Goal: Task Accomplishment & Management: Manage account settings

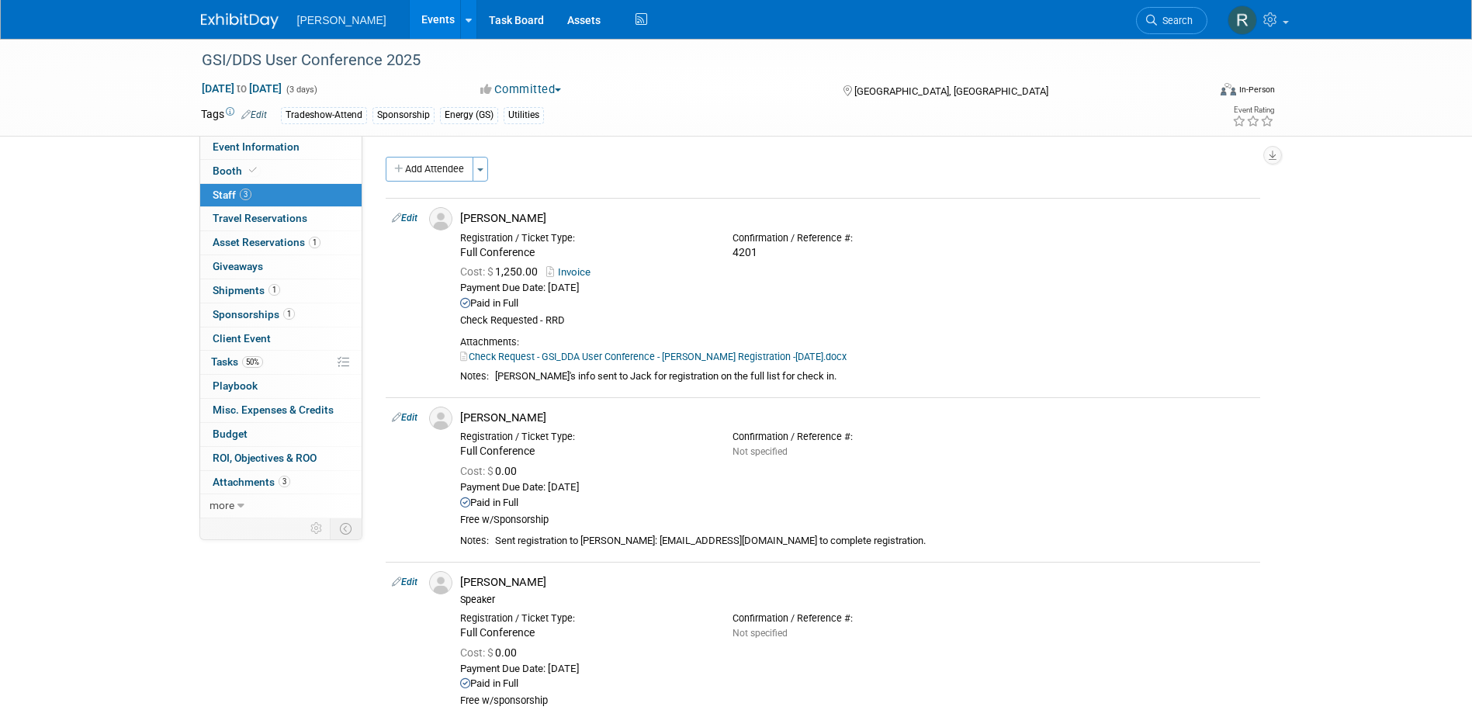
click at [410, 23] on link "Events" at bounding box center [438, 19] width 57 height 39
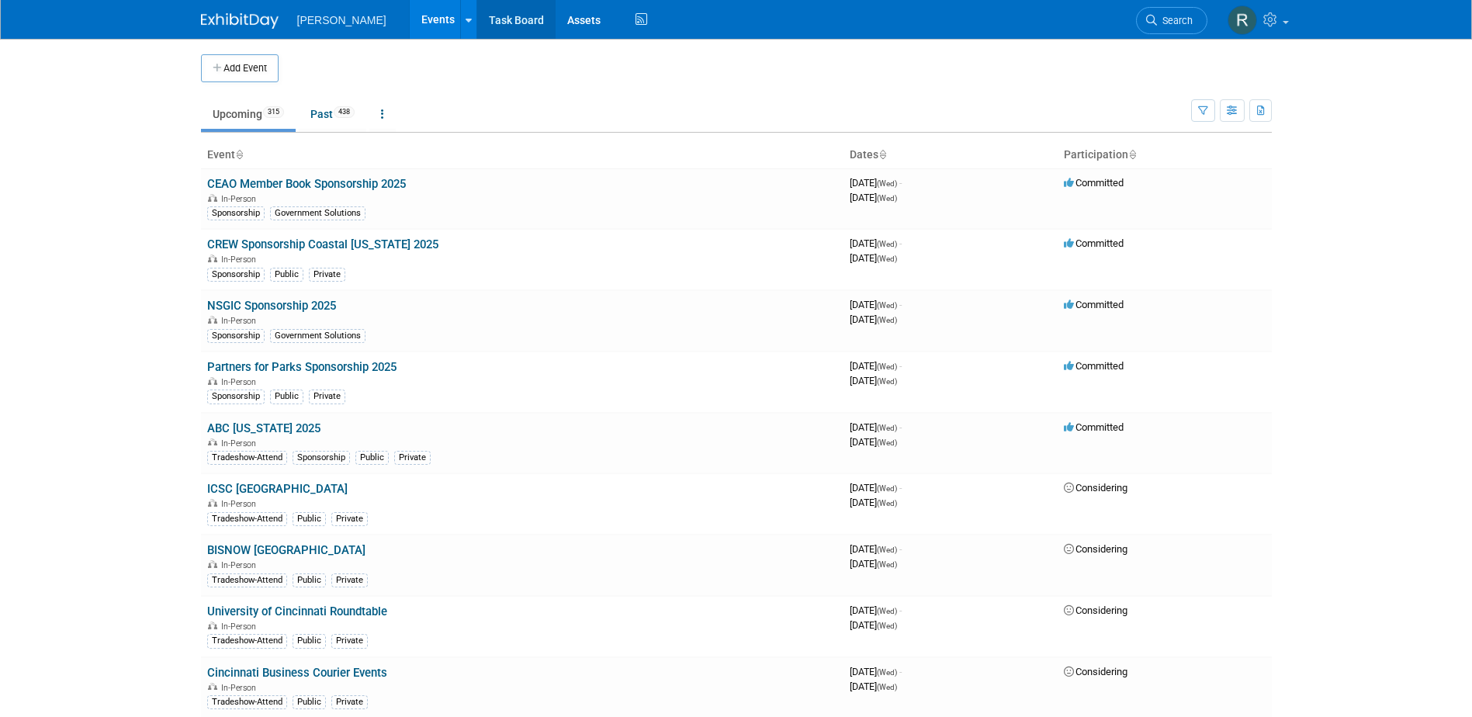
click at [477, 17] on link "Task Board" at bounding box center [516, 19] width 78 height 39
drag, startPoint x: 1158, startPoint y: 16, endPoint x: 1150, endPoint y: 22, distance: 9.9
click at [1158, 16] on span "Search" at bounding box center [1175, 21] width 36 height 12
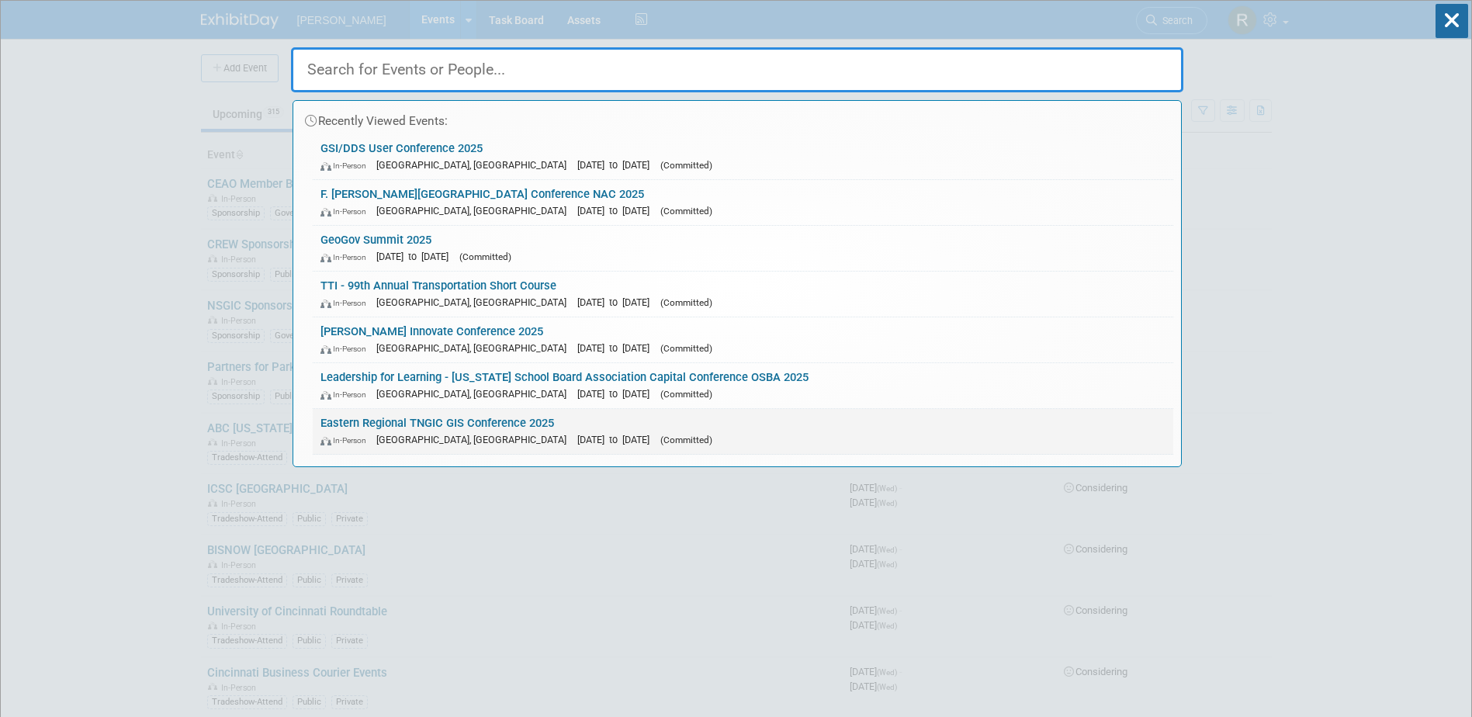
click at [422, 428] on link "Eastern Regional TNGIC GIS Conference 2025 In-Person Kingsport, TN Sep 4, 2025 …" at bounding box center [743, 431] width 861 height 45
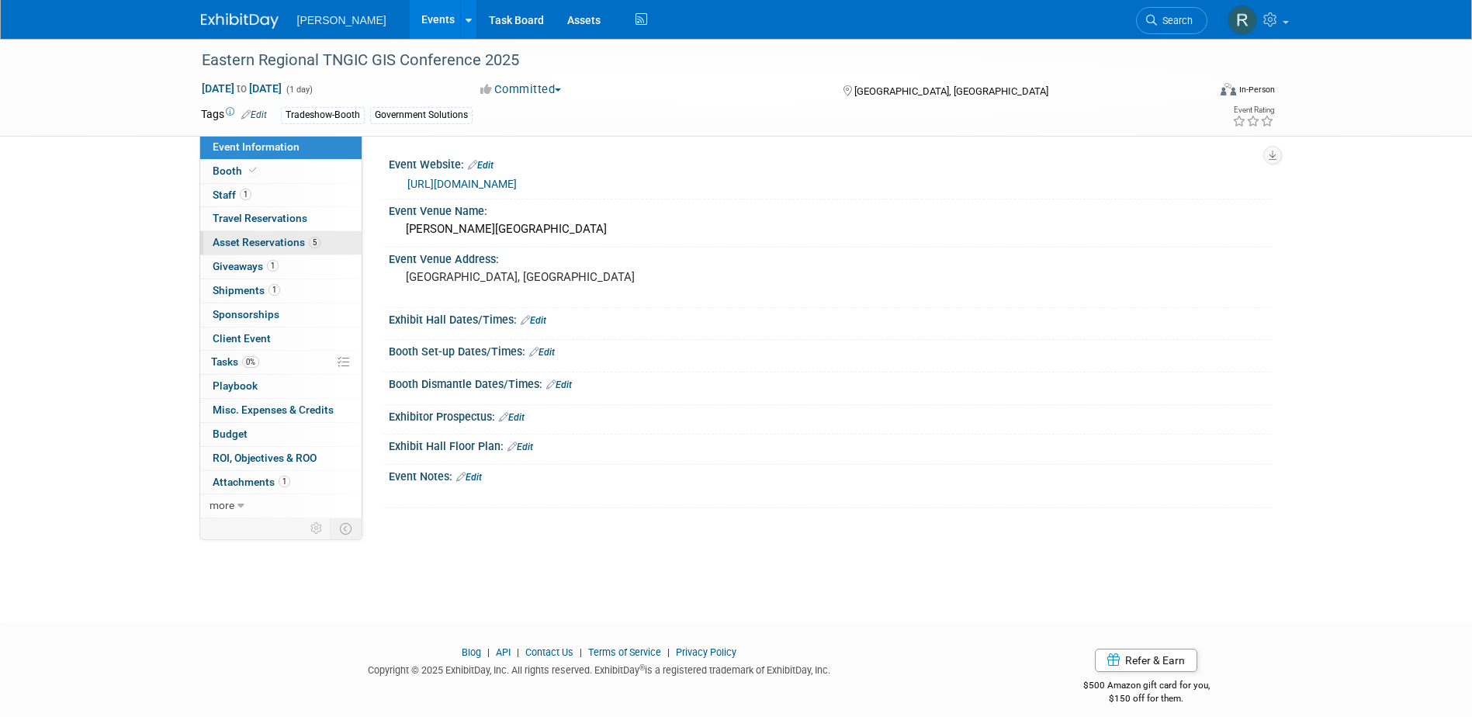
click at [295, 243] on span "Asset Reservations 5" at bounding box center [267, 242] width 108 height 12
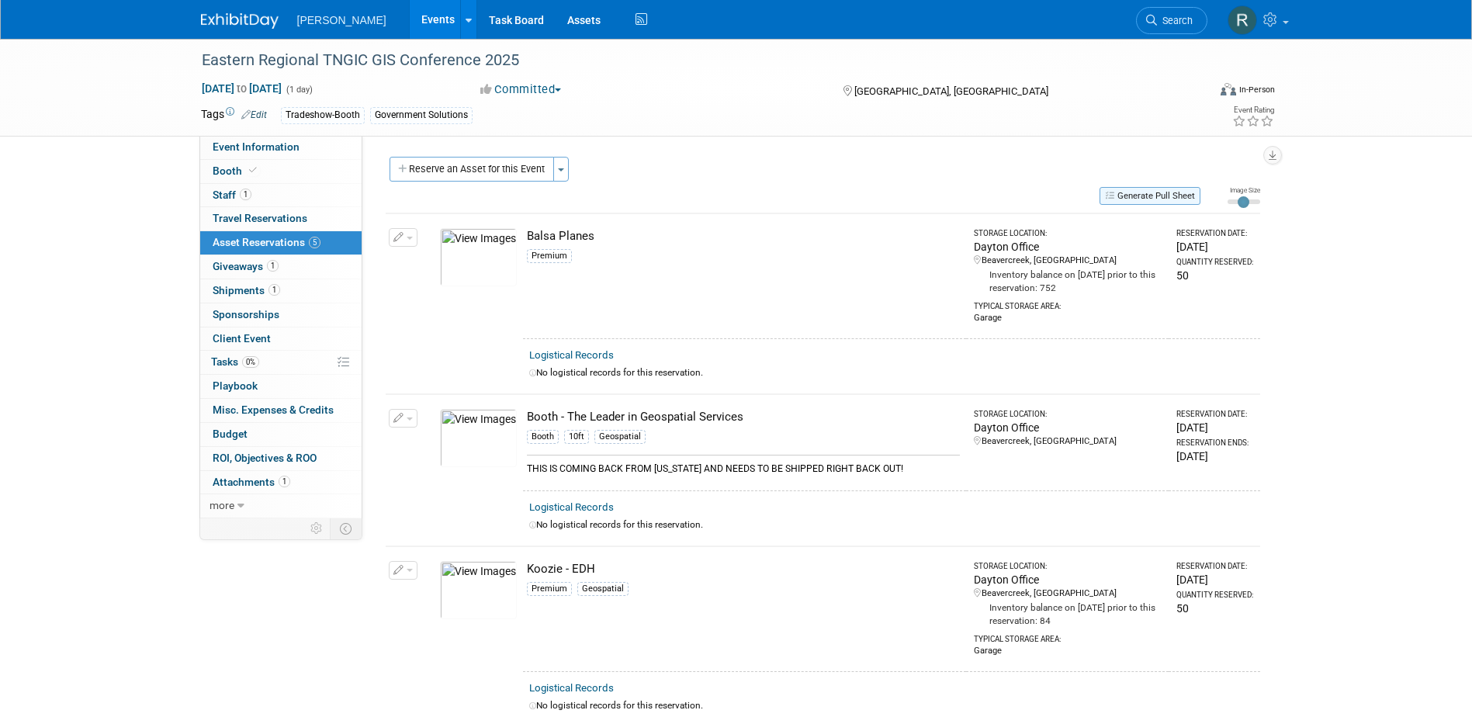
click at [1176, 196] on button "Generate Pull Sheet" at bounding box center [1150, 196] width 101 height 18
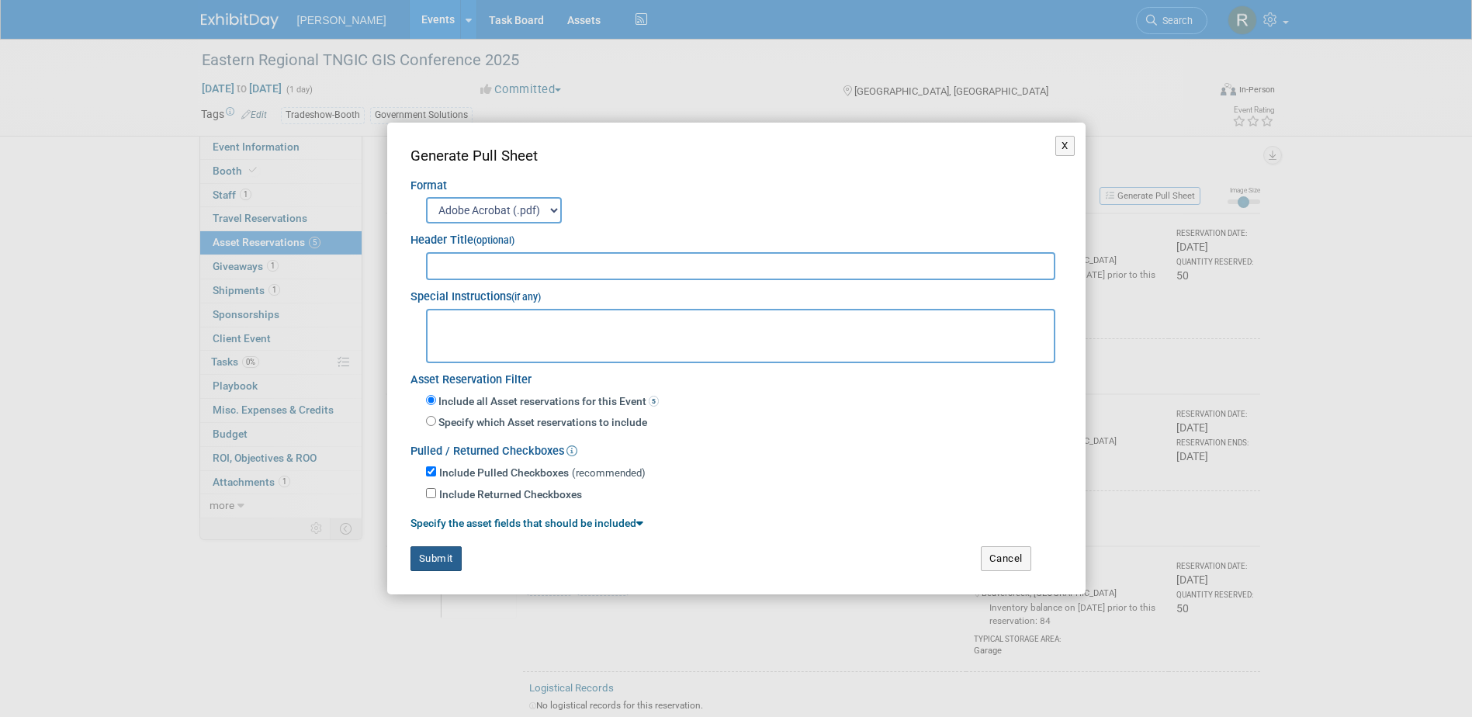
click at [443, 559] on button "Submit" at bounding box center [436, 558] width 51 height 25
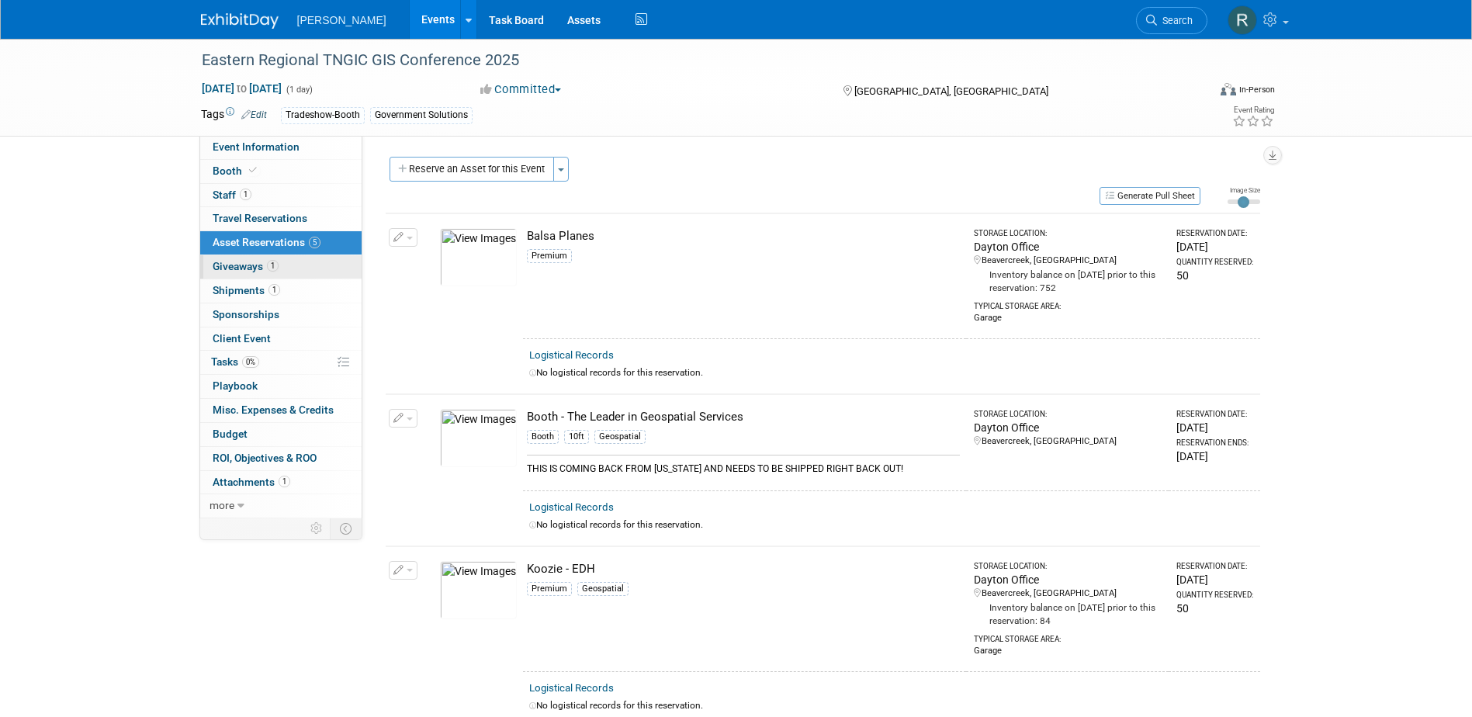
click at [237, 262] on span "Giveaways 1" at bounding box center [246, 266] width 66 height 12
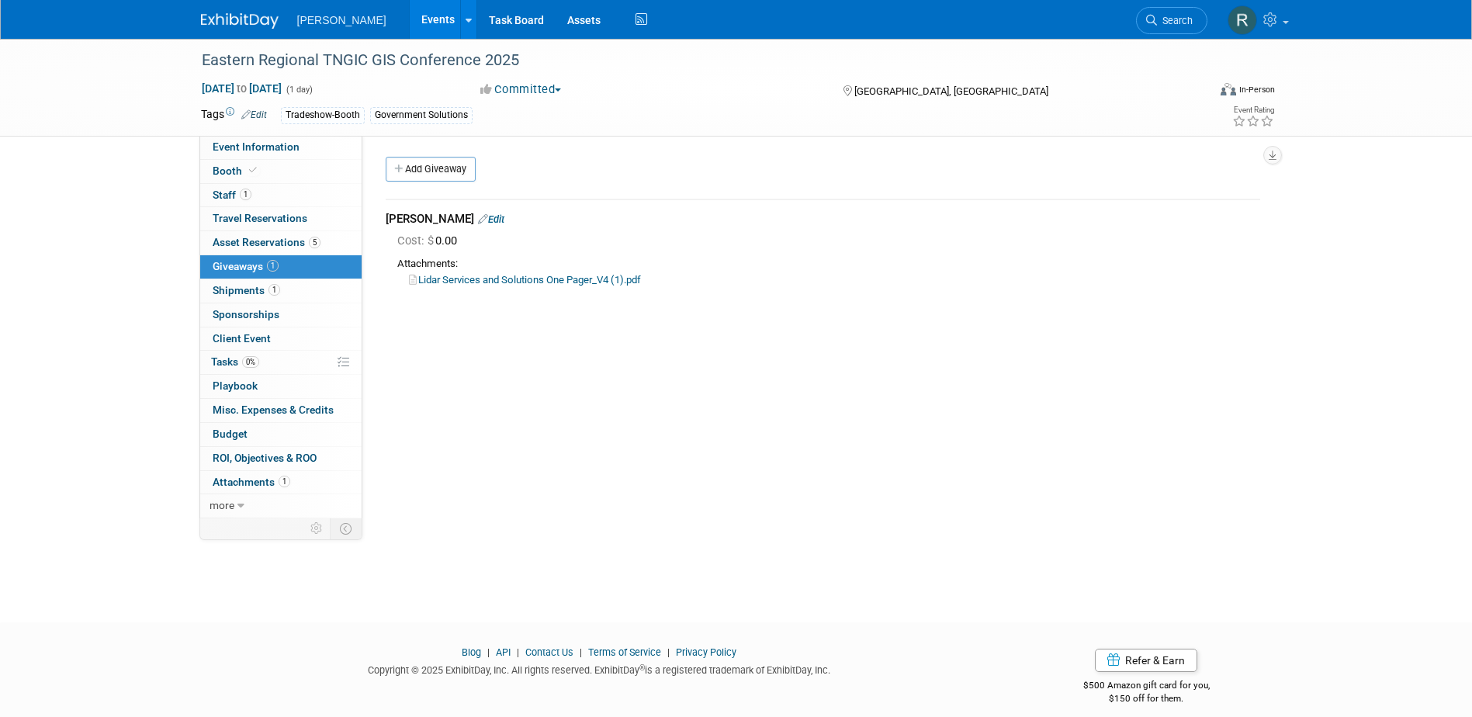
click at [501, 276] on link "Lidar Services and Solutions One Pager_V4 (1).pdf" at bounding box center [525, 280] width 232 height 12
click at [491, 280] on link "Lidar Services and Solutions One Pager_V4 (1).pdf" at bounding box center [525, 280] width 232 height 12
click at [256, 294] on span "Shipments 1" at bounding box center [247, 290] width 68 height 12
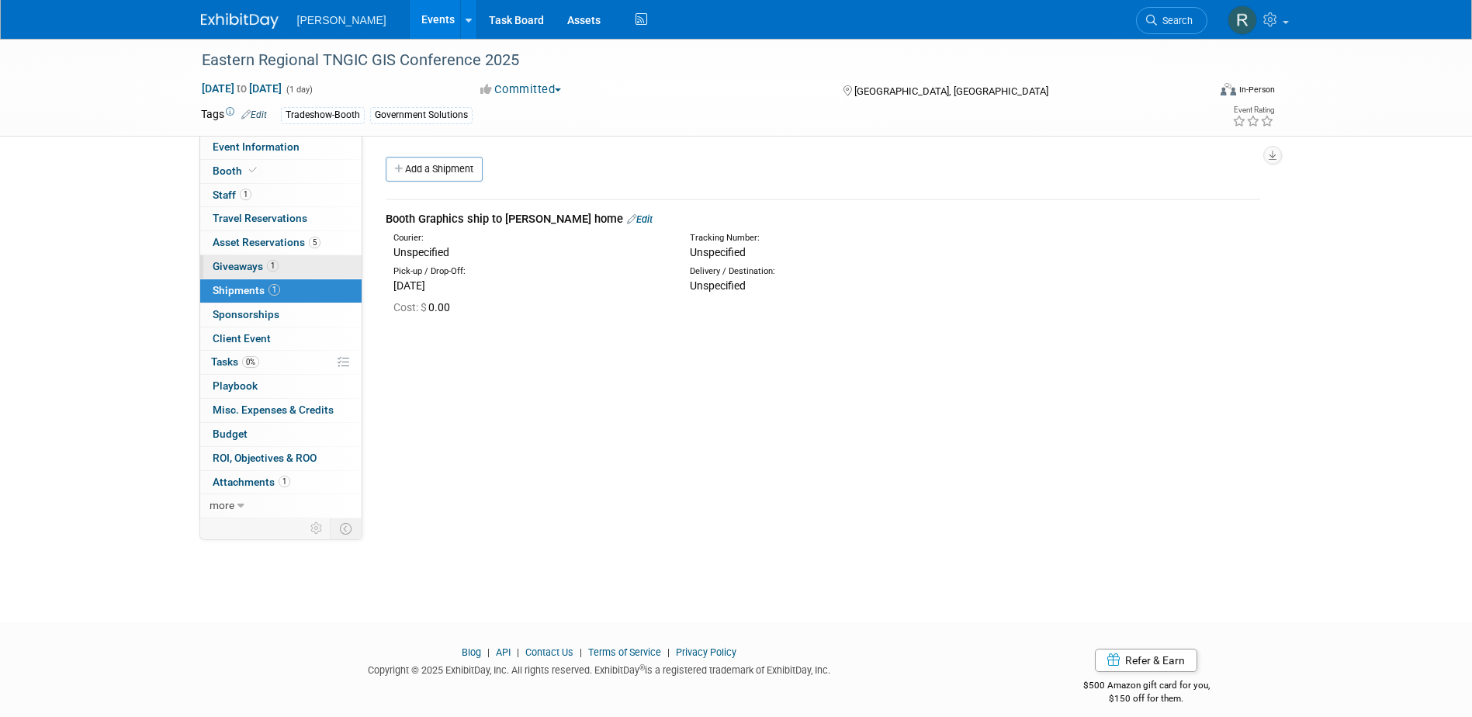
click at [237, 273] on link "1 Giveaways 1" at bounding box center [280, 266] width 161 height 23
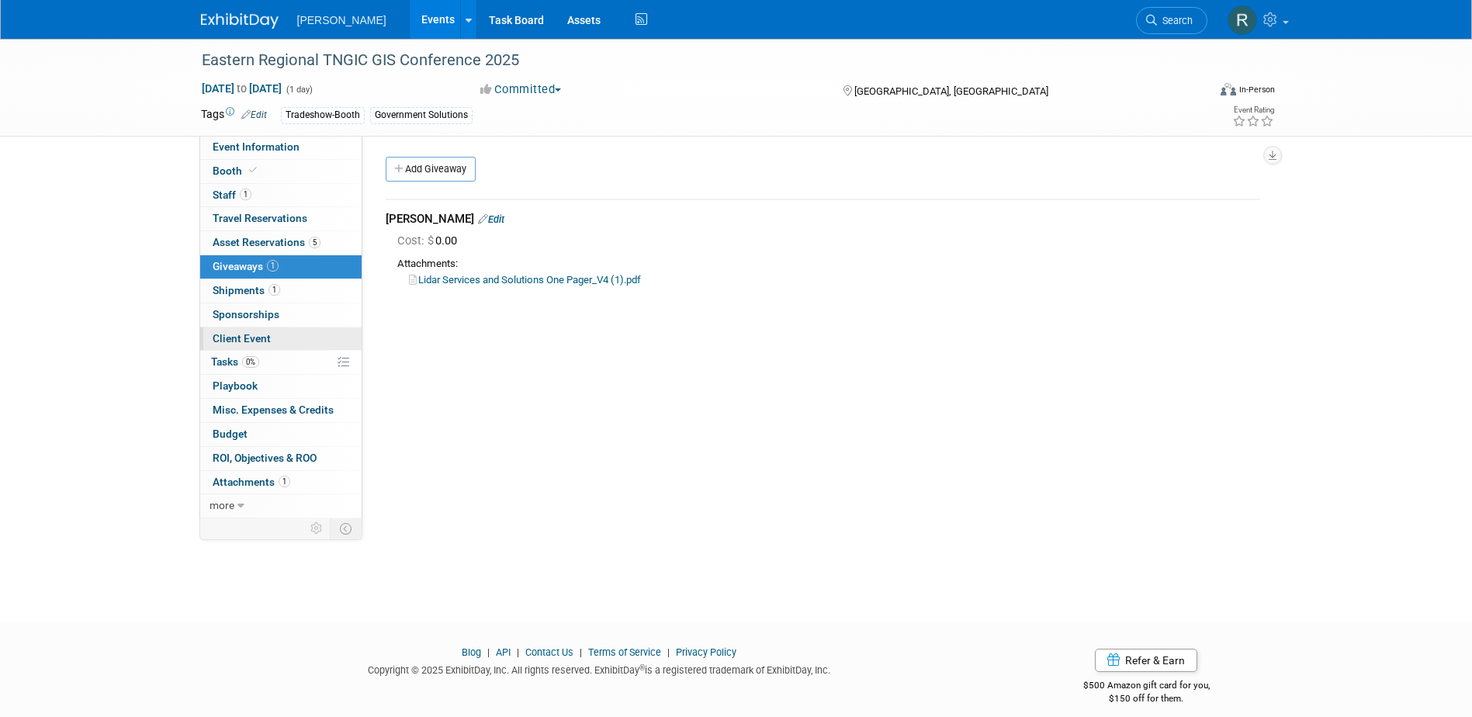
click at [234, 344] on span "Client Event" at bounding box center [242, 338] width 58 height 12
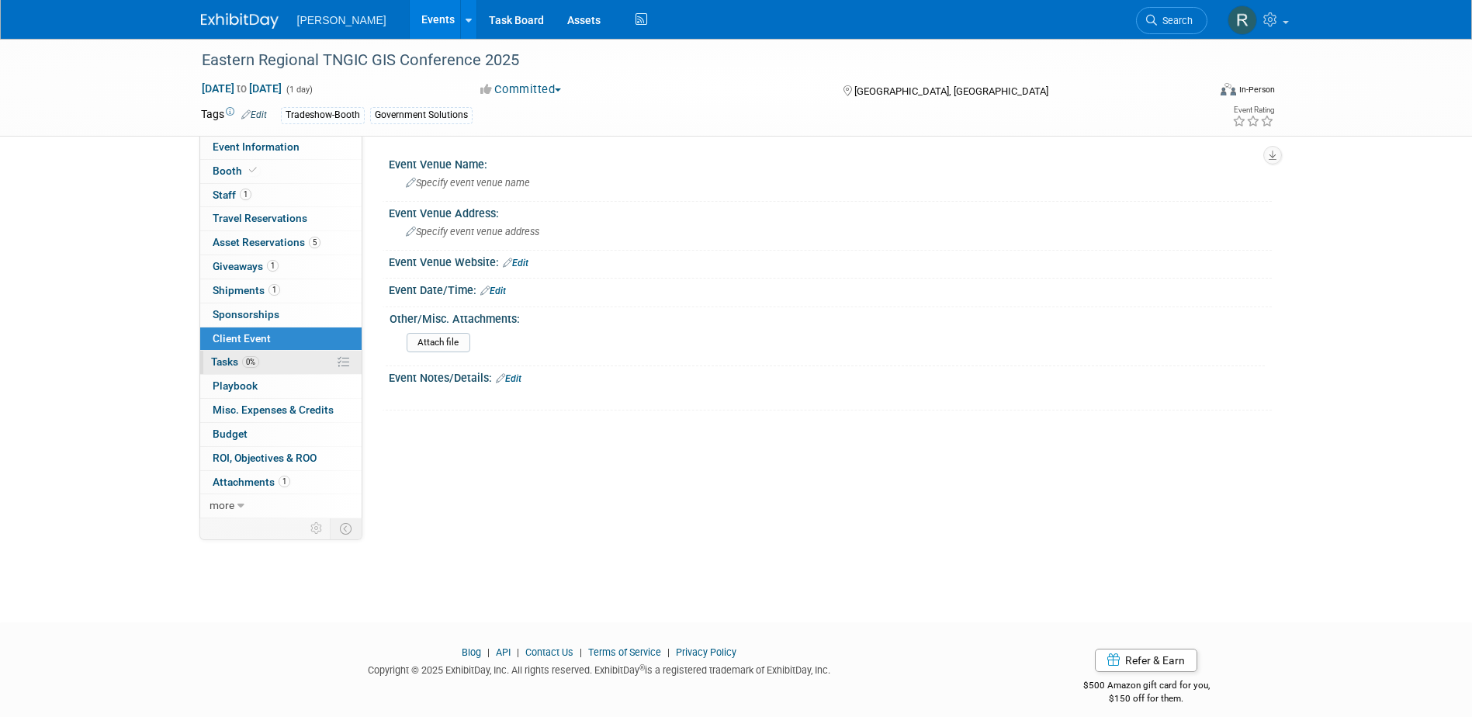
click at [234, 362] on span "Tasks 0%" at bounding box center [235, 361] width 48 height 12
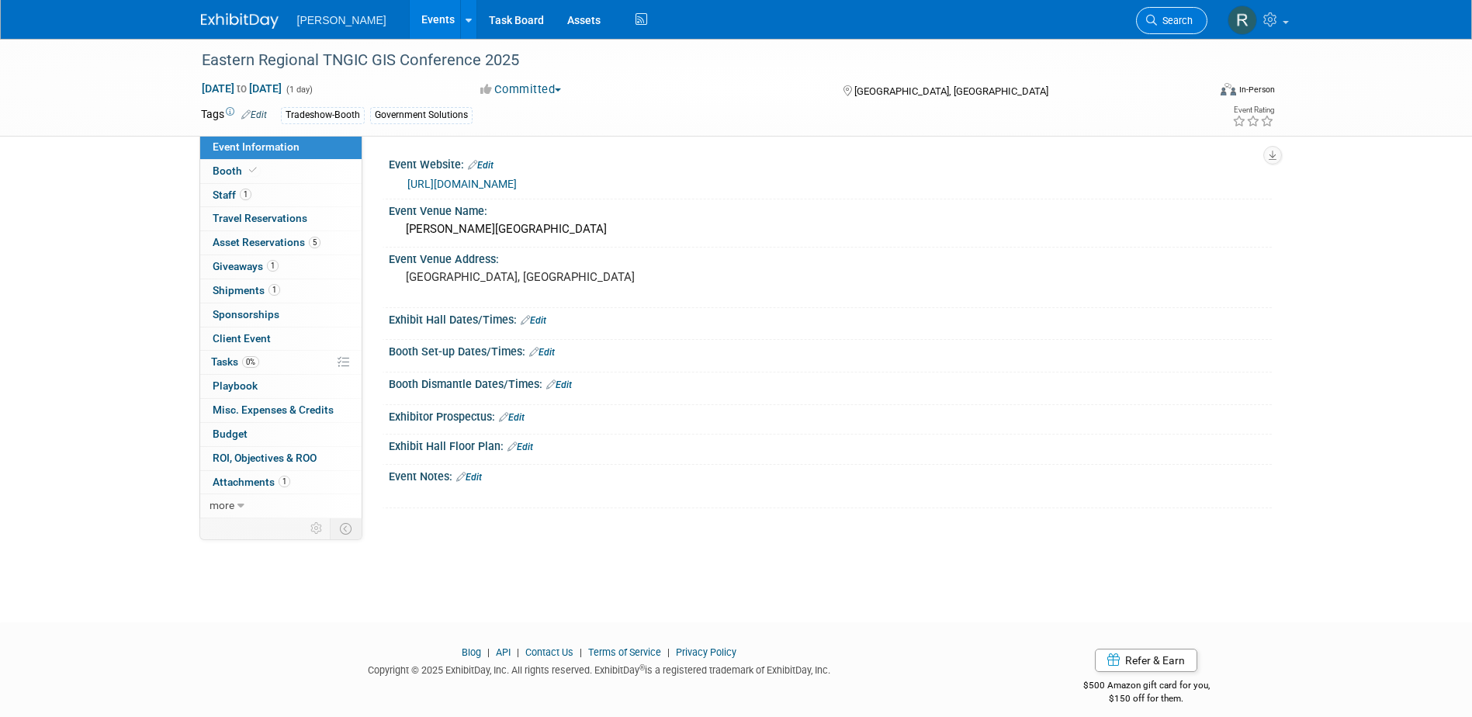
click at [1181, 19] on span "Search" at bounding box center [1175, 21] width 36 height 12
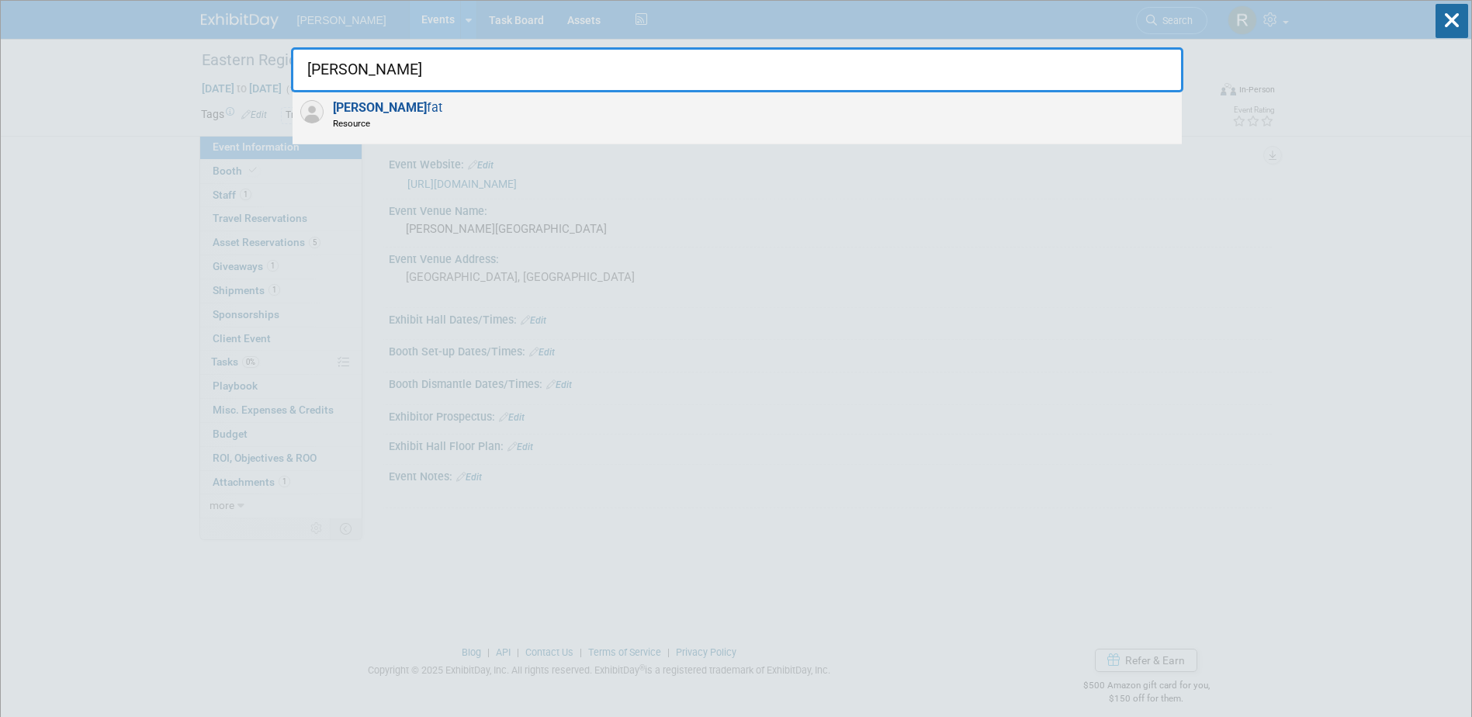
type input "sam mof"
click at [361, 103] on strong "Sam Mof" at bounding box center [380, 107] width 94 height 15
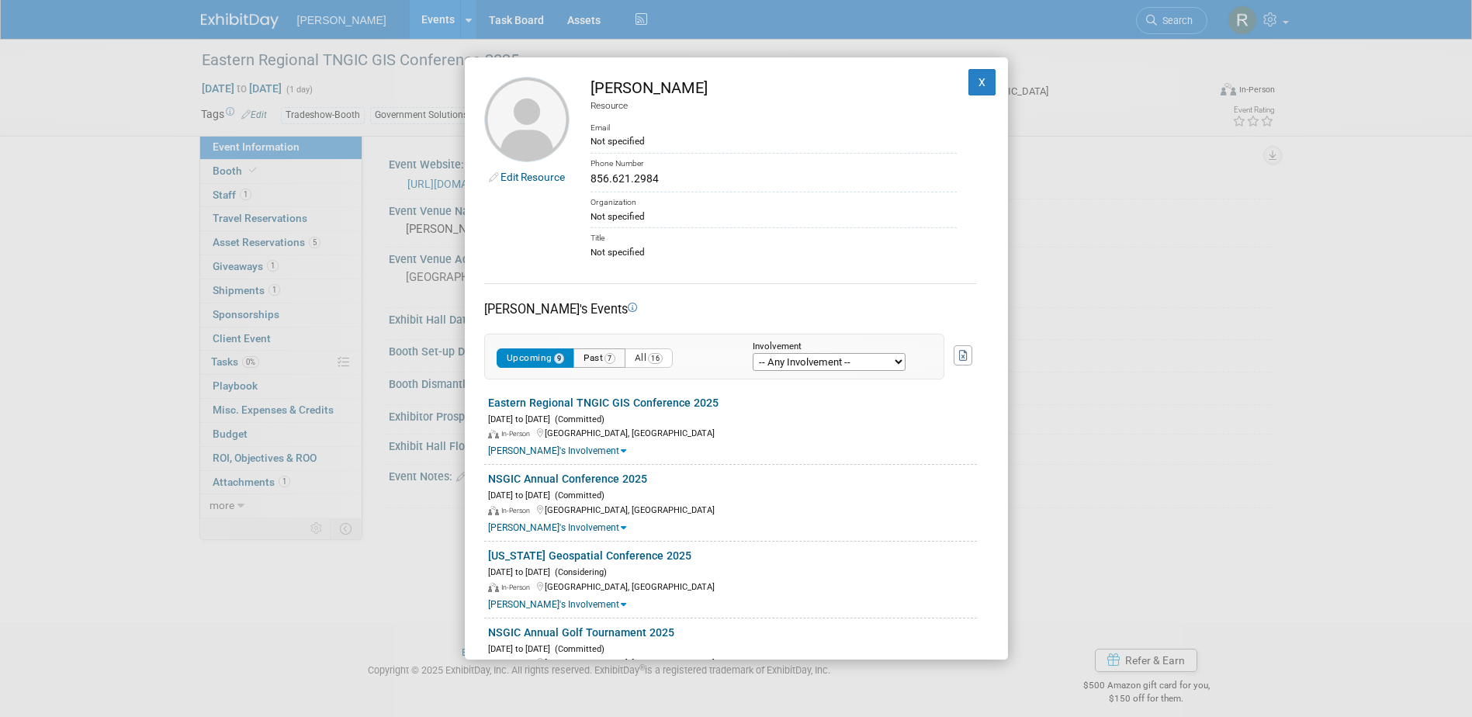
click at [601, 359] on button "Past 7" at bounding box center [599, 357] width 52 height 19
click at [556, 404] on link "ESRI User Conference 2025" at bounding box center [556, 403] width 137 height 12
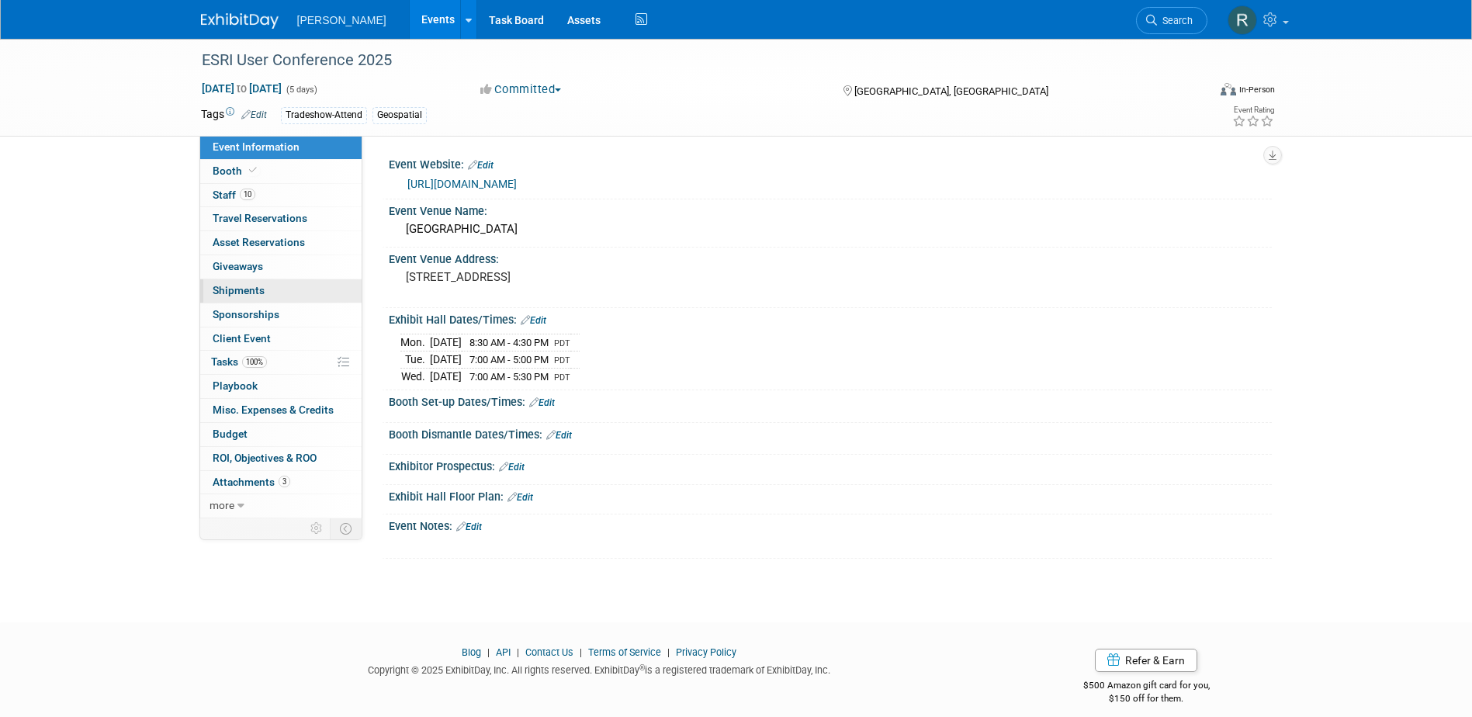
click at [241, 286] on span "Shipments 0" at bounding box center [239, 290] width 52 height 12
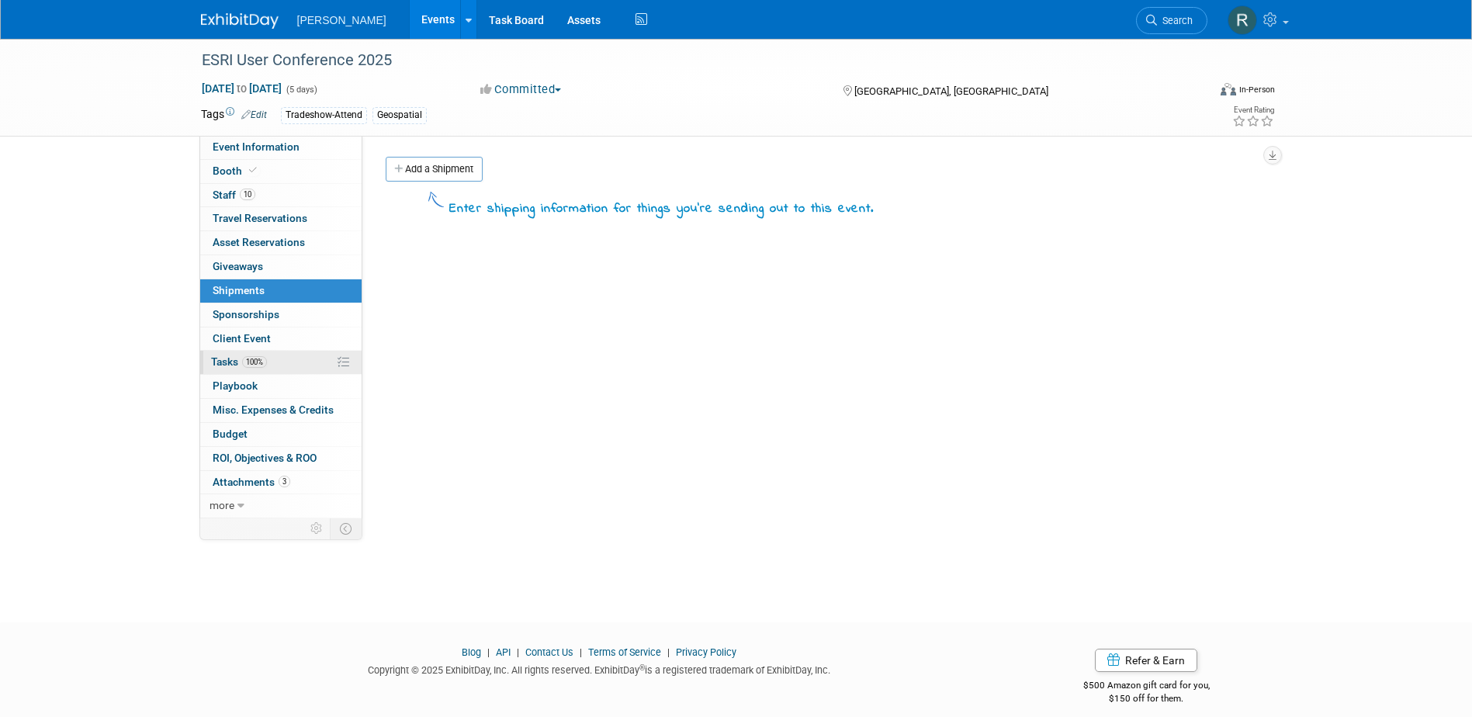
click at [223, 356] on span "Tasks 100%" at bounding box center [239, 361] width 56 height 12
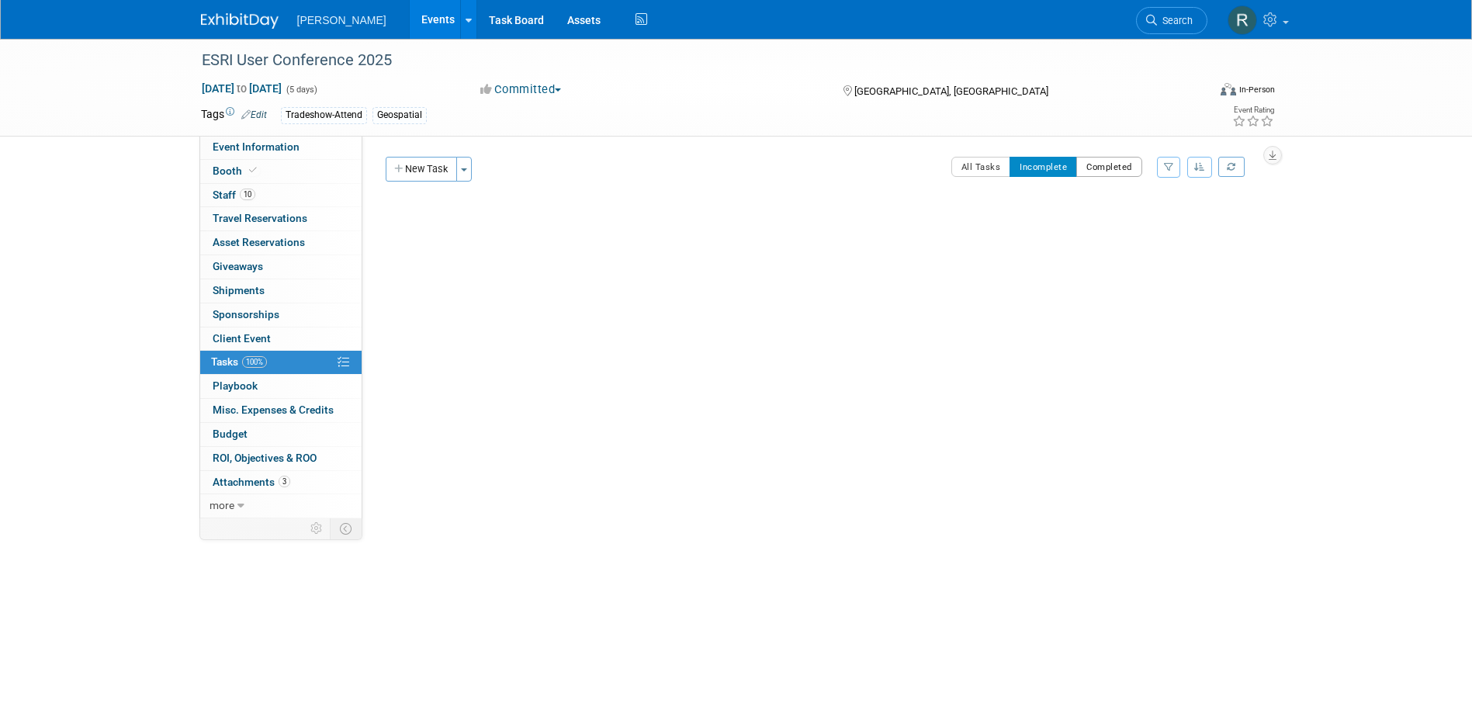
click at [1106, 165] on button "Completed" at bounding box center [1109, 167] width 66 height 20
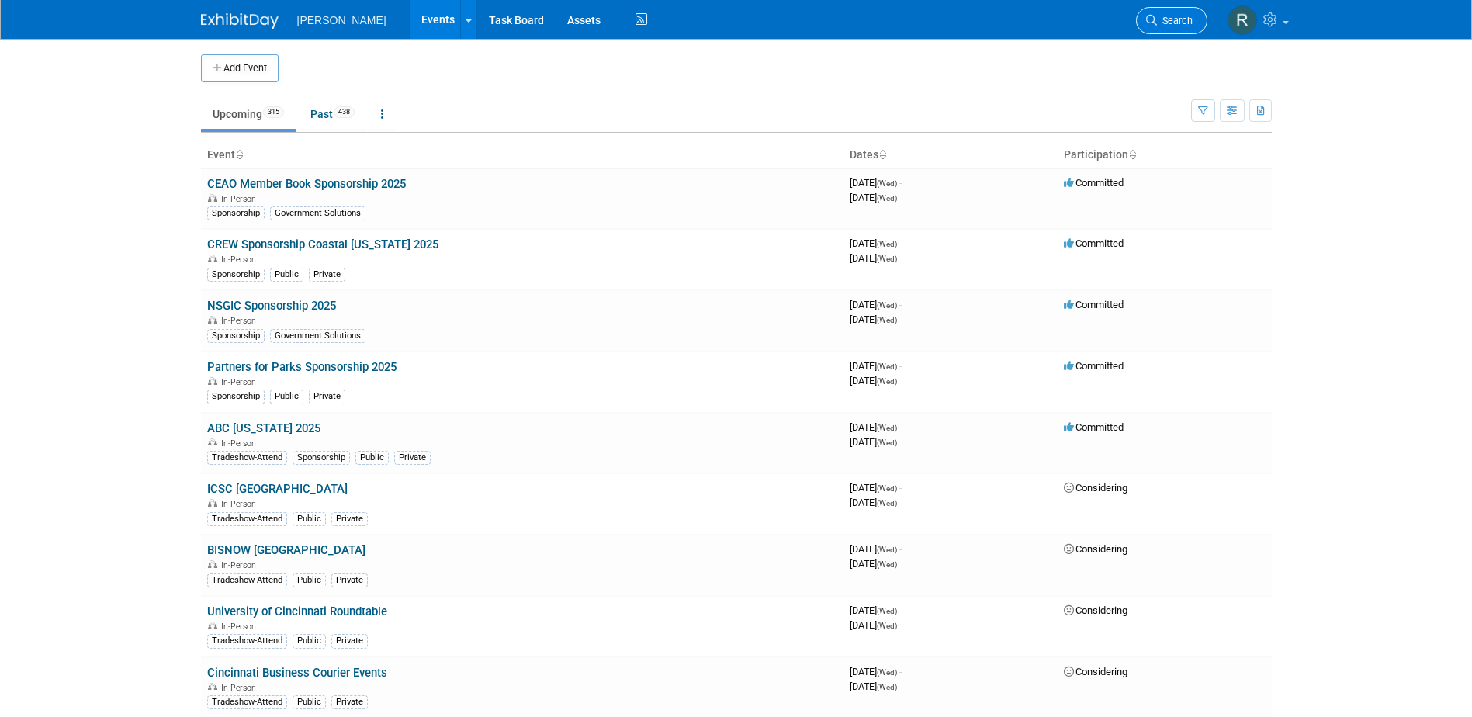
click at [1180, 24] on span "Search" at bounding box center [1175, 21] width 36 height 12
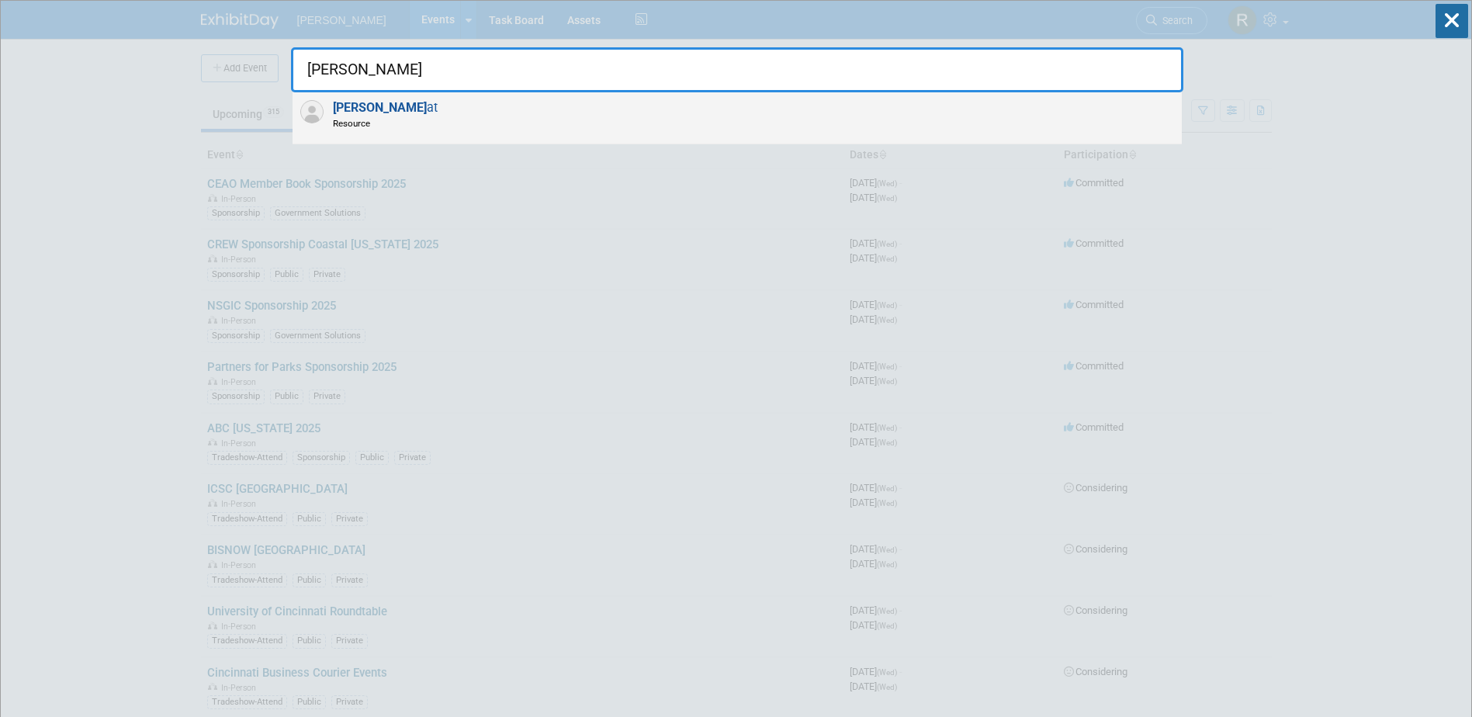
type input "sam moff"
click at [369, 107] on strong "Sam Moff" at bounding box center [380, 107] width 94 height 15
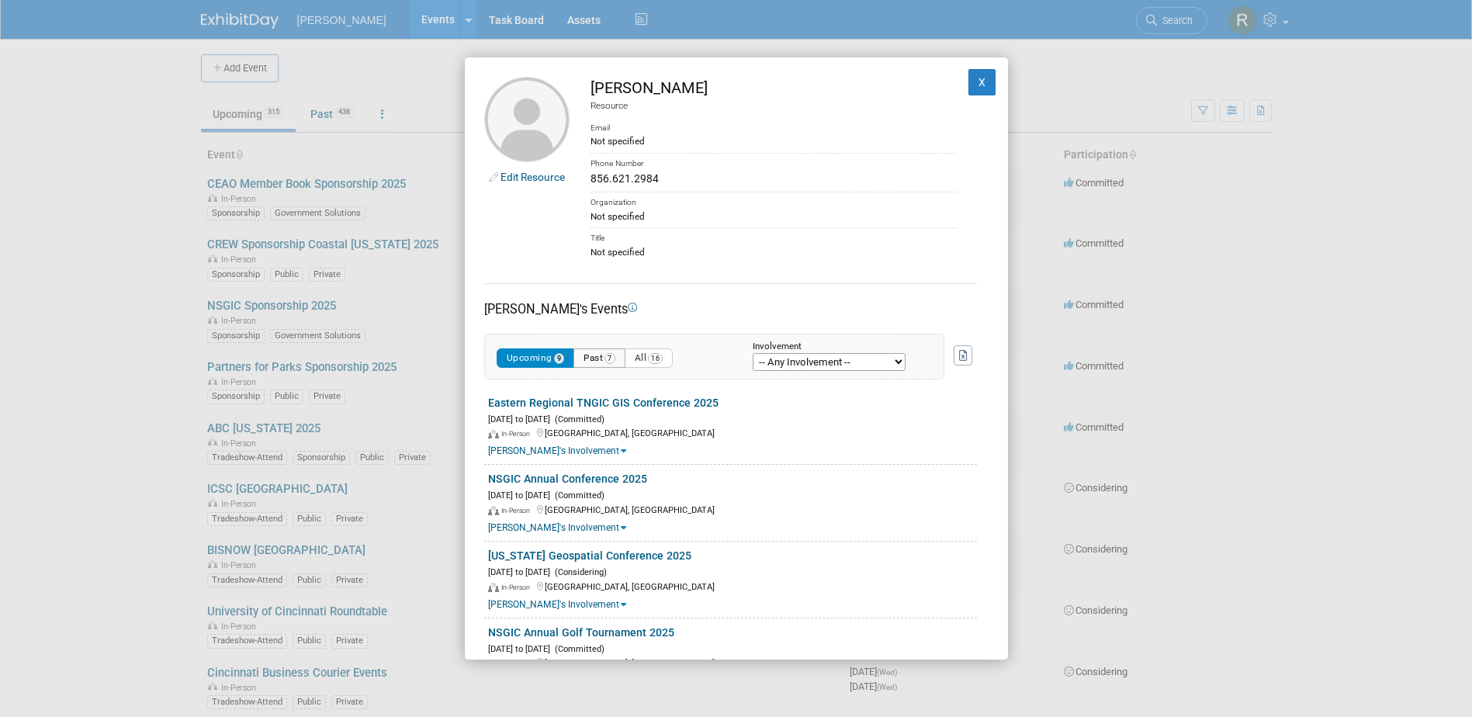
click at [606, 359] on button "Past 7" at bounding box center [599, 357] width 52 height 19
click at [558, 526] on link "[PERSON_NAME]'s Involvement" at bounding box center [557, 527] width 138 height 11
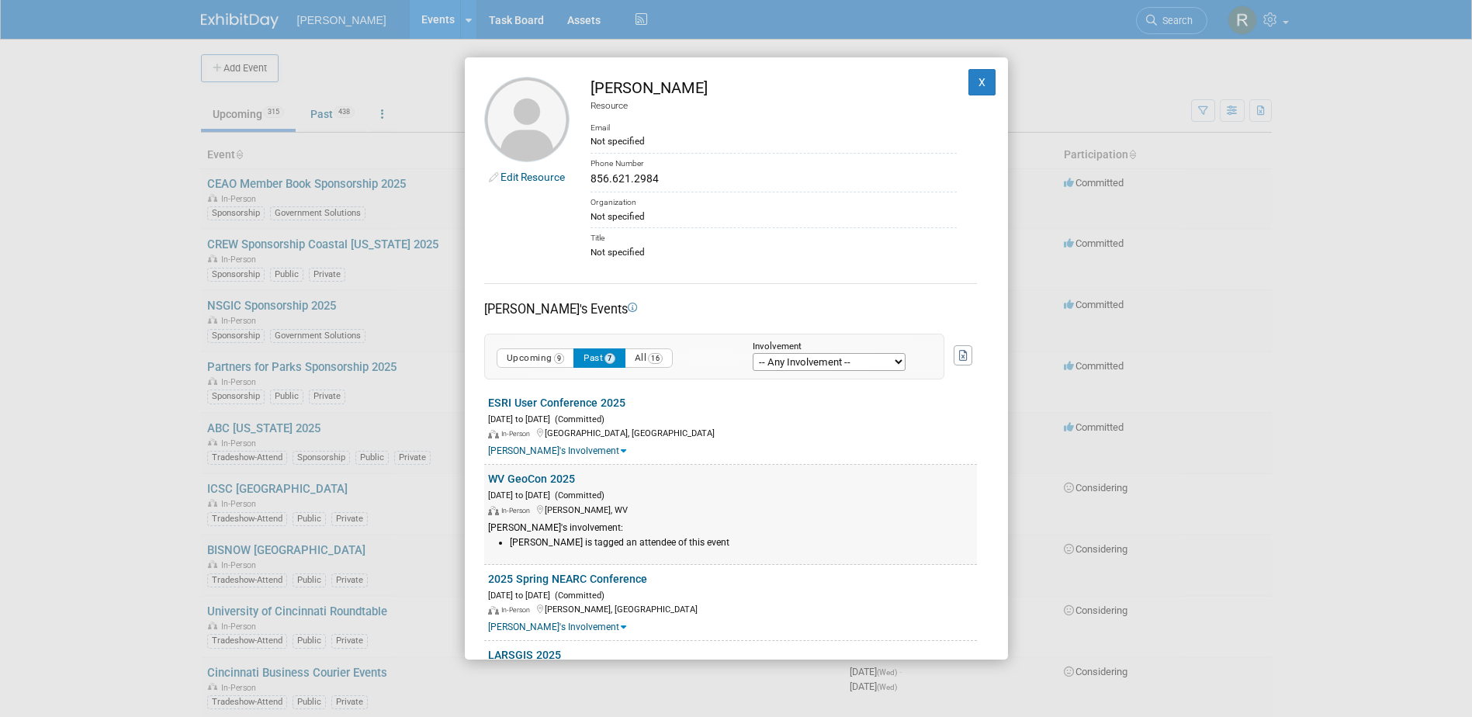
click at [558, 526] on div "[PERSON_NAME]'s involvement:" at bounding box center [732, 527] width 489 height 13
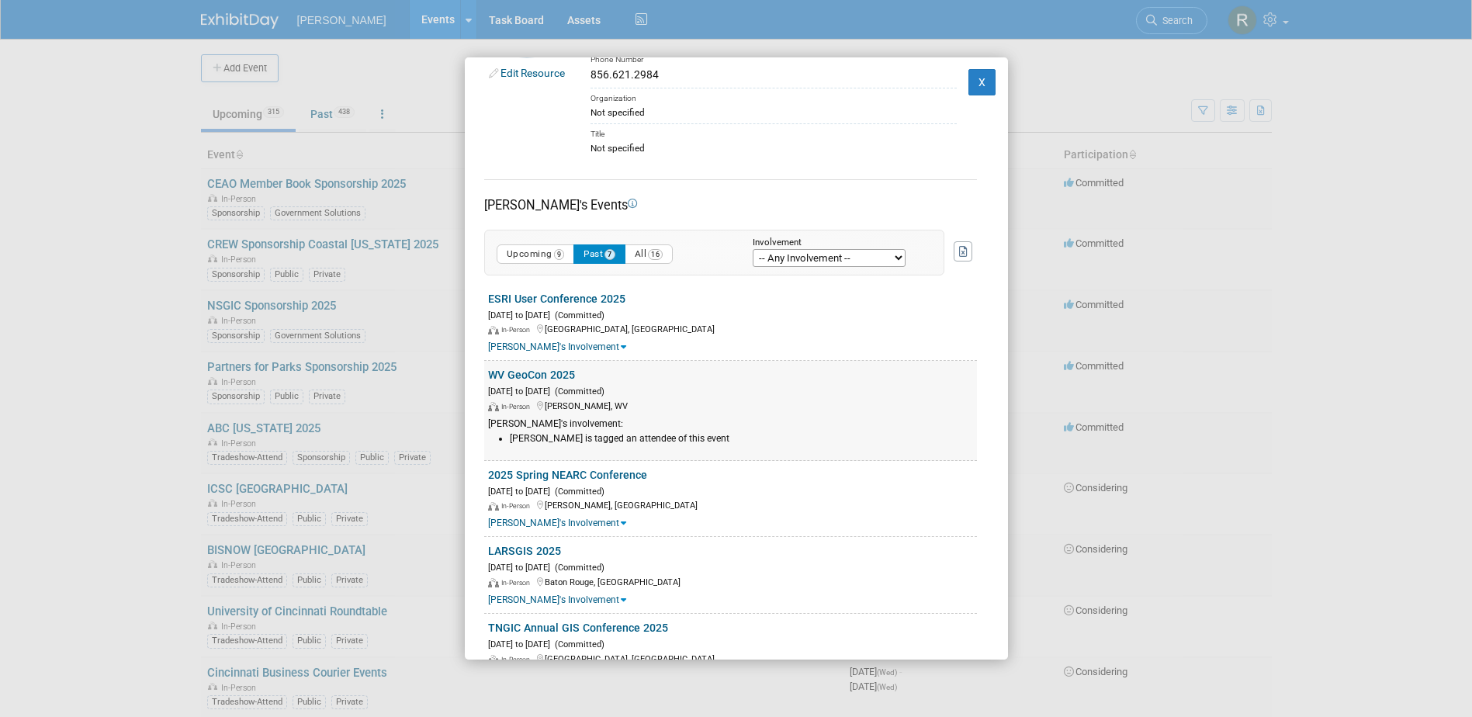
scroll to position [155, 0]
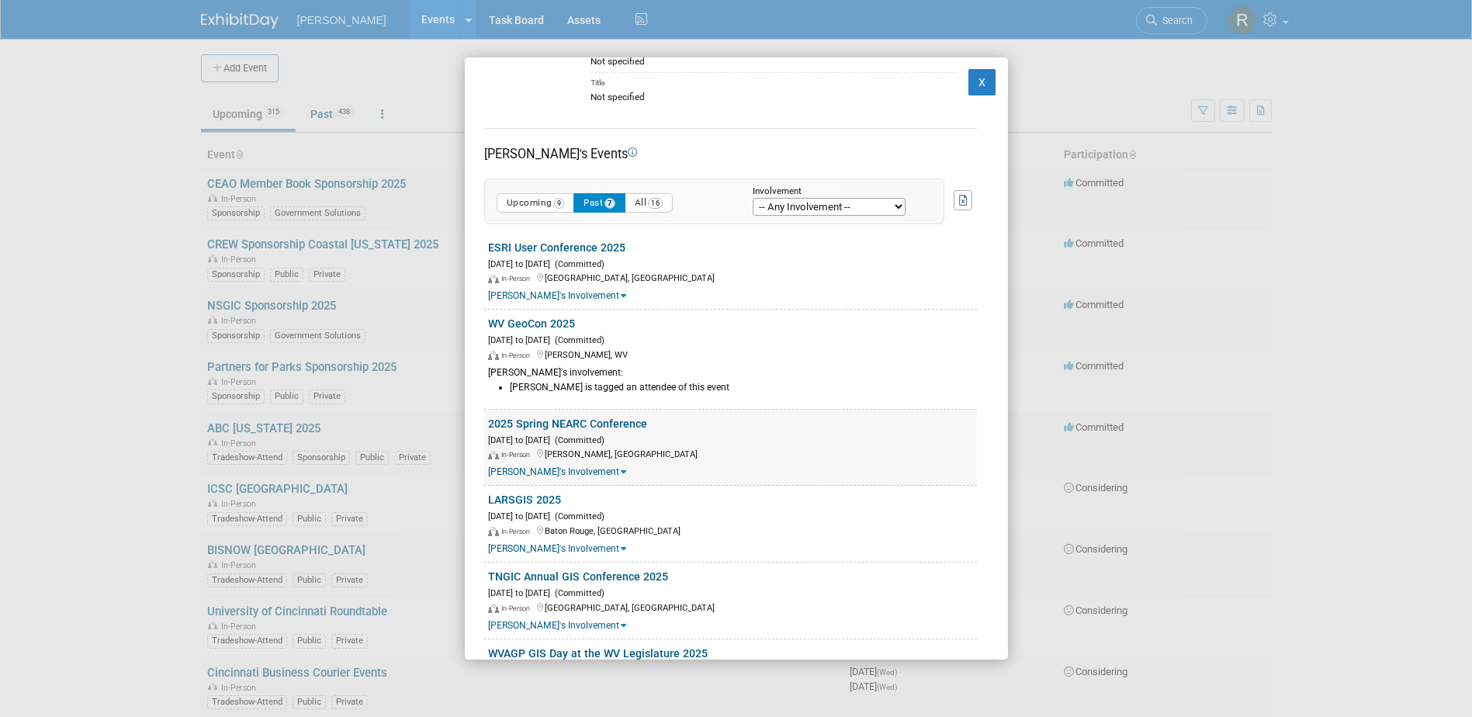
click at [544, 466] on link "Sam's Involvement" at bounding box center [557, 471] width 138 height 11
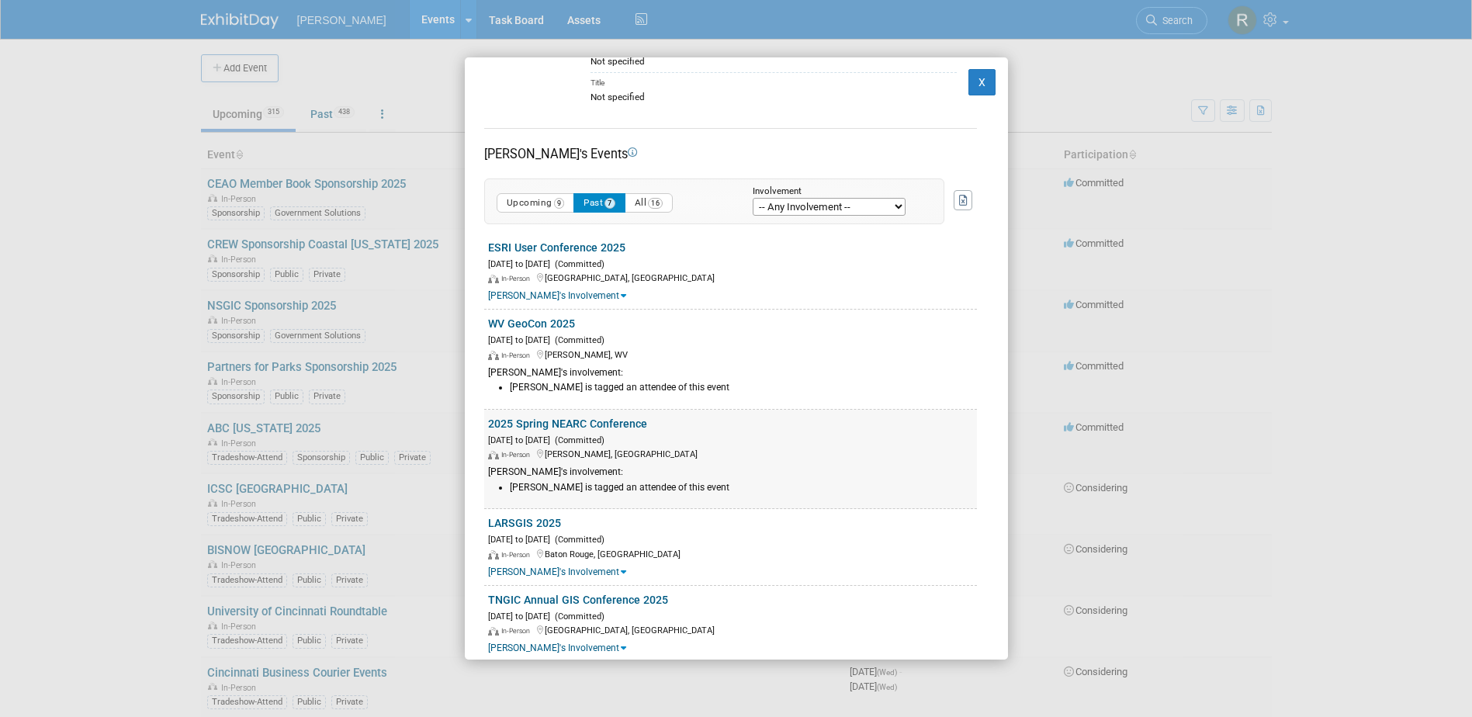
click at [546, 473] on div "Sam's involvement:" at bounding box center [732, 472] width 489 height 13
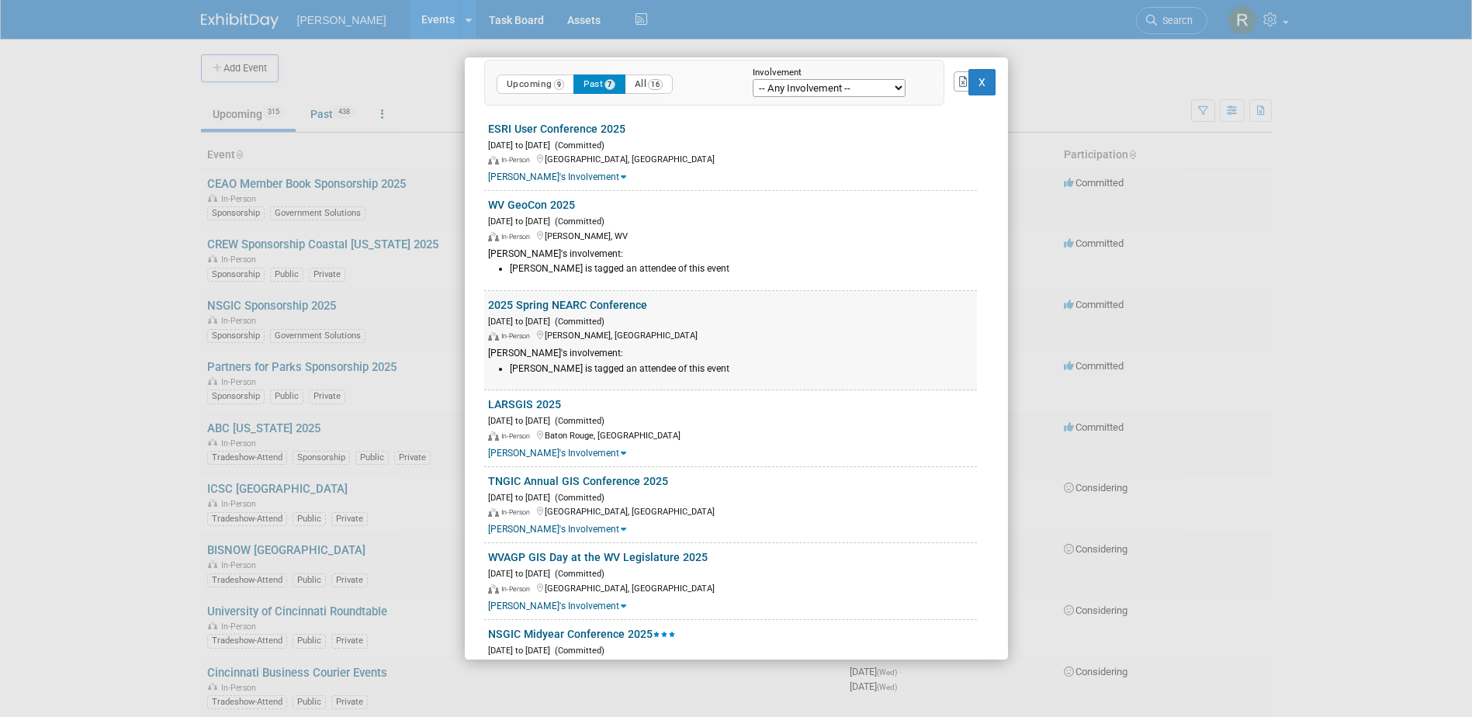
scroll to position [310, 0]
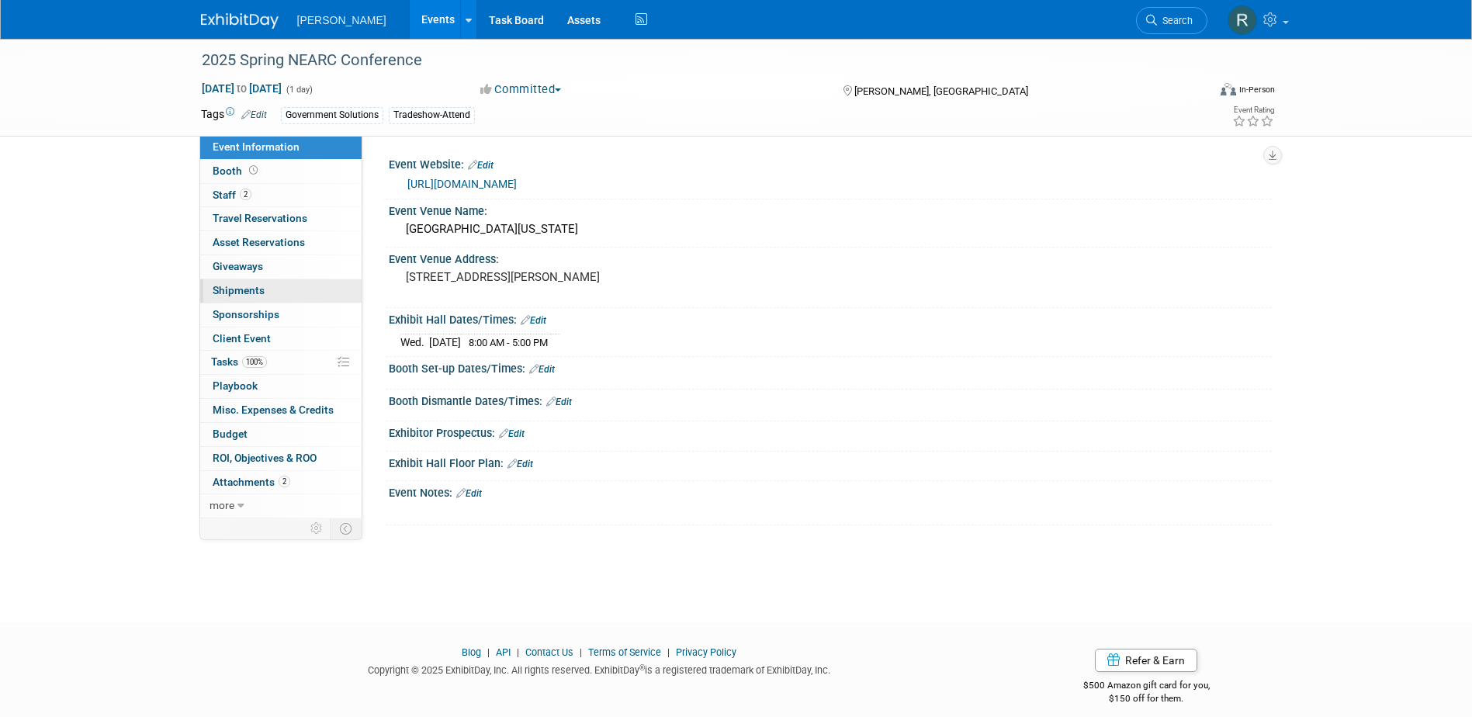
click at [254, 285] on span "Shipments 0" at bounding box center [239, 290] width 52 height 12
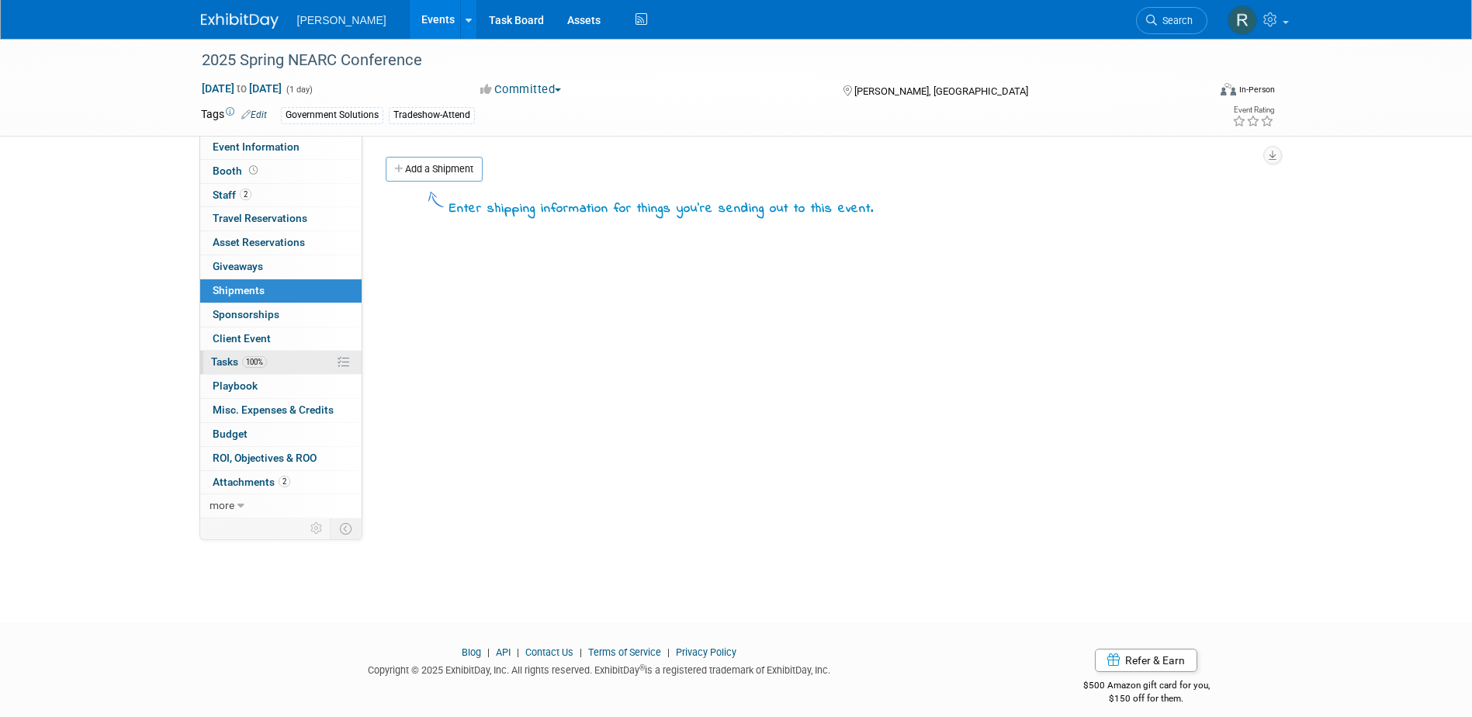
click at [261, 356] on span "100%" at bounding box center [254, 362] width 25 height 12
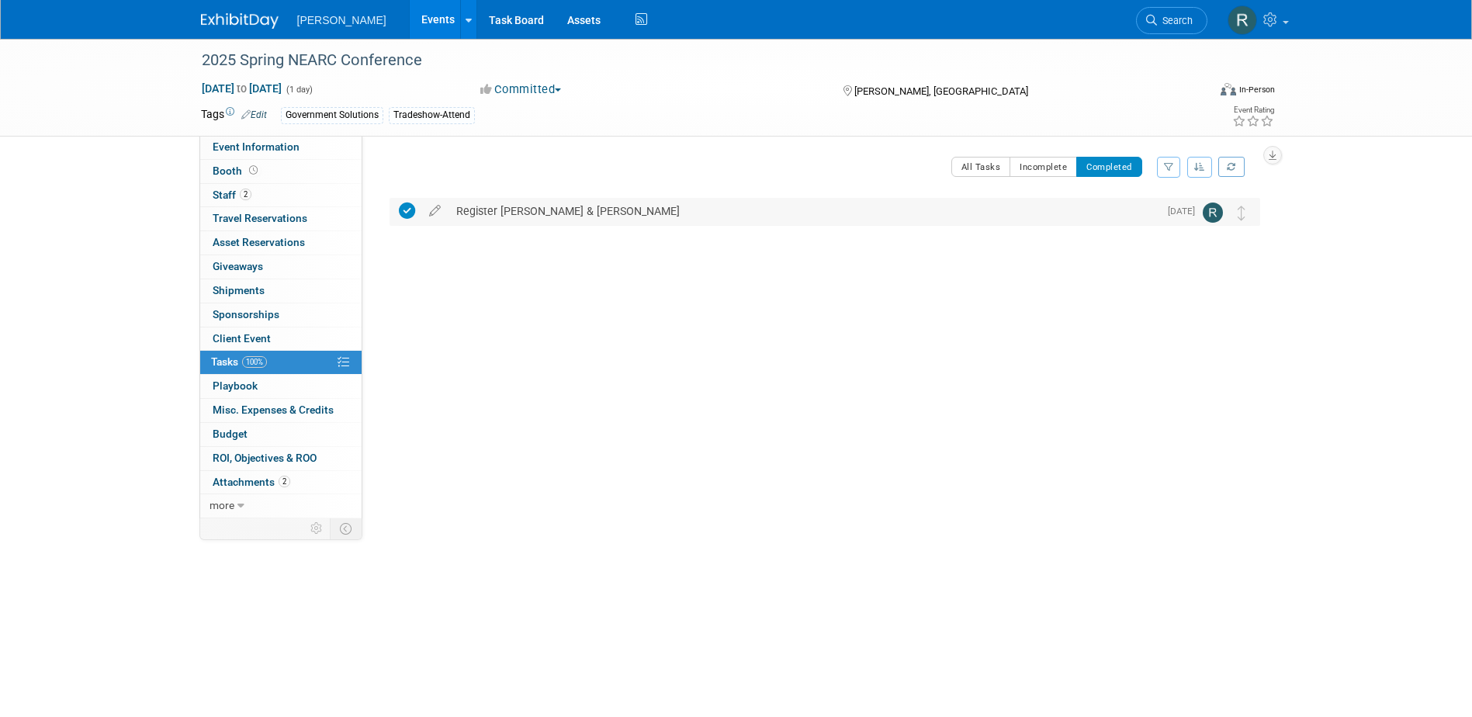
click at [514, 207] on div "Register Sam & Kim" at bounding box center [804, 211] width 710 height 26
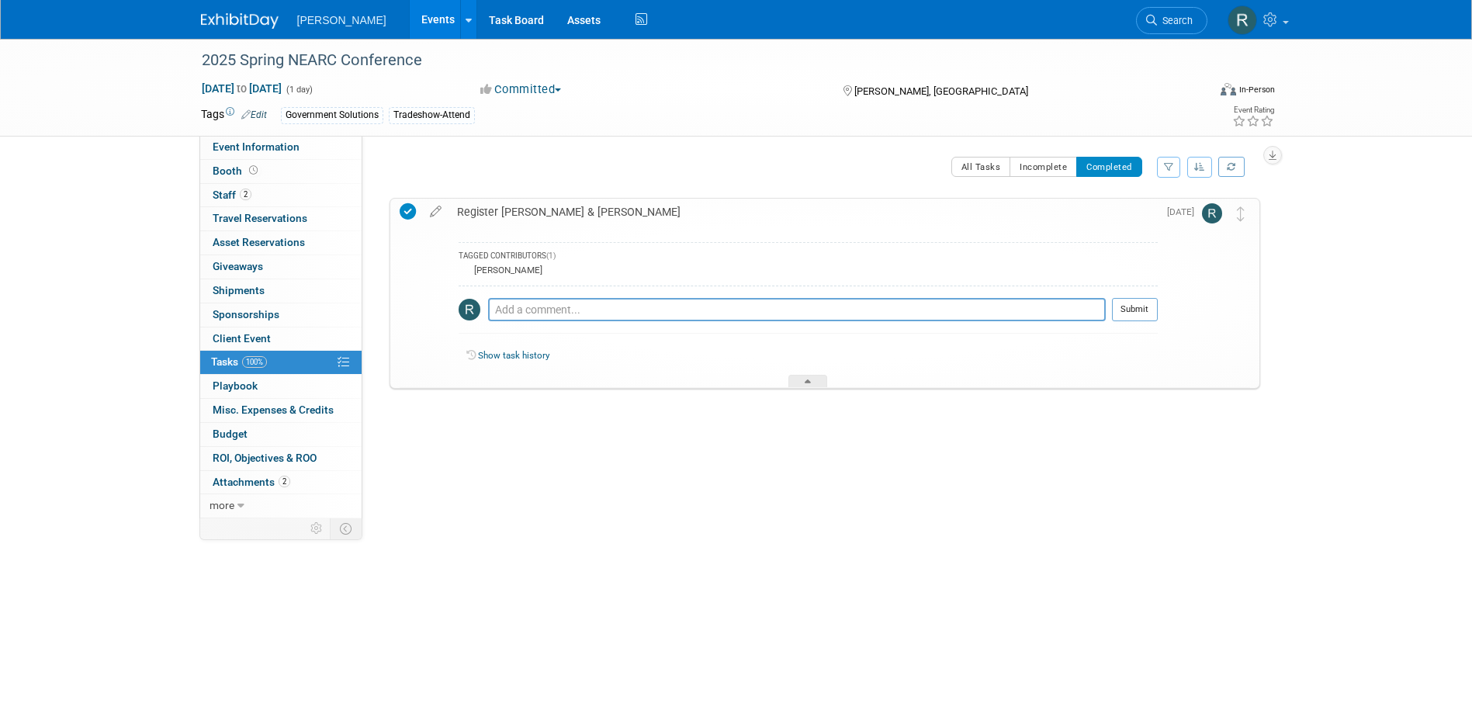
click at [514, 206] on div "Register Sam & Kim" at bounding box center [803, 212] width 708 height 26
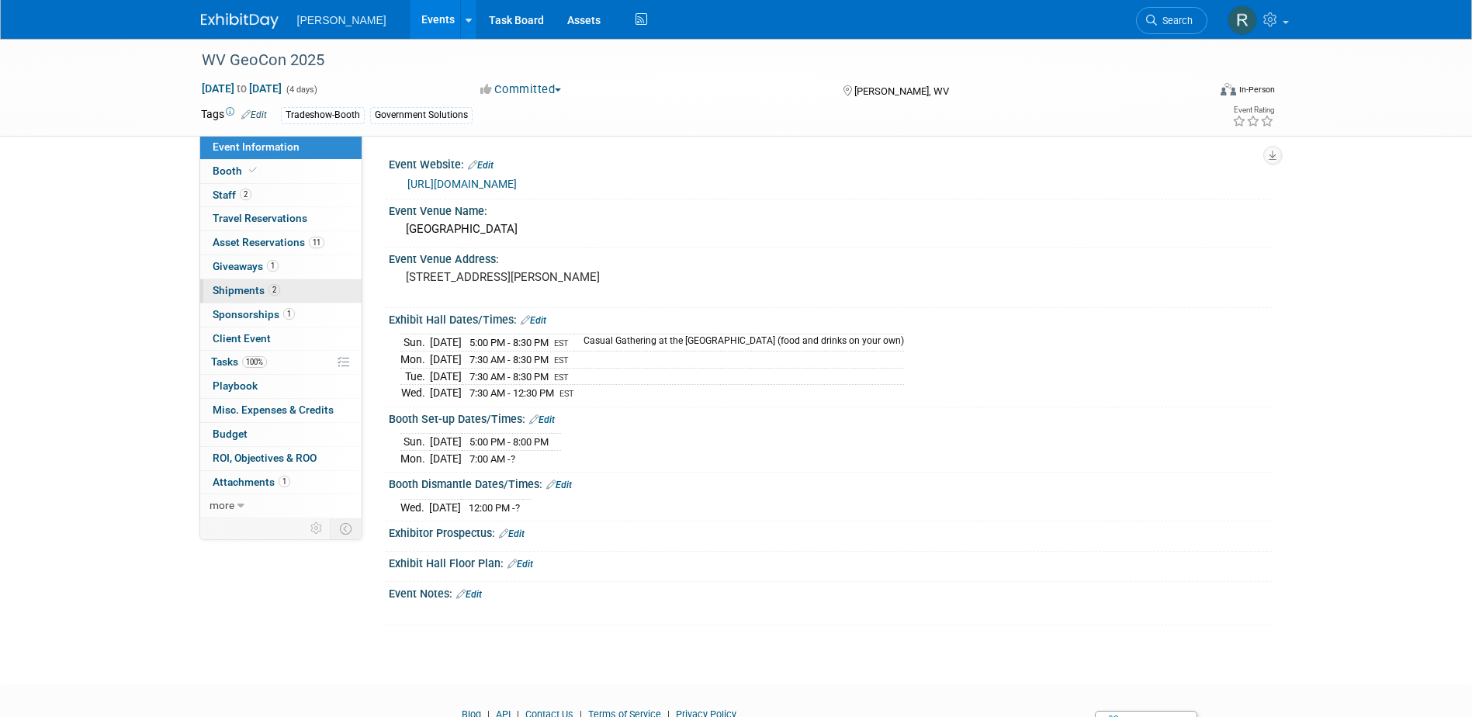
click at [250, 299] on link "2 Shipments 2" at bounding box center [280, 290] width 161 height 23
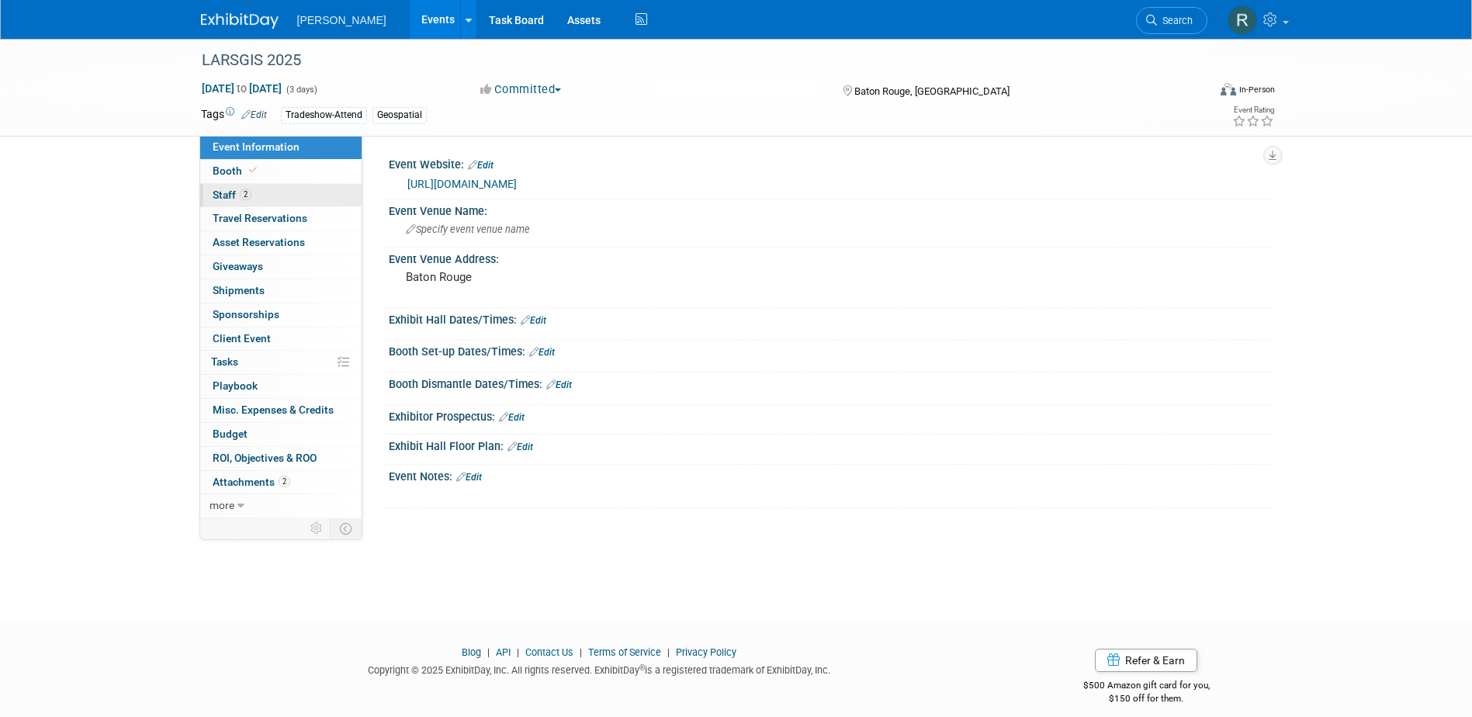
click at [248, 199] on span "2" at bounding box center [246, 195] width 12 height 12
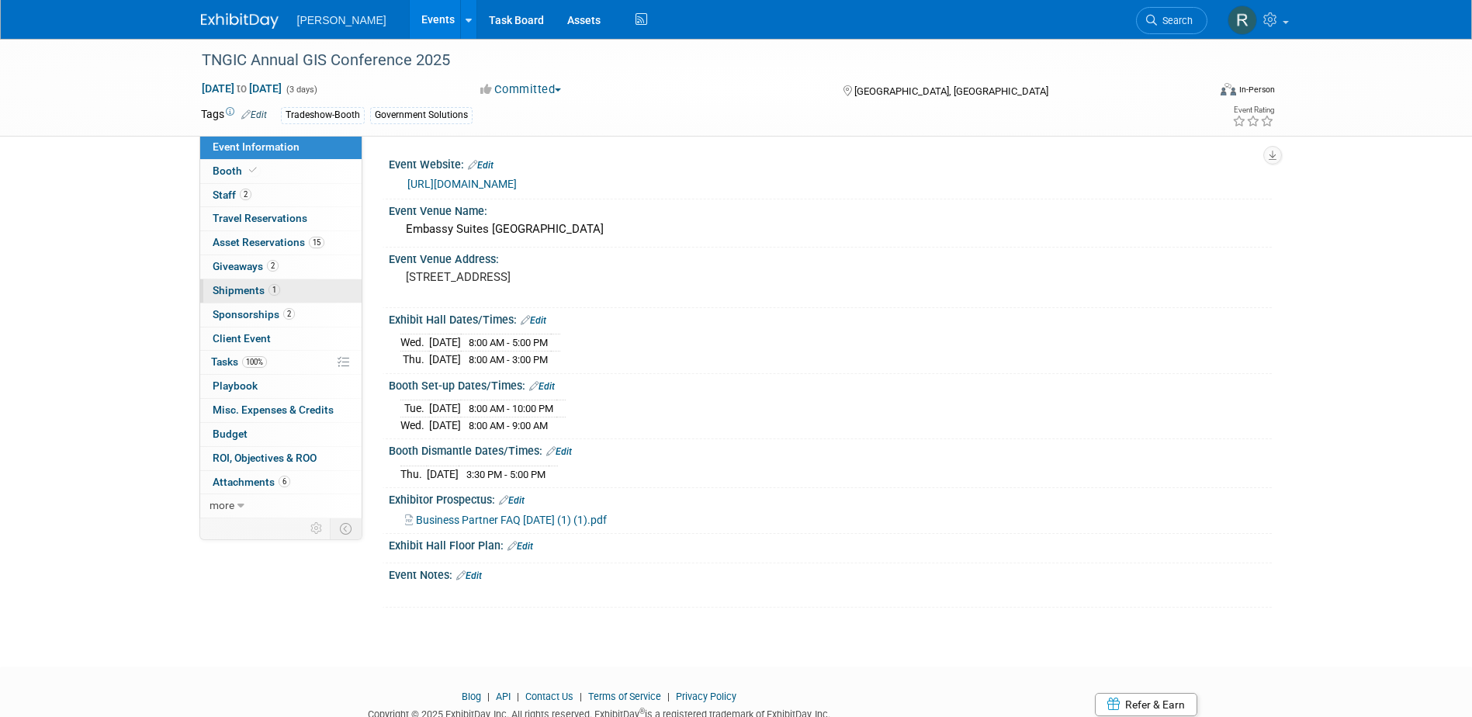
click at [255, 288] on span "Shipments 1" at bounding box center [247, 290] width 68 height 12
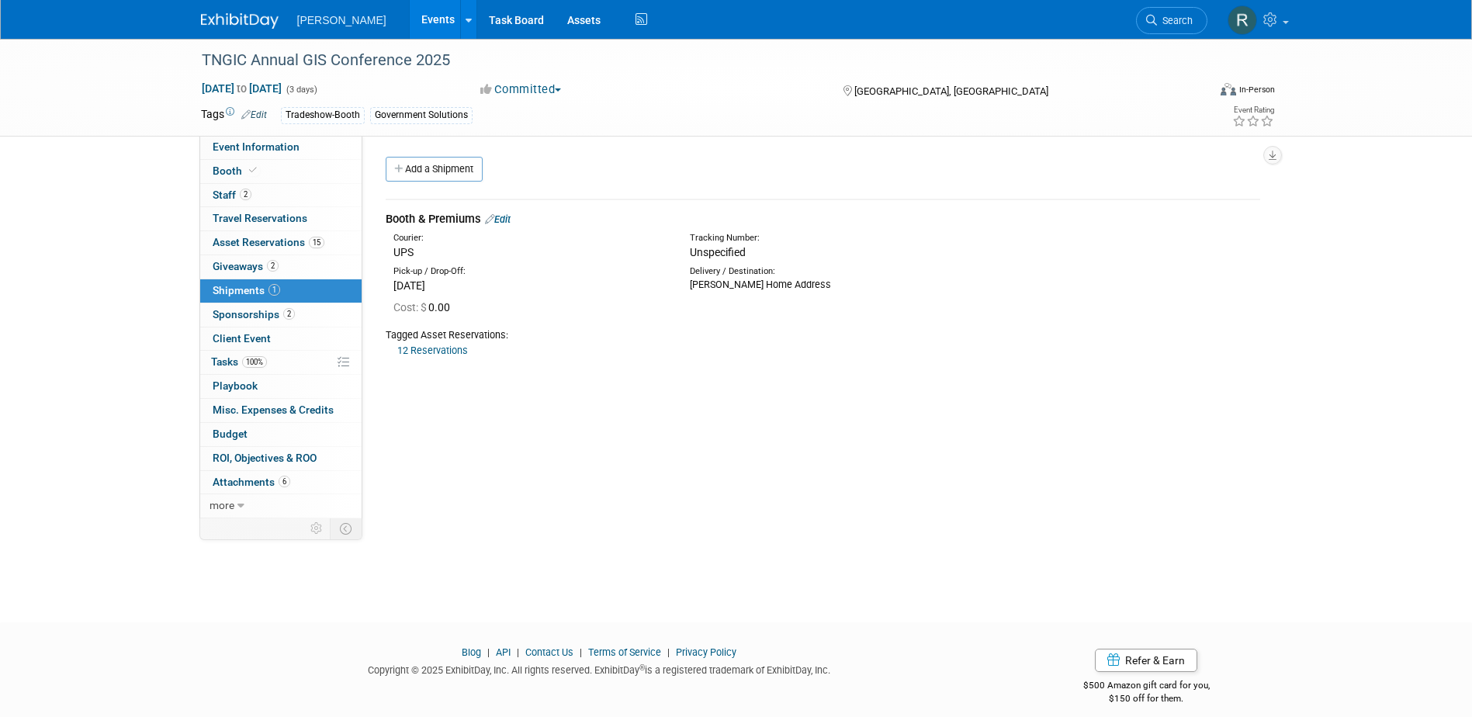
click at [431, 350] on link "12 Reservations" at bounding box center [432, 351] width 71 height 12
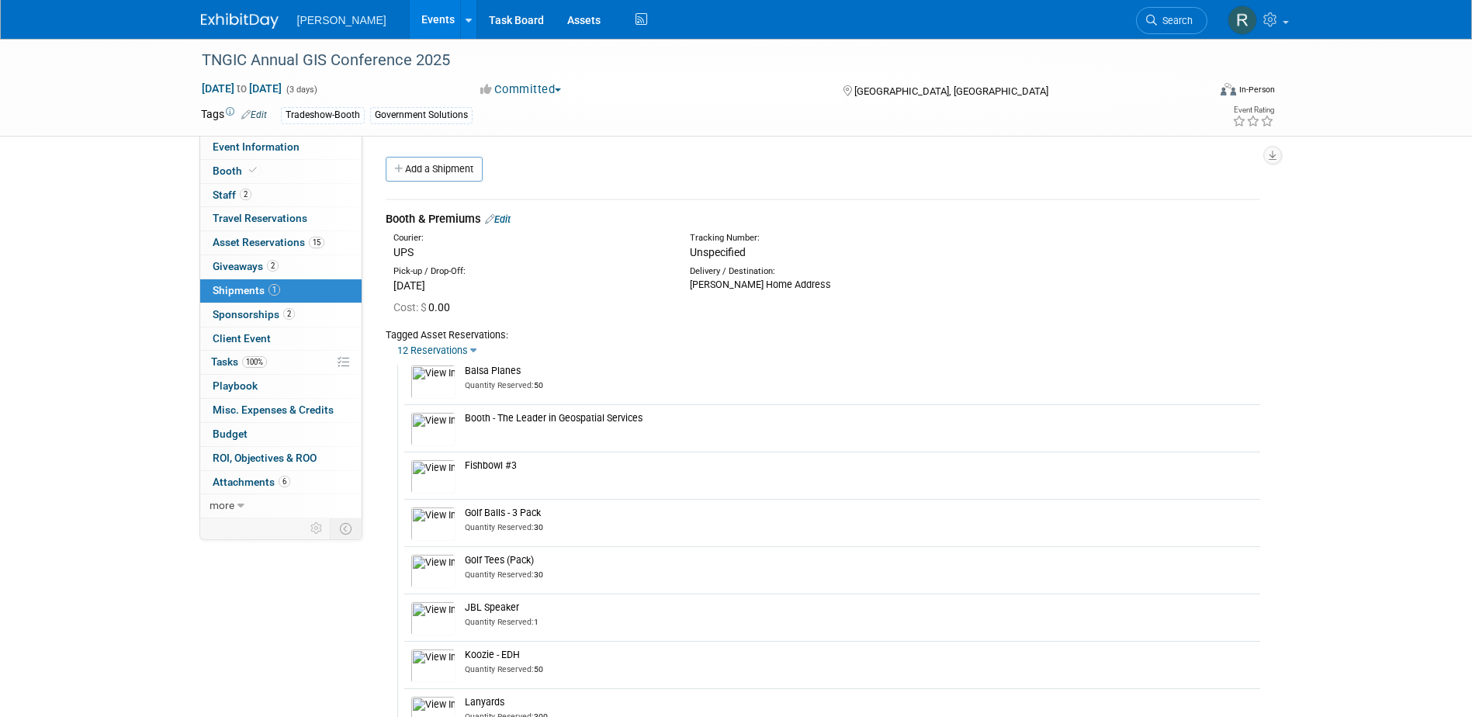
click at [430, 349] on link "12 Reservations" at bounding box center [432, 351] width 71 height 12
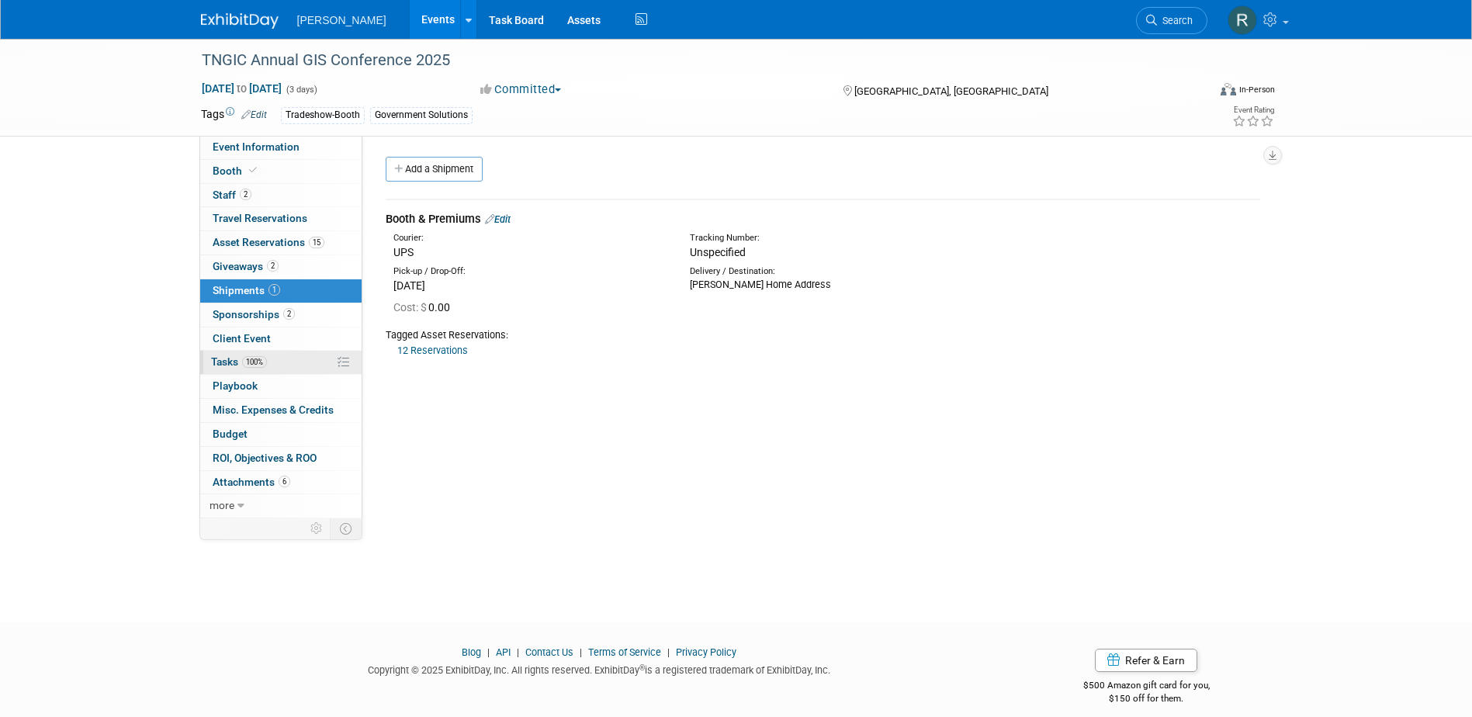
click at [250, 365] on span "100%" at bounding box center [254, 362] width 25 height 12
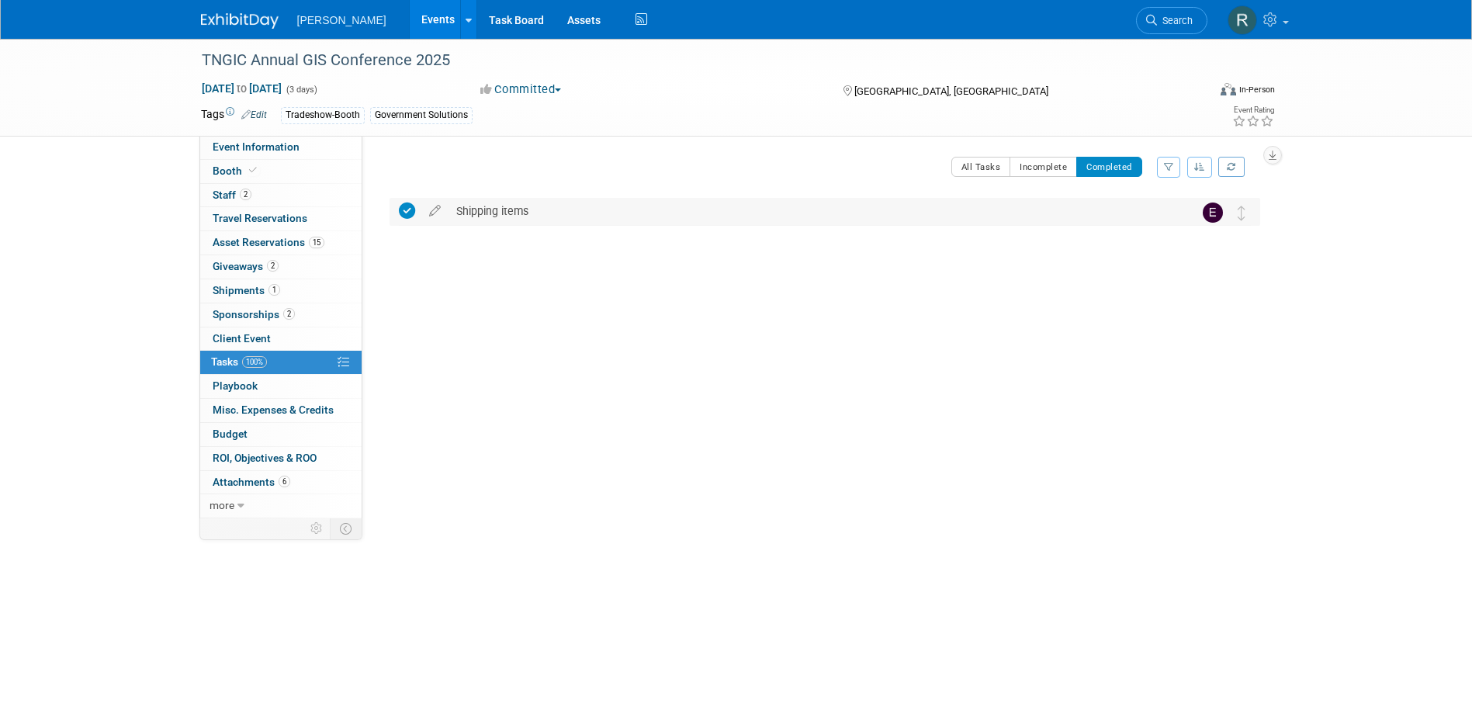
click at [508, 206] on div "Shipping items" at bounding box center [810, 211] width 723 height 26
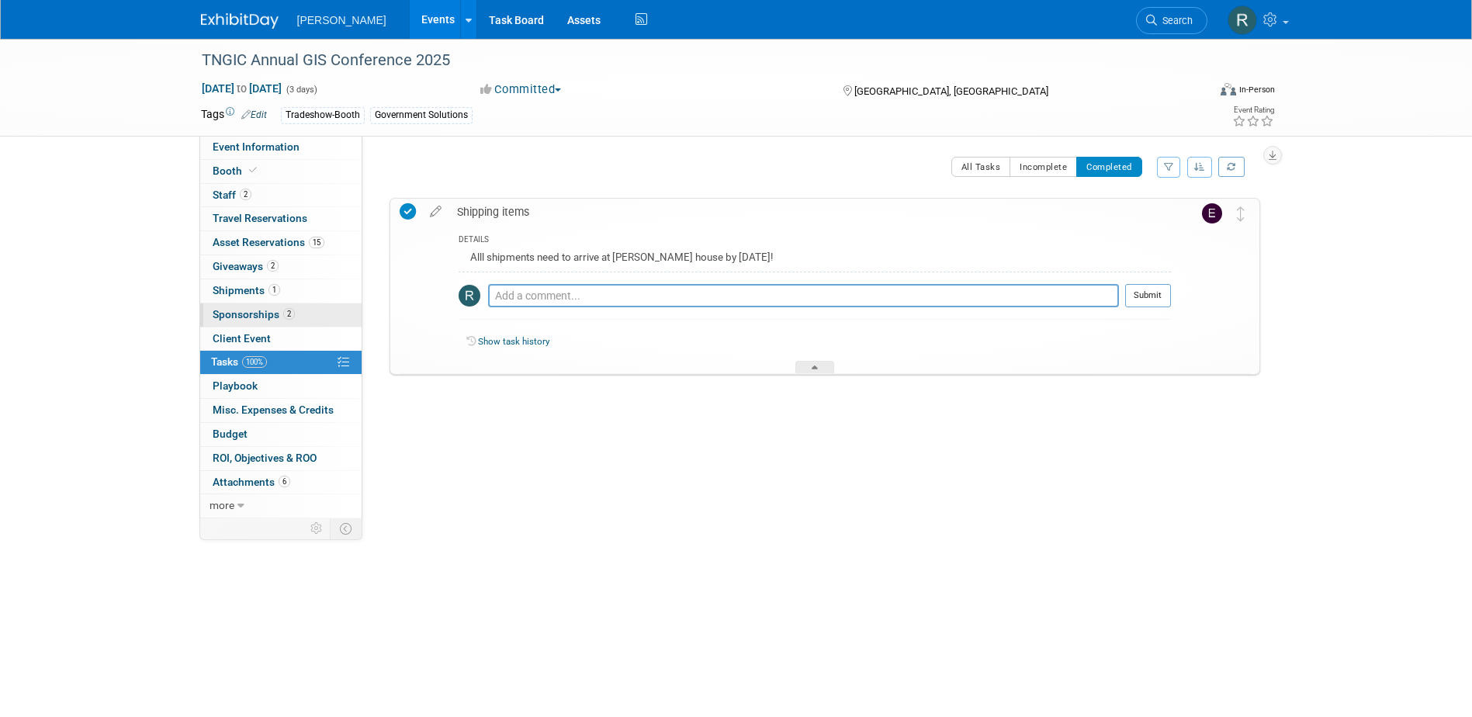
click at [254, 314] on span "Sponsorships 2" at bounding box center [254, 314] width 82 height 12
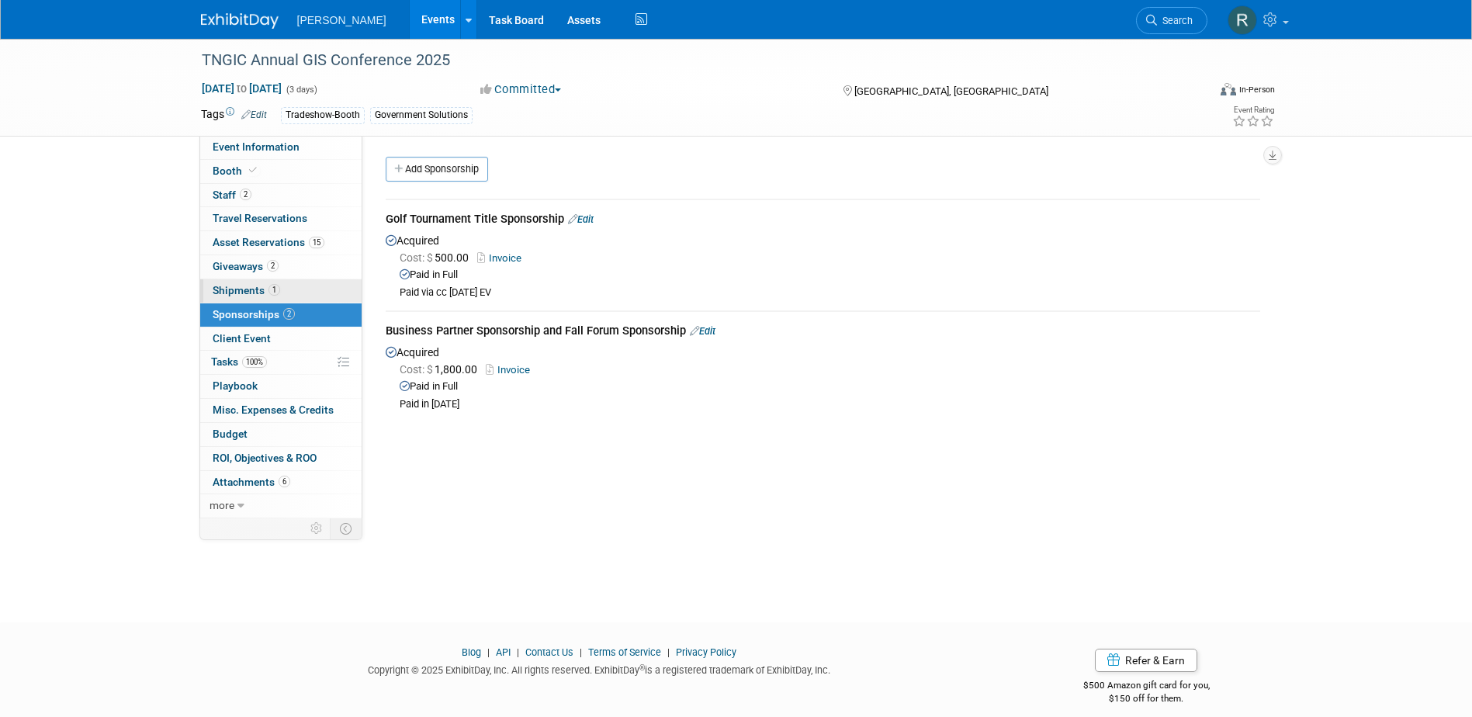
click at [258, 286] on span "Shipments 1" at bounding box center [247, 290] width 68 height 12
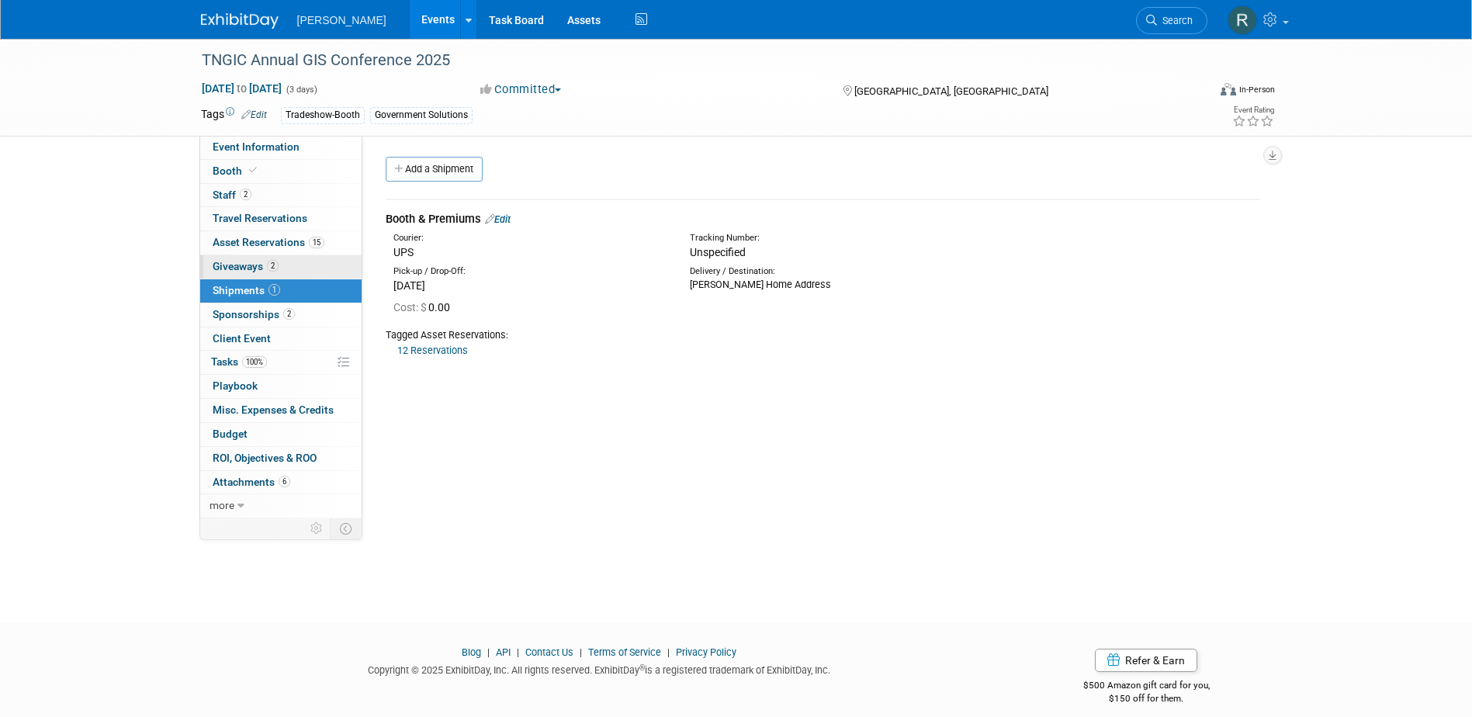
click at [256, 265] on span "Giveaways 2" at bounding box center [246, 266] width 66 height 12
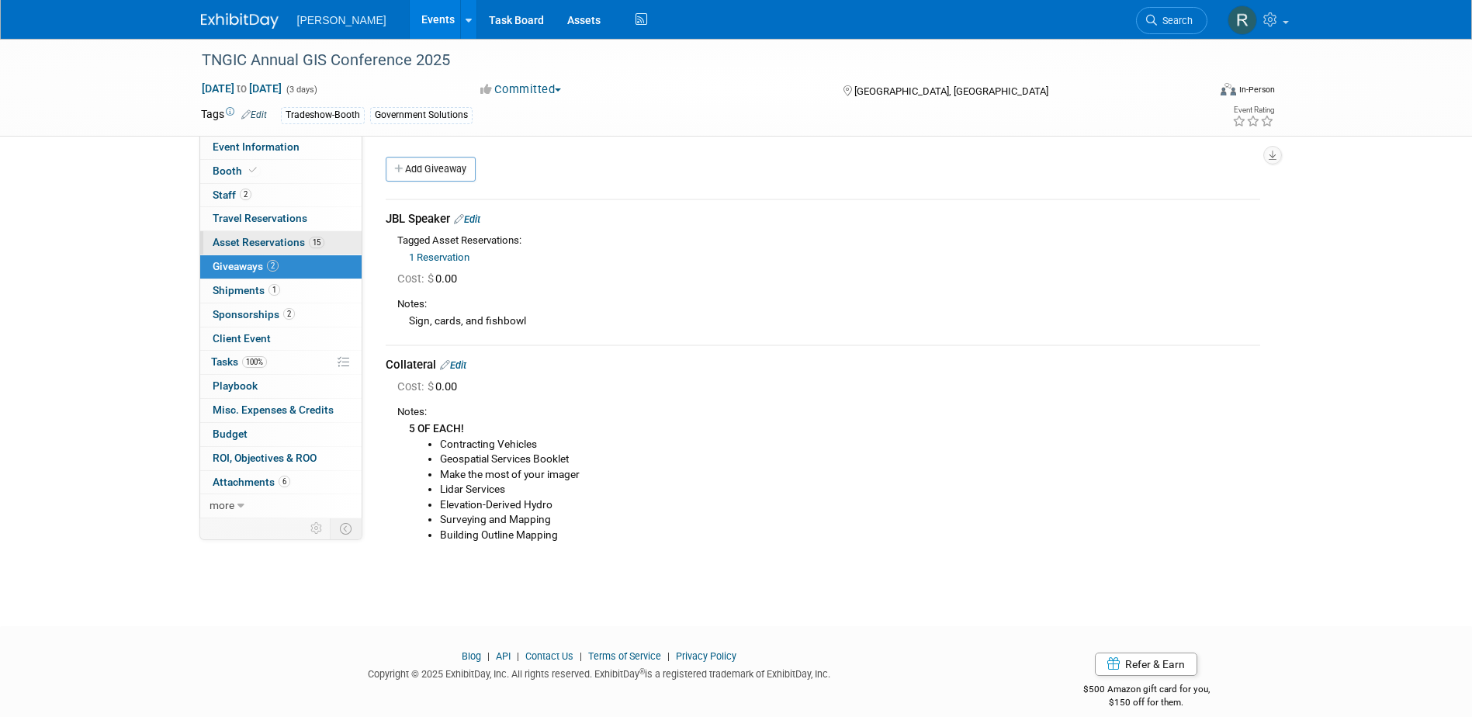
click at [272, 248] on span "Asset Reservations 15" at bounding box center [269, 242] width 112 height 12
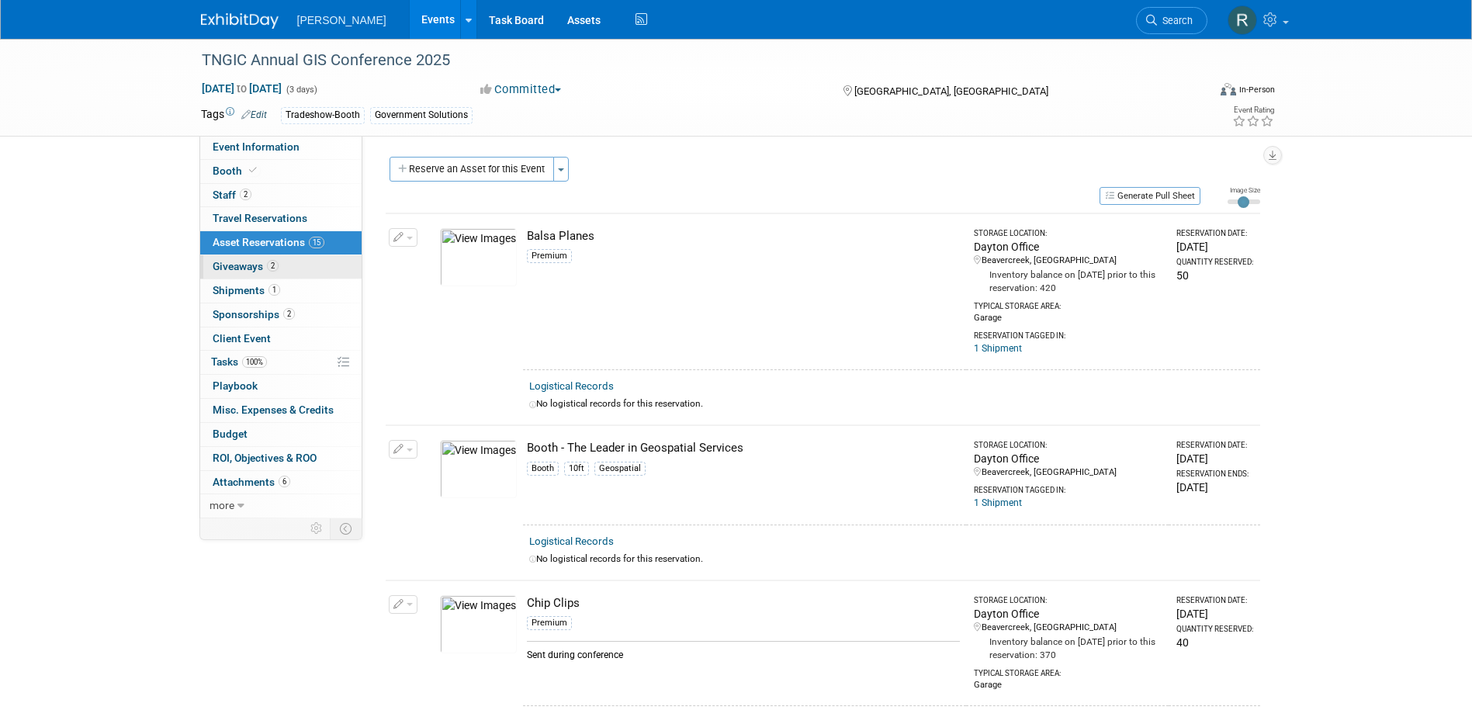
click at [285, 265] on link "2 Giveaways 2" at bounding box center [280, 266] width 161 height 23
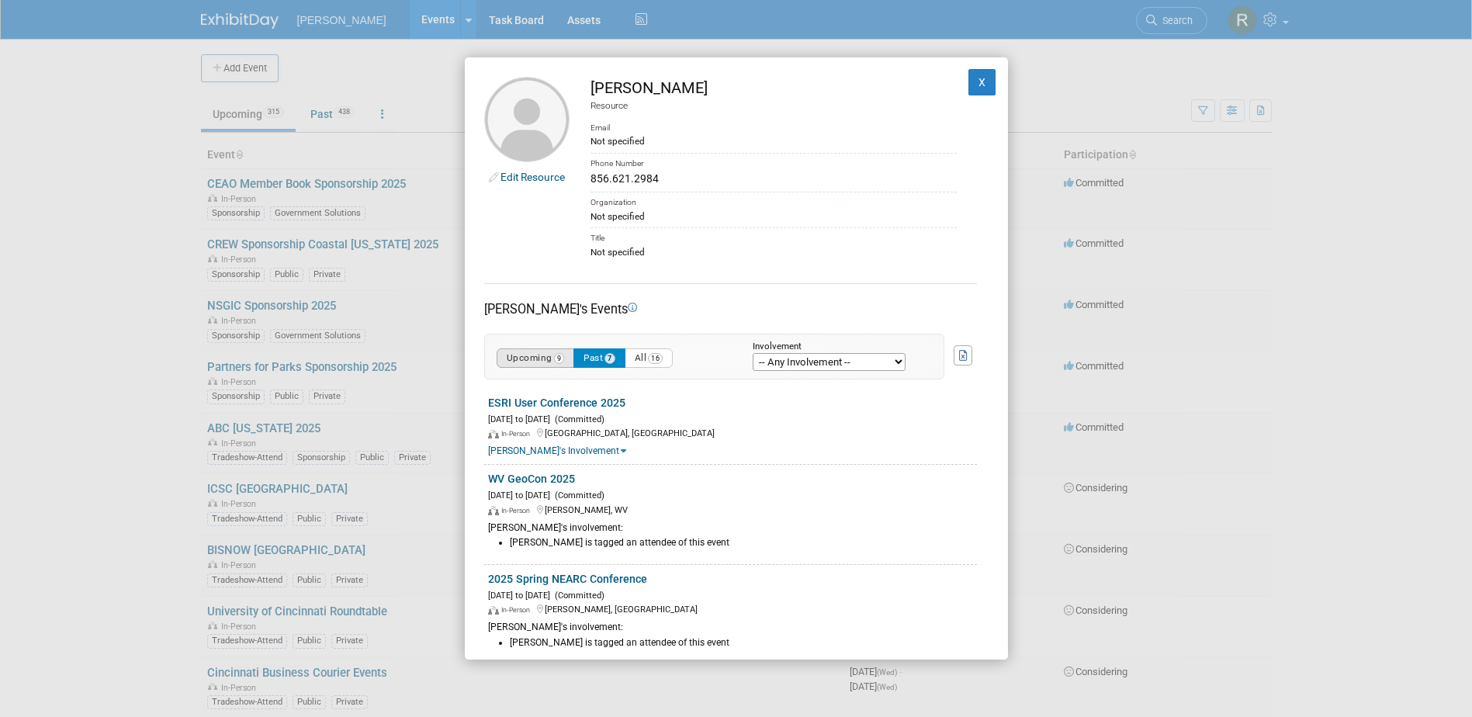
scroll to position [310, 0]
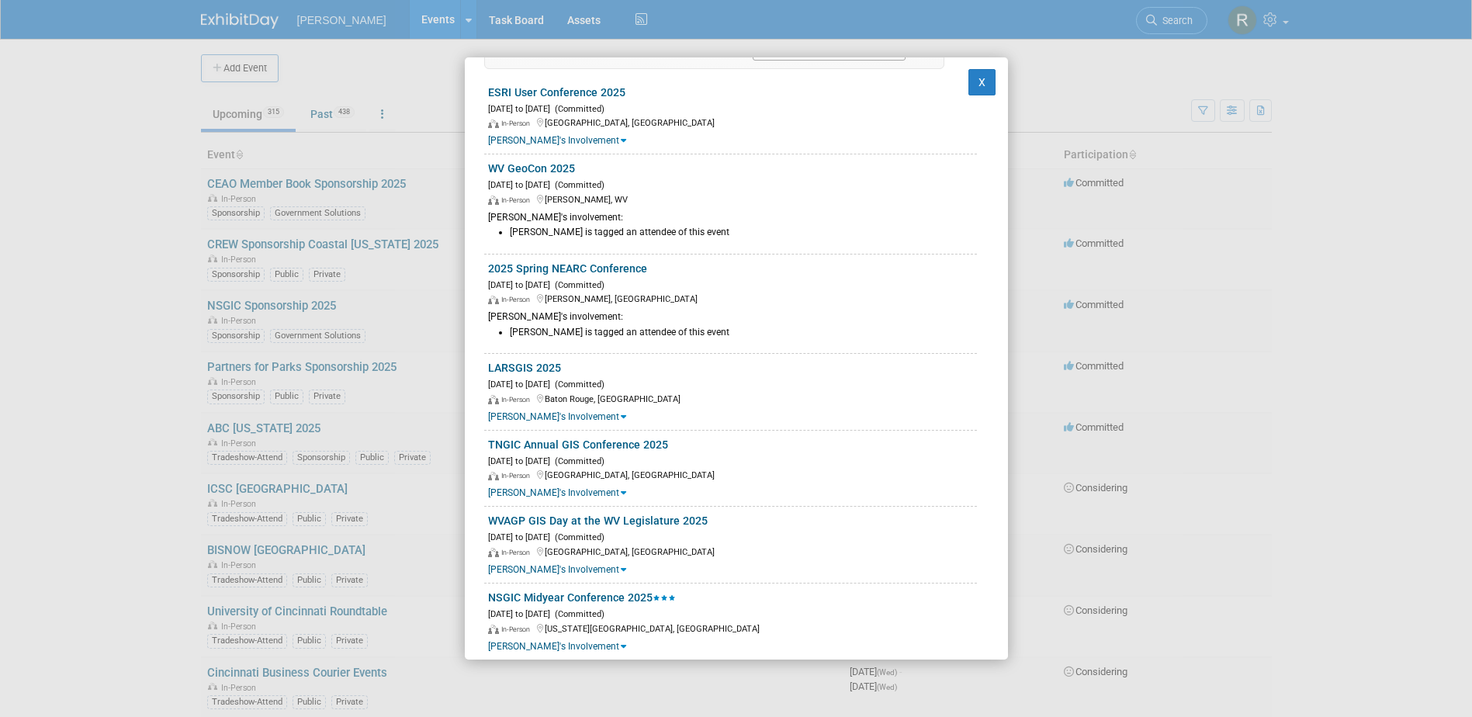
click at [414, 65] on div "Edit Resource [PERSON_NAME] Resource Email Not specified Phone Number 856.621.2…" at bounding box center [736, 358] width 1472 height 717
click at [974, 82] on button "X" at bounding box center [982, 82] width 28 height 26
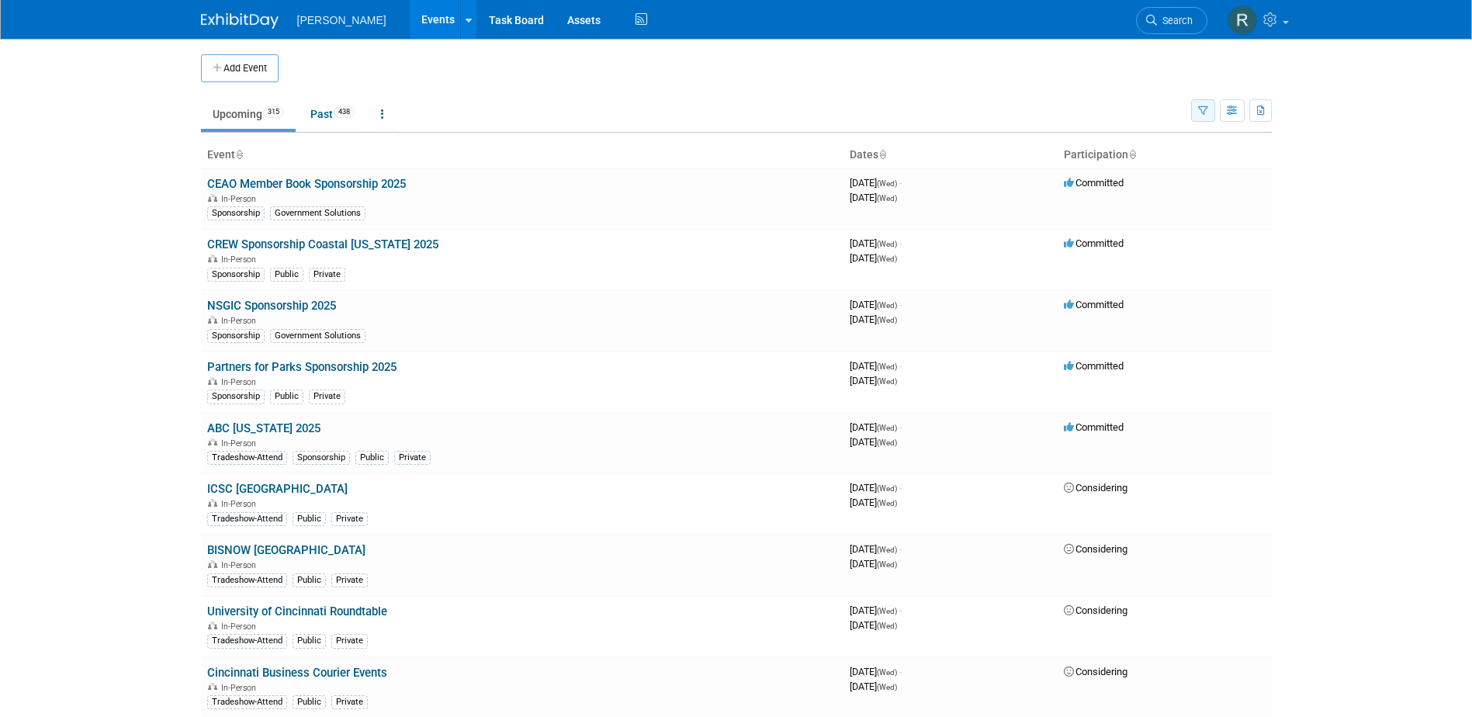
click at [1196, 109] on button "button" at bounding box center [1203, 110] width 24 height 23
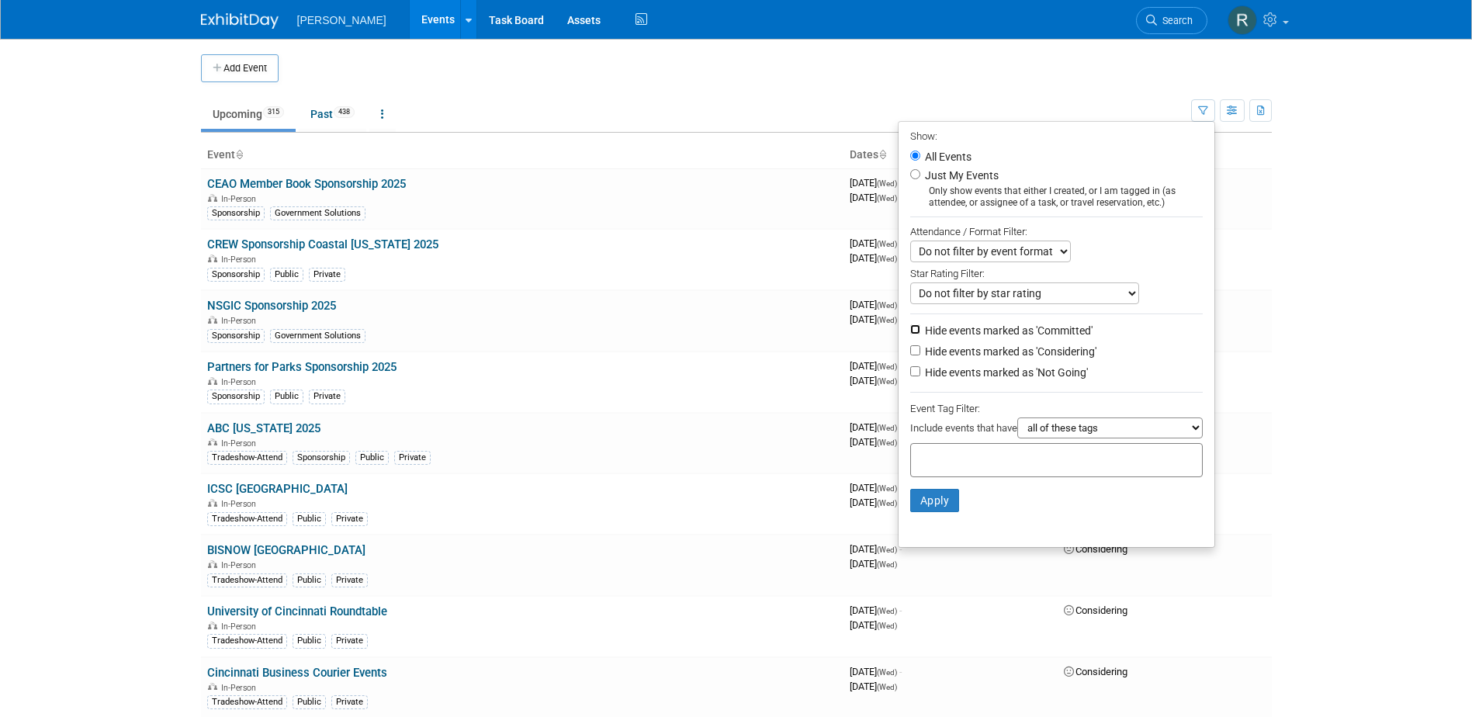
click at [910, 334] on input "Hide events marked as 'Committed'" at bounding box center [915, 329] width 10 height 10
checkbox input "true"
click at [910, 354] on input "Hide events marked as 'Considering'" at bounding box center [915, 350] width 10 height 10
checkbox input "true"
click at [1072, 431] on select "all of these tags any one of these tags only and exactly these specific tags" at bounding box center [1109, 427] width 185 height 21
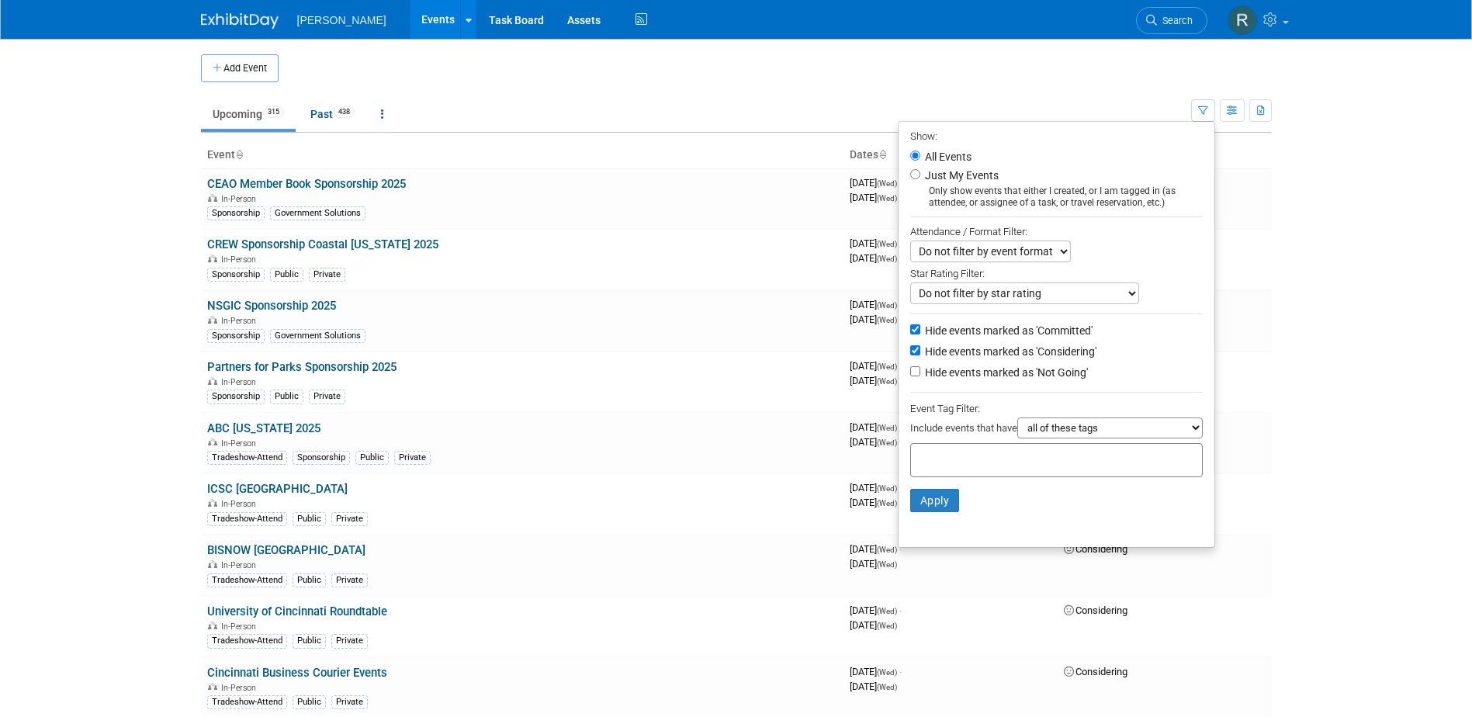
select select "any"
click at [1017, 423] on select "all of these tags any one of these tags only and exactly these specific tags" at bounding box center [1109, 427] width 185 height 21
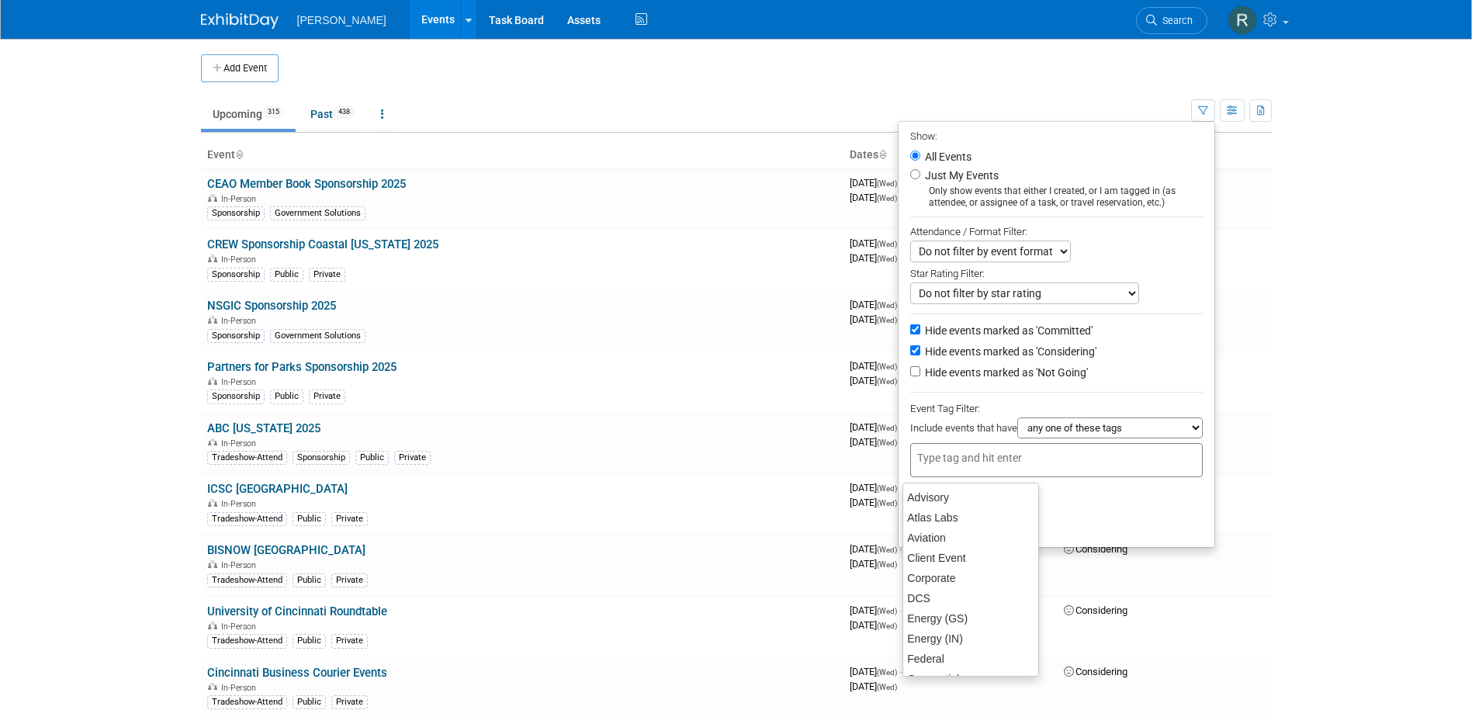
click at [1033, 465] on input "text" at bounding box center [979, 458] width 124 height 16
click at [944, 605] on div "Tradeshow-Booth" at bounding box center [970, 602] width 137 height 22
type input "Tradeshow-Booth"
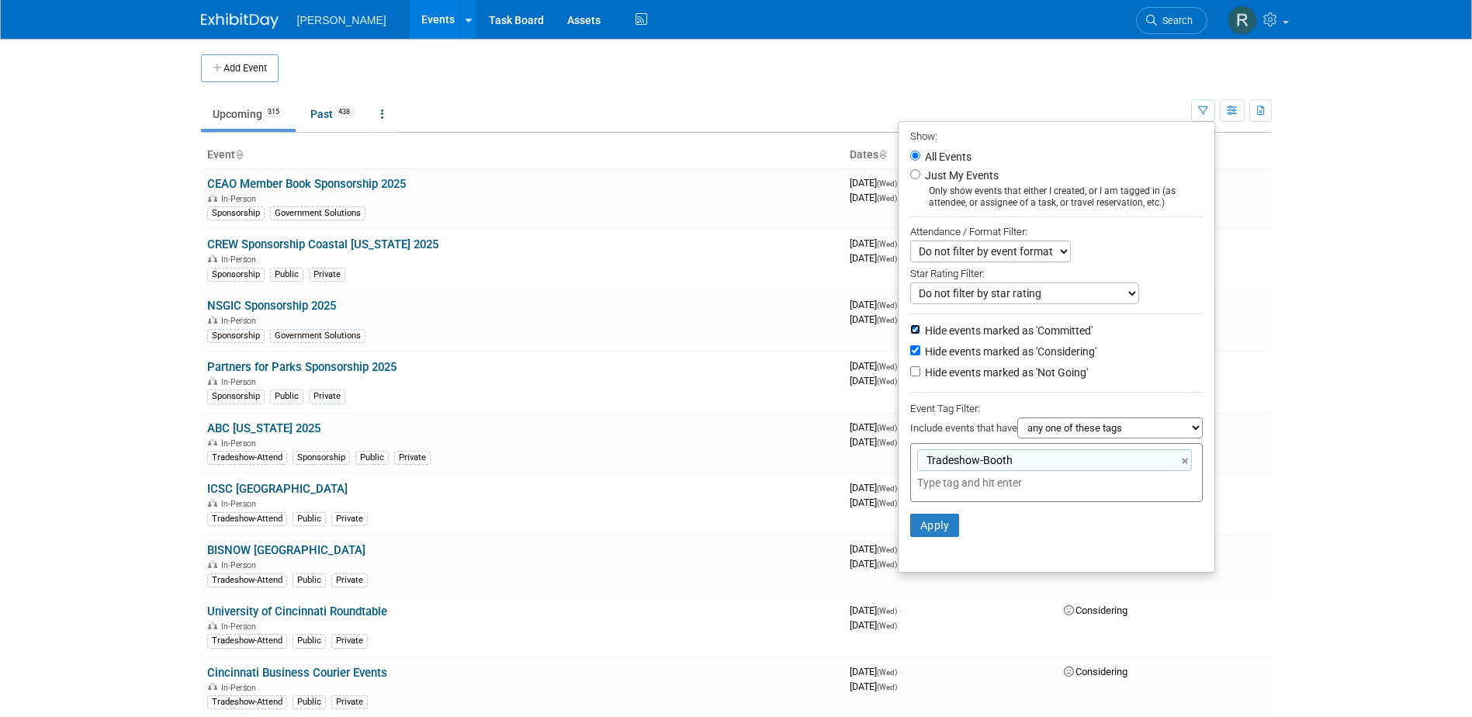
click at [910, 328] on input "Hide events marked as 'Committed'" at bounding box center [915, 329] width 10 height 10
checkbox input "false"
click at [911, 373] on input "Hide events marked as 'Not Going'" at bounding box center [915, 371] width 10 height 10
checkbox input "true"
click at [919, 529] on button "Apply" at bounding box center [935, 525] width 50 height 23
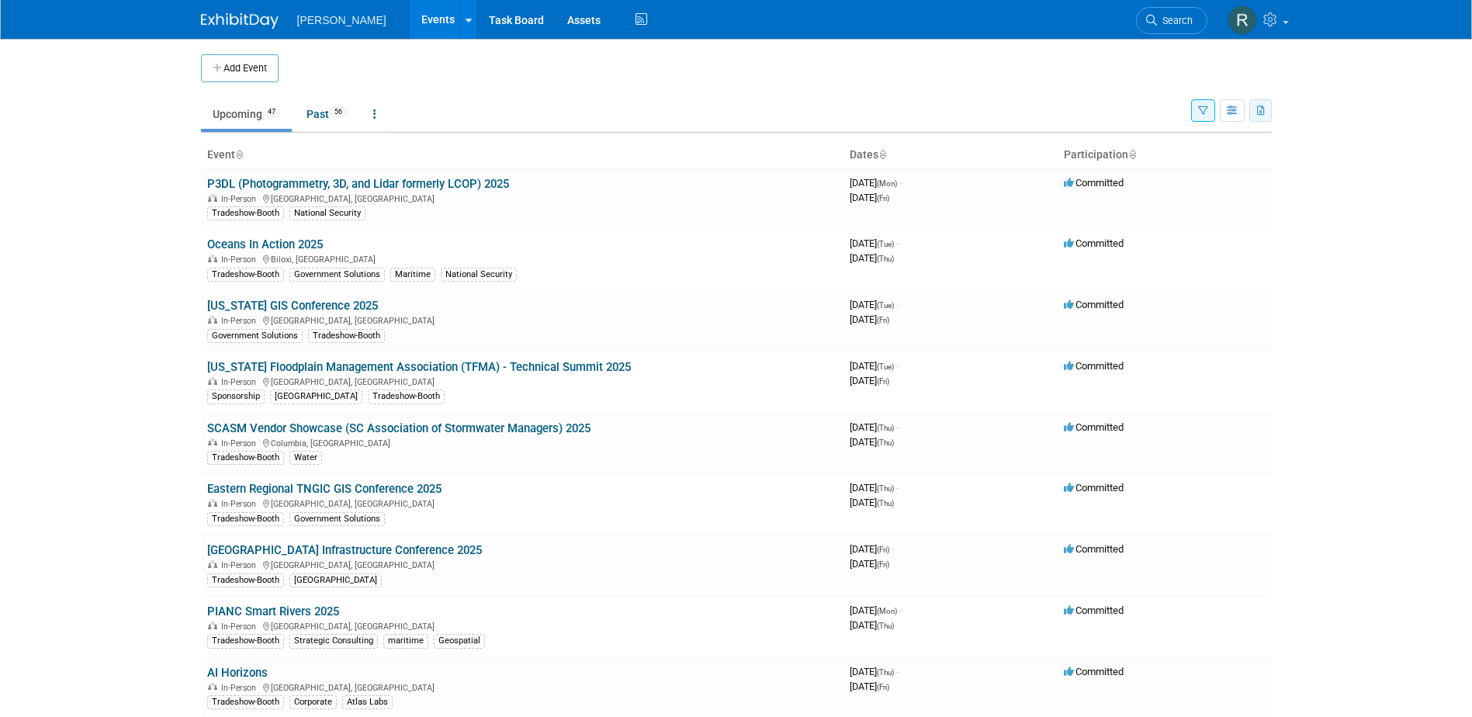
click at [1259, 110] on icon "button" at bounding box center [1261, 111] width 9 height 10
click at [1128, 156] on link "Export Current View (47 Events)" at bounding box center [1175, 160] width 168 height 22
drag, startPoint x: 901, startPoint y: 73, endPoint x: 930, endPoint y: 63, distance: 30.4
click at [901, 73] on td at bounding box center [749, 68] width 941 height 28
click at [1168, 21] on span "Search" at bounding box center [1175, 21] width 36 height 12
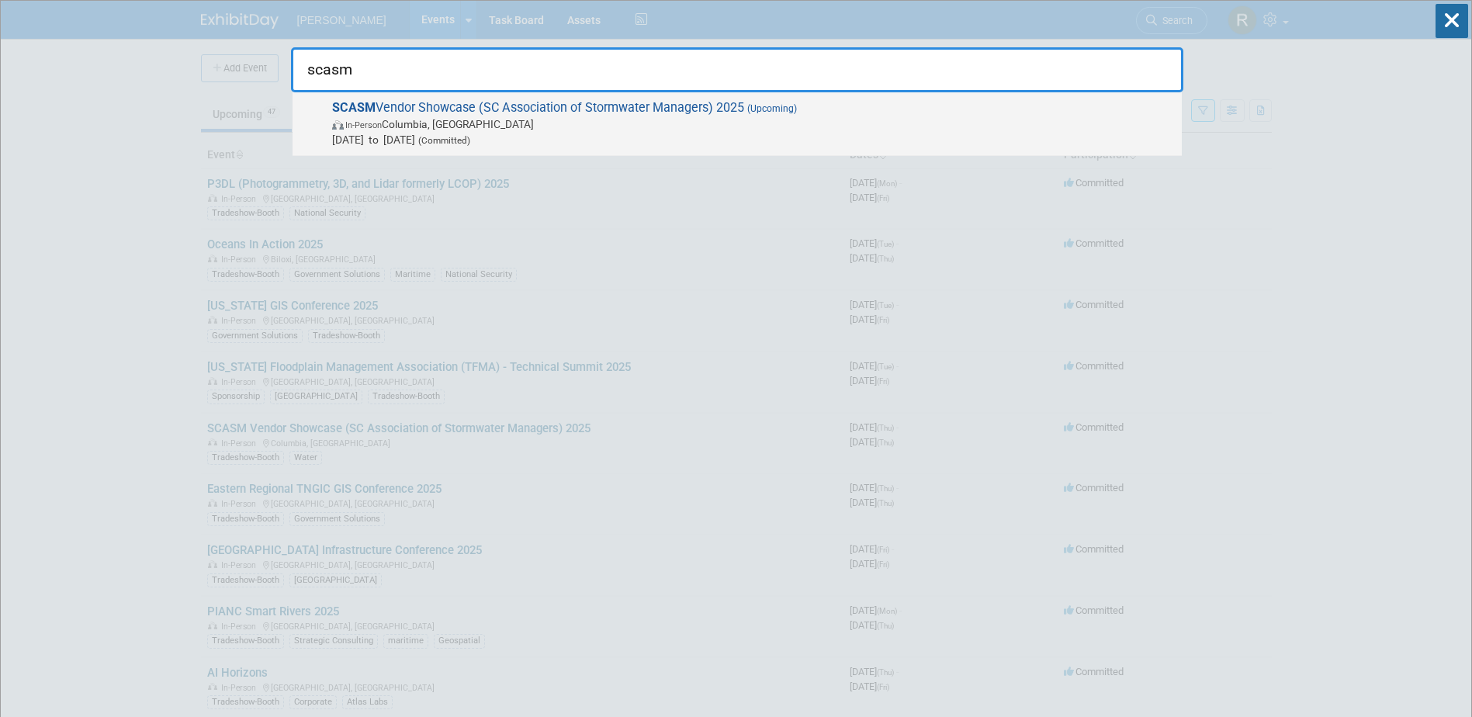
type input "scasm"
click at [562, 124] on span "In-Person Columbia, [GEOGRAPHIC_DATA]" at bounding box center [753, 124] width 842 height 16
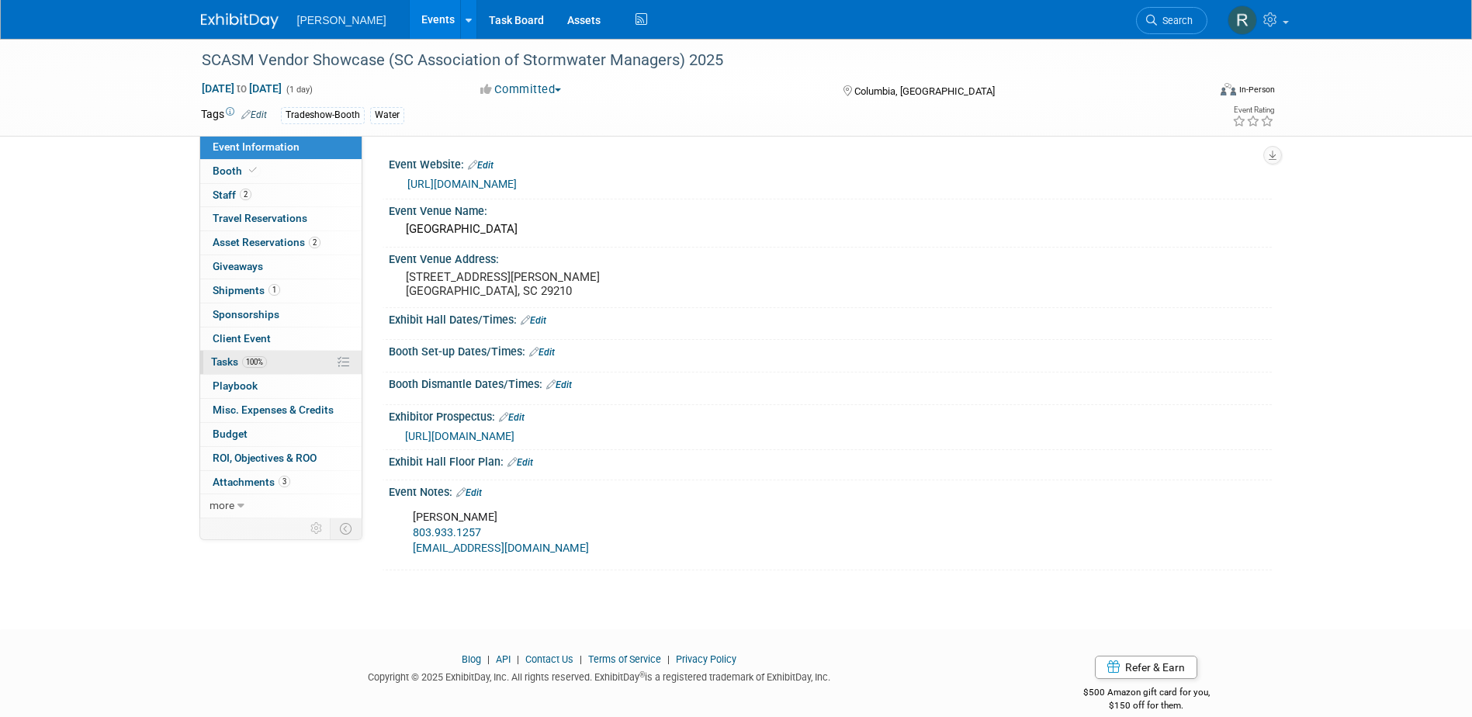
click at [251, 358] on span "100%" at bounding box center [254, 362] width 25 height 12
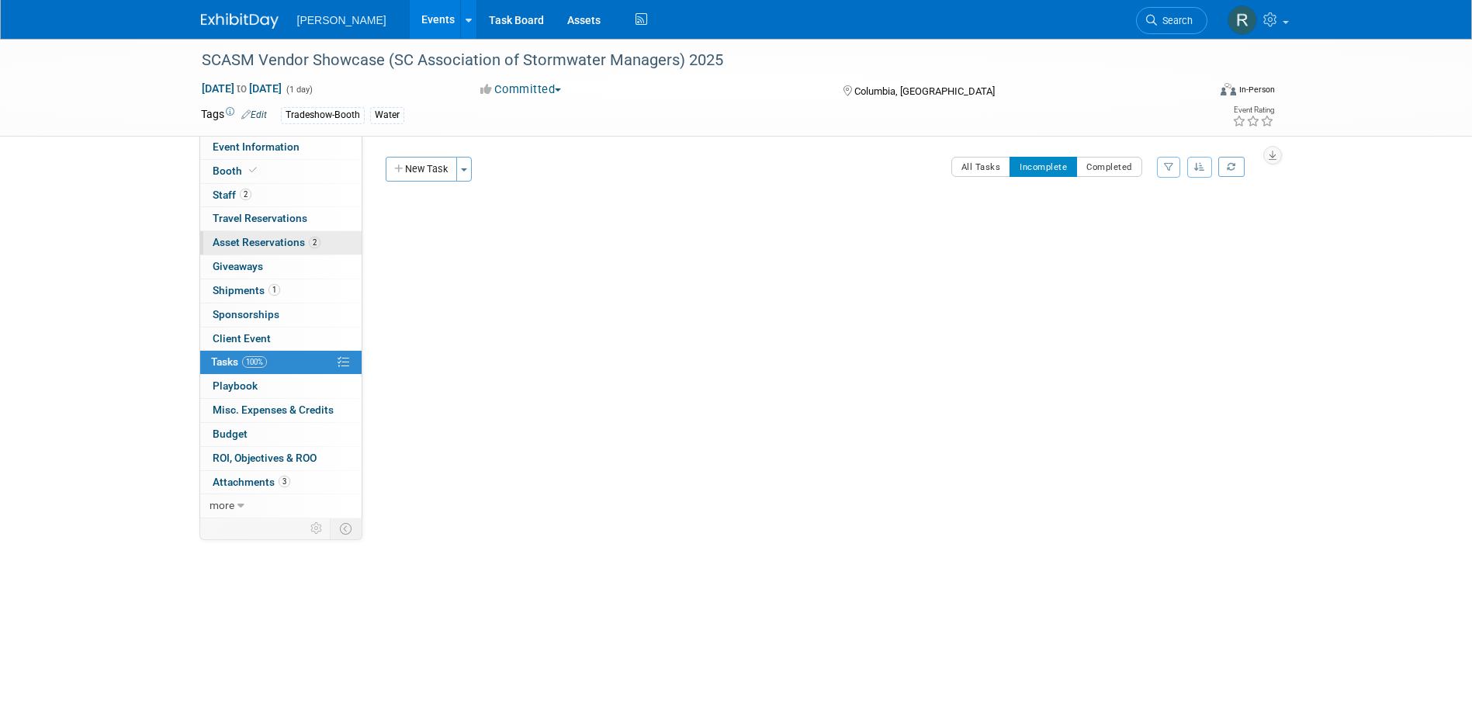
click at [256, 242] on span "Asset Reservations 2" at bounding box center [267, 242] width 108 height 12
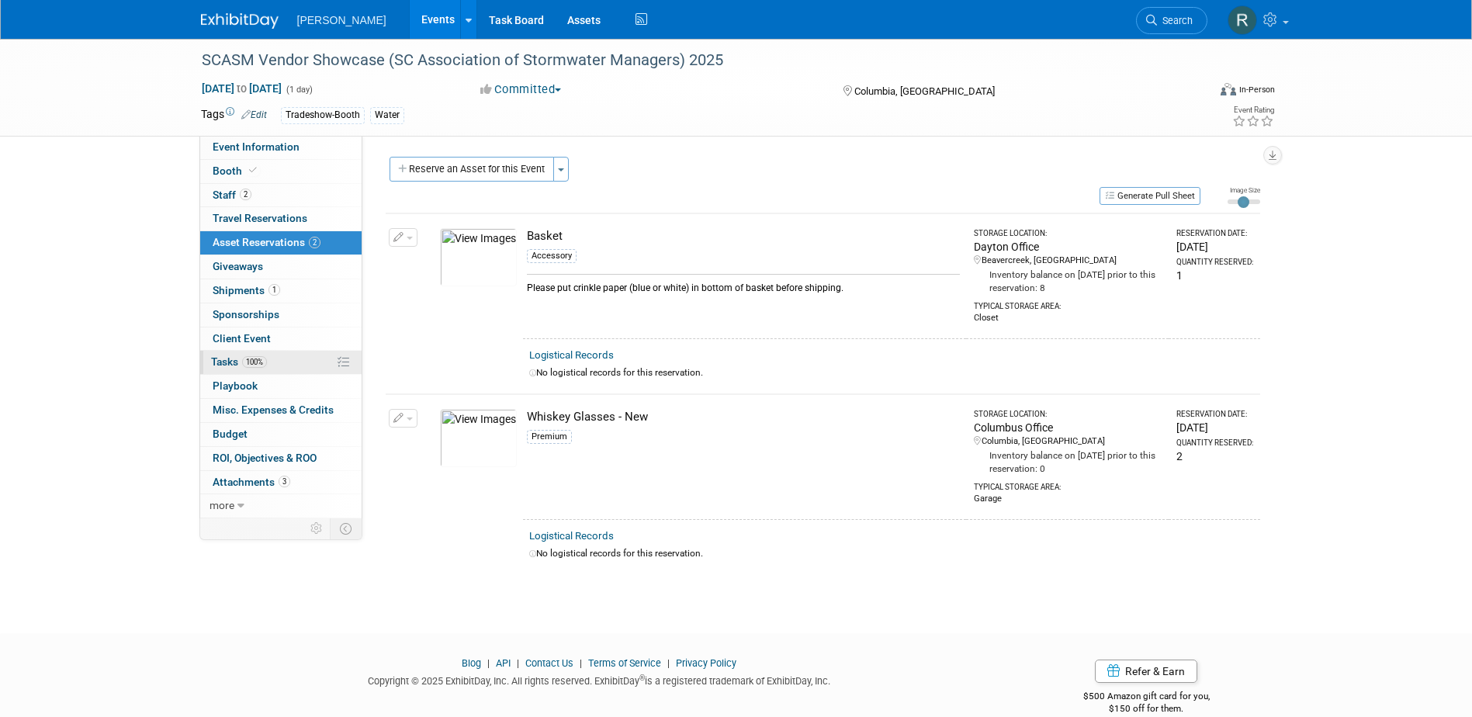
click at [262, 364] on span "100%" at bounding box center [254, 362] width 25 height 12
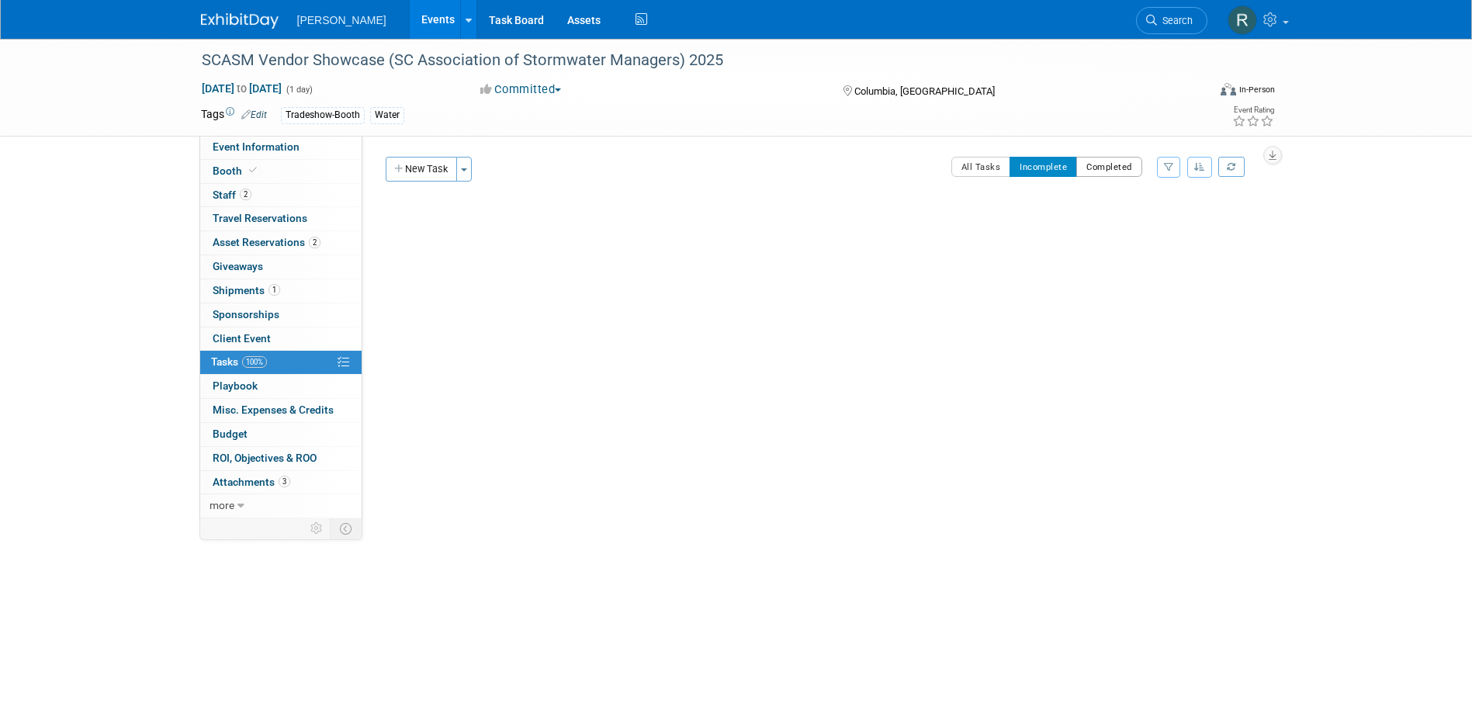
click at [1099, 171] on button "Completed" at bounding box center [1109, 167] width 66 height 20
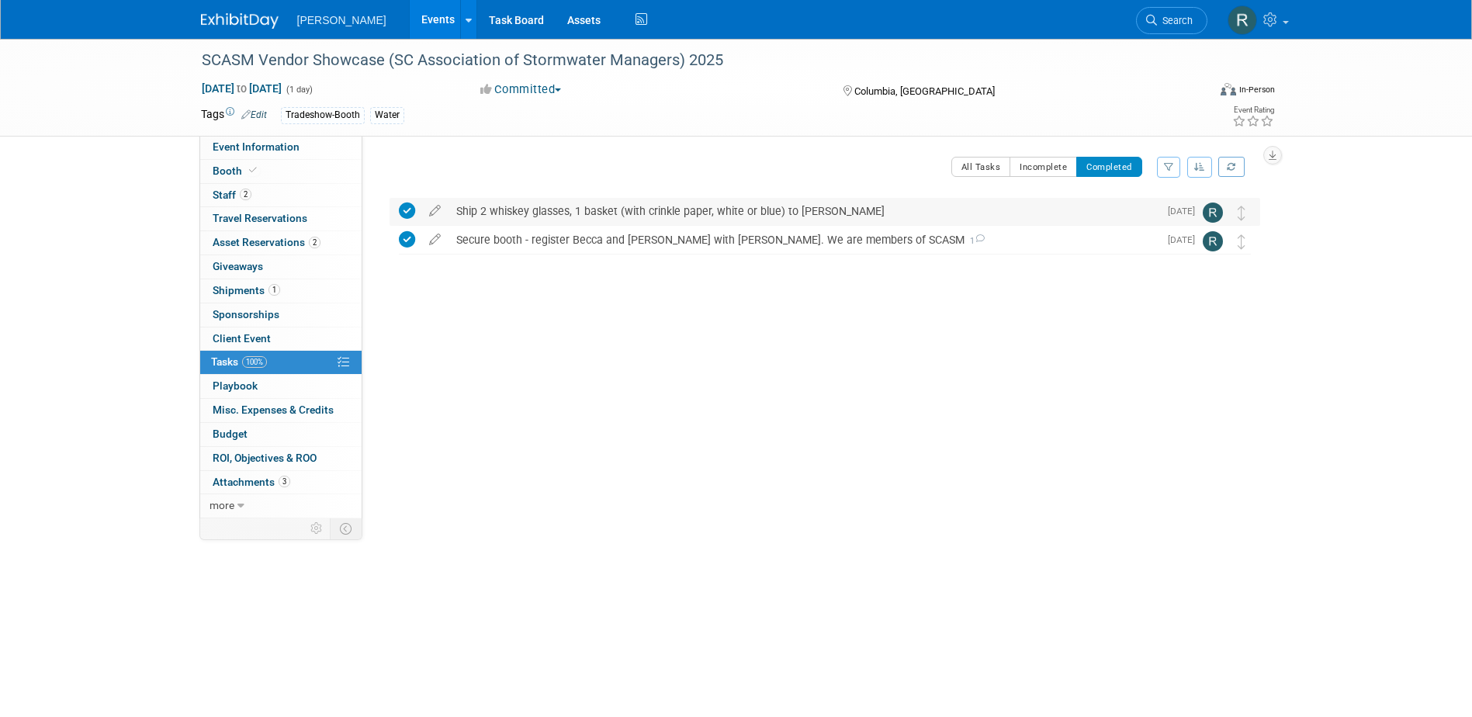
click at [611, 214] on div "Ship 2 whiskey glasses, 1 basket (with crinkle paper, white or blue) to James R…" at bounding box center [804, 211] width 710 height 26
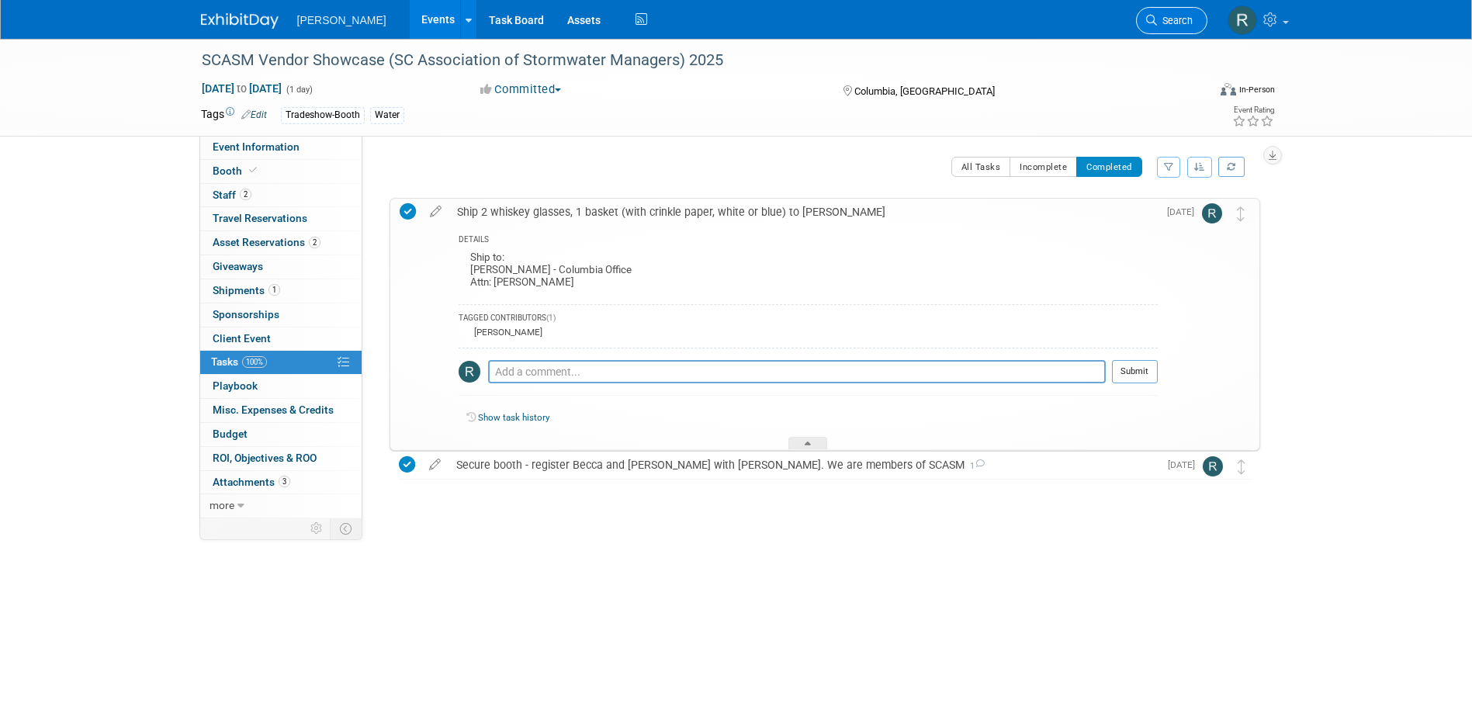
click at [1164, 9] on link "Search" at bounding box center [1171, 20] width 71 height 27
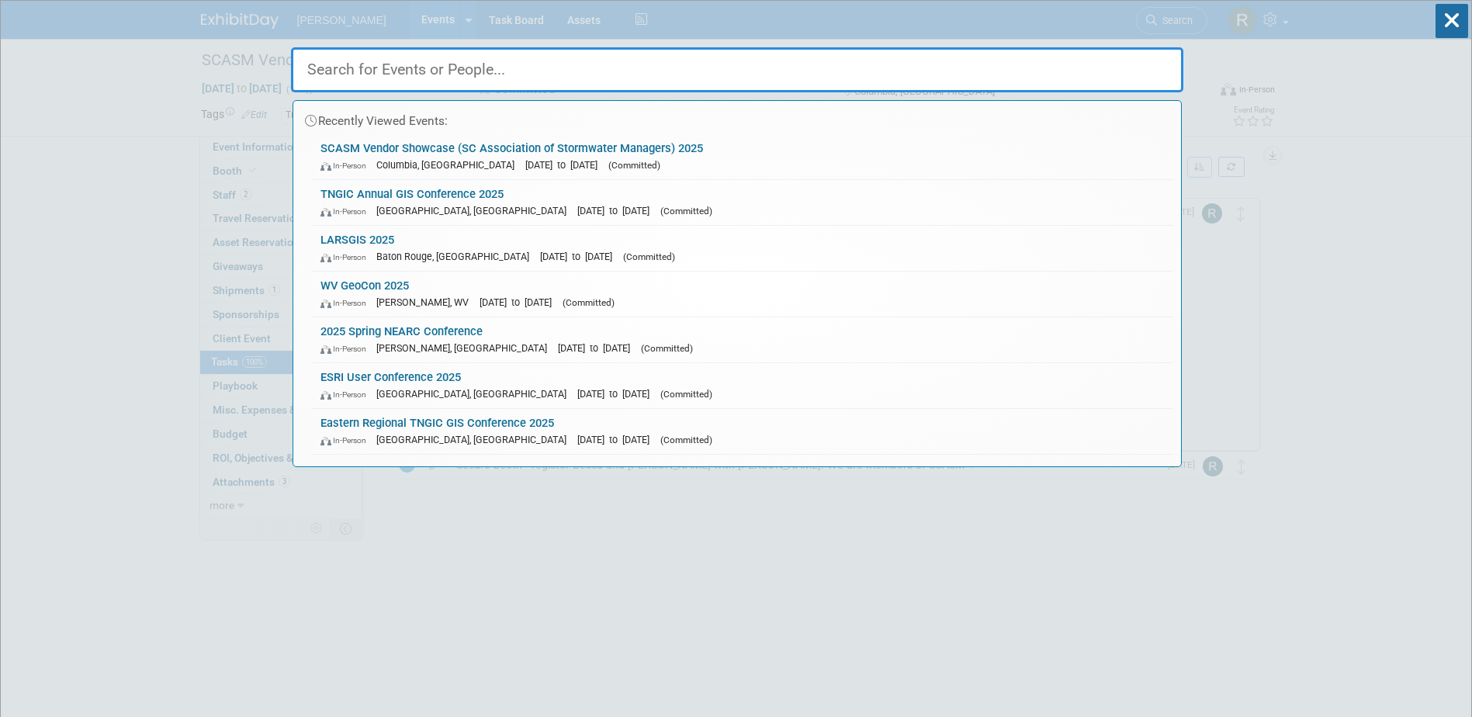
click at [503, 67] on input "text" at bounding box center [737, 69] width 892 height 45
click at [454, 428] on link "Eastern Regional TNGIC GIS Conference 2025 In-Person Kingsport, TN Sep 4, 2025 …" at bounding box center [743, 431] width 861 height 45
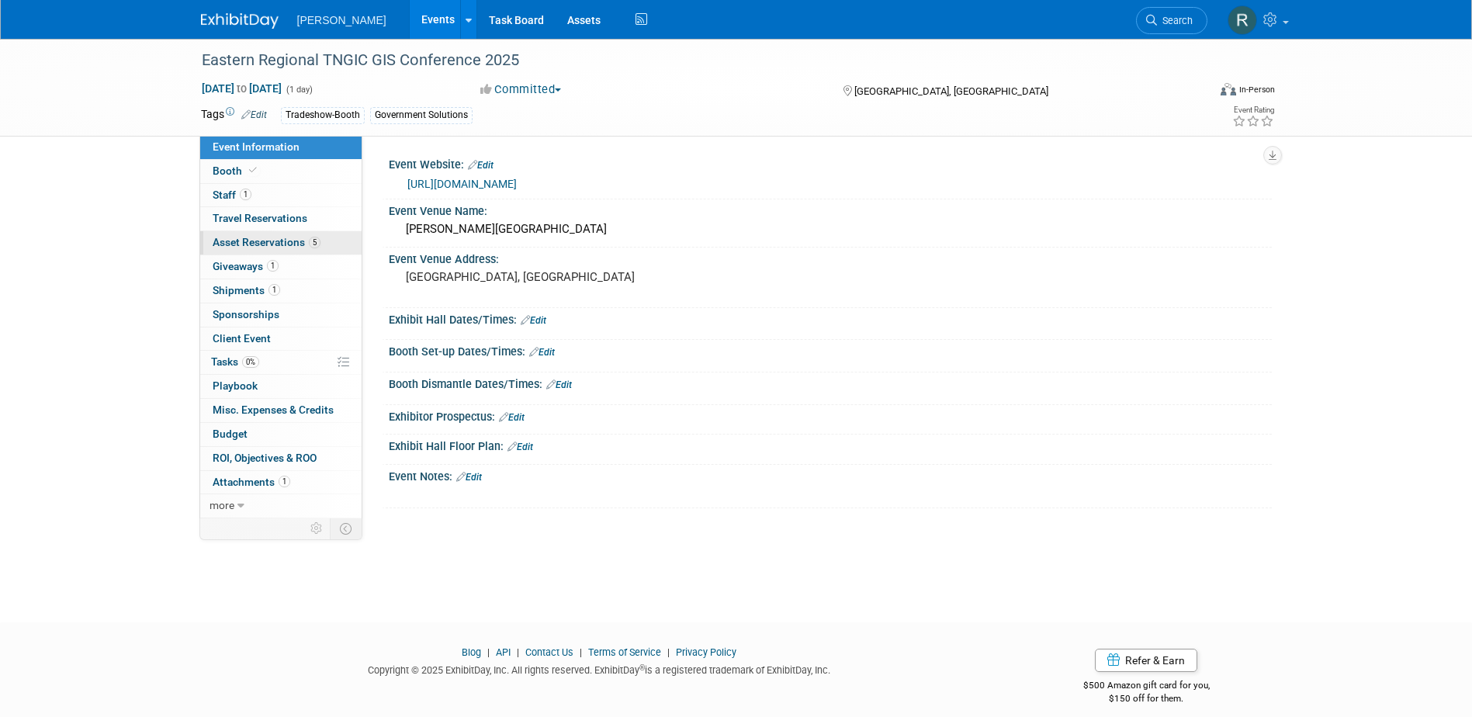
click at [258, 248] on span "Asset Reservations 5" at bounding box center [267, 242] width 108 height 12
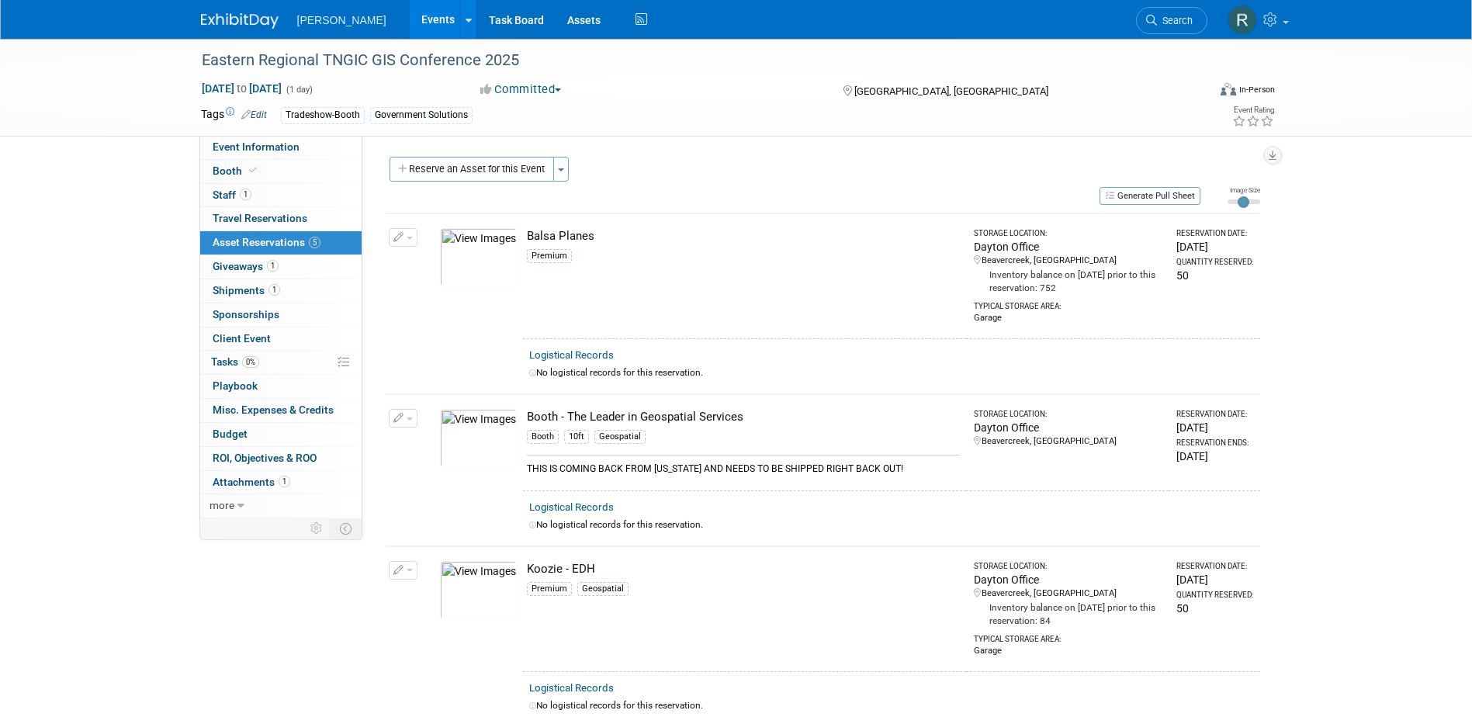
scroll to position [78, 0]
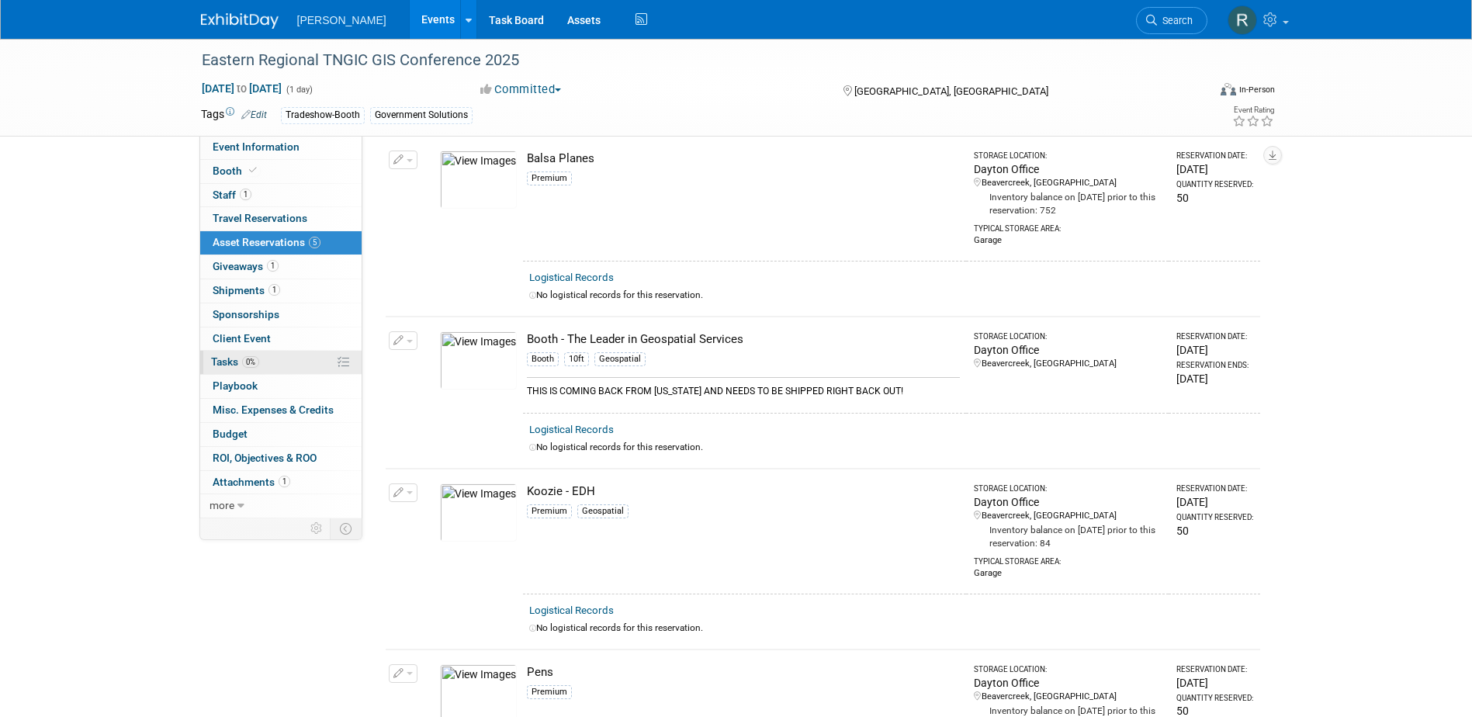
click at [244, 359] on span "0%" at bounding box center [250, 362] width 17 height 12
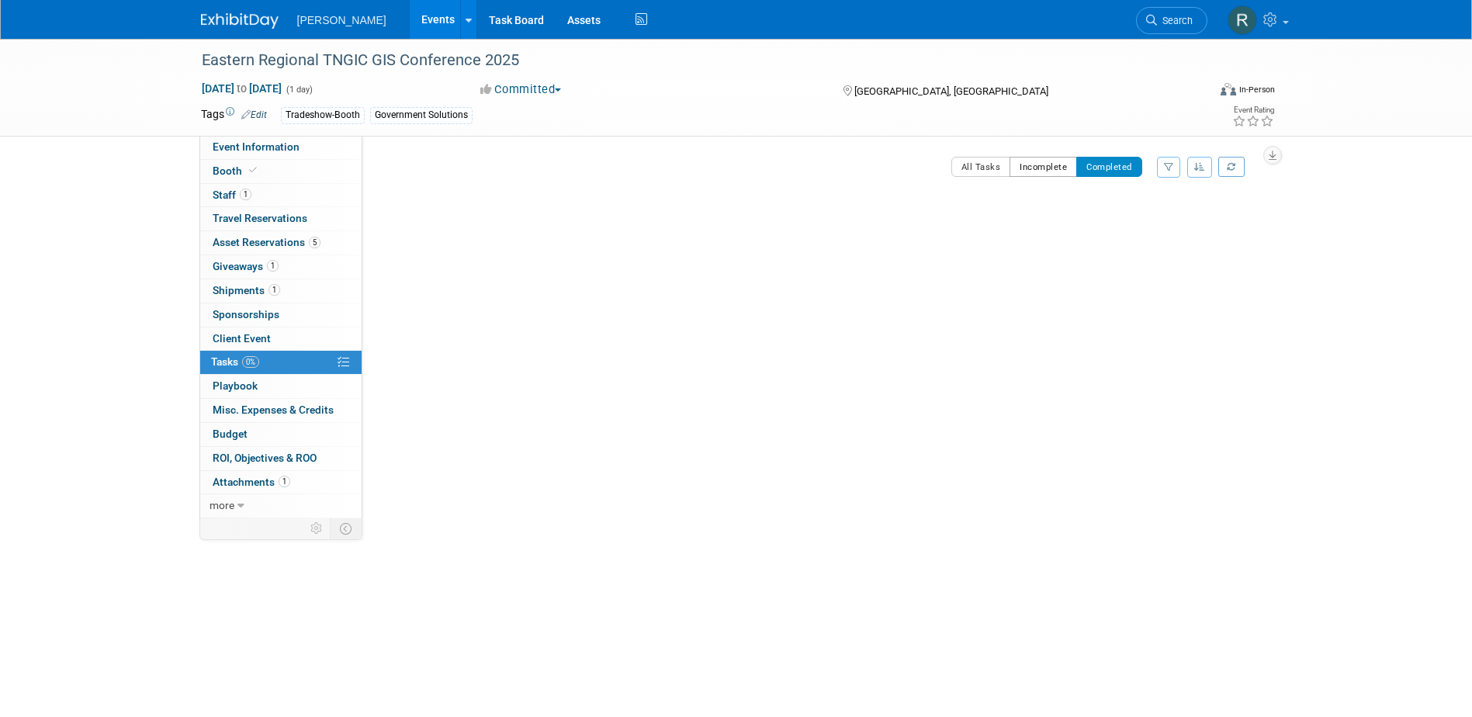
click at [1055, 159] on button "Incomplete" at bounding box center [1044, 167] width 68 height 20
click at [1163, 19] on span "Search" at bounding box center [1175, 21] width 36 height 12
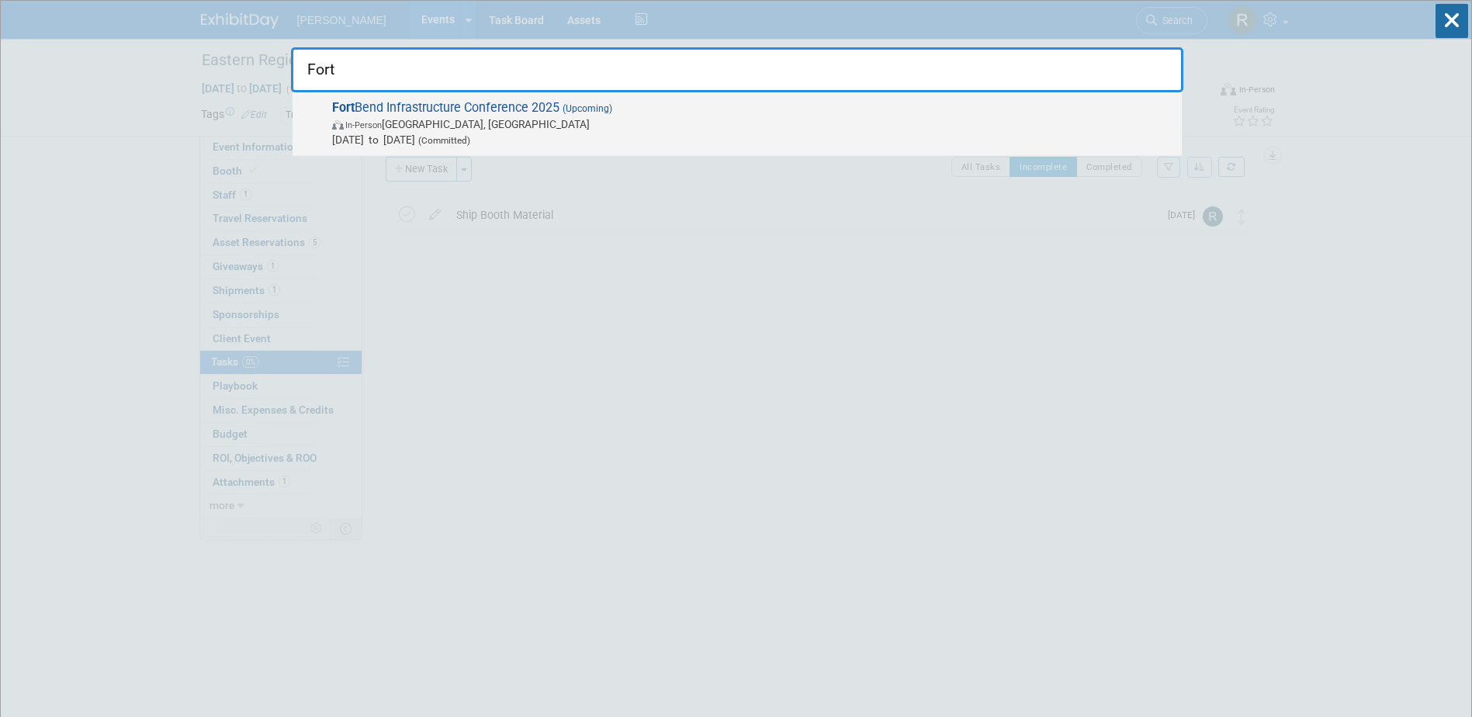
type input "Fort"
click at [478, 108] on span "Fort Bend Infrastructure Conference 2025 (Upcoming) In-Person Richmond, TX Sep …" at bounding box center [750, 123] width 847 height 47
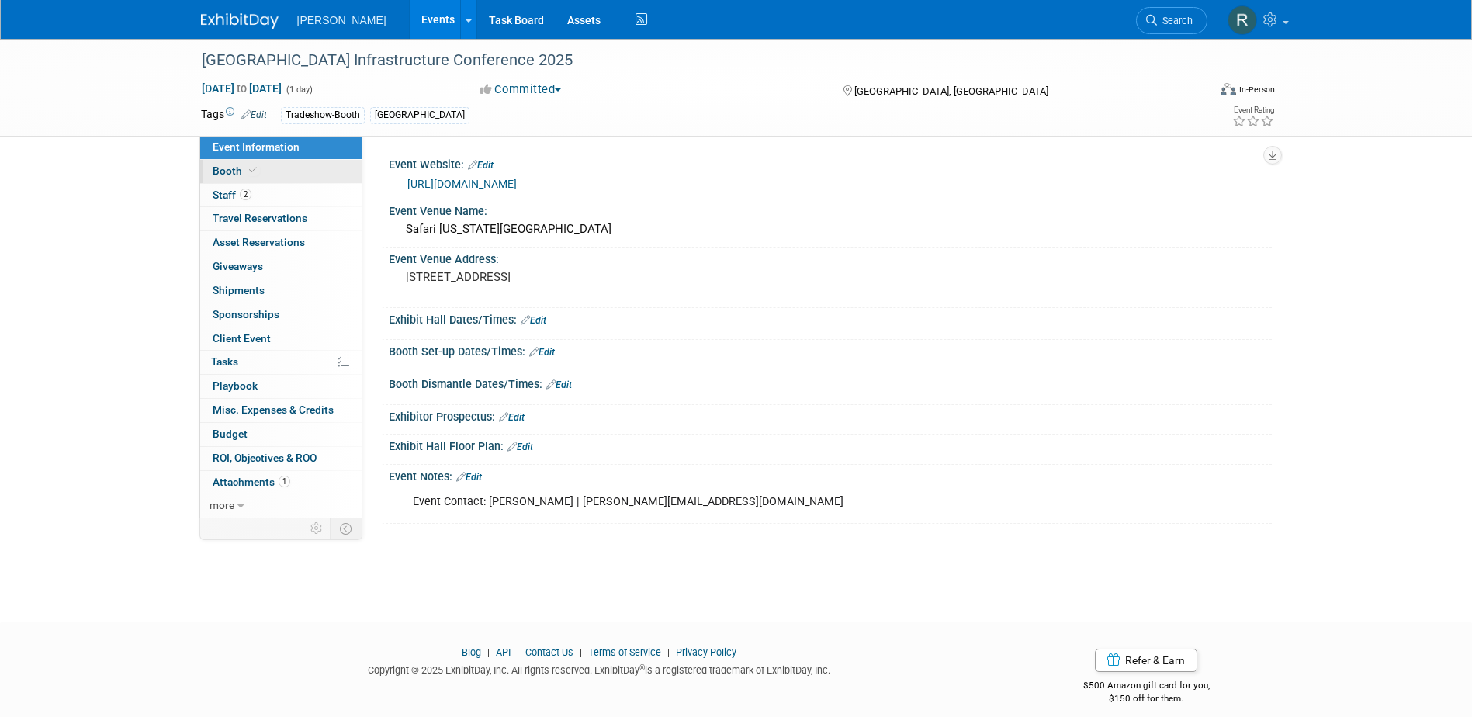
click at [265, 169] on link "Booth" at bounding box center [280, 171] width 161 height 23
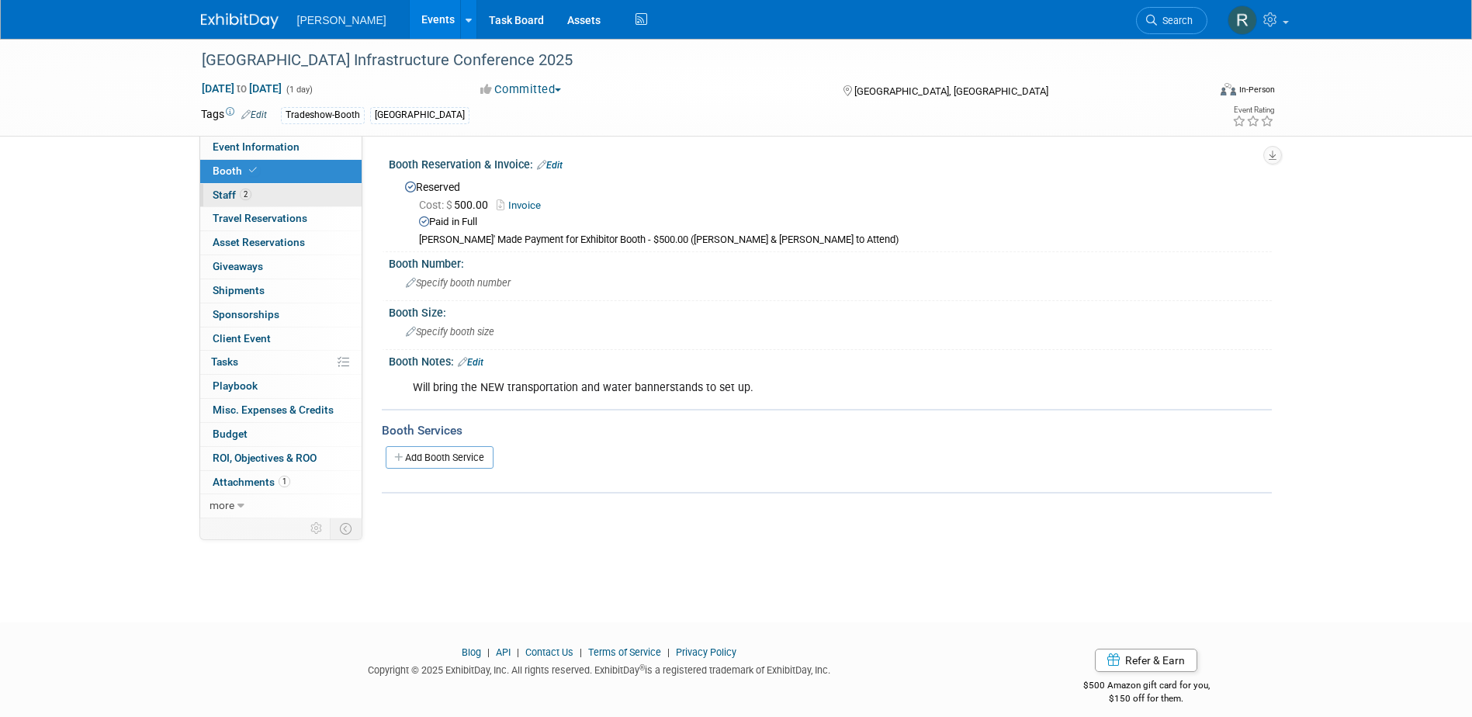
click at [263, 197] on link "2 Staff 2" at bounding box center [280, 195] width 161 height 23
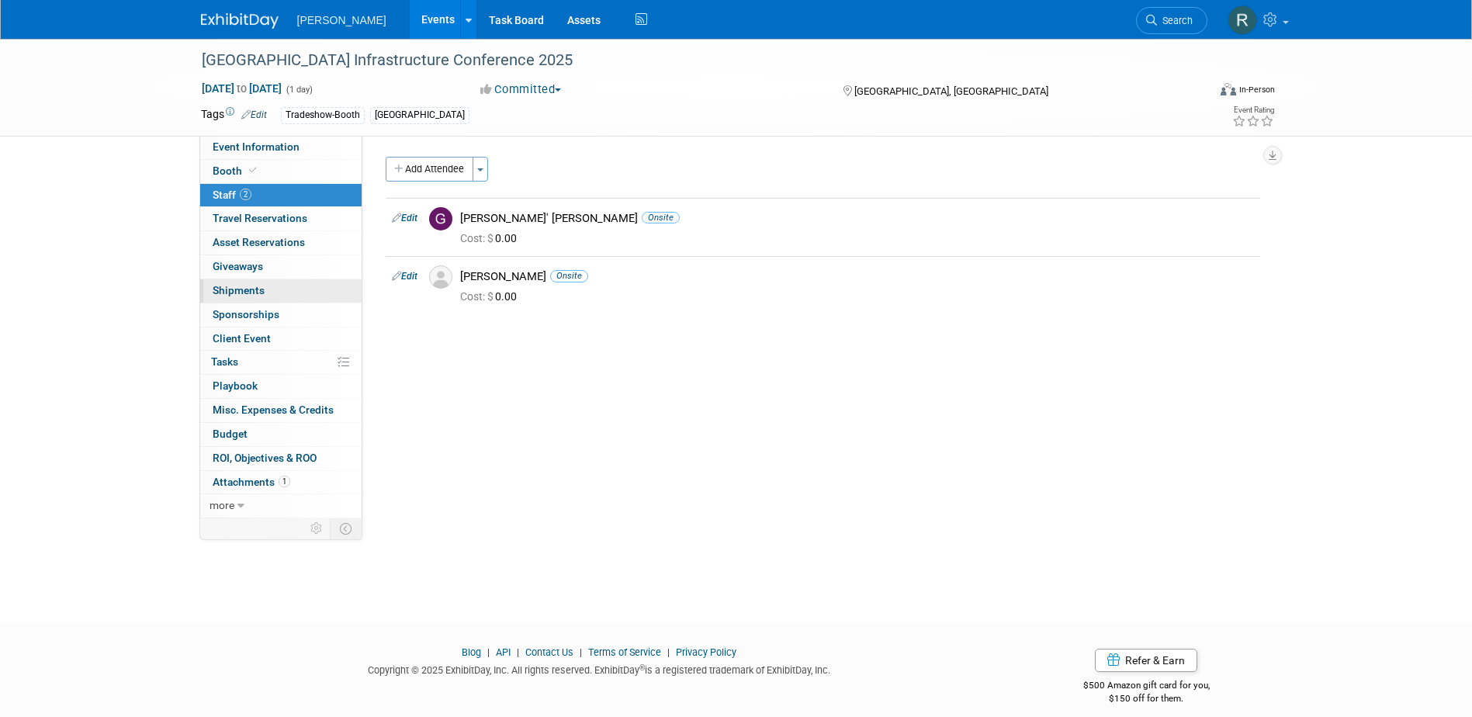
click at [243, 291] on span "Shipments 0" at bounding box center [239, 290] width 52 height 12
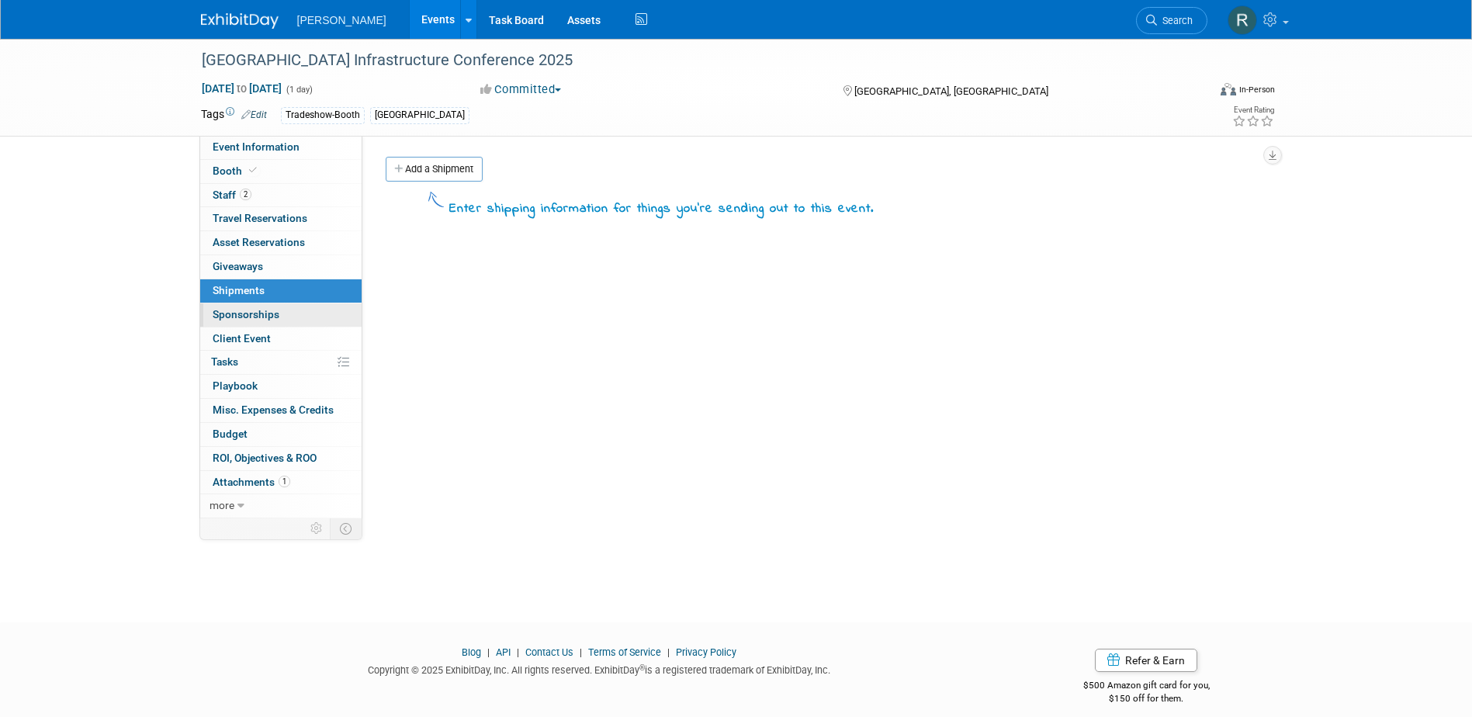
click at [240, 311] on span "Sponsorships 0" at bounding box center [246, 314] width 67 height 12
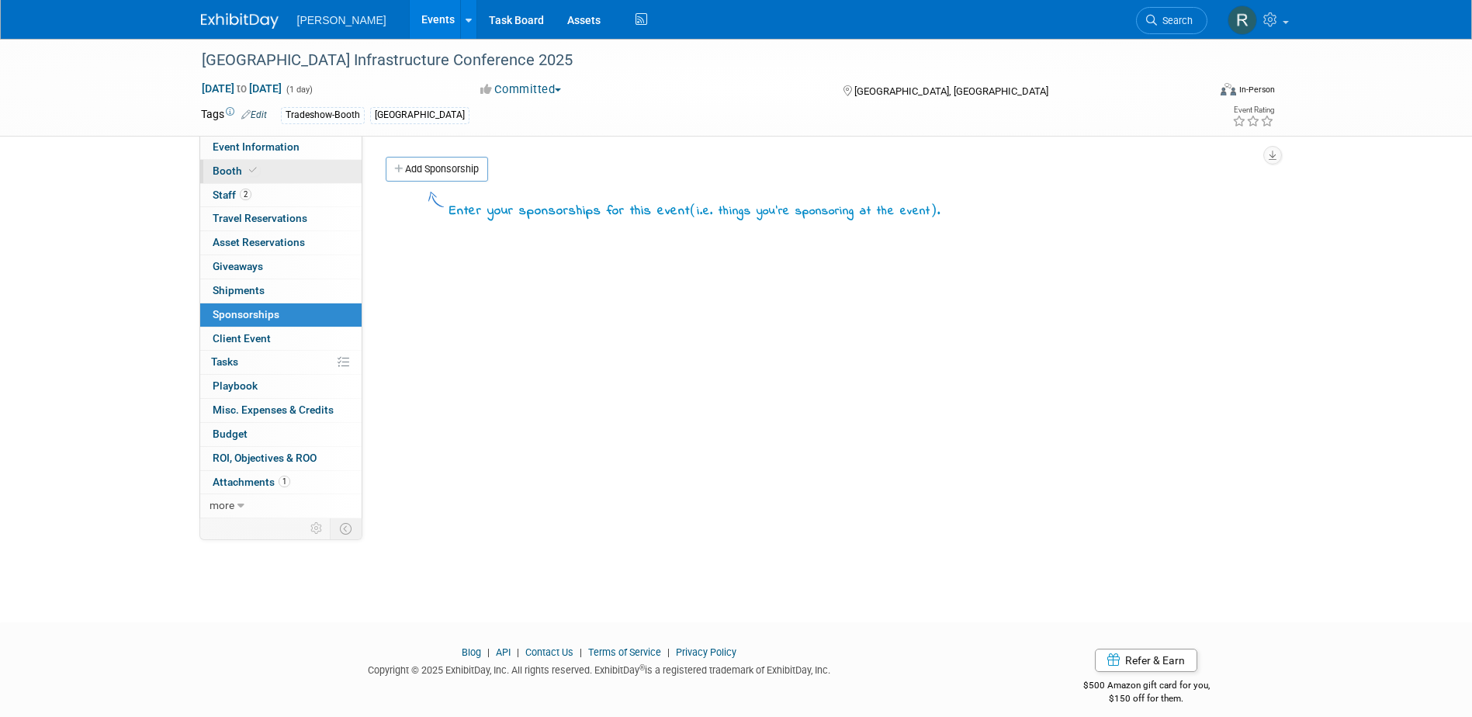
click at [230, 171] on span "Booth" at bounding box center [236, 171] width 47 height 12
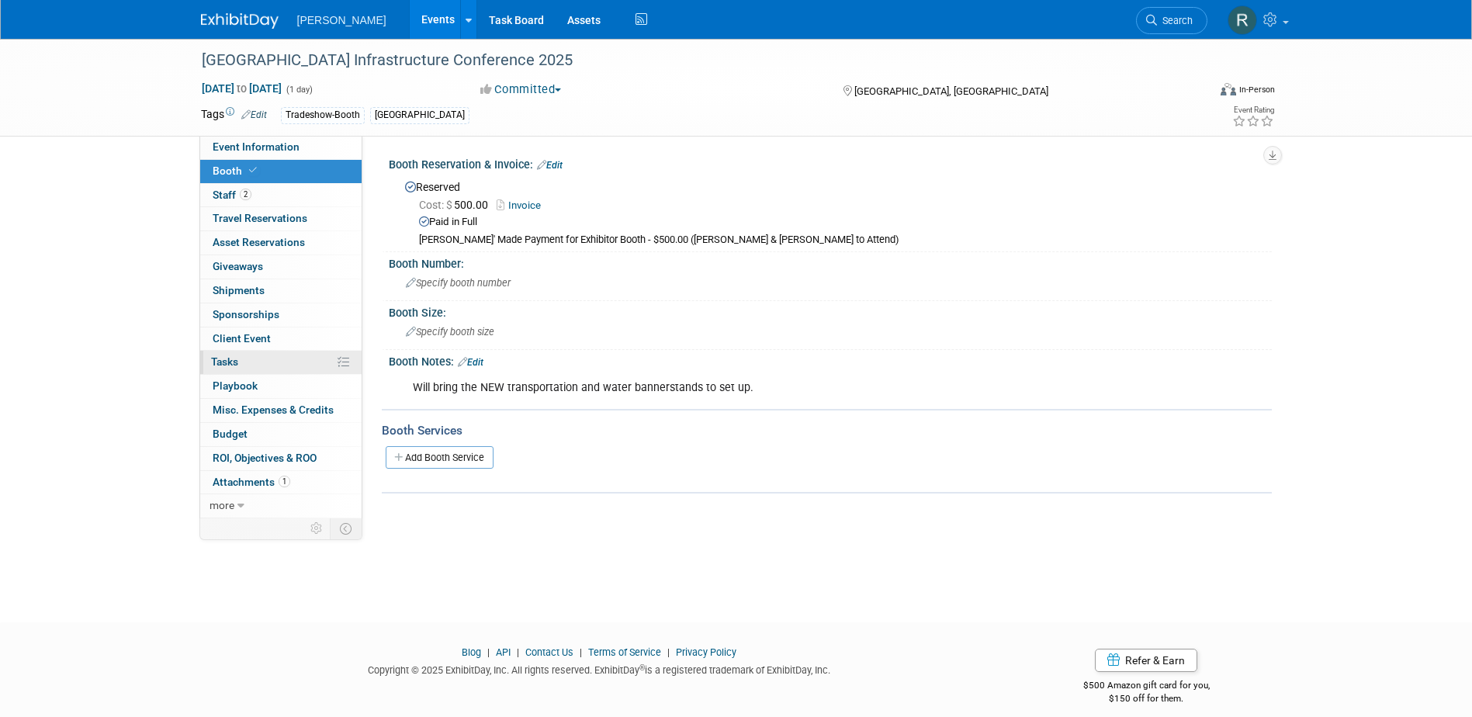
click at [237, 360] on span "Tasks 0%" at bounding box center [224, 361] width 27 height 12
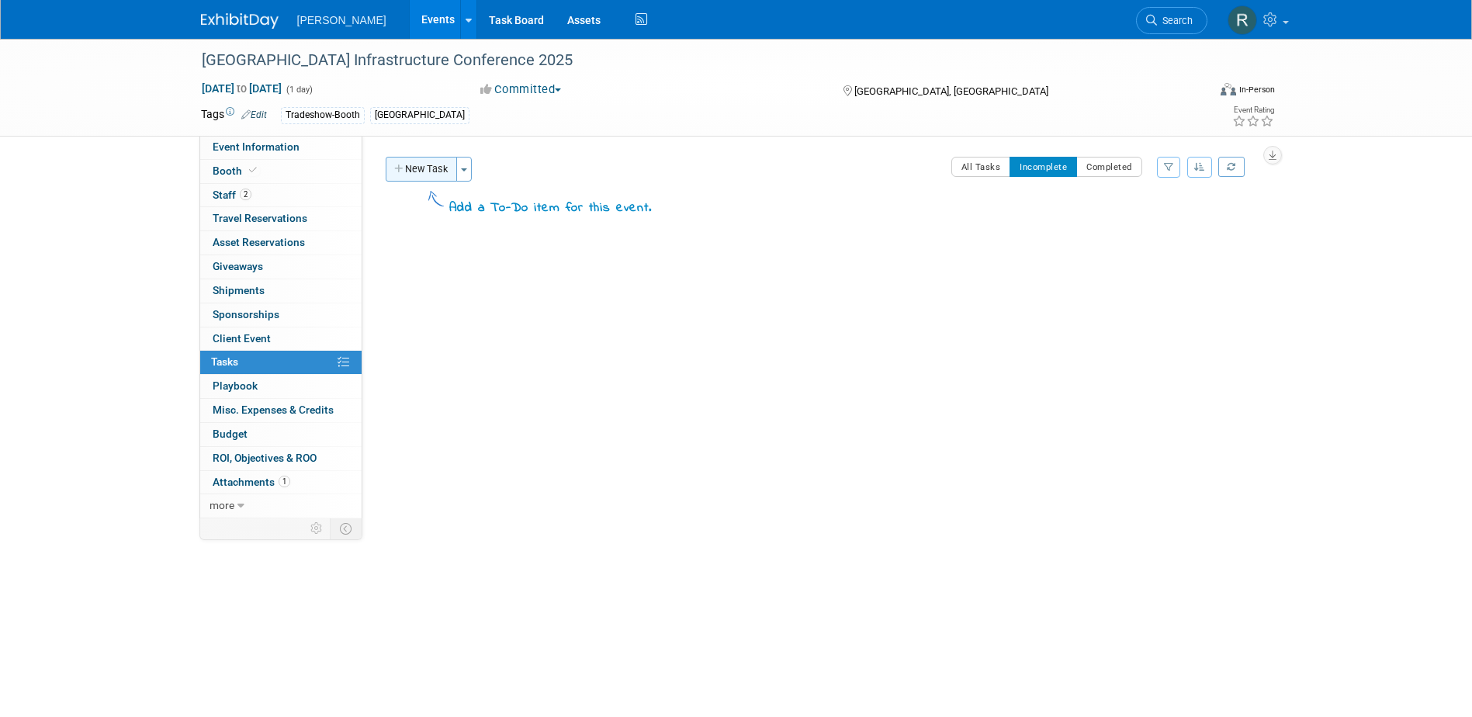
click at [423, 171] on button "New Task" at bounding box center [421, 169] width 71 height 25
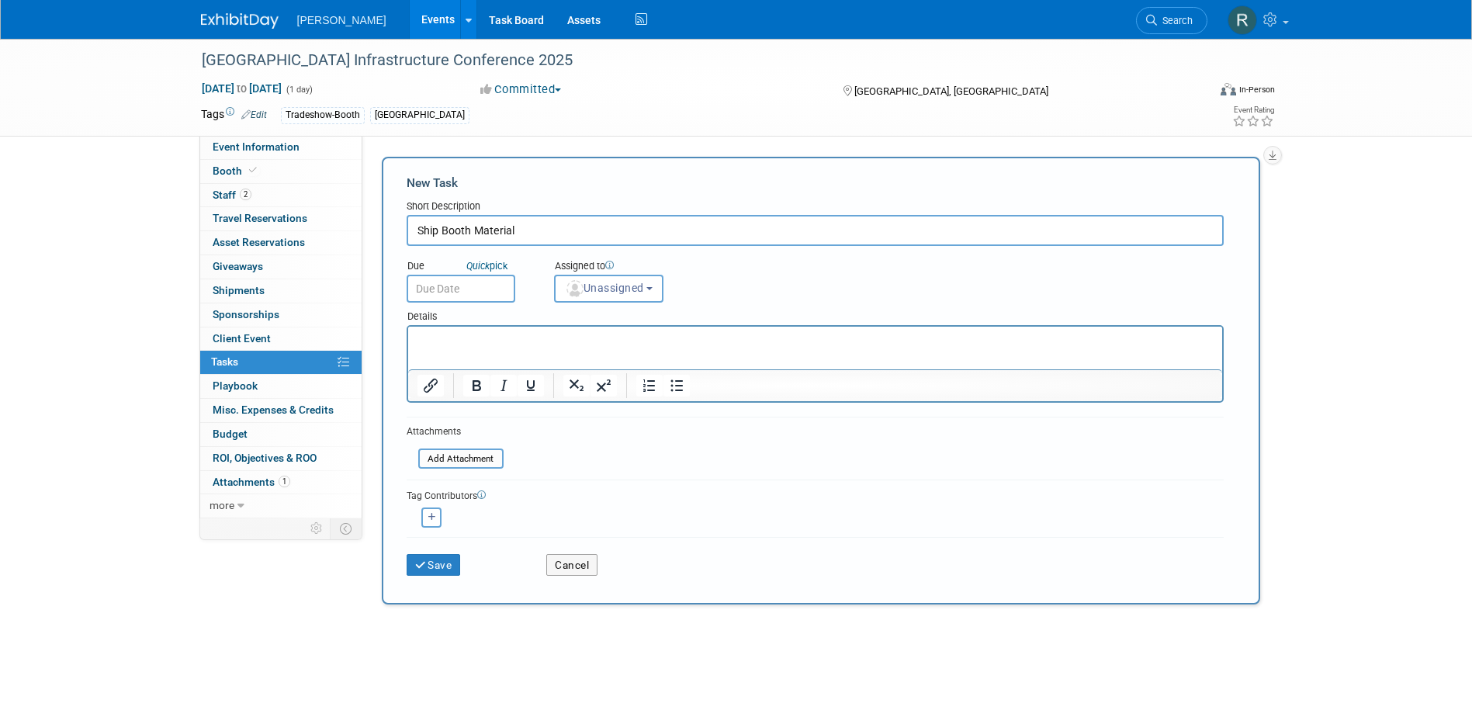
type input "Ship Booth Material"
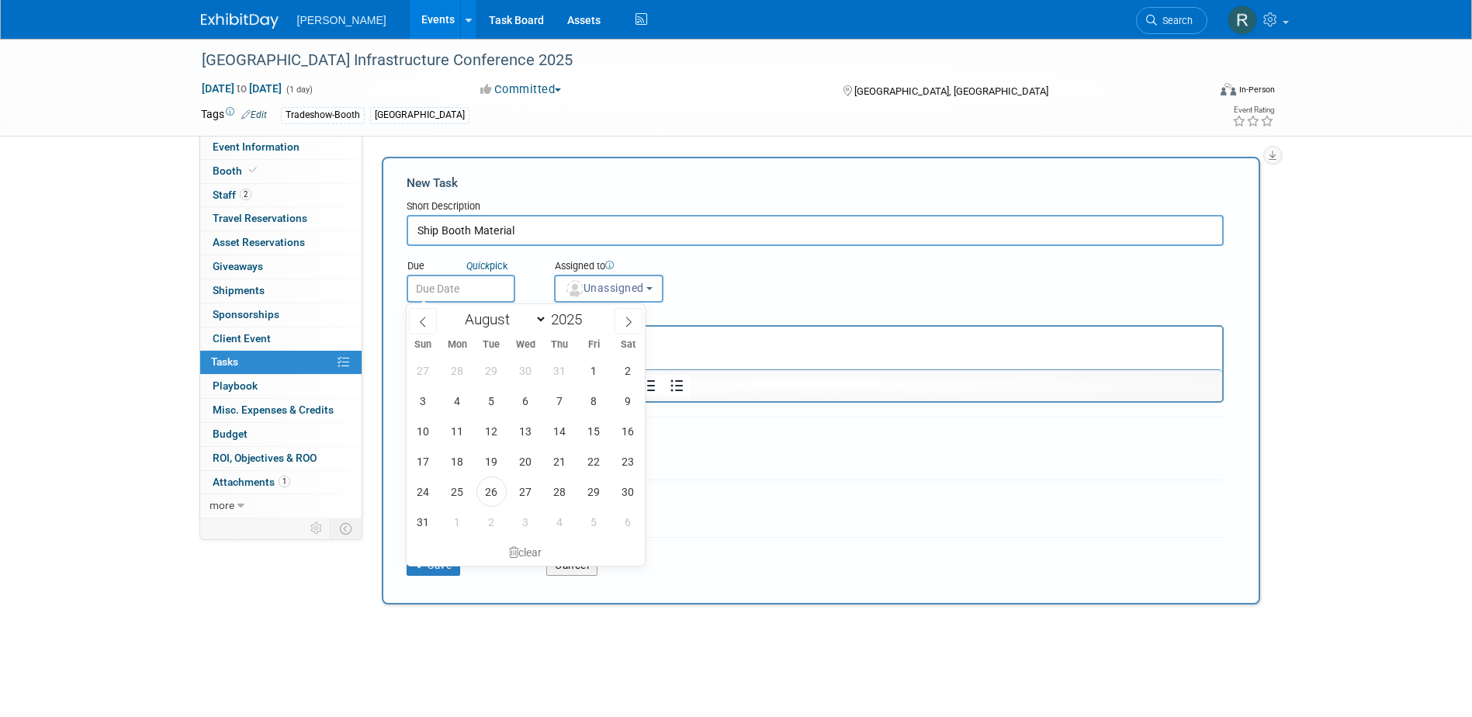
click at [494, 285] on input "text" at bounding box center [461, 289] width 109 height 28
click at [592, 494] on span "29" at bounding box center [594, 491] width 30 height 30
type input "Aug 29, 2025"
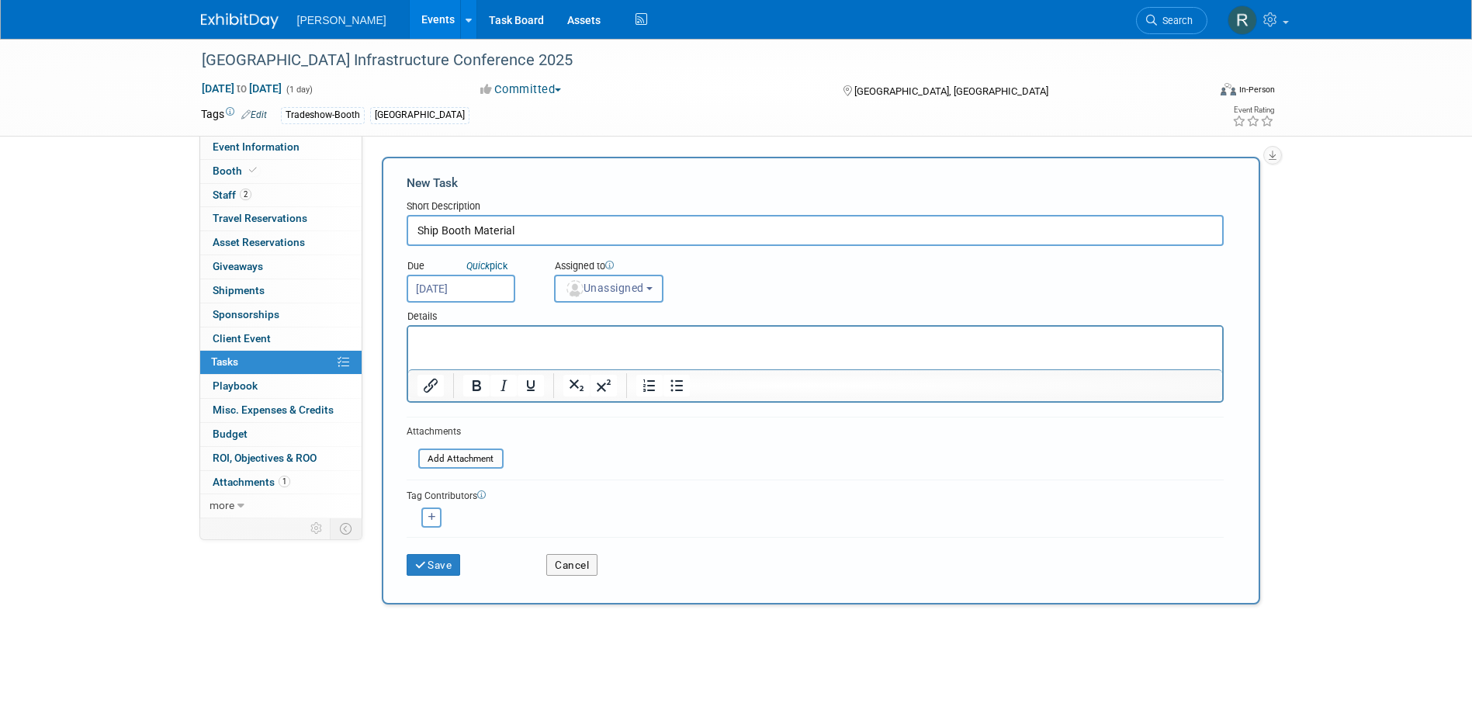
click at [642, 293] on span "Unassigned" at bounding box center [604, 288] width 79 height 12
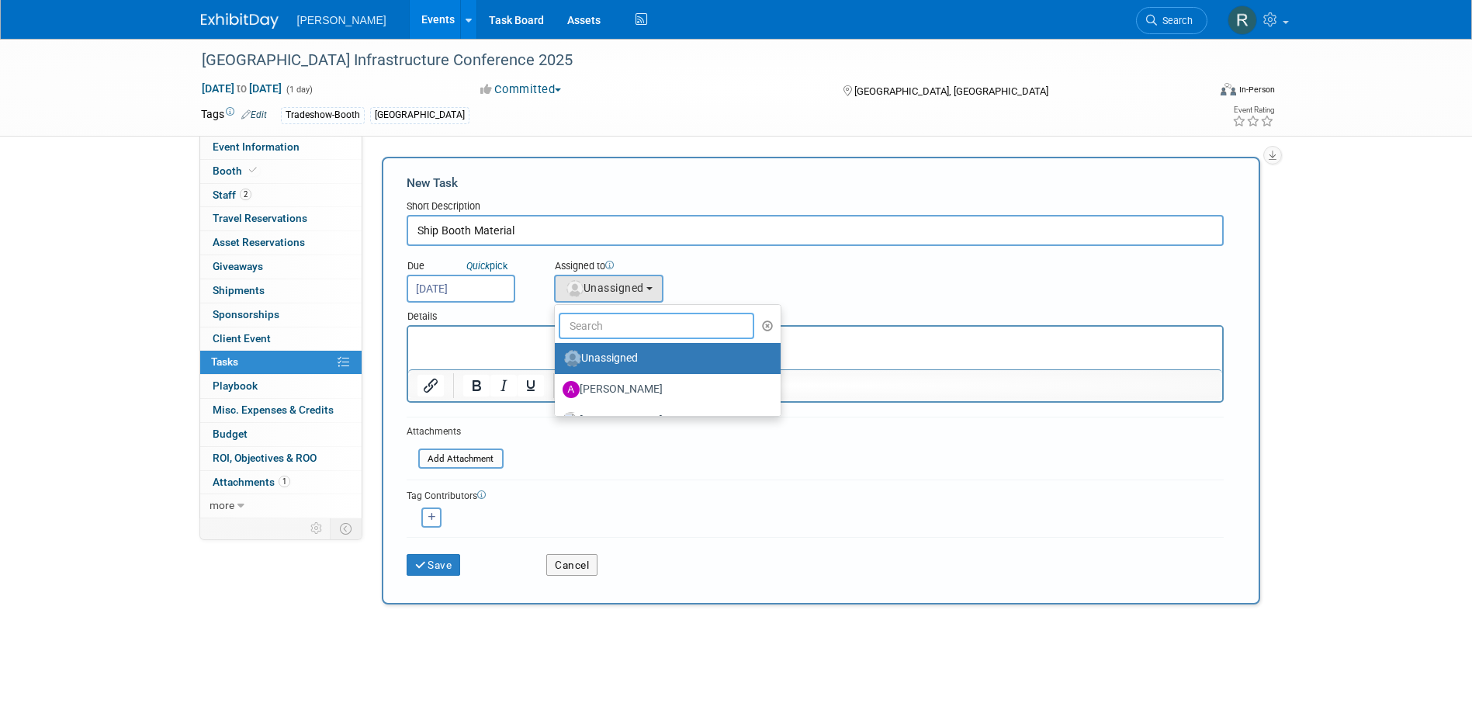
click at [618, 333] on input "text" at bounding box center [657, 326] width 196 height 26
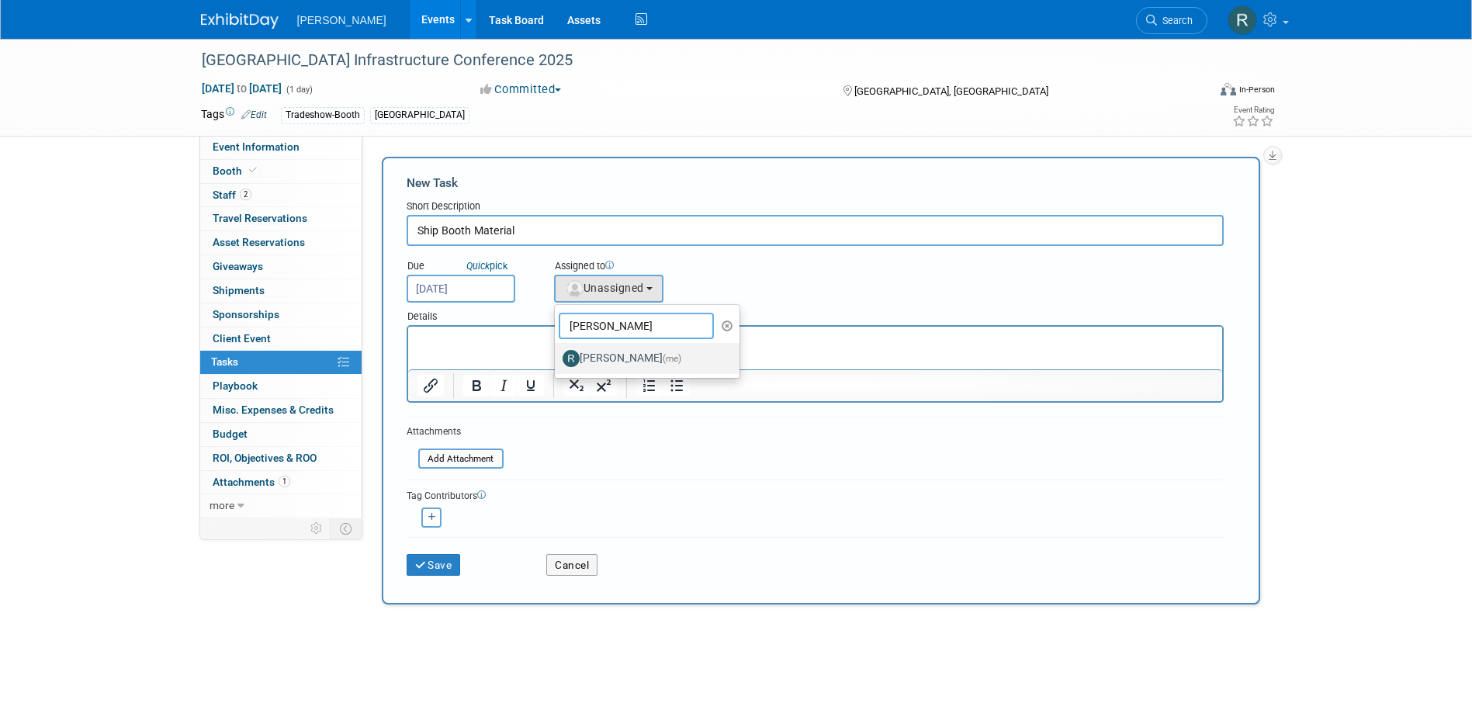
type input "Rebecca"
drag, startPoint x: 608, startPoint y: 351, endPoint x: 148, endPoint y: 29, distance: 561.7
click at [608, 351] on label "[PERSON_NAME] (me)" at bounding box center [644, 358] width 162 height 25
click at [557, 352] on input "[PERSON_NAME] (me)" at bounding box center [552, 357] width 10 height 10
select select "844a177d-a181-44ff-a72a-5731d68e4351"
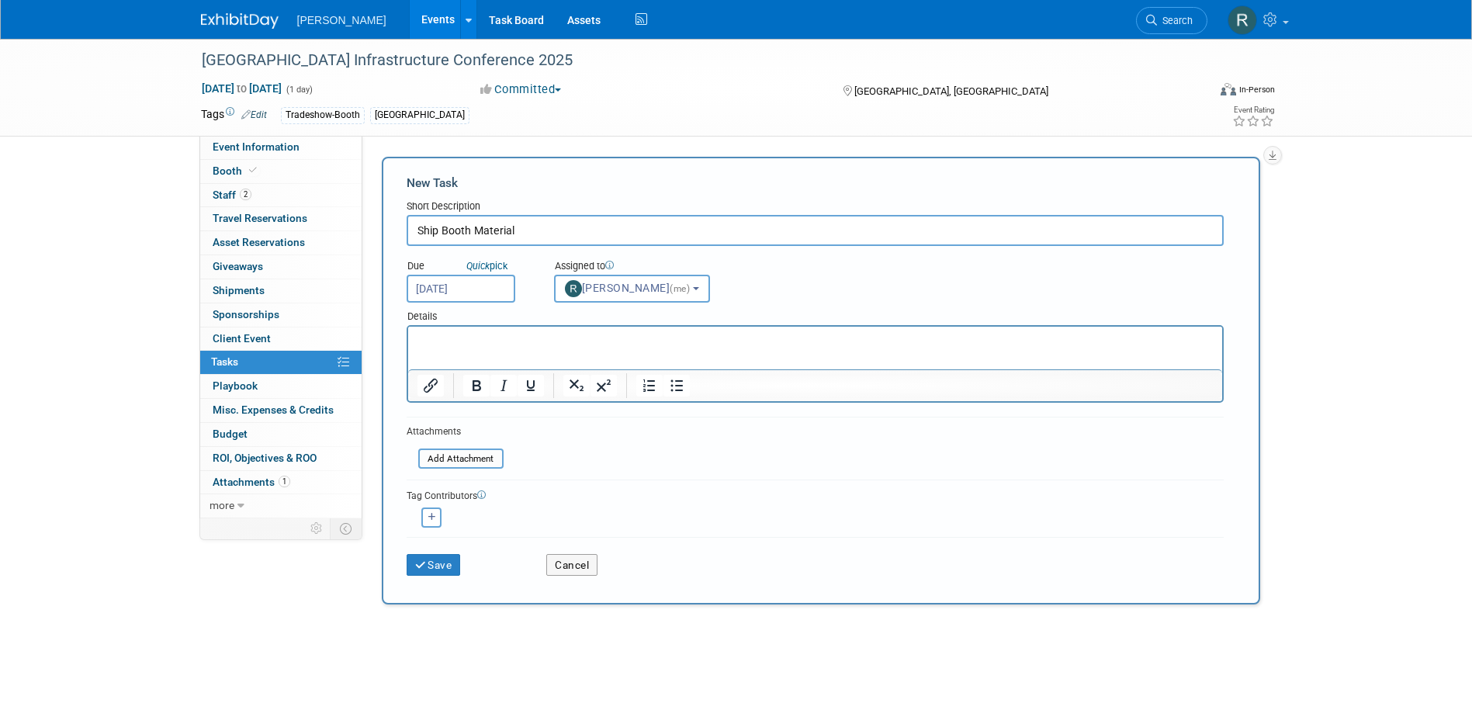
click at [556, 348] on html at bounding box center [814, 338] width 814 height 22
click at [424, 562] on icon "submit" at bounding box center [421, 565] width 13 height 11
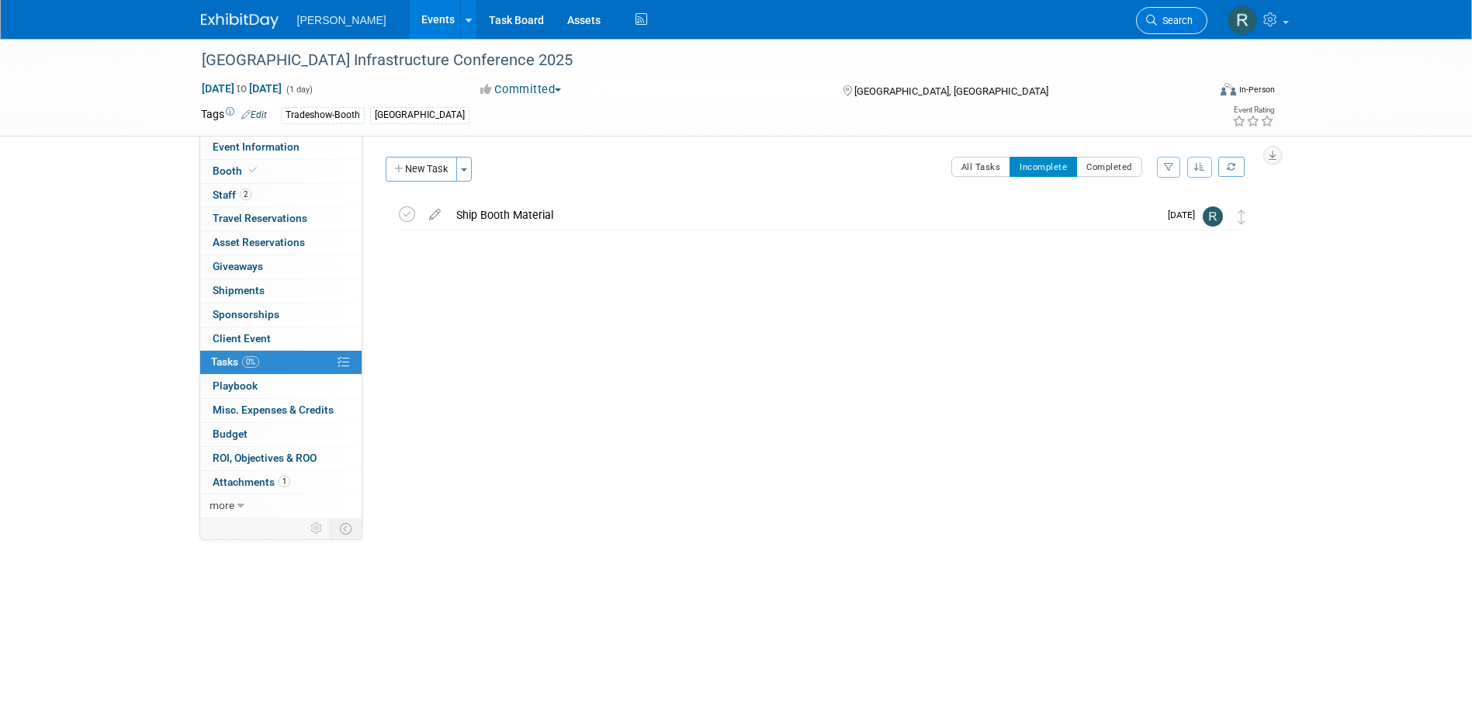
click at [1152, 17] on icon at bounding box center [1151, 20] width 11 height 11
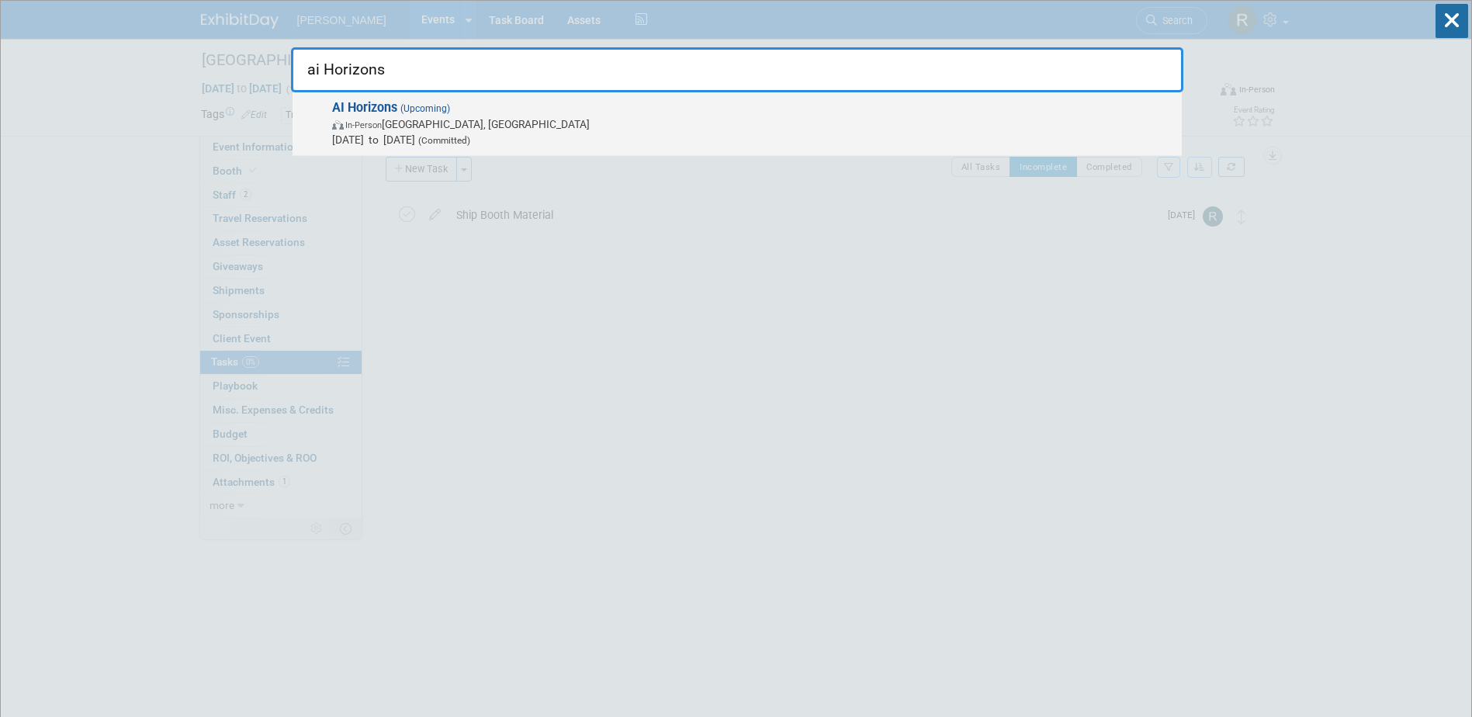
type input "ai Horizons"
click at [411, 116] on span "In-Person Pittsburgh, PA" at bounding box center [753, 124] width 842 height 16
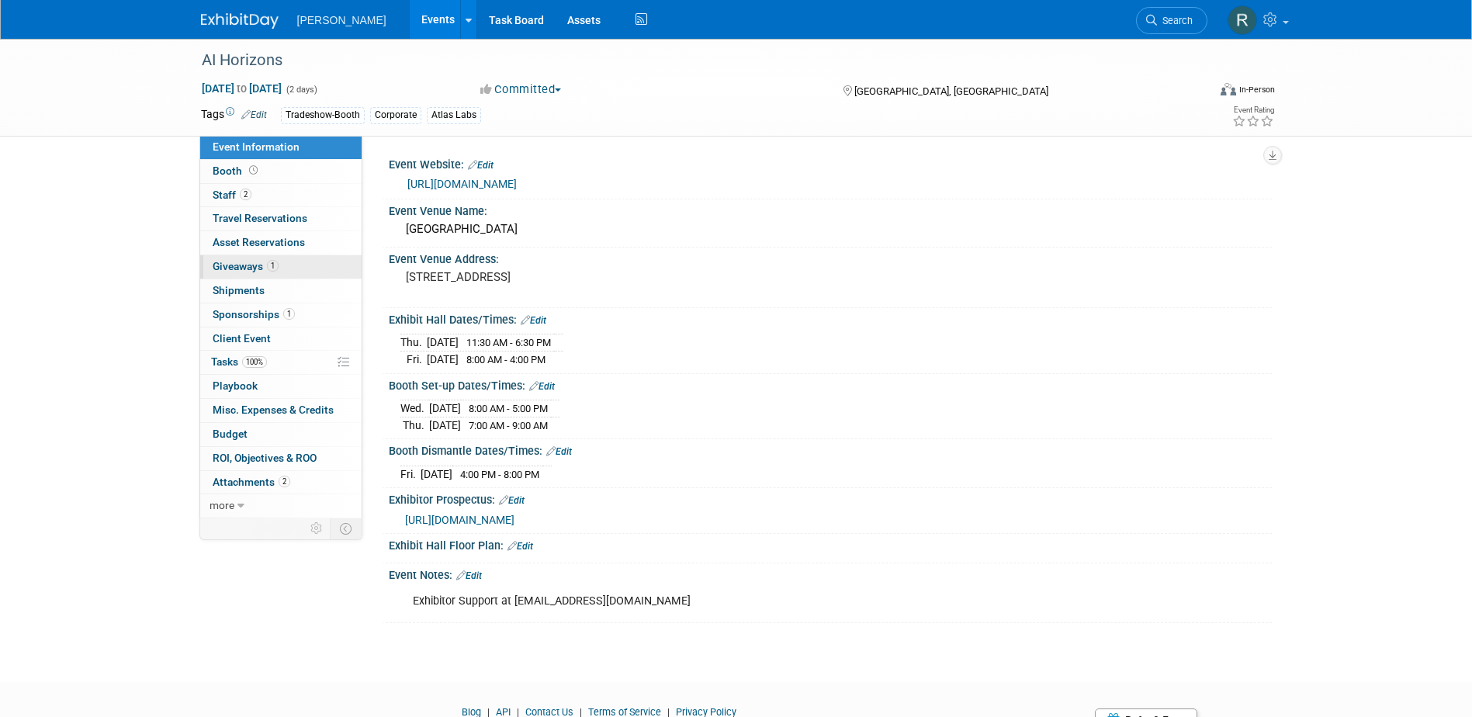
click at [305, 266] on link "1 Giveaways 1" at bounding box center [280, 266] width 161 height 23
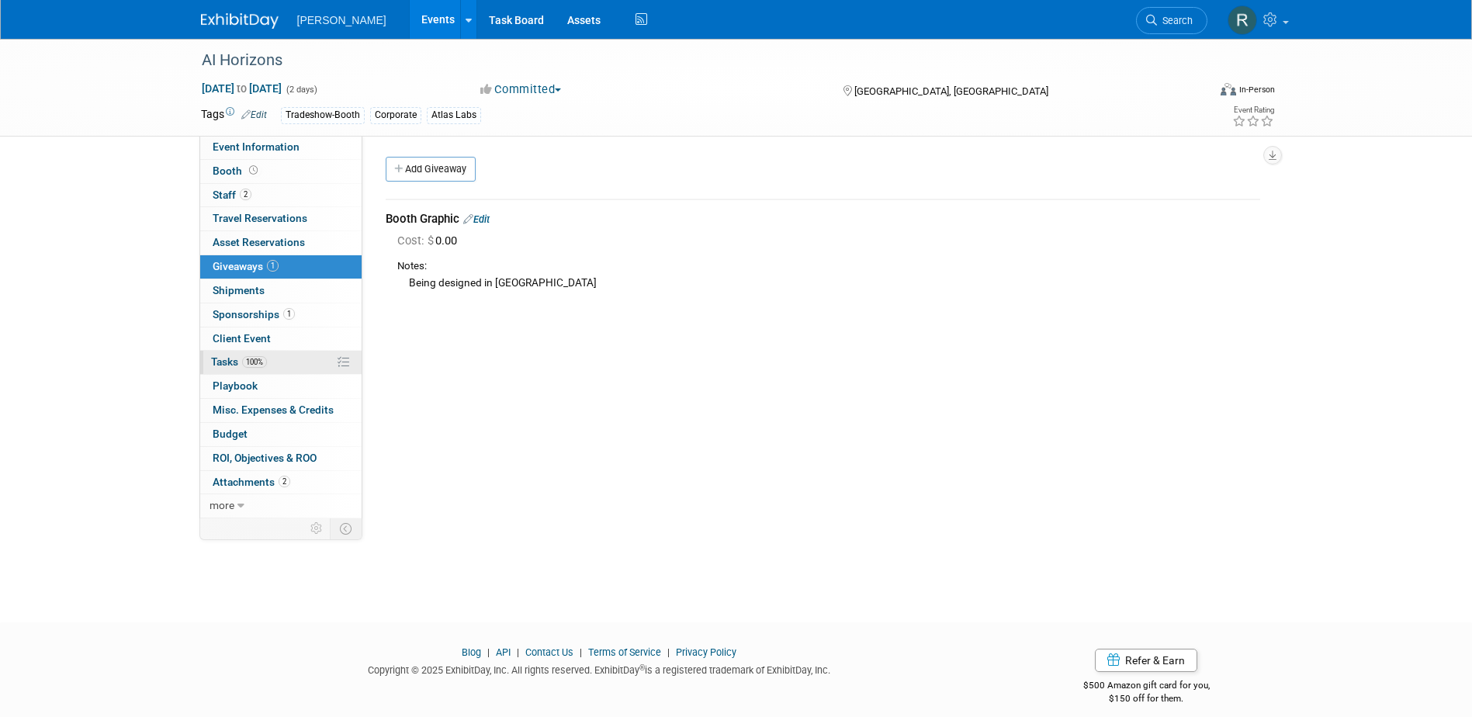
click at [262, 363] on span "100%" at bounding box center [254, 362] width 25 height 12
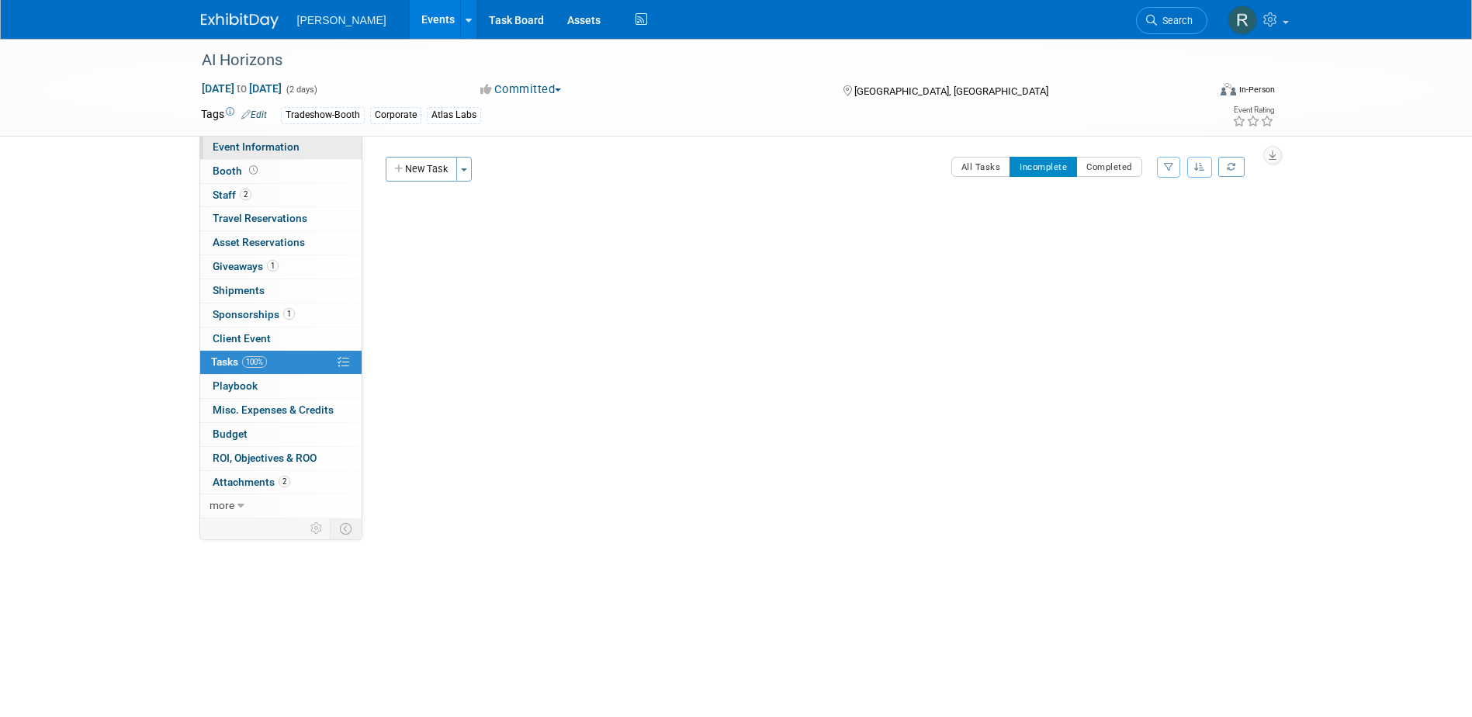
click at [245, 145] on span "Event Information" at bounding box center [256, 146] width 87 height 12
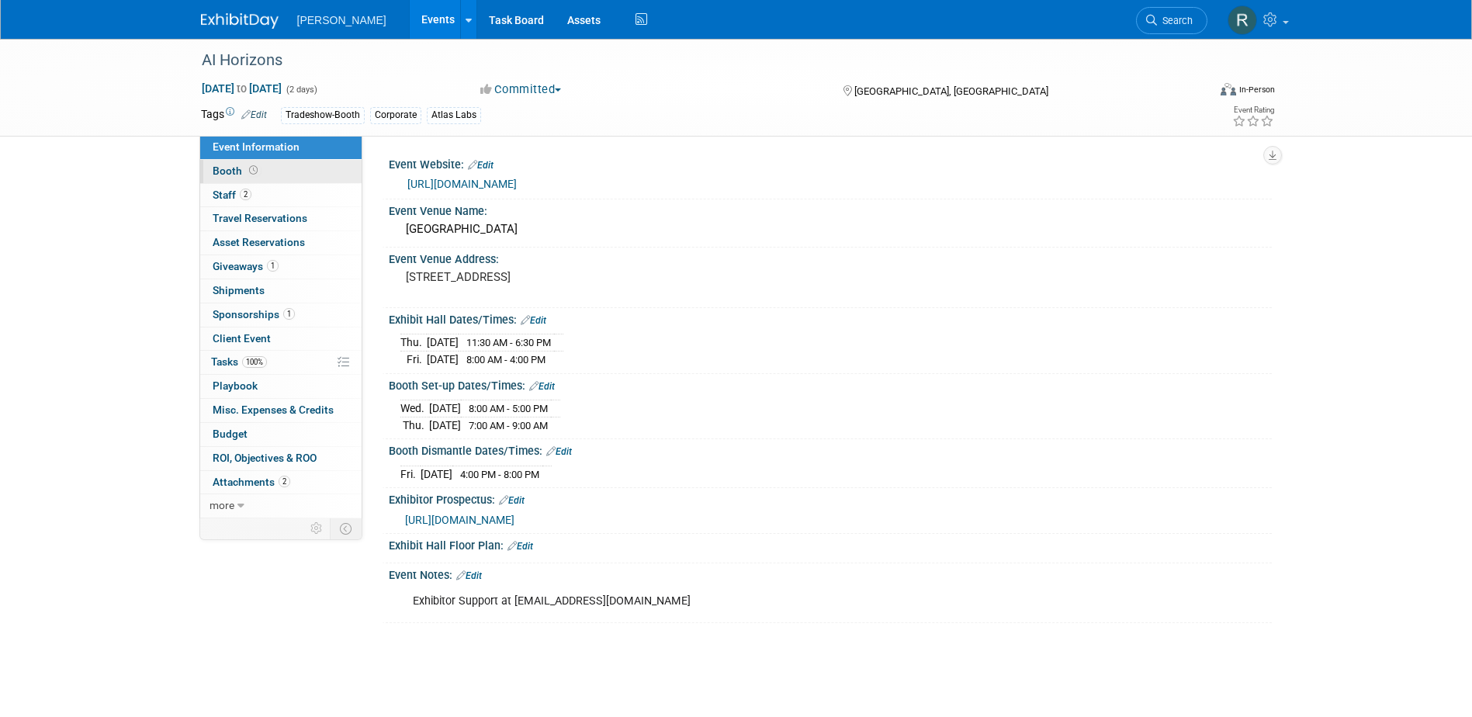
click at [249, 161] on link "Booth" at bounding box center [280, 171] width 161 height 23
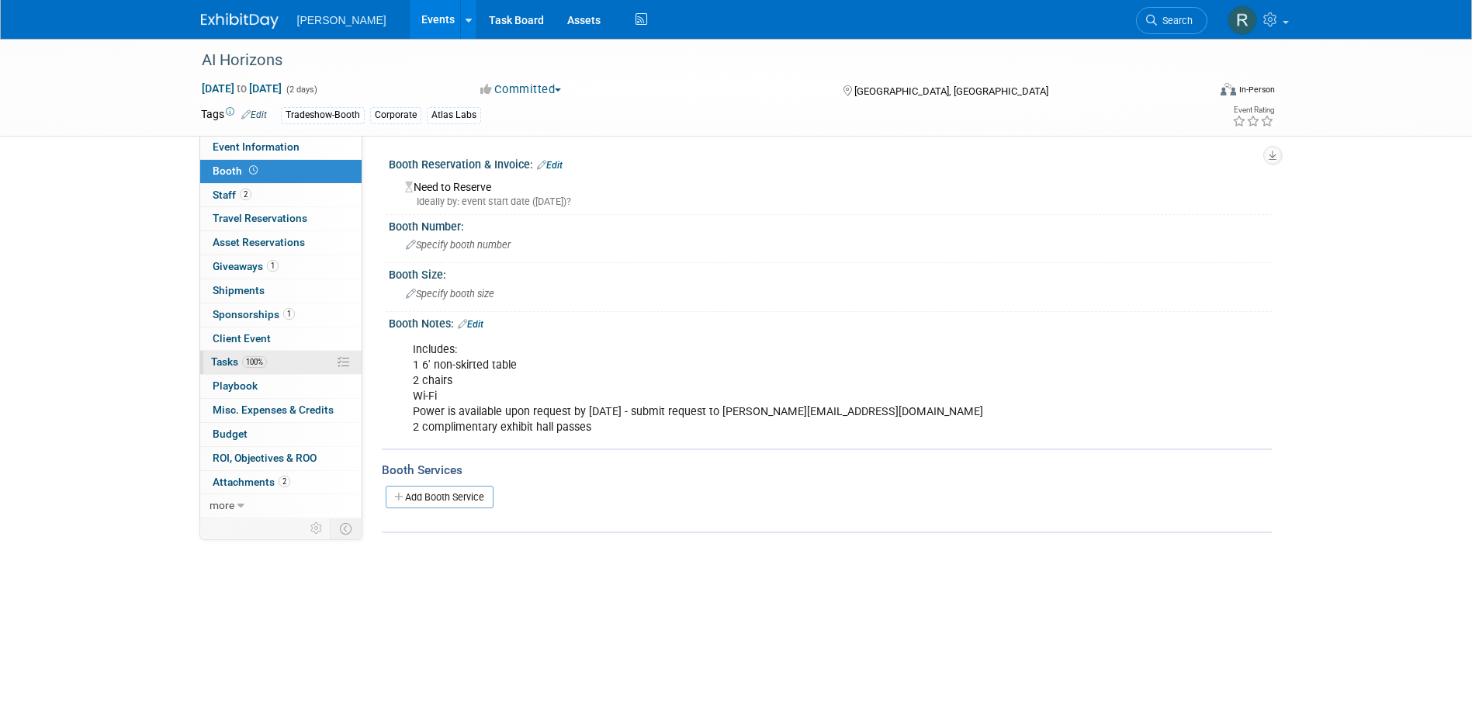
drag, startPoint x: 221, startPoint y: 359, endPoint x: 234, endPoint y: 359, distance: 13.2
click at [221, 359] on span "Tasks 100%" at bounding box center [239, 361] width 56 height 12
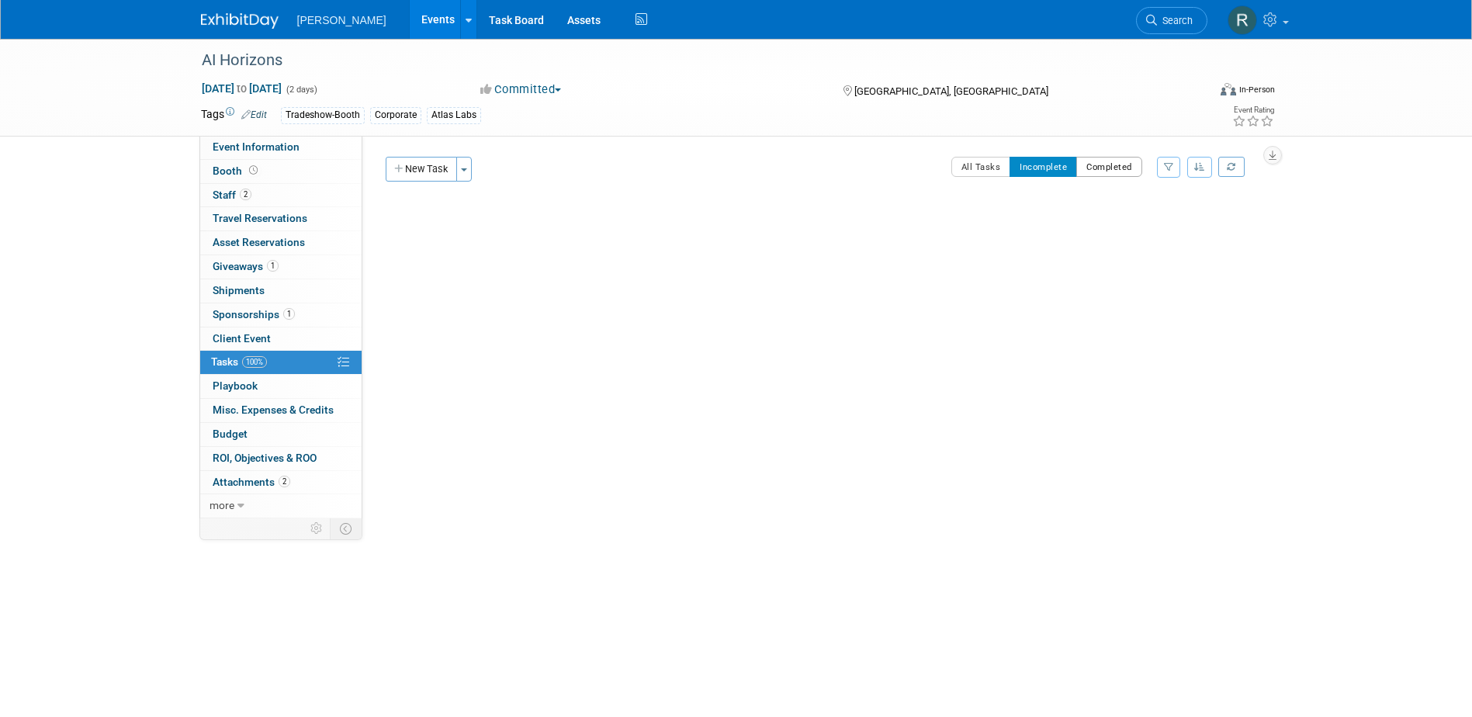
click at [1126, 169] on button "Completed" at bounding box center [1109, 167] width 66 height 20
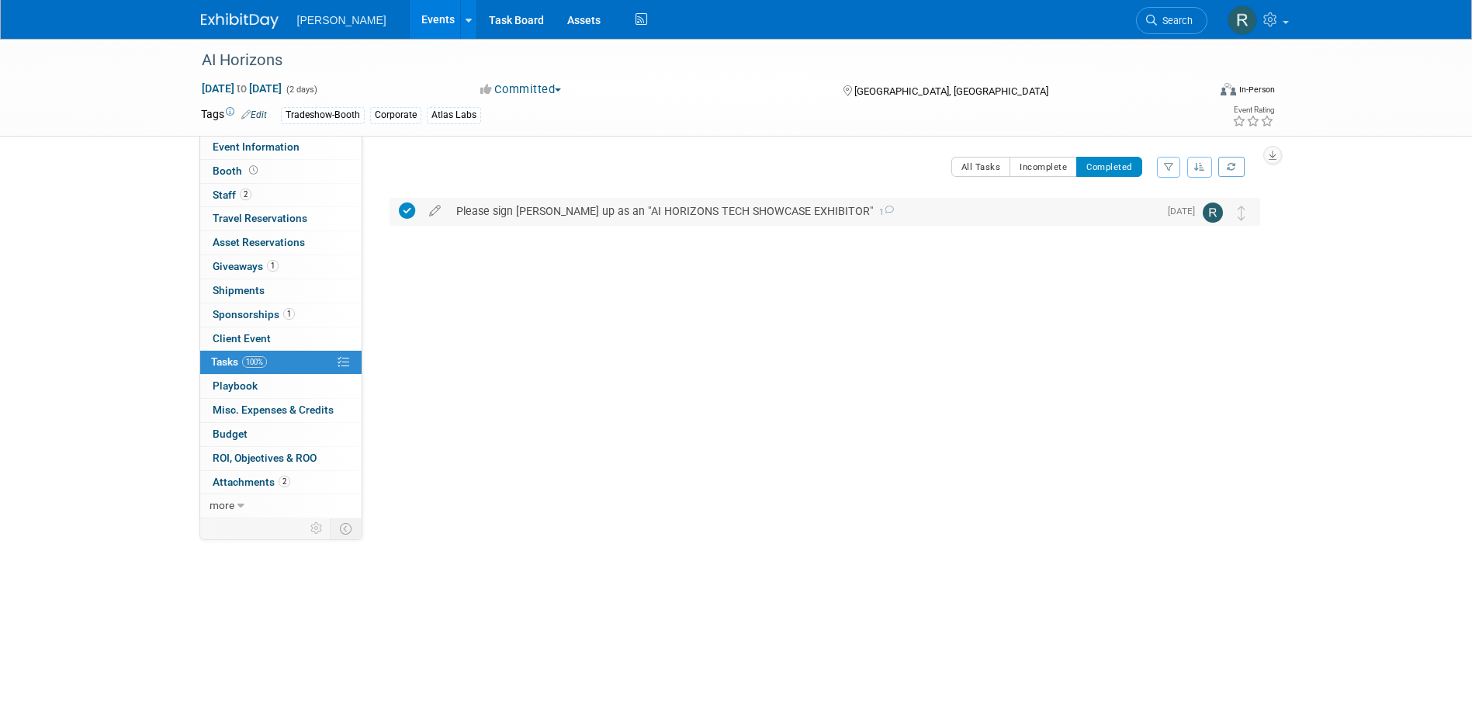
click at [624, 213] on div "Please sign Woolpert up as an "AI HORIZONS TECH SHOWCASE EXHIBITOR" 1" at bounding box center [804, 211] width 710 height 26
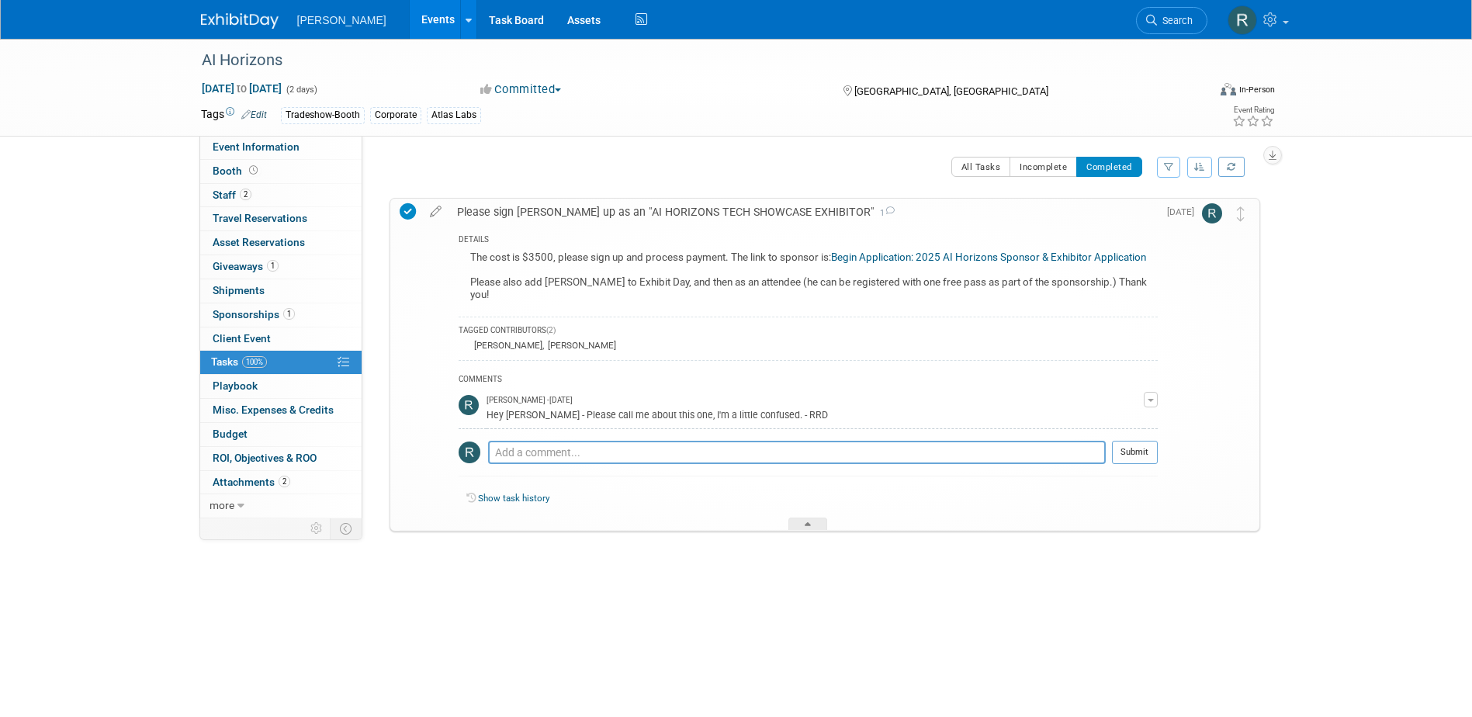
click at [278, 309] on span "Sponsorships 1" at bounding box center [254, 314] width 82 height 12
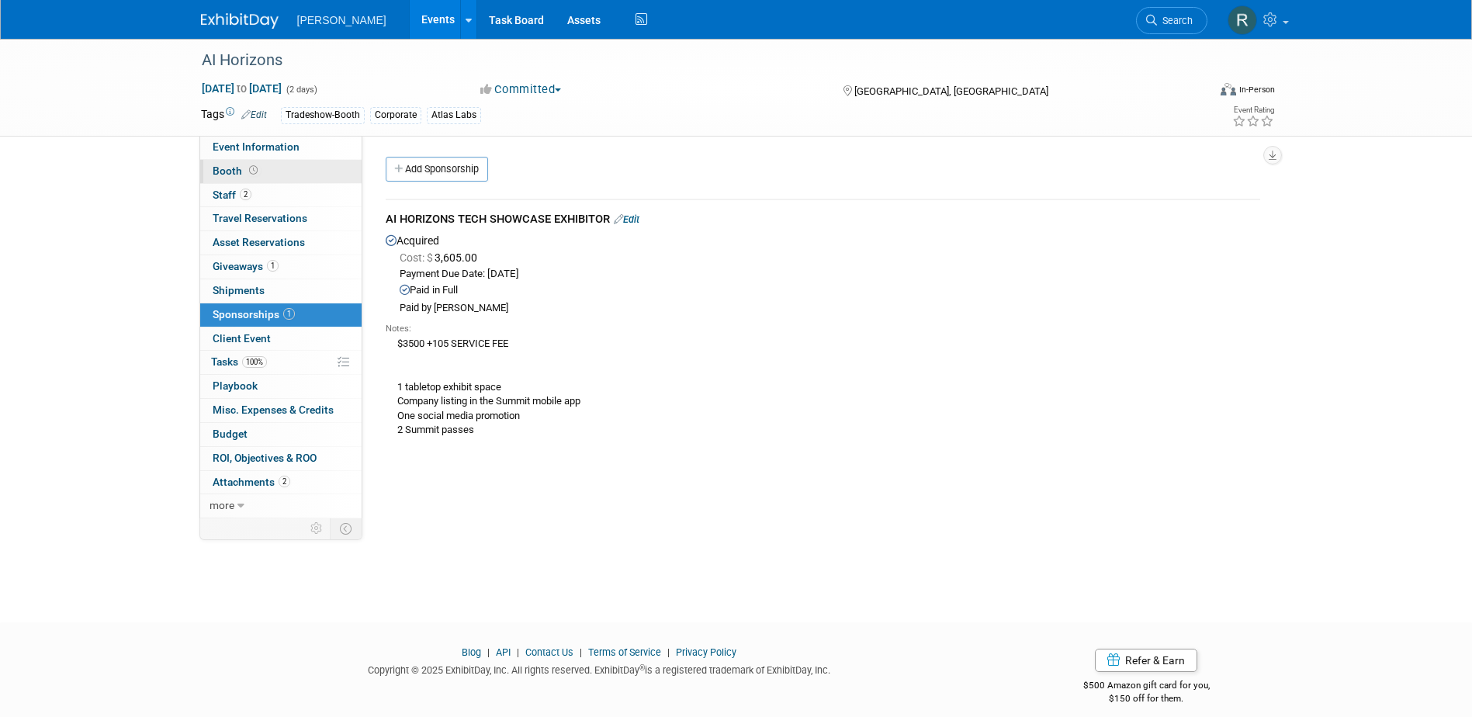
click at [273, 168] on link "Booth" at bounding box center [280, 171] width 161 height 23
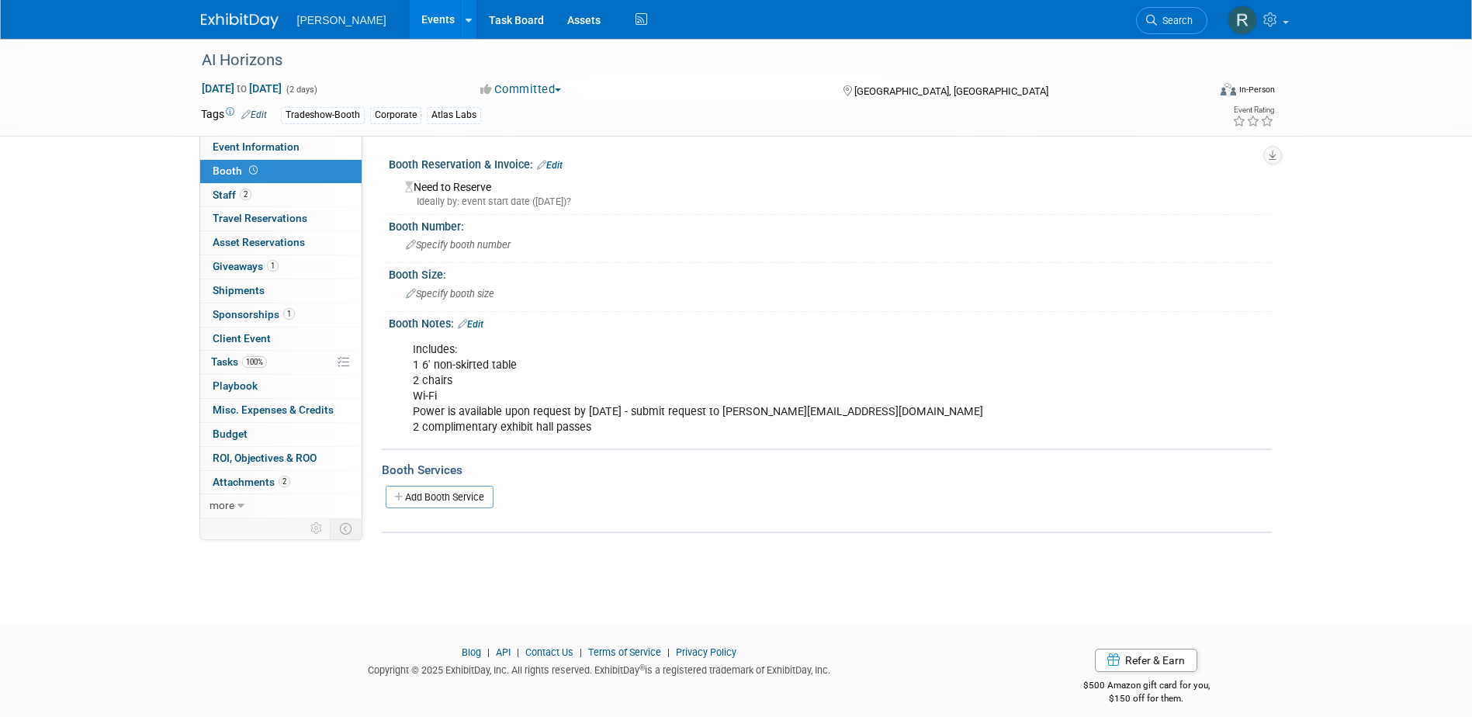
click at [556, 164] on link "Edit" at bounding box center [550, 165] width 26 height 11
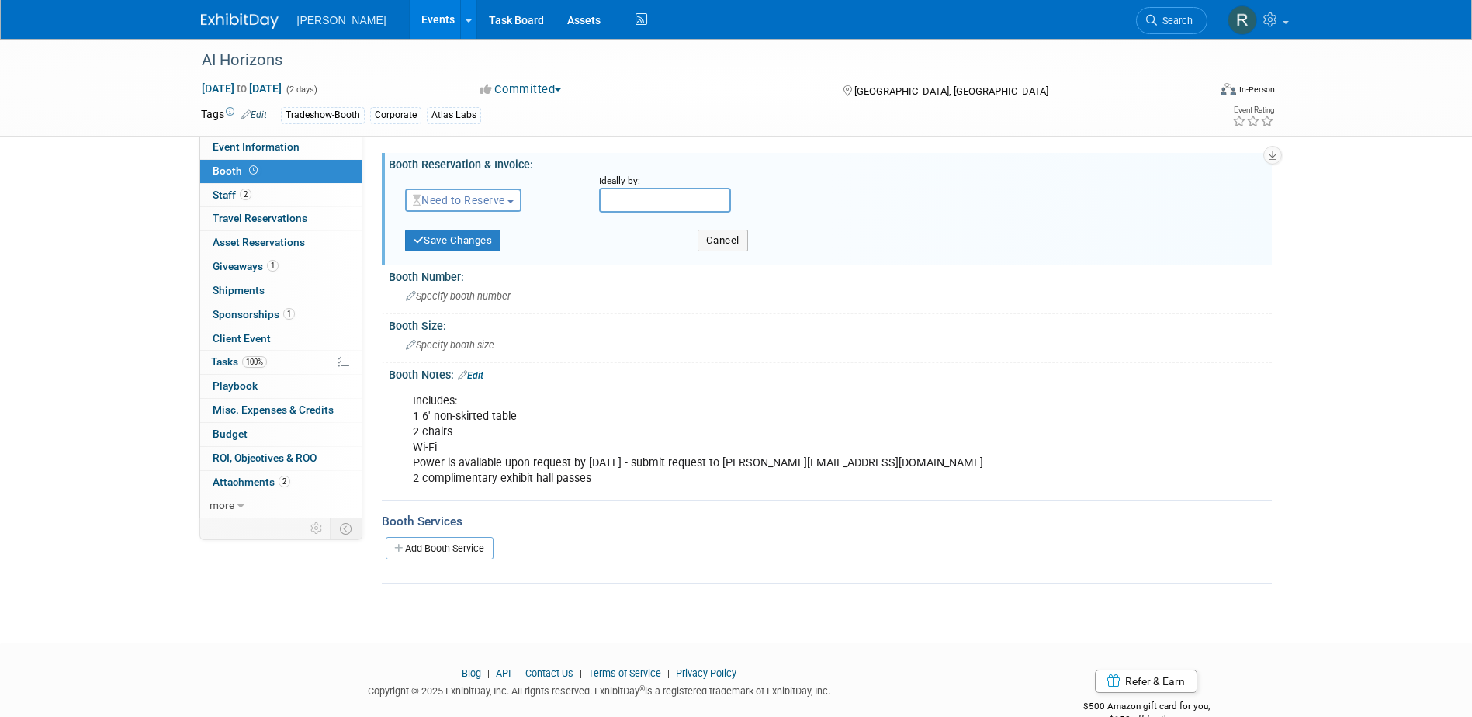
click at [499, 205] on span "Need to Reserve" at bounding box center [459, 200] width 92 height 12
click at [464, 249] on link "Reserved" at bounding box center [489, 248] width 166 height 22
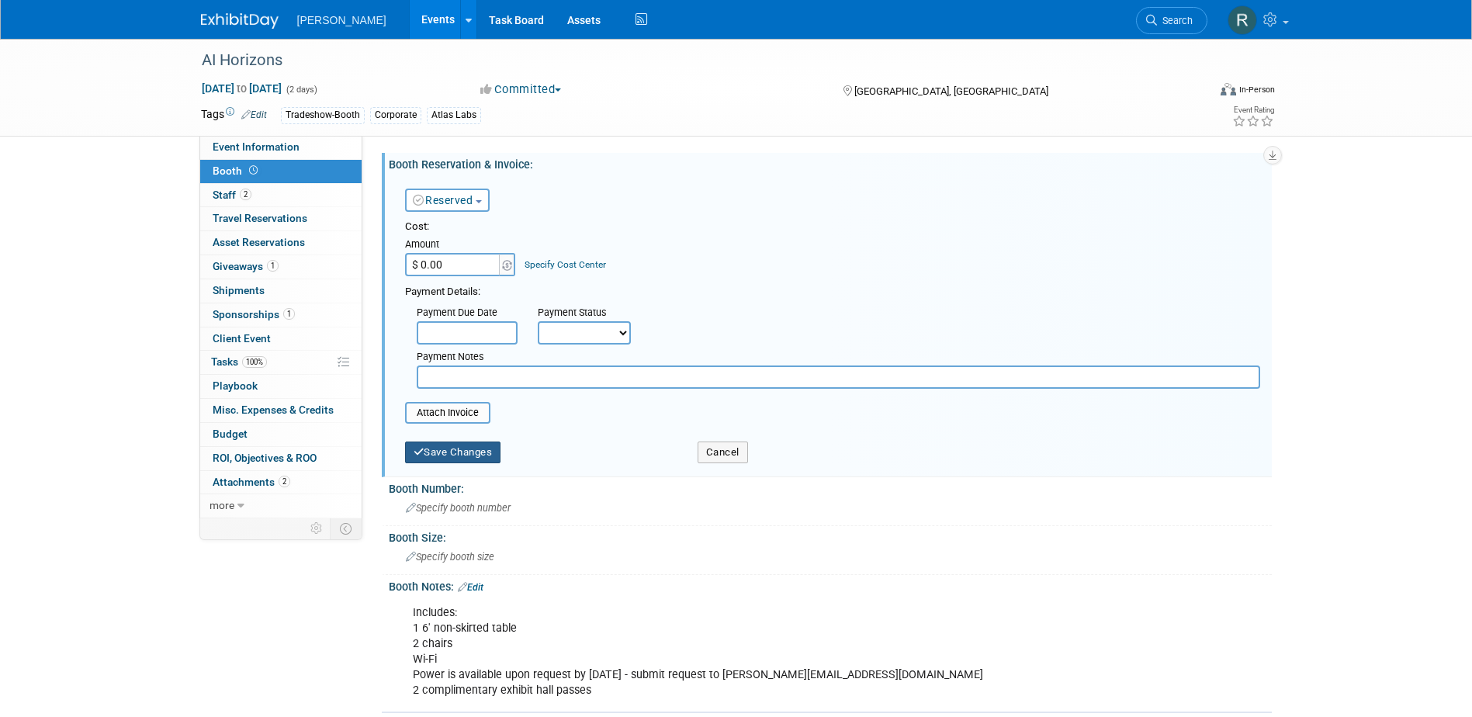
click at [452, 454] on button "Save Changes" at bounding box center [453, 453] width 96 height 22
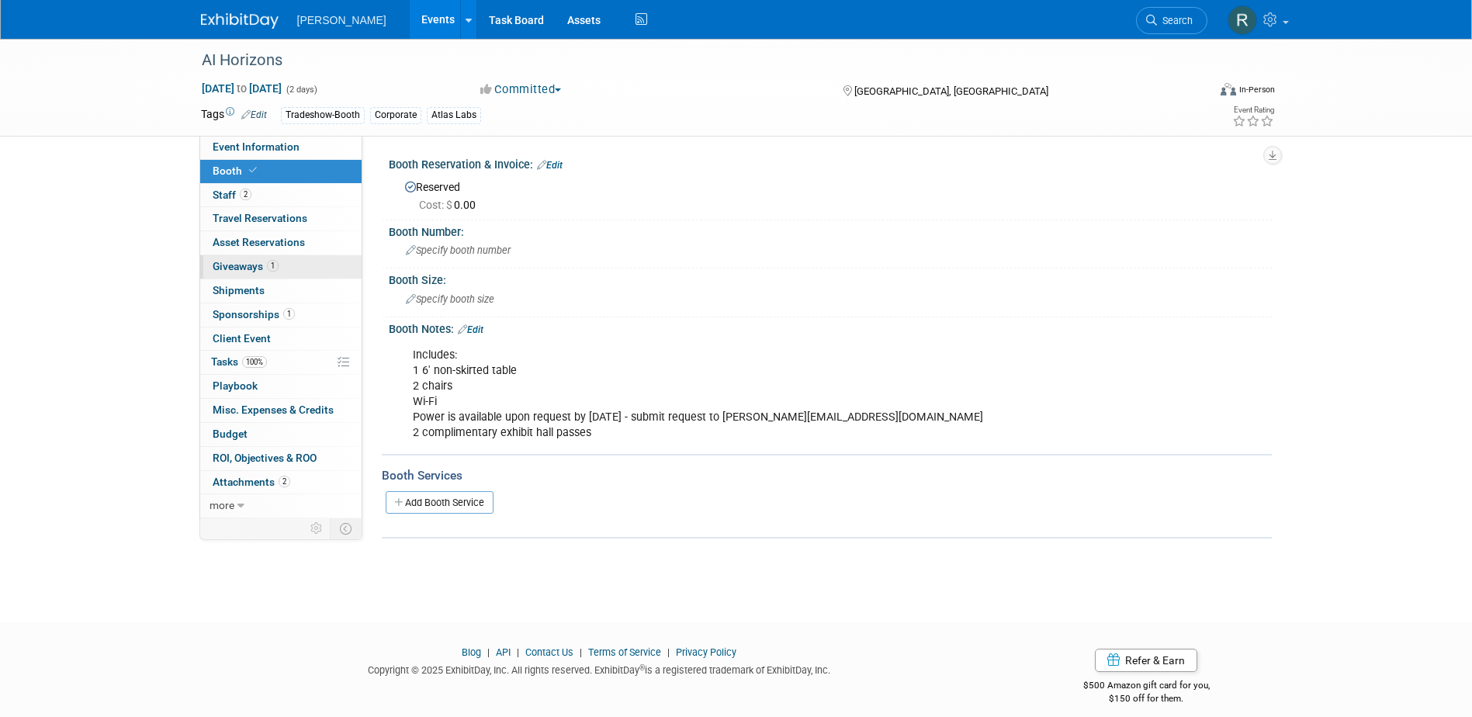
click at [258, 265] on span "Giveaways 1" at bounding box center [246, 266] width 66 height 12
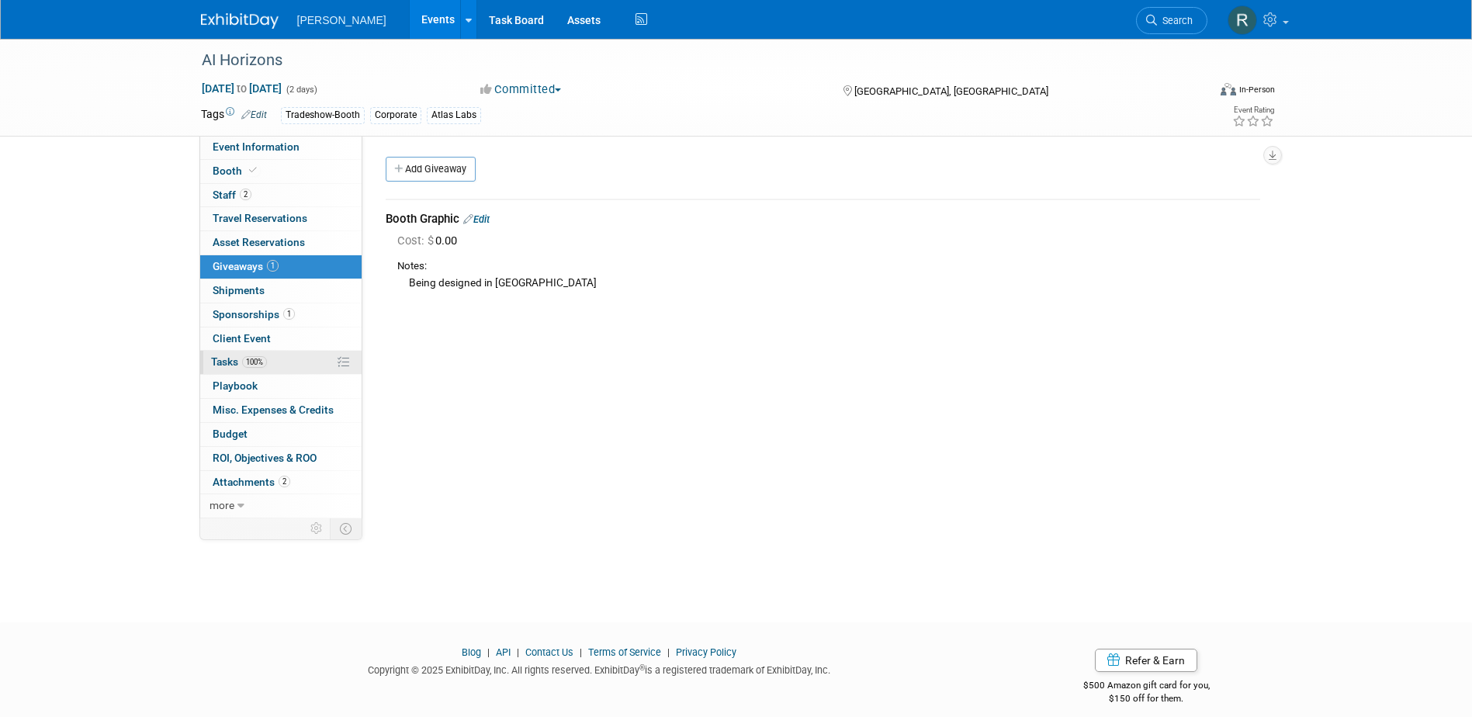
click at [270, 355] on link "100% Tasks 100%" at bounding box center [280, 362] width 161 height 23
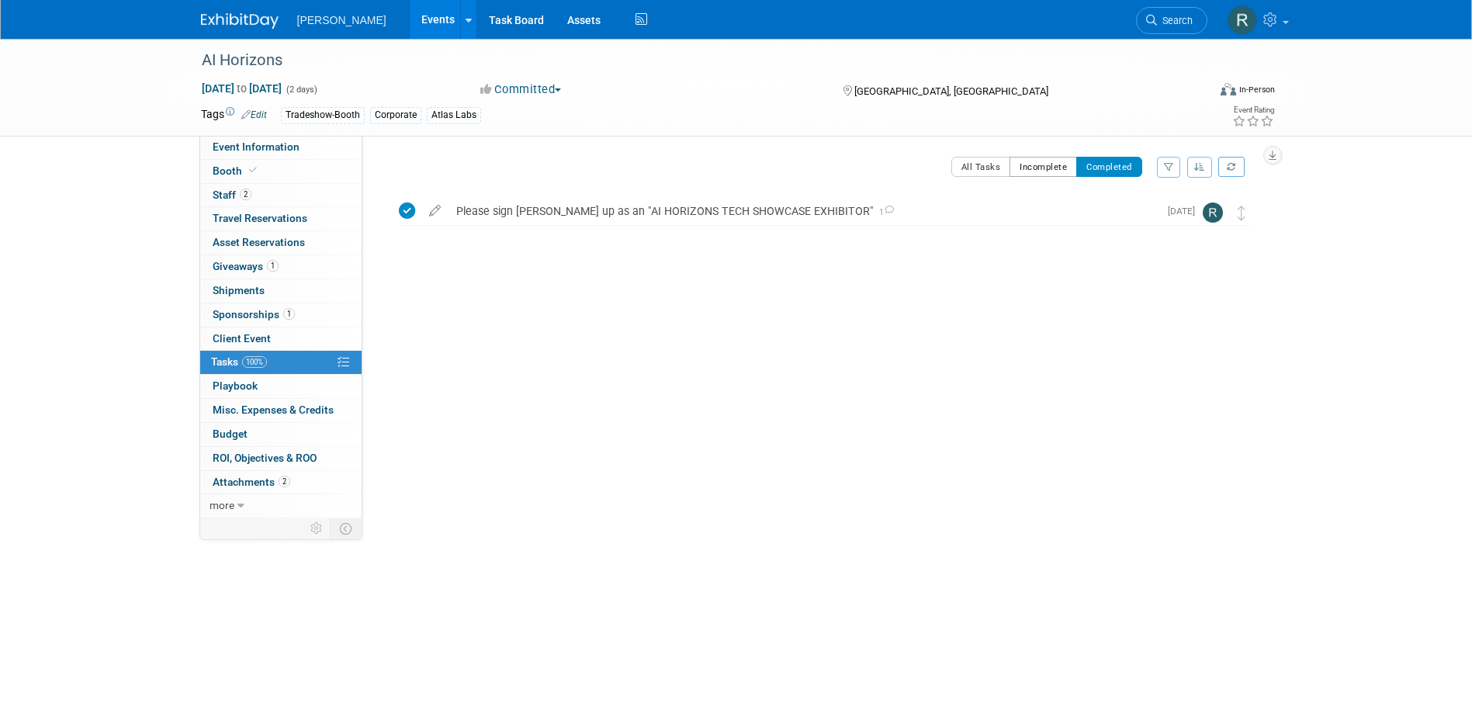
click at [1038, 168] on button "Incomplete" at bounding box center [1044, 167] width 68 height 20
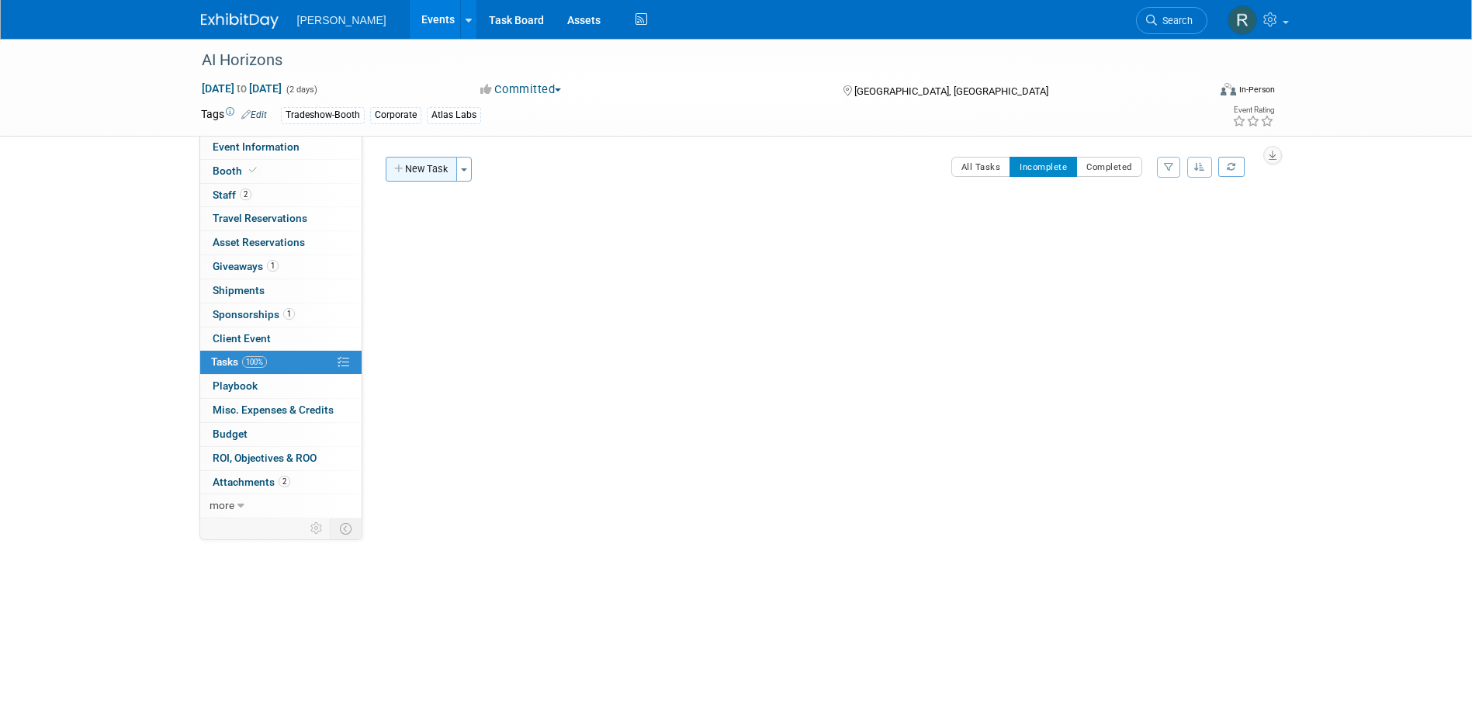
click at [436, 174] on button "New Task" at bounding box center [421, 169] width 71 height 25
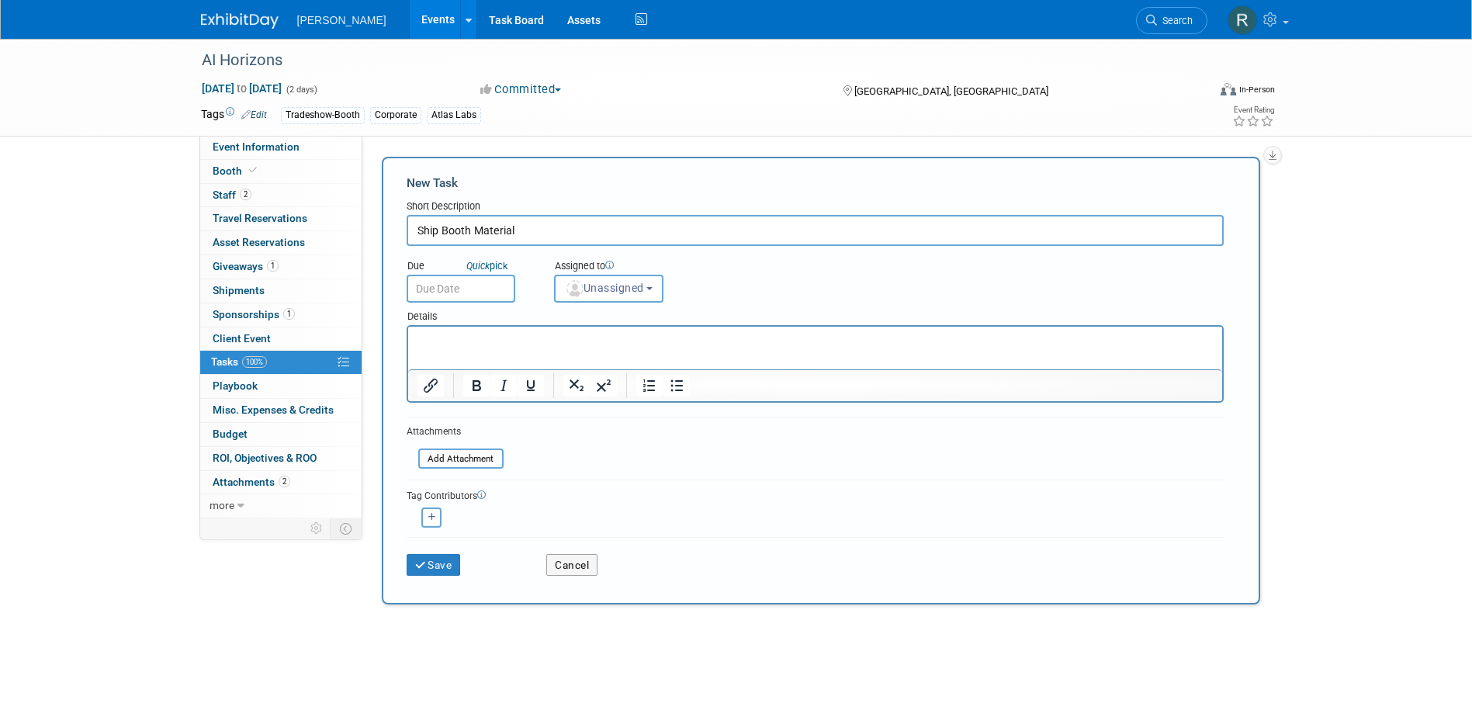
type input "Ship Booth Material"
click at [457, 281] on input "text" at bounding box center [461, 289] width 109 height 28
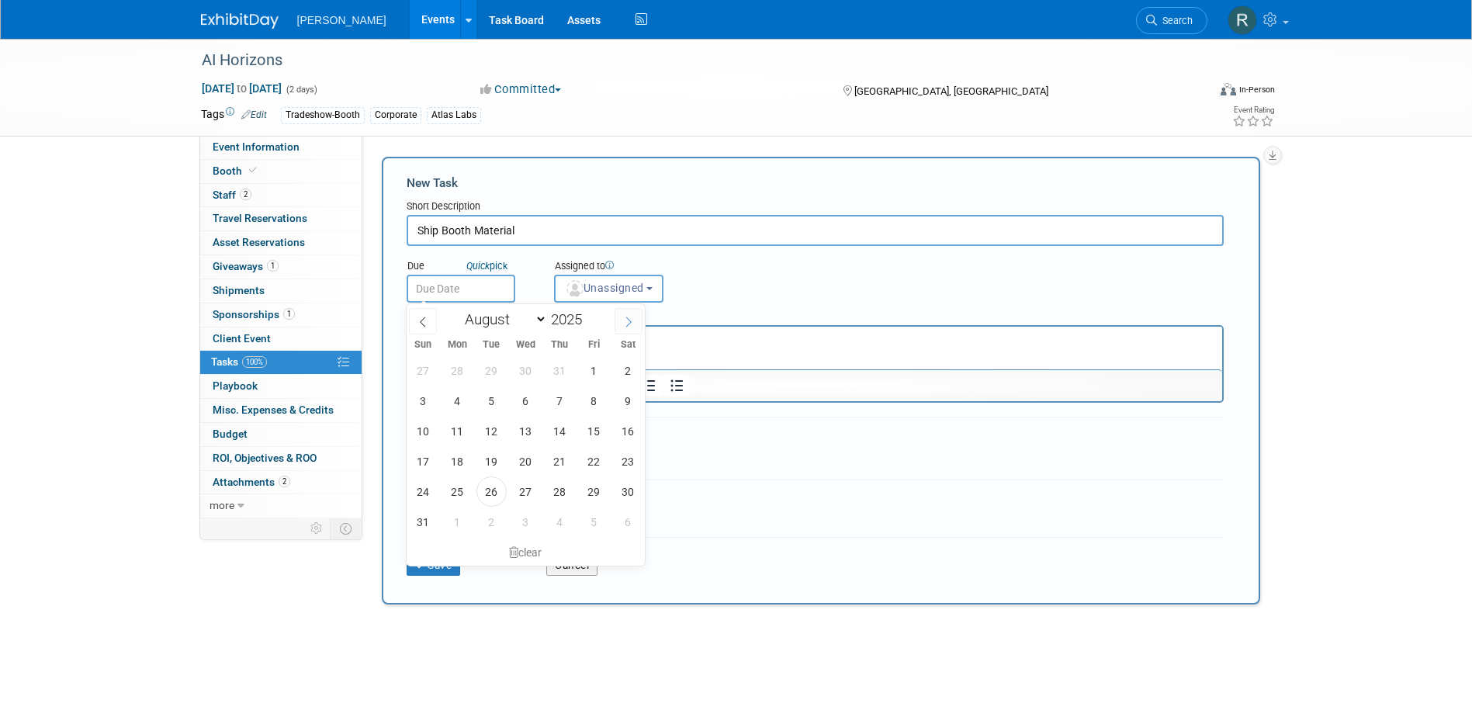
click at [635, 327] on span at bounding box center [629, 321] width 28 height 26
select select "8"
drag, startPoint x: 591, startPoint y: 369, endPoint x: 175, endPoint y: 41, distance: 529.4
click at [591, 369] on span "5" at bounding box center [594, 370] width 30 height 30
type input "Sep 5, 2025"
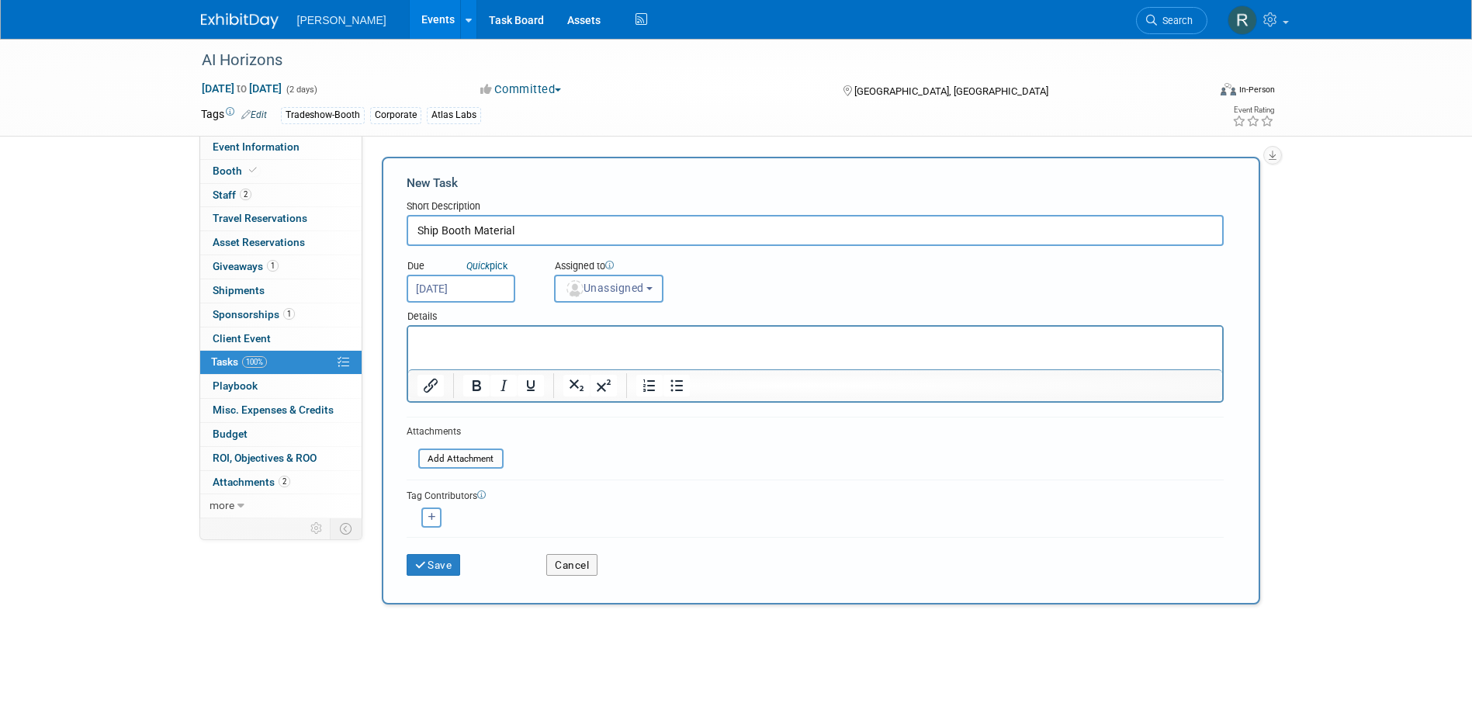
click at [577, 292] on img "button" at bounding box center [574, 288] width 17 height 17
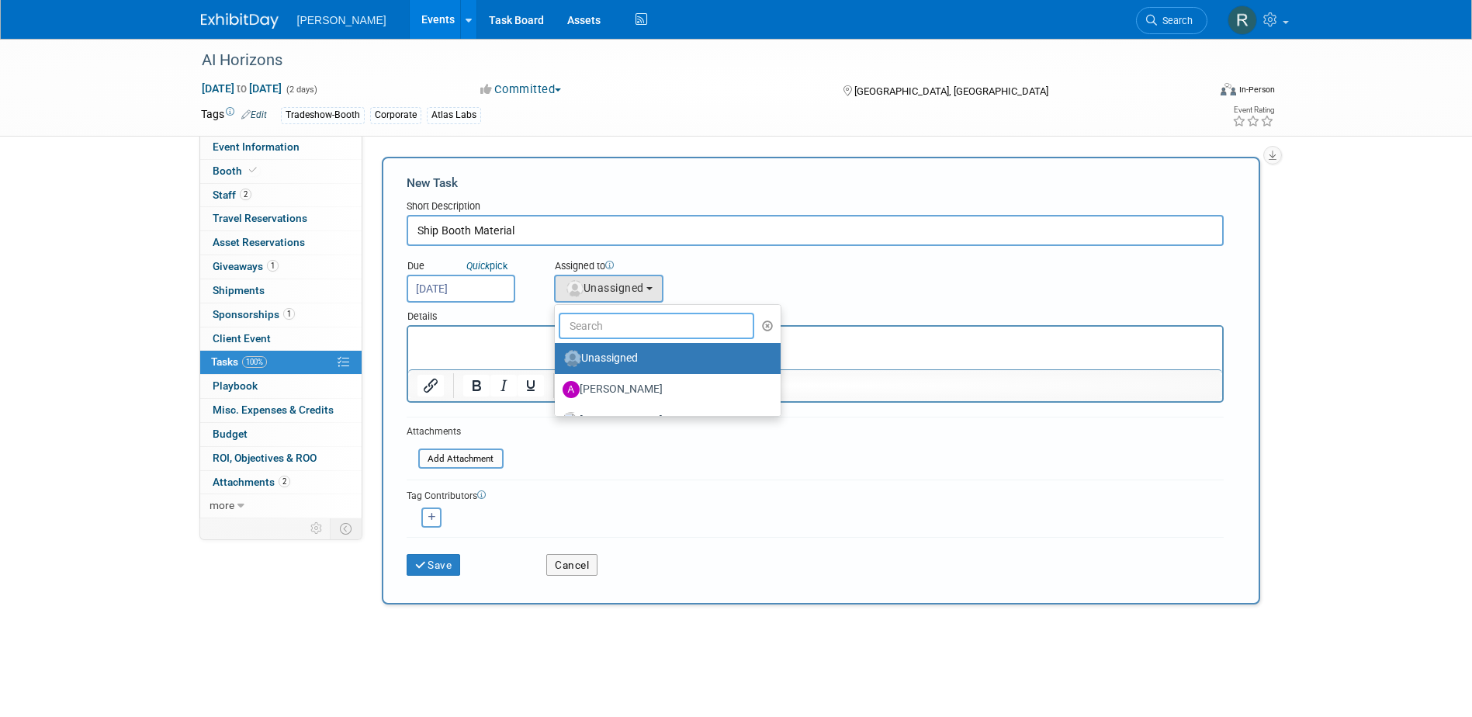
click at [592, 322] on input "text" at bounding box center [657, 326] width 196 height 26
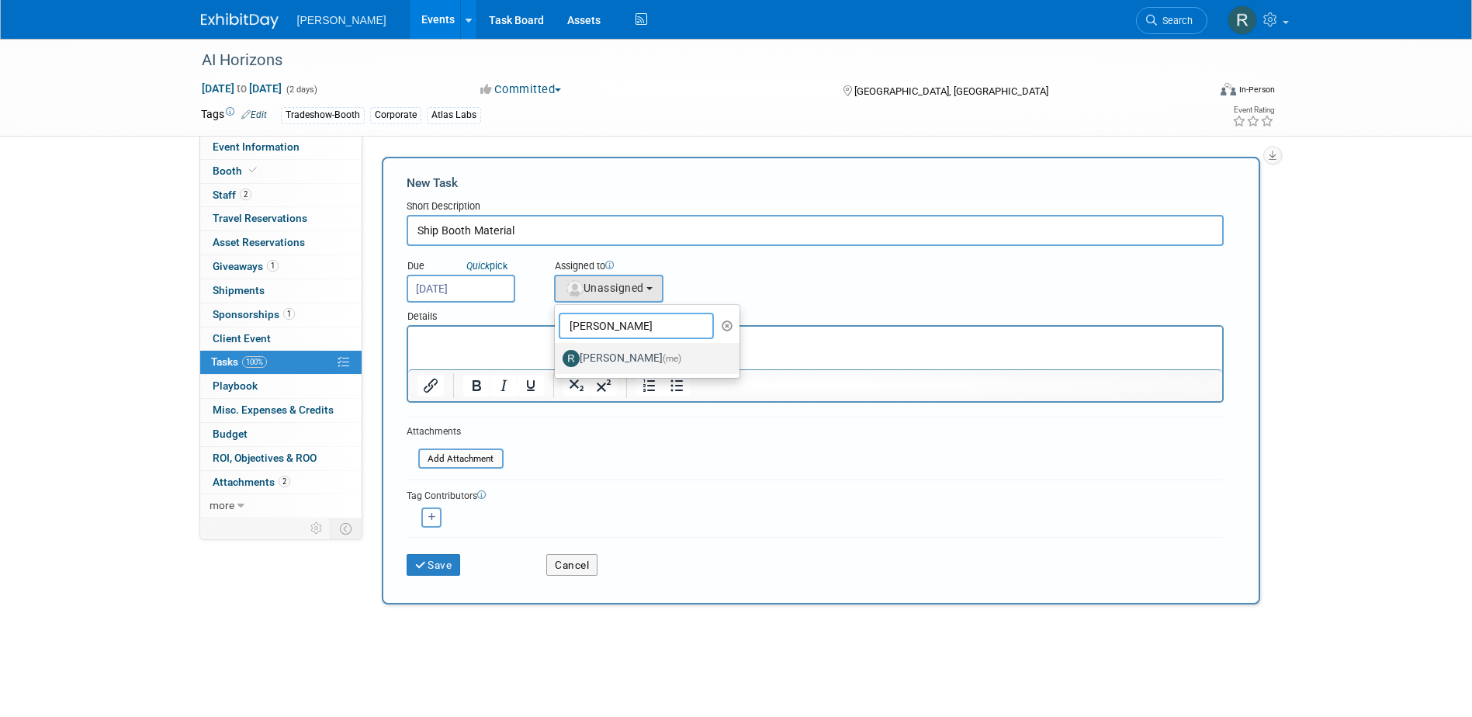
type input "[PERSON_NAME]"
click at [589, 357] on label "Rebecca Deis (me)" at bounding box center [644, 358] width 162 height 25
click at [557, 357] on input "Rebecca Deis (me)" at bounding box center [552, 357] width 10 height 10
select select "844a177d-a181-44ff-a72a-5731d68e4351"
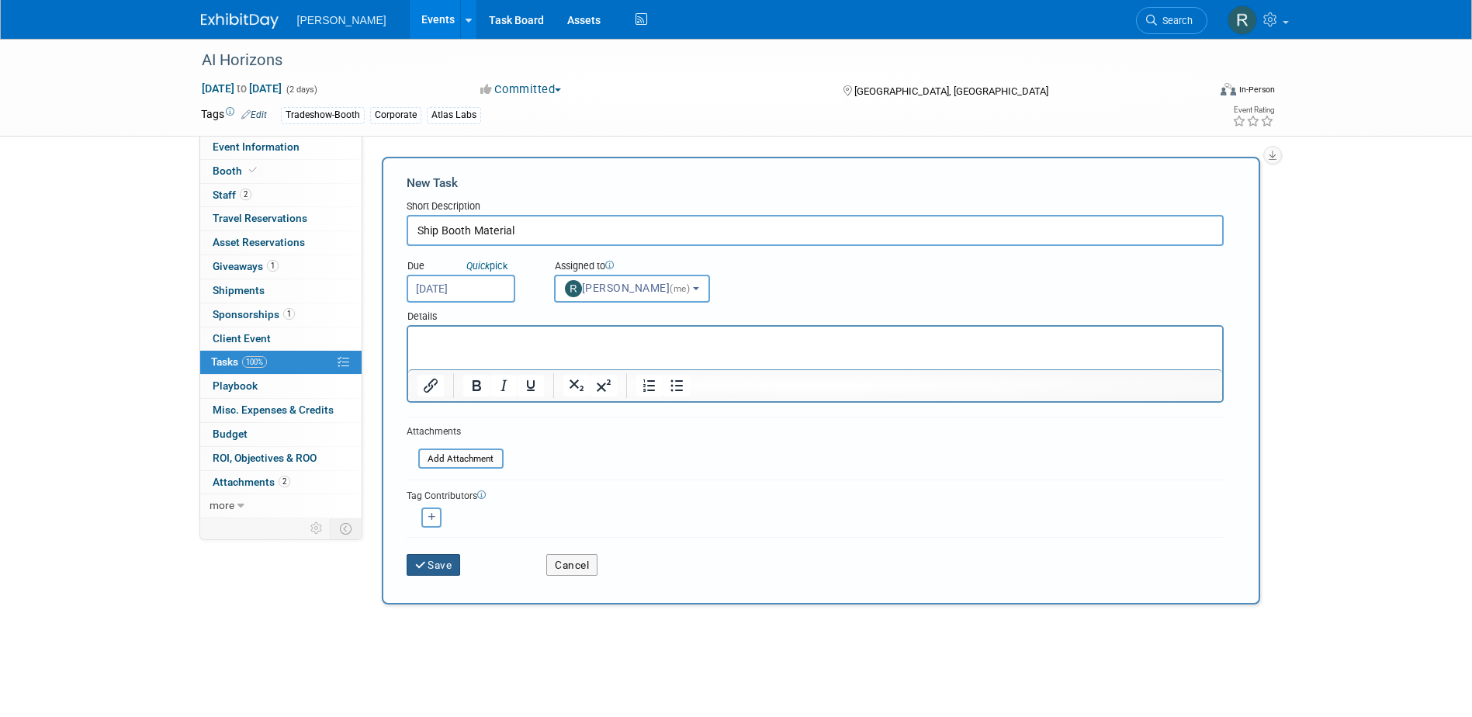
click at [426, 562] on icon "submit" at bounding box center [421, 565] width 13 height 11
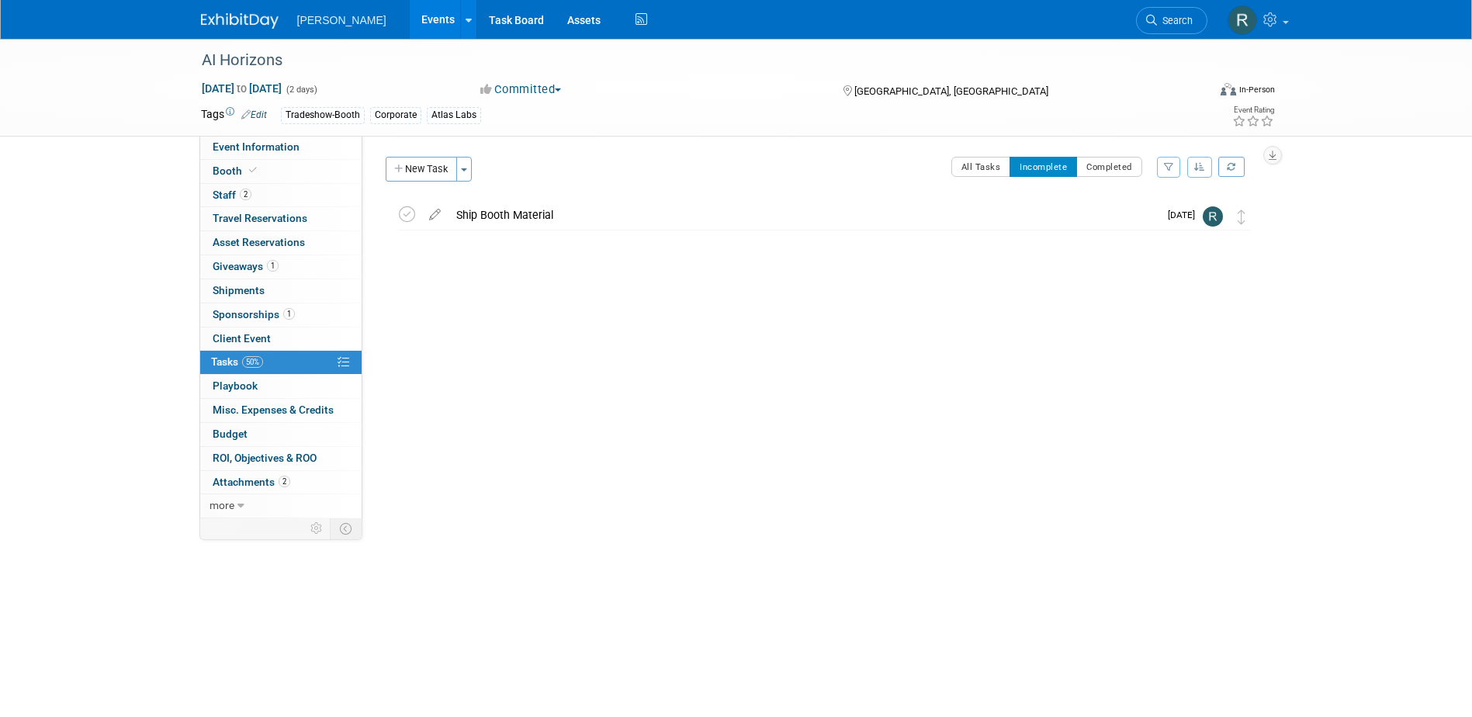
click at [1183, 23] on span "Search" at bounding box center [1175, 21] width 36 height 12
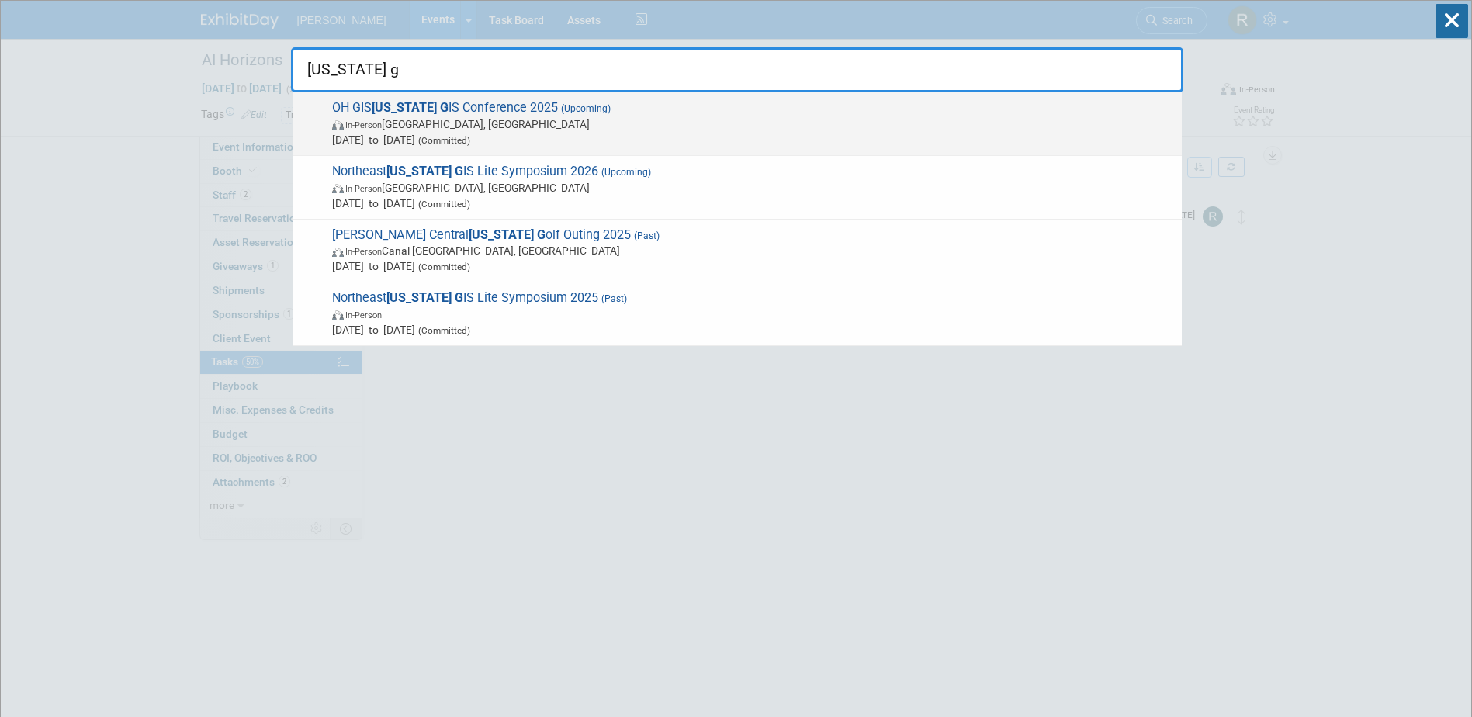
type input "ohio g"
click at [466, 120] on span "In-Person Columbus, OH" at bounding box center [753, 124] width 842 height 16
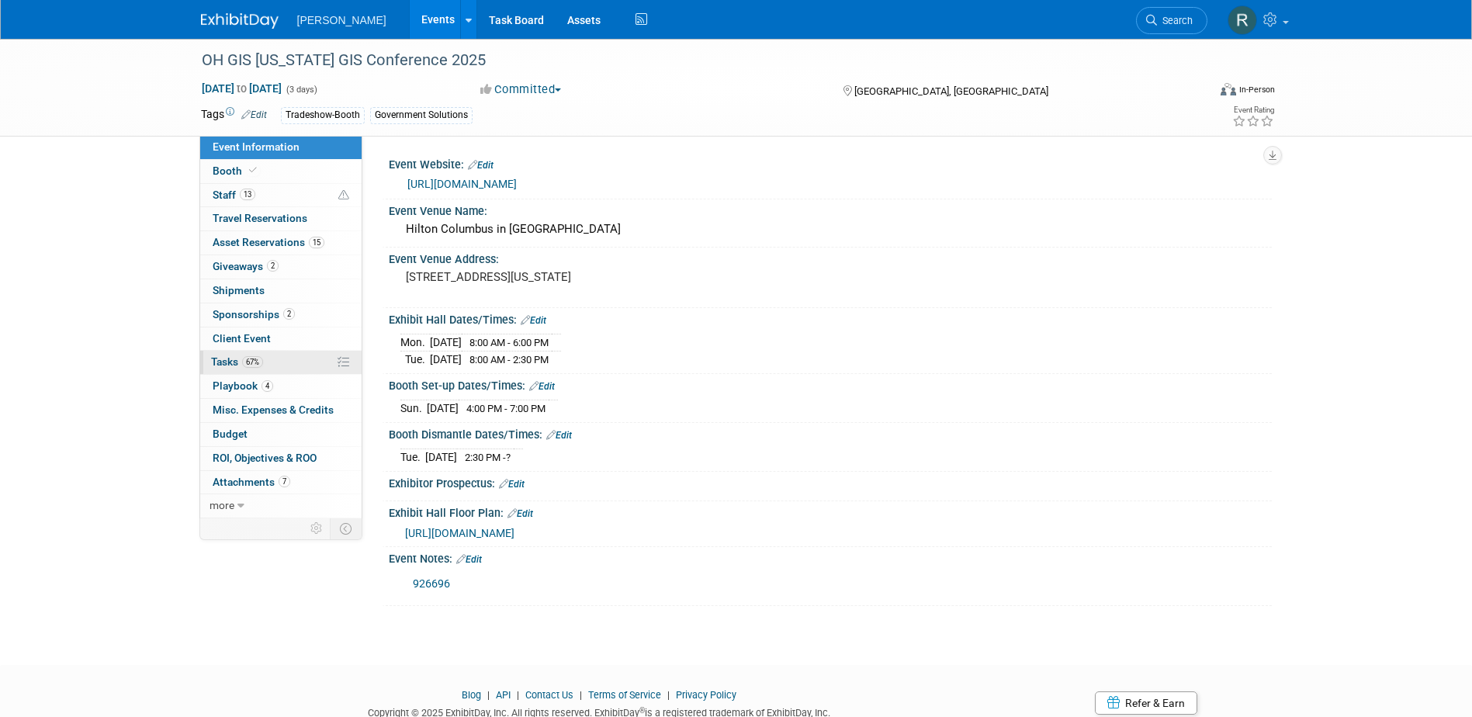
click at [258, 363] on span "67%" at bounding box center [252, 362] width 21 height 12
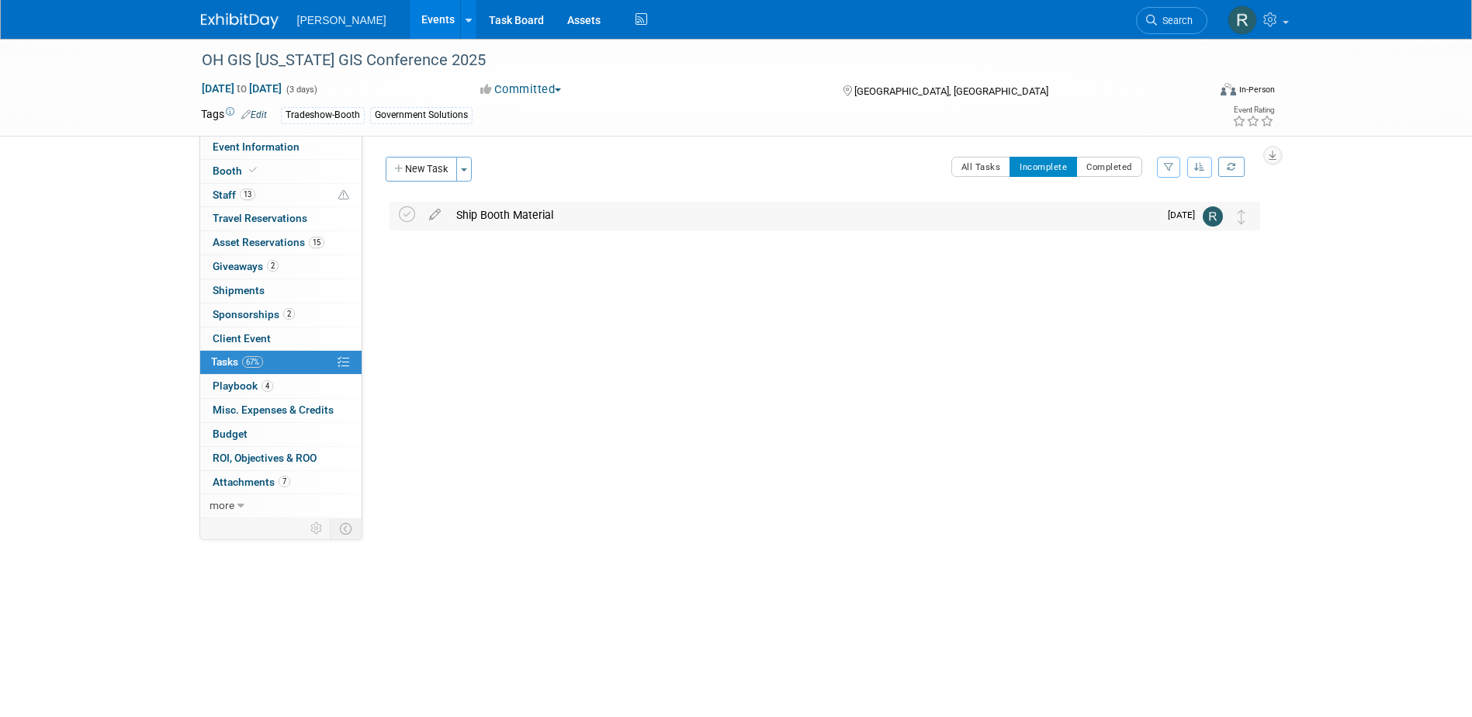
click at [476, 216] on div "Ship Booth Material" at bounding box center [804, 215] width 710 height 26
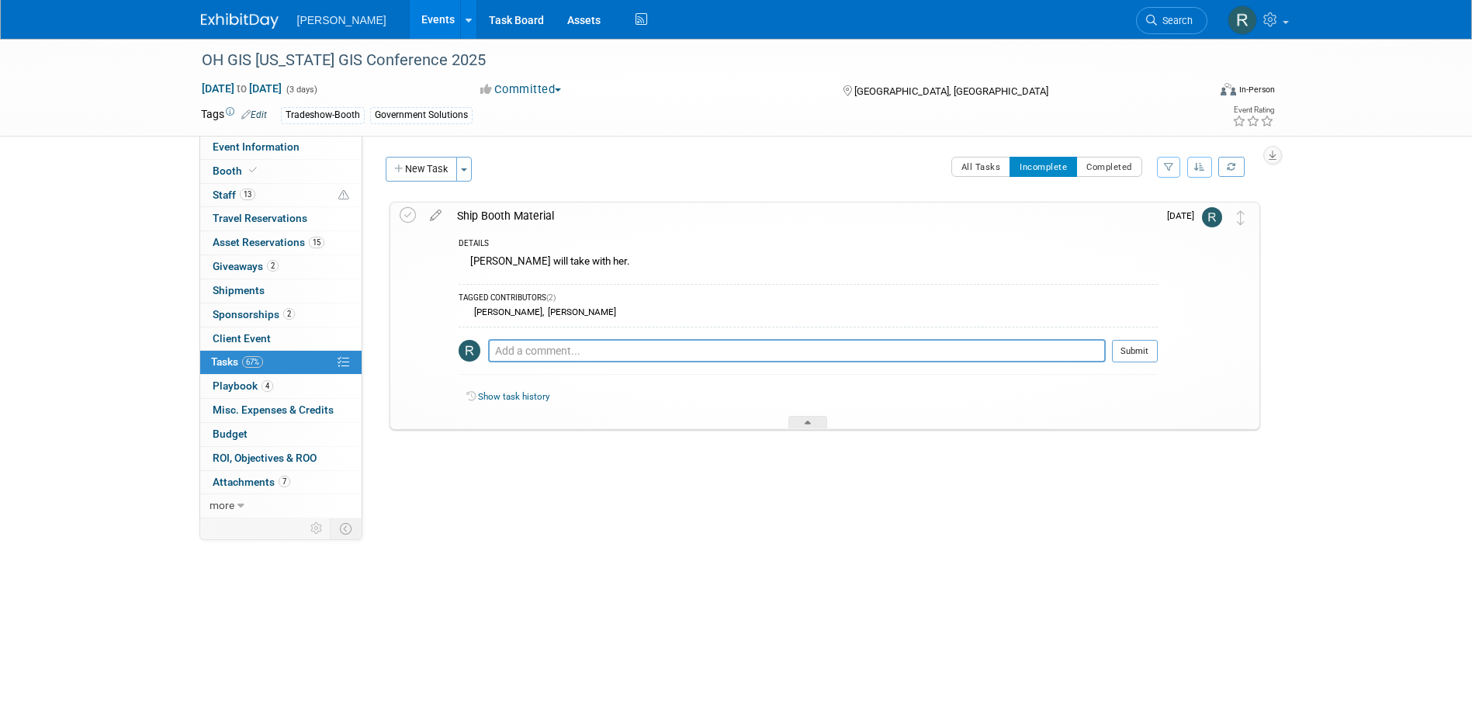
click at [472, 222] on div "Ship Booth Material" at bounding box center [803, 216] width 708 height 26
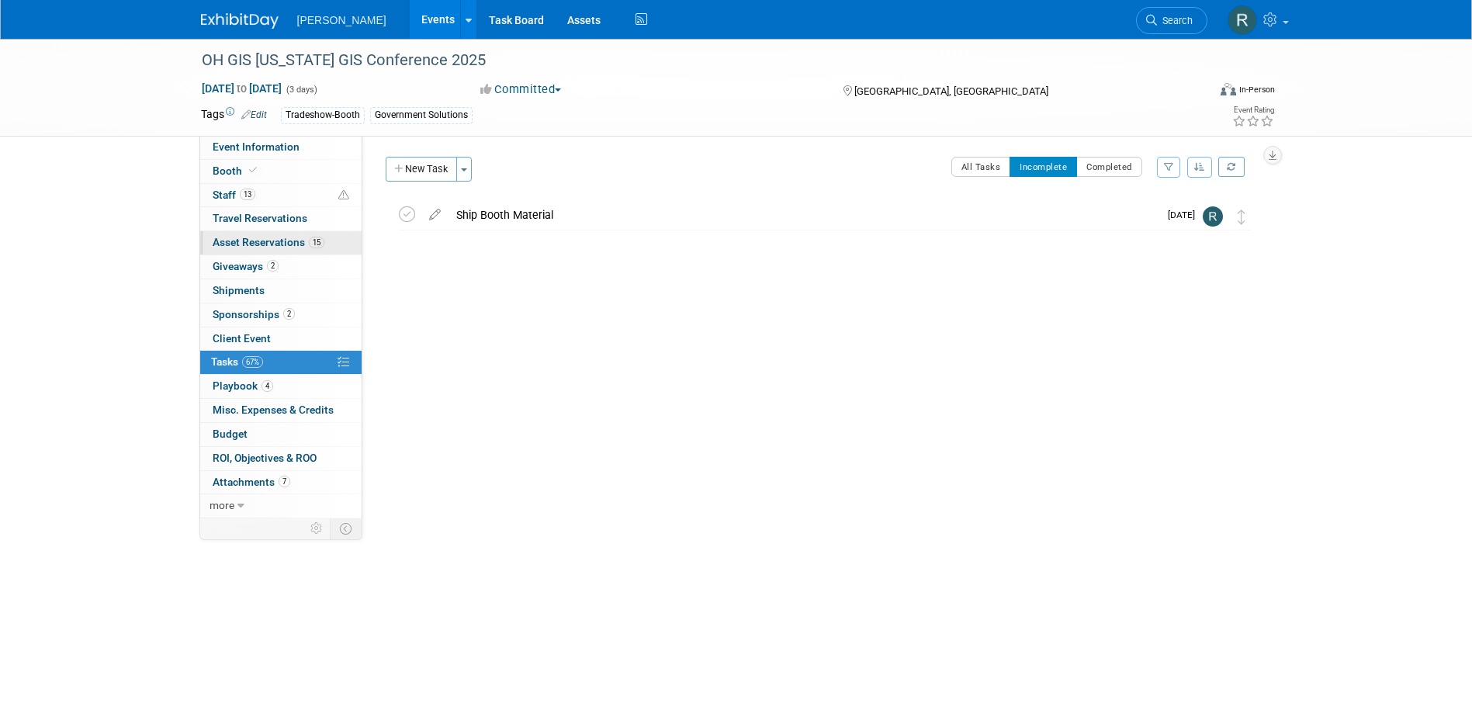
click at [269, 248] on link "15 Asset Reservations 15" at bounding box center [280, 242] width 161 height 23
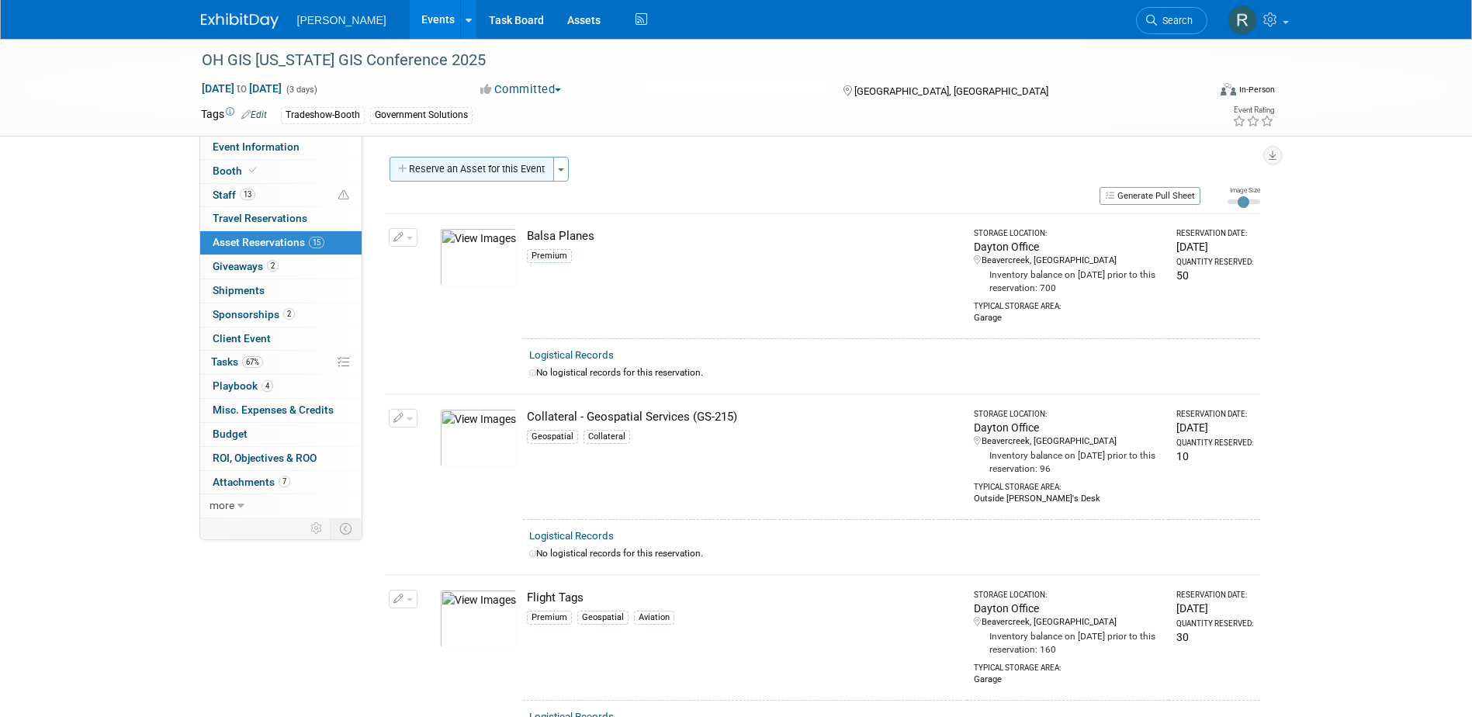
click at [502, 168] on button "Reserve an Asset for this Event" at bounding box center [472, 169] width 165 height 25
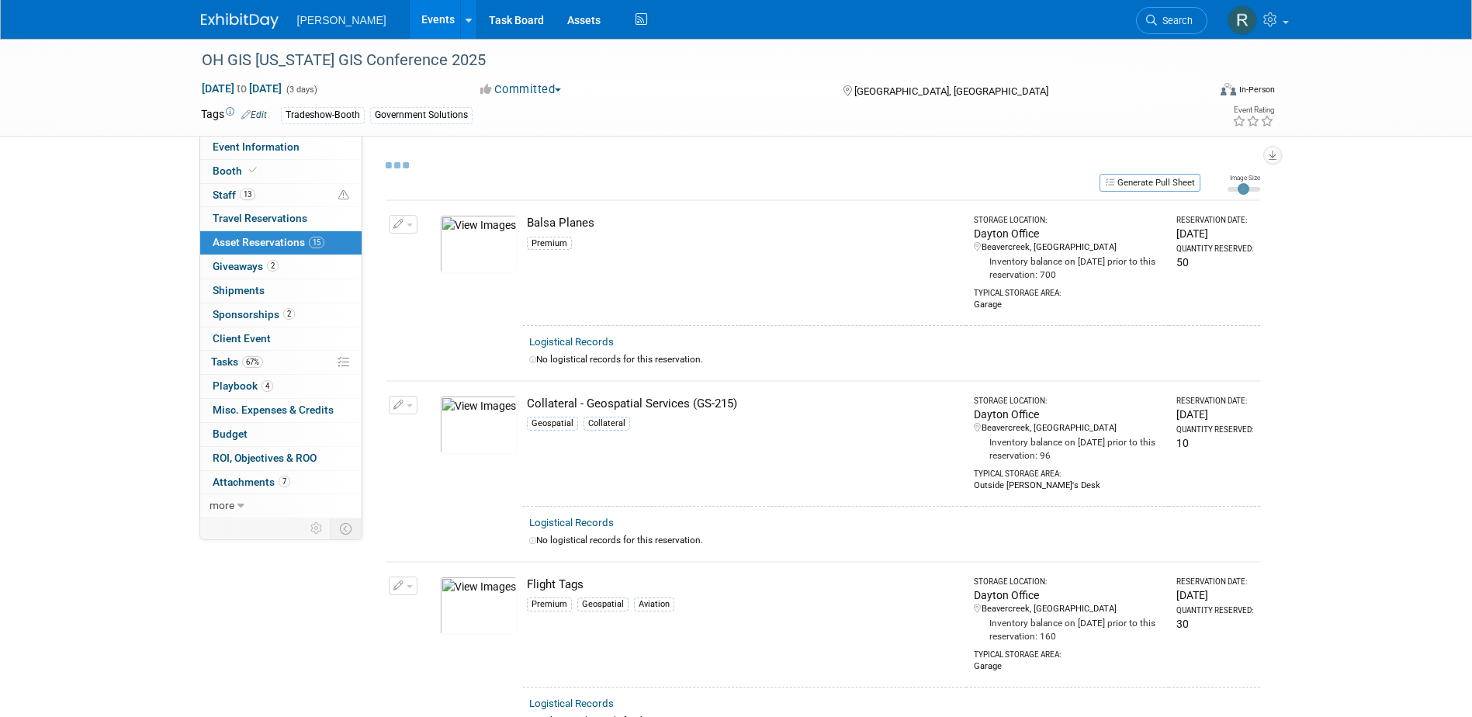
select select "8"
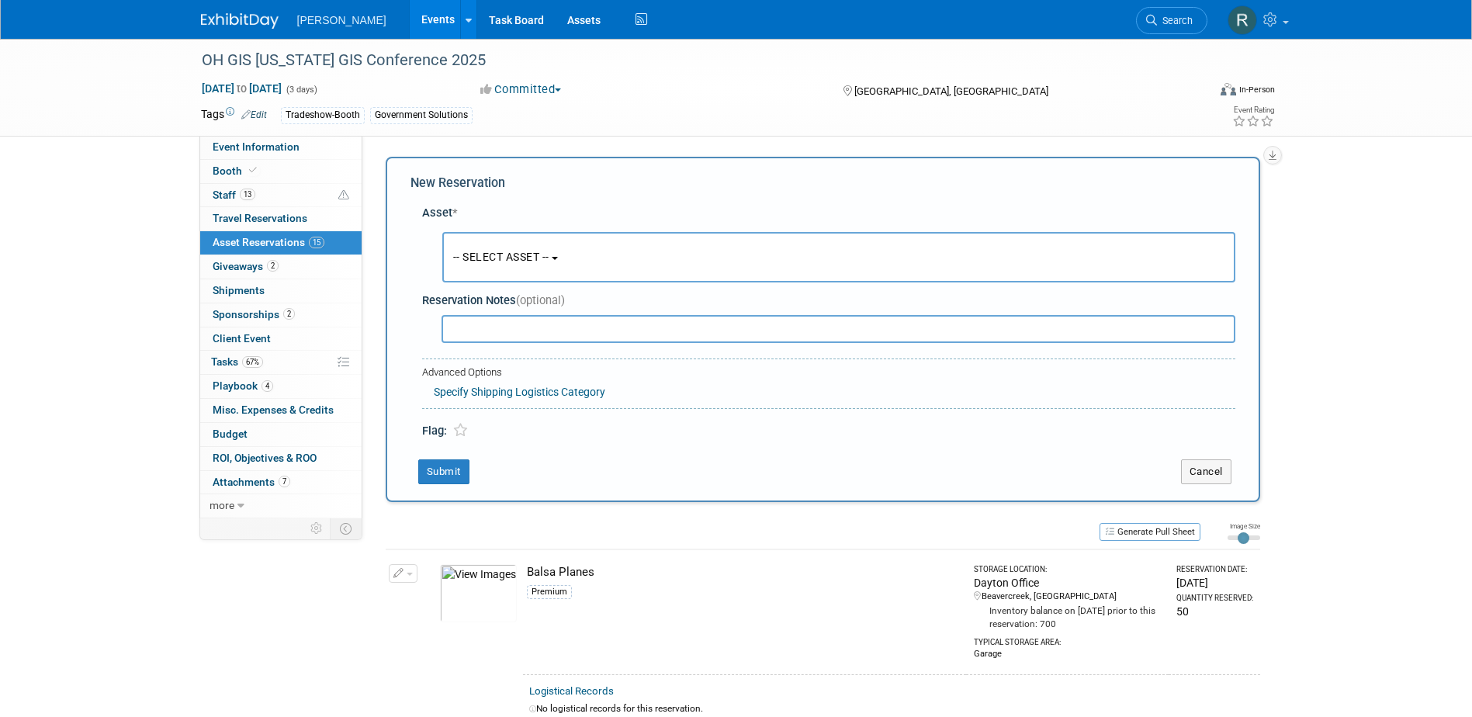
scroll to position [15, 0]
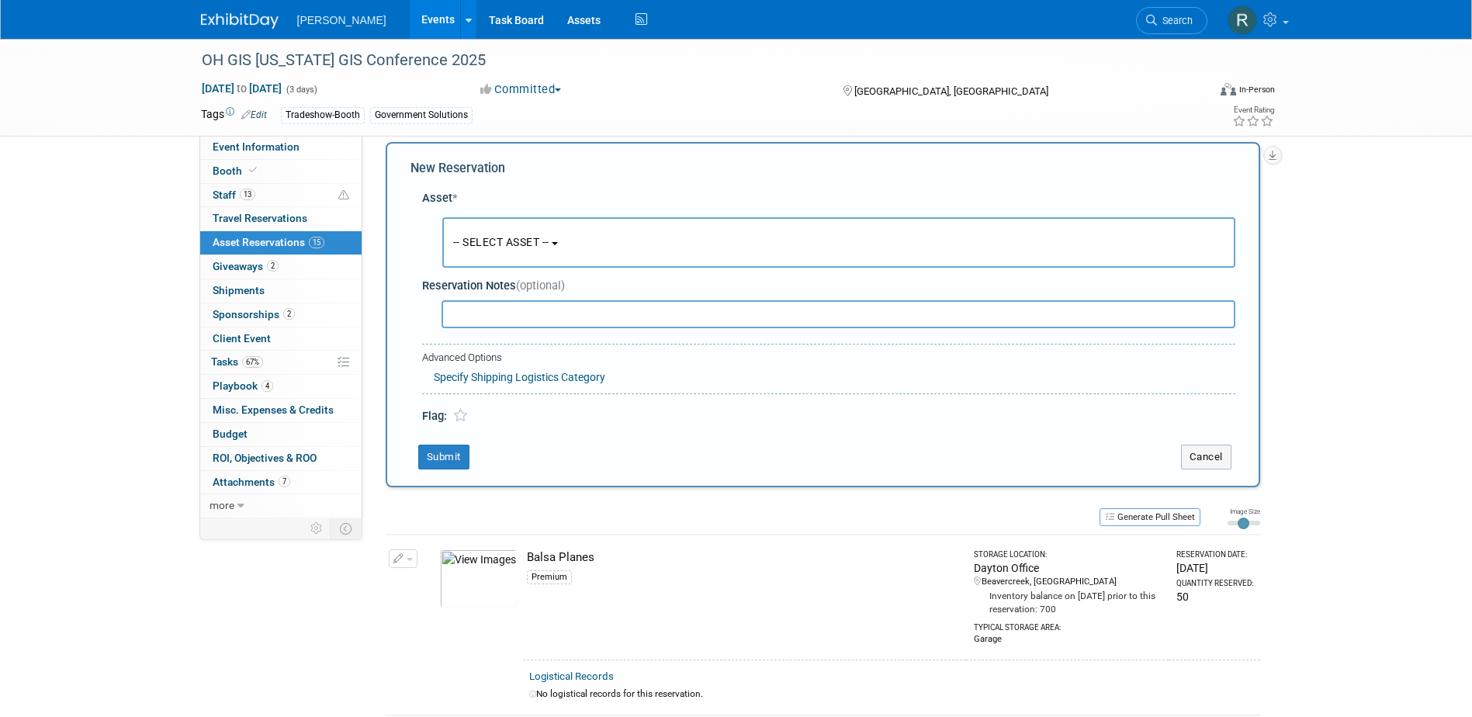
click at [488, 248] on span "-- SELECT ASSET --" at bounding box center [501, 242] width 96 height 12
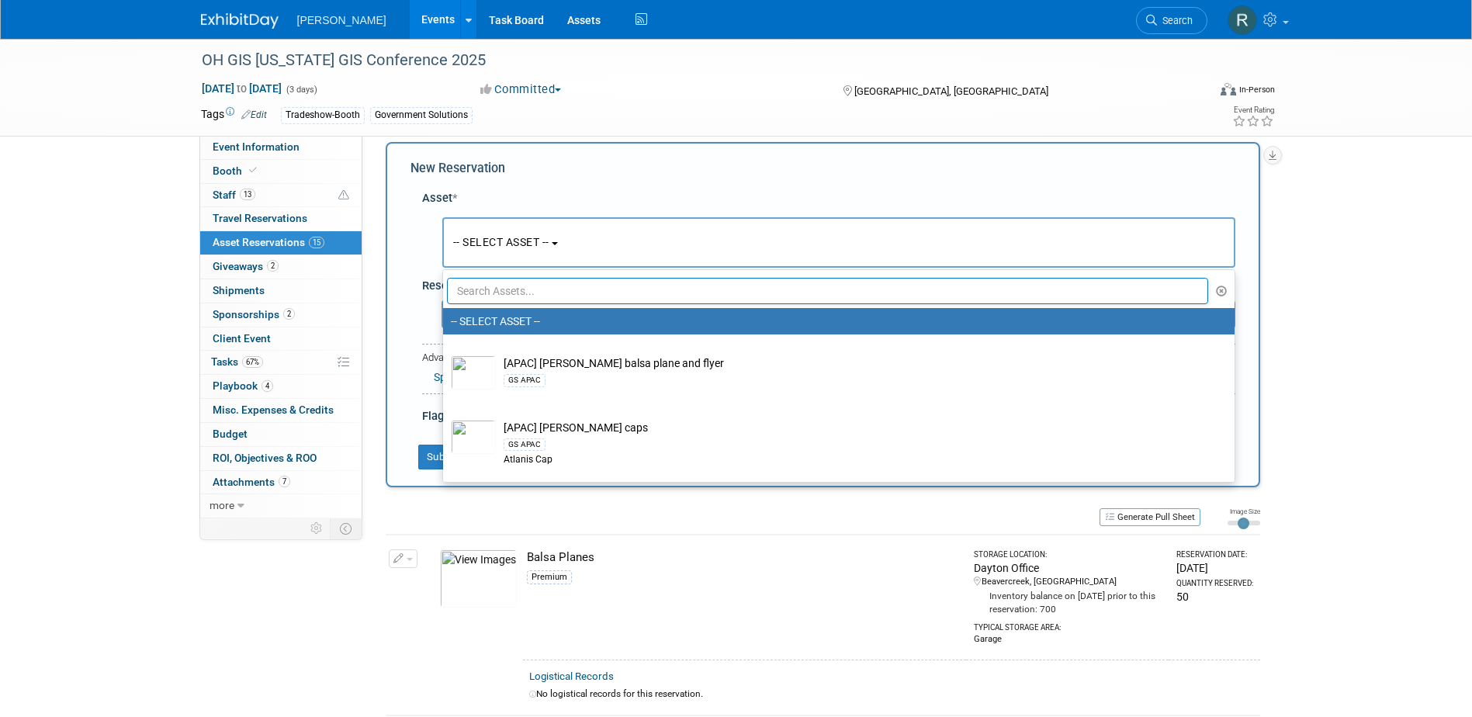
click at [496, 295] on input "text" at bounding box center [828, 291] width 762 height 26
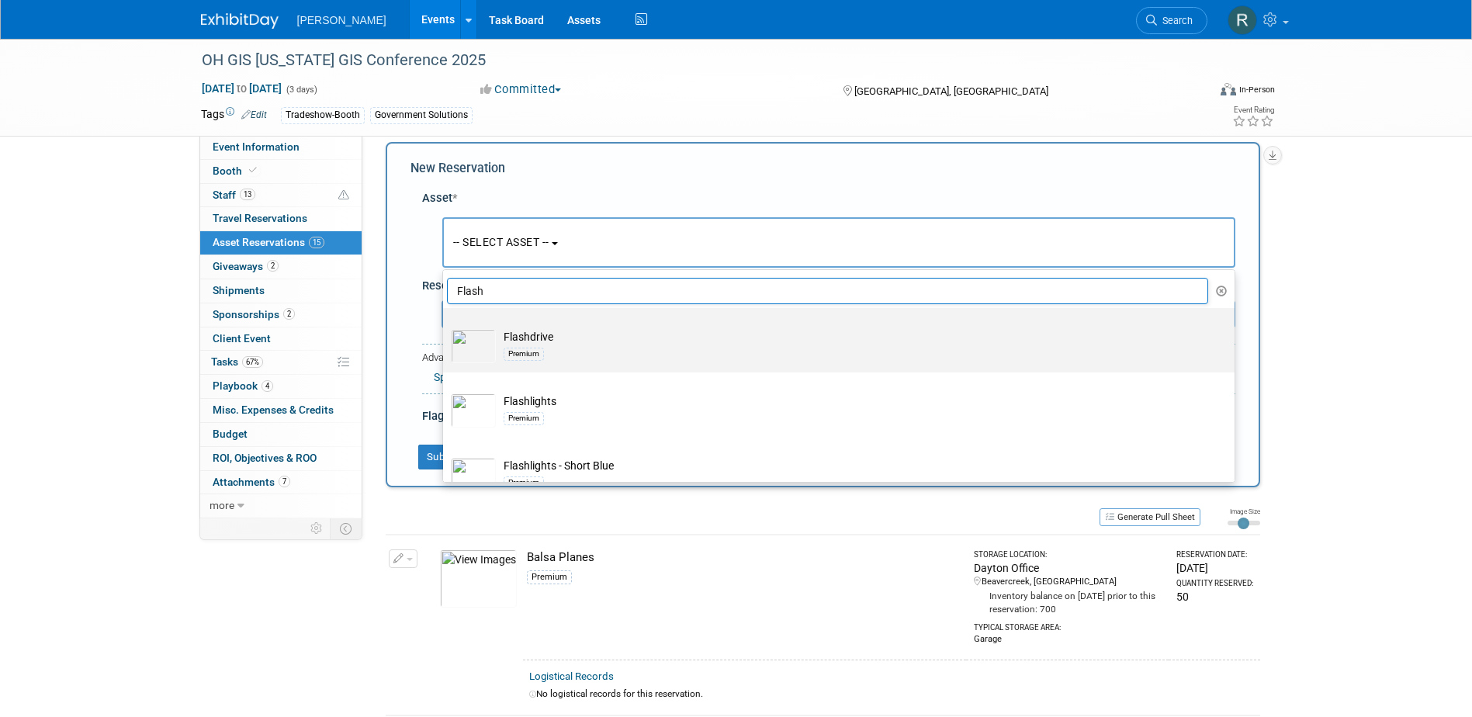
type input "Flash"
click at [534, 351] on div "Premium" at bounding box center [524, 354] width 40 height 12
click at [445, 327] on input "Flashdrive Premium" at bounding box center [440, 322] width 10 height 10
select select "10728272"
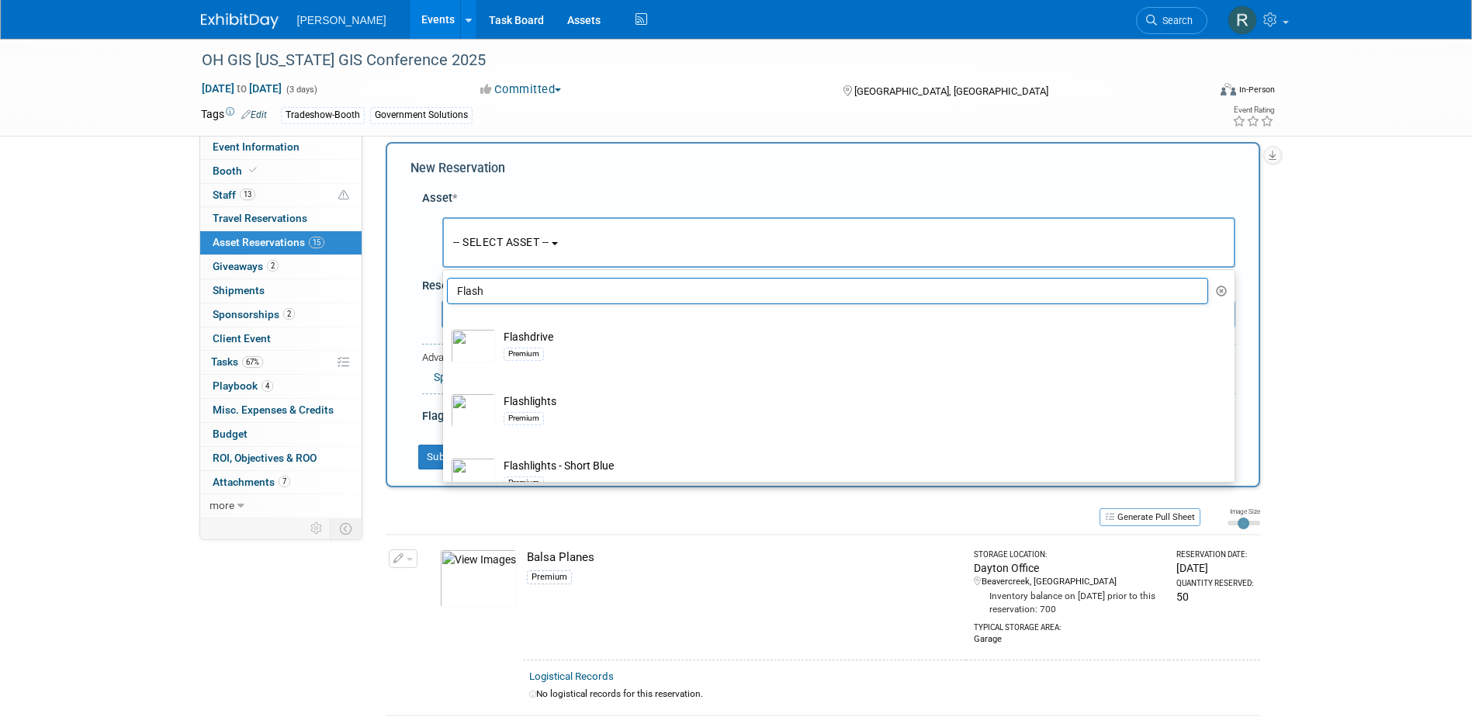
select select "8"
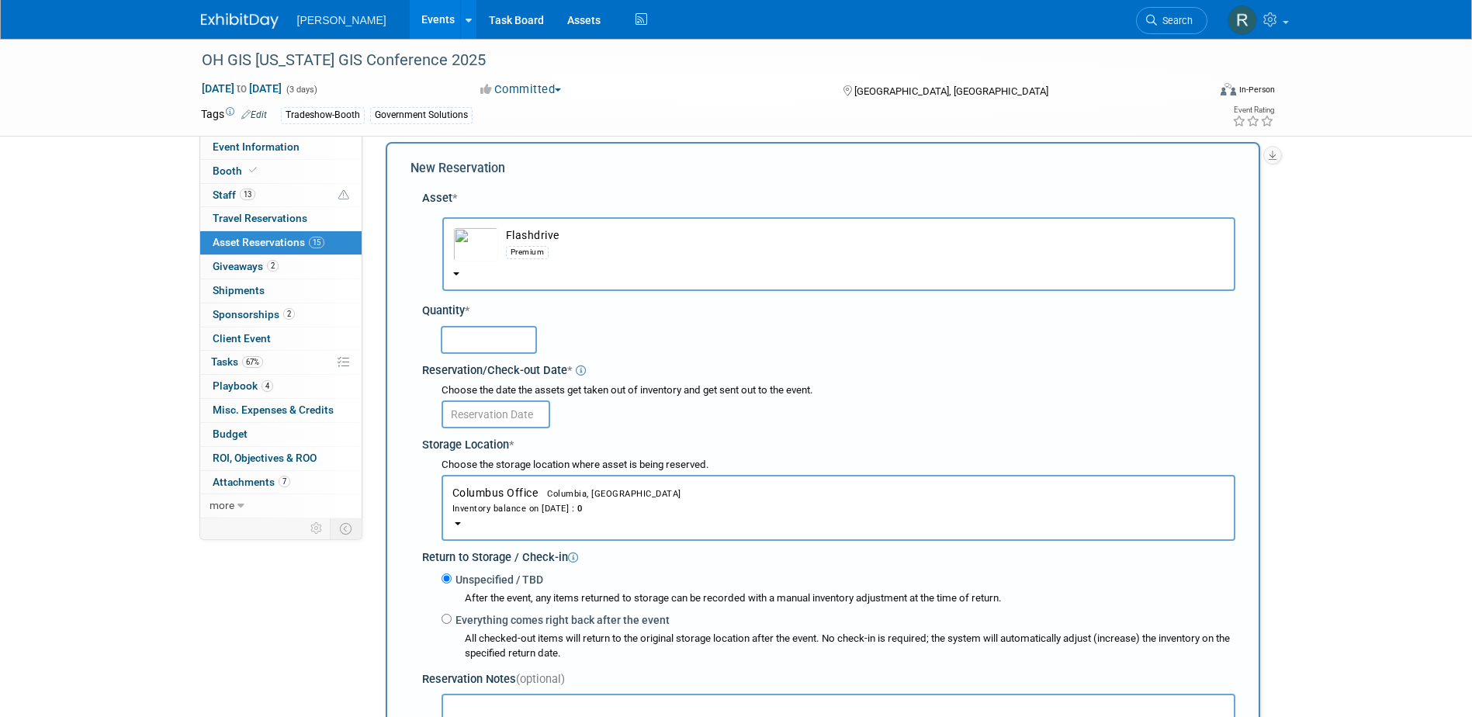
click at [483, 354] on input "text" at bounding box center [489, 340] width 96 height 28
type input "1"
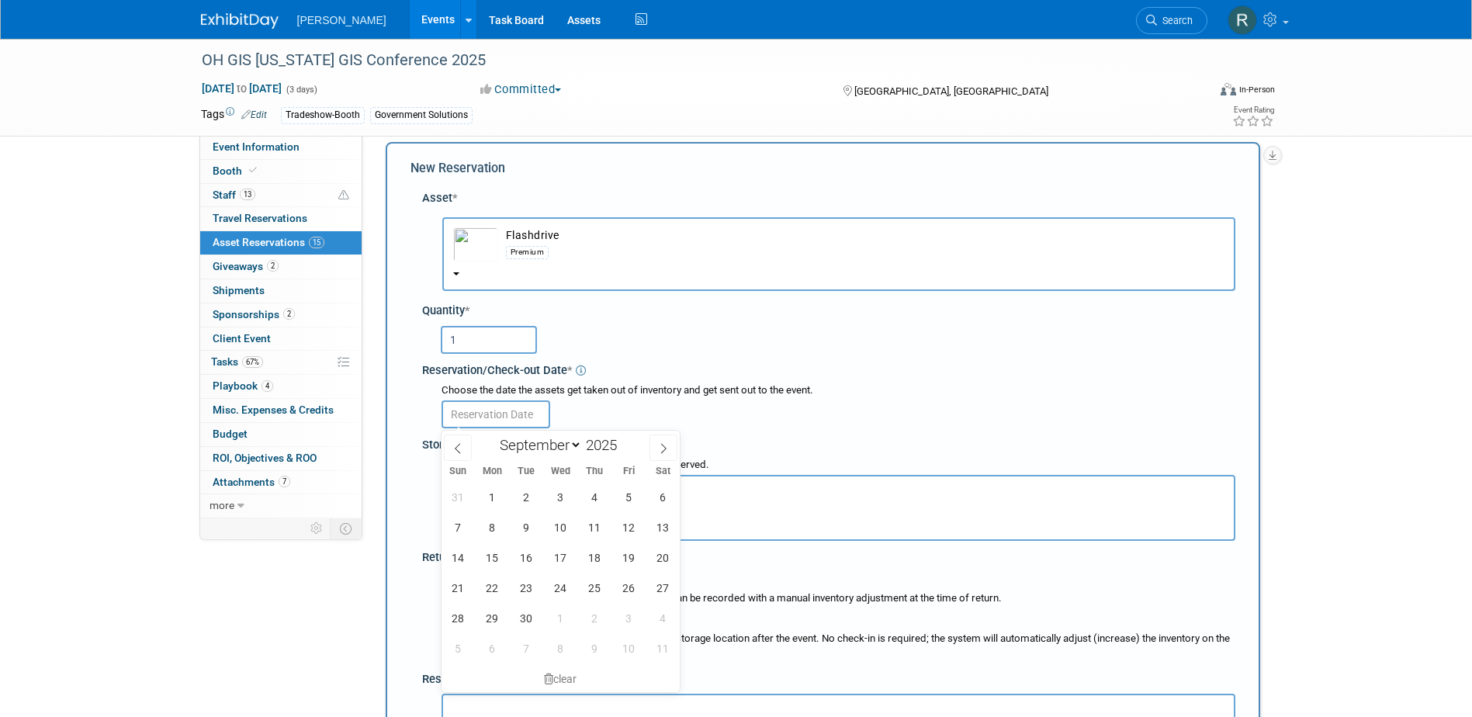
click at [487, 408] on input "text" at bounding box center [496, 414] width 109 height 28
click at [462, 561] on span "14" at bounding box center [458, 557] width 30 height 30
type input "Sep 14, 2025"
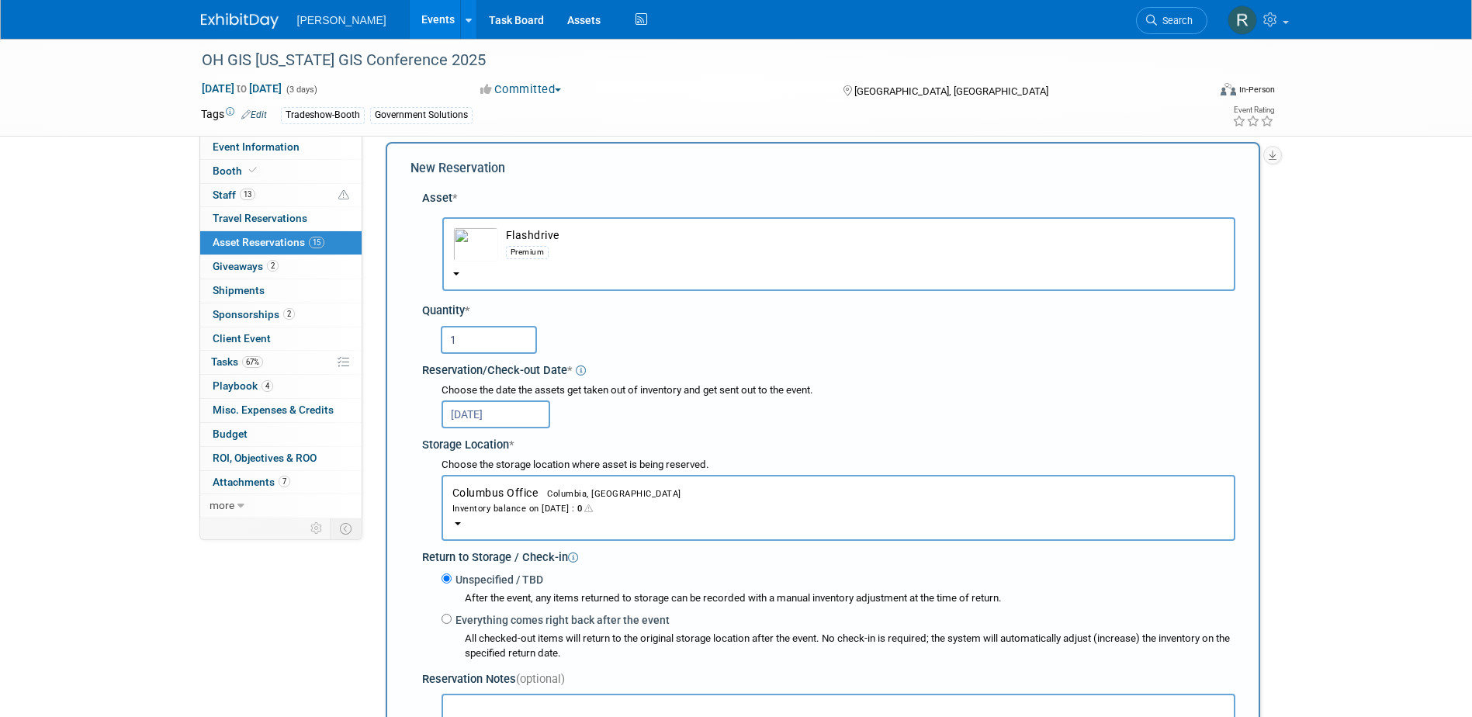
click at [514, 509] on div "Inventory balance on Aug 26, 2025 : 0" at bounding box center [838, 508] width 772 height 15
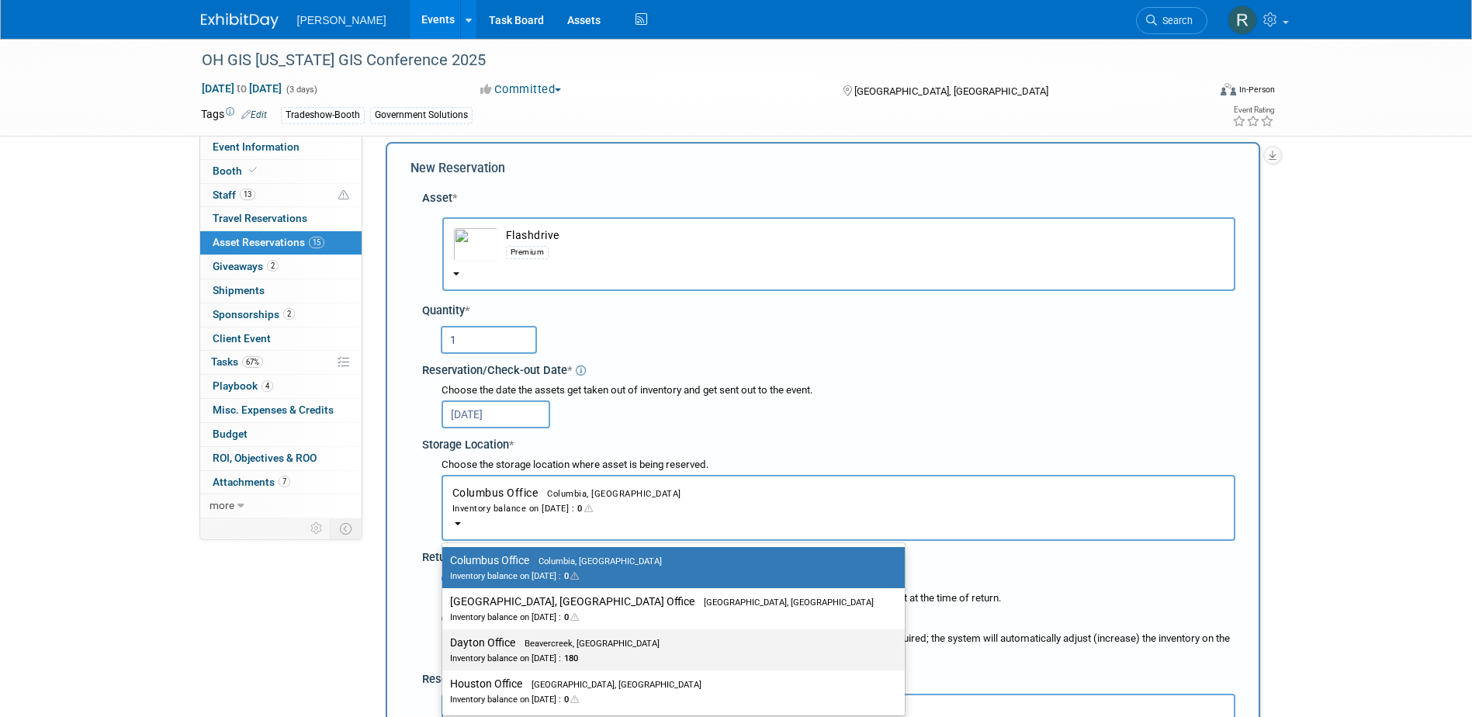
click at [504, 649] on label "Dayton Office Beavercreek, OH Inventory balance on Sep 14, 2025 : 180" at bounding box center [669, 649] width 439 height 35
click at [445, 648] on input "Dayton Office Beavercreek, OH Inventory balance on Sep 14, 2025 : 180" at bounding box center [440, 643] width 10 height 10
select select "11223930"
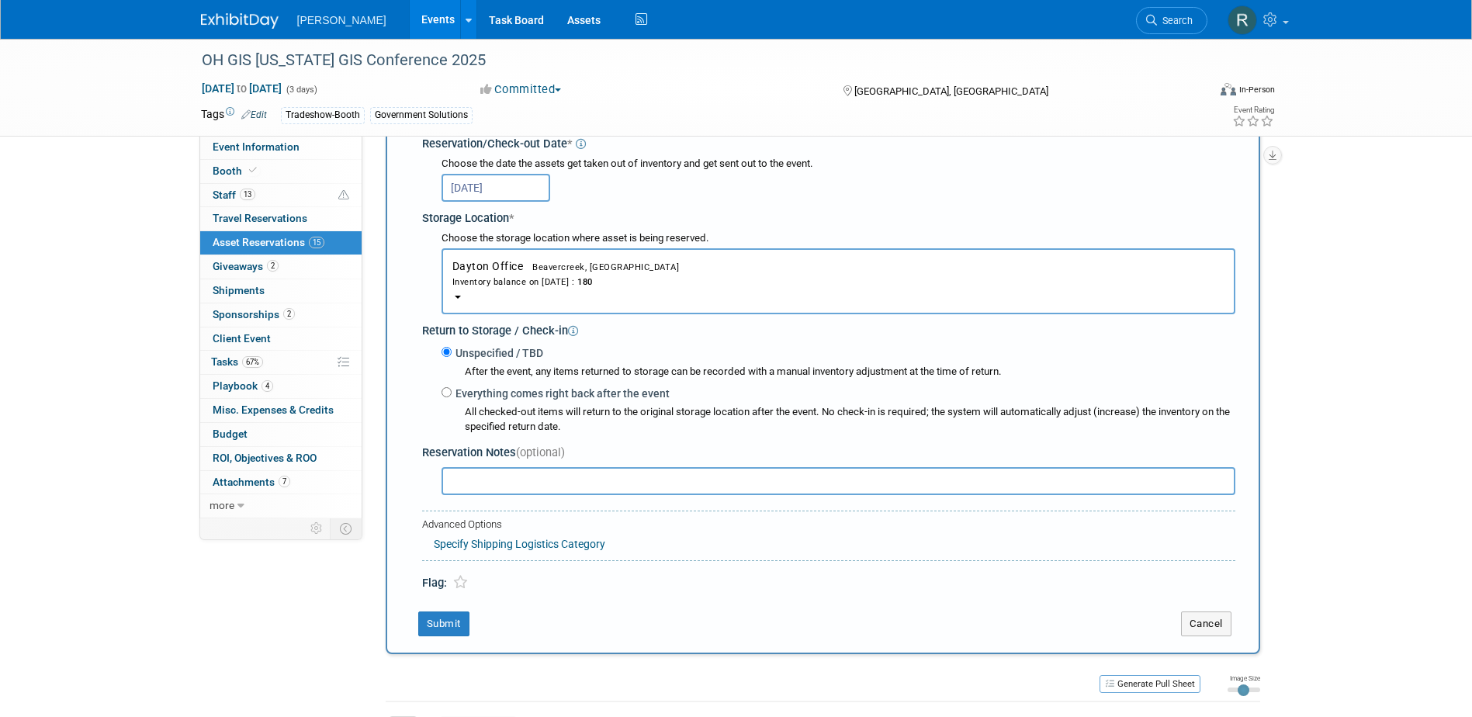
scroll to position [248, 0]
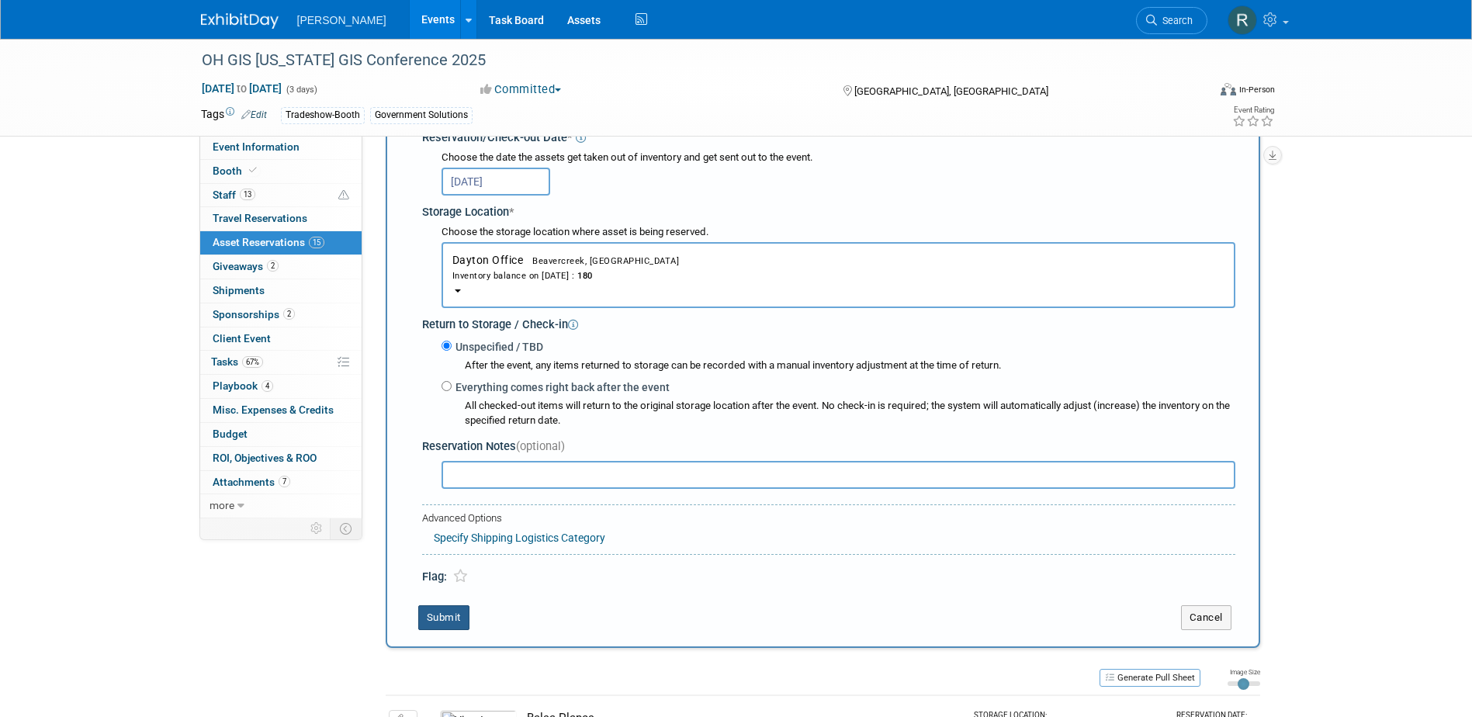
drag, startPoint x: 439, startPoint y: 618, endPoint x: 439, endPoint y: 610, distance: 8.5
click at [439, 618] on button "Submit" at bounding box center [443, 617] width 51 height 25
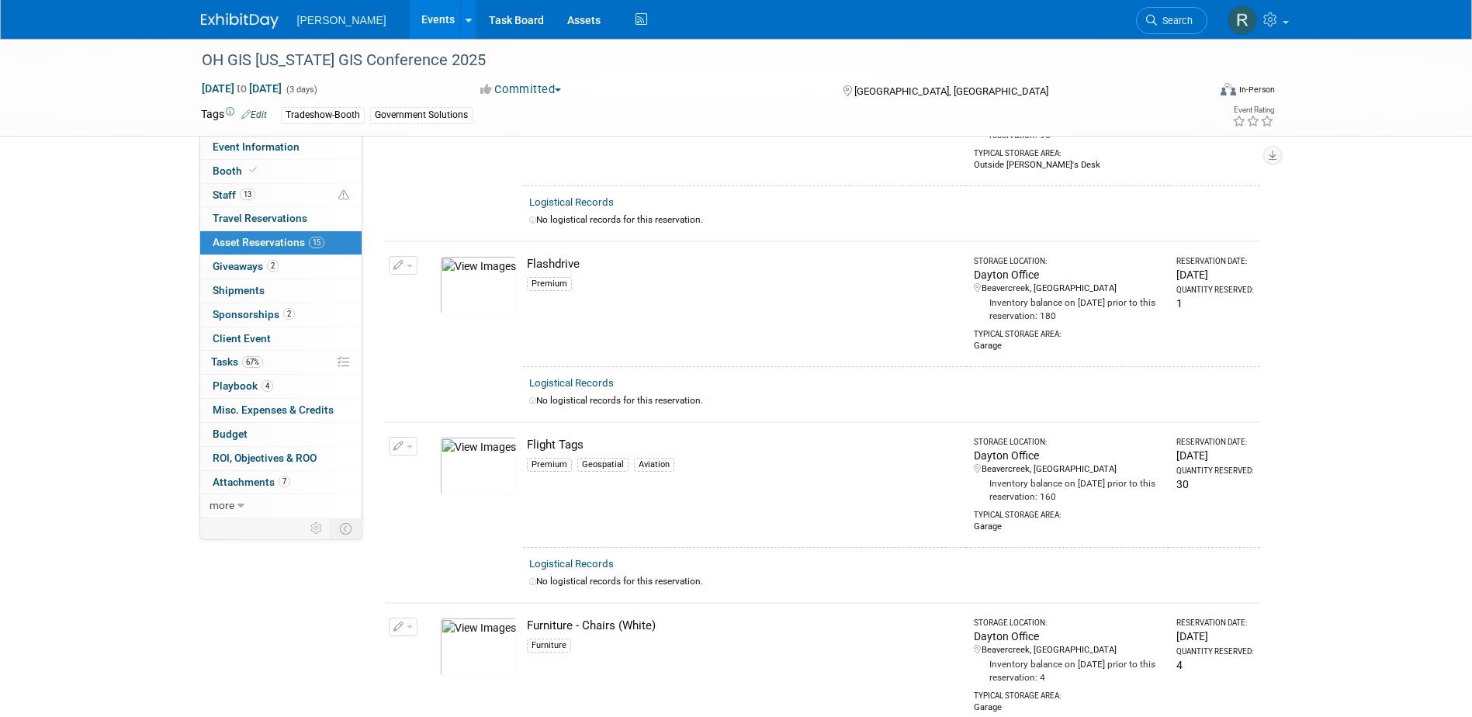
scroll to position [379, 0]
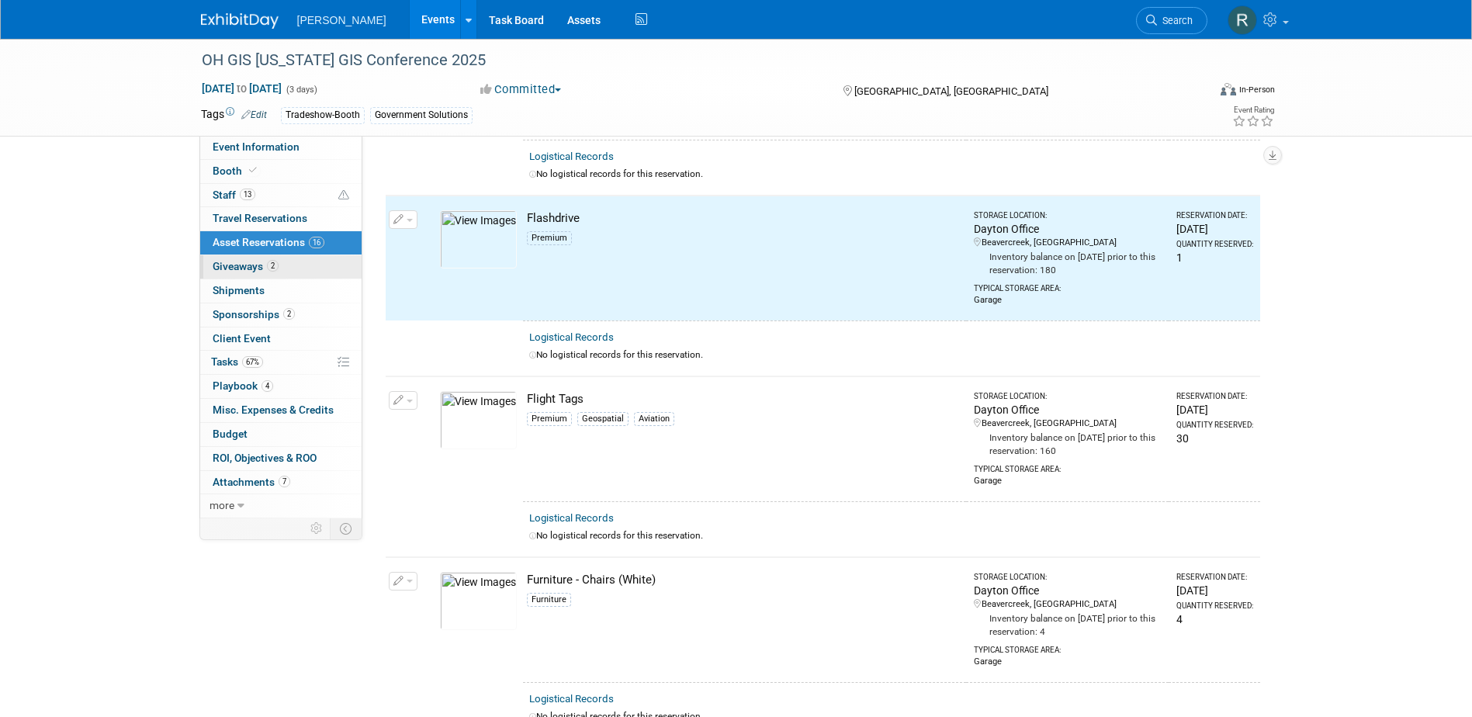
click at [244, 260] on span "Giveaways 2" at bounding box center [246, 266] width 66 height 12
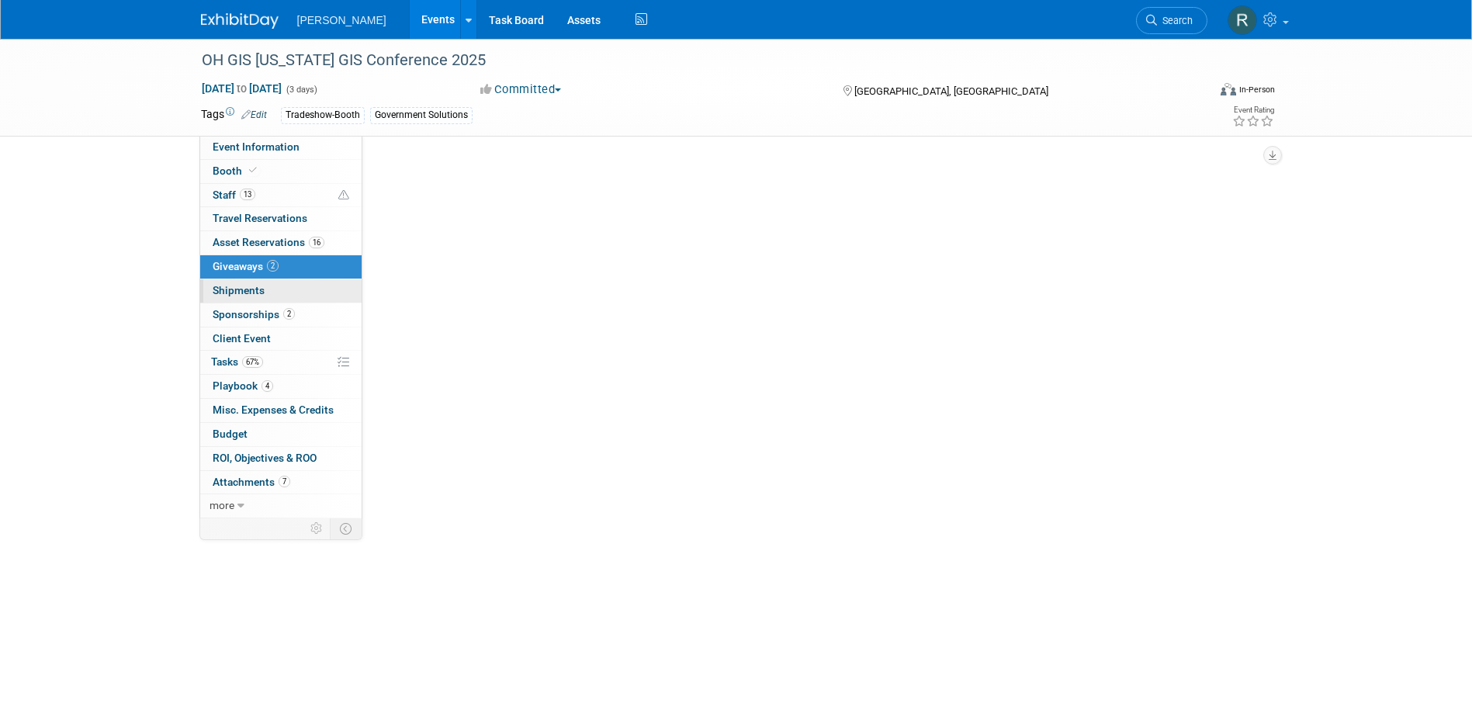
scroll to position [0, 0]
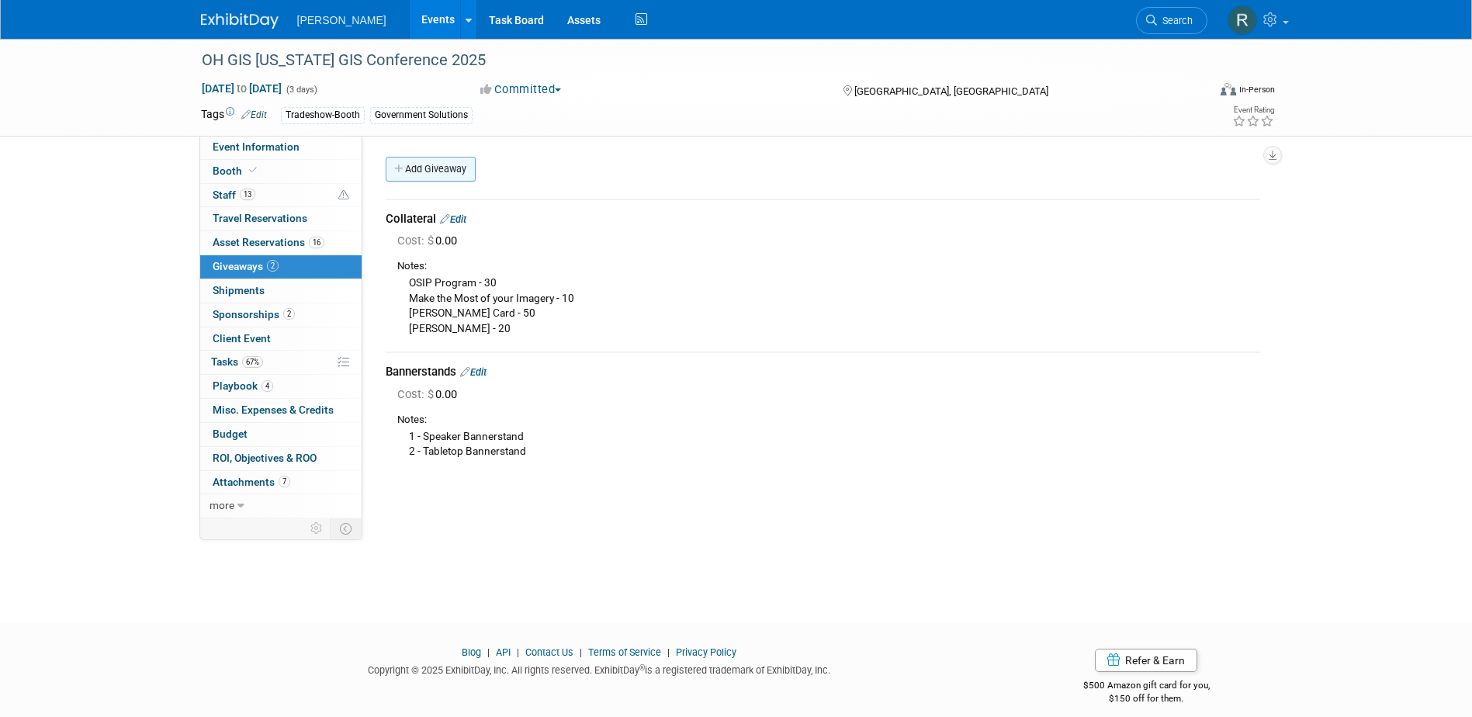
click at [431, 169] on link "Add Giveaway" at bounding box center [431, 169] width 90 height 25
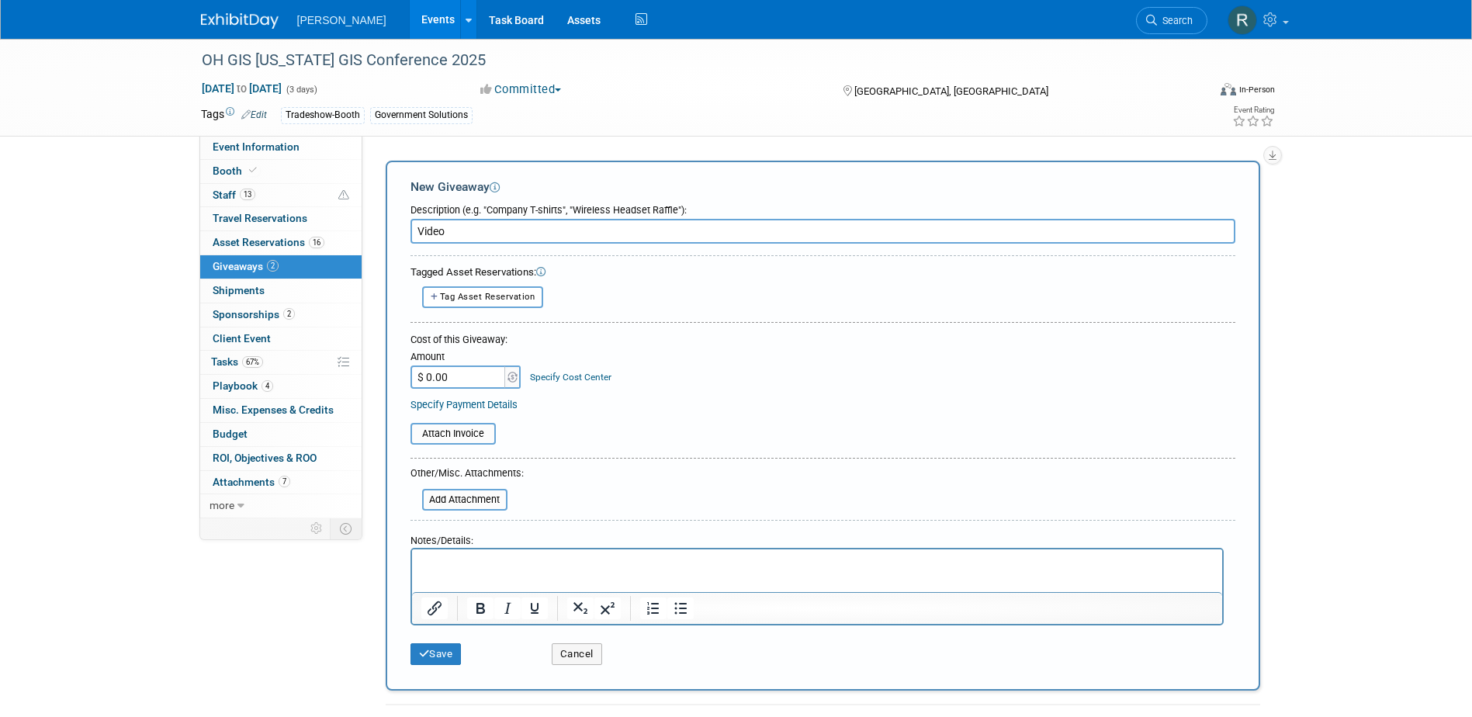
type input "Video"
click at [485, 559] on p "Rich Text Area. Press ALT-0 for help." at bounding box center [817, 564] width 792 height 16
click at [438, 655] on button "Save" at bounding box center [436, 654] width 51 height 22
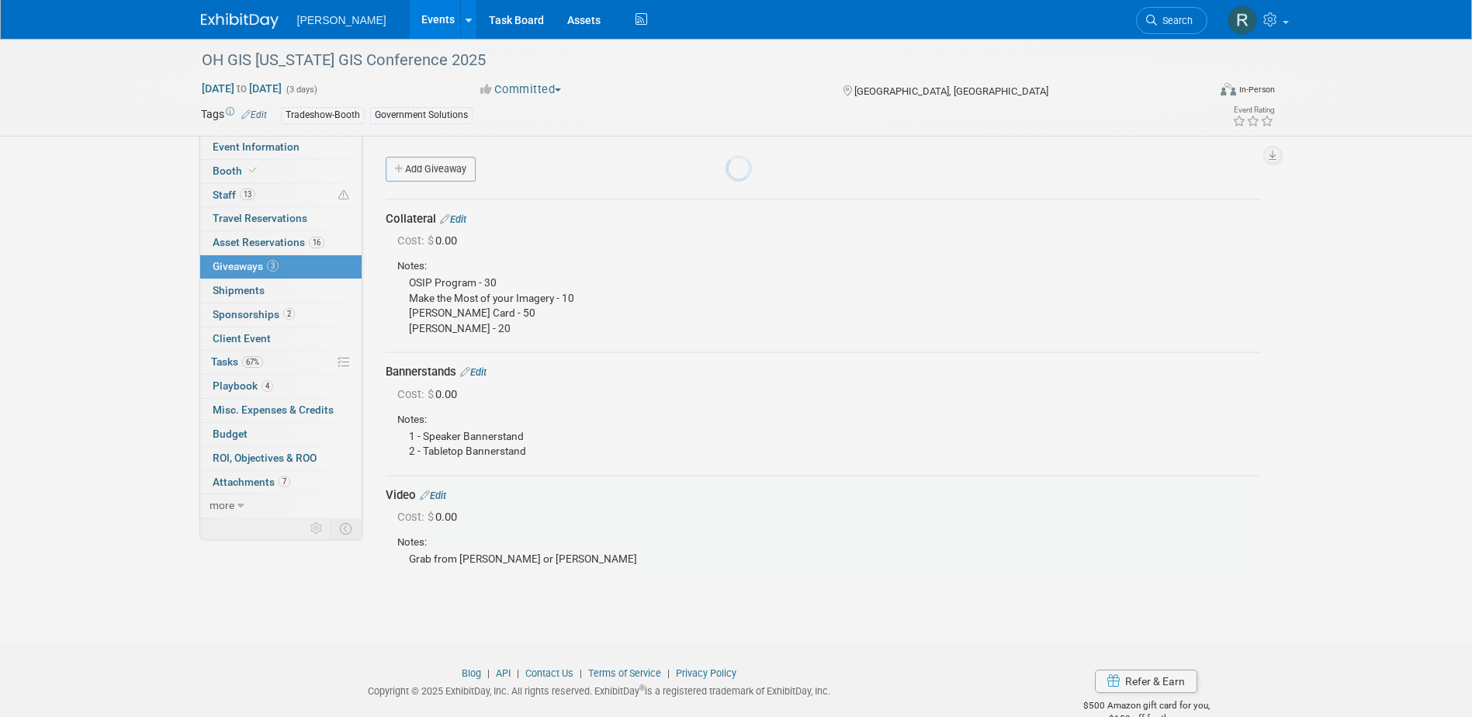
scroll to position [35, 0]
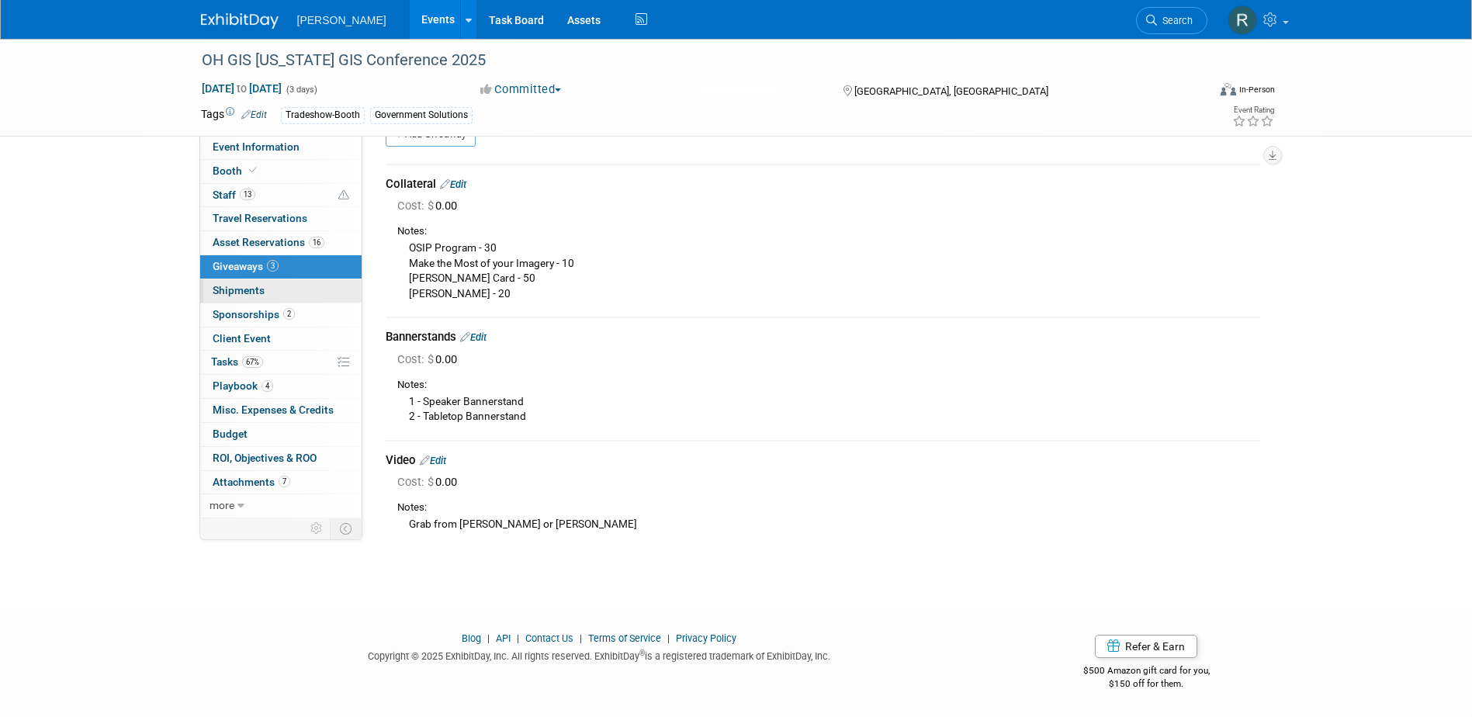
click at [250, 293] on span "Shipments 0" at bounding box center [239, 290] width 52 height 12
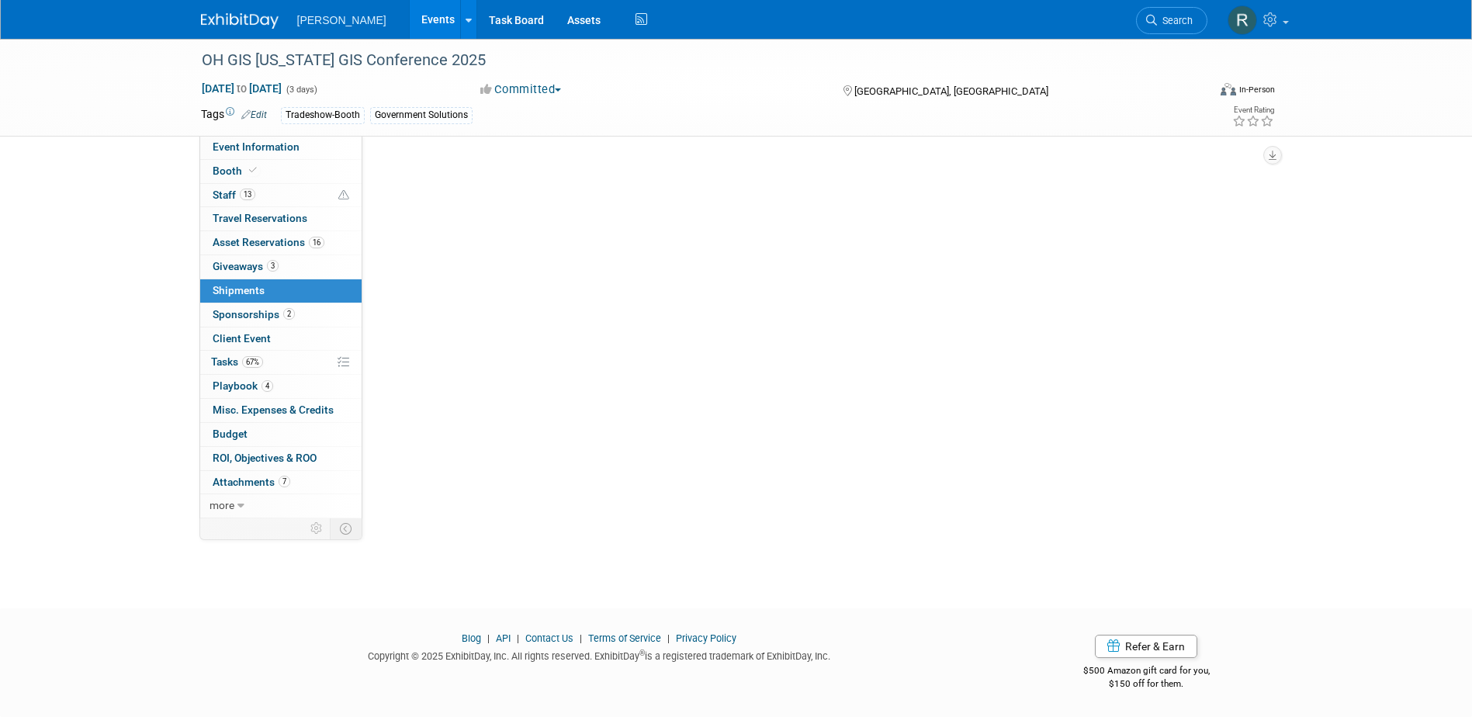
scroll to position [0, 0]
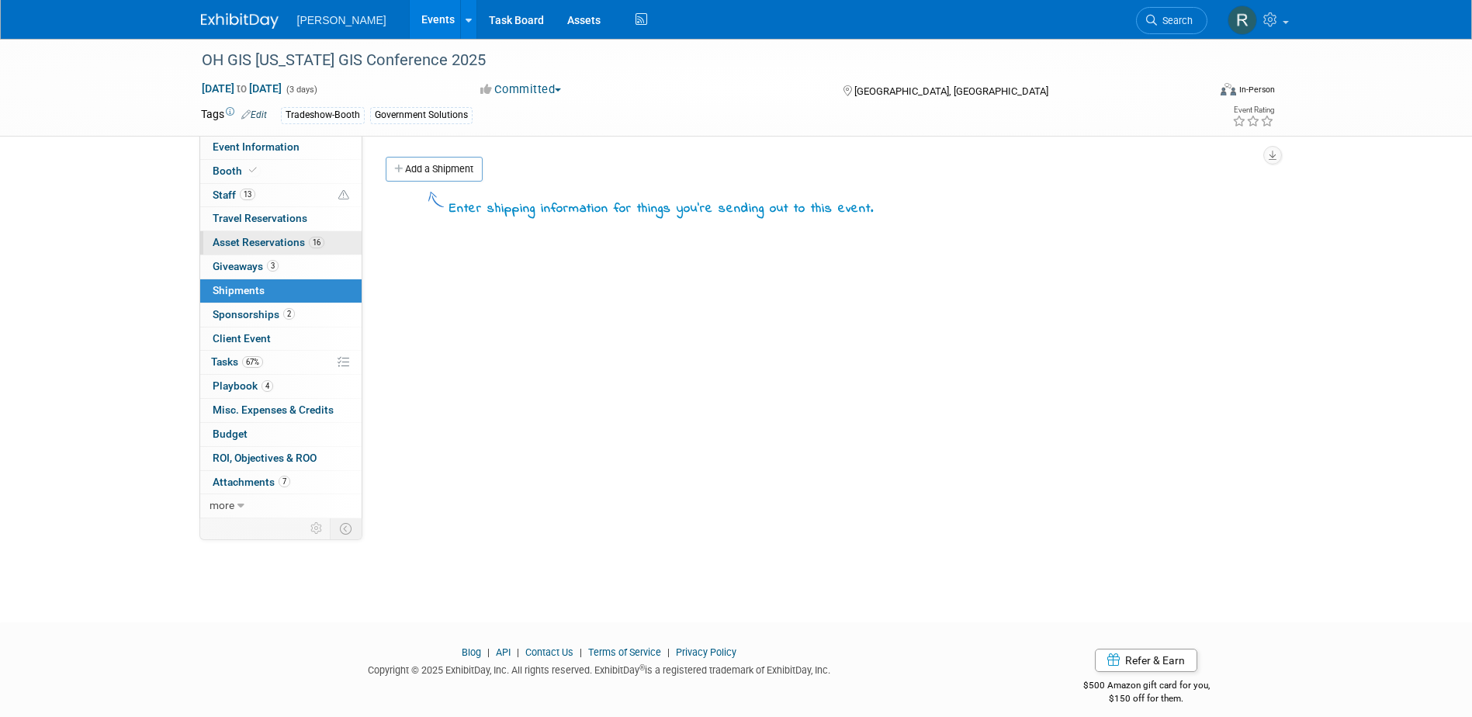
click at [305, 240] on span "Asset Reservations 16" at bounding box center [269, 242] width 112 height 12
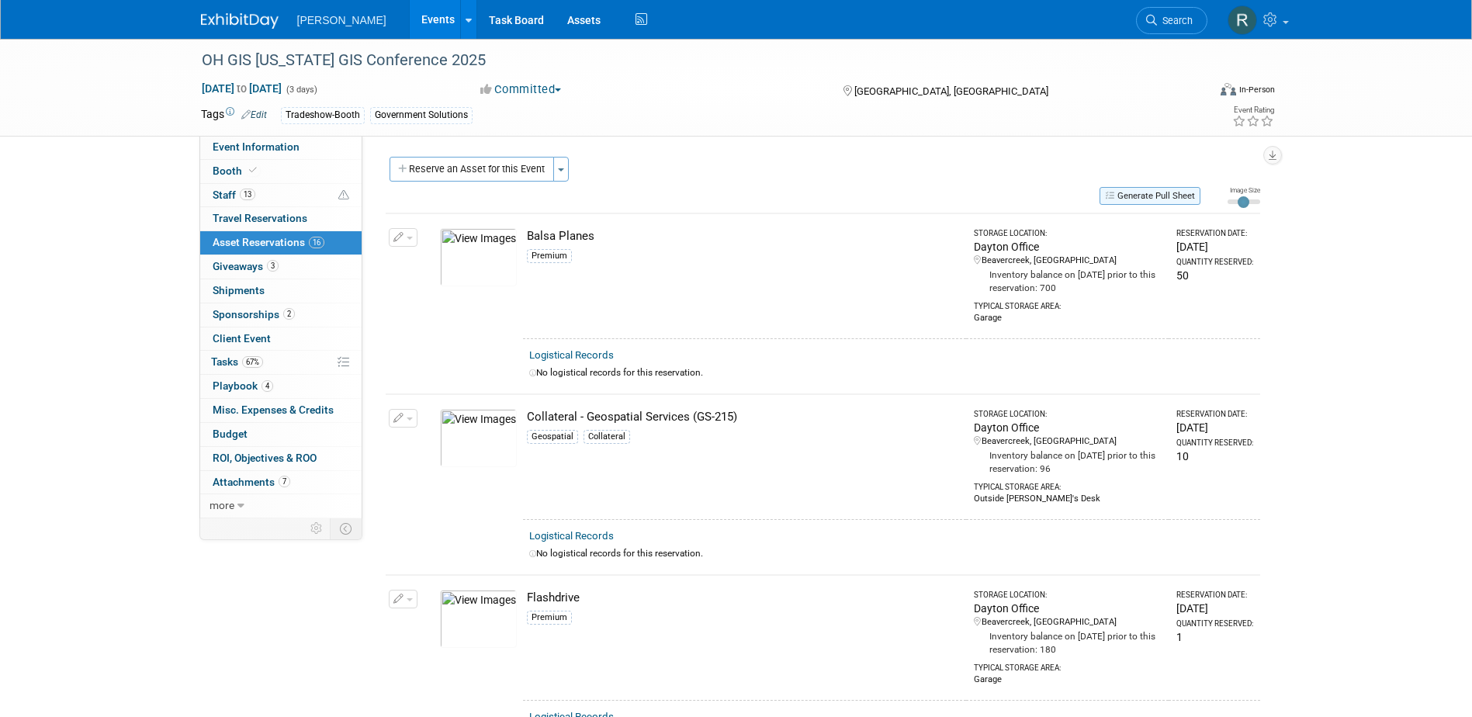
click at [1124, 189] on button "Generate Pull Sheet" at bounding box center [1150, 196] width 101 height 18
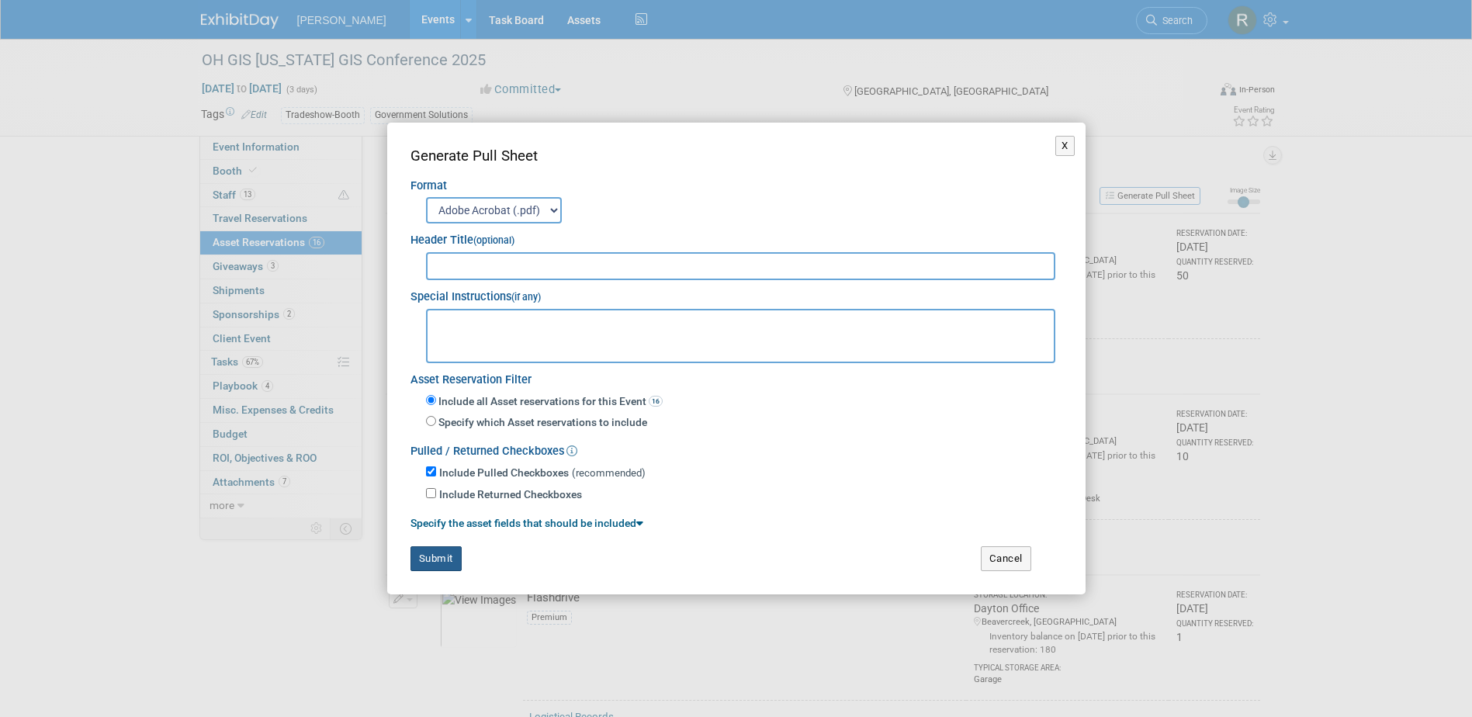
click at [431, 559] on button "Submit" at bounding box center [436, 558] width 51 height 25
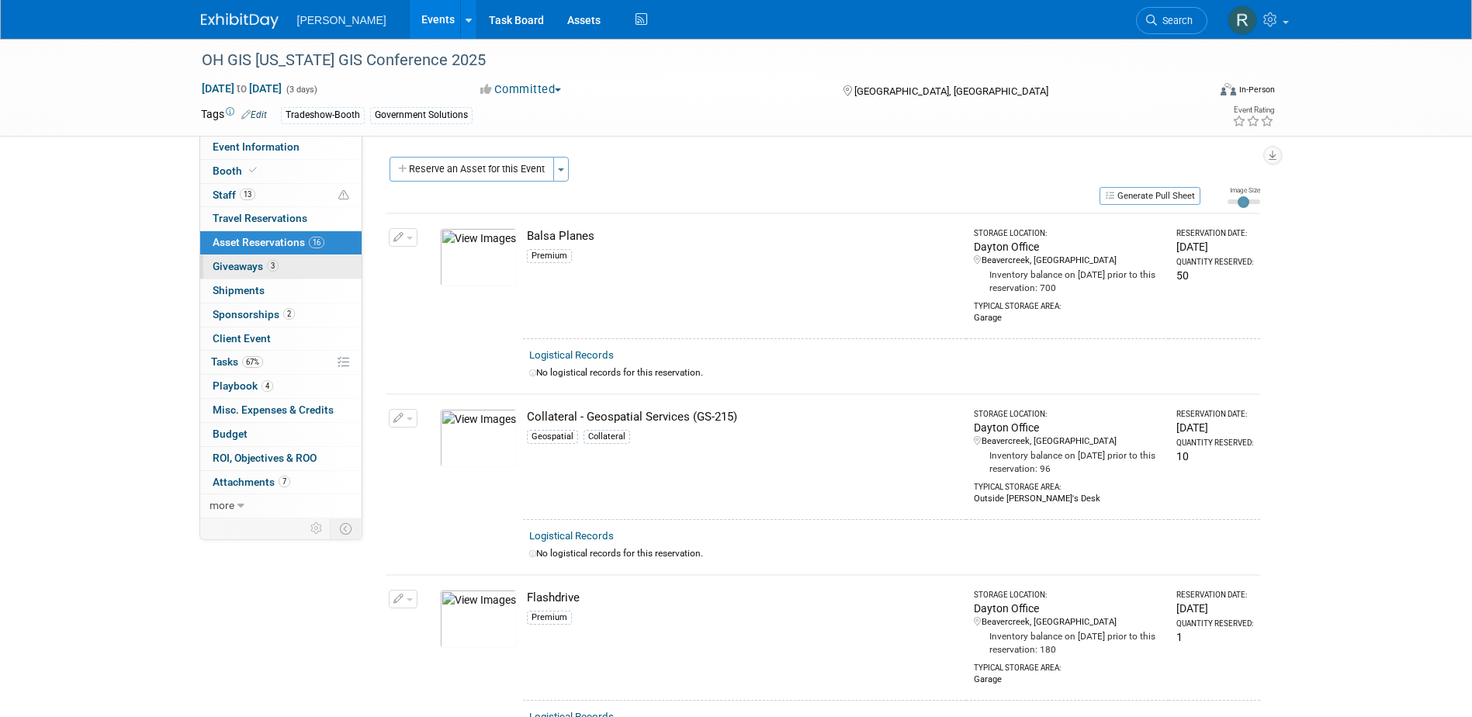
click at [241, 266] on span "Giveaways 3" at bounding box center [246, 266] width 66 height 12
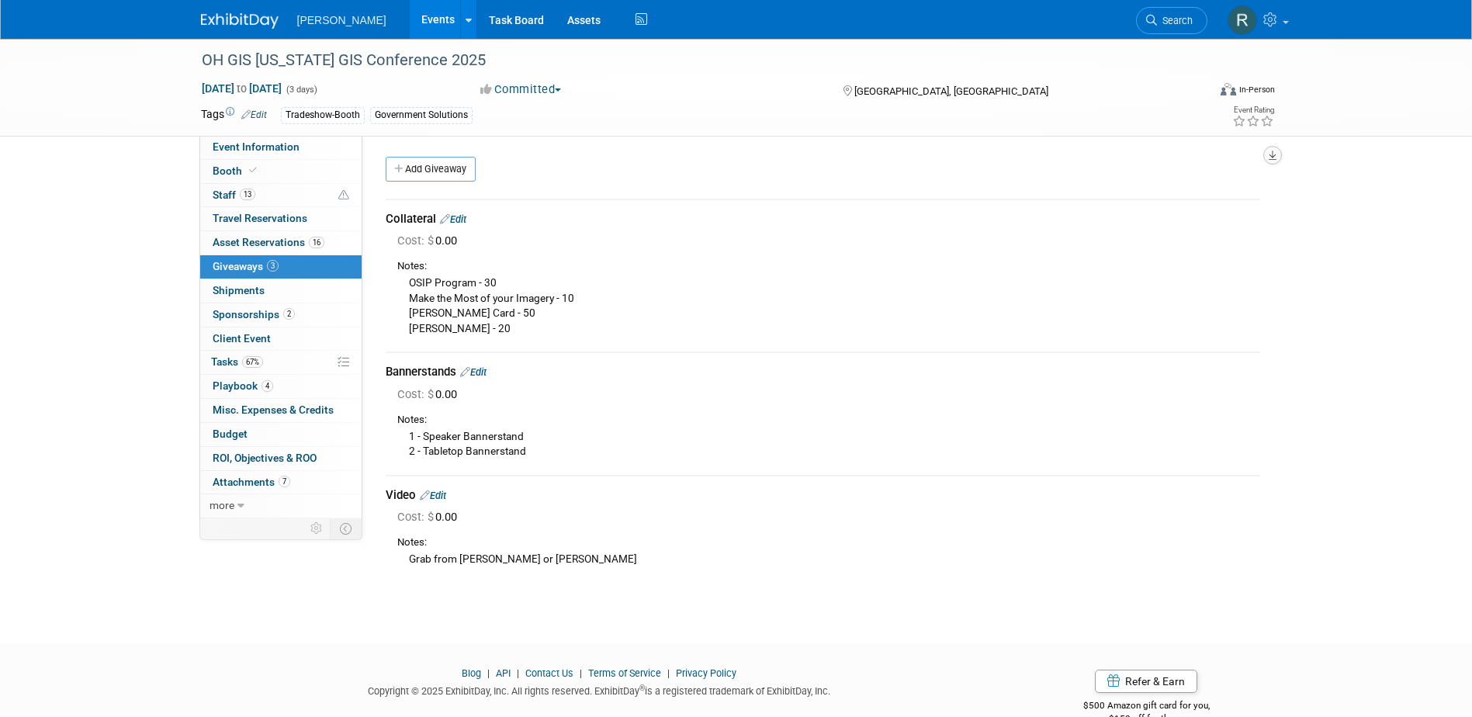
click at [1271, 160] on icon "button" at bounding box center [1273, 156] width 8 height 10
click at [1131, 200] on link "Export tab to PDF" at bounding box center [1179, 200] width 181 height 22
click at [1164, 22] on span "Search" at bounding box center [1175, 21] width 36 height 12
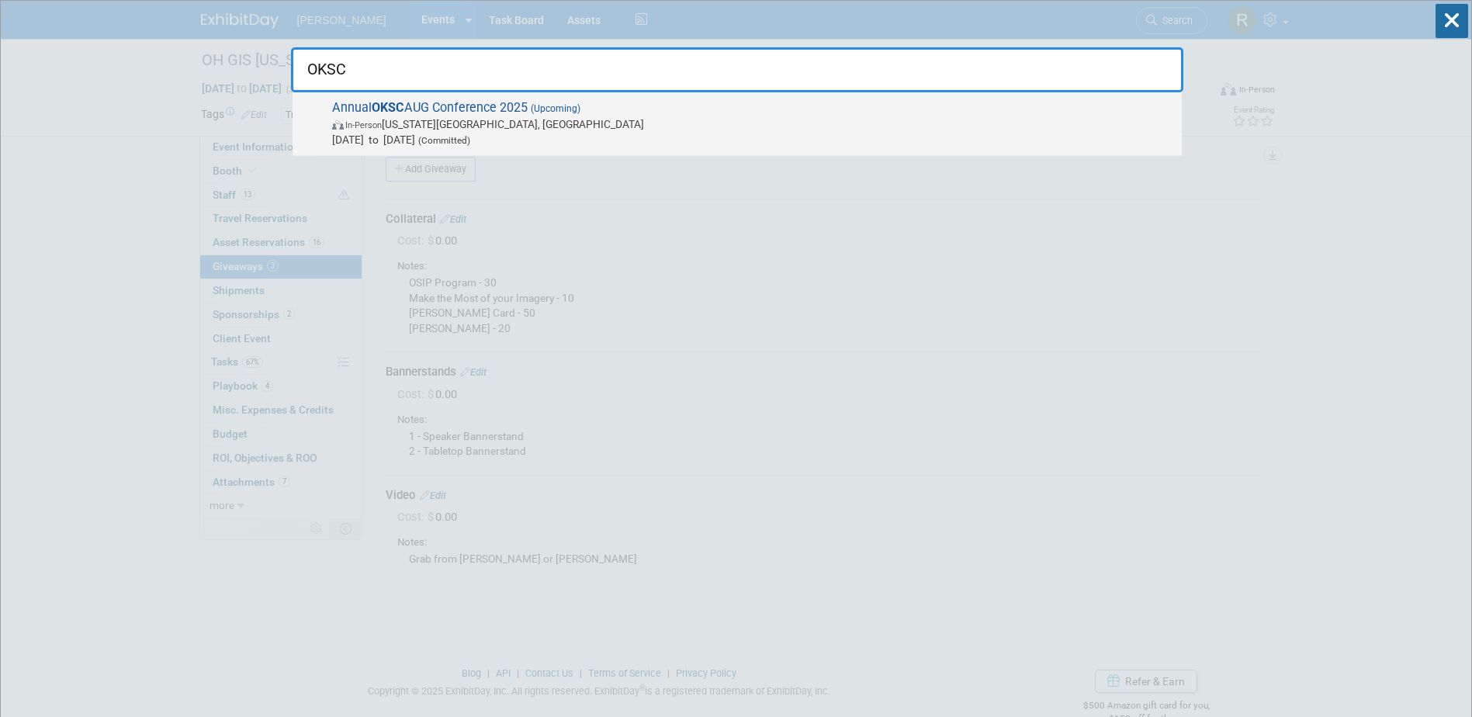
type input "OKSC"
click at [530, 121] on span "In-Person Oklahoma City, OK" at bounding box center [753, 124] width 842 height 16
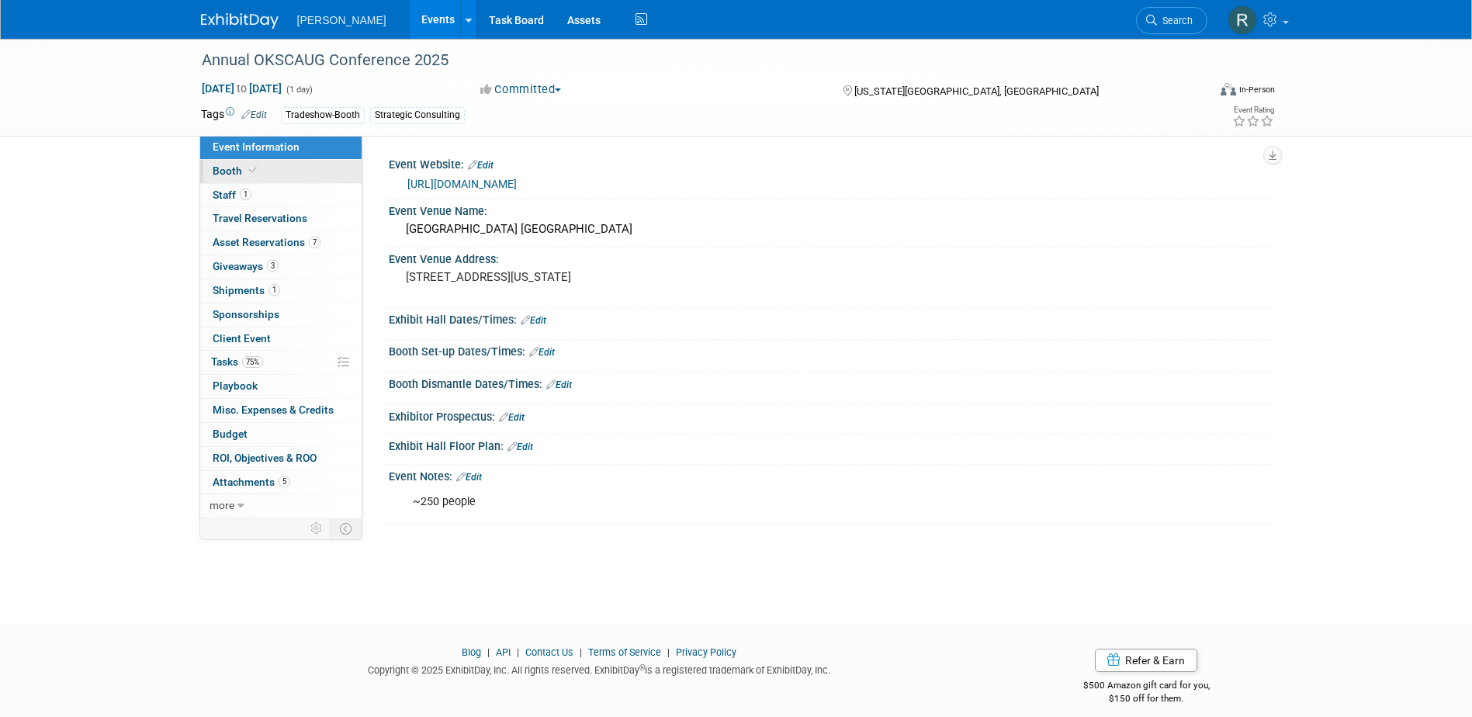
click at [282, 165] on link "Booth" at bounding box center [280, 171] width 161 height 23
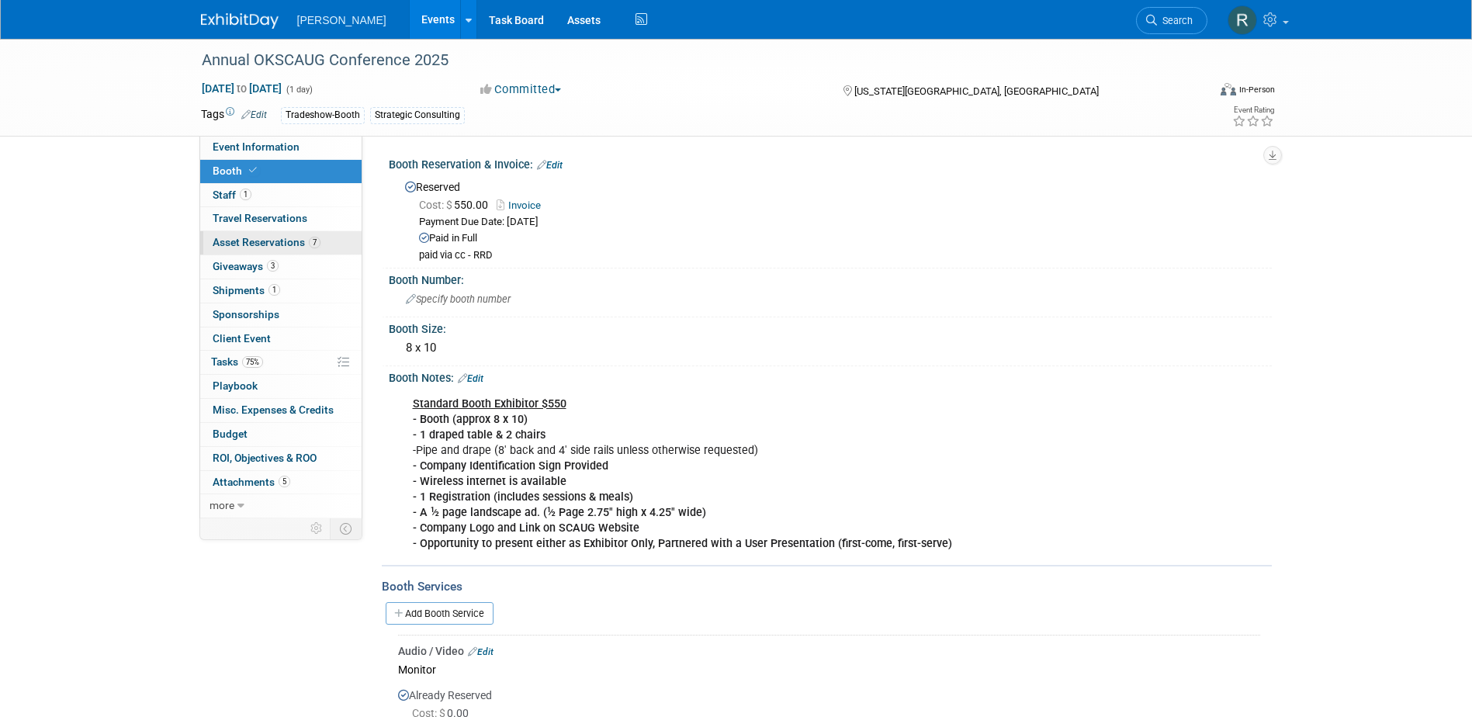
click at [278, 232] on link "7 Asset Reservations 7" at bounding box center [280, 242] width 161 height 23
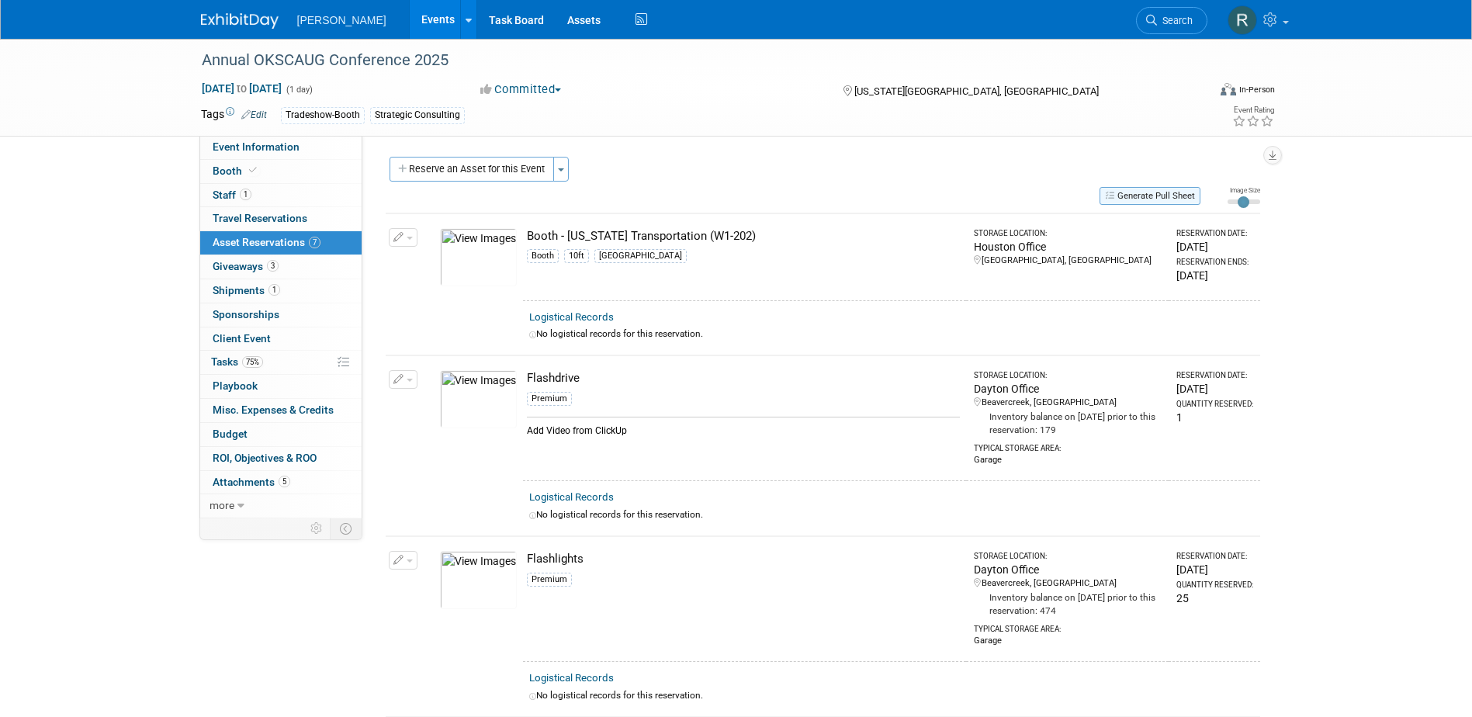
click at [1147, 197] on button "Generate Pull Sheet" at bounding box center [1150, 196] width 101 height 18
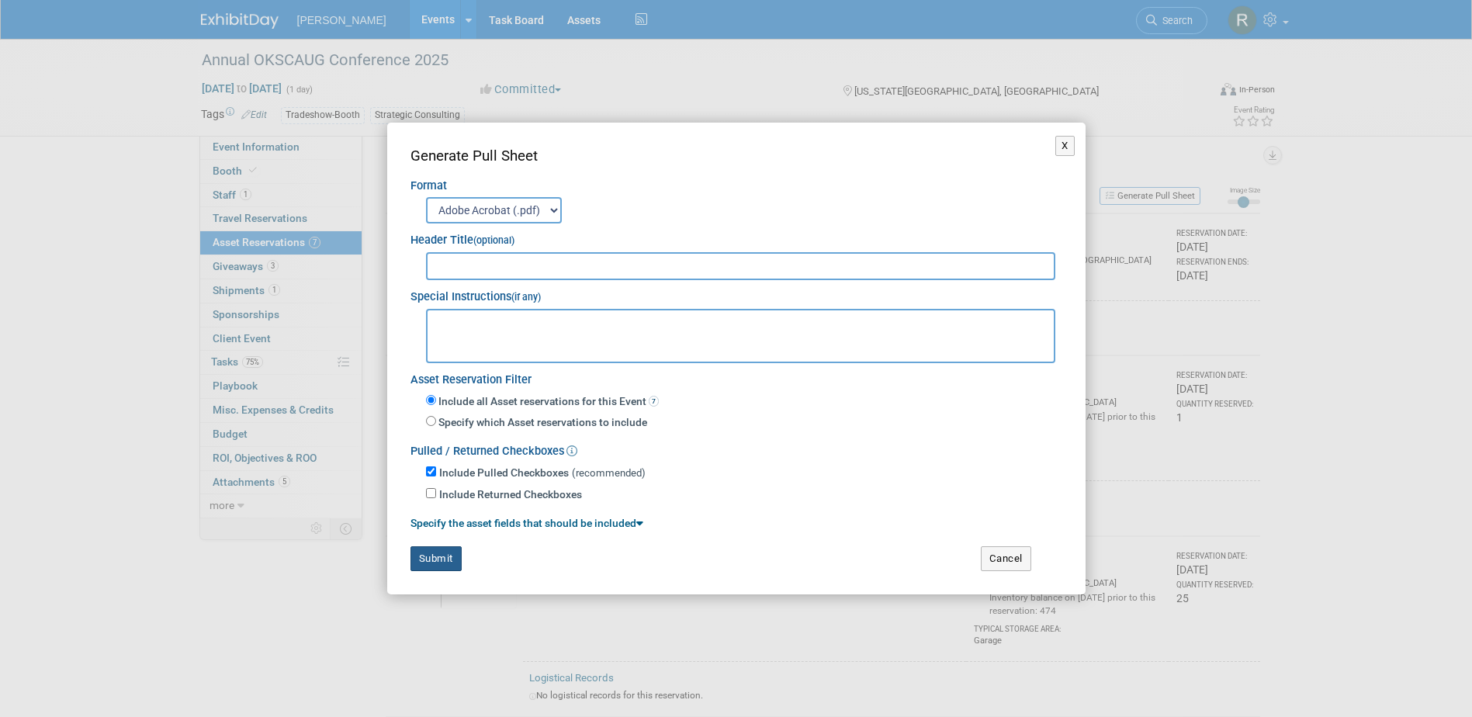
click at [440, 561] on button "Submit" at bounding box center [436, 558] width 51 height 25
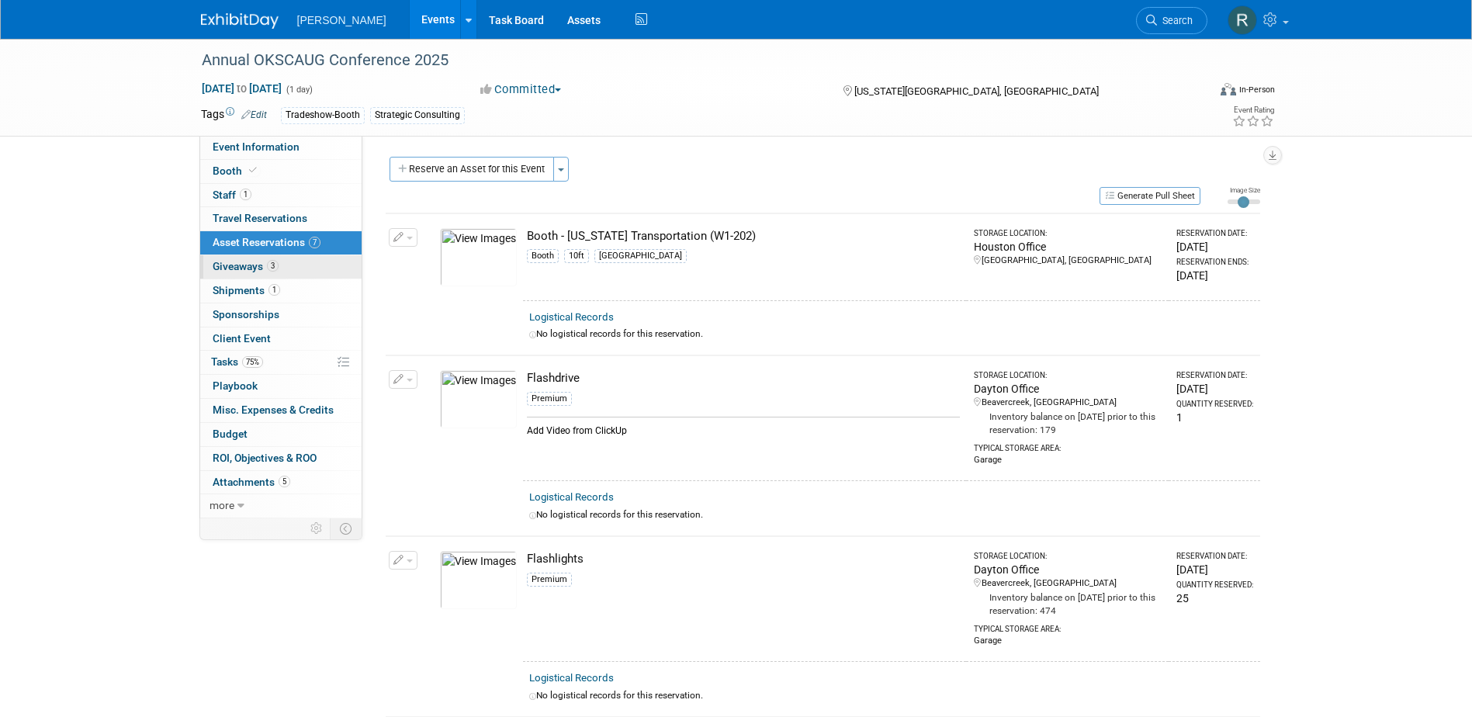
click at [261, 267] on span "Giveaways 3" at bounding box center [246, 266] width 66 height 12
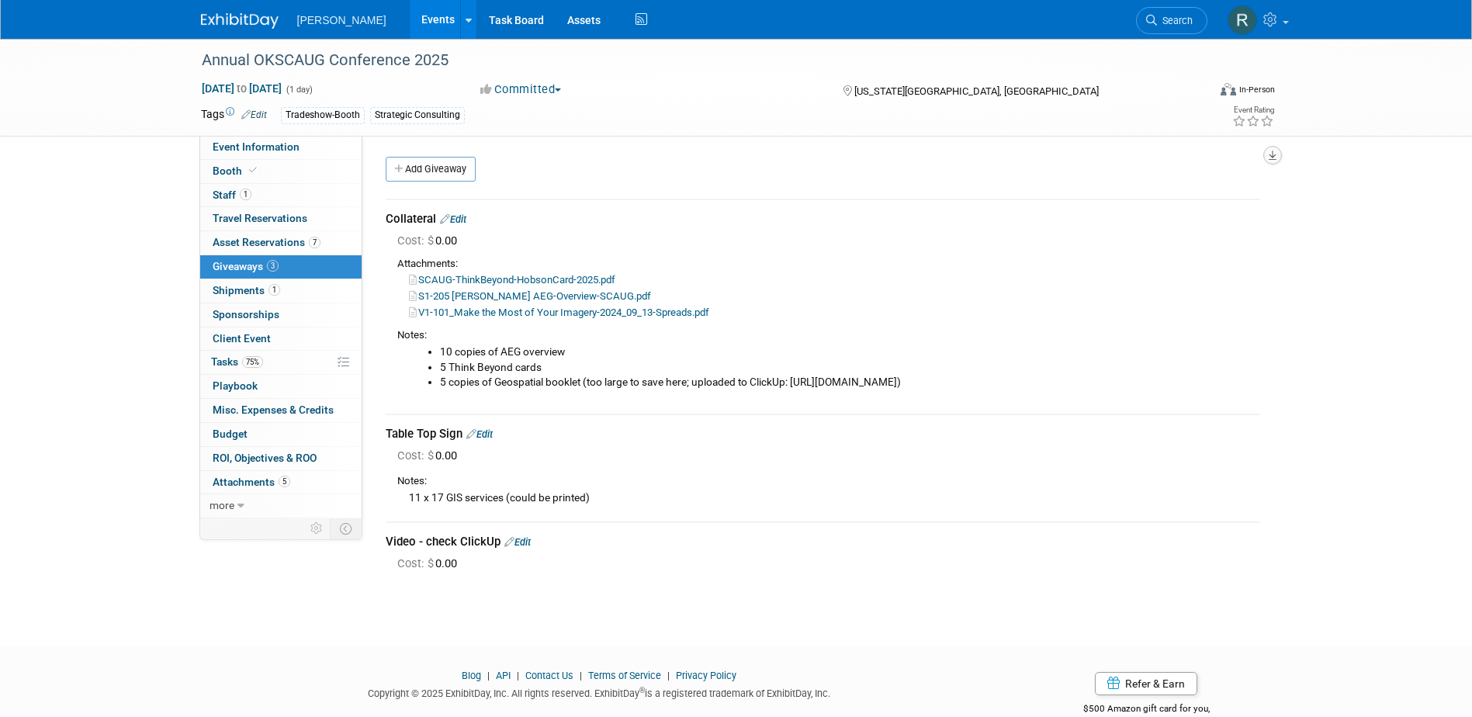
click at [1274, 155] on icon "button" at bounding box center [1273, 156] width 8 height 10
click at [1118, 200] on link "Export tab to PDF" at bounding box center [1179, 200] width 181 height 22
click at [258, 290] on span "Shipments 1" at bounding box center [247, 290] width 68 height 12
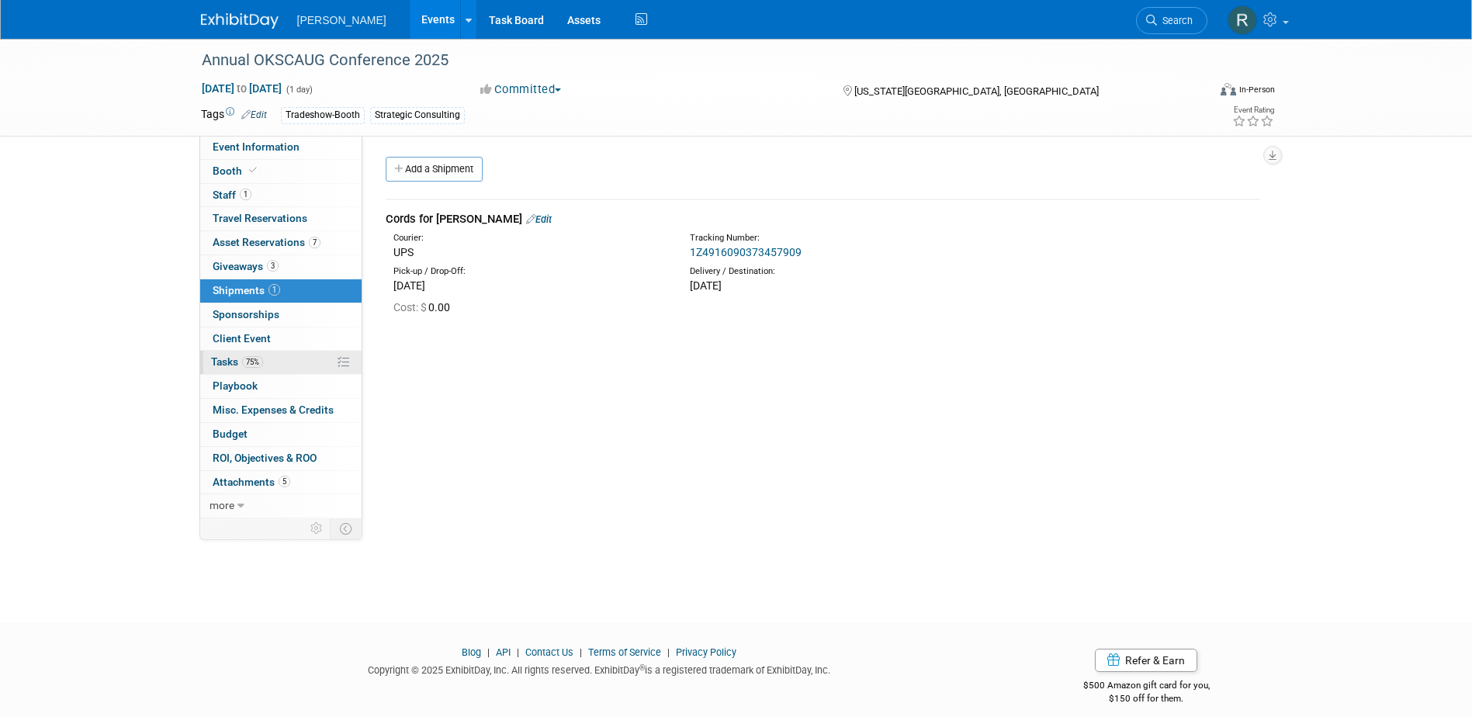
click at [267, 363] on link "75% Tasks 75%" at bounding box center [280, 362] width 161 height 23
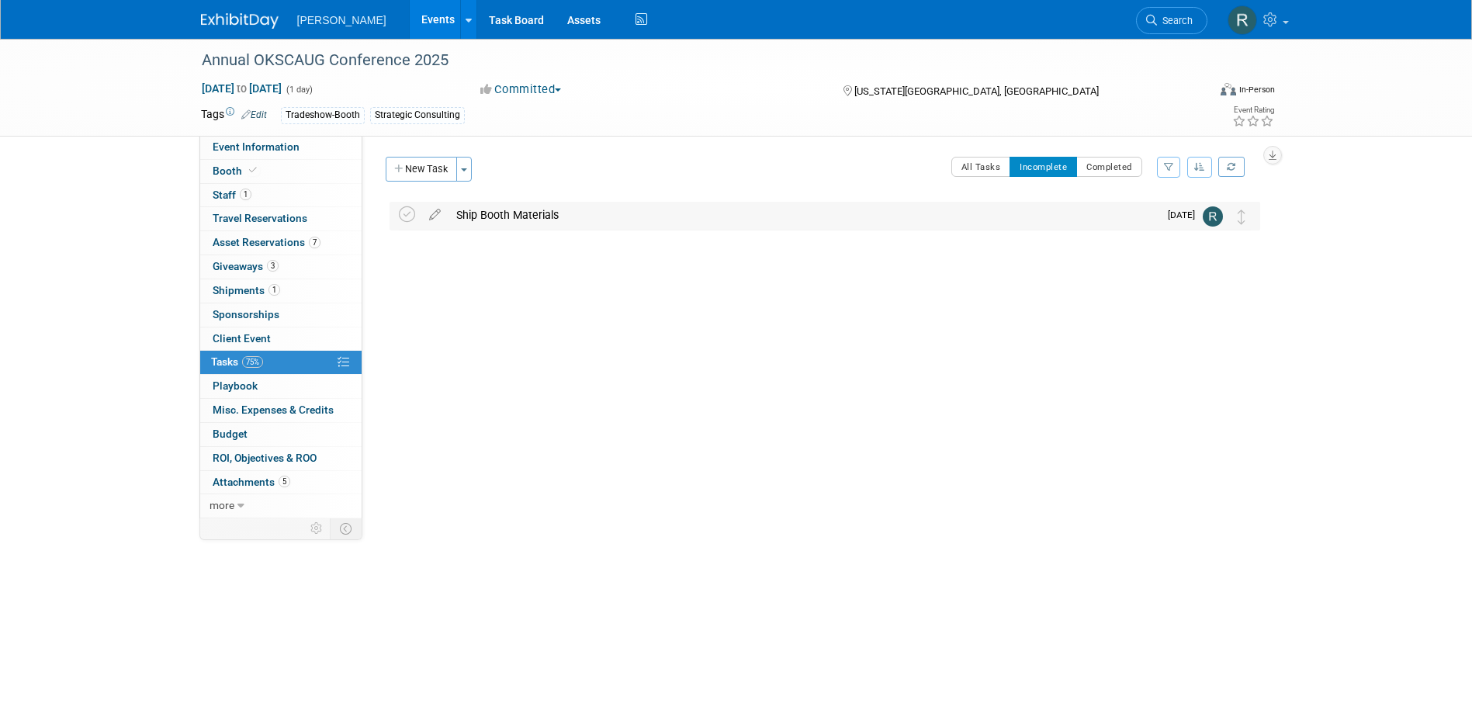
click at [521, 219] on div "Ship Booth Materials" at bounding box center [804, 215] width 710 height 26
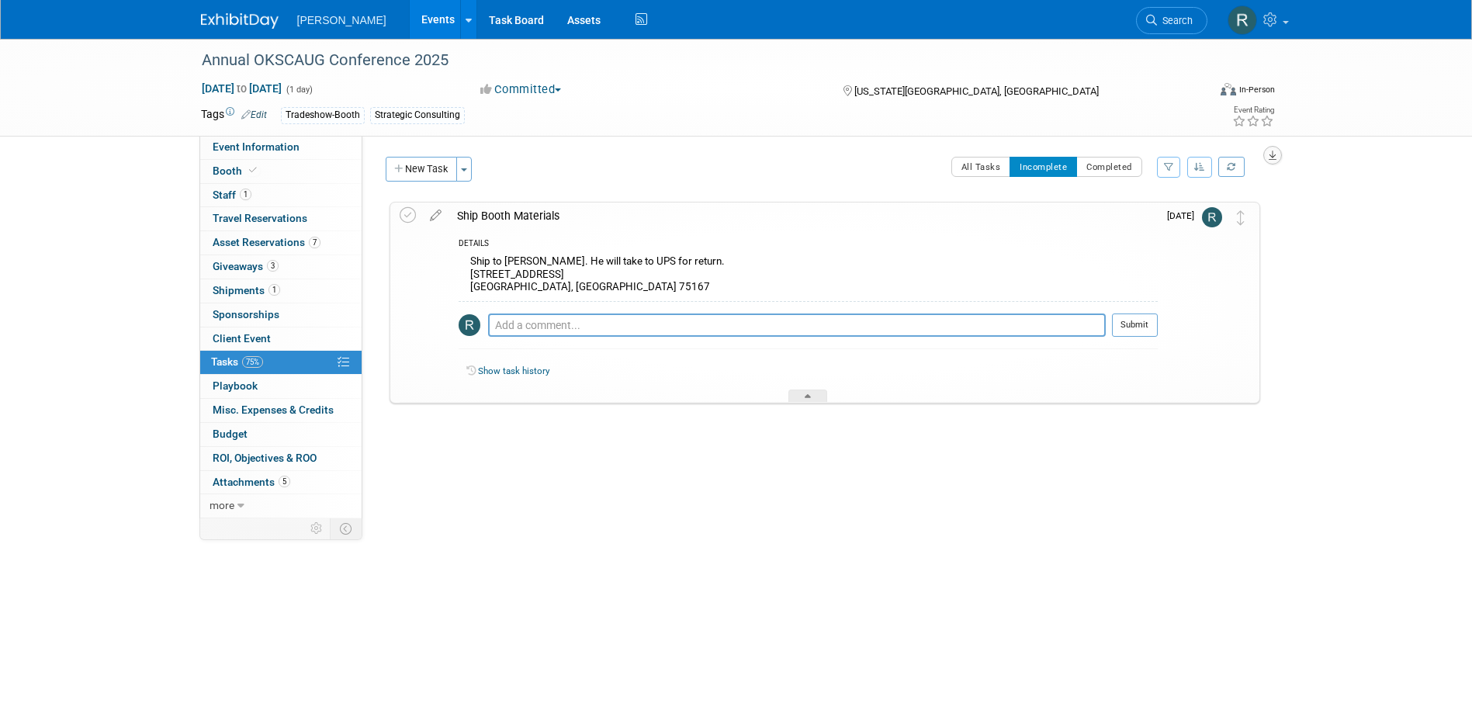
click at [1275, 154] on icon "button" at bounding box center [1273, 156] width 8 height 10
click at [1158, 195] on link "Export tab to PDF" at bounding box center [1179, 200] width 181 height 22
click at [242, 263] on span "Giveaways 3" at bounding box center [246, 266] width 66 height 12
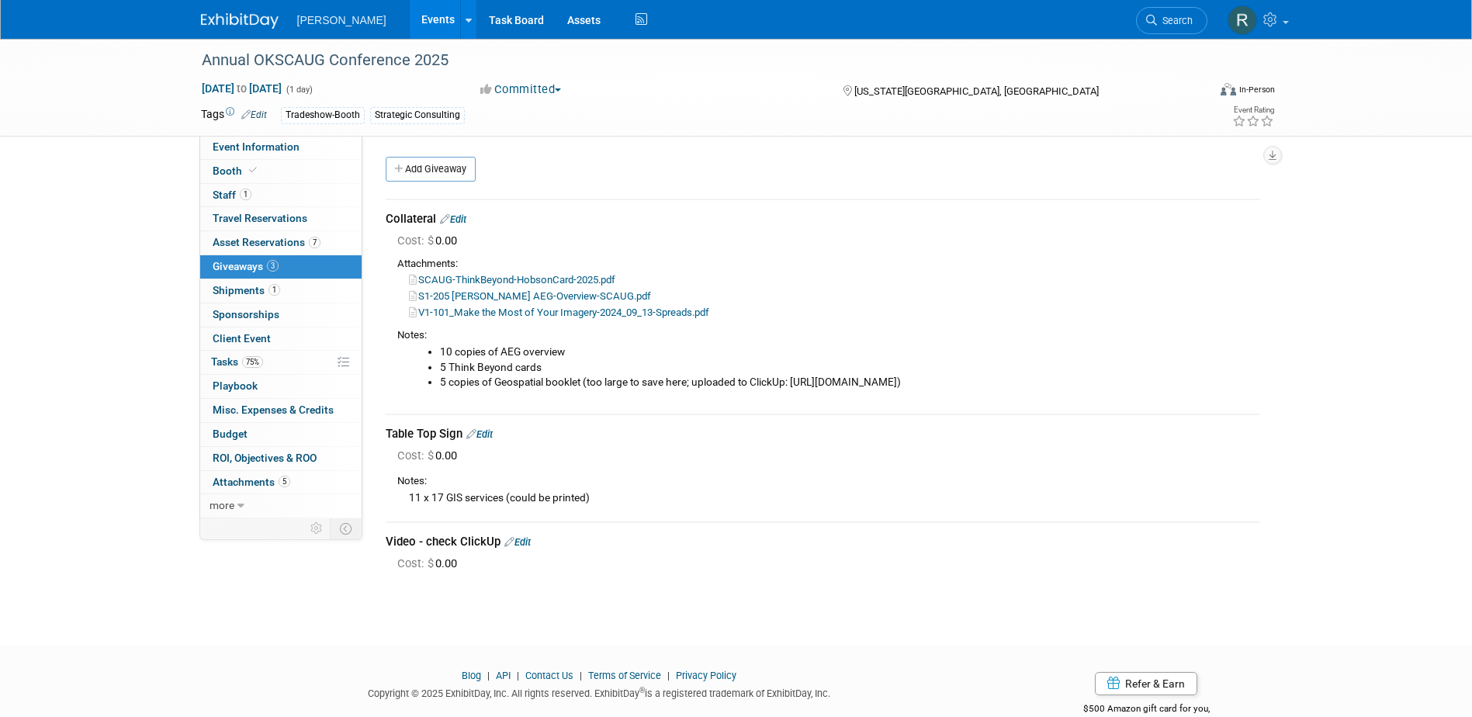
click at [489, 434] on link "Edit" at bounding box center [479, 434] width 26 height 12
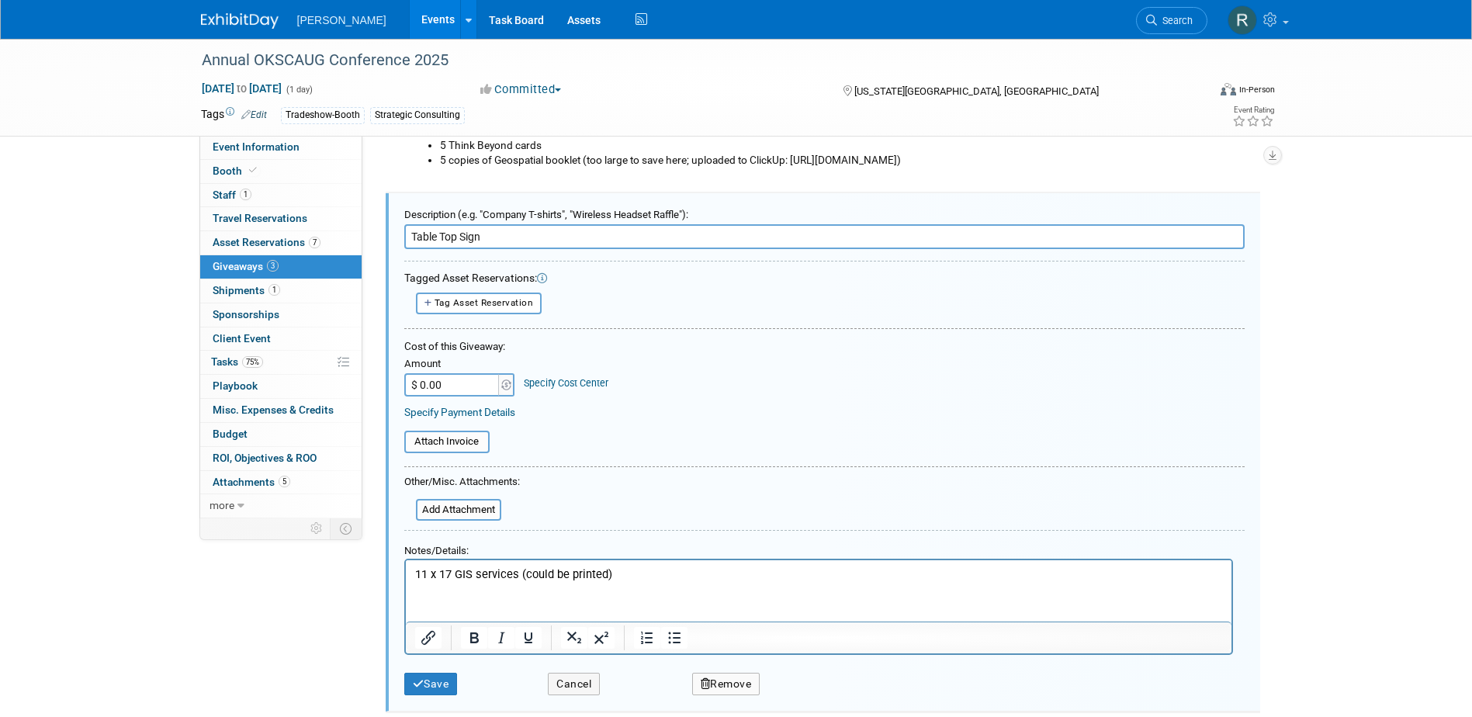
scroll to position [238, 0]
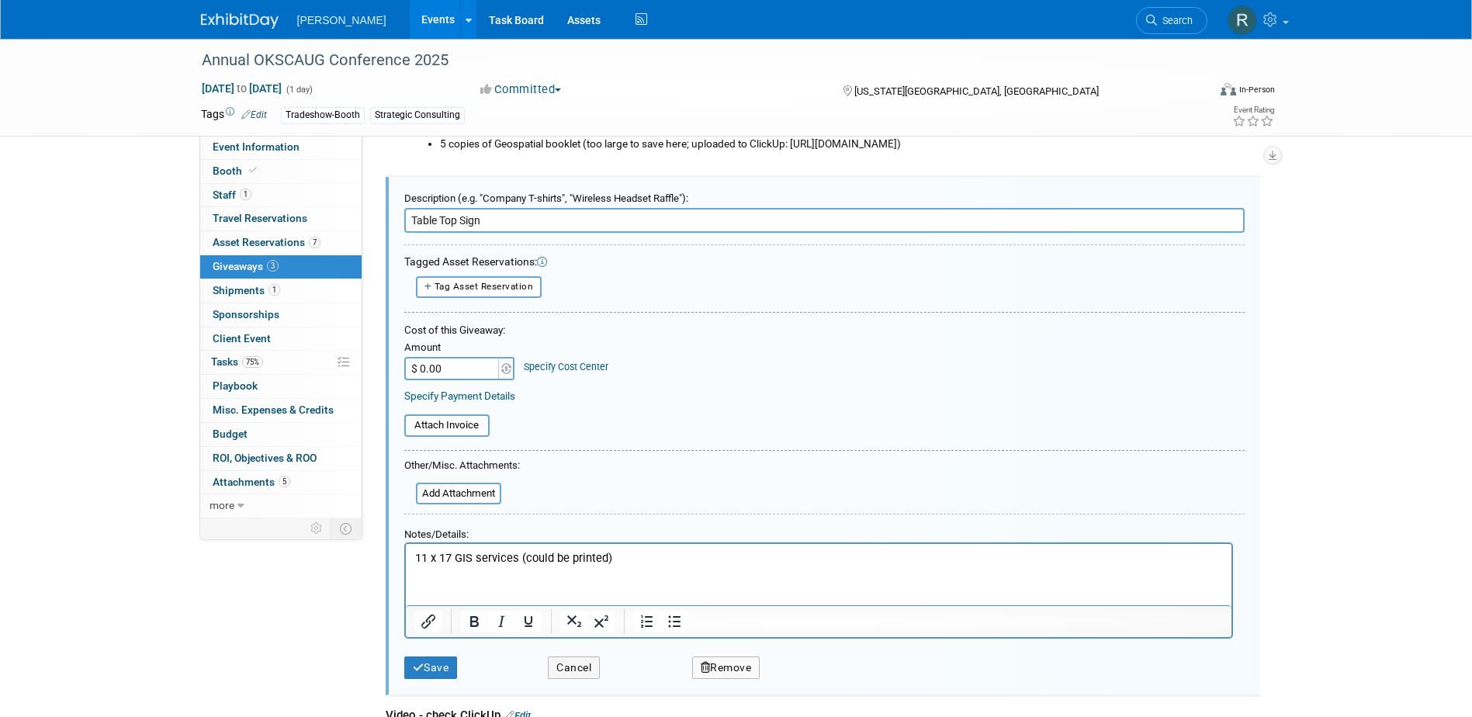
click at [549, 365] on link "Specify Cost Center" at bounding box center [566, 367] width 85 height 12
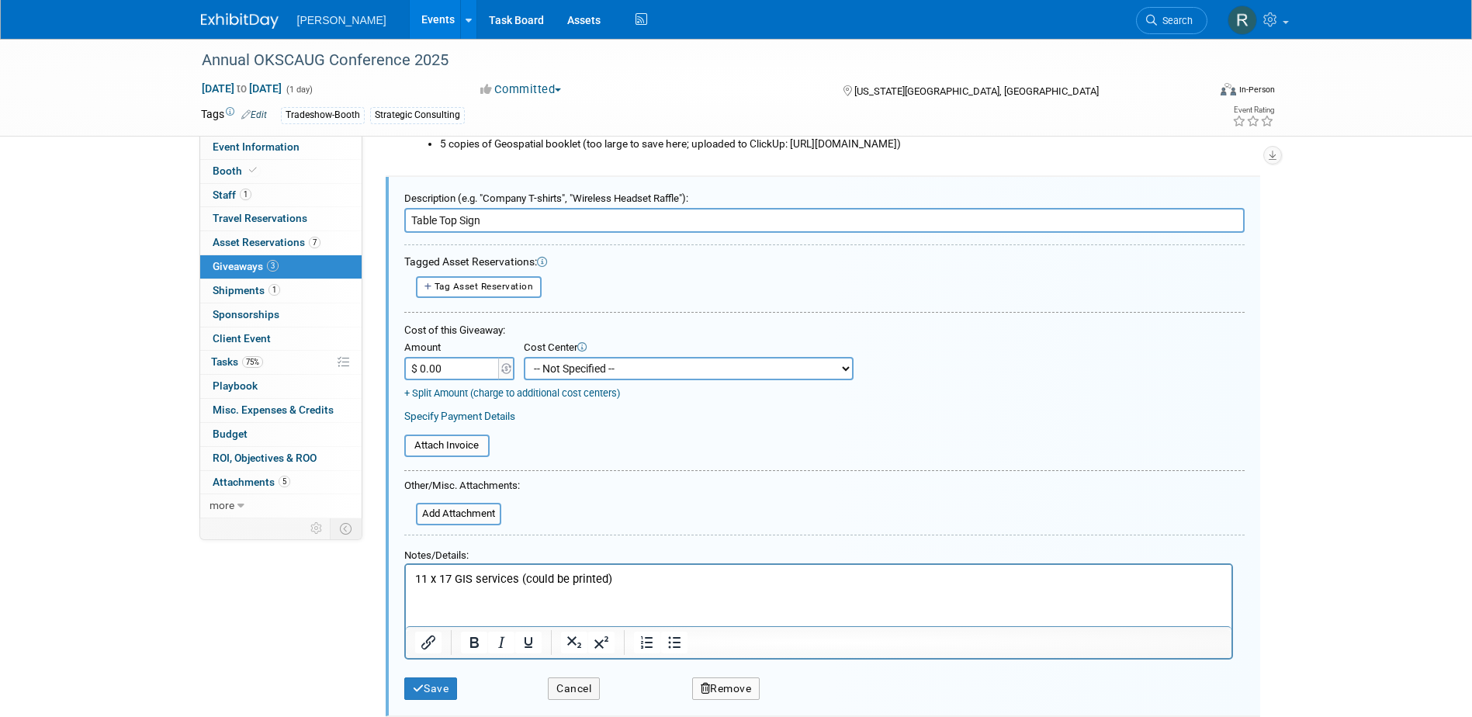
click at [598, 372] on select "-- Not Specified -- Advisory Services - Expenses_1001.502 Aerial Acquisition - …" at bounding box center [689, 368] width 330 height 23
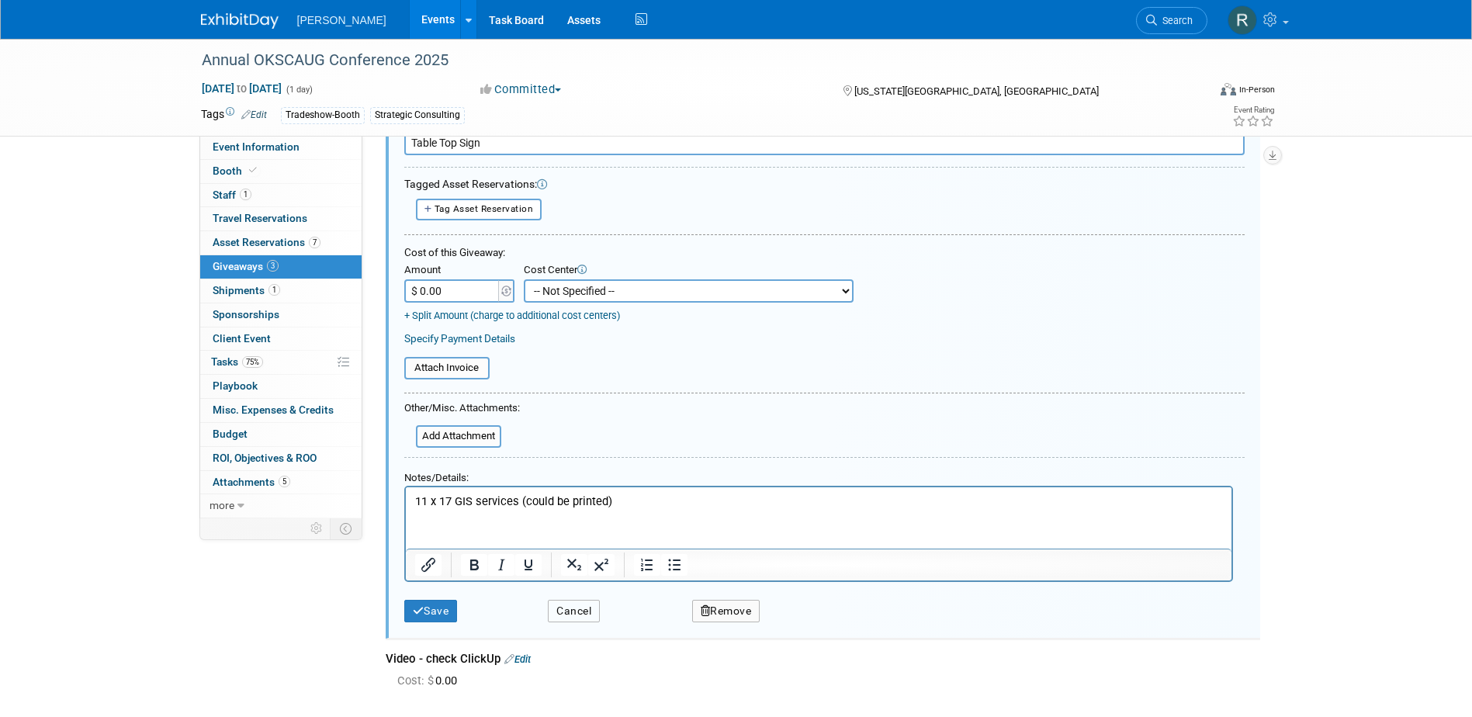
click at [571, 615] on button "Cancel" at bounding box center [574, 611] width 52 height 23
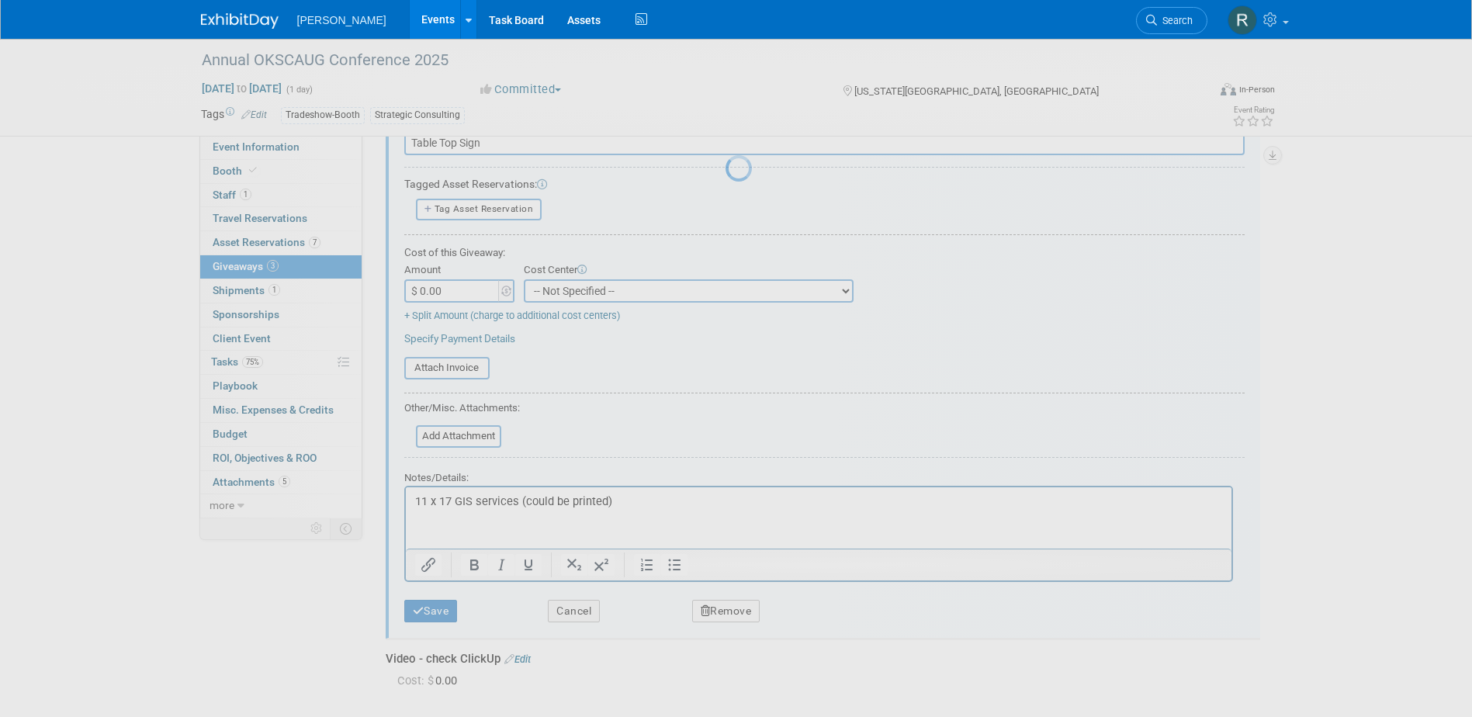
scroll to position [37, 0]
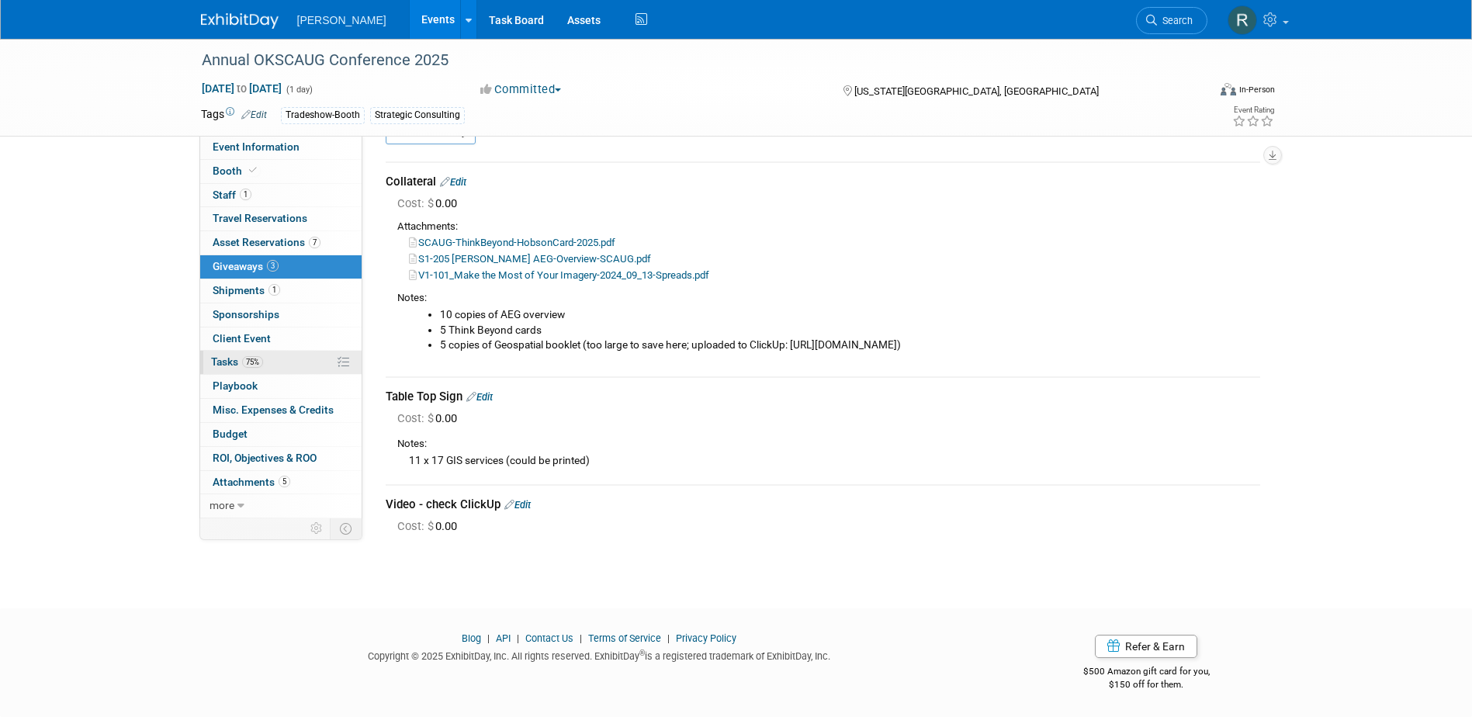
click at [235, 362] on span "Tasks 75%" at bounding box center [237, 361] width 52 height 12
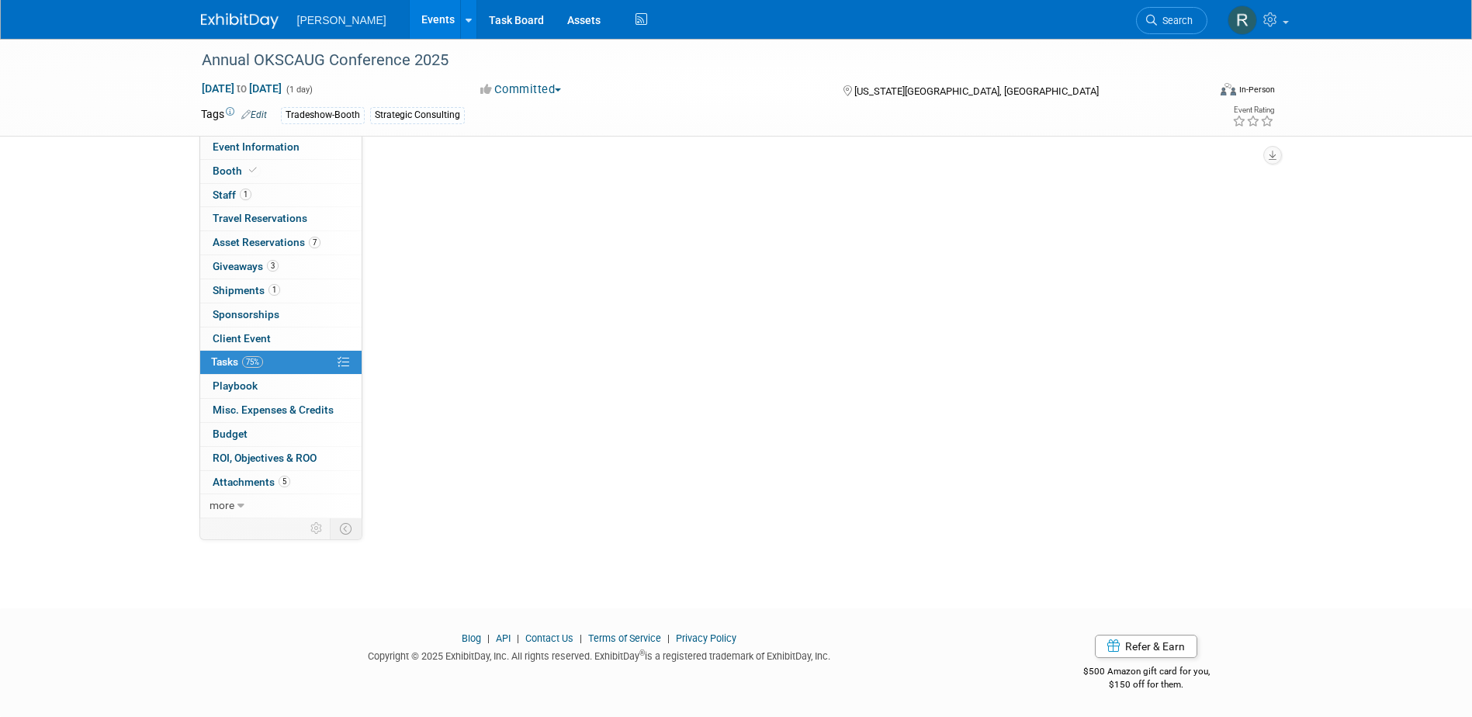
scroll to position [0, 0]
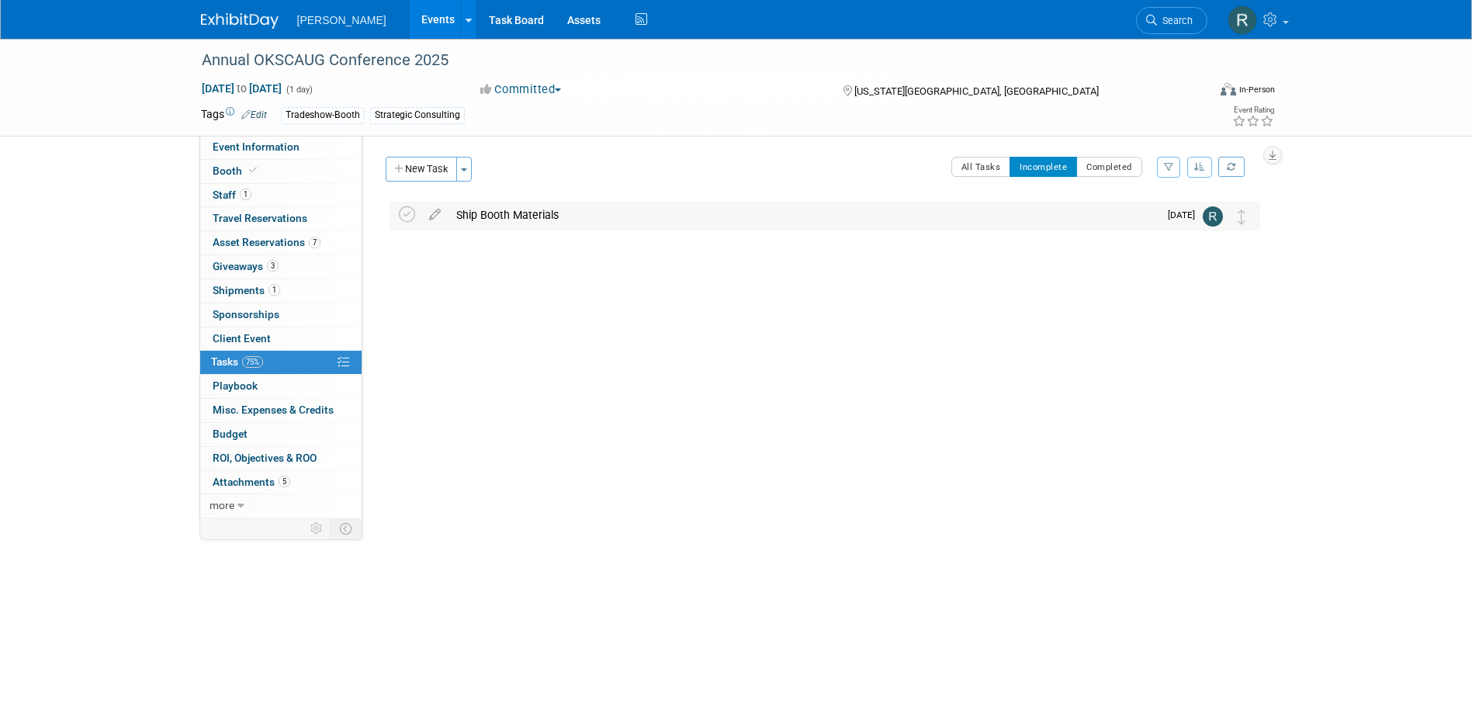
click at [501, 220] on div "Ship Booth Materials" at bounding box center [804, 215] width 710 height 26
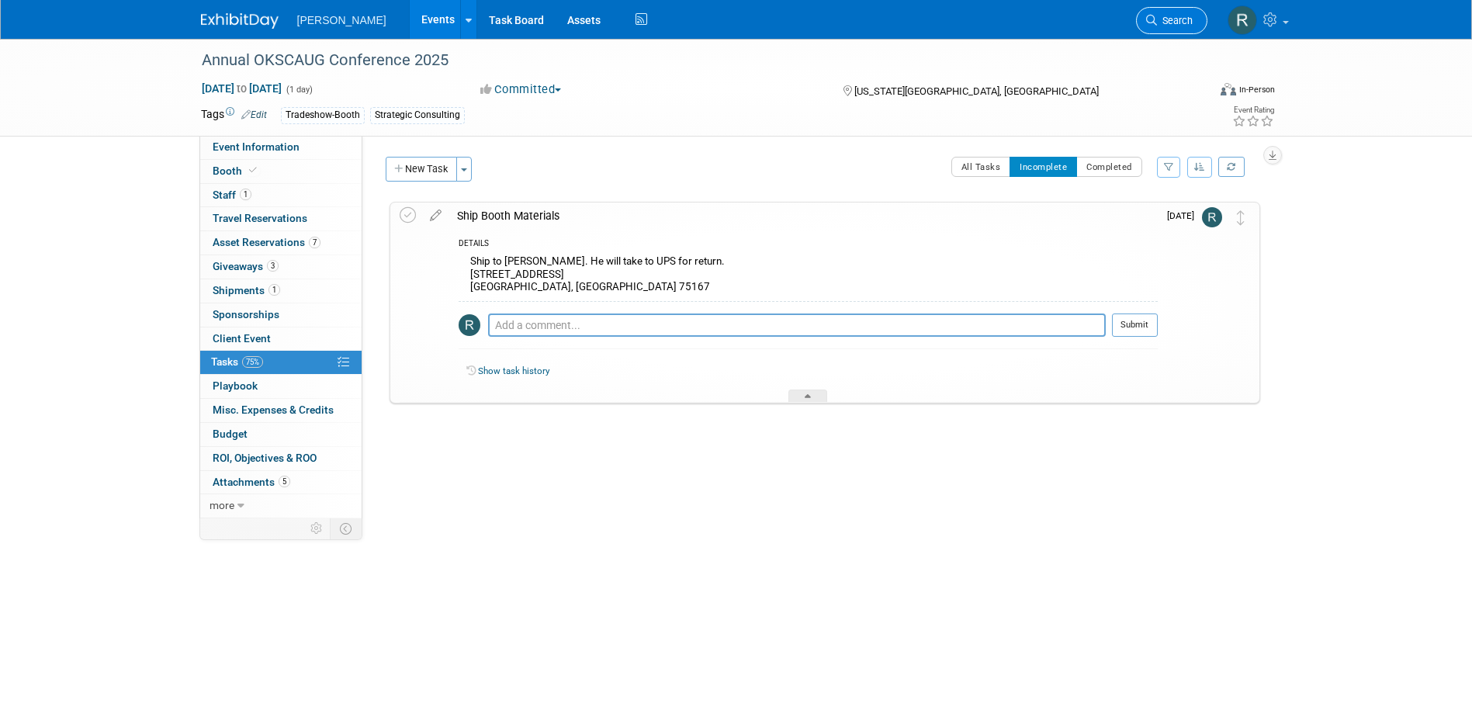
click at [1177, 12] on link "Search" at bounding box center [1171, 20] width 71 height 27
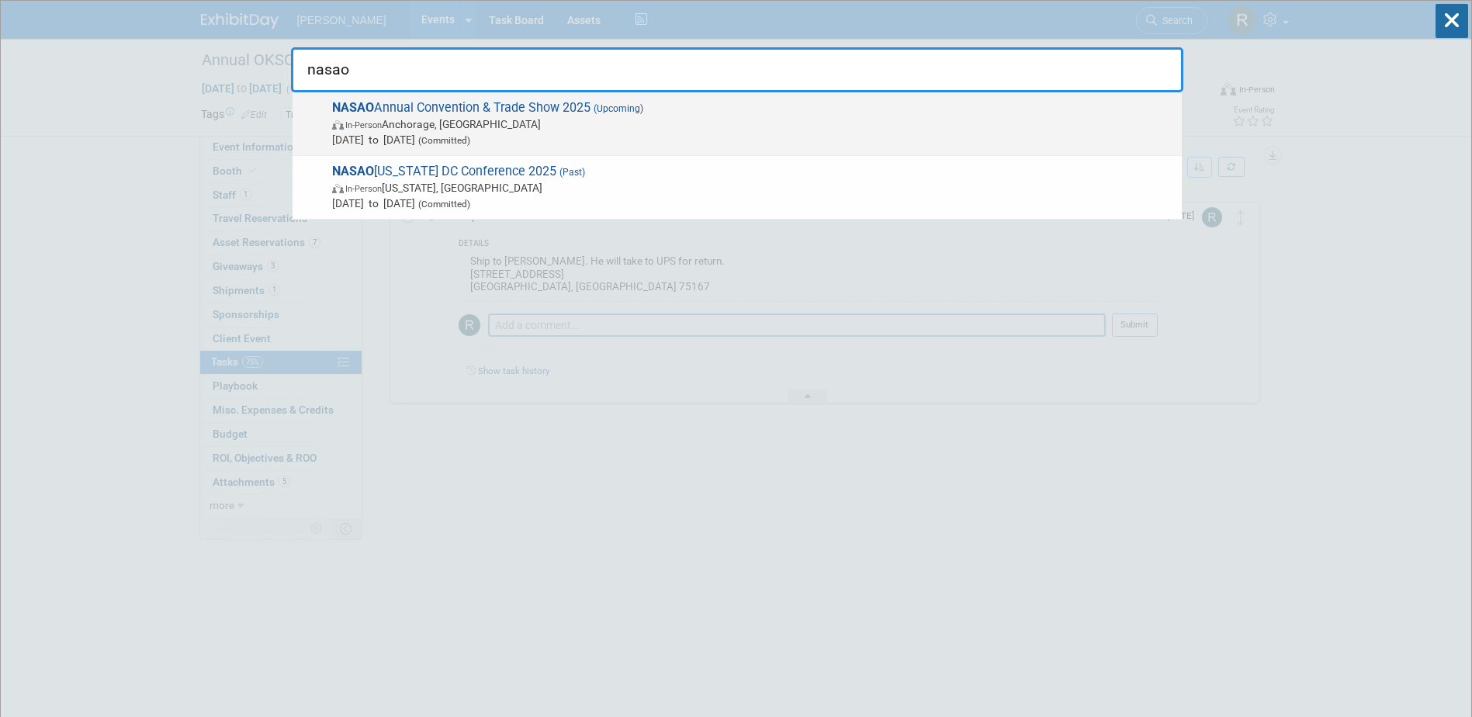
type input "nasao"
click at [553, 113] on span "NASAO Annual Convention & Trade Show 2025 (Upcoming) In-Person Anchorage, AK Se…" at bounding box center [750, 123] width 847 height 47
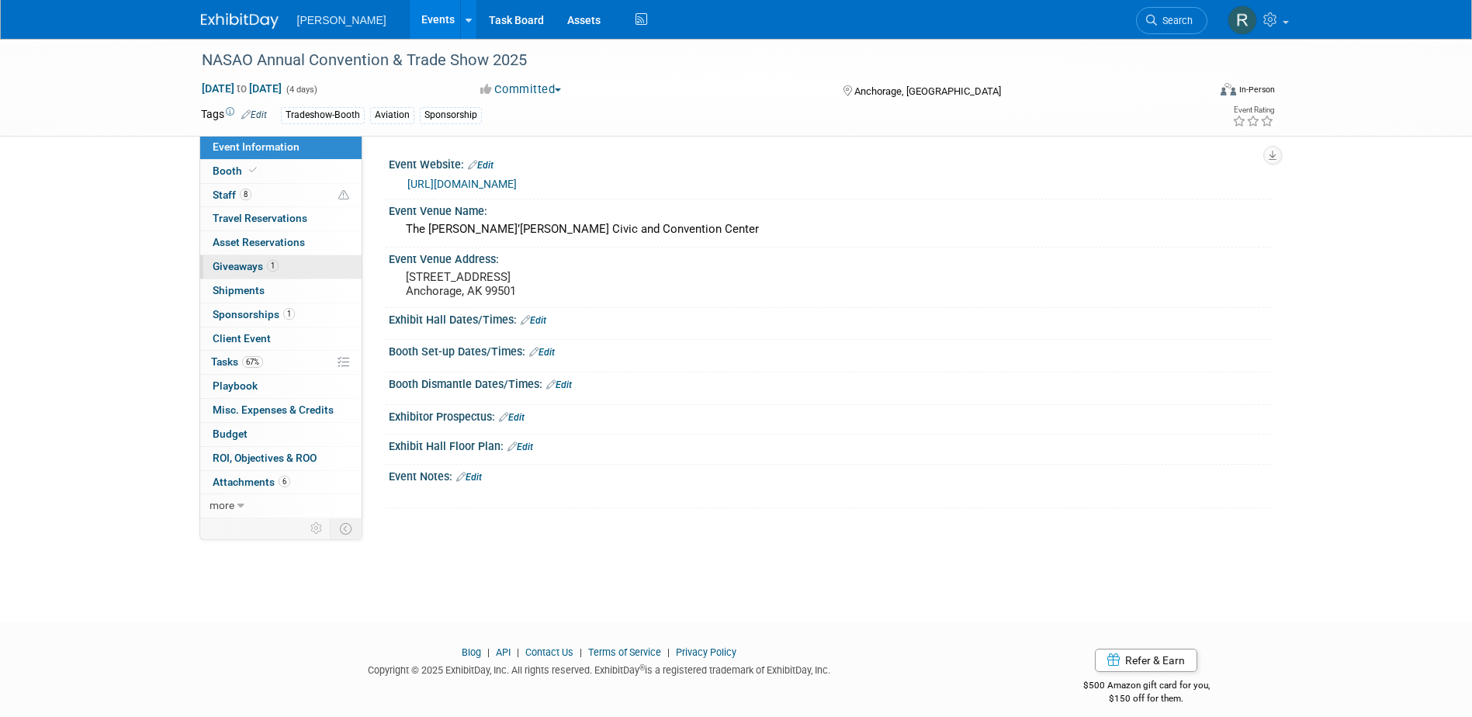
click at [255, 266] on span "Giveaways 1" at bounding box center [246, 266] width 66 height 12
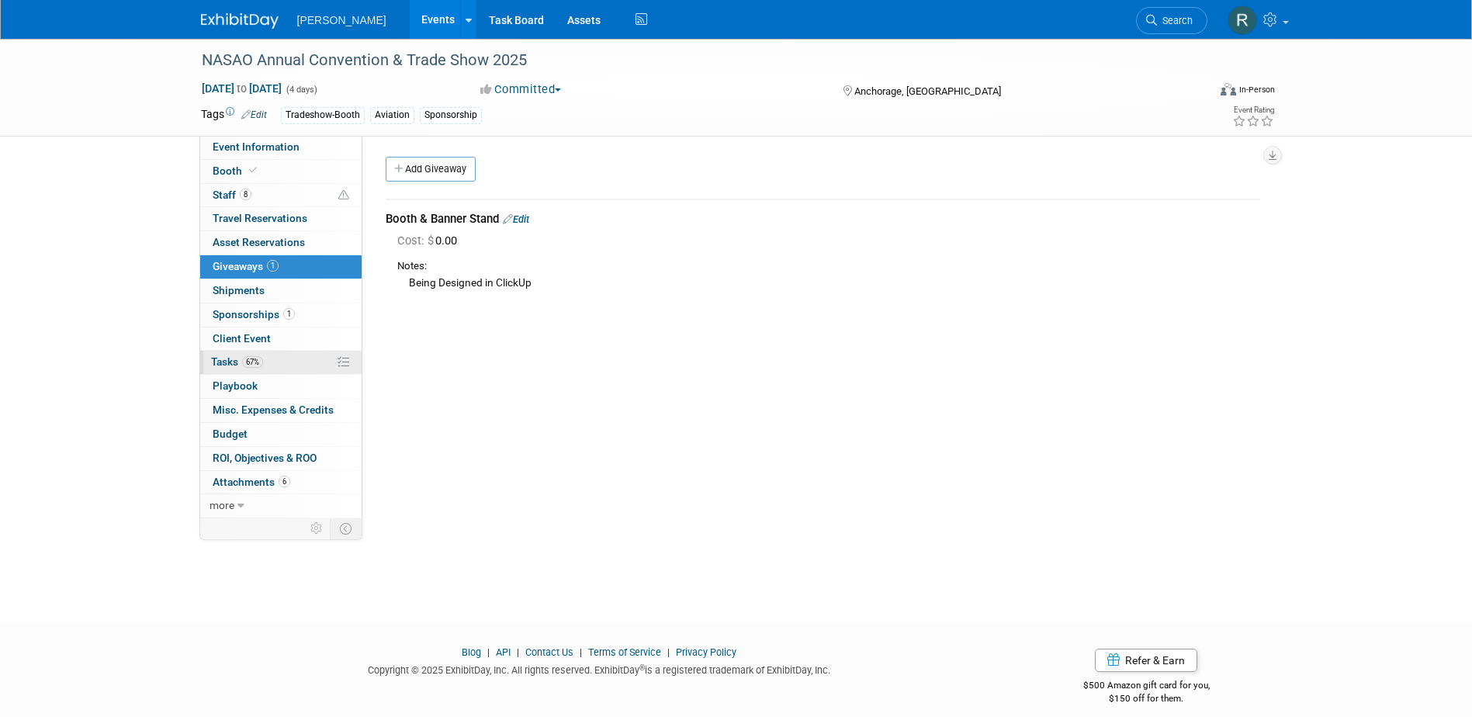
click at [242, 359] on span "Tasks 67%" at bounding box center [237, 361] width 52 height 12
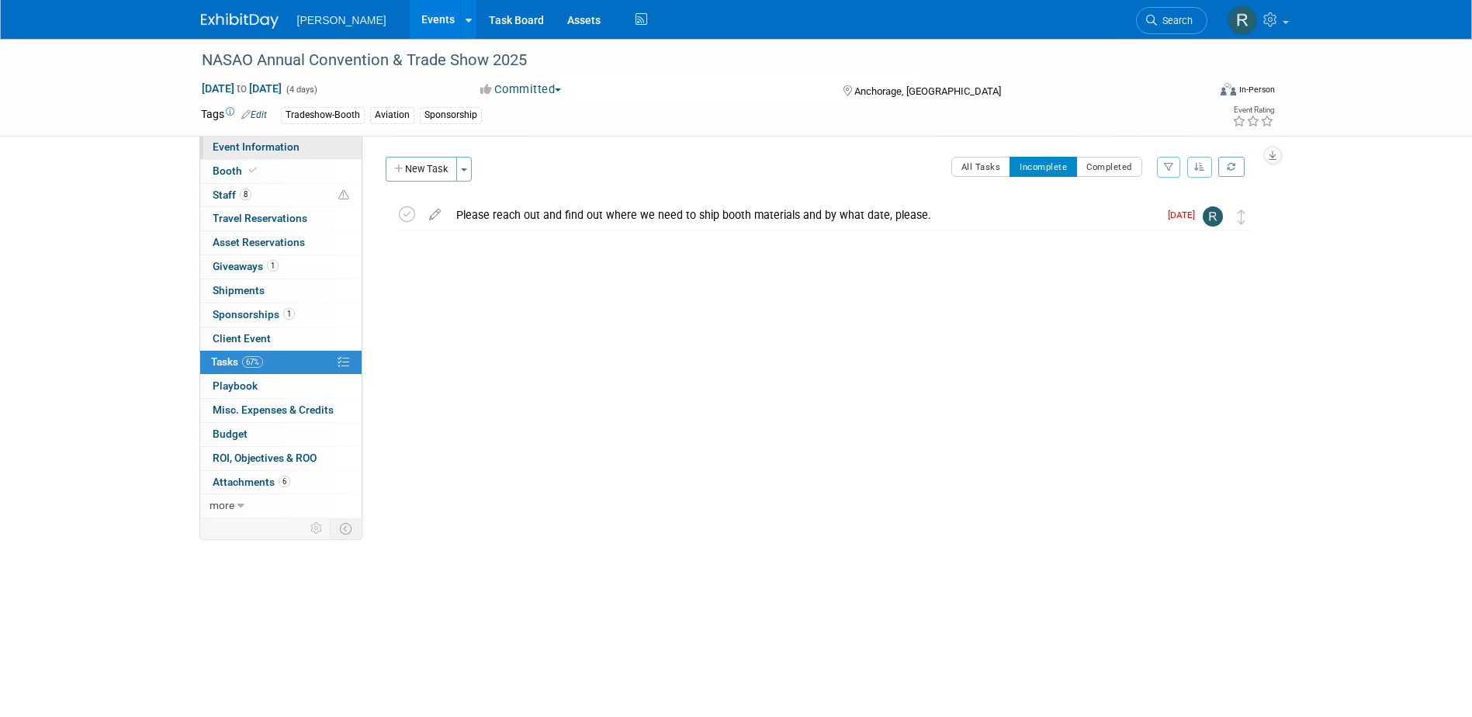
click at [269, 144] on span "Event Information" at bounding box center [256, 146] width 87 height 12
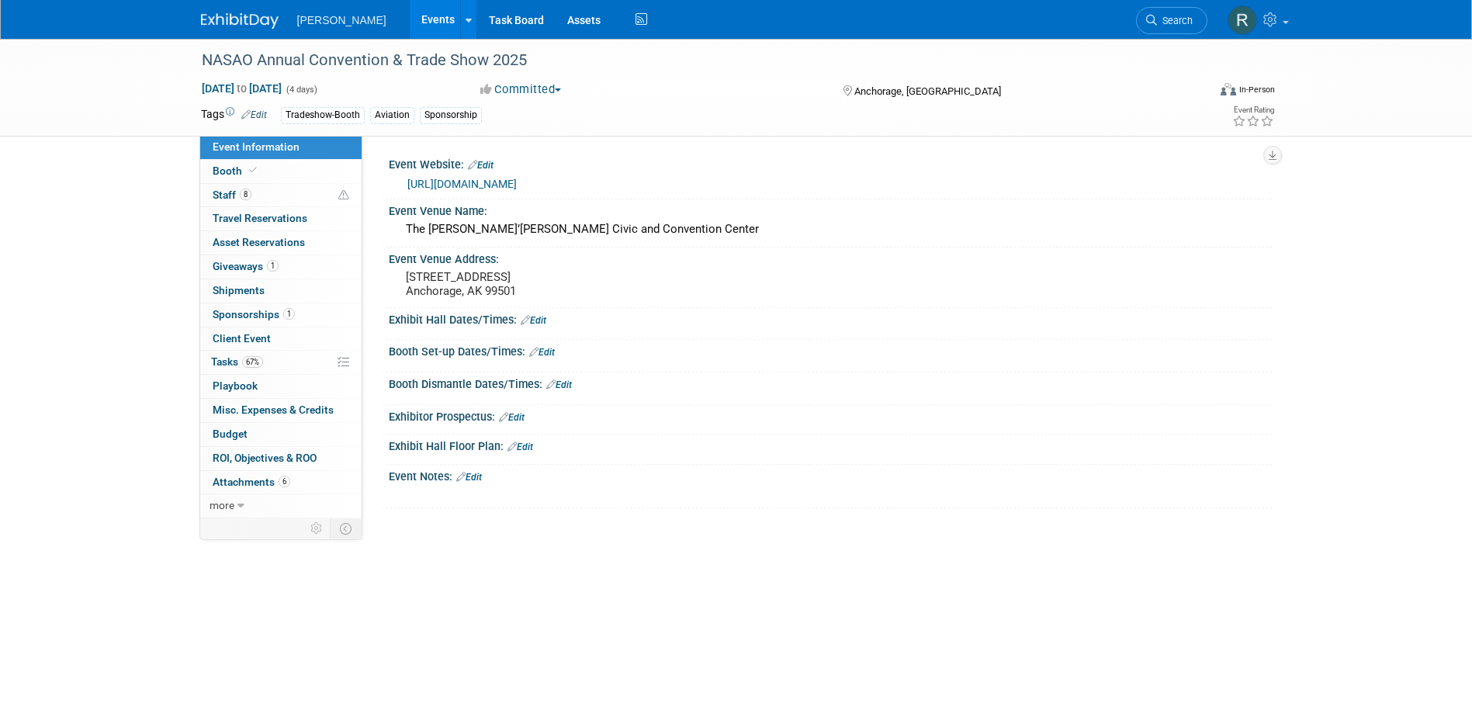
click at [445, 187] on link "https://nasao2025.com/" at bounding box center [461, 184] width 109 height 12
click at [553, 354] on link "Edit" at bounding box center [542, 352] width 26 height 11
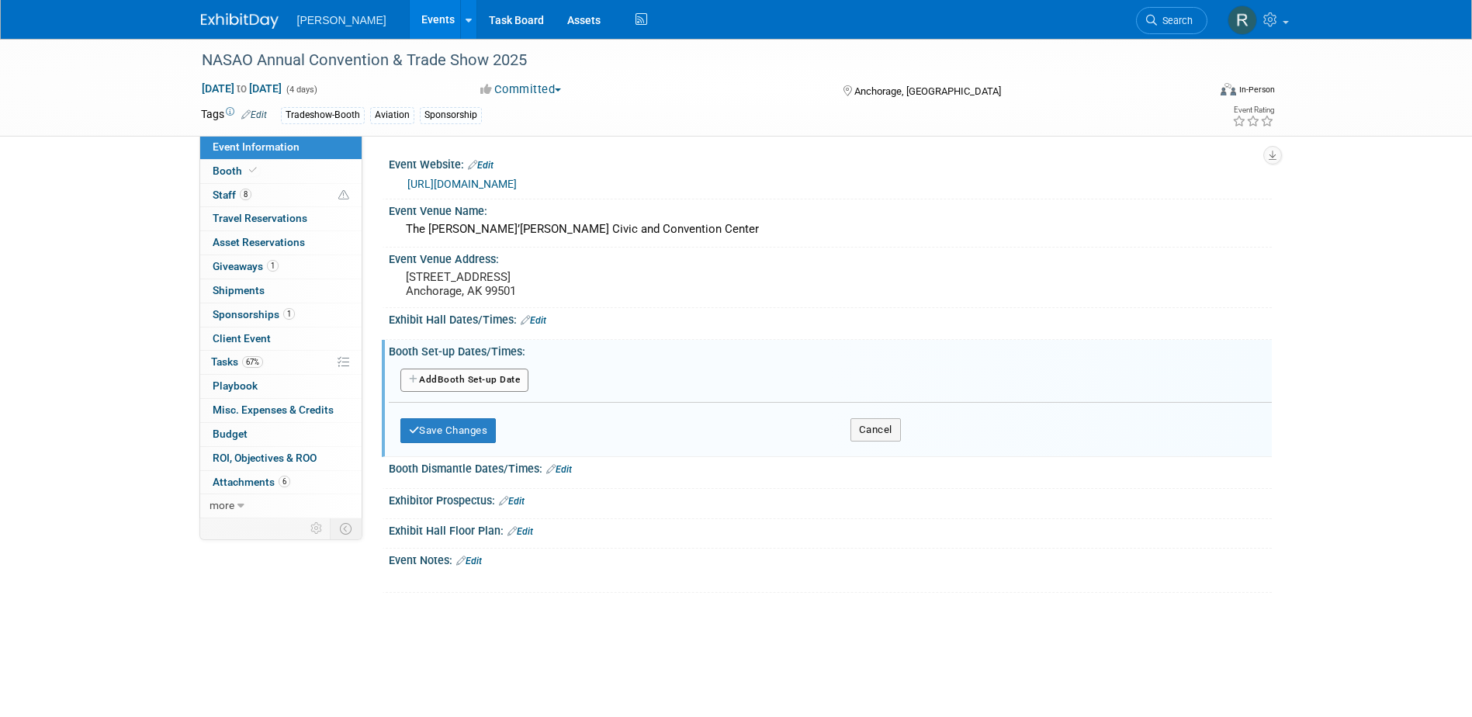
click at [481, 383] on button "Add Another Booth Set-up Date" at bounding box center [464, 380] width 129 height 23
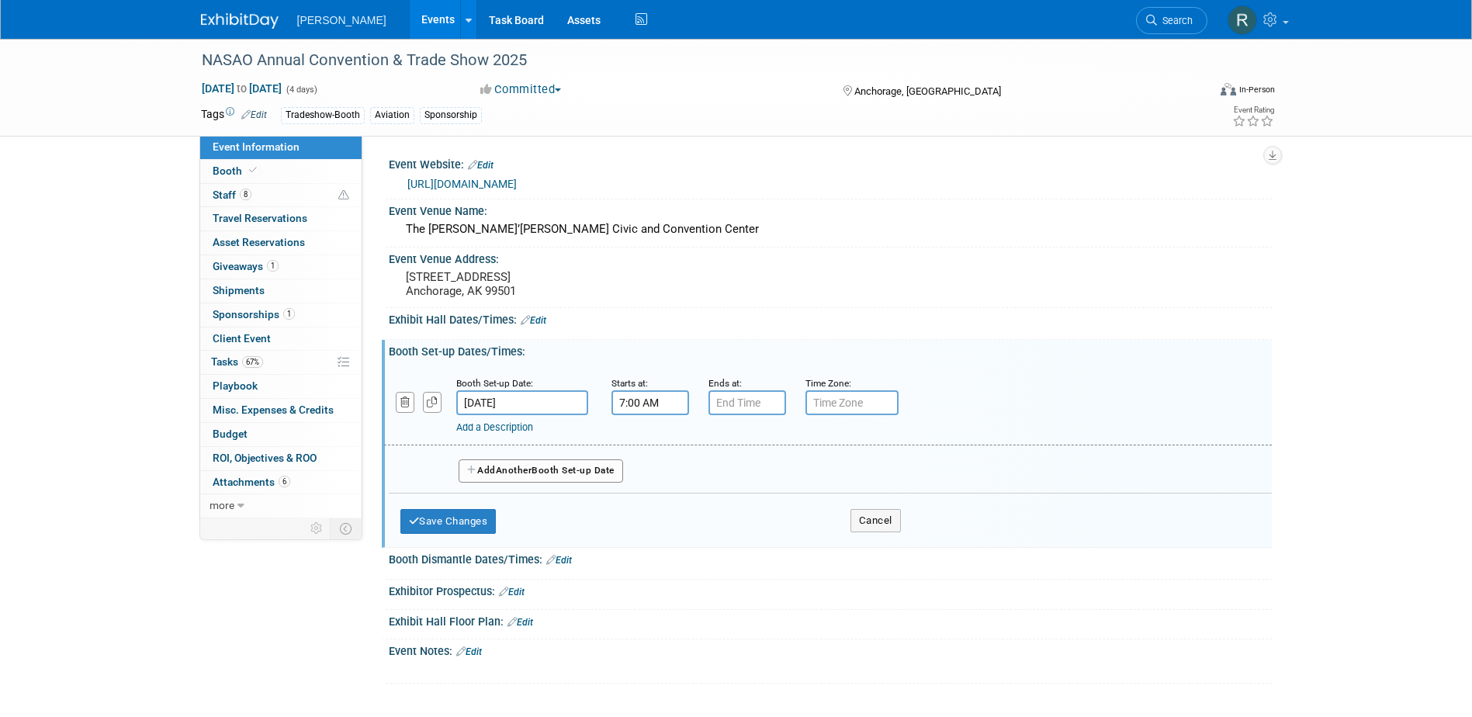
click at [656, 402] on input "7:00 AM" at bounding box center [650, 402] width 78 height 25
click at [651, 445] on span at bounding box center [647, 441] width 27 height 27
type input "10:00 AM"
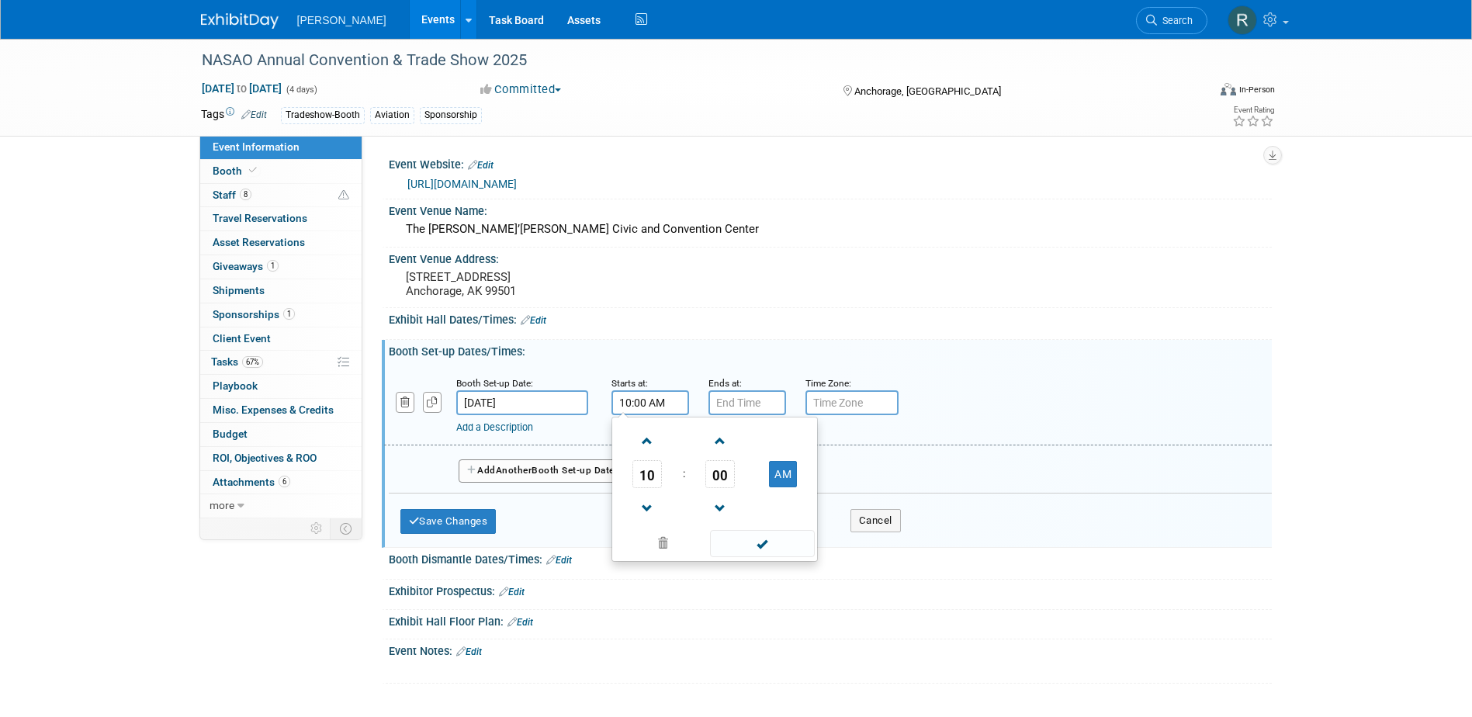
drag, startPoint x: 746, startPoint y: 542, endPoint x: 746, endPoint y: 526, distance: 16.3
click at [746, 542] on span at bounding box center [762, 543] width 105 height 27
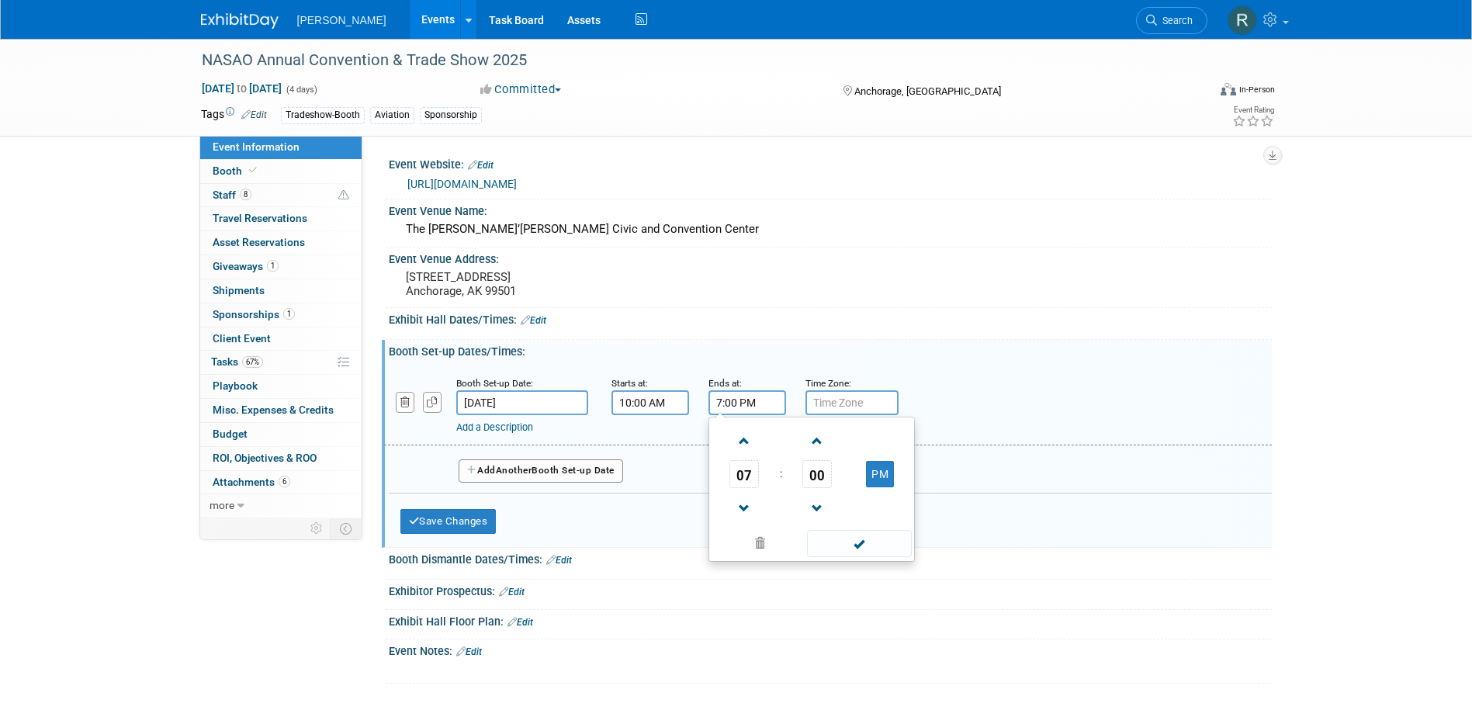
click at [738, 406] on input "7:00 PM" at bounding box center [747, 402] width 78 height 25
click at [750, 501] on span at bounding box center [744, 508] width 27 height 27
type input "5:00 PM"
drag, startPoint x: 830, startPoint y: 546, endPoint x: 797, endPoint y: 462, distance: 90.2
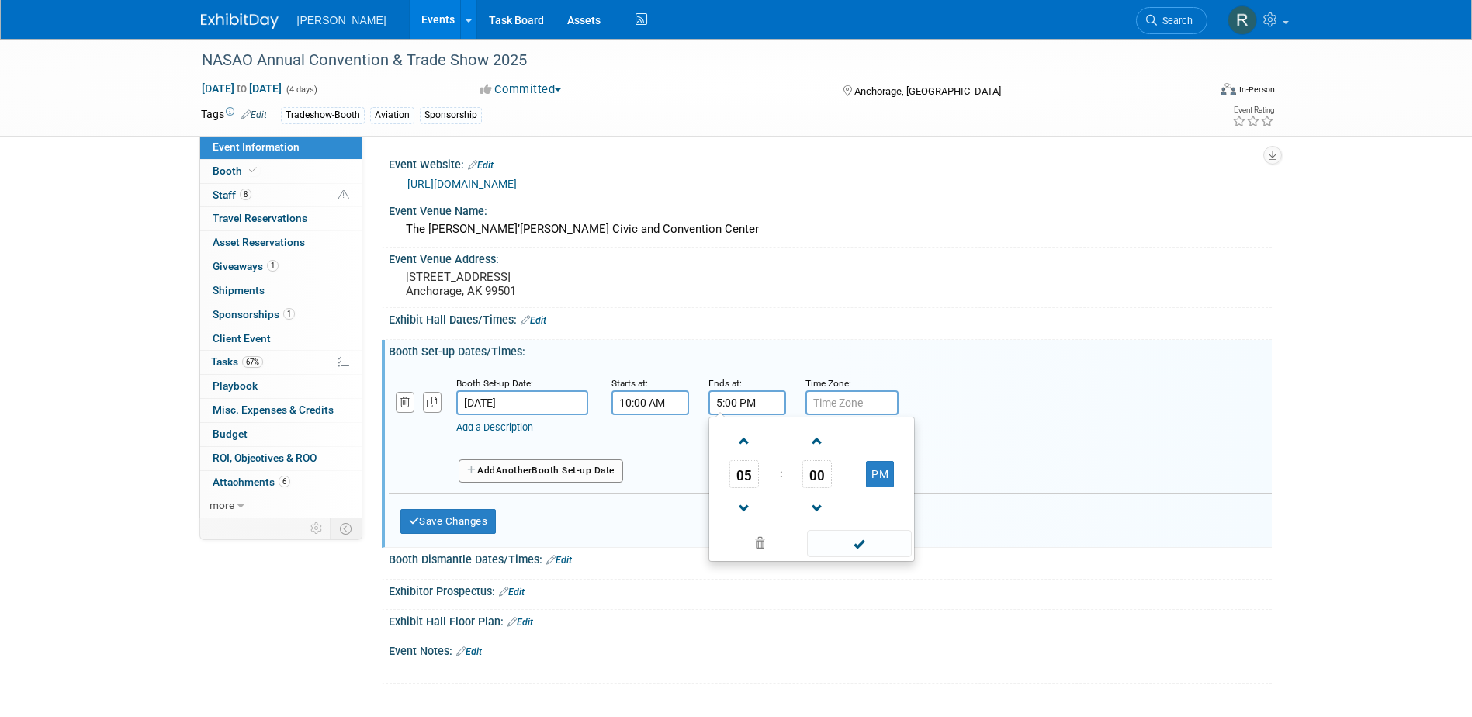
click at [830, 544] on span at bounding box center [859, 543] width 105 height 27
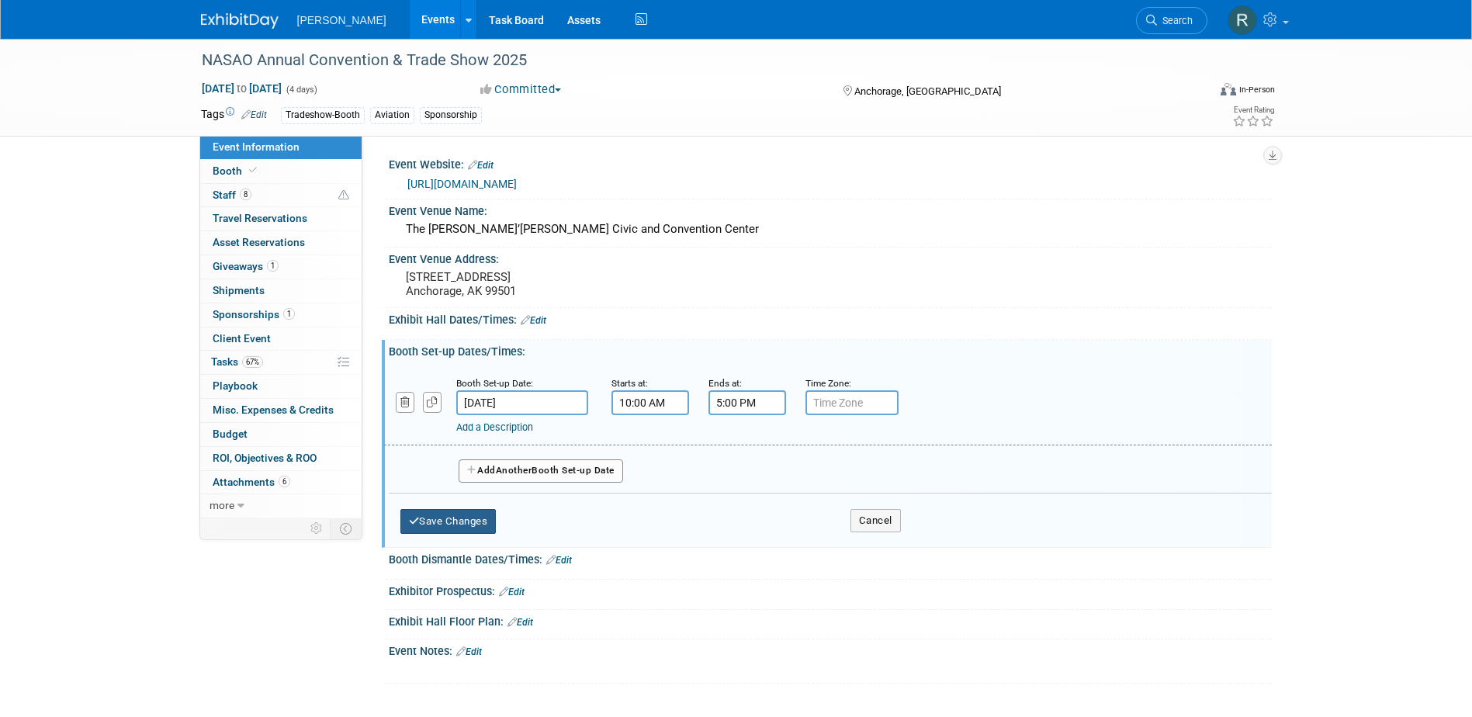
click at [471, 518] on button "Save Changes" at bounding box center [448, 521] width 96 height 25
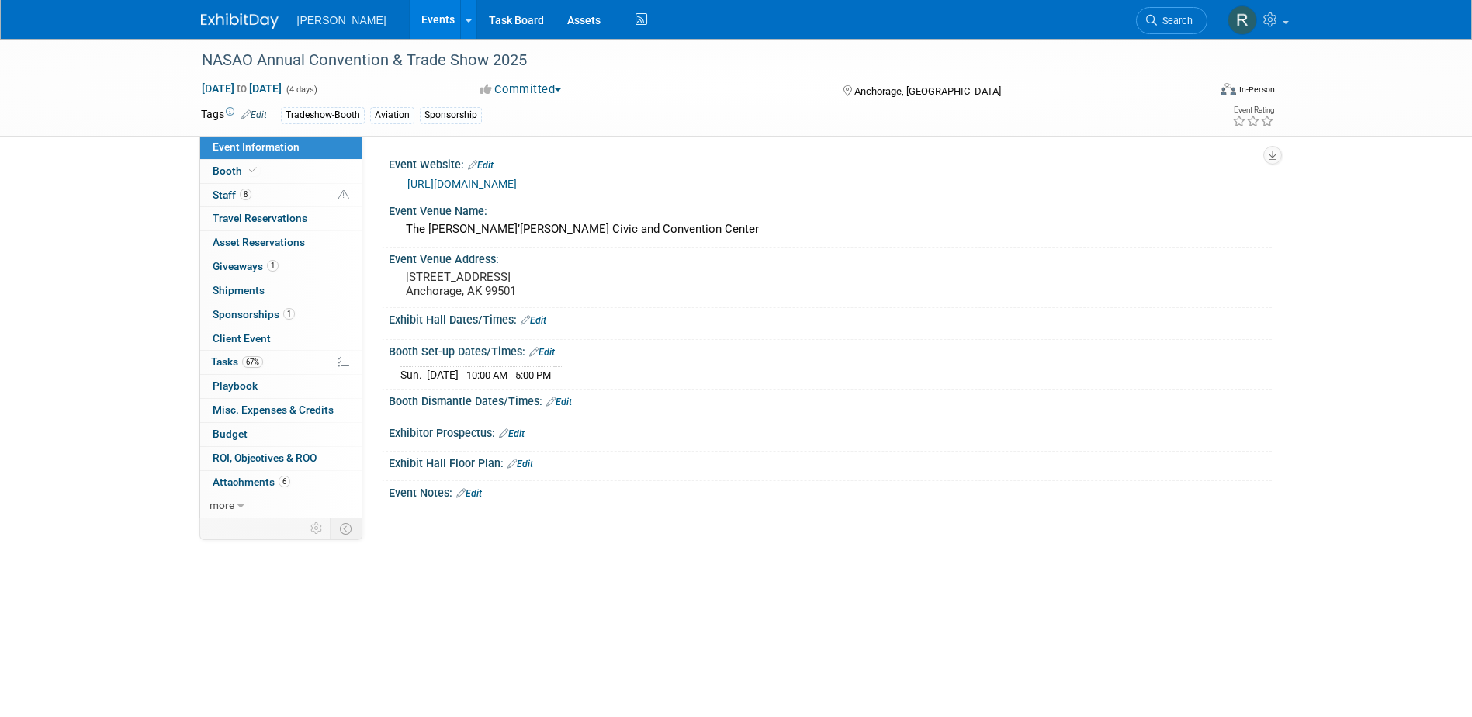
click at [568, 400] on link "Edit" at bounding box center [559, 402] width 26 height 11
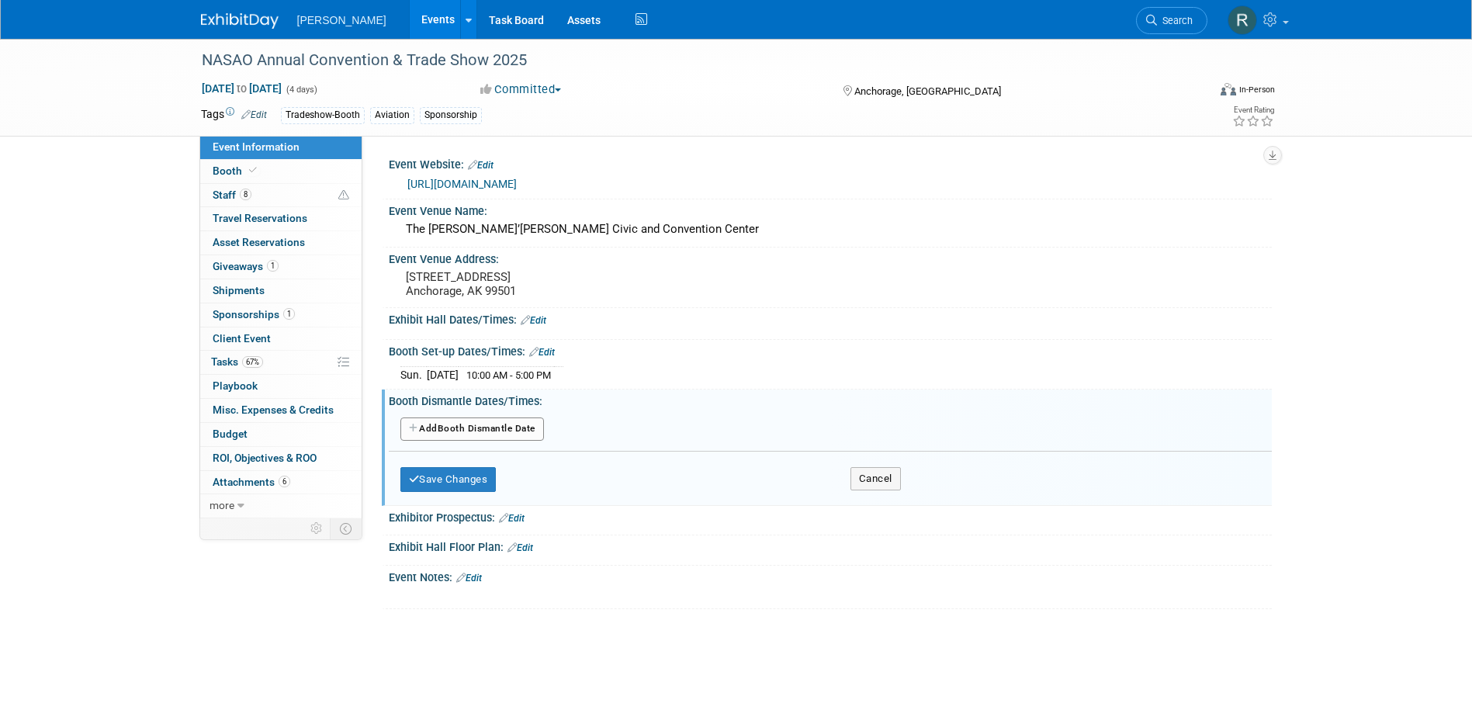
click at [508, 424] on button "Add Another Booth Dismantle Date" at bounding box center [472, 428] width 144 height 23
select select "8"
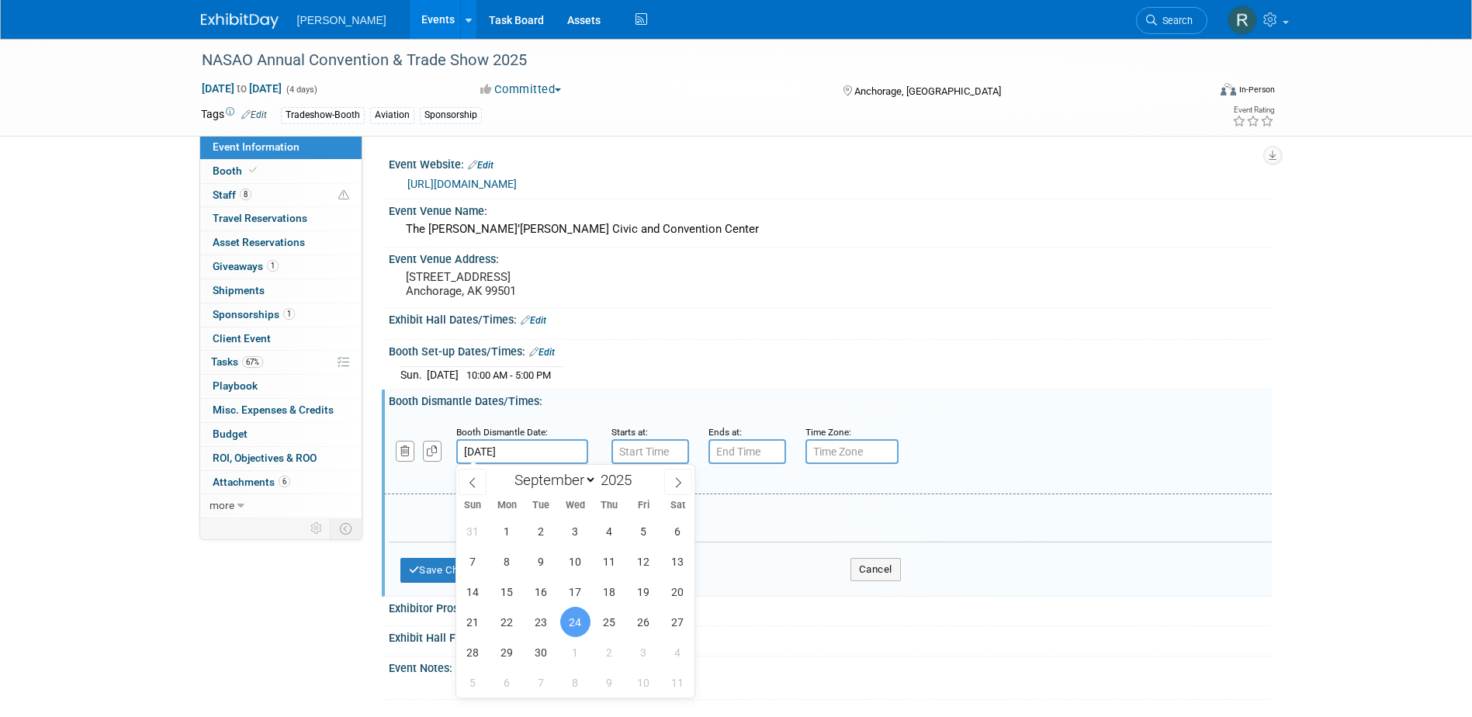
click at [531, 449] on input "[DATE]" at bounding box center [522, 451] width 132 height 25
click at [663, 456] on input "7:00 AM" at bounding box center [650, 451] width 78 height 25
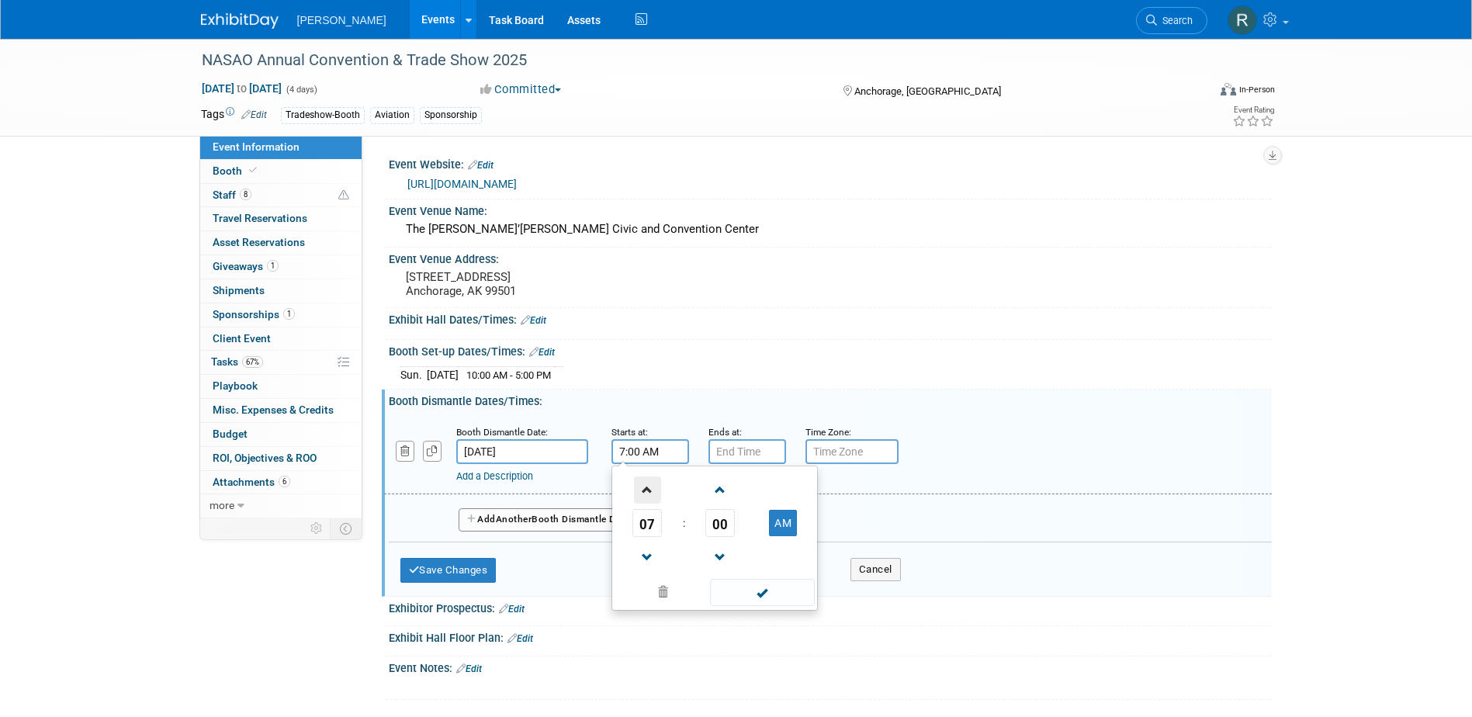
click at [650, 500] on span at bounding box center [647, 489] width 27 height 27
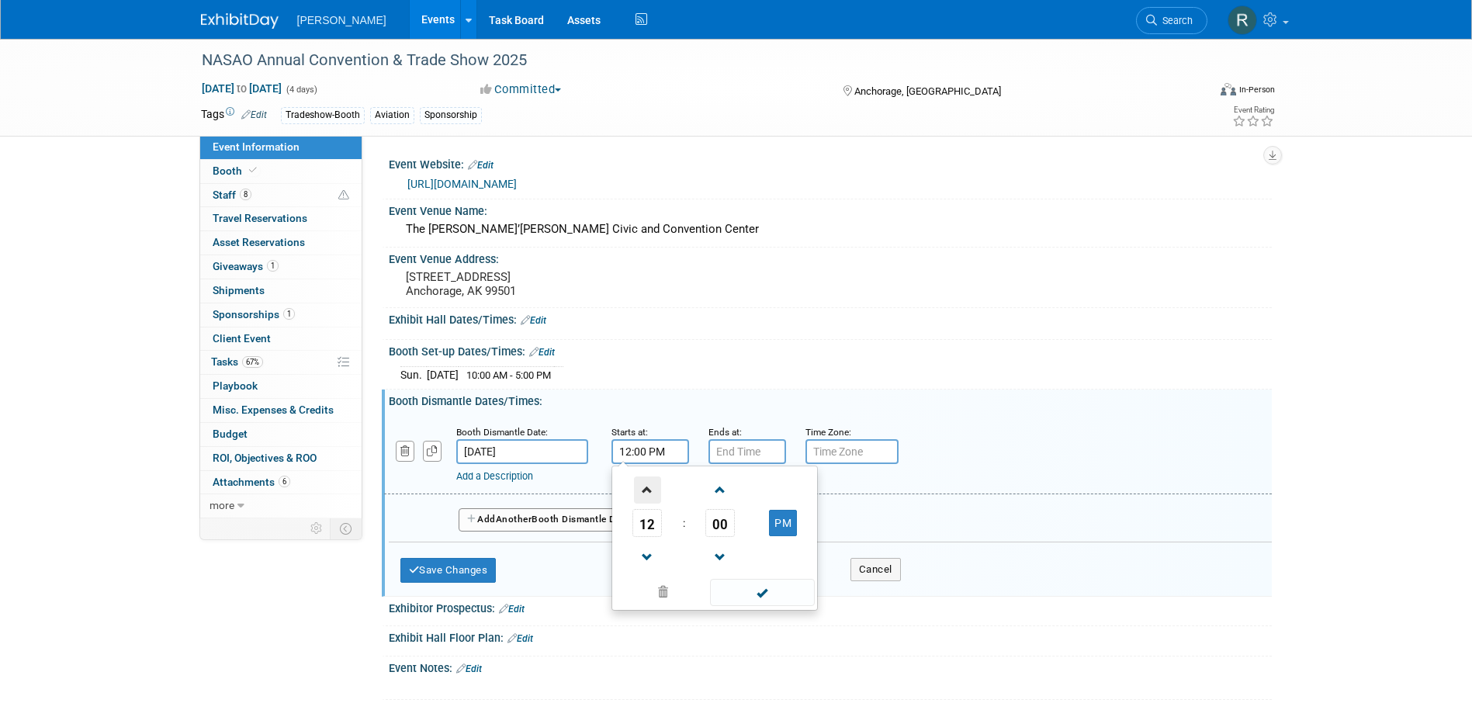
click at [650, 500] on span at bounding box center [647, 489] width 27 height 27
type input "3:00 PM"
drag, startPoint x: 735, startPoint y: 595, endPoint x: 724, endPoint y: 509, distance: 86.8
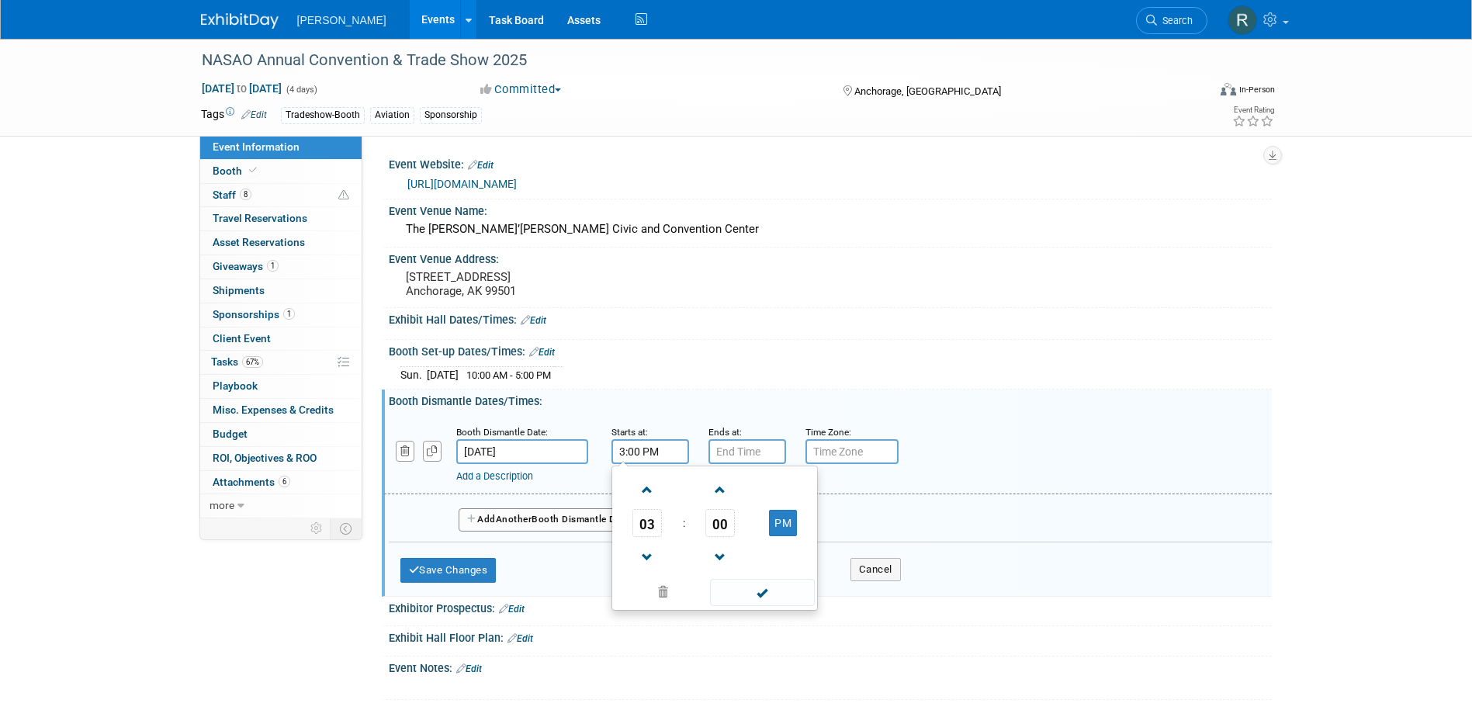
click at [735, 594] on span at bounding box center [762, 592] width 105 height 27
type input "7:00 PM"
click at [751, 449] on input "7:00 PM" at bounding box center [747, 451] width 78 height 25
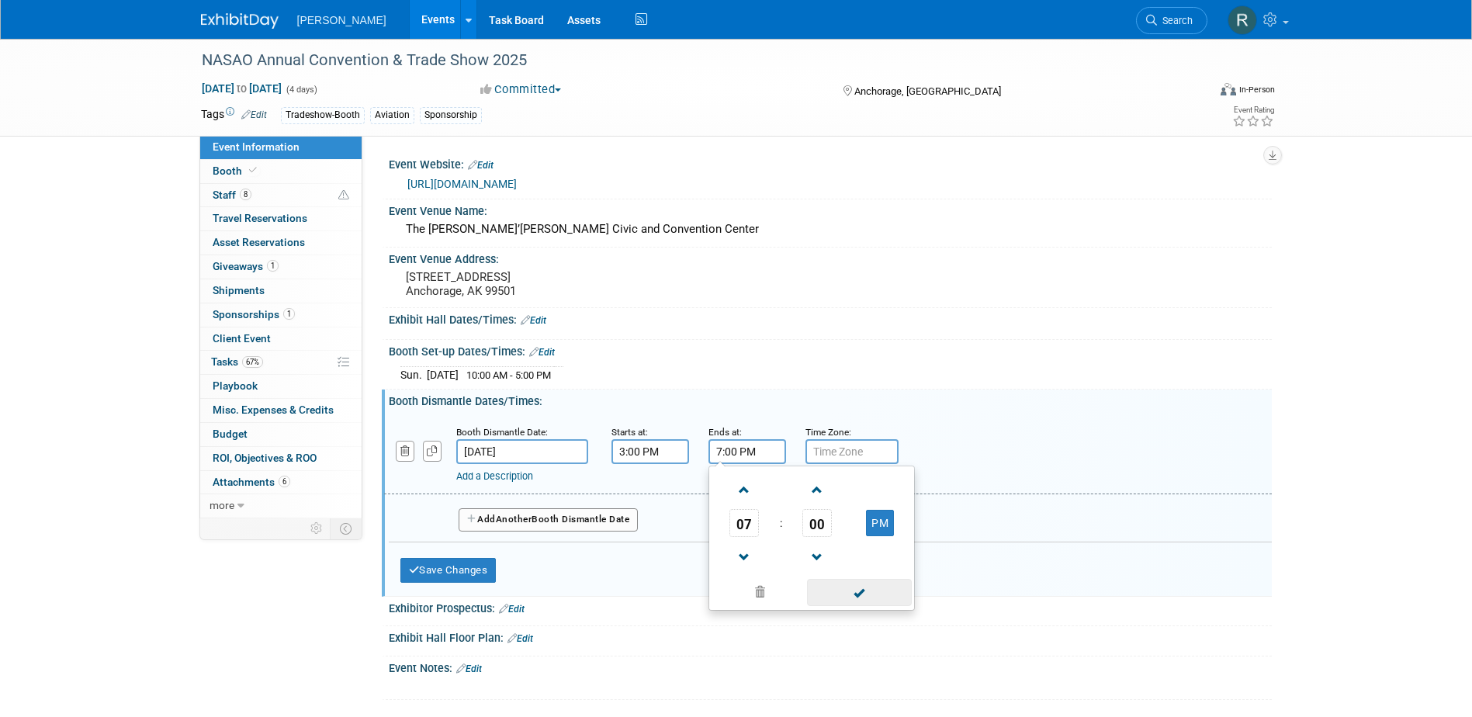
click at [857, 584] on span at bounding box center [859, 592] width 105 height 27
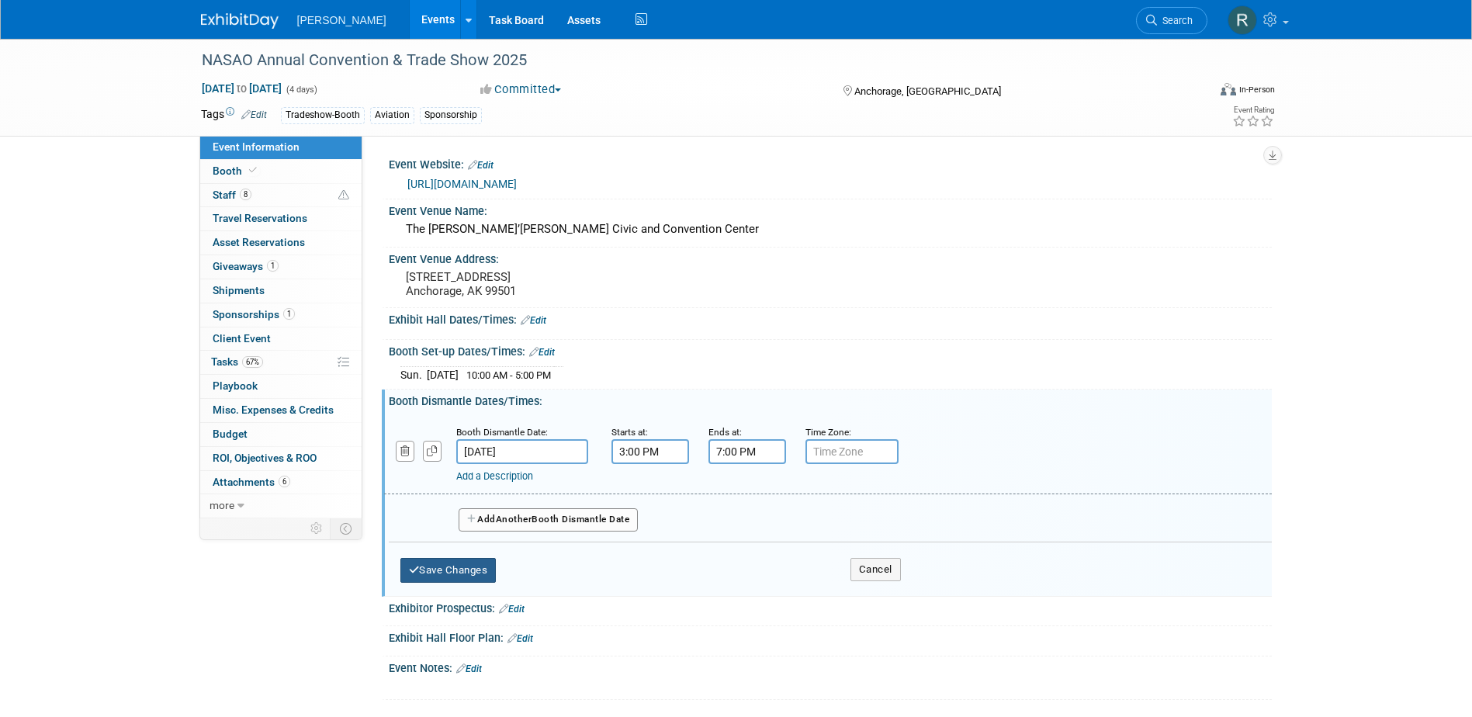
click at [445, 577] on button "Save Changes" at bounding box center [448, 570] width 96 height 25
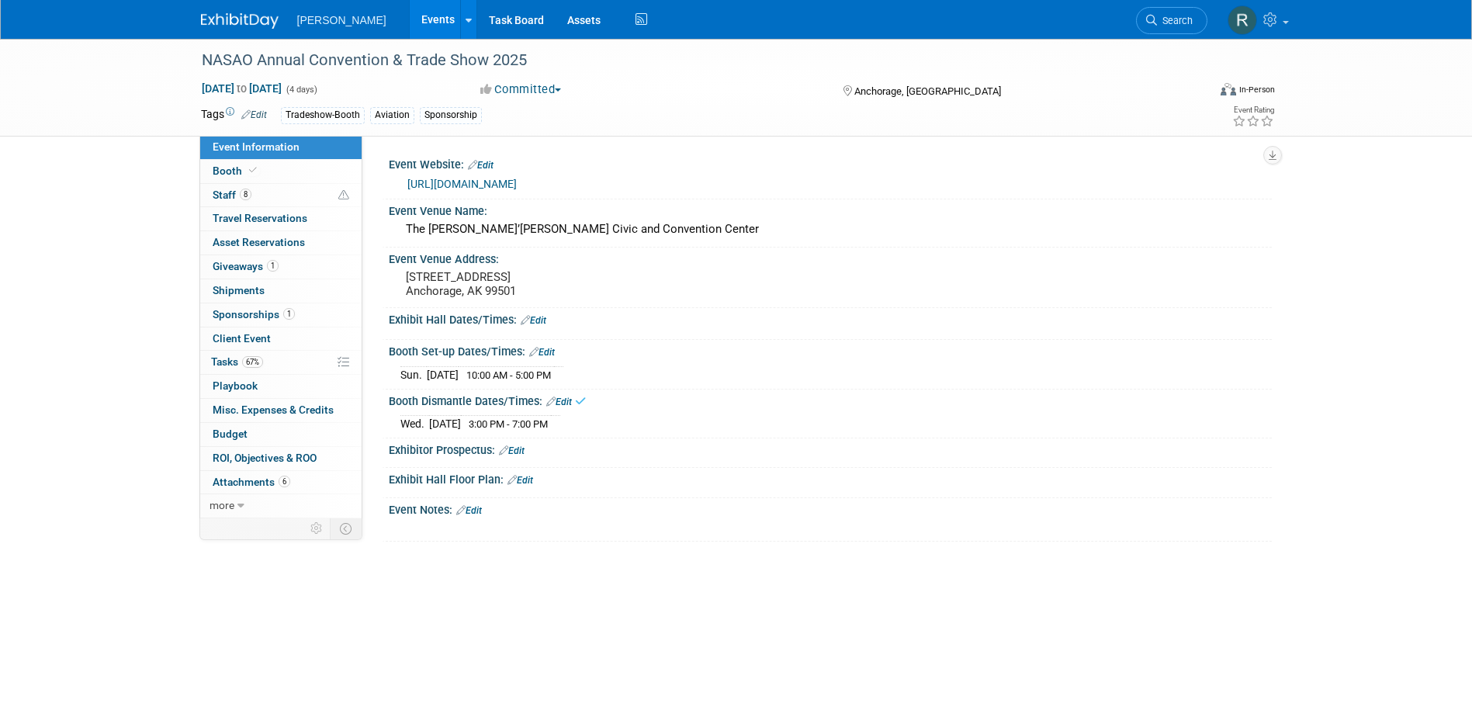
click at [542, 317] on link "Edit" at bounding box center [534, 320] width 26 height 11
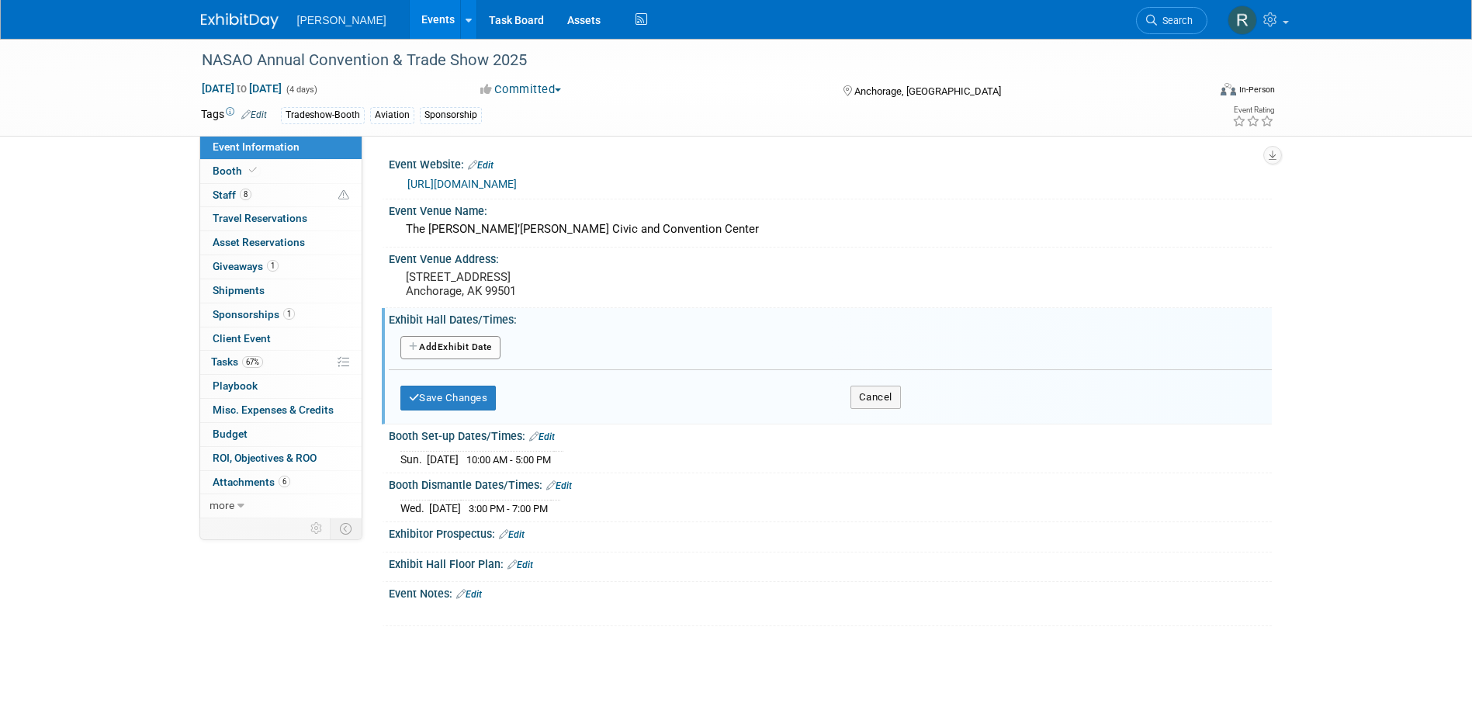
click at [469, 350] on button "Add Another Exhibit Date" at bounding box center [450, 347] width 100 height 23
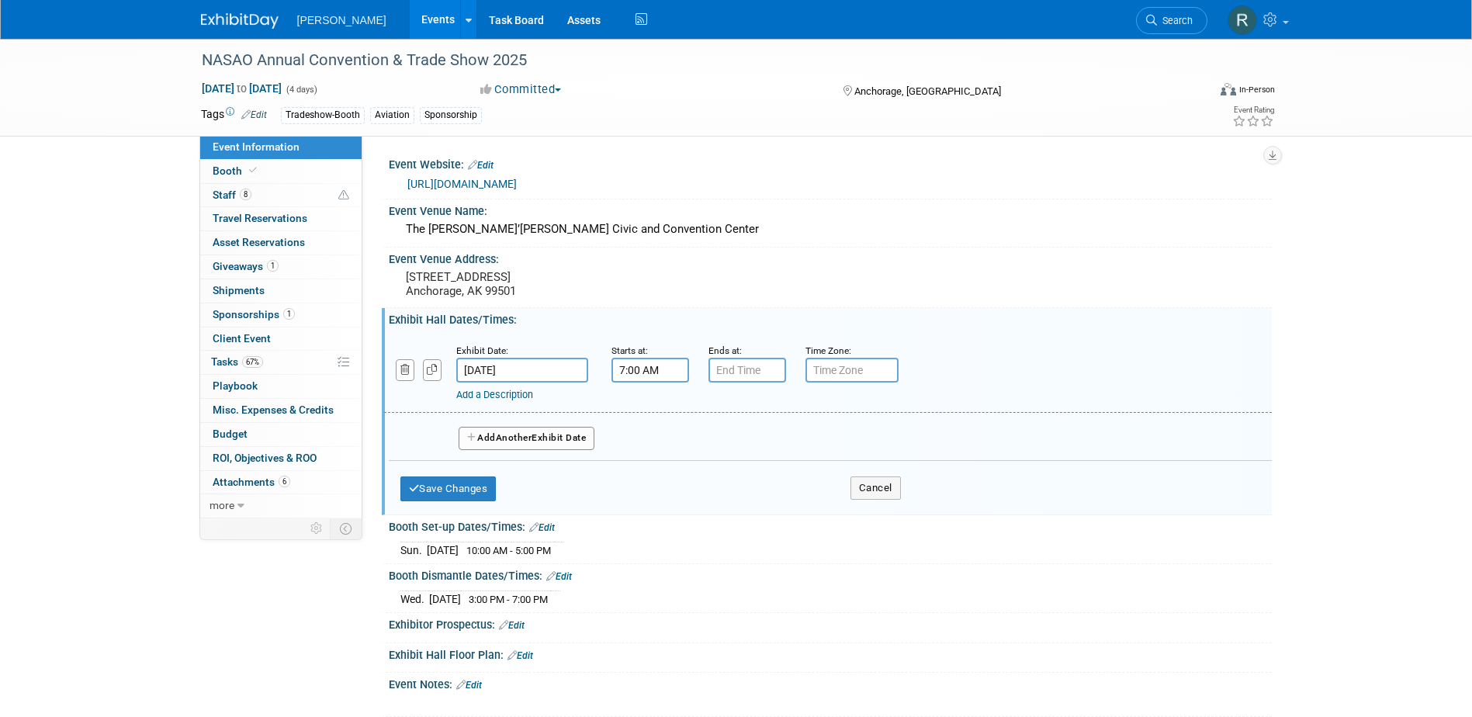
click at [669, 367] on input "7:00 AM" at bounding box center [650, 370] width 78 height 25
click at [653, 443] on span "07" at bounding box center [646, 442] width 29 height 28
click at [697, 452] on td "05" at bounding box center [690, 451] width 50 height 42
click at [717, 439] on span "00" at bounding box center [719, 442] width 29 height 28
click at [729, 445] on td "30" at bounding box center [740, 451] width 50 height 42
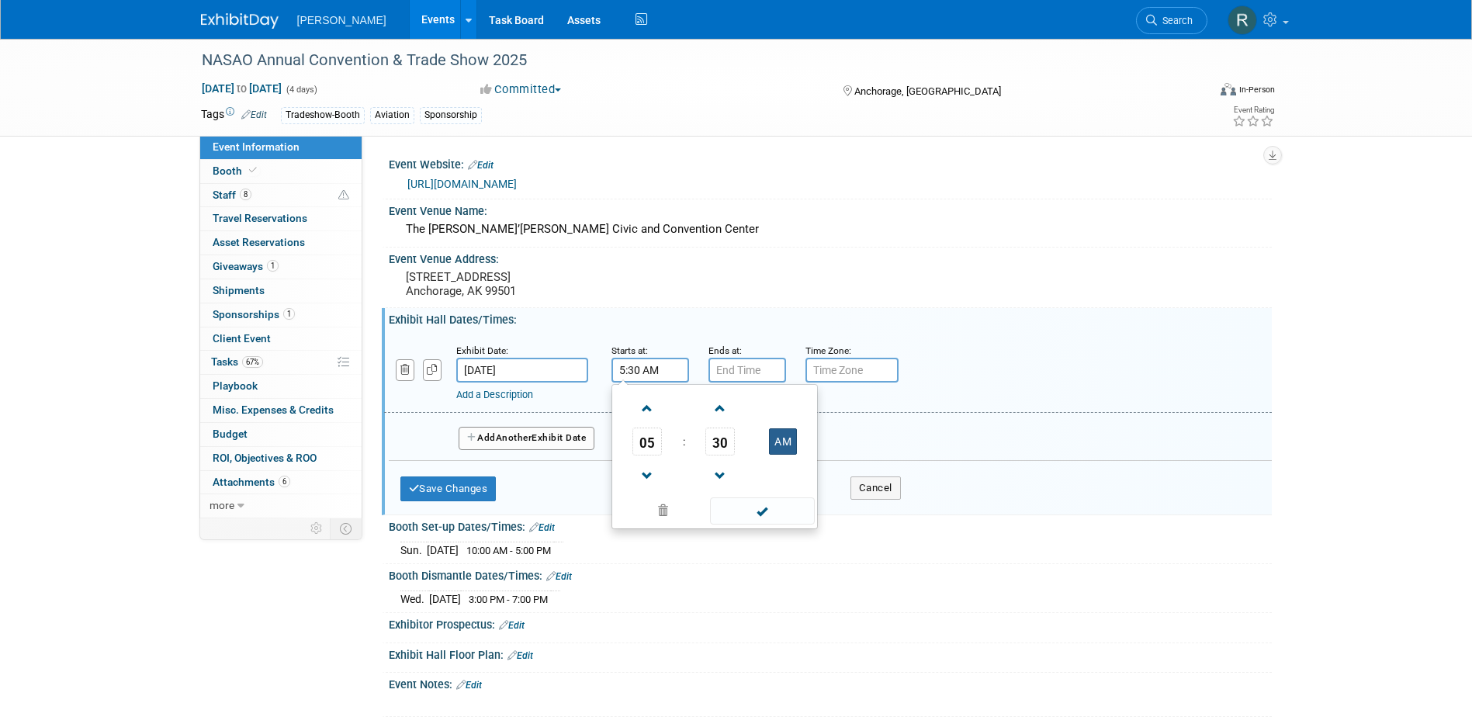
click at [778, 439] on button "AM" at bounding box center [783, 441] width 28 height 26
type input "5:30 PM"
drag, startPoint x: 776, startPoint y: 509, endPoint x: 742, endPoint y: 419, distance: 96.3
click at [776, 510] on span at bounding box center [762, 510] width 105 height 27
type input "7:00 PM"
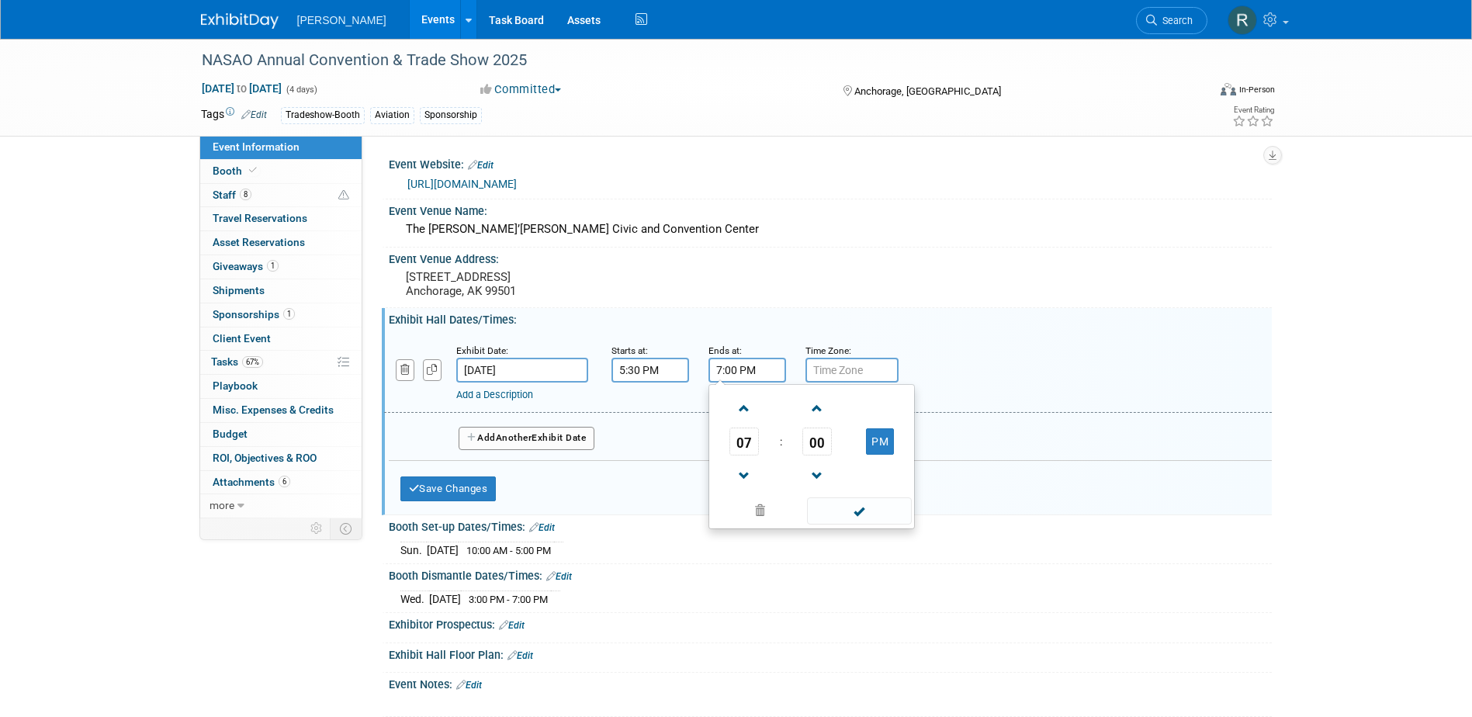
click at [736, 369] on input "7:00 PM" at bounding box center [747, 370] width 78 height 25
click at [848, 508] on span at bounding box center [859, 510] width 105 height 27
click at [498, 438] on button "Add Another Exhibit Date" at bounding box center [527, 438] width 137 height 23
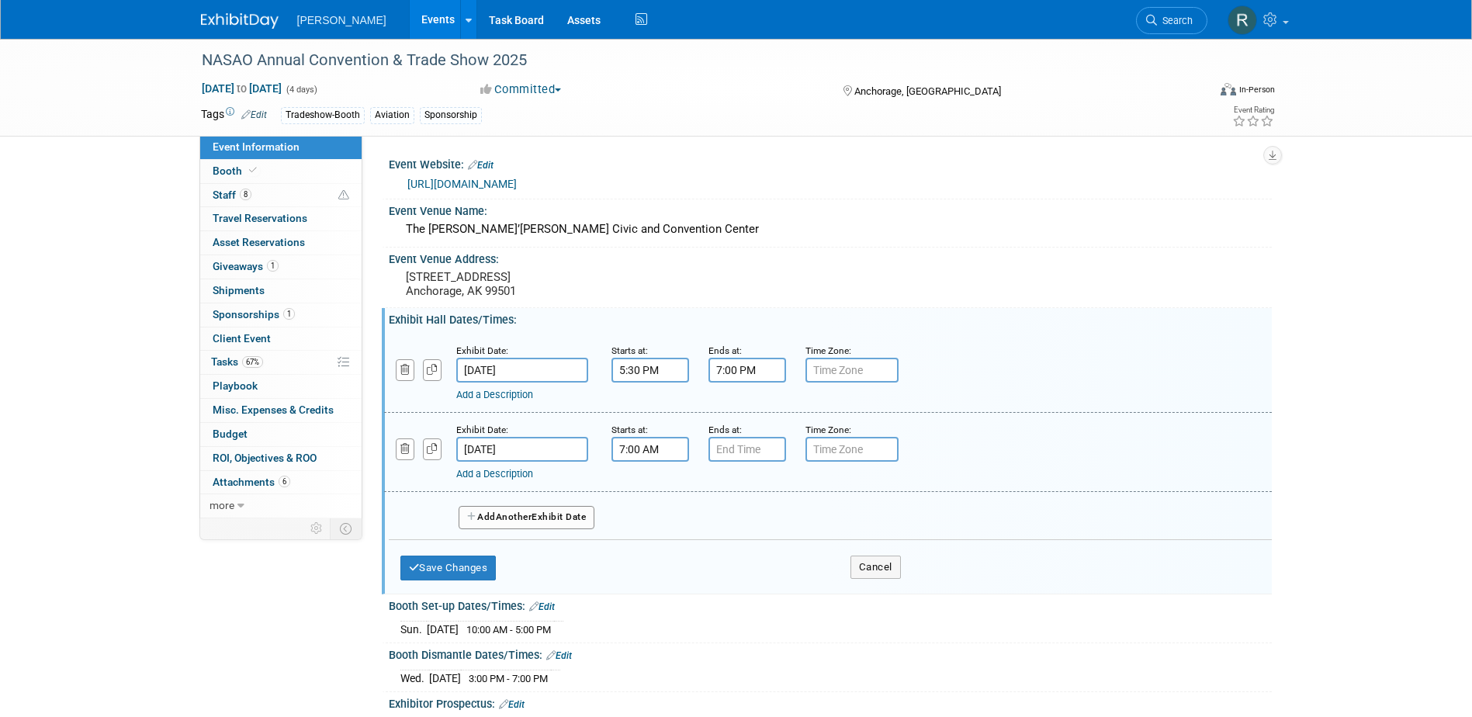
click at [639, 438] on input "7:00 AM" at bounding box center [650, 449] width 78 height 25
click at [653, 520] on span "07" at bounding box center [646, 521] width 29 height 28
click at [647, 571] on td "08" at bounding box center [640, 572] width 50 height 42
type input "8:00 AM"
click at [746, 588] on span at bounding box center [762, 590] width 105 height 27
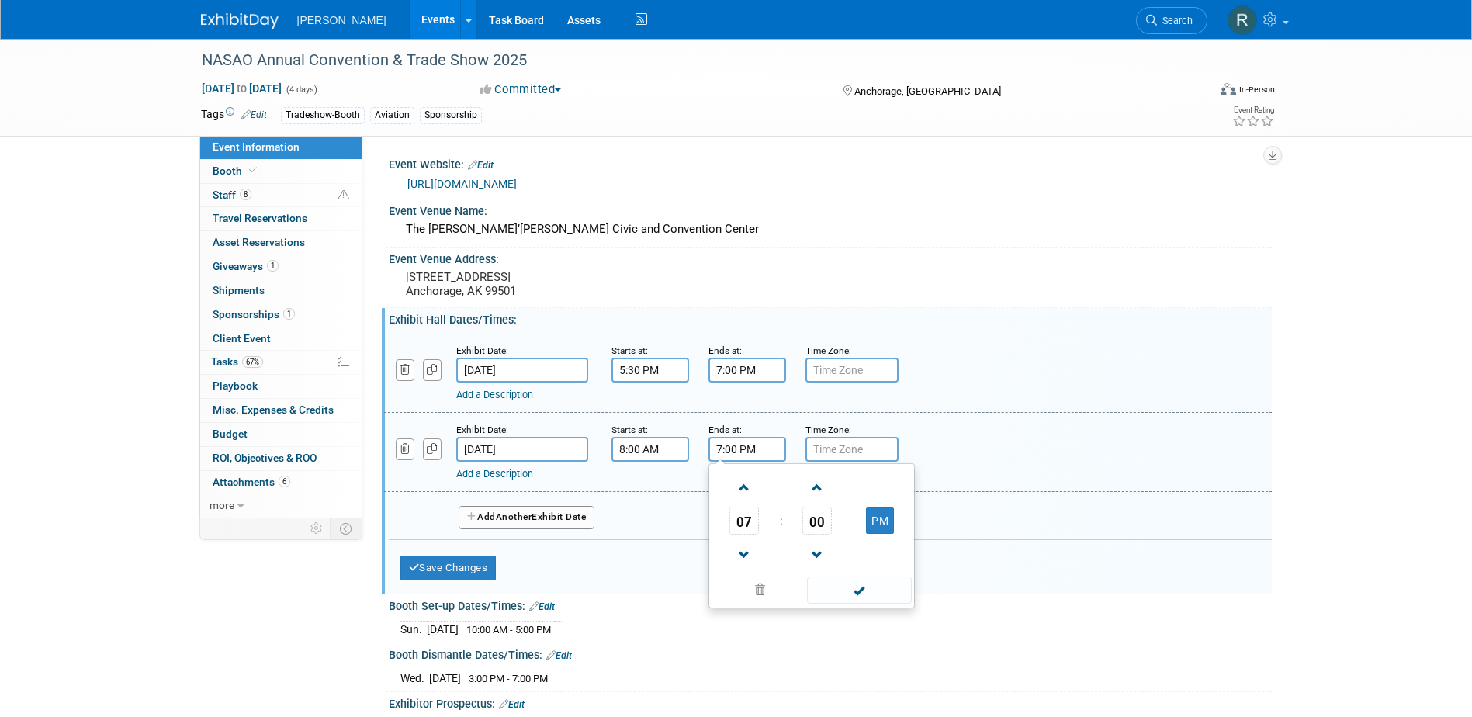
click at [744, 445] on input "7:00 PM" at bounding box center [747, 449] width 78 height 25
click at [750, 549] on span at bounding box center [744, 555] width 27 height 27
type input "5:00 PM"
drag, startPoint x: 826, startPoint y: 589, endPoint x: 739, endPoint y: 572, distance: 89.3
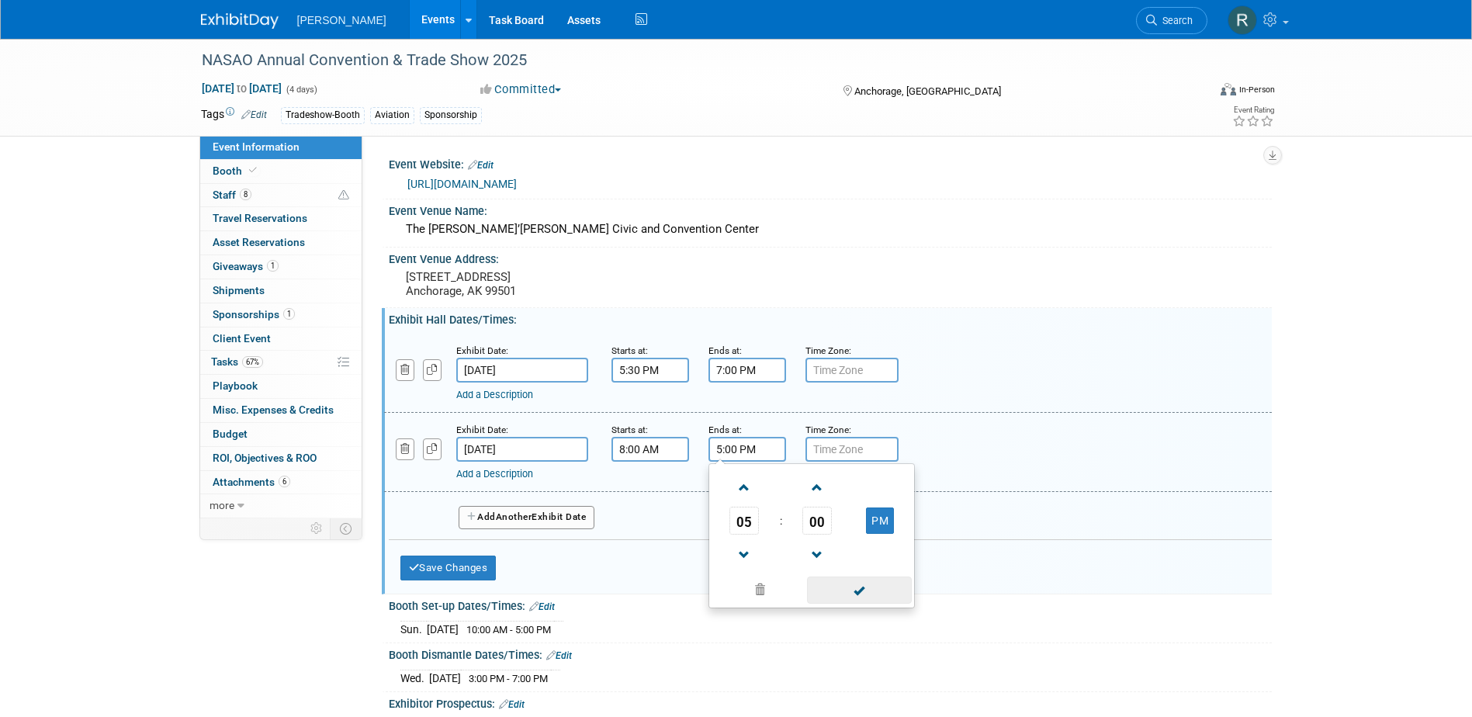
click at [820, 589] on span at bounding box center [859, 590] width 105 height 27
click at [514, 517] on span "Another" at bounding box center [514, 516] width 36 height 11
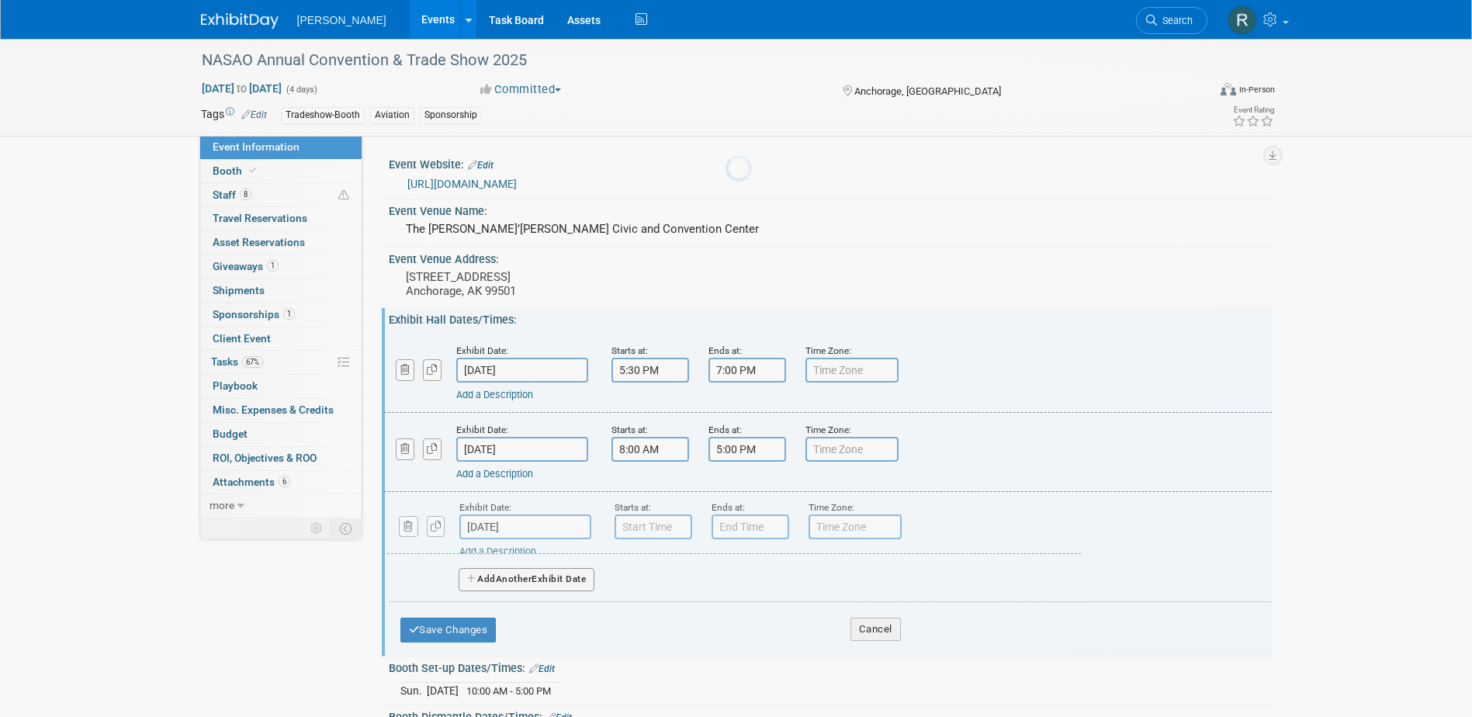
click at [726, 510] on div at bounding box center [737, 358] width 22 height 717
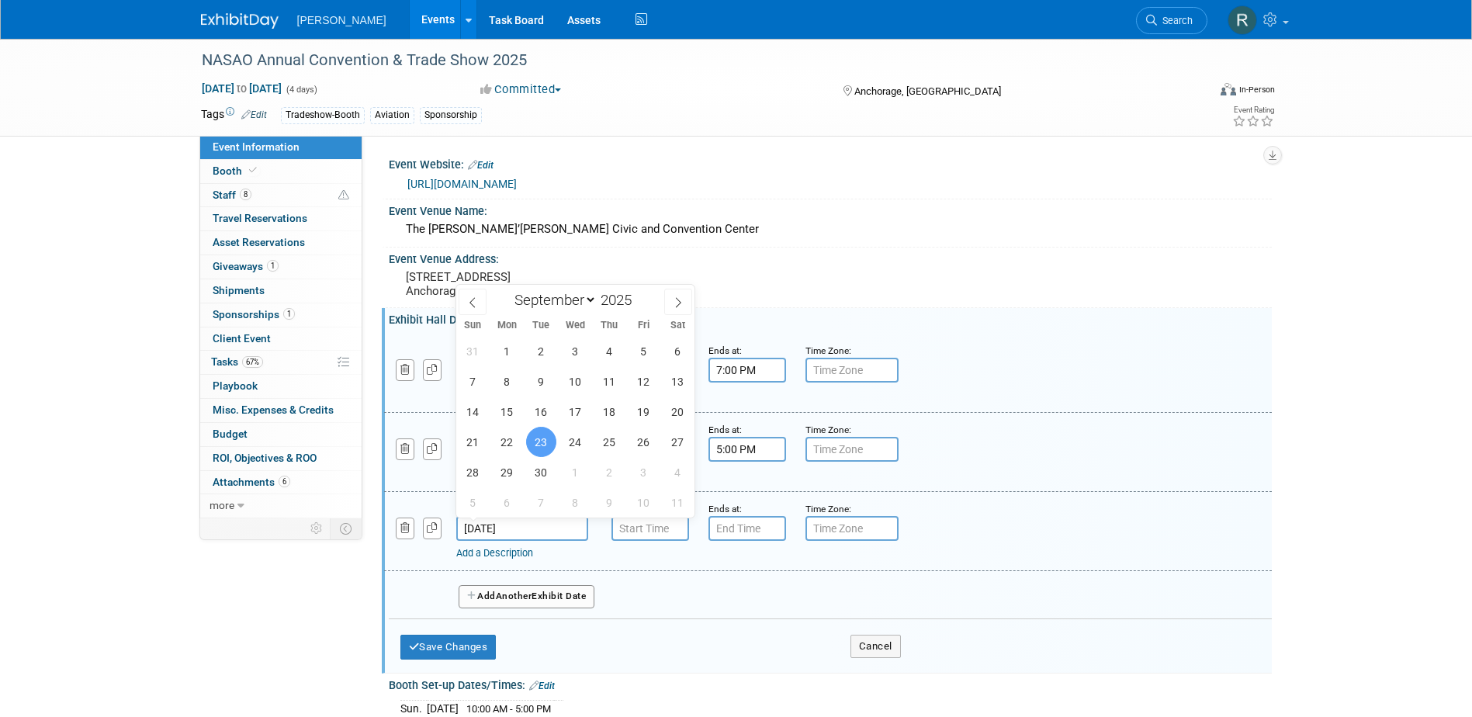
click at [542, 539] on input "Sep 23, 2025" at bounding box center [522, 528] width 132 height 25
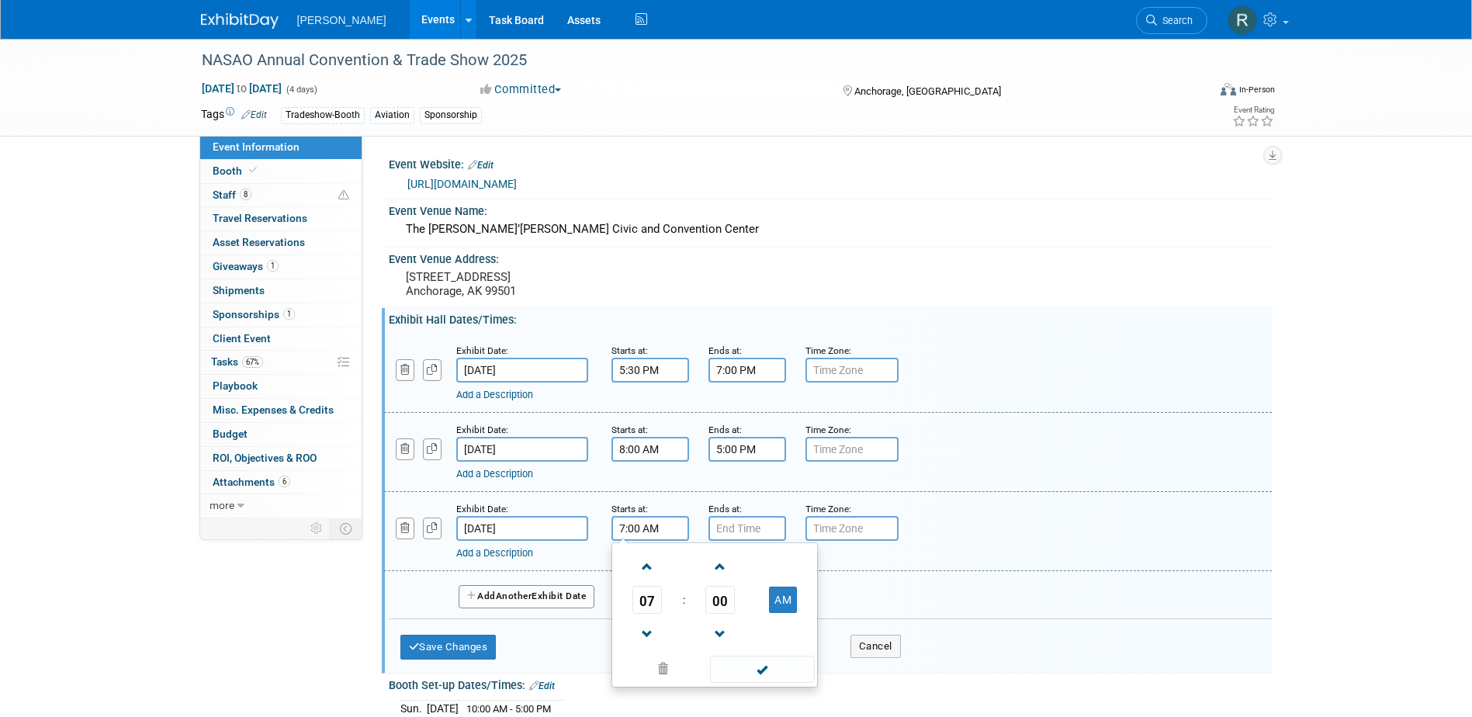
click at [636, 534] on input "7:00 AM" at bounding box center [650, 528] width 78 height 25
click at [647, 564] on span at bounding box center [647, 566] width 27 height 27
type input "8:00 AM"
drag, startPoint x: 743, startPoint y: 666, endPoint x: 712, endPoint y: 549, distance: 120.5
click at [743, 665] on span at bounding box center [762, 669] width 105 height 27
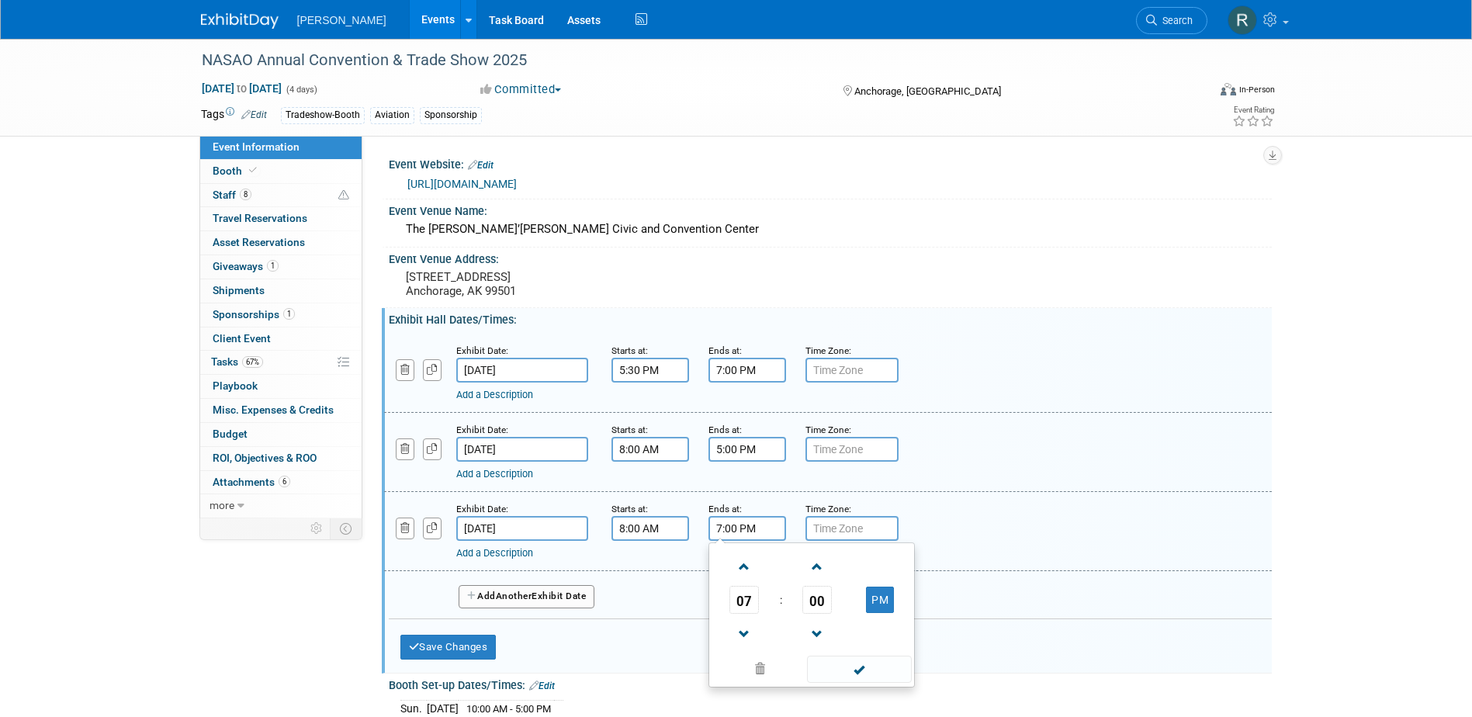
click at [731, 538] on input "7:00 PM" at bounding box center [747, 528] width 78 height 25
click at [756, 629] on span at bounding box center [744, 634] width 27 height 27
type input "5:00 PM"
click at [820, 657] on span at bounding box center [859, 669] width 105 height 27
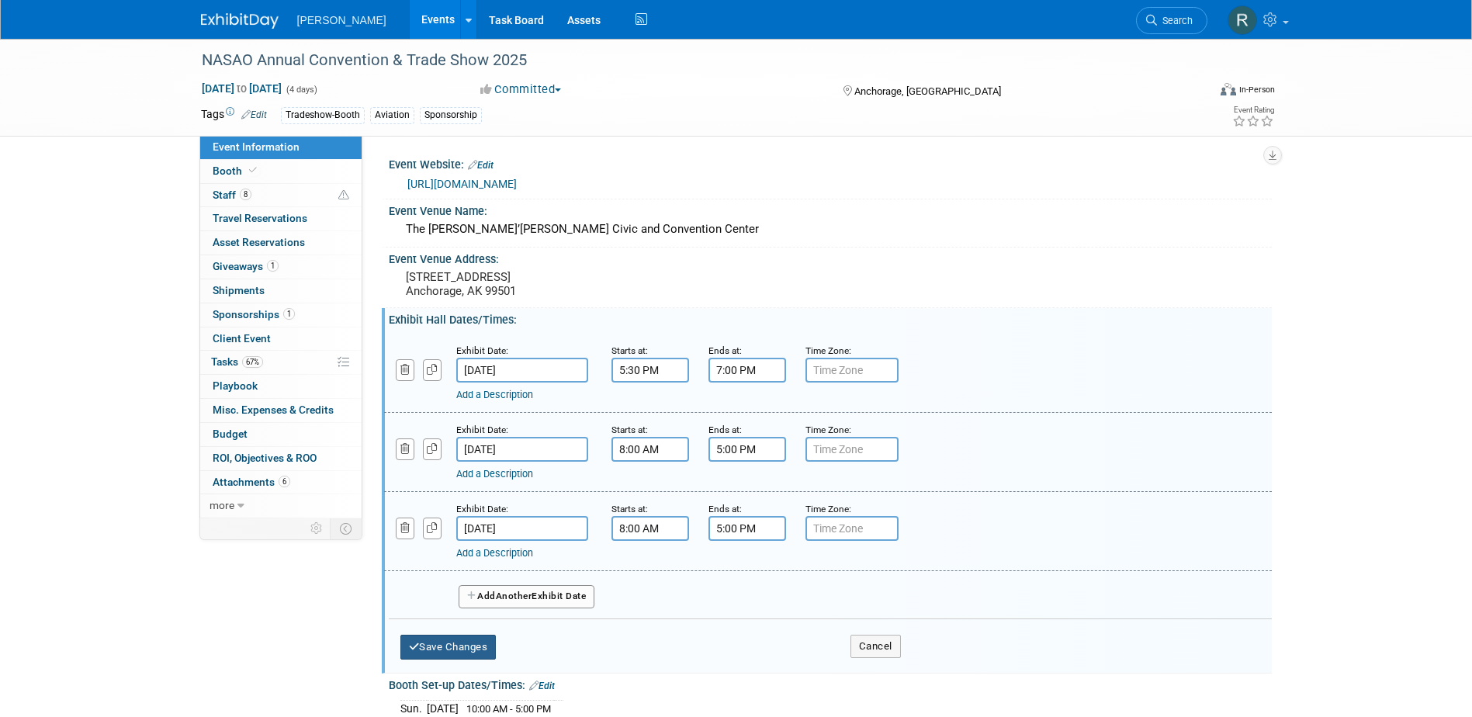
click at [469, 643] on button "Save Changes" at bounding box center [448, 647] width 96 height 25
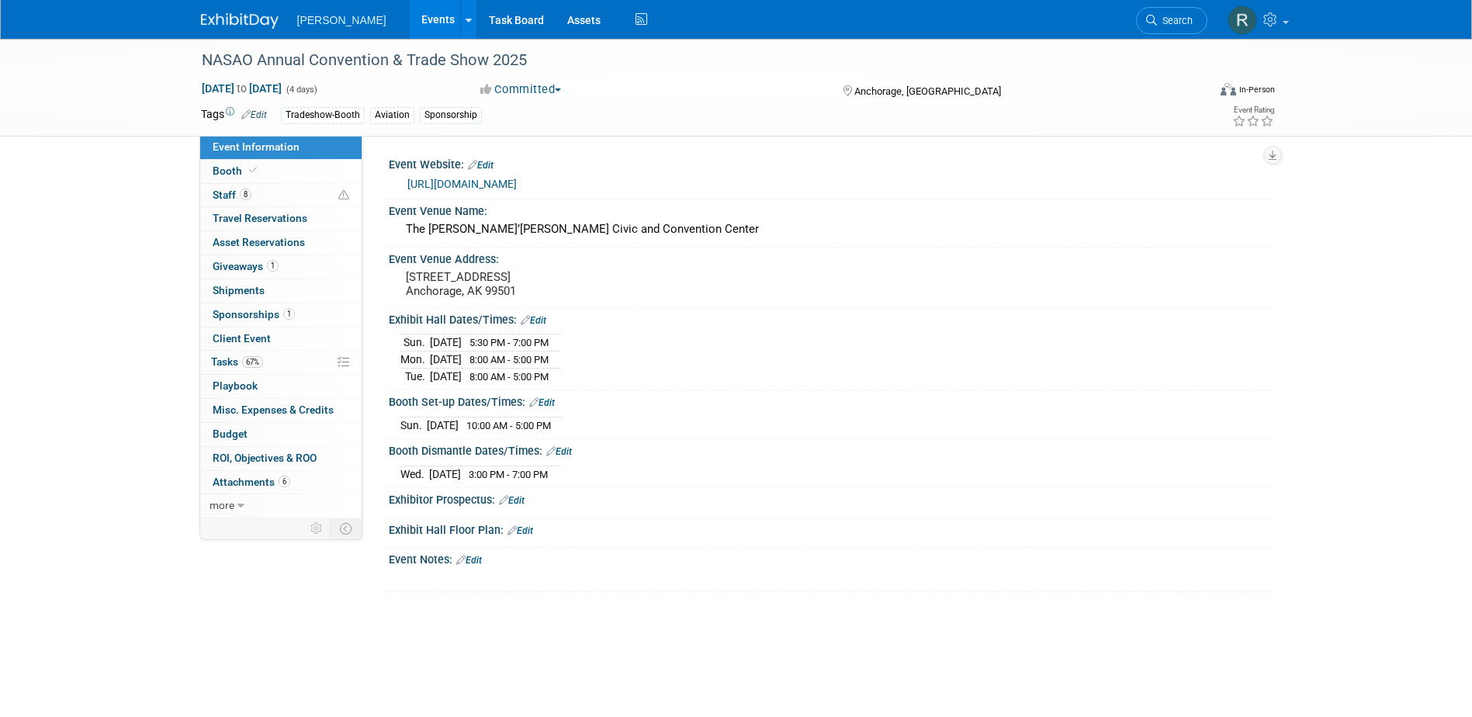
click at [521, 497] on link "Edit" at bounding box center [512, 500] width 26 height 11
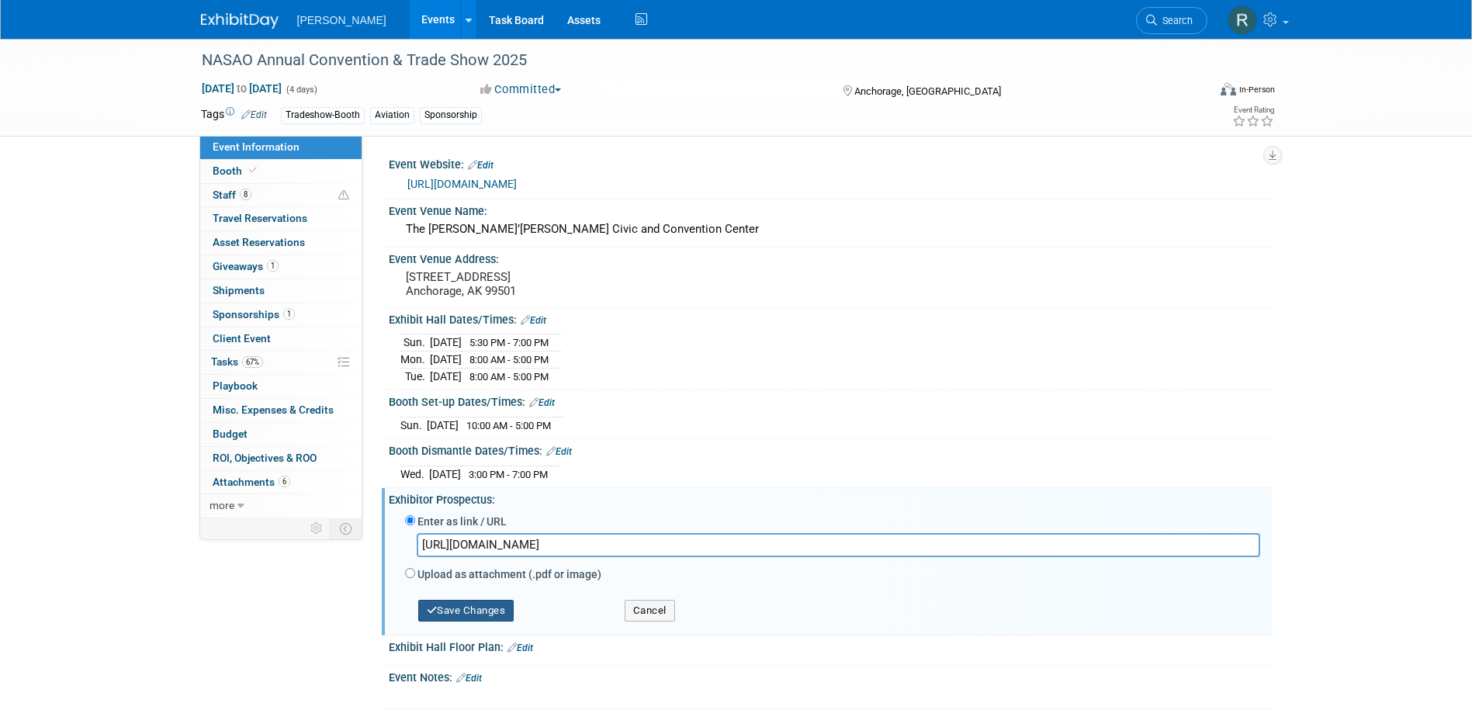
type input "https://www.canva.com/design/DAGgyOsQhZQ/qydSgoxDIi6qgvCL-D2yPA/view?utlId=hfde…"
click at [487, 608] on button "Save Changes" at bounding box center [466, 611] width 96 height 22
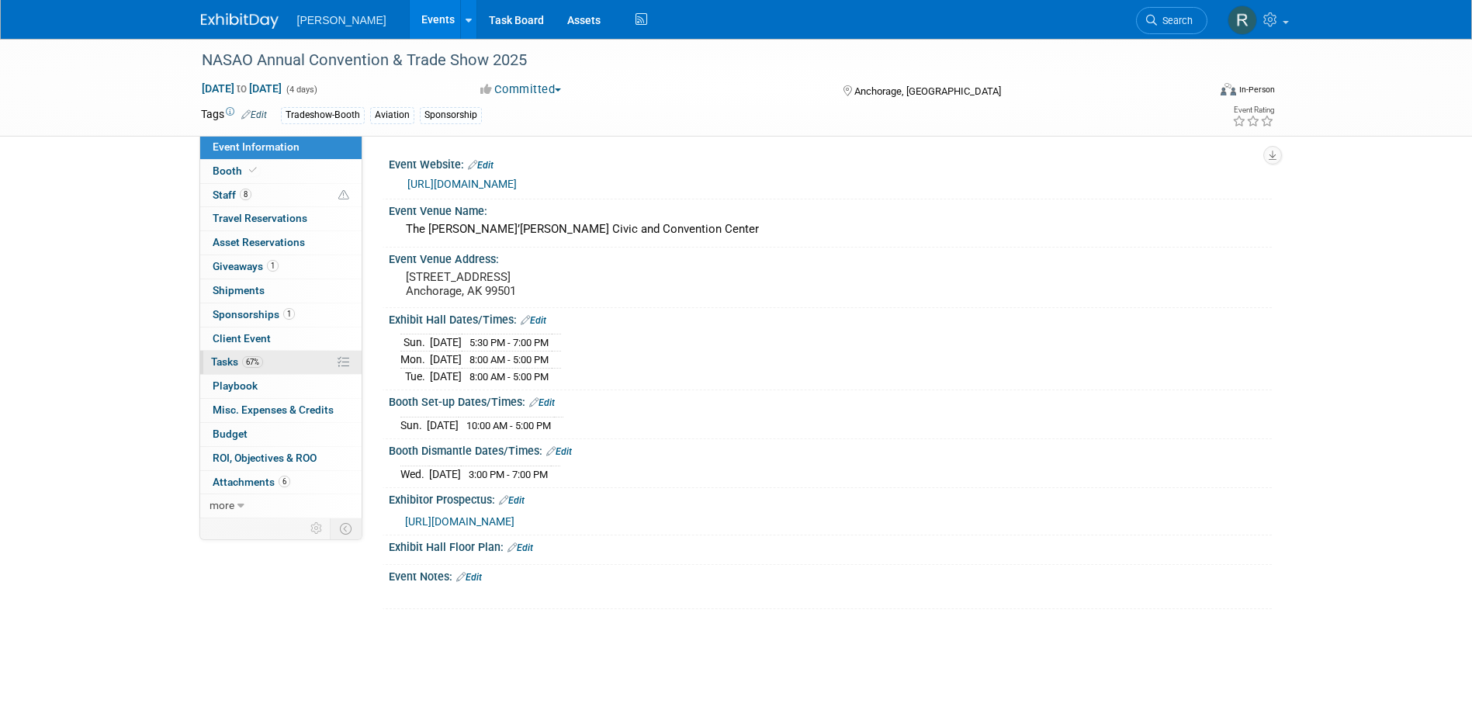
click at [287, 359] on link "67% Tasks 67%" at bounding box center [280, 362] width 161 height 23
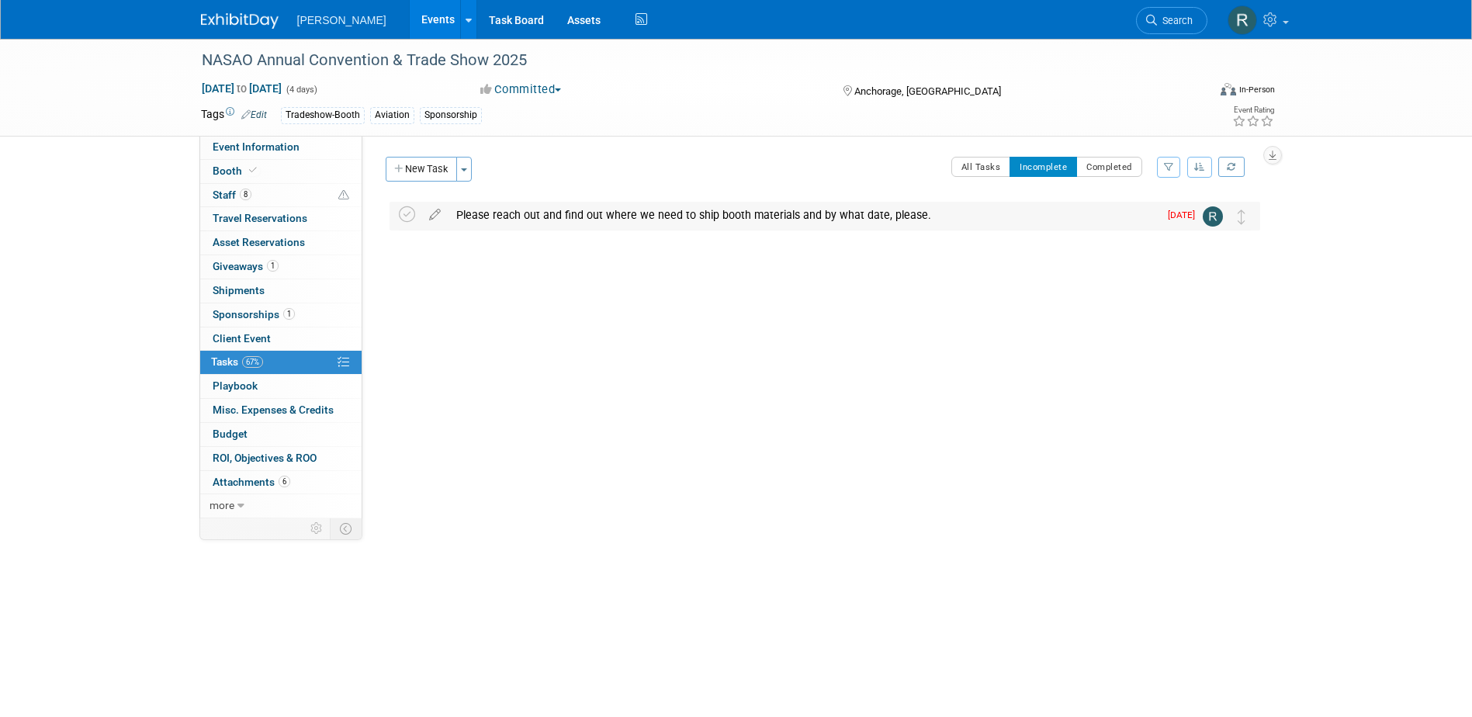
click at [726, 217] on div "Please reach out and find out where we need to ship booth materials and by what…" at bounding box center [804, 215] width 710 height 26
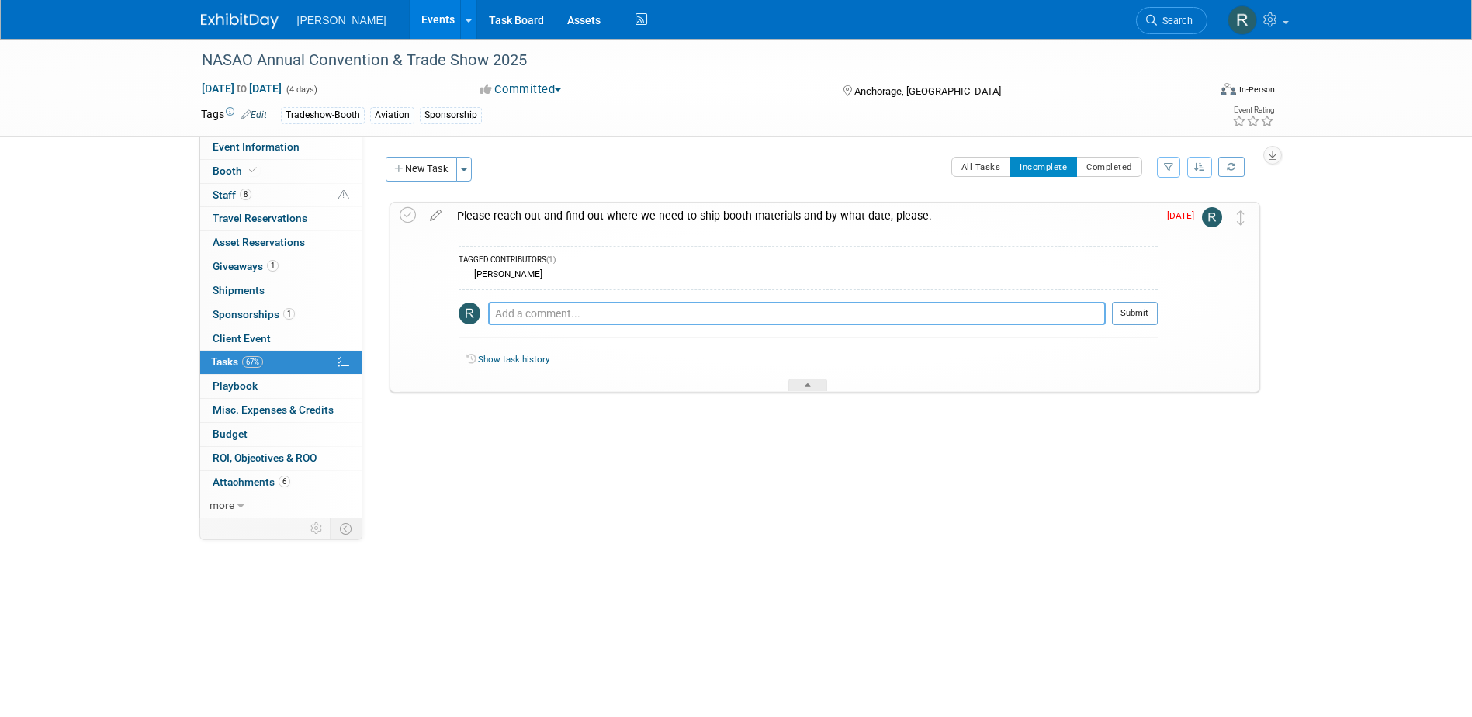
click at [525, 314] on textarea at bounding box center [797, 313] width 618 height 23
type textarea "Email sent - will let you know as soon as I hear back."
click at [1141, 315] on button "Submit" at bounding box center [1135, 313] width 46 height 23
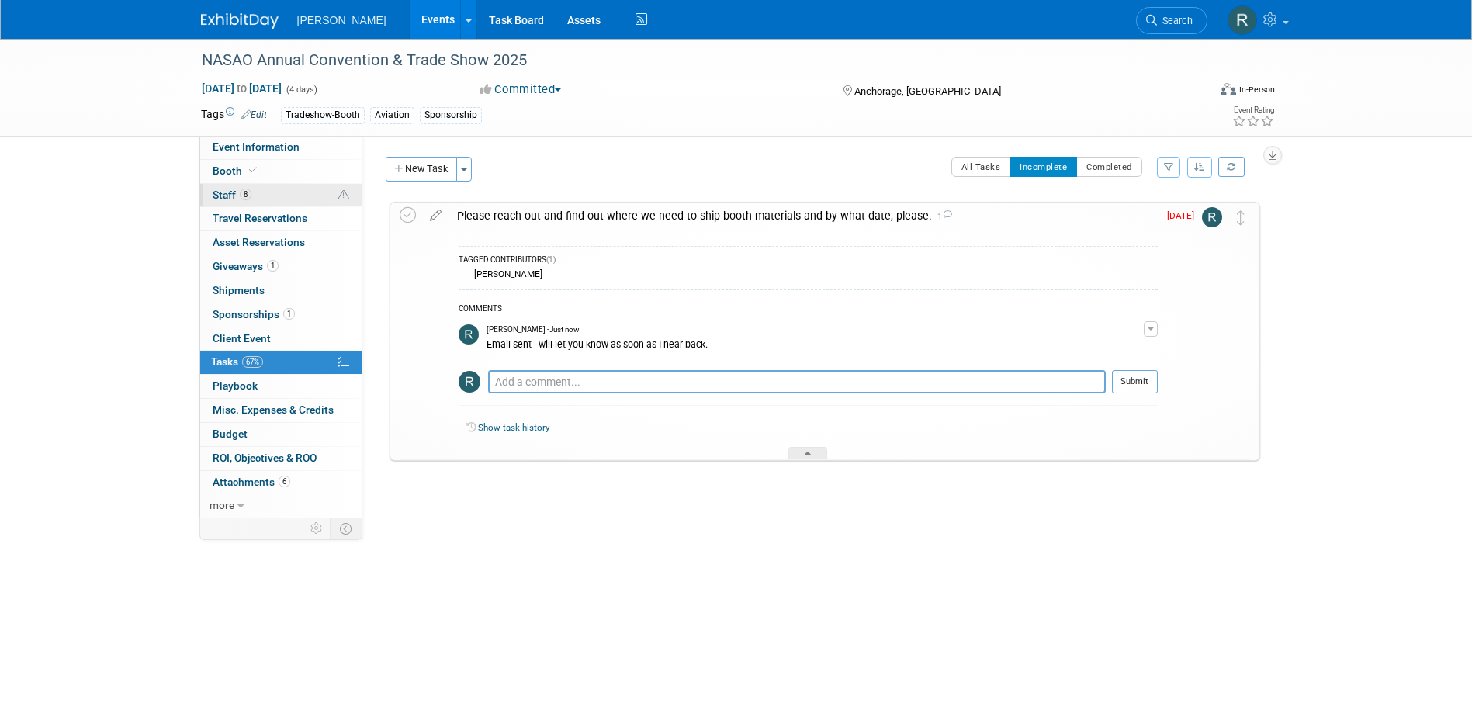
click at [262, 191] on link "8 Staff 8" at bounding box center [280, 195] width 161 height 23
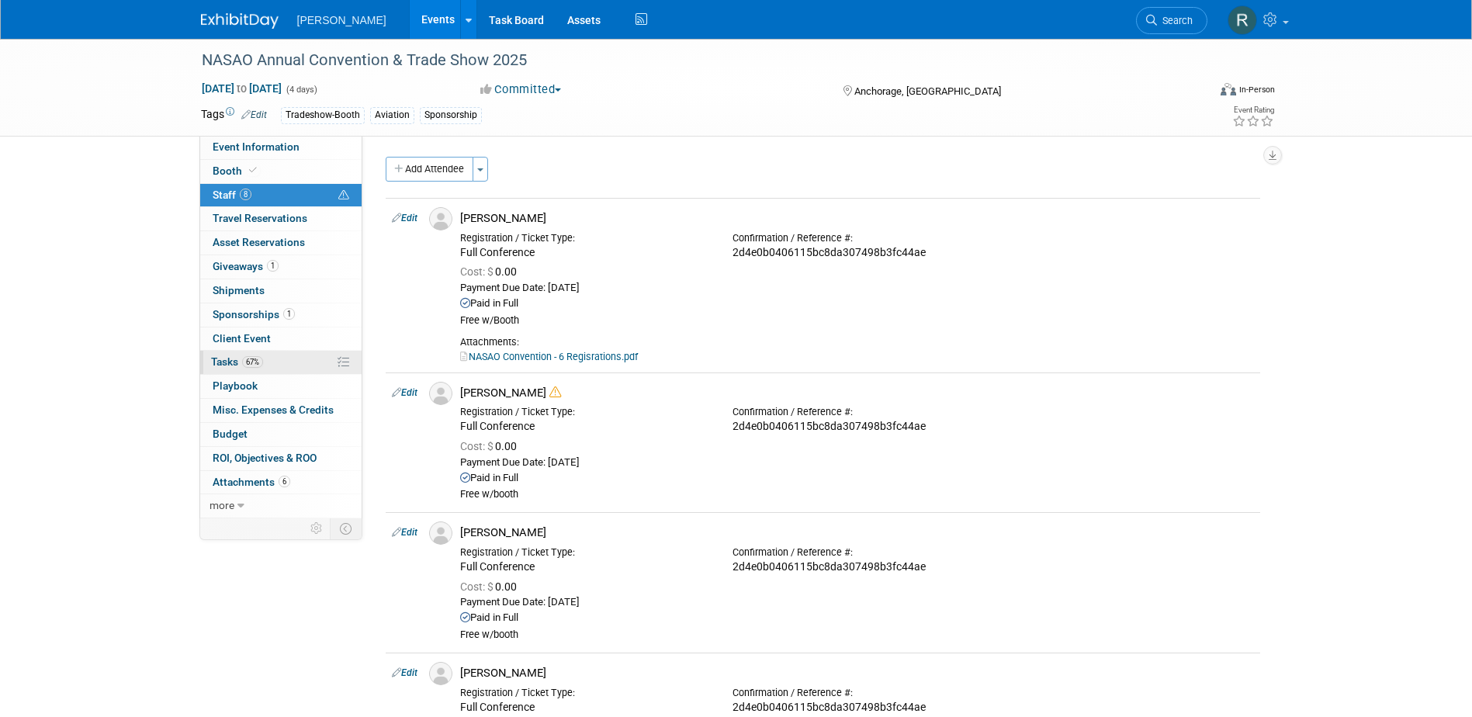
click at [206, 358] on link "67% Tasks 67%" at bounding box center [280, 362] width 161 height 23
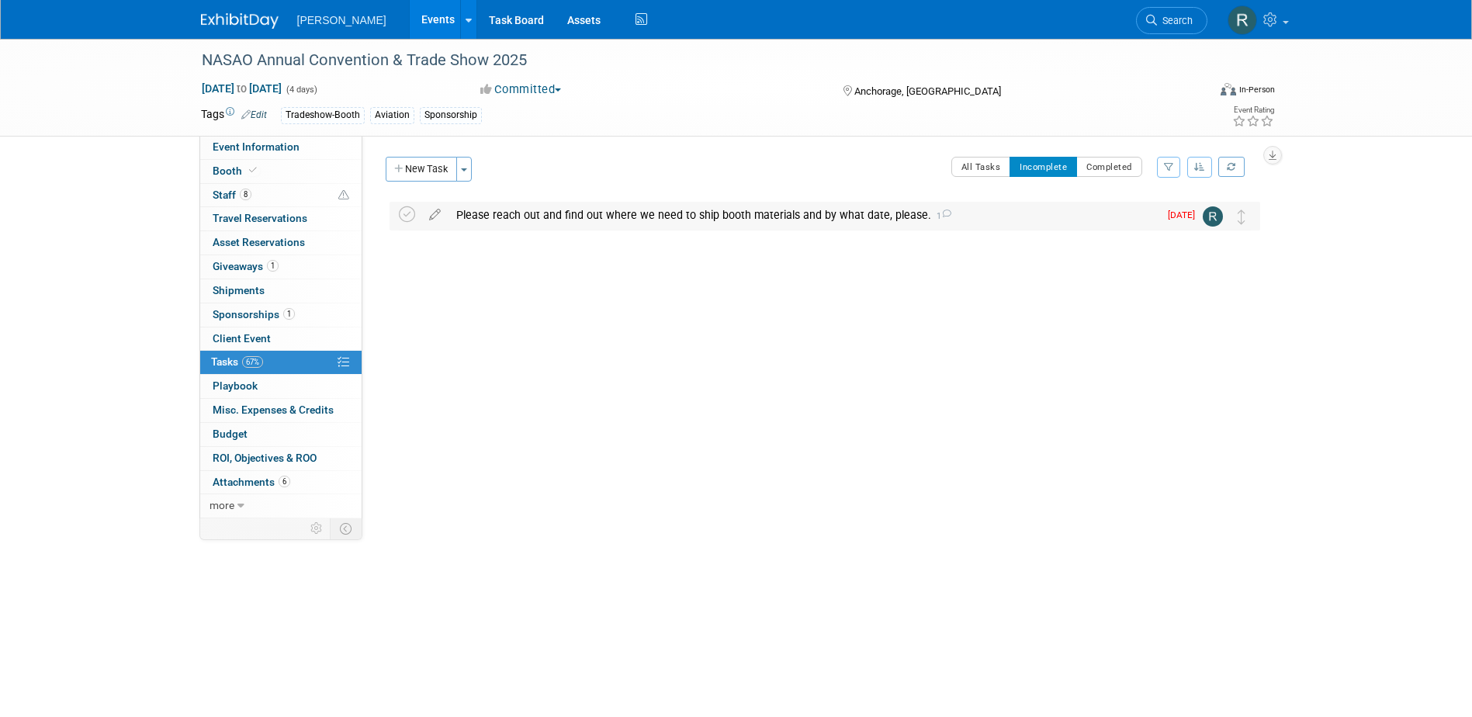
click at [512, 211] on div "Please reach out and find out where we need to ship booth materials and by what…" at bounding box center [804, 215] width 710 height 26
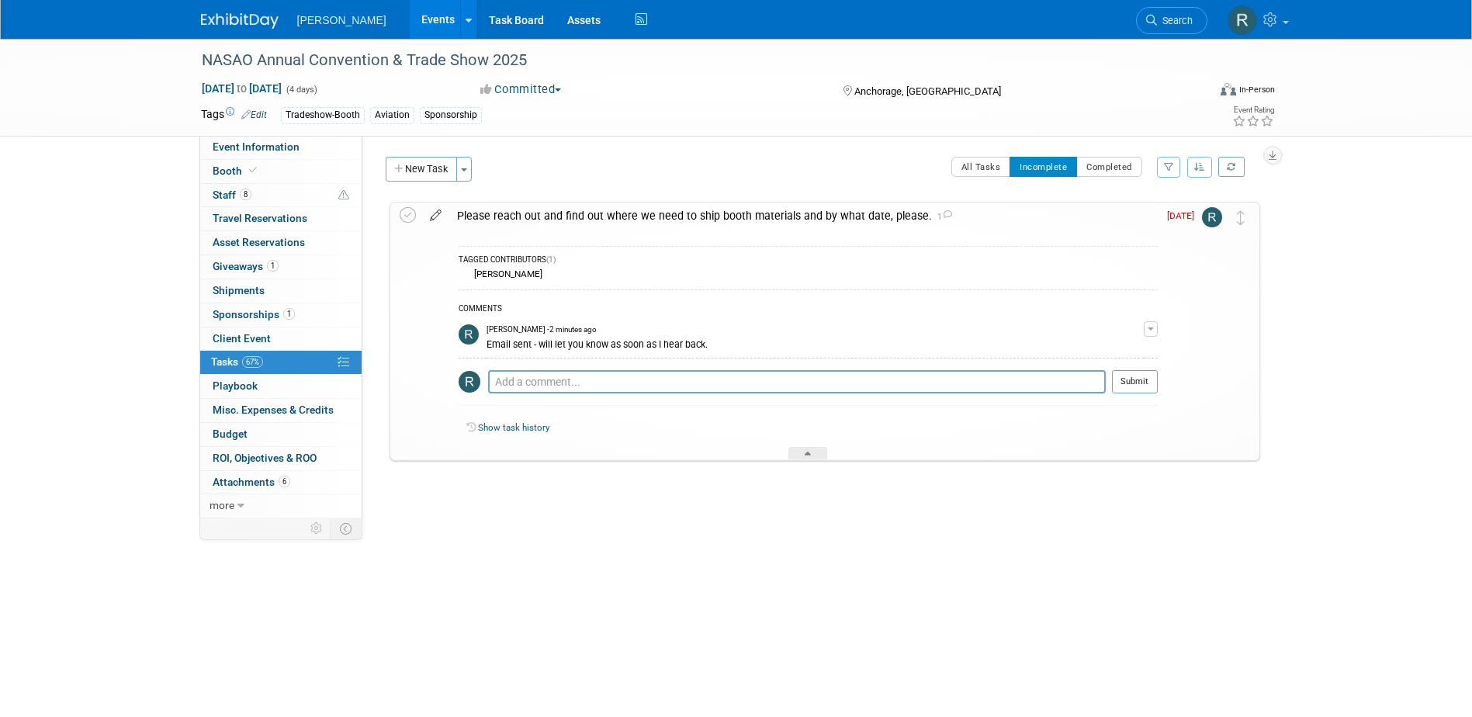
click at [433, 219] on icon at bounding box center [435, 212] width 27 height 19
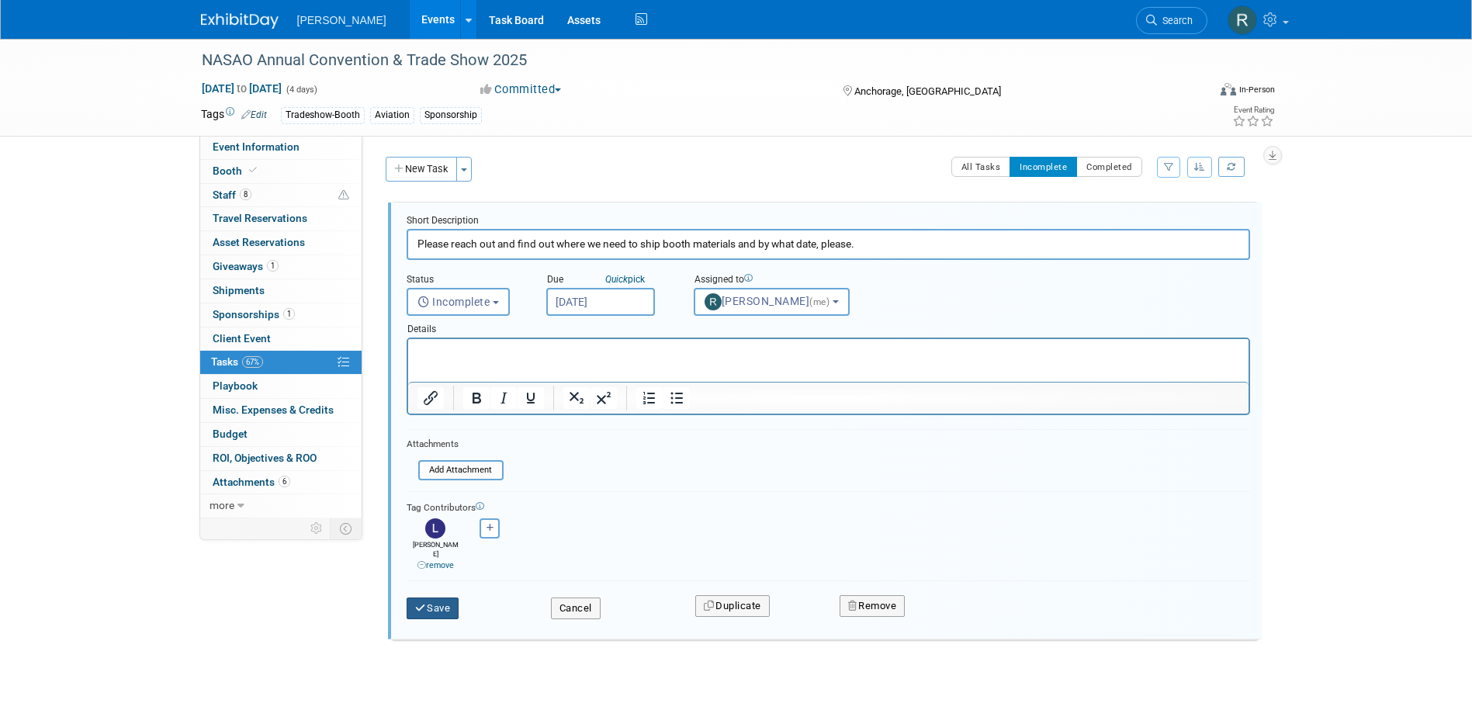
click at [428, 605] on button "Save" at bounding box center [433, 609] width 53 height 22
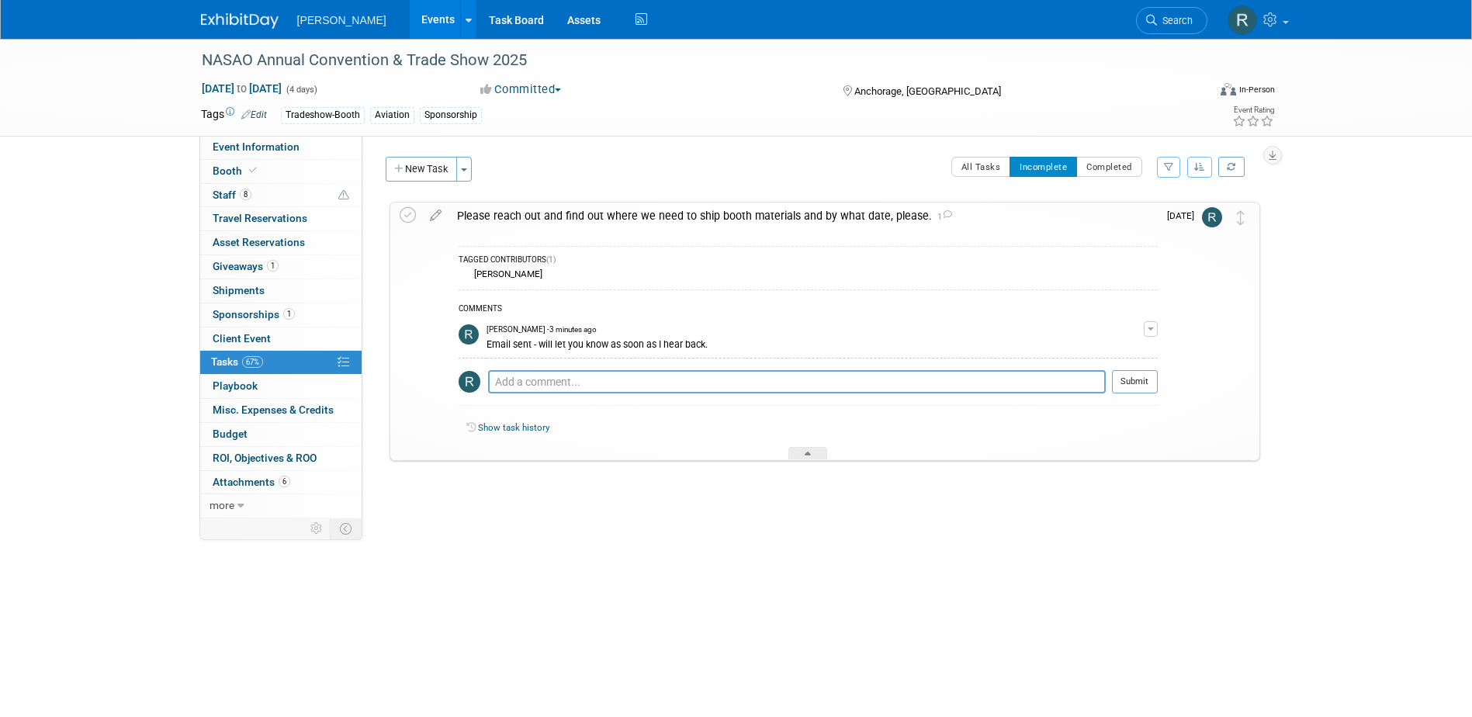
click at [238, 362] on span "Tasks 67%" at bounding box center [237, 361] width 52 height 12
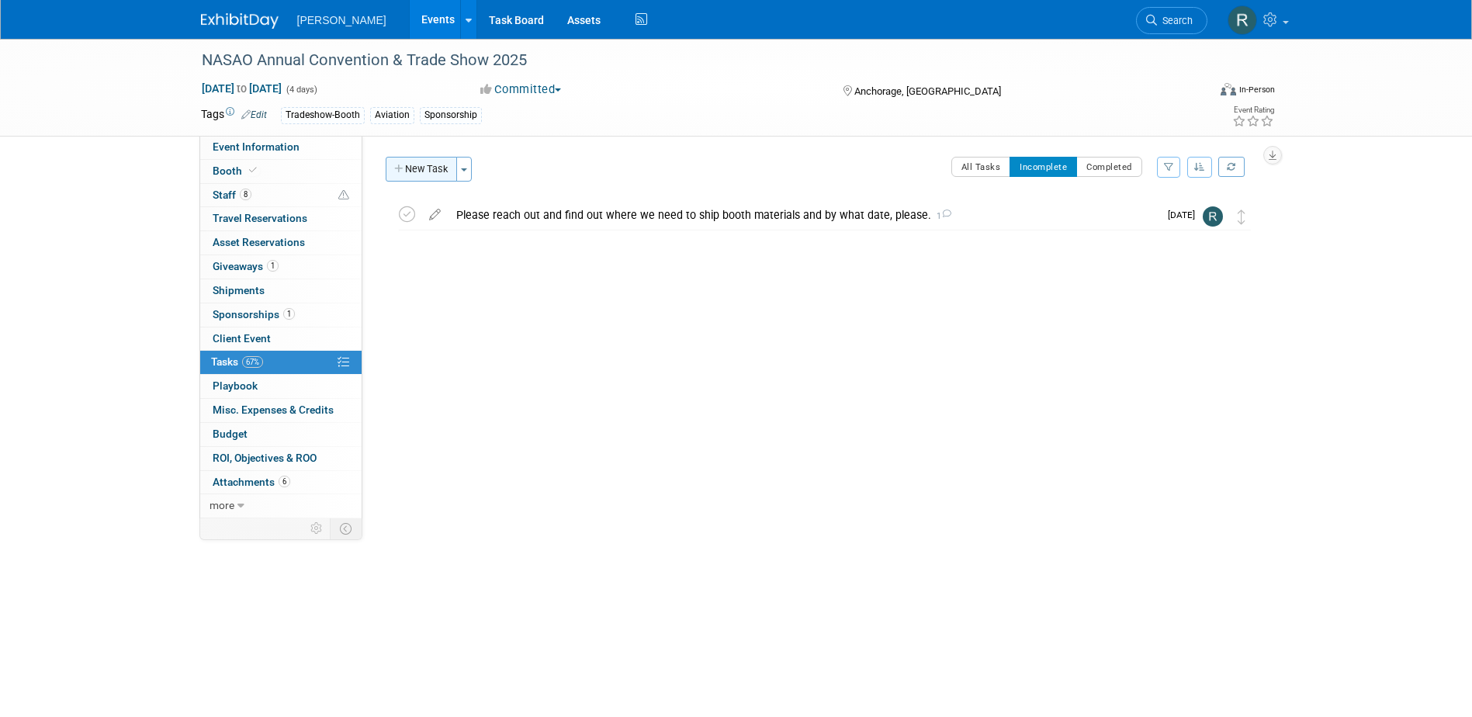
click at [416, 169] on button "New Task" at bounding box center [421, 169] width 71 height 25
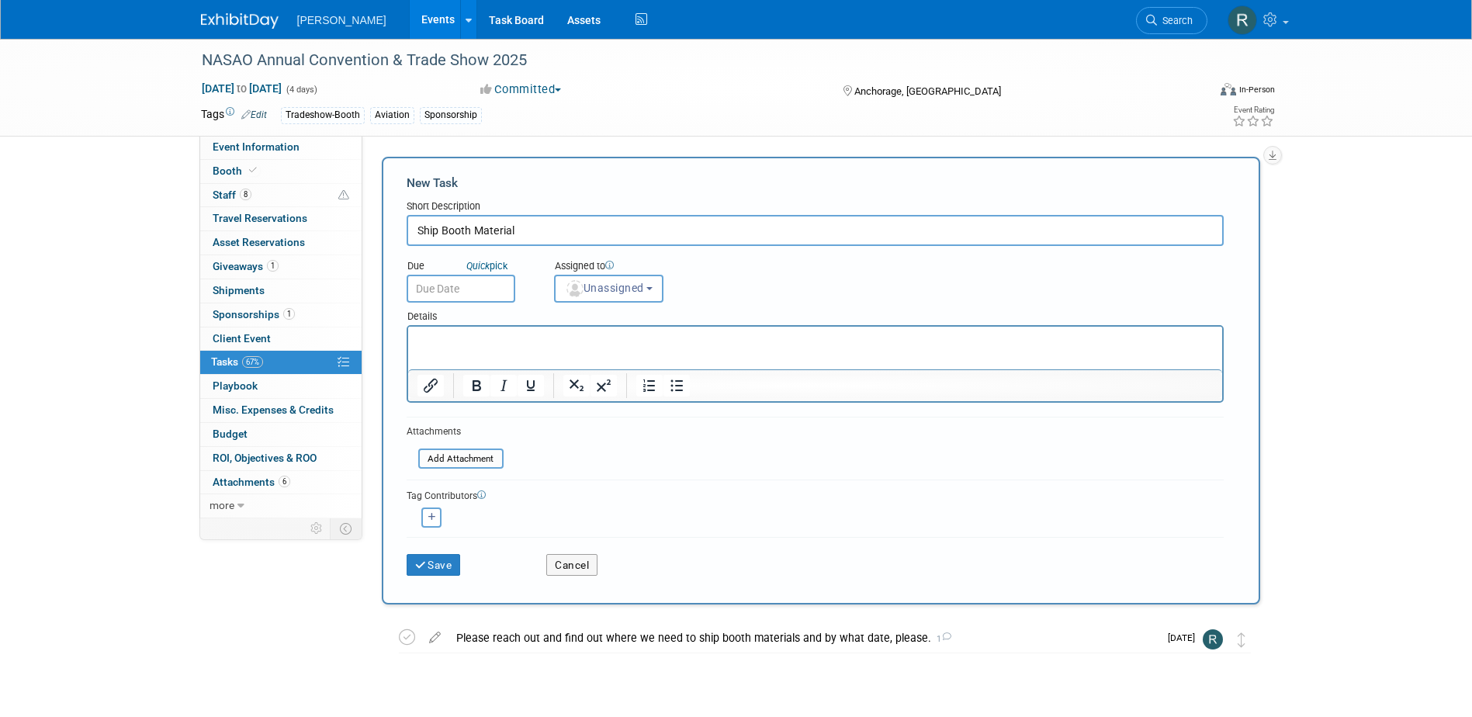
type input "Ship Booth Material"
click at [475, 289] on input "text" at bounding box center [461, 289] width 109 height 28
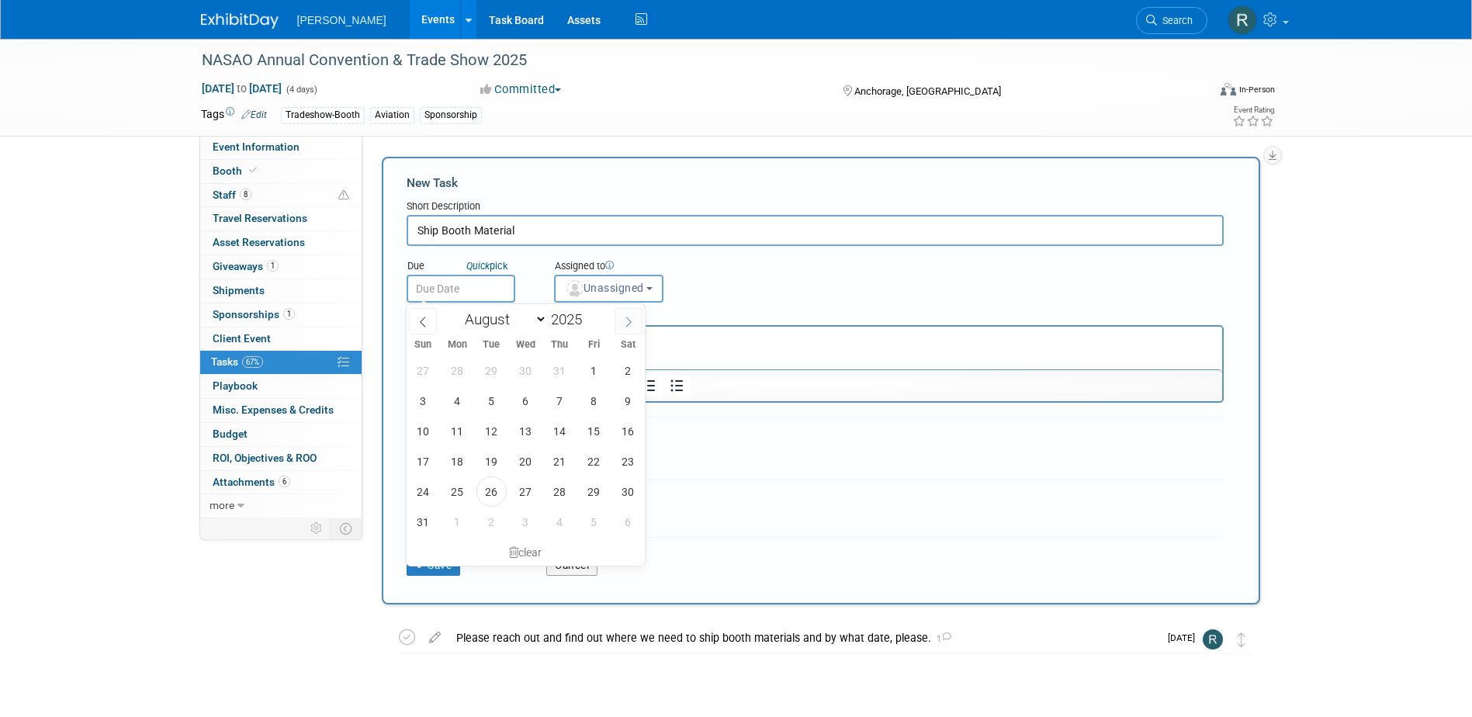
click at [632, 312] on span at bounding box center [629, 321] width 28 height 26
select select "8"
click at [452, 401] on span "8" at bounding box center [457, 401] width 30 height 30
type input "Sep 8, 2025"
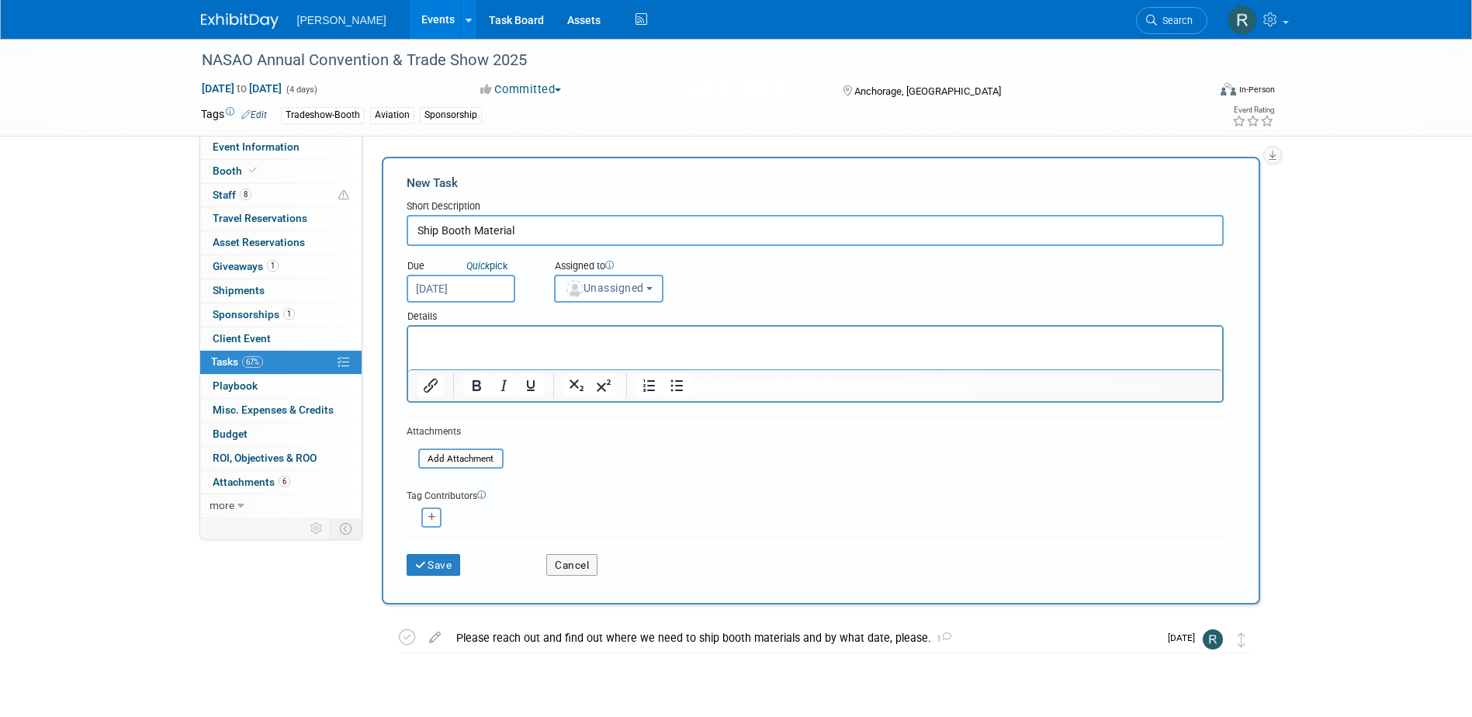
click at [633, 290] on span "Unassigned" at bounding box center [604, 288] width 79 height 12
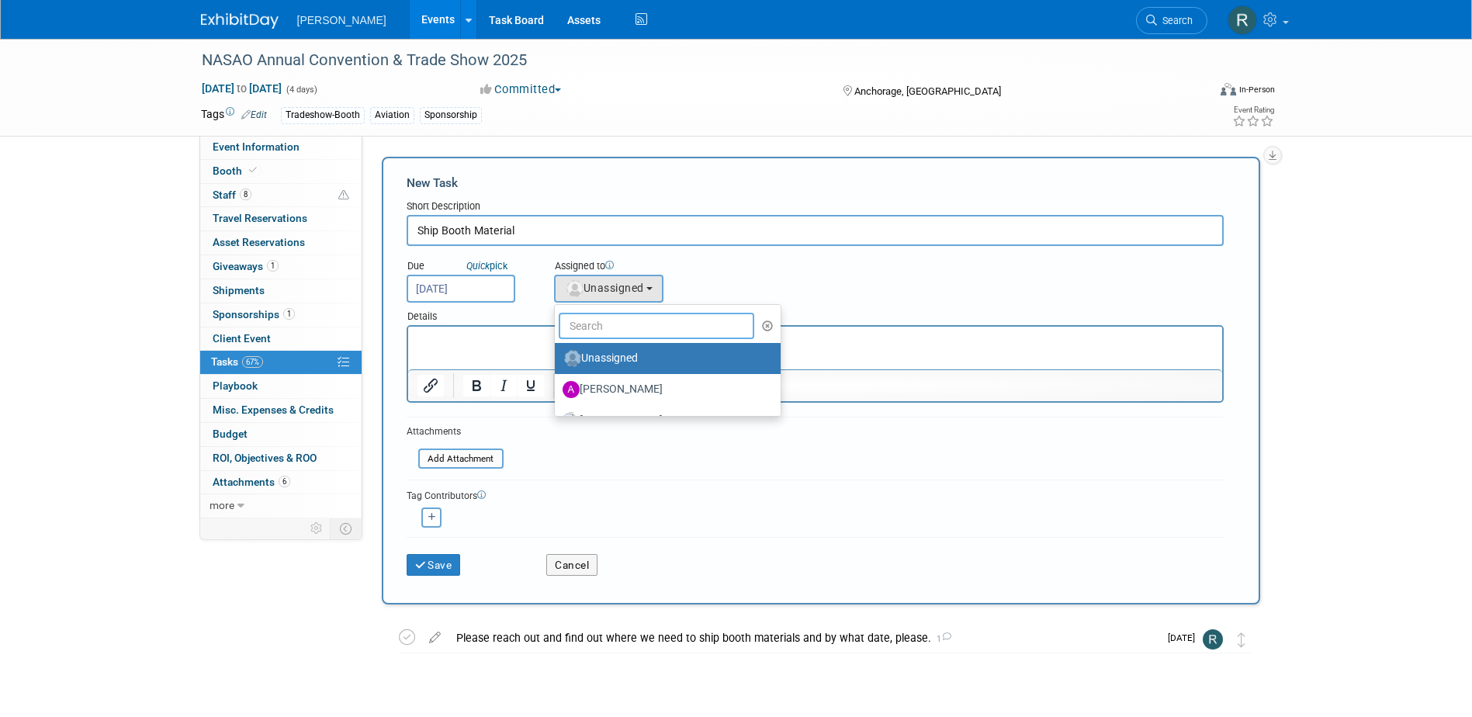
click at [601, 327] on input "text" at bounding box center [657, 326] width 196 height 26
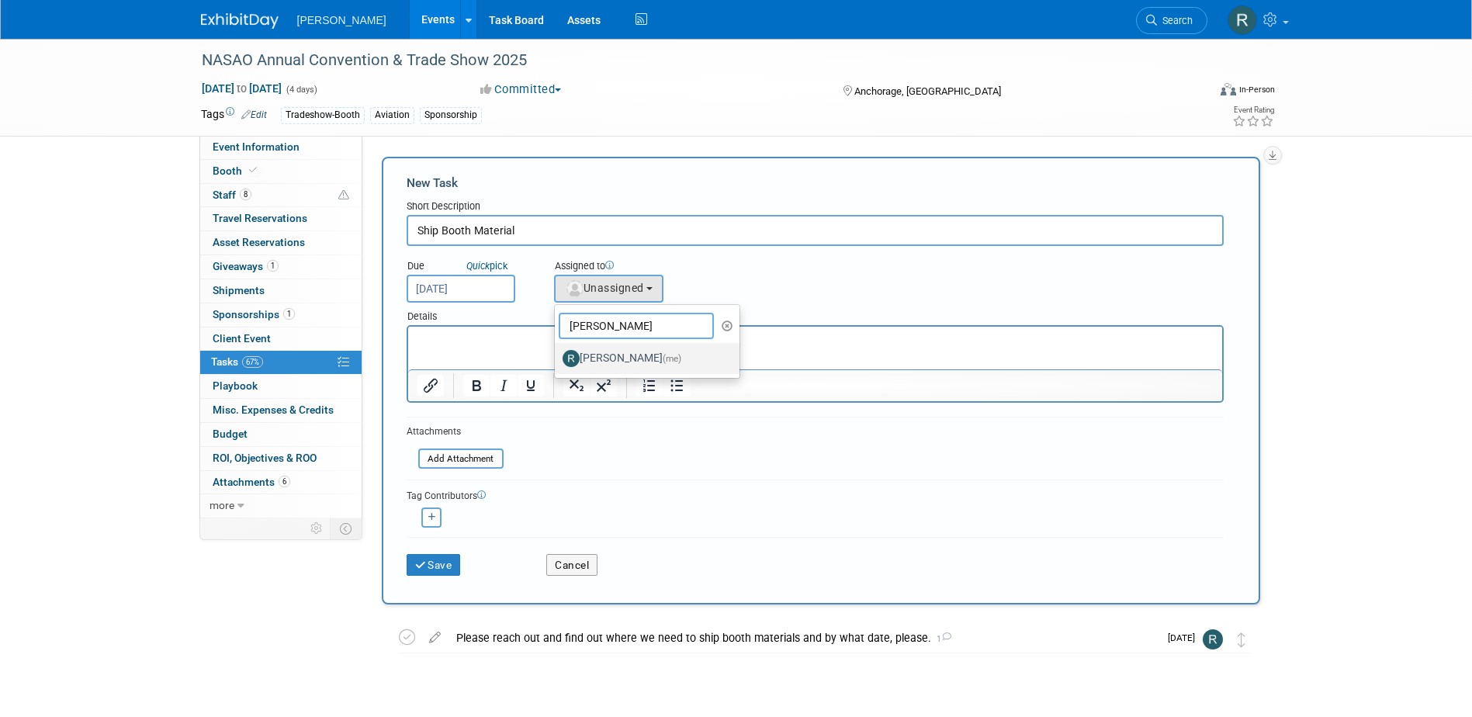
type input "Rebecca"
click at [596, 352] on label "Rebecca Deis (me)" at bounding box center [644, 358] width 162 height 25
click at [557, 352] on input "Rebecca Deis (me)" at bounding box center [552, 357] width 10 height 10
select select "844a177d-a181-44ff-a72a-5731d68e4351"
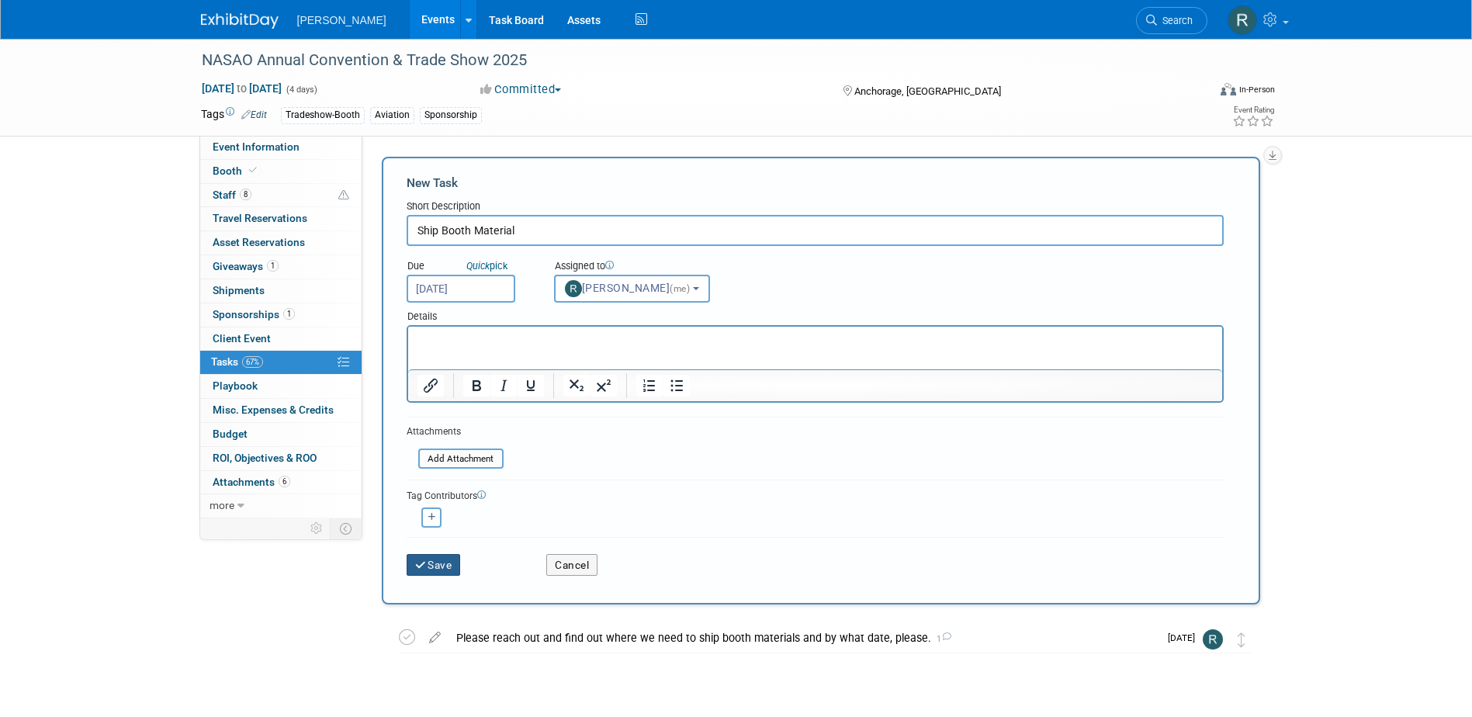
click at [431, 563] on button "Save" at bounding box center [434, 565] width 54 height 22
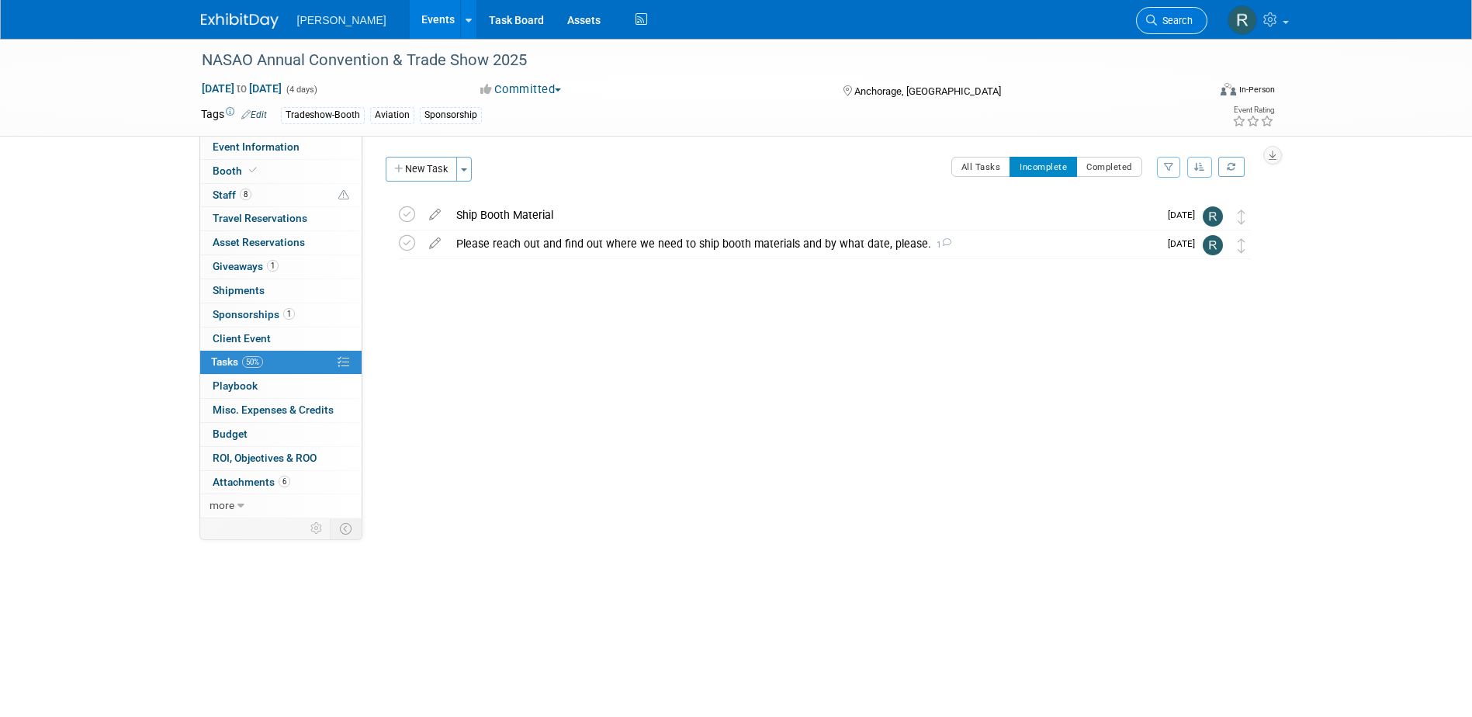
click at [1176, 21] on span "Search" at bounding box center [1175, 21] width 36 height 12
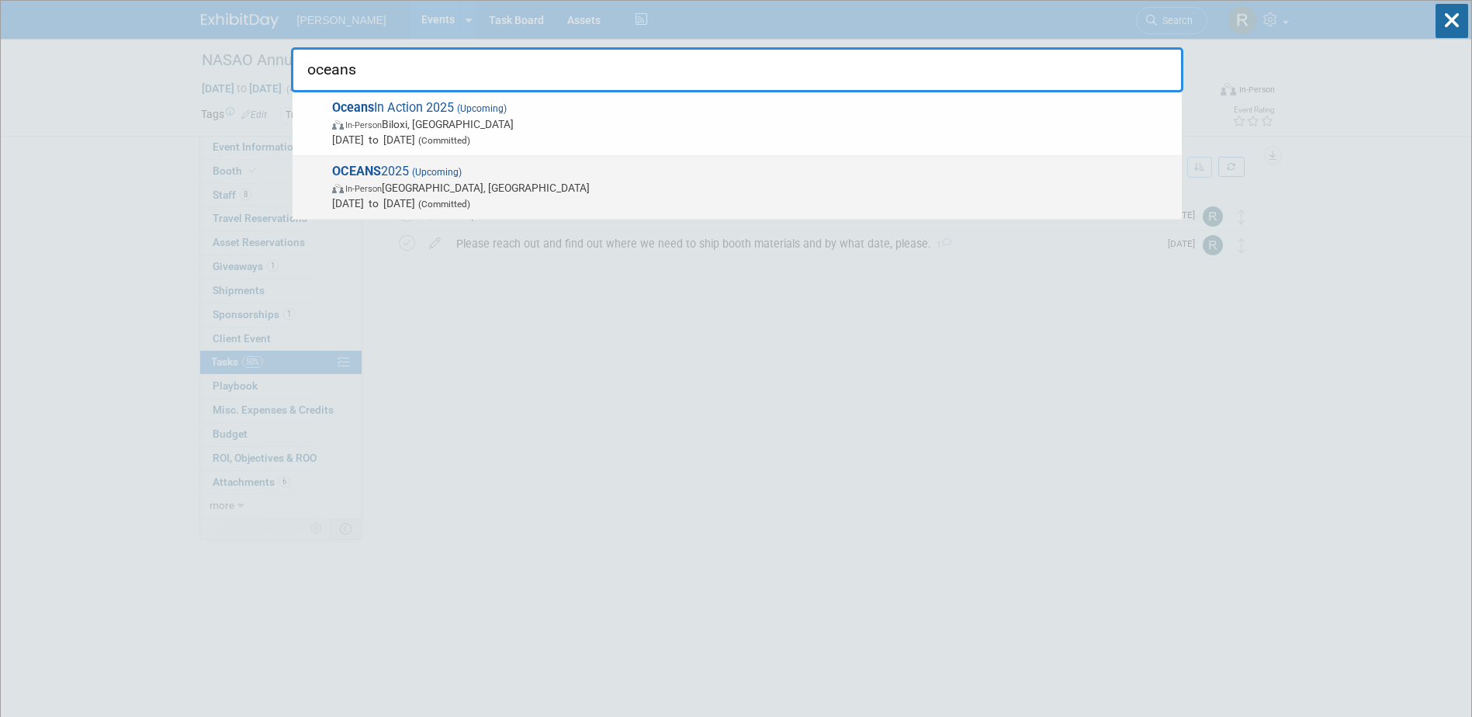
type input "oceans"
click at [442, 178] on span "OCEANS 2025 (Upcoming) In-Person Chicago, IL Sep 29, 2025 to Oct 2, 2025 (Commi…" at bounding box center [750, 187] width 847 height 47
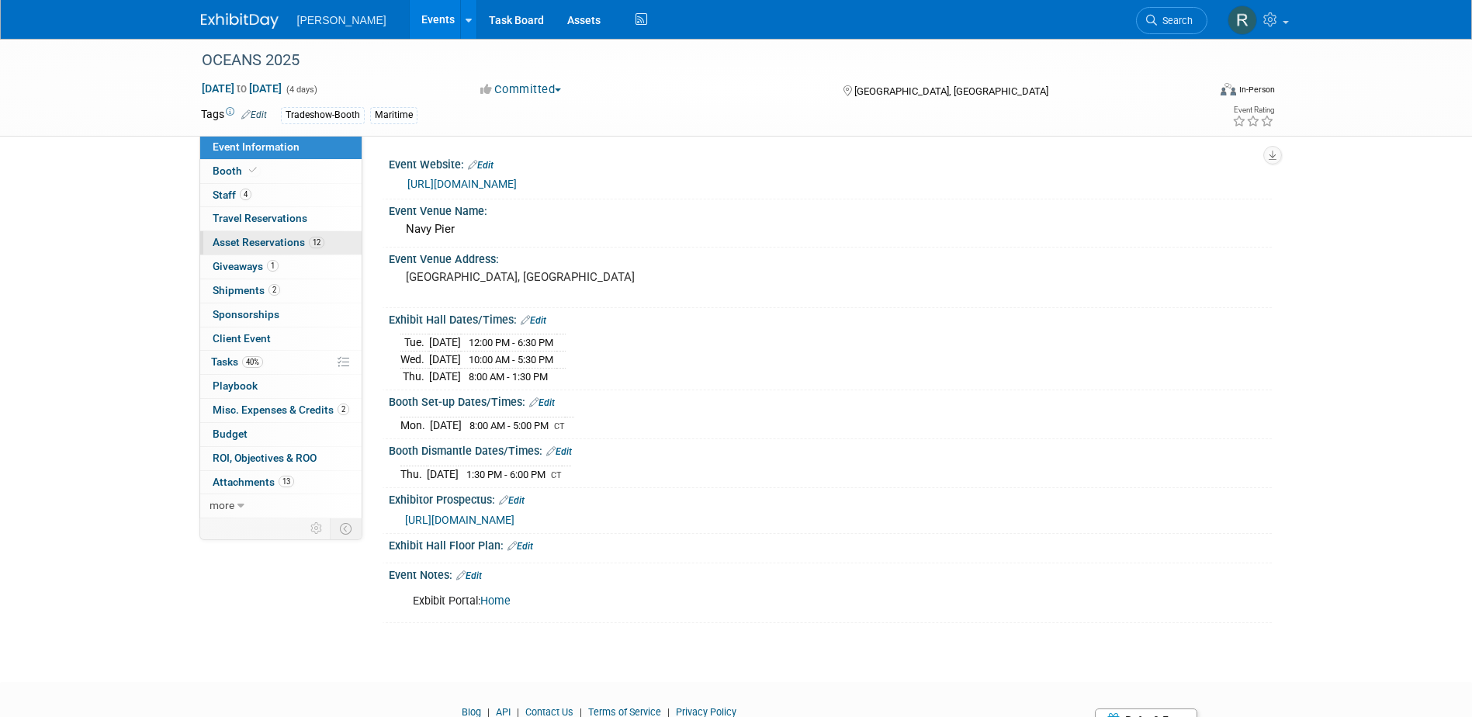
click at [271, 244] on span "Asset Reservations 12" at bounding box center [269, 242] width 112 height 12
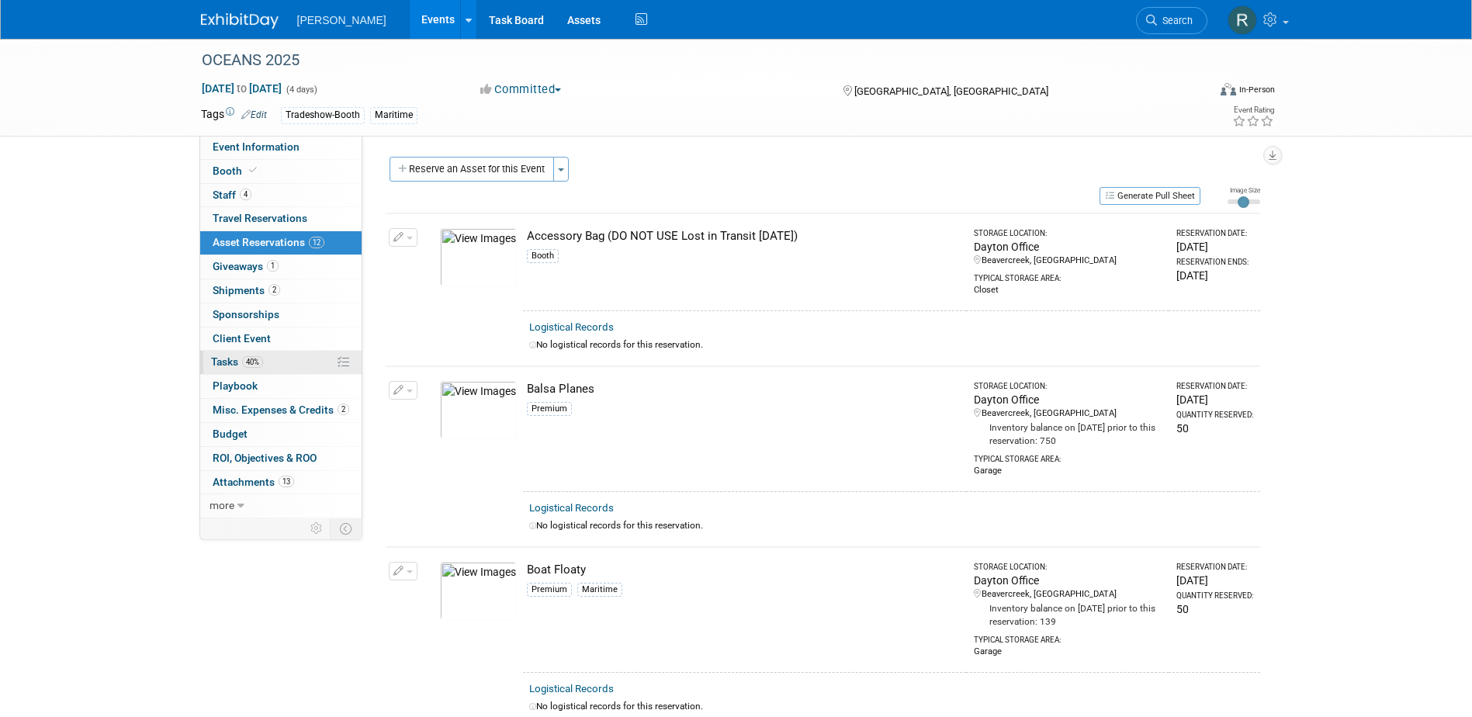
click at [248, 354] on link "40% Tasks 40%" at bounding box center [280, 362] width 161 height 23
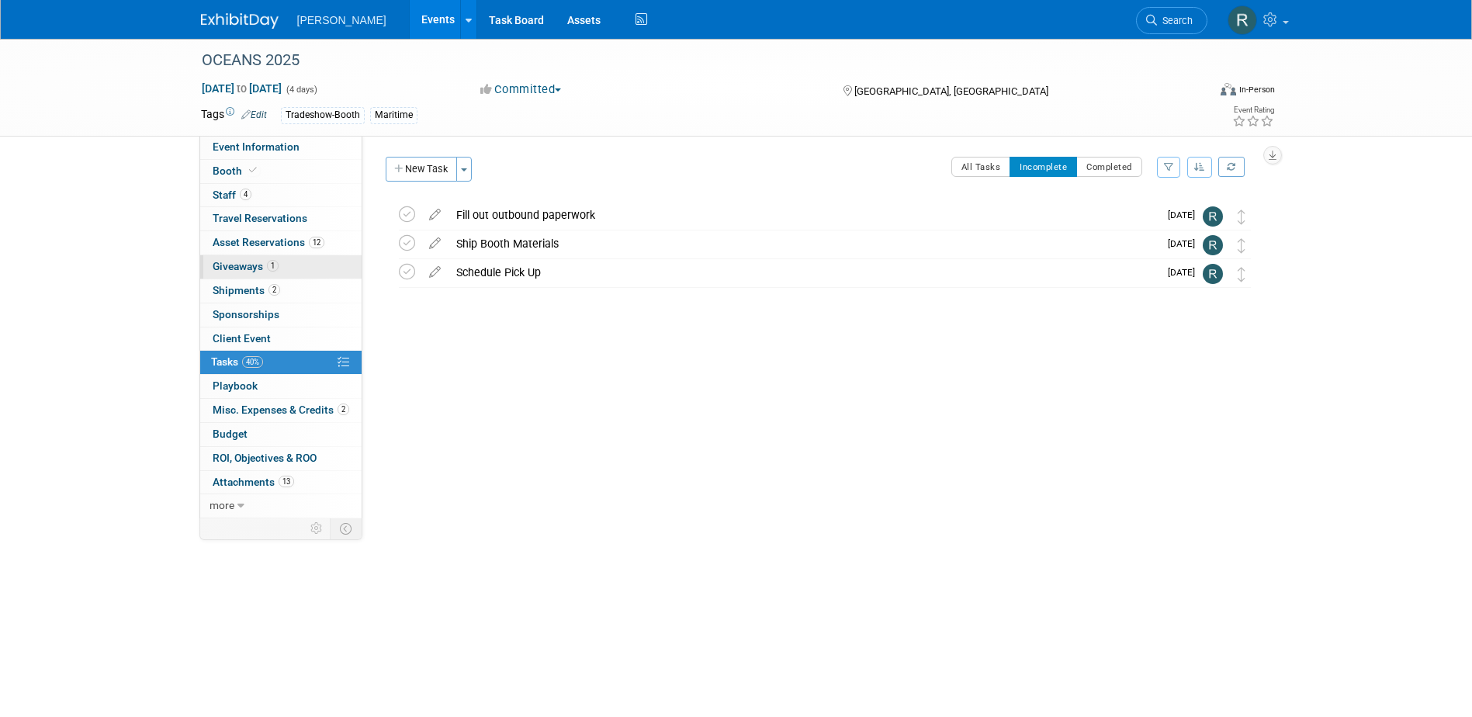
click at [234, 267] on span "Giveaways 1" at bounding box center [246, 266] width 66 height 12
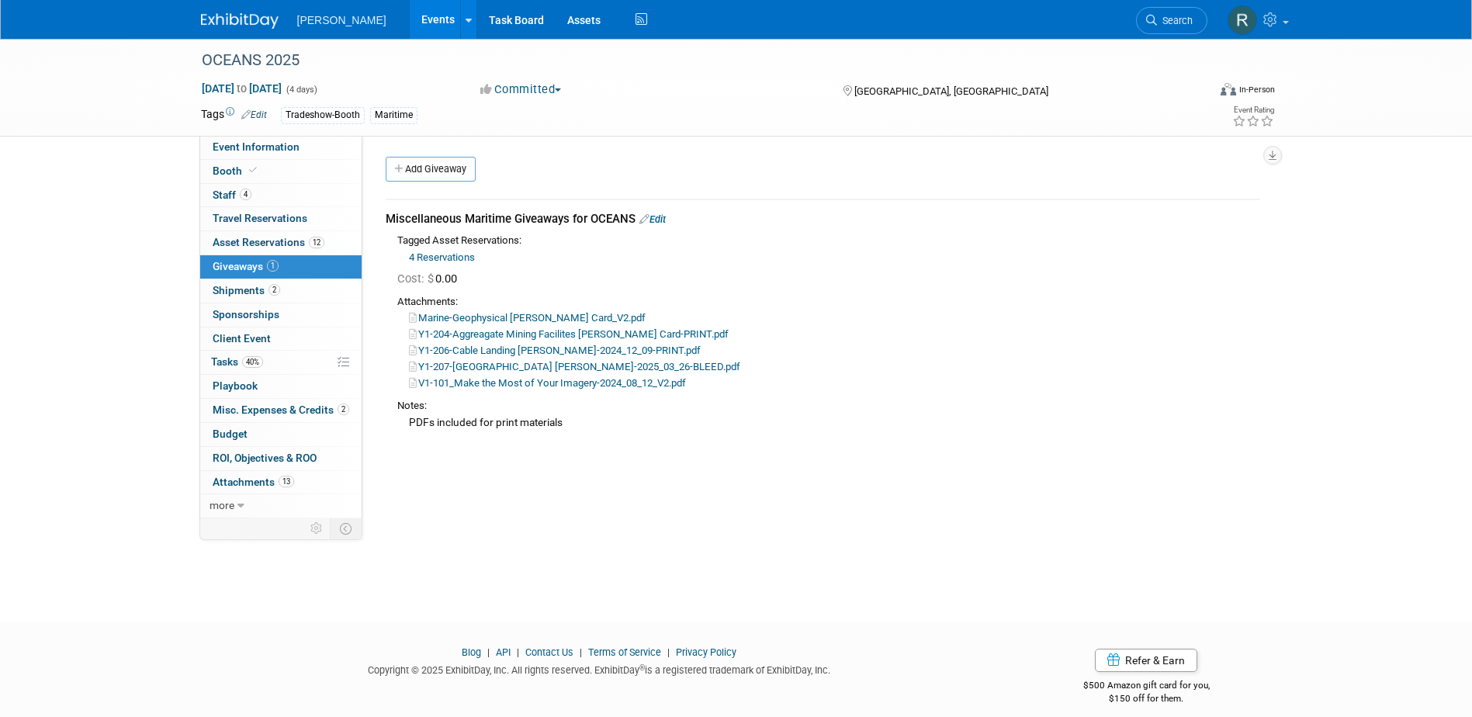
click at [443, 253] on link "4 Reservations" at bounding box center [442, 257] width 66 height 12
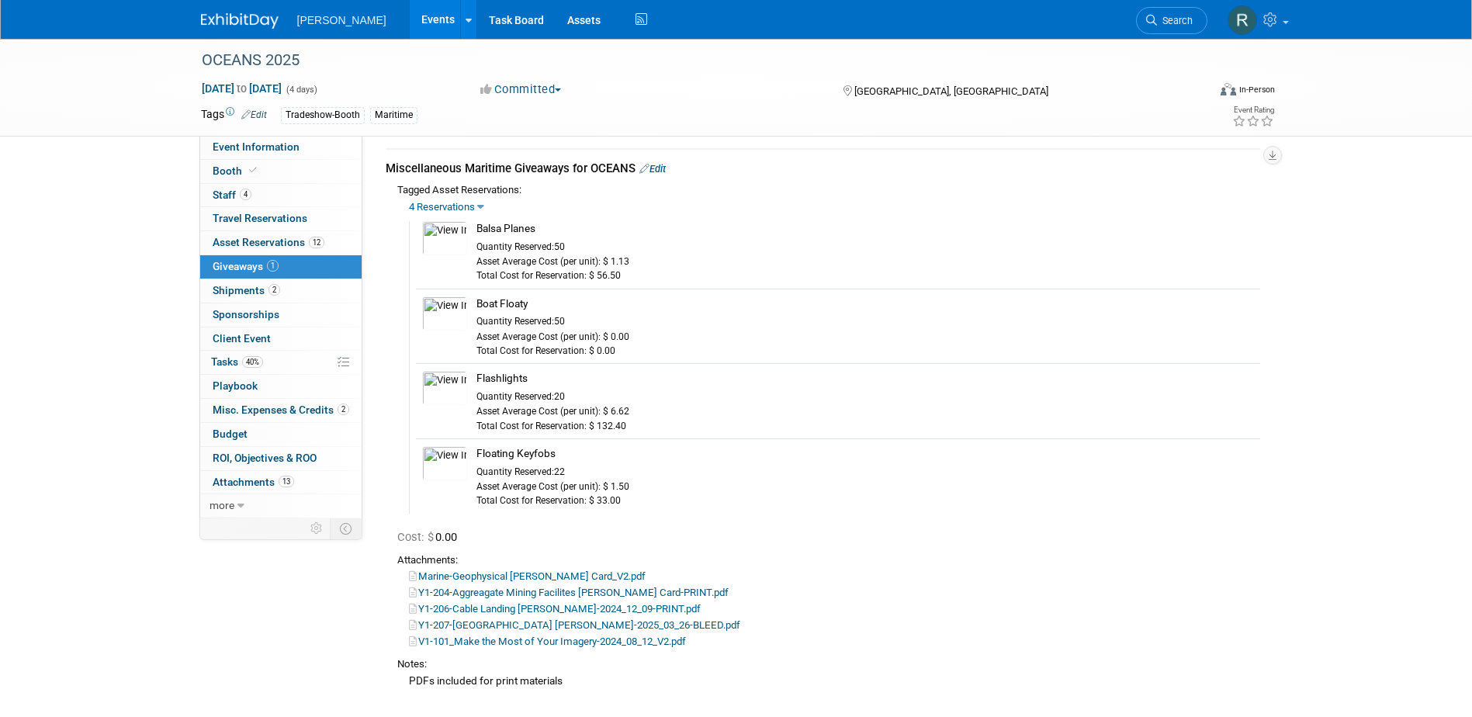
scroll to position [78, 0]
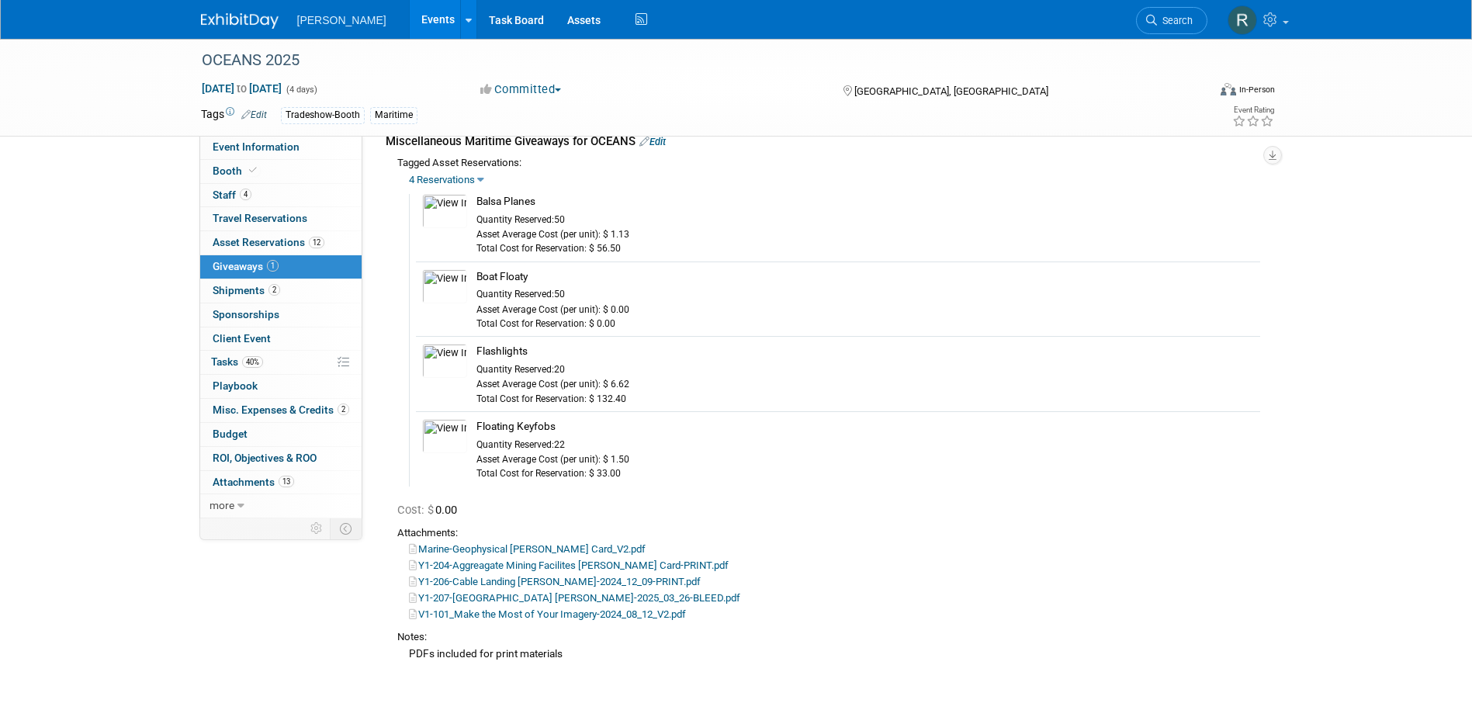
click at [474, 182] on link "4 Reservations" at bounding box center [442, 180] width 66 height 12
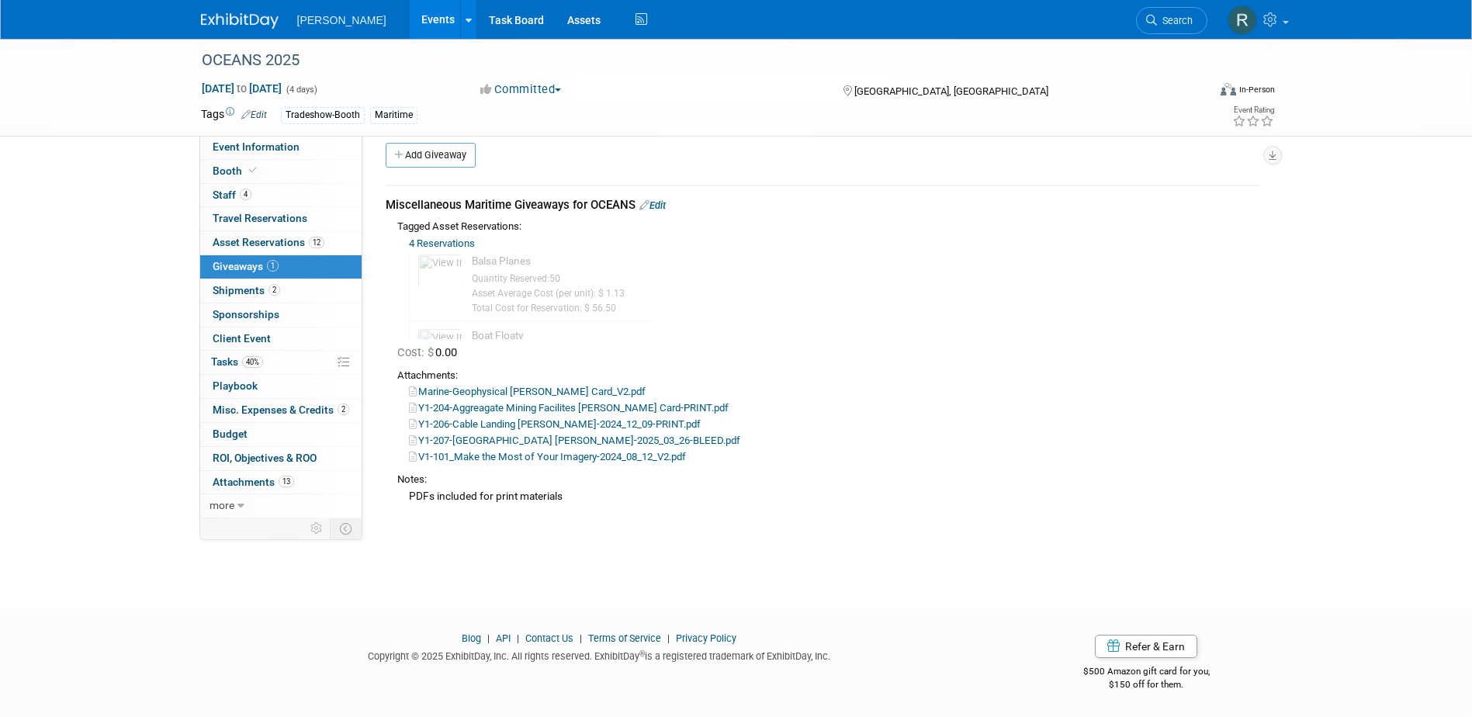
scroll to position [14, 0]
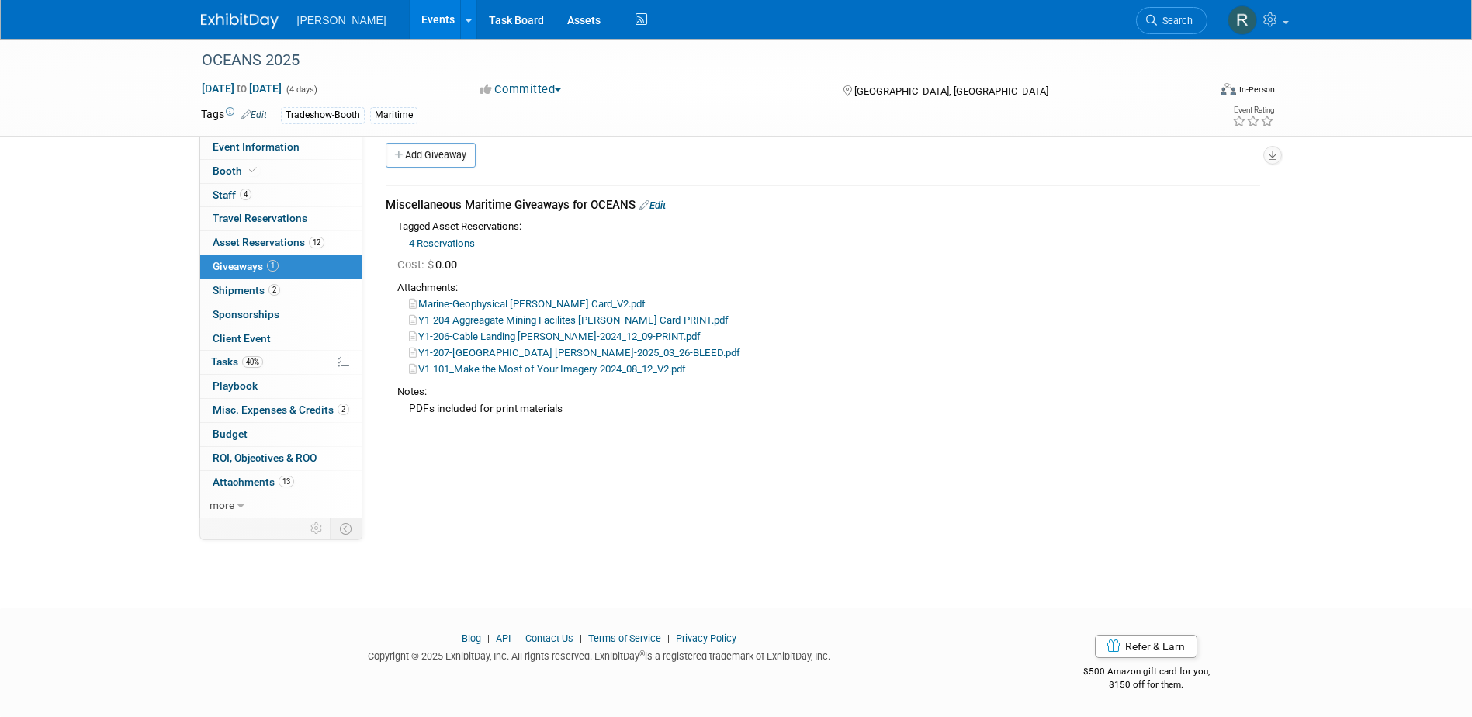
click at [470, 369] on link "V1-101_Make the Most of Your Imagery-2024_08_12_V2.pdf" at bounding box center [547, 369] width 277 height 12
click at [459, 350] on link "Y1-207-[GEOGRAPHIC_DATA] [PERSON_NAME]-2025_03_26-BLEED.pdf" at bounding box center [574, 353] width 331 height 12
click at [460, 334] on link "Y1-206-Cable Landing [PERSON_NAME]-2024_12_09-PRINT.pdf" at bounding box center [555, 337] width 292 height 12
click at [486, 316] on link "Y1-204-Aggreagate Mining Facilites Hobson Card-PRINT.pdf" at bounding box center [569, 320] width 320 height 12
click at [515, 300] on link "Marine-Geophysical Hobson Card_V2.pdf" at bounding box center [527, 304] width 237 height 12
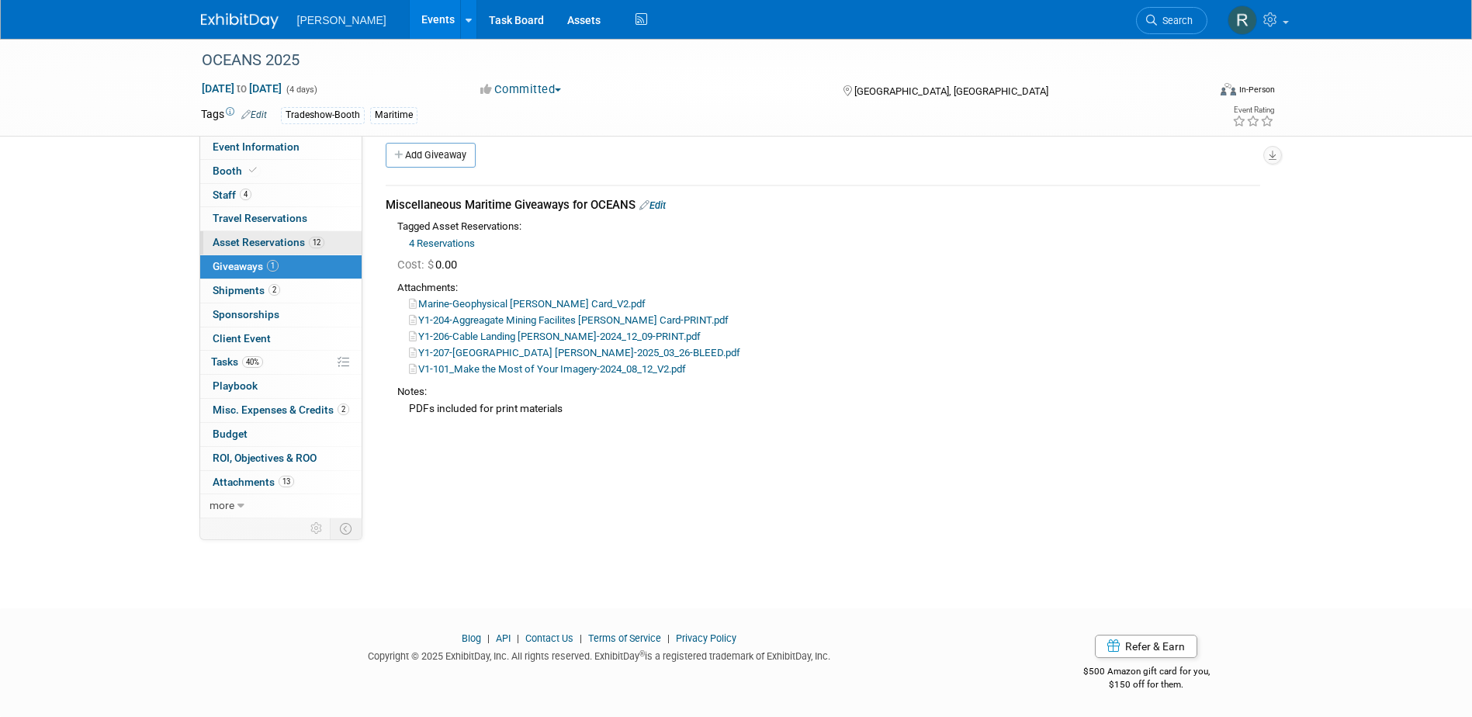
click at [255, 235] on link "12 Asset Reservations 12" at bounding box center [280, 242] width 161 height 23
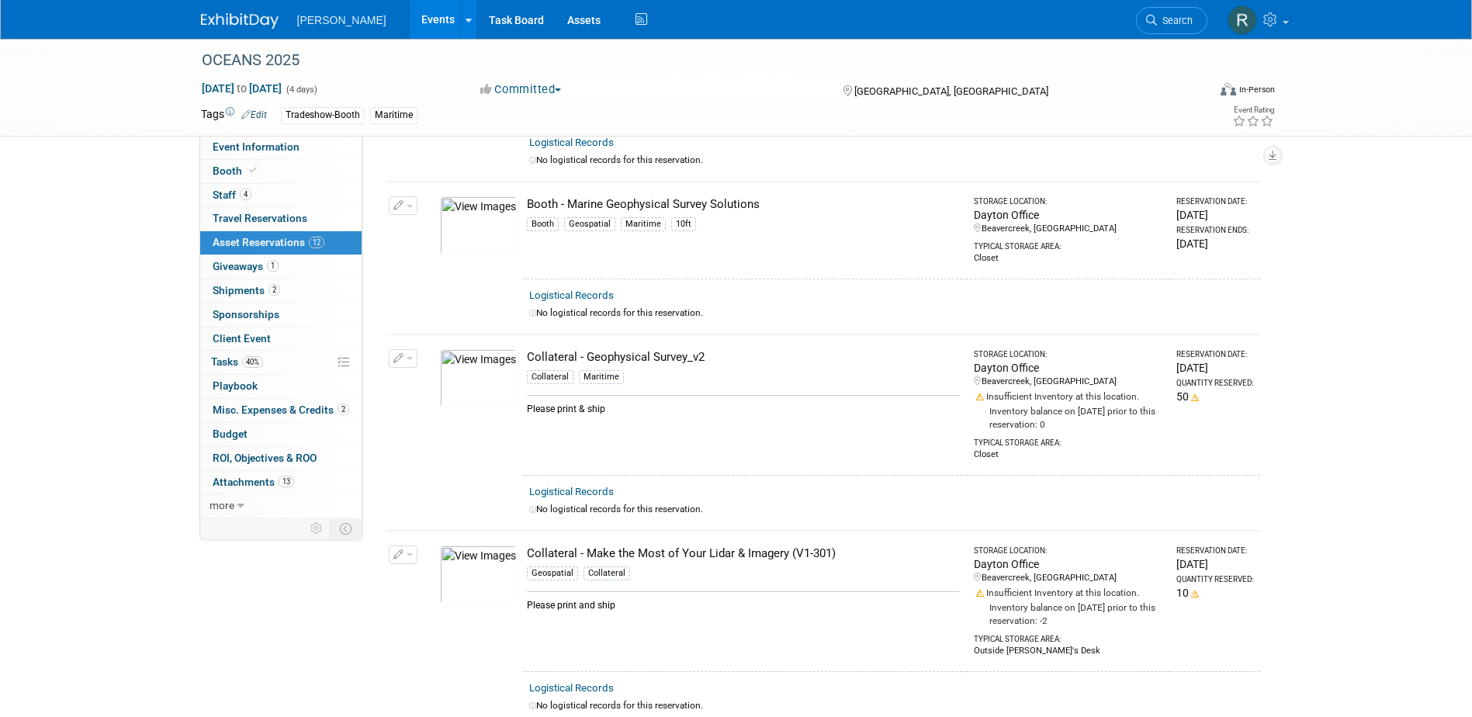
scroll to position [543, 0]
click at [255, 270] on span "Giveaways 1" at bounding box center [246, 266] width 66 height 12
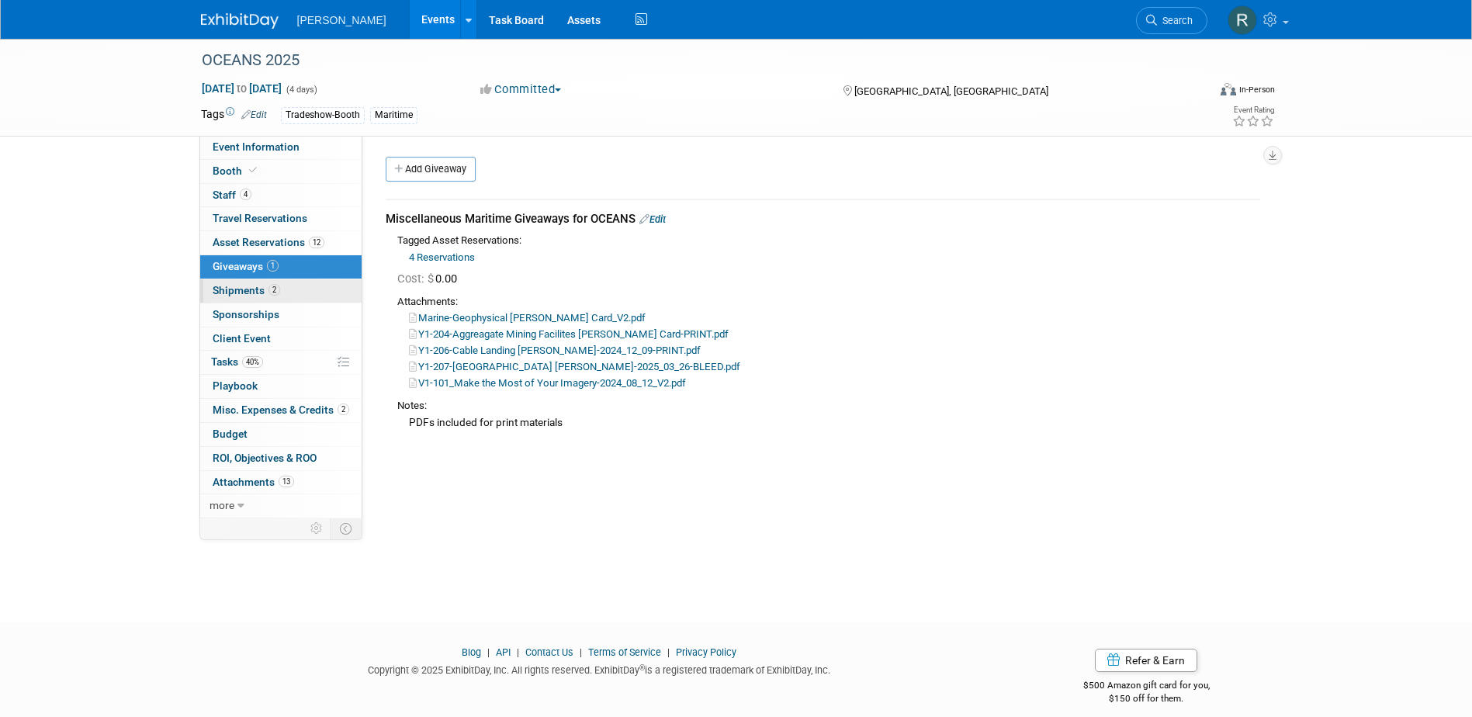
click at [278, 289] on span "2" at bounding box center [274, 290] width 12 height 12
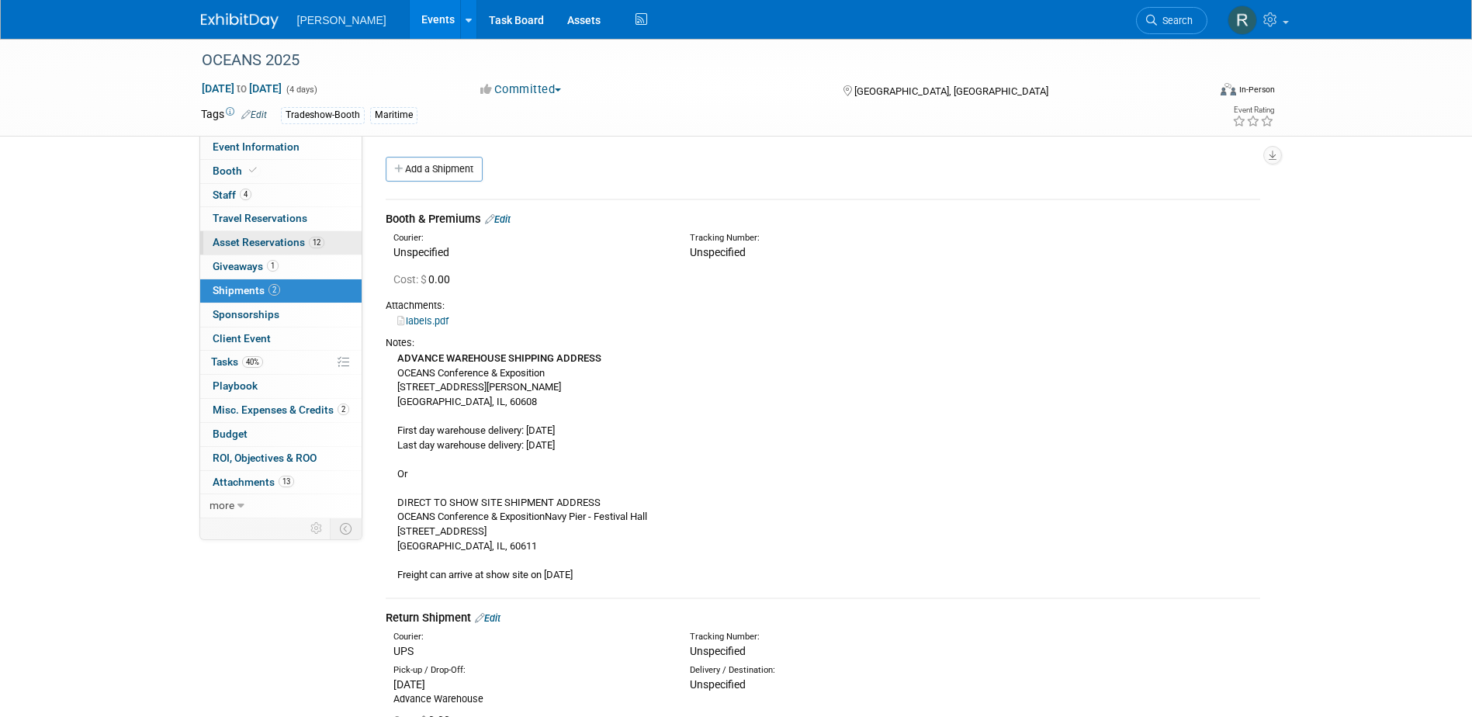
click at [267, 248] on span "Asset Reservations 12" at bounding box center [269, 242] width 112 height 12
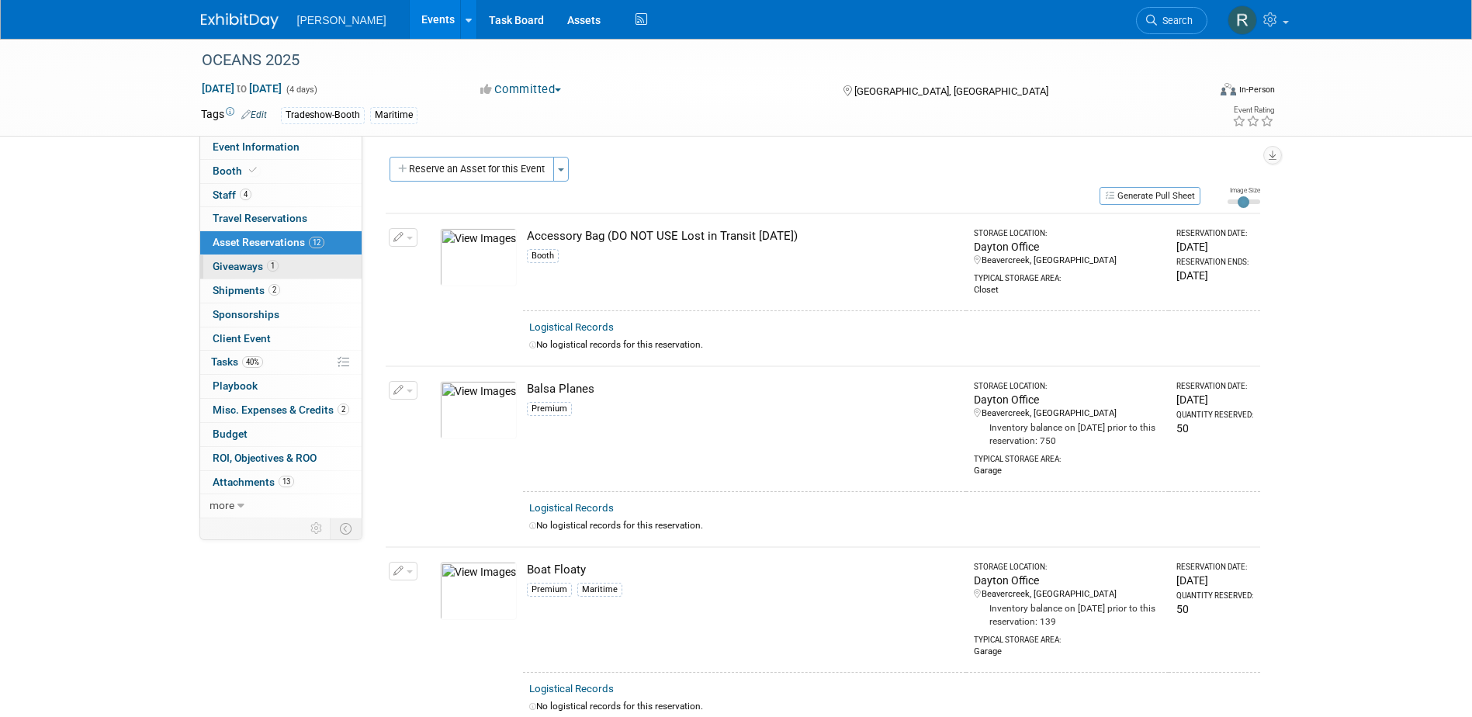
click at [251, 272] on link "1 Giveaways 1" at bounding box center [280, 266] width 161 height 23
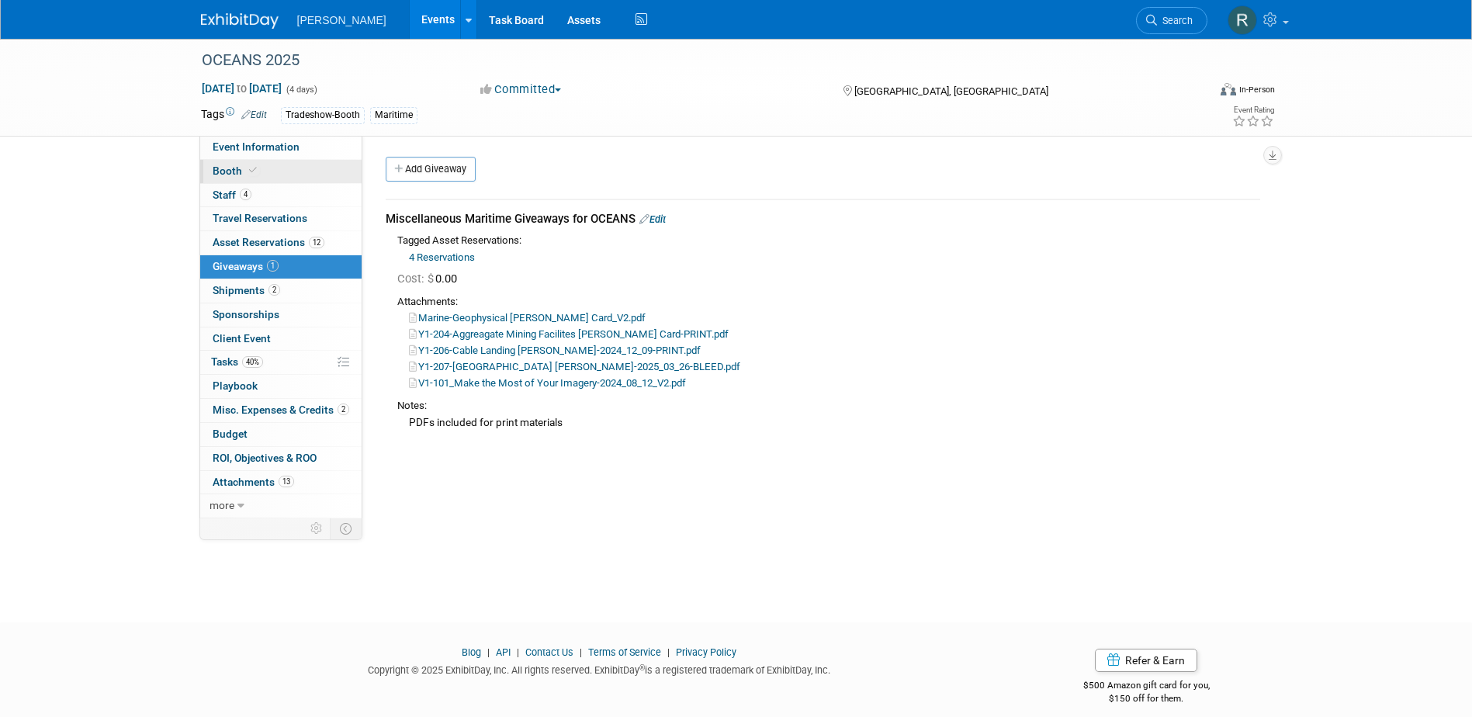
click at [237, 171] on span "Booth" at bounding box center [236, 171] width 47 height 12
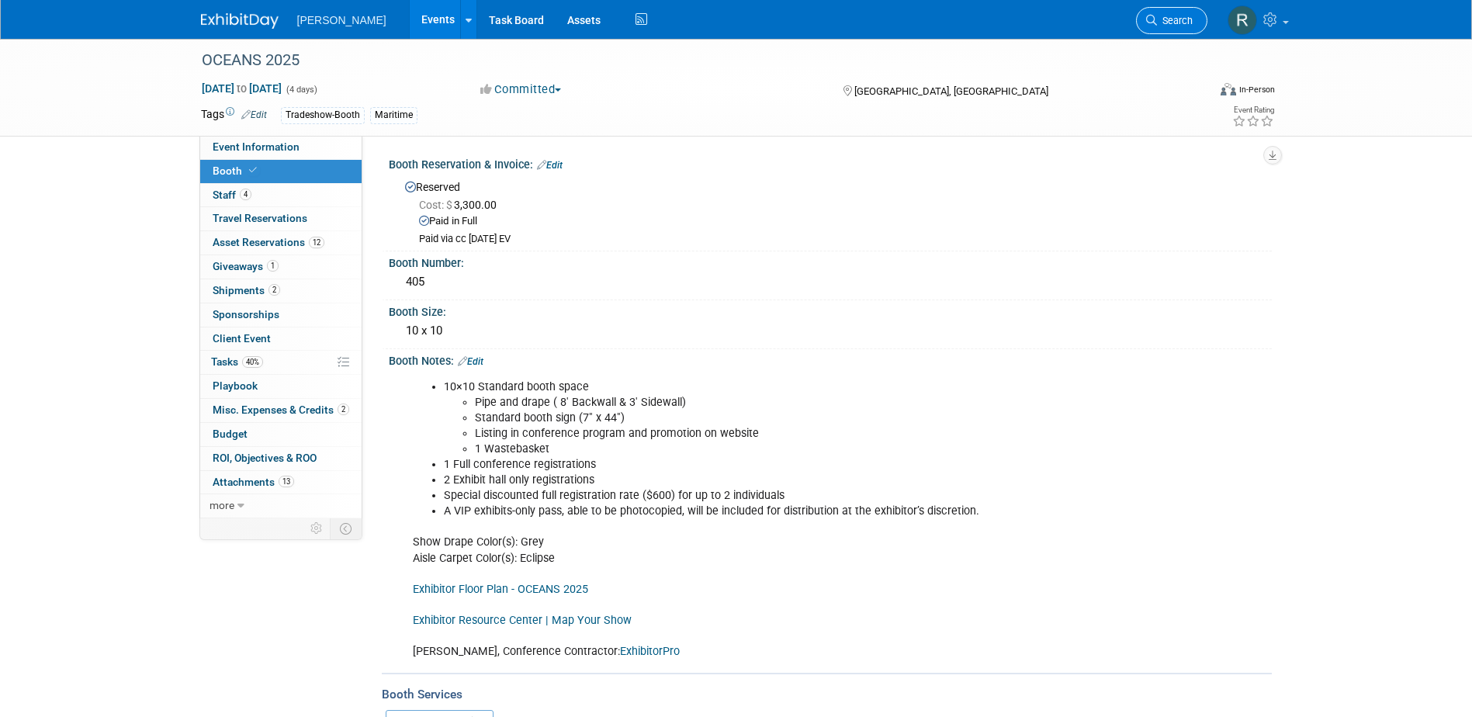
click at [1169, 29] on link "Search" at bounding box center [1171, 20] width 71 height 27
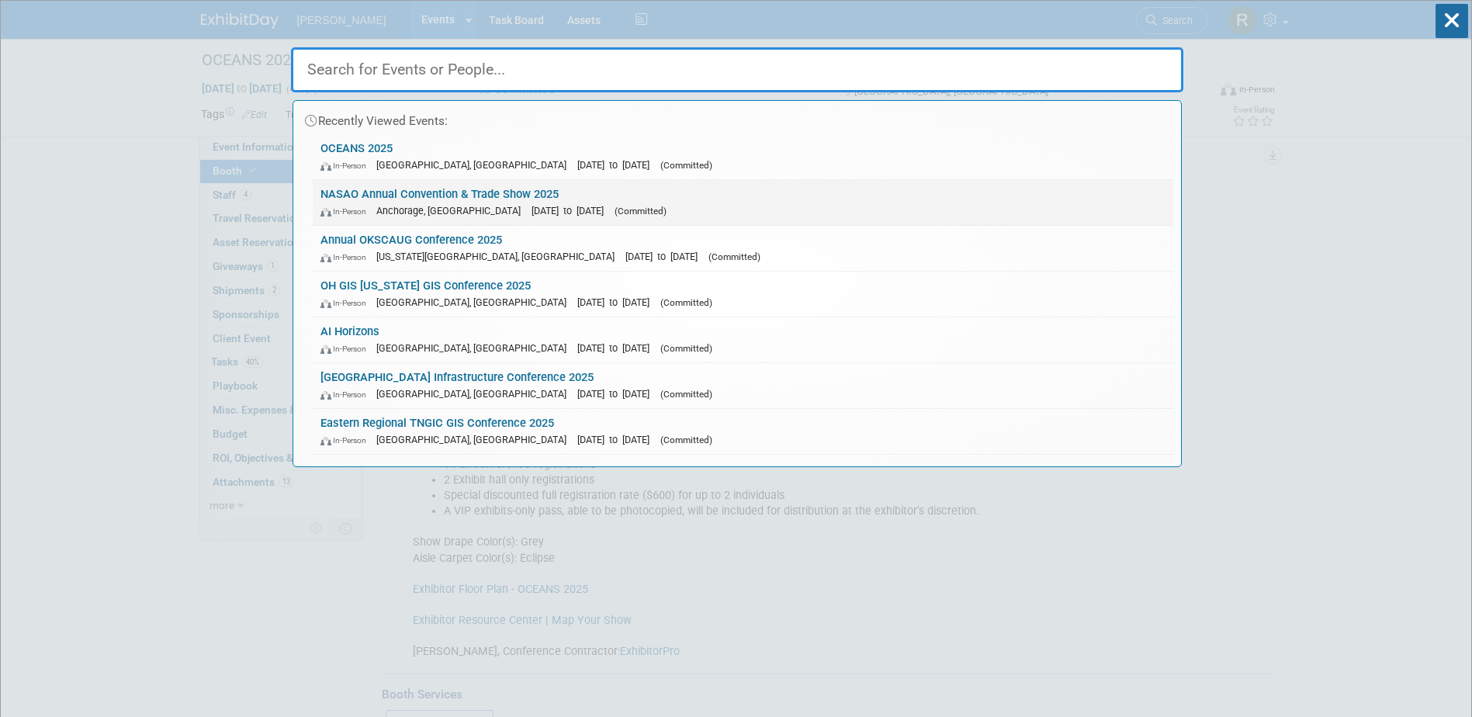
click at [379, 201] on link "NASAO Annual Convention & Trade Show 2025 In-Person Anchorage, AK Sep 21, 2025 …" at bounding box center [743, 202] width 861 height 45
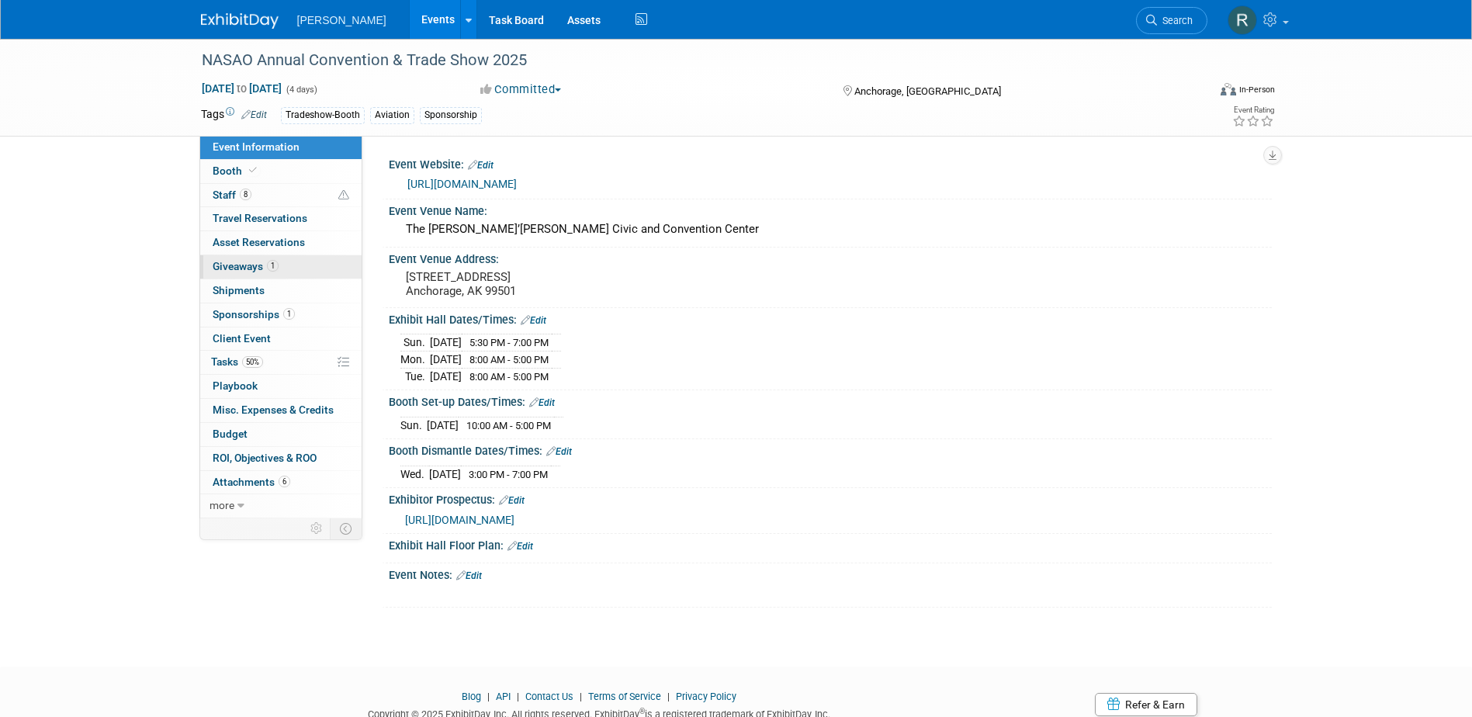
click at [249, 264] on span "Giveaways 1" at bounding box center [246, 266] width 66 height 12
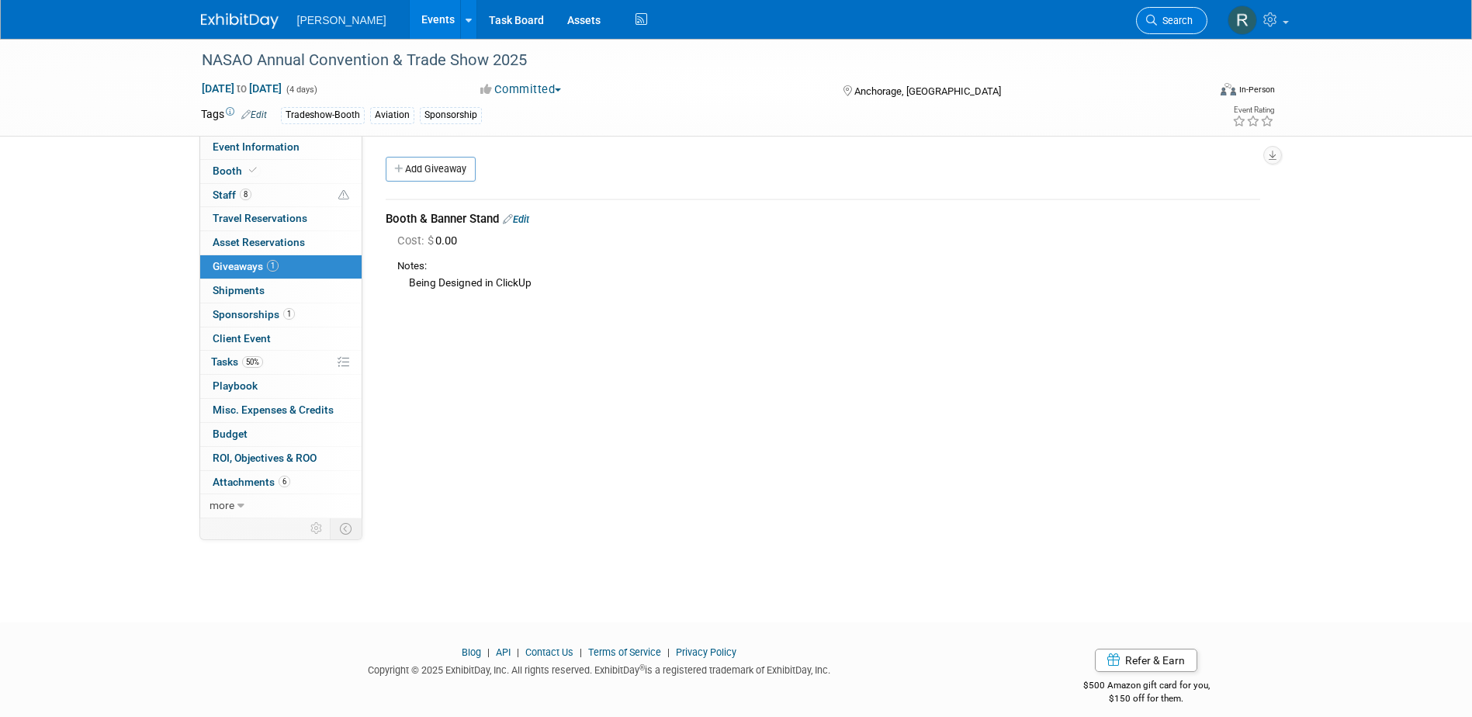
click at [1177, 24] on span "Search" at bounding box center [1175, 21] width 36 height 12
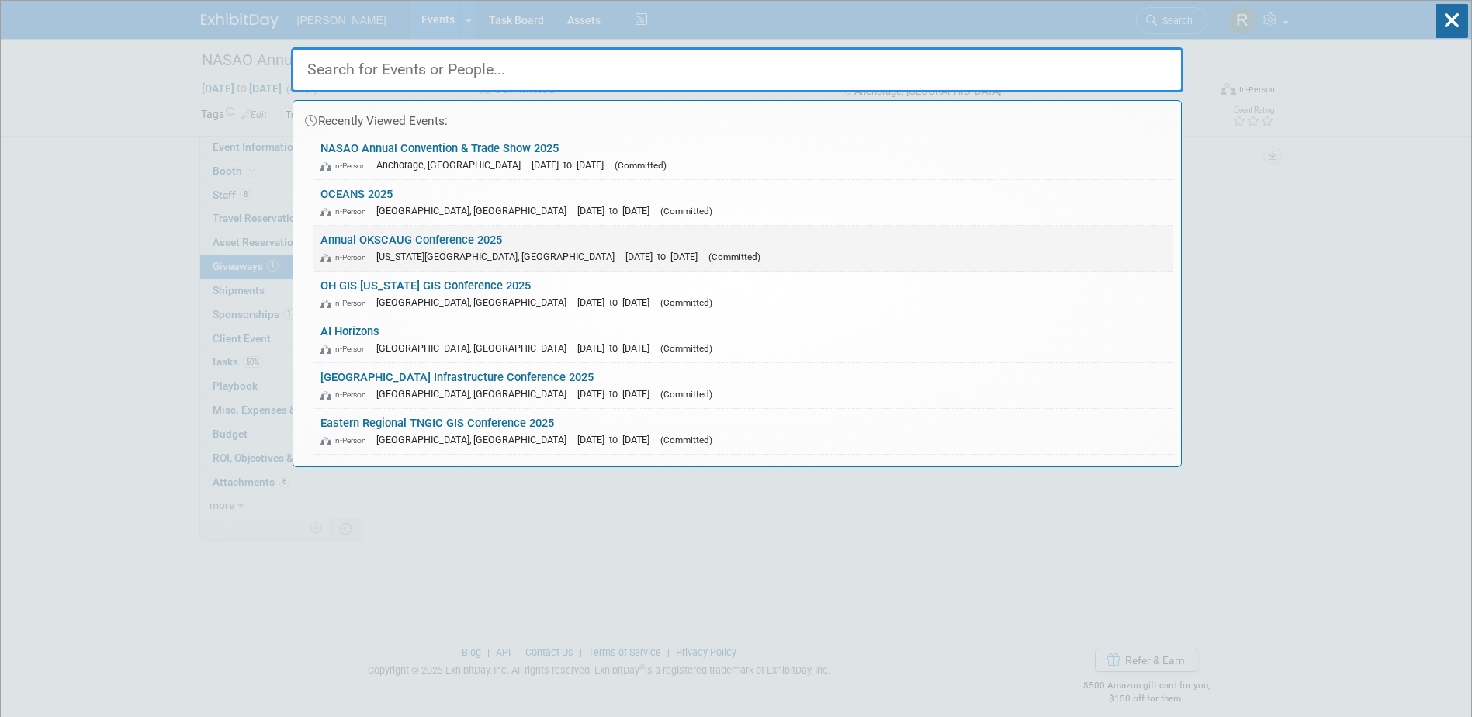
click at [427, 244] on link "Annual OKSCAUG Conference 2025 In-Person [US_STATE][GEOGRAPHIC_DATA], [GEOGRAPH…" at bounding box center [743, 248] width 861 height 45
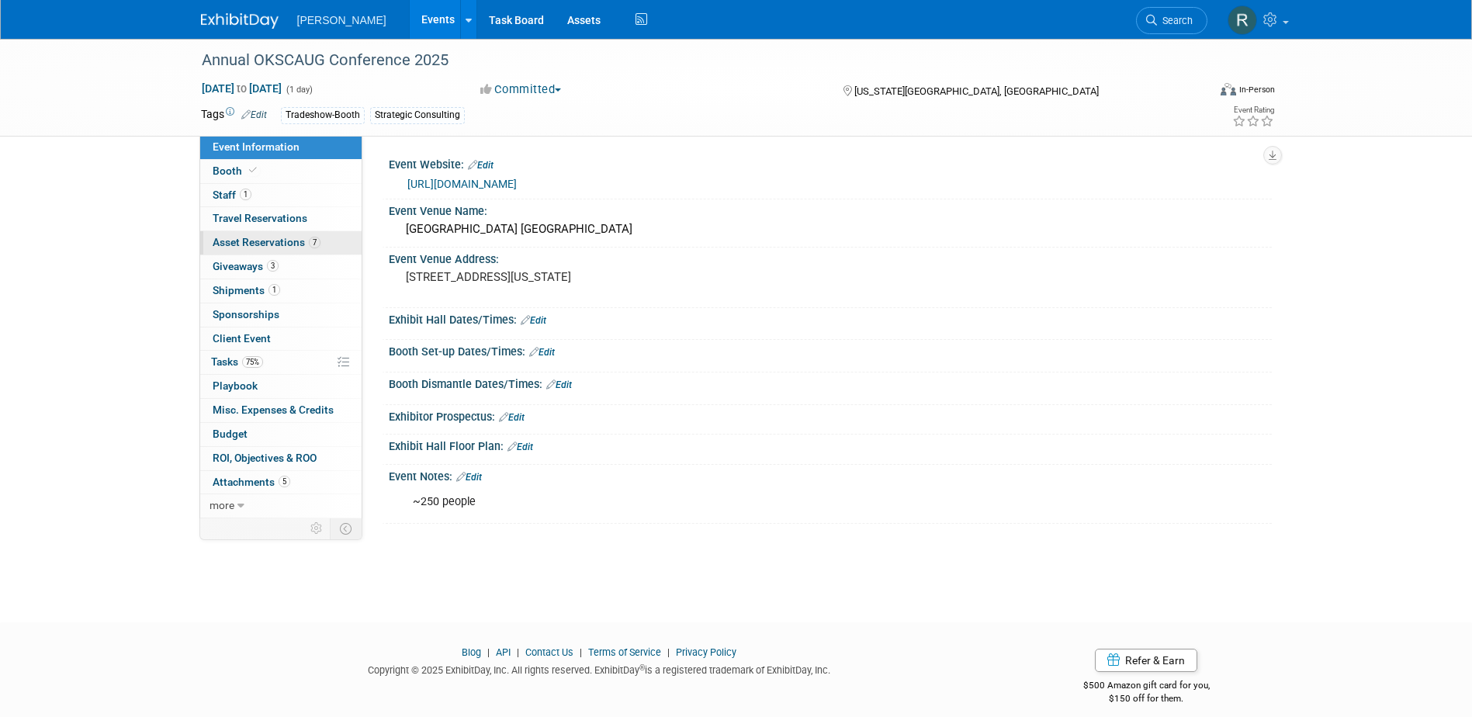
click at [261, 245] on span "Asset Reservations 7" at bounding box center [267, 242] width 108 height 12
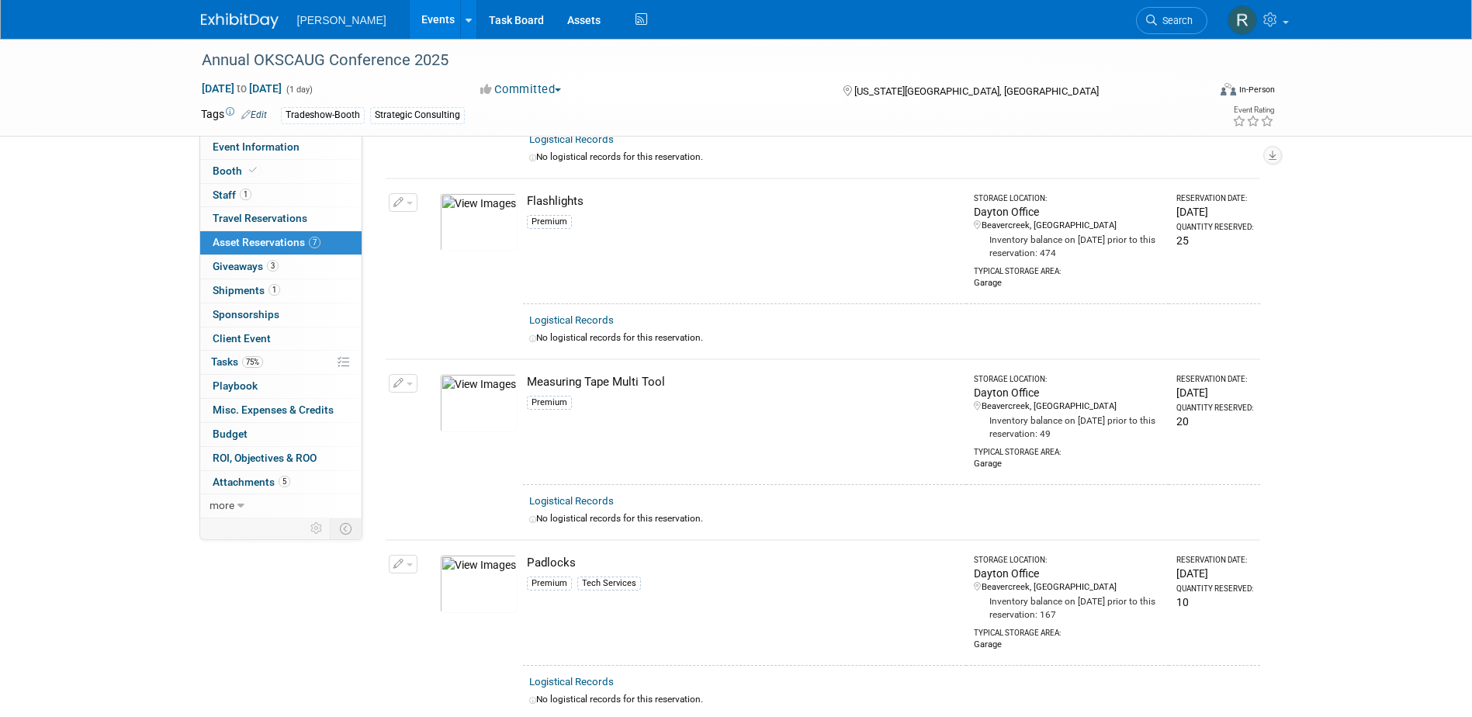
scroll to position [388, 0]
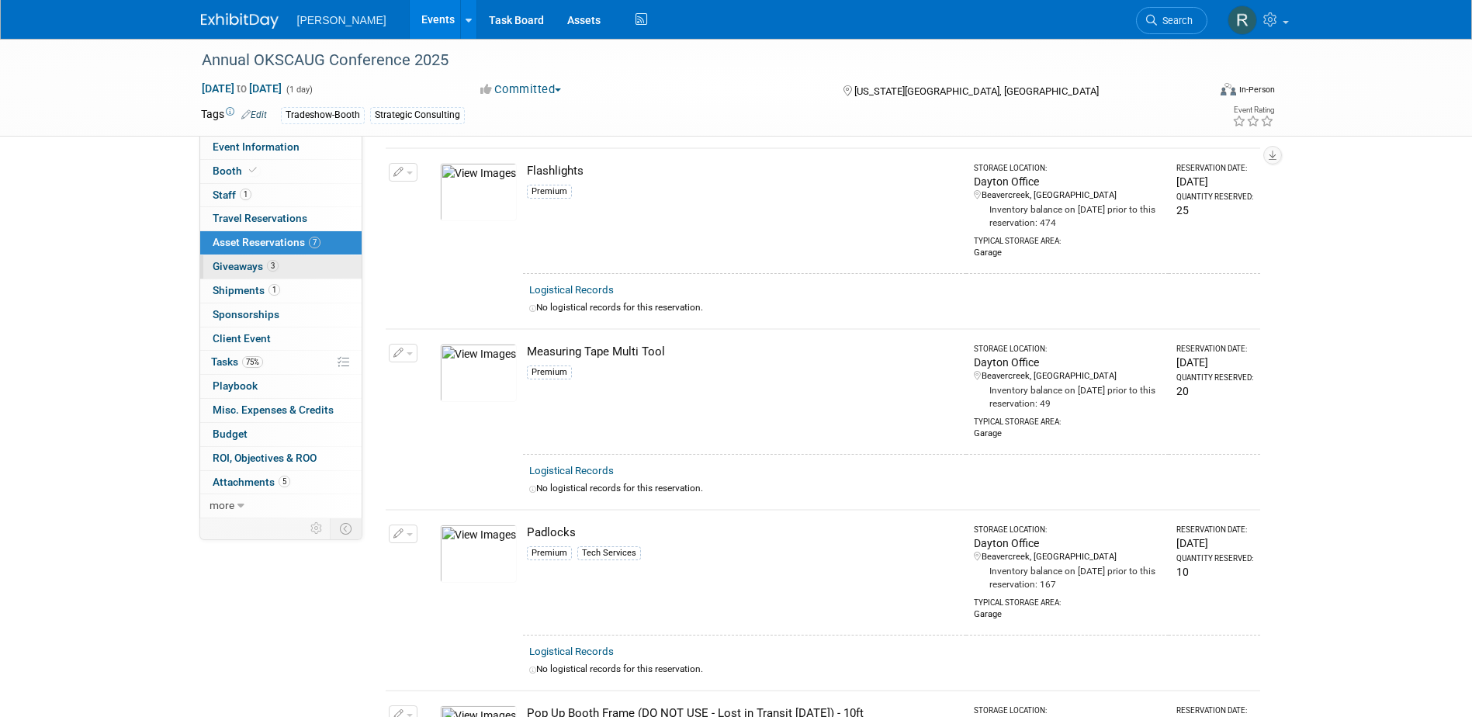
click at [237, 266] on span "Giveaways 3" at bounding box center [246, 266] width 66 height 12
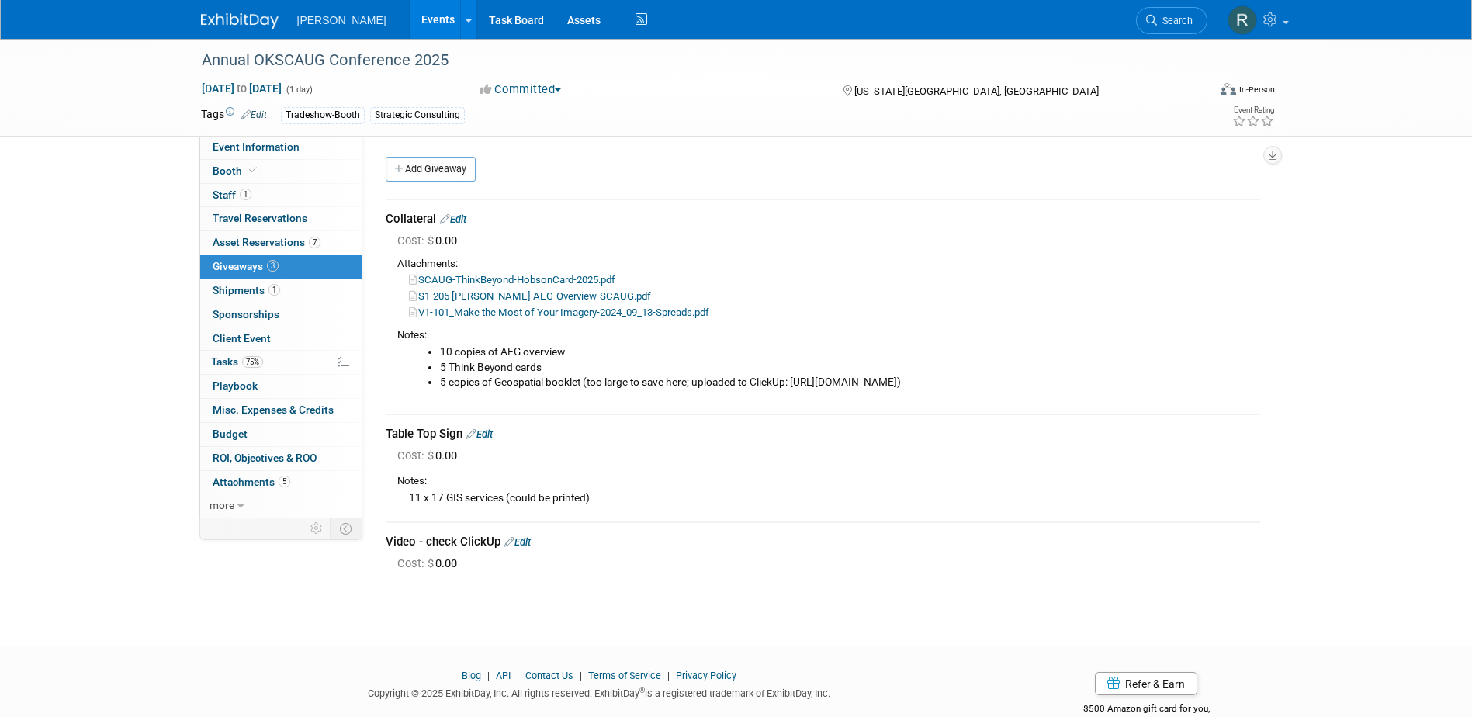
click at [567, 311] on link "V1-101_Make the Most of Your Imagery-2024_09_13-Spreads.pdf" at bounding box center [559, 313] width 300 height 12
click at [268, 244] on span "Asset Reservations 7" at bounding box center [267, 242] width 108 height 12
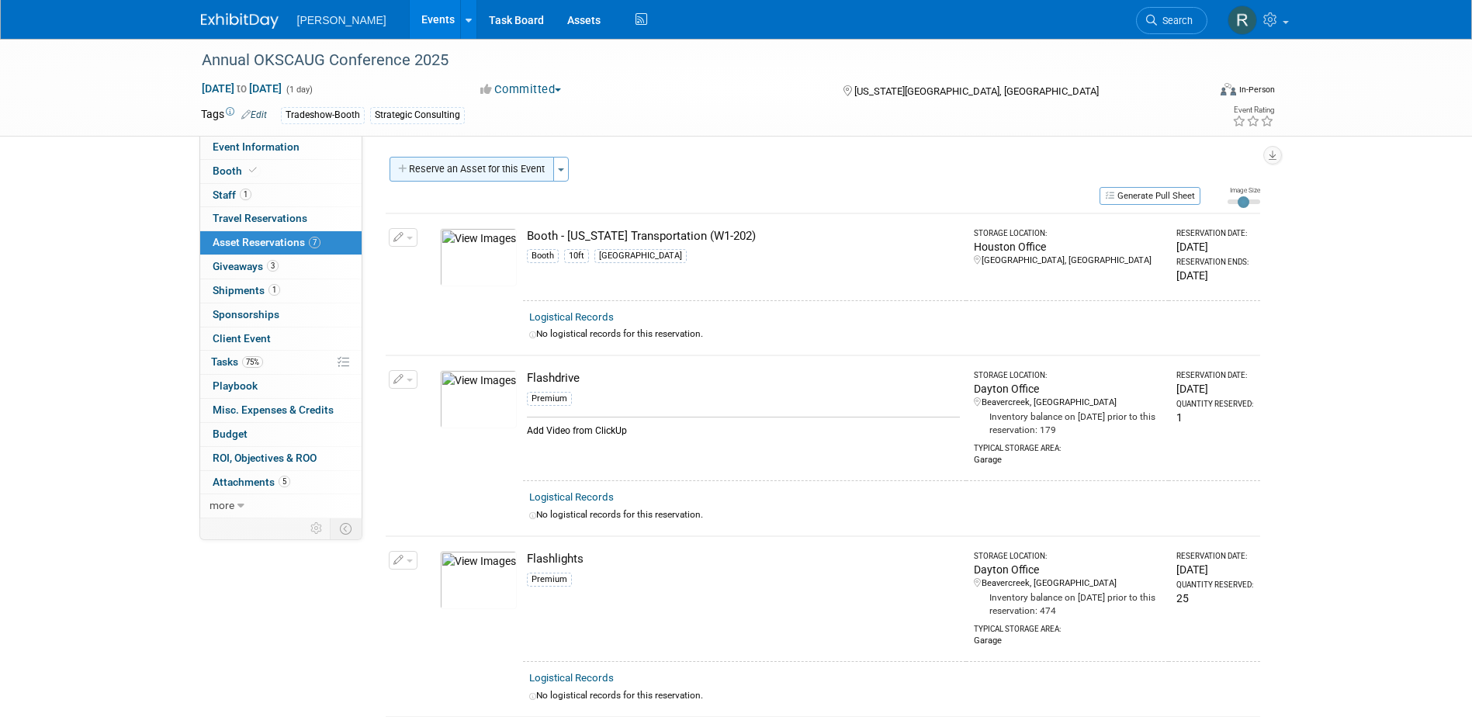
click at [483, 168] on button "Reserve an Asset for this Event" at bounding box center [472, 169] width 165 height 25
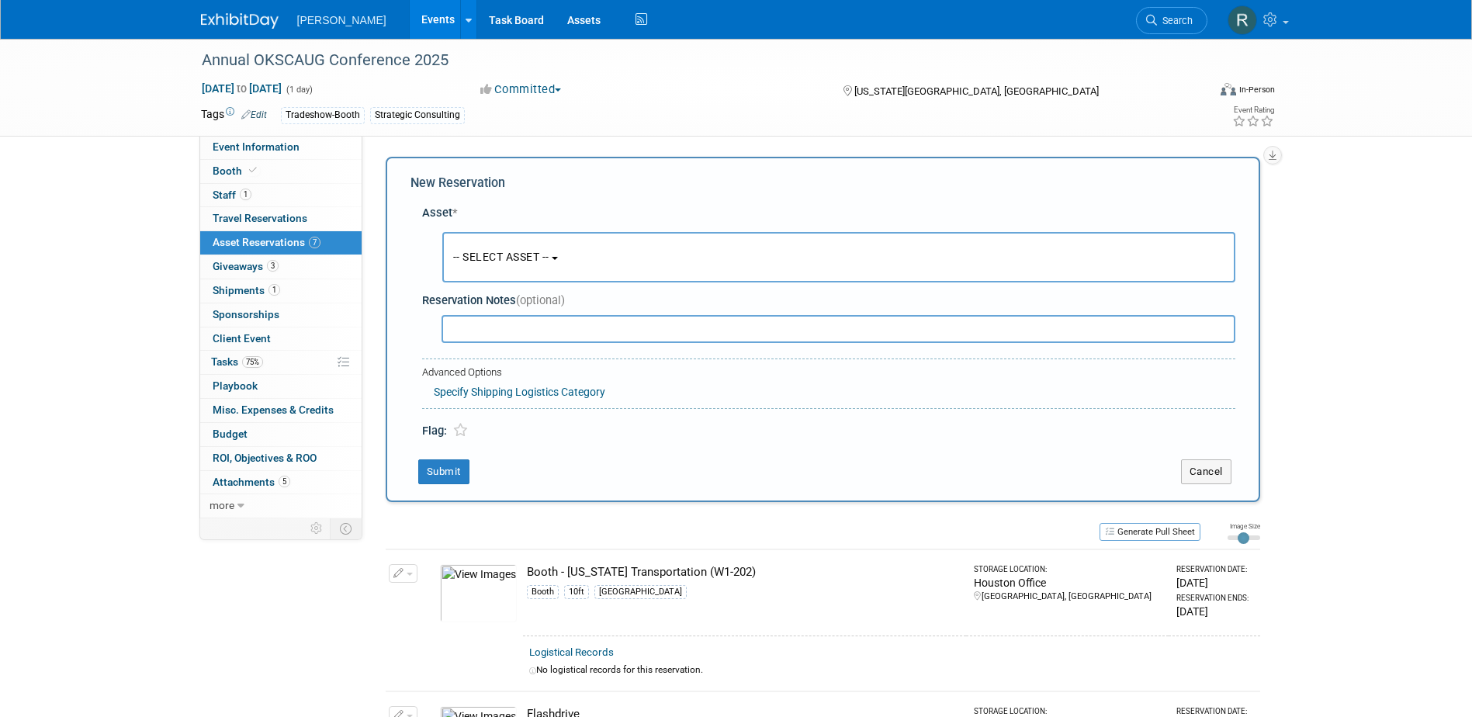
scroll to position [15, 0]
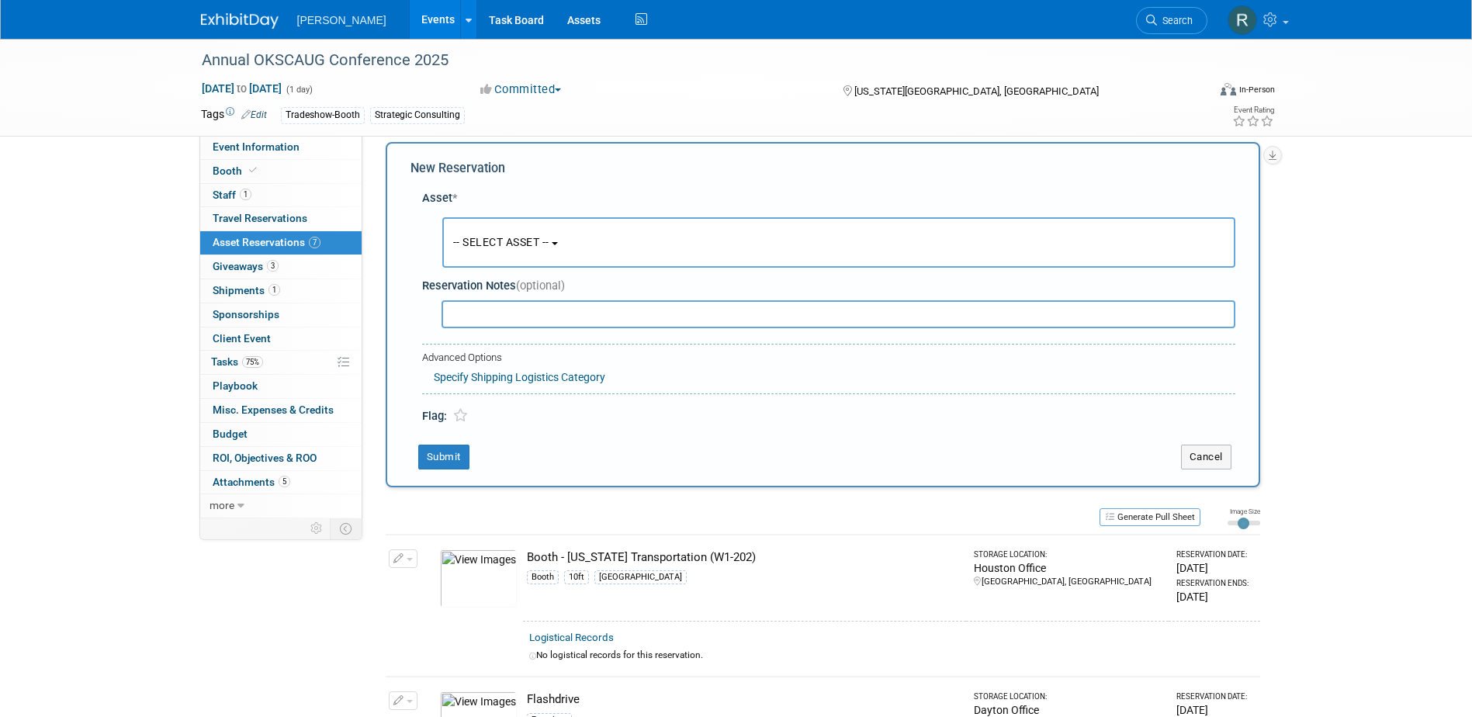
click at [494, 245] on span "-- SELECT ASSET --" at bounding box center [501, 242] width 96 height 12
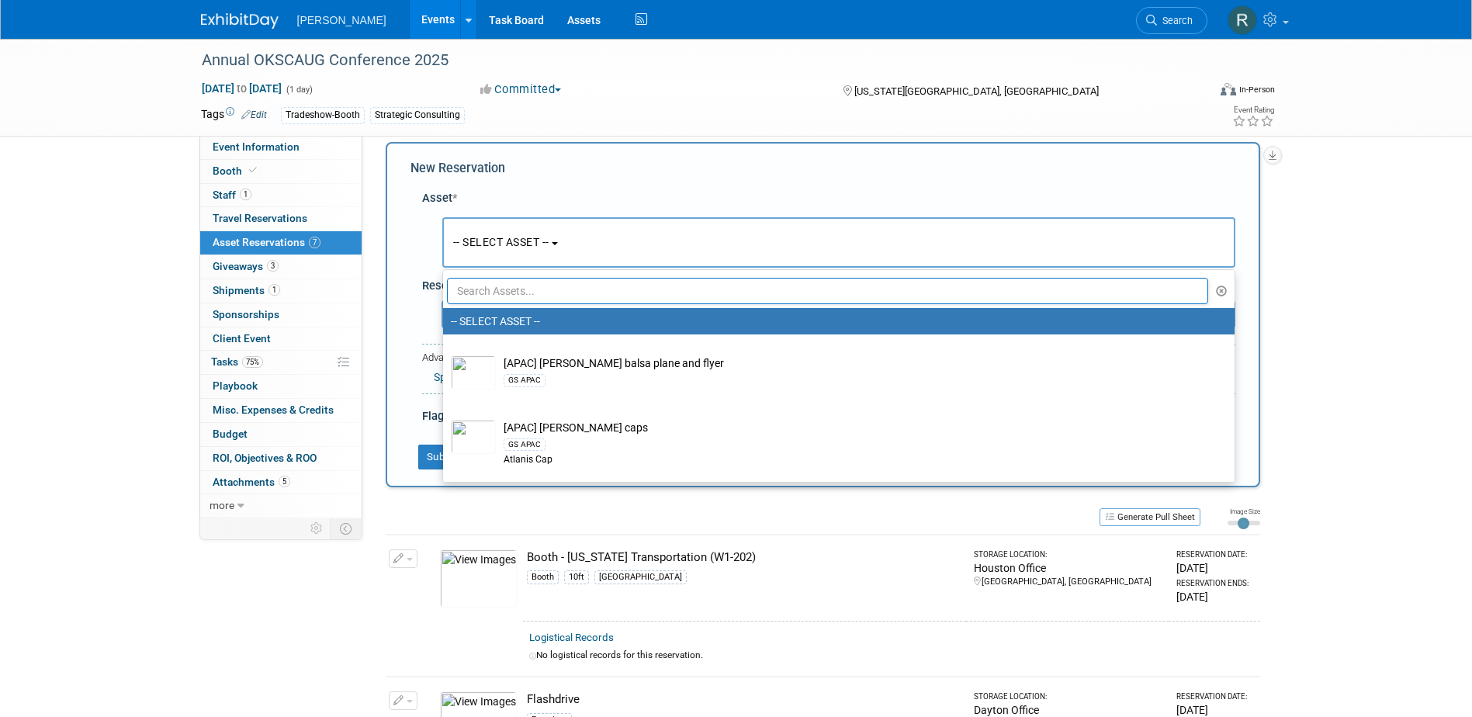
click at [489, 289] on input "text" at bounding box center [828, 291] width 762 height 26
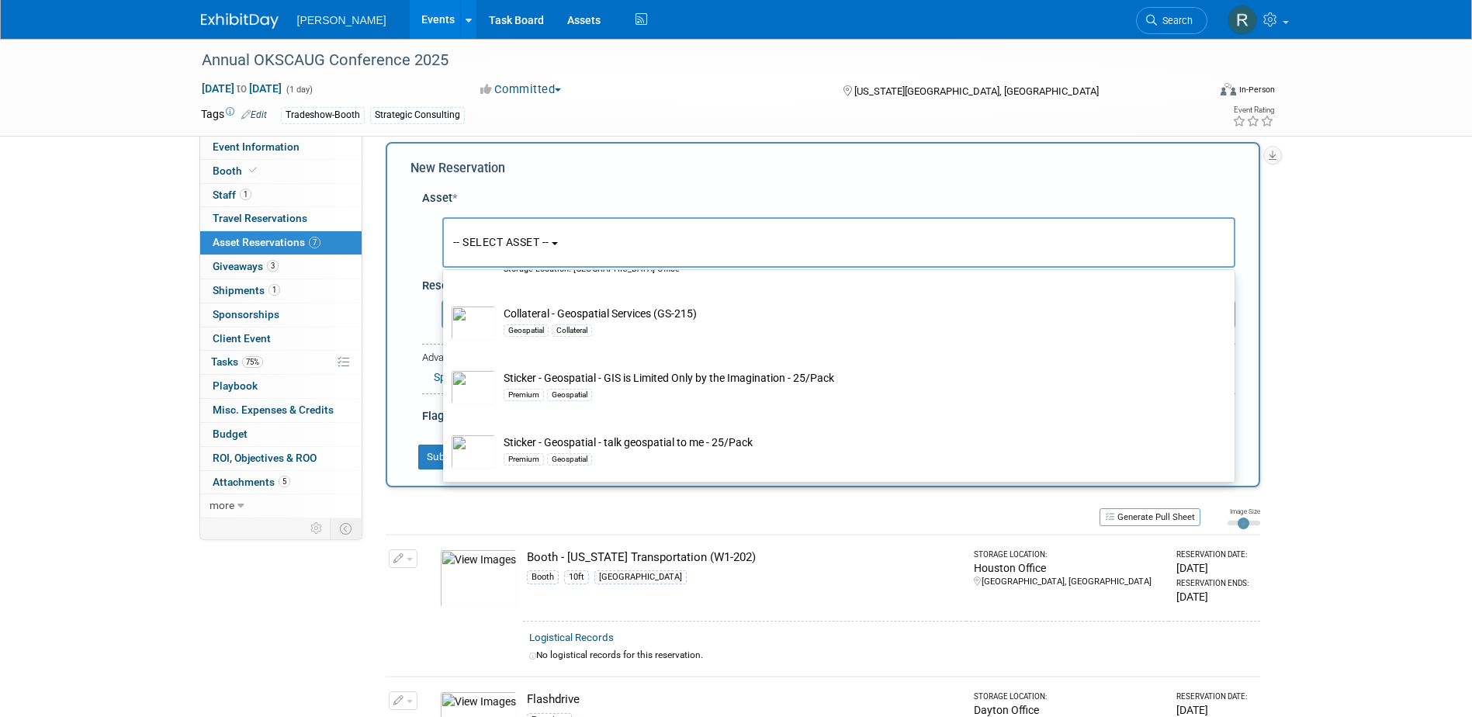
scroll to position [638, 0]
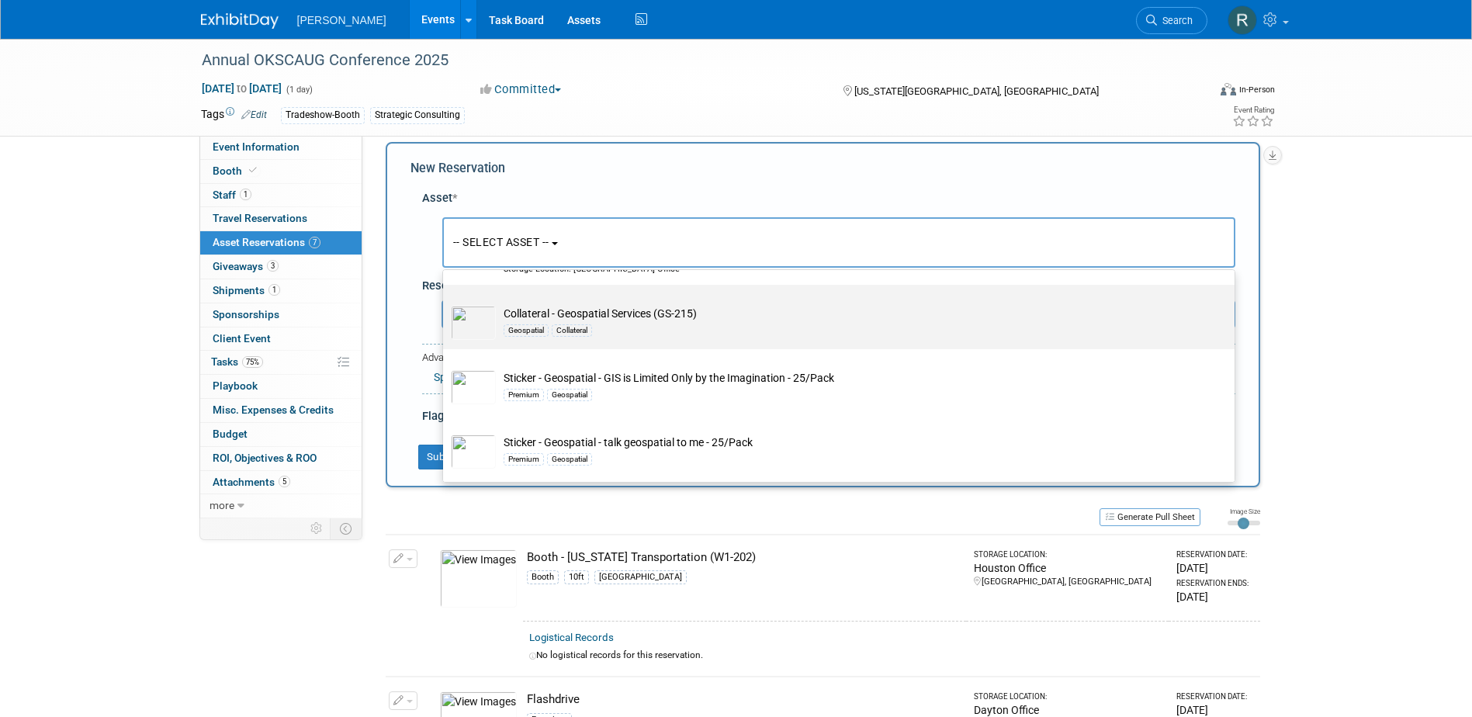
type input "Geospatial"
click at [552, 311] on td "Collateral - Geospatial Services (GS-215) Geospatial Collateral" at bounding box center [850, 323] width 708 height 34
click at [445, 303] on input "Collateral - Geospatial Services (GS-215) Geospatial Collateral" at bounding box center [440, 298] width 10 height 10
select select "10728229"
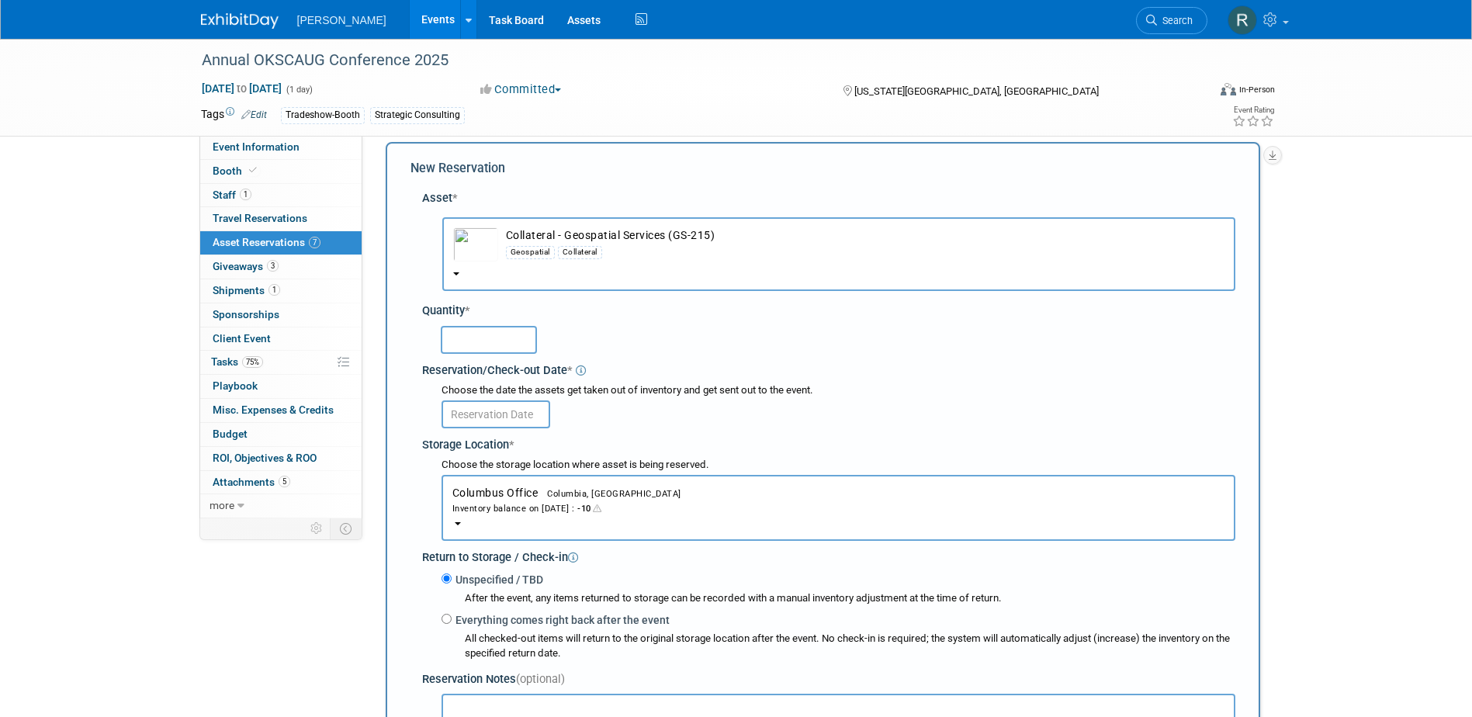
click at [505, 345] on input "text" at bounding box center [489, 340] width 96 height 28
type input "5"
click at [468, 414] on input "text" at bounding box center [496, 414] width 109 height 28
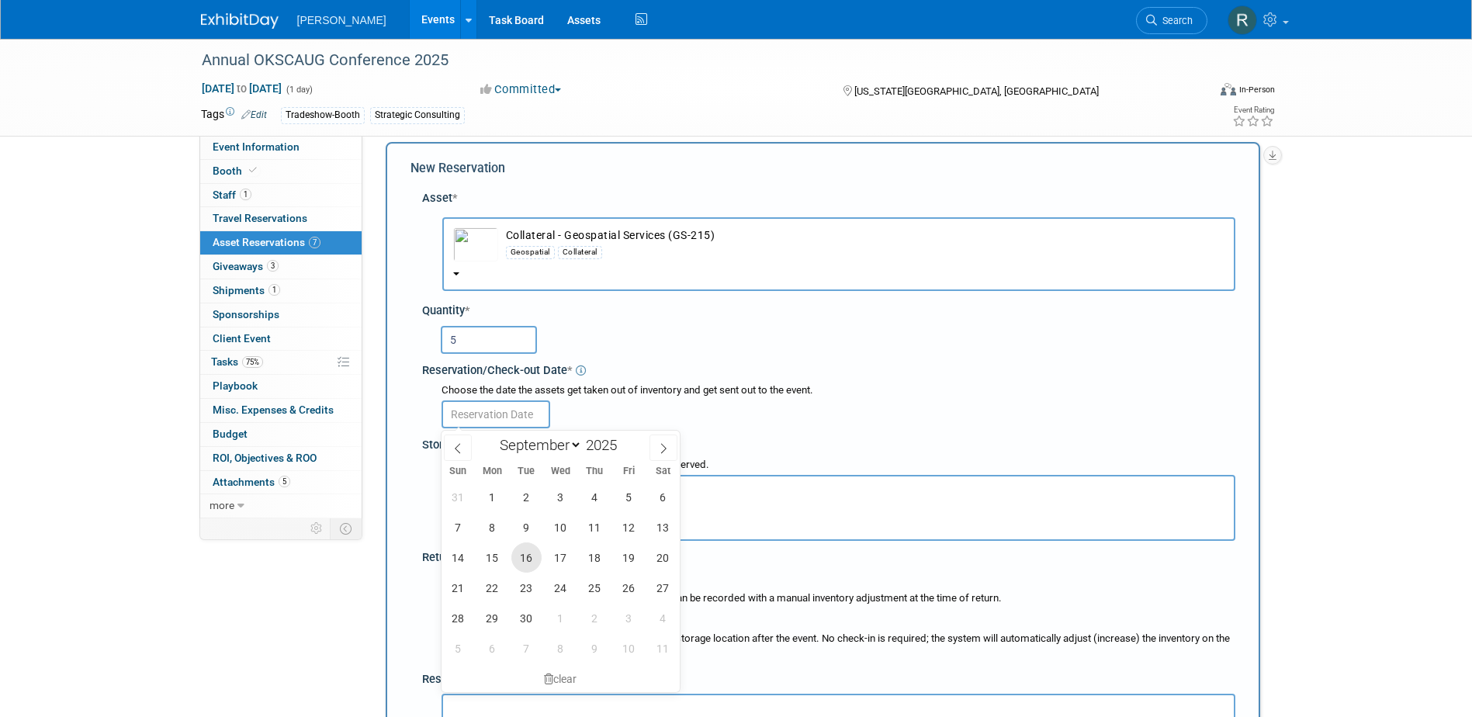
click at [528, 559] on span "16" at bounding box center [526, 557] width 30 height 30
type input "Sep 16, 2025"
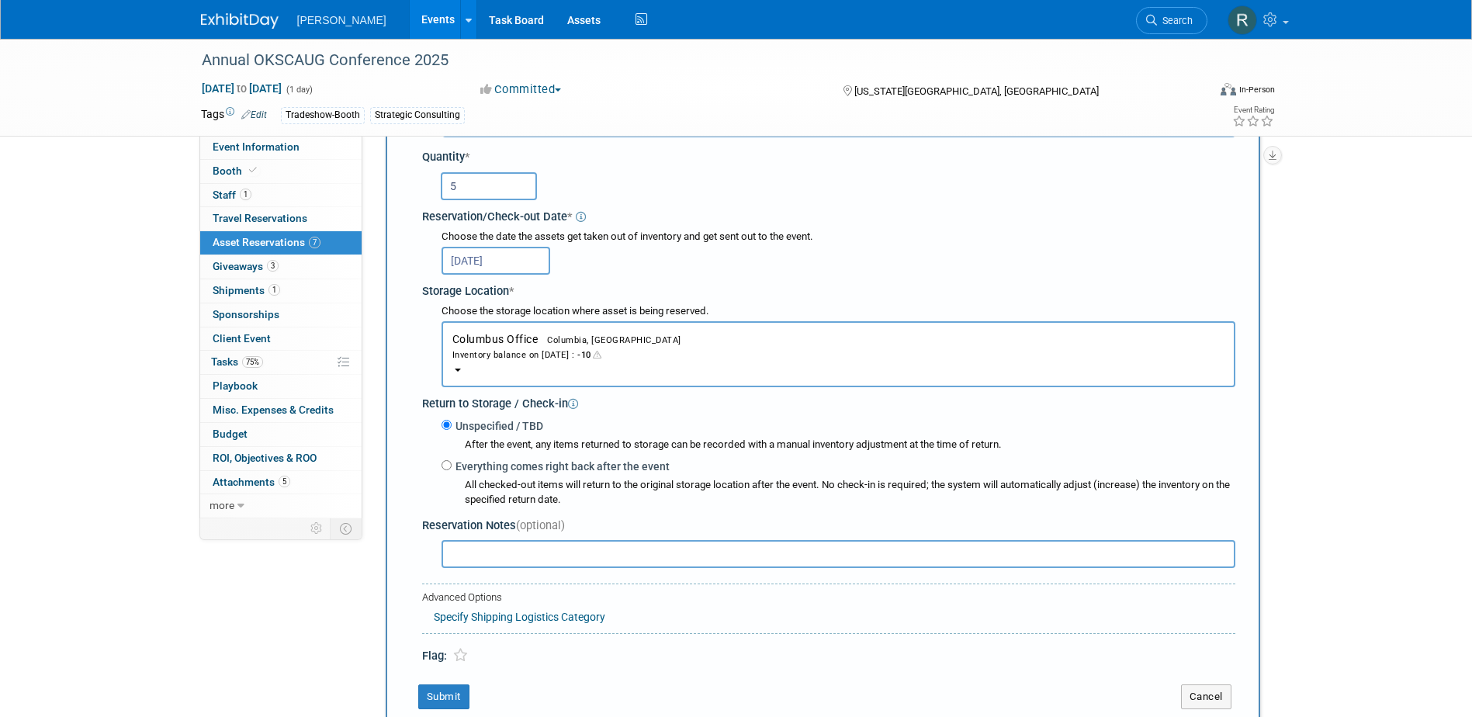
scroll to position [170, 0]
click at [453, 698] on button "Submit" at bounding box center [443, 695] width 51 height 25
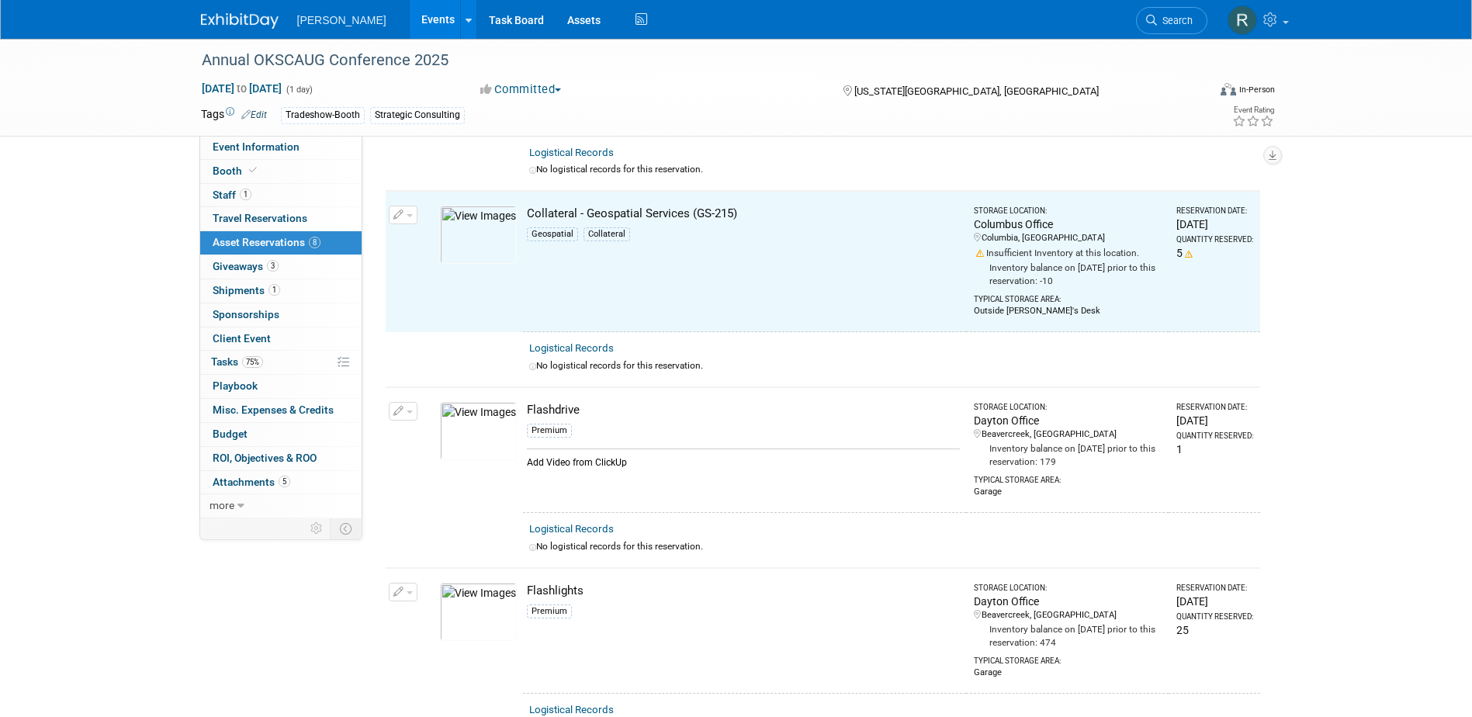
scroll to position [161, 0]
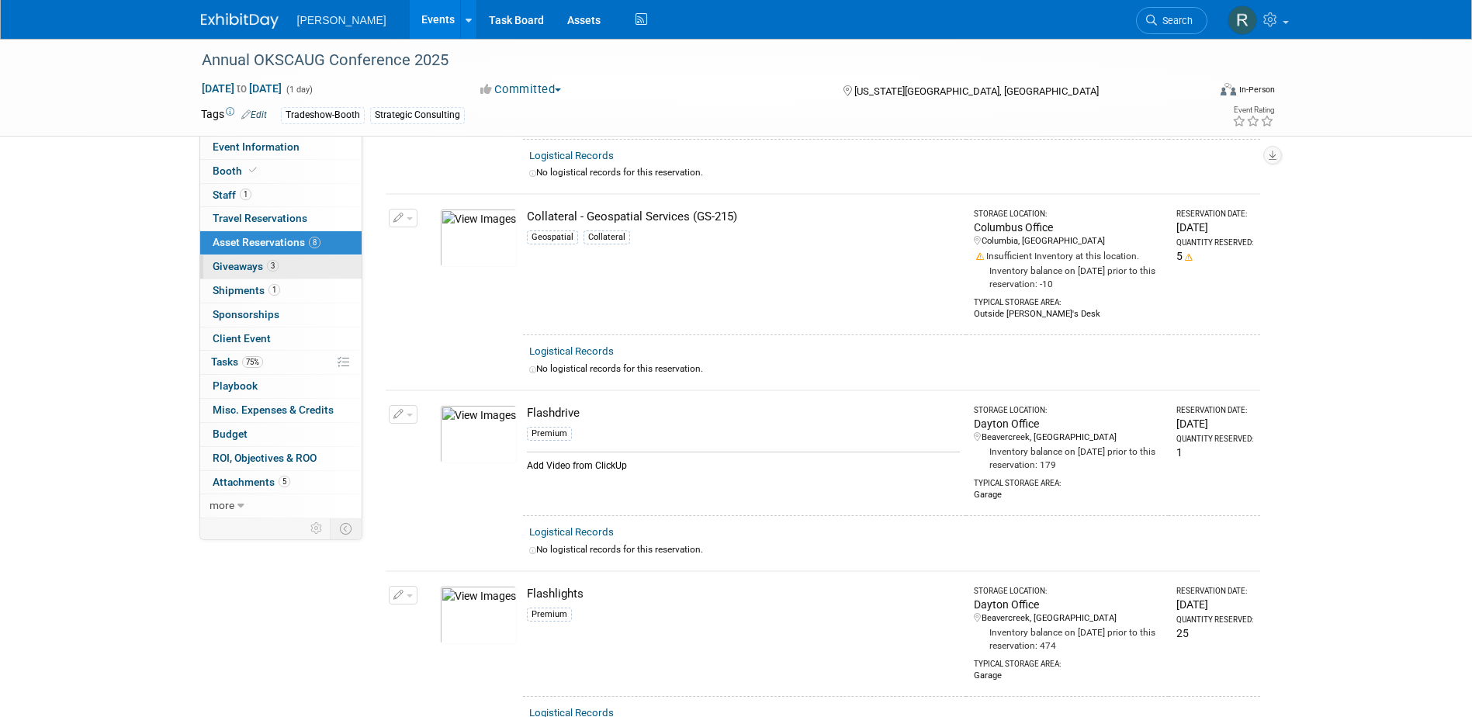
click at [231, 258] on link "3 Giveaways 3" at bounding box center [280, 266] width 161 height 23
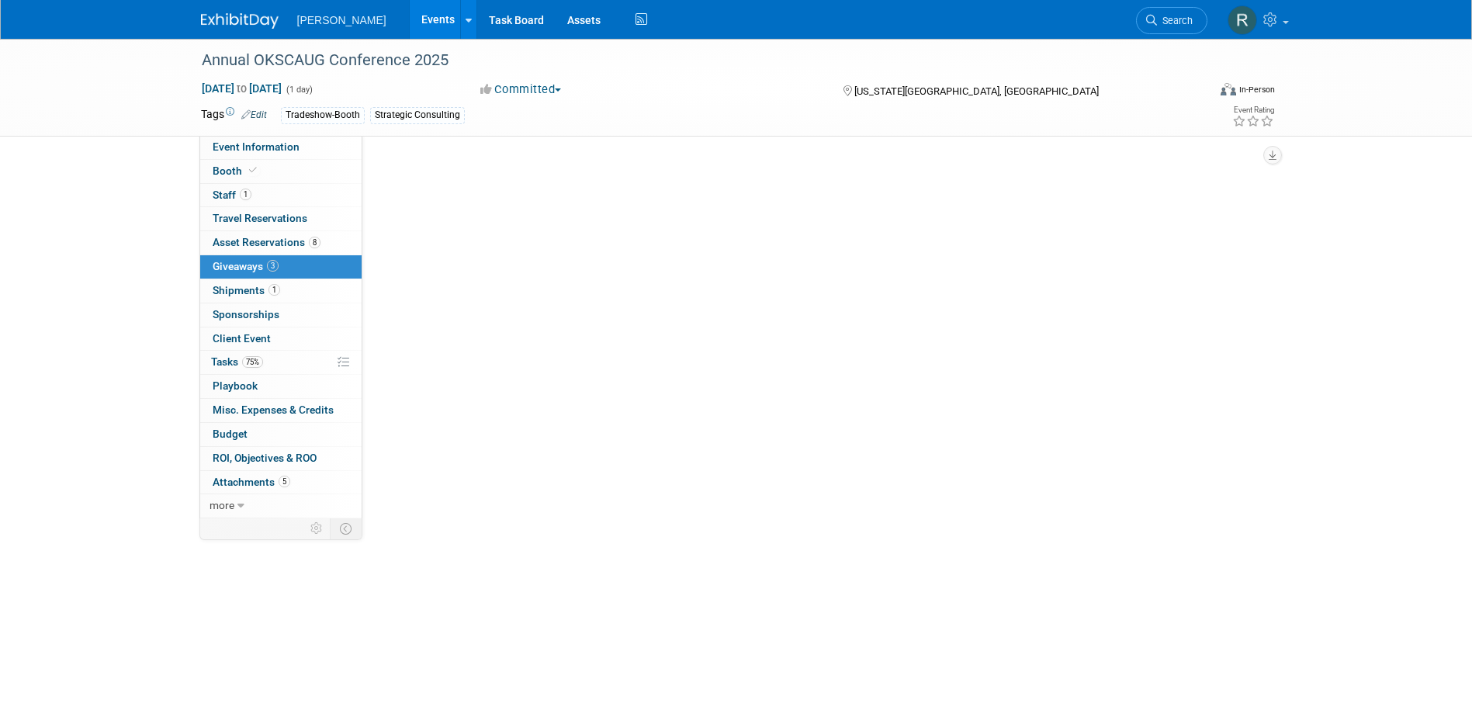
scroll to position [0, 0]
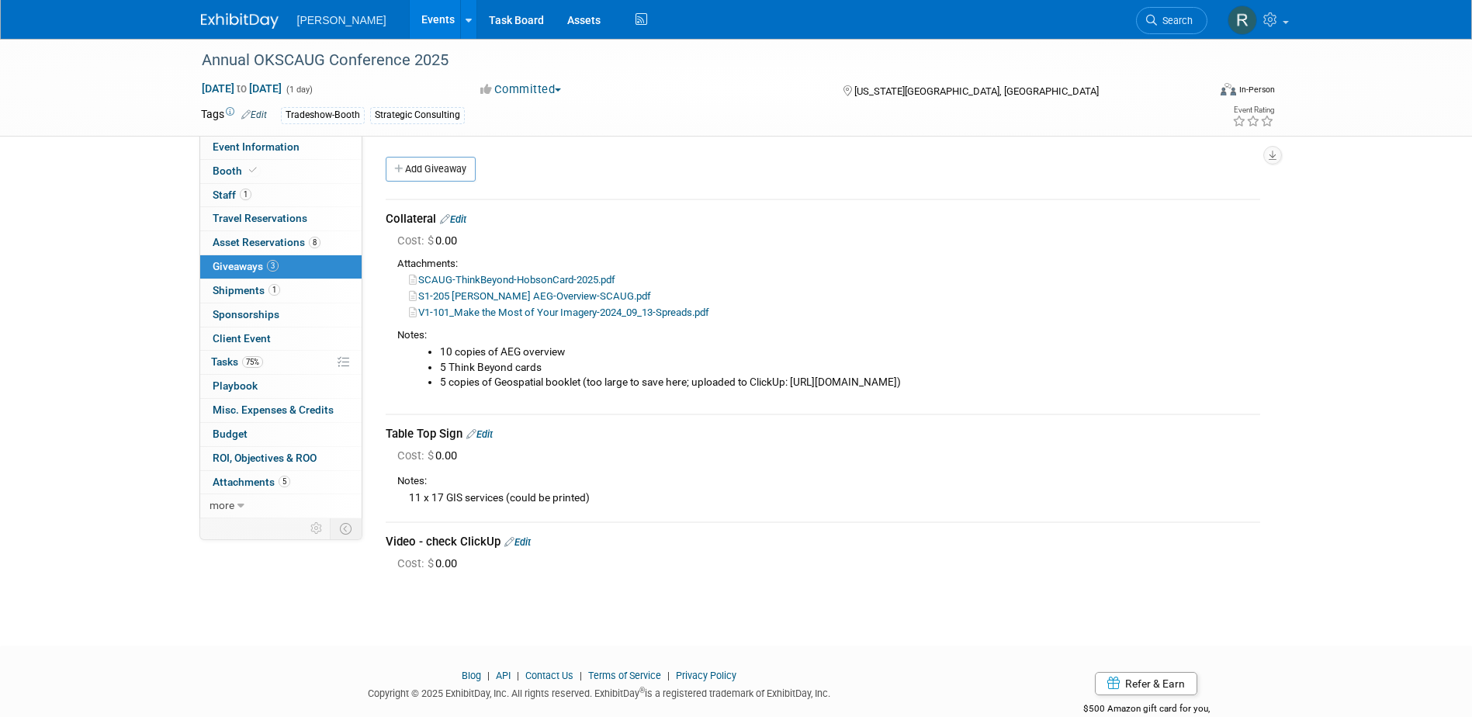
click at [463, 217] on link "Edit" at bounding box center [453, 219] width 26 height 12
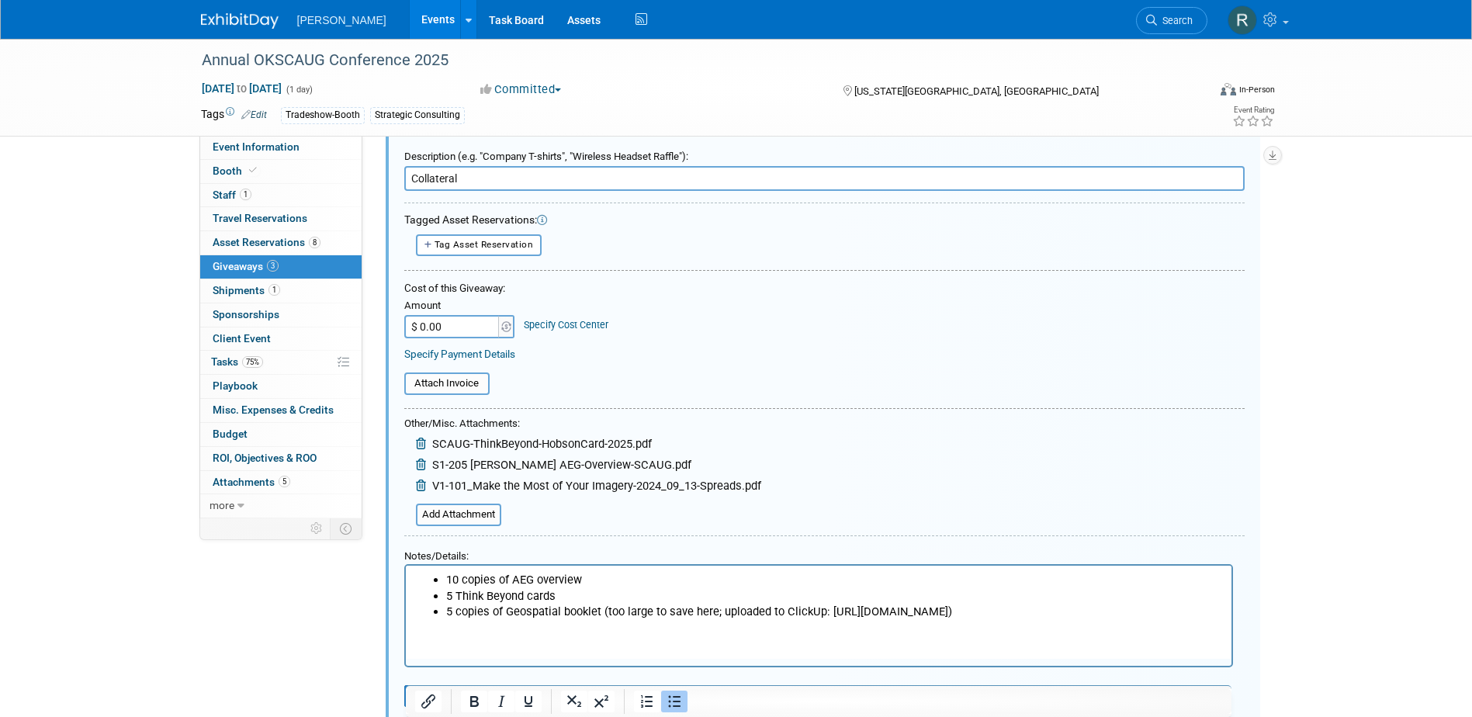
scroll to position [101, 0]
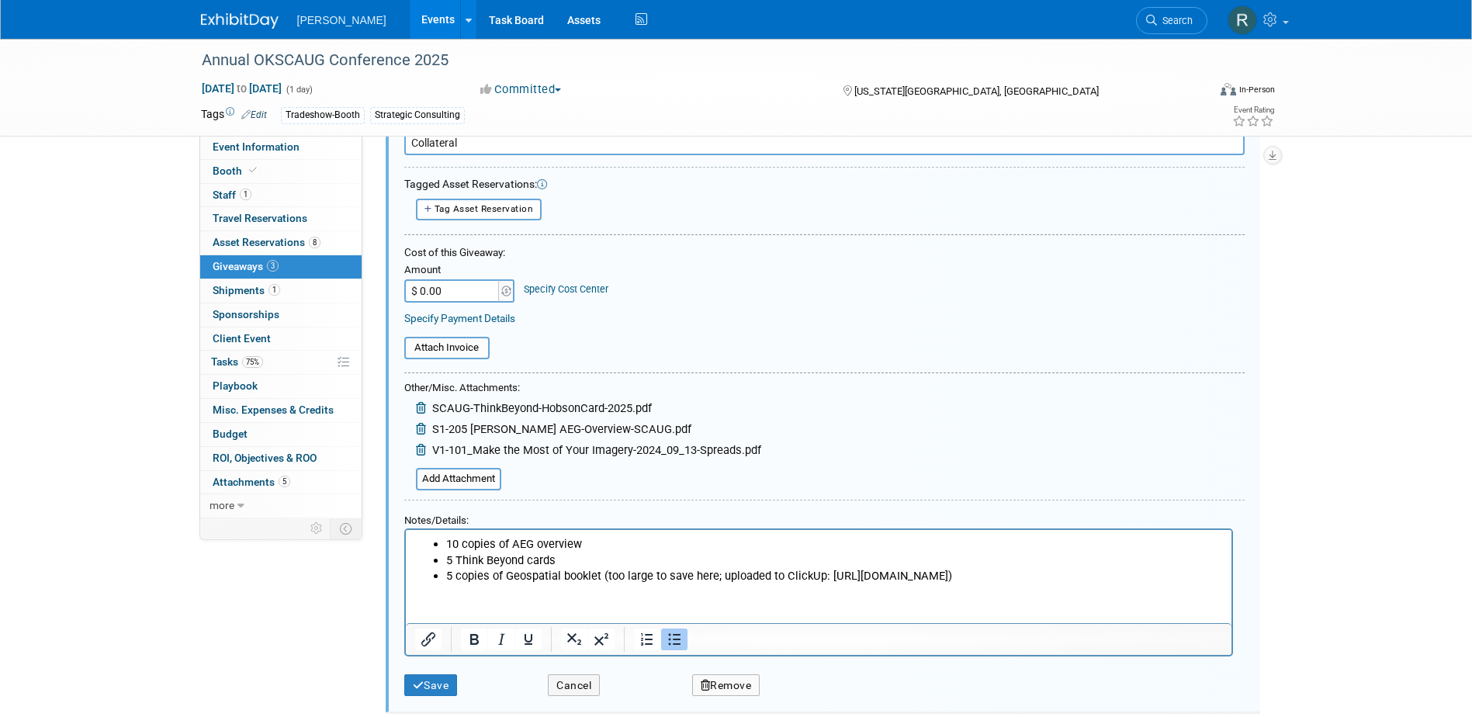
click at [1096, 567] on li "5 copies of Geospatial booklet (too large to save here; uploaded to ClickUp: ht…" at bounding box center [833, 575] width 777 height 16
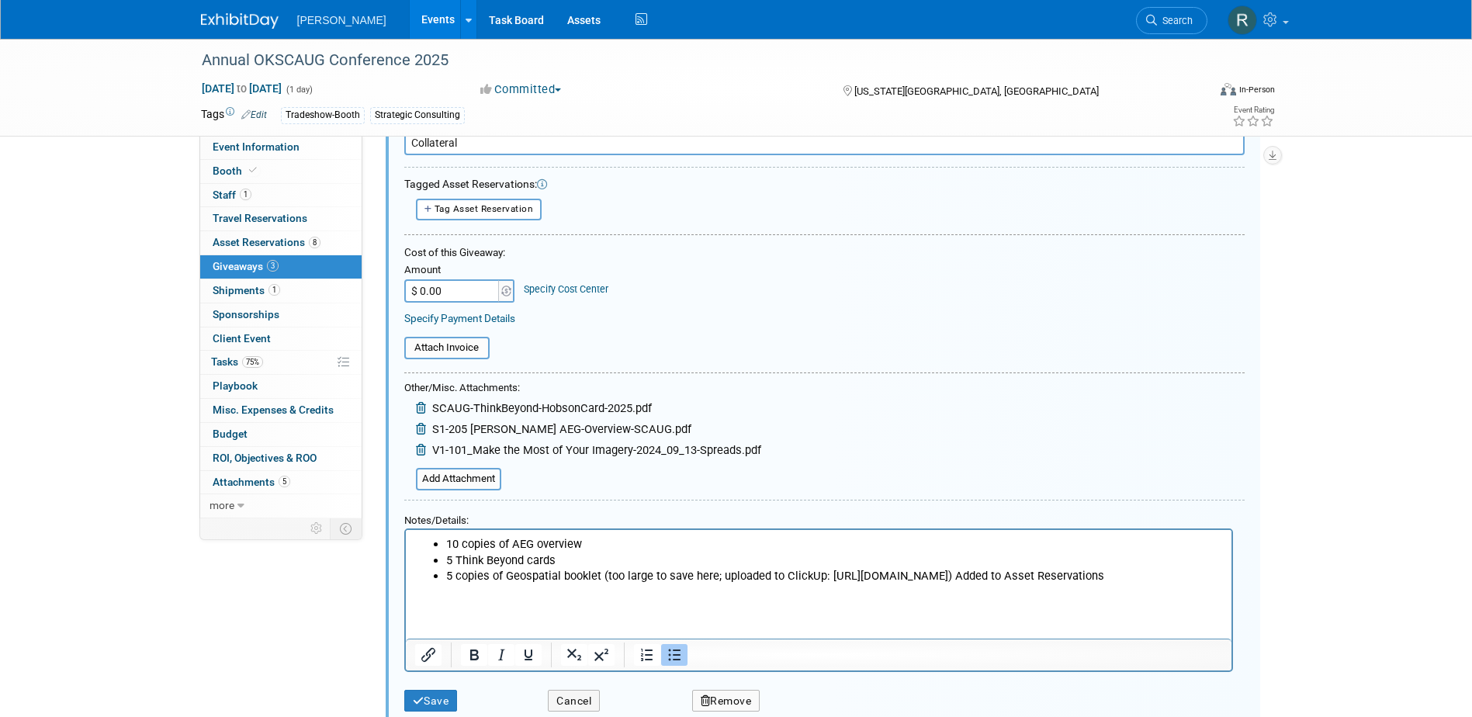
click at [421, 449] on icon at bounding box center [422, 451] width 13 height 12
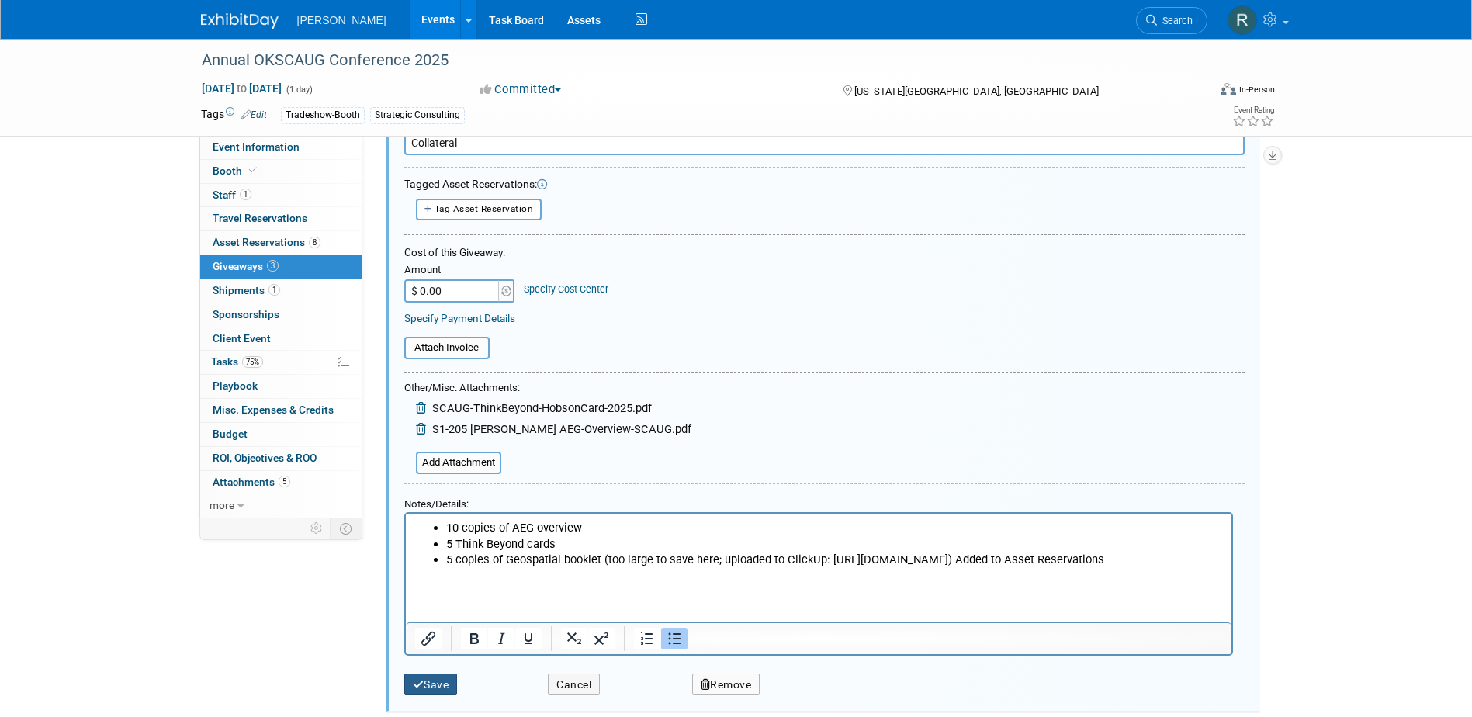
click at [445, 678] on button "Save" at bounding box center [431, 685] width 54 height 23
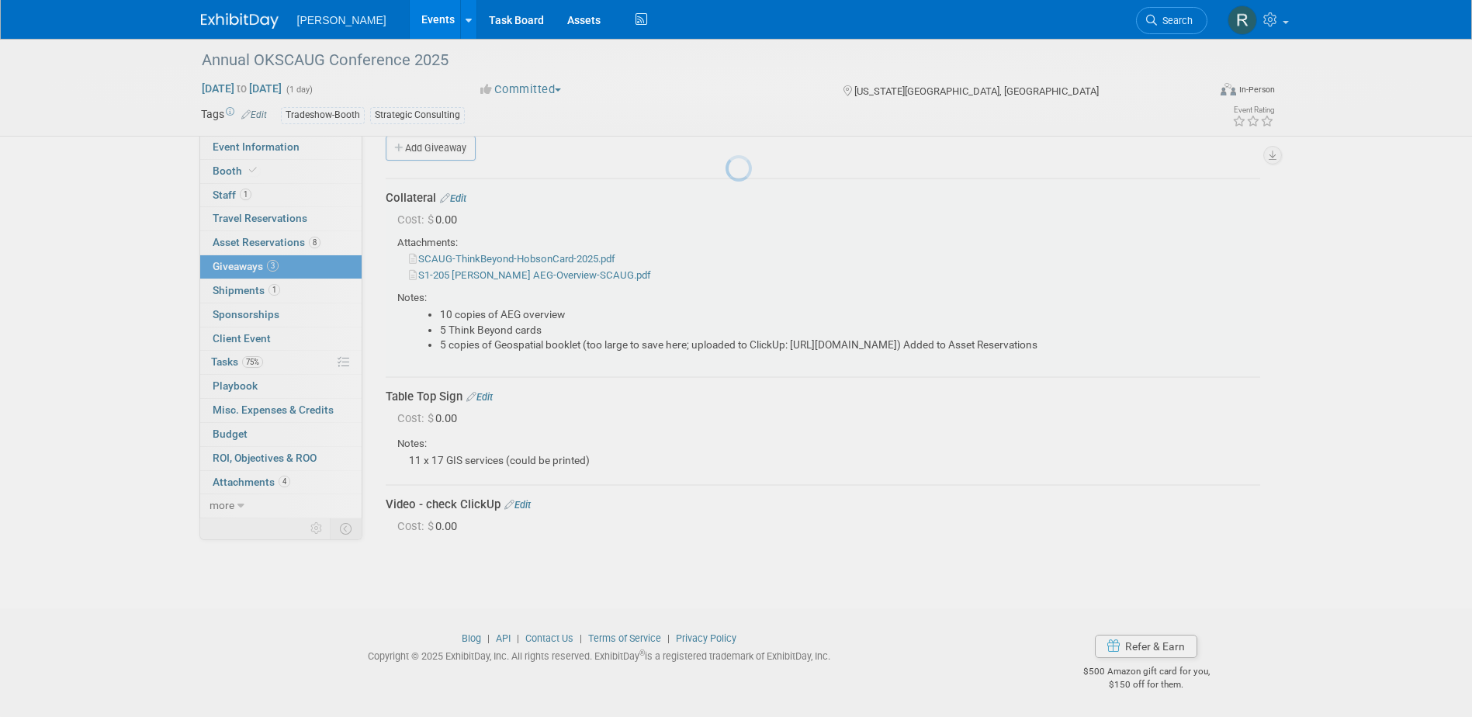
scroll to position [21, 0]
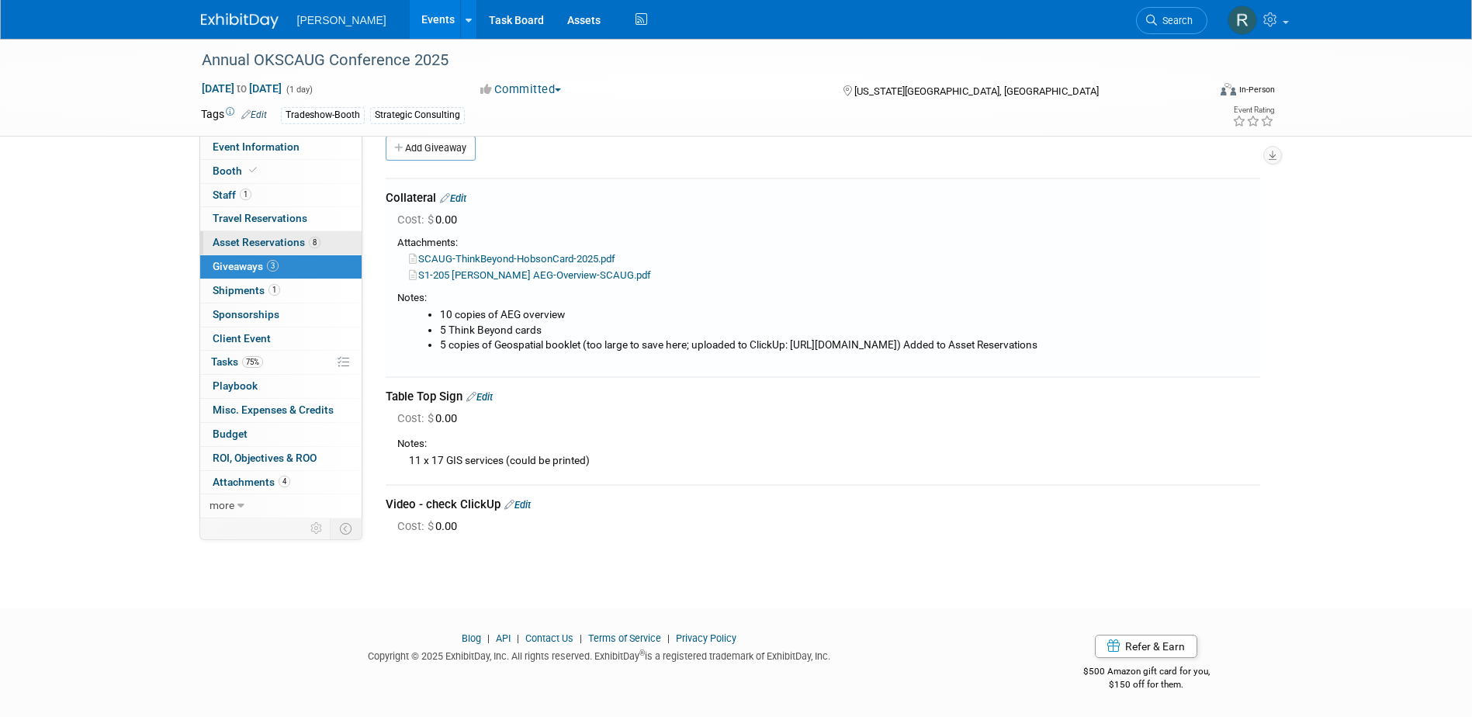
click at [275, 237] on span "Asset Reservations 8" at bounding box center [267, 242] width 108 height 12
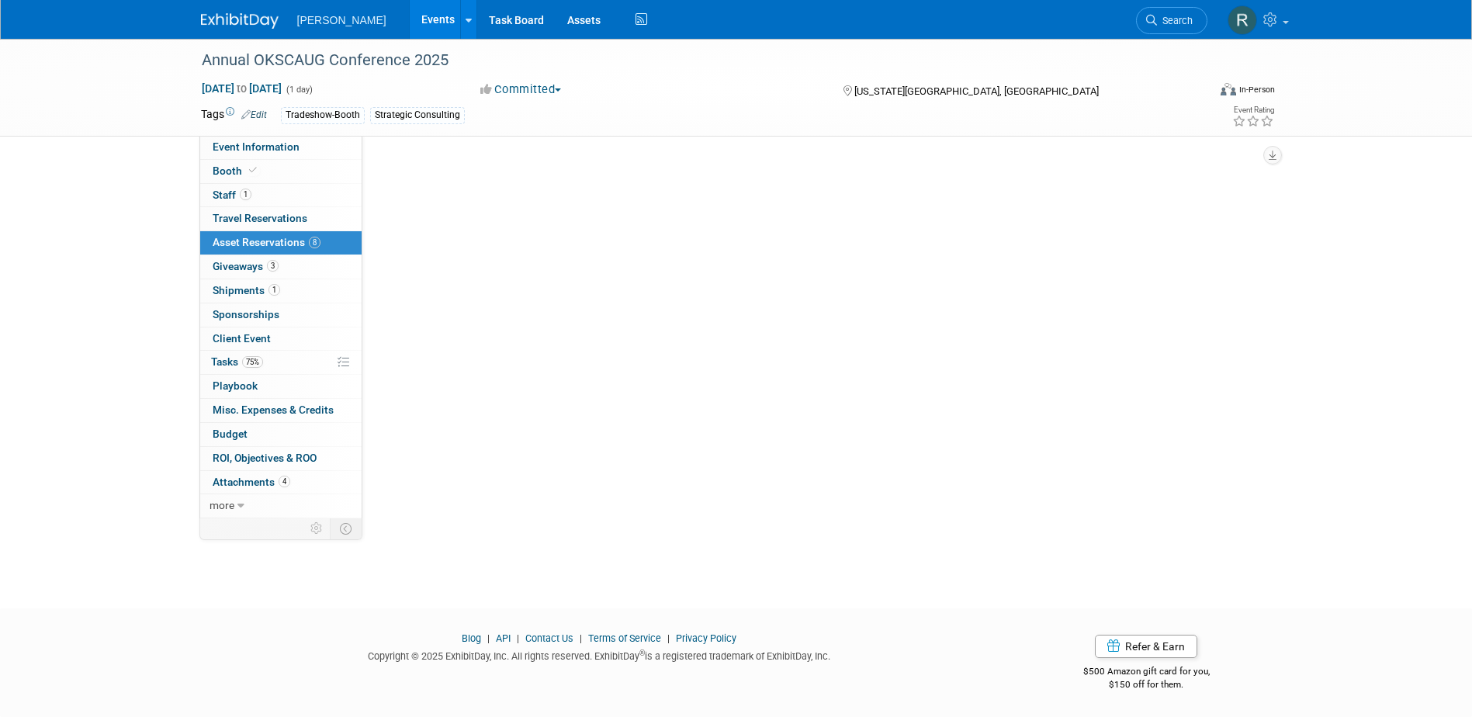
scroll to position [0, 0]
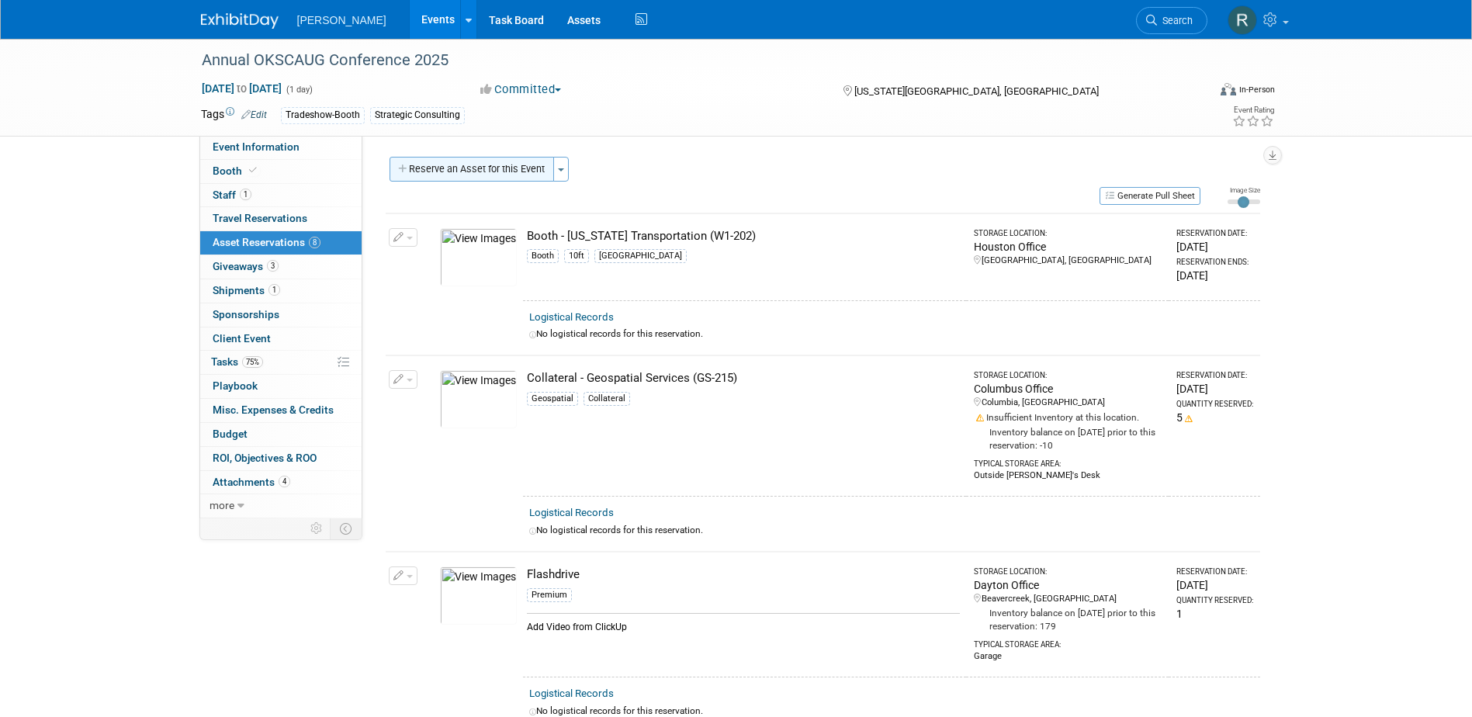
click at [436, 161] on button "Reserve an Asset for this Event" at bounding box center [472, 169] width 165 height 25
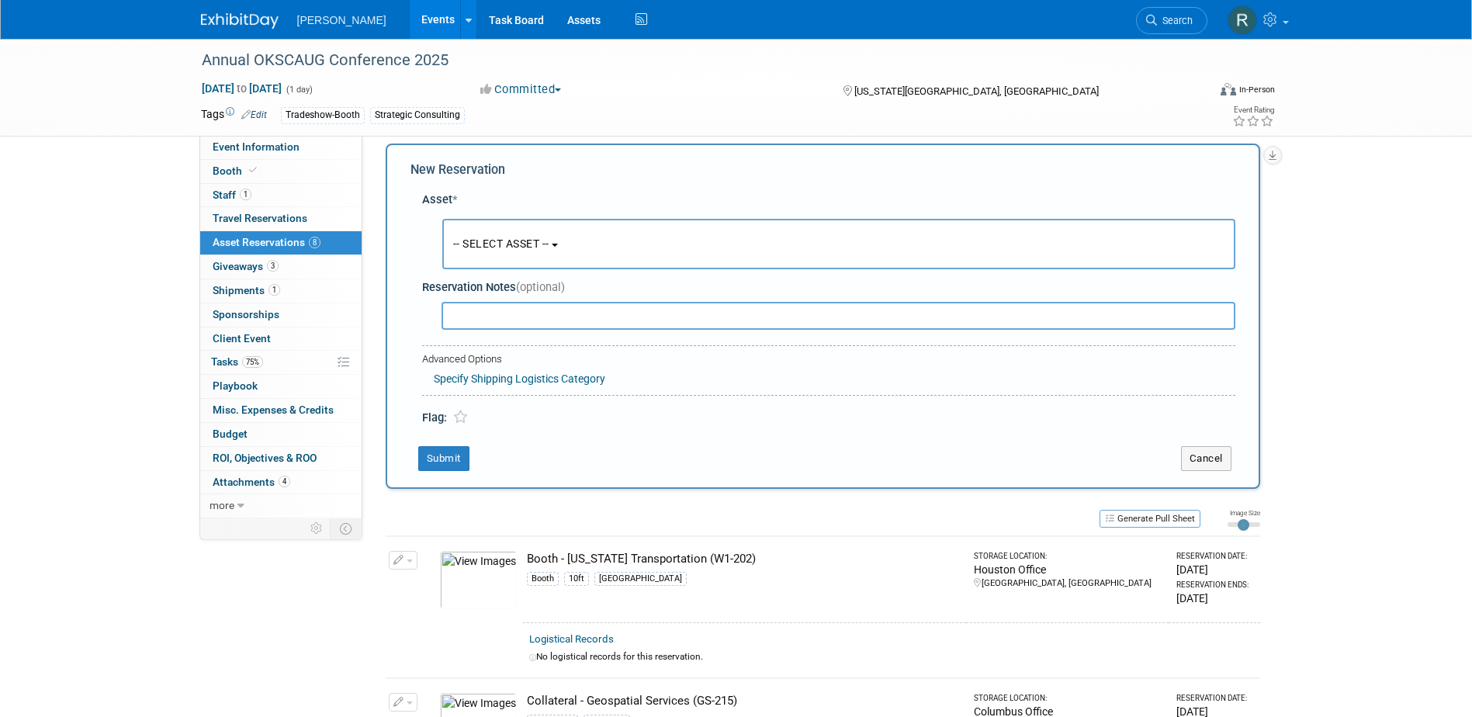
scroll to position [15, 0]
click at [478, 242] on span "-- SELECT ASSET --" at bounding box center [501, 242] width 96 height 12
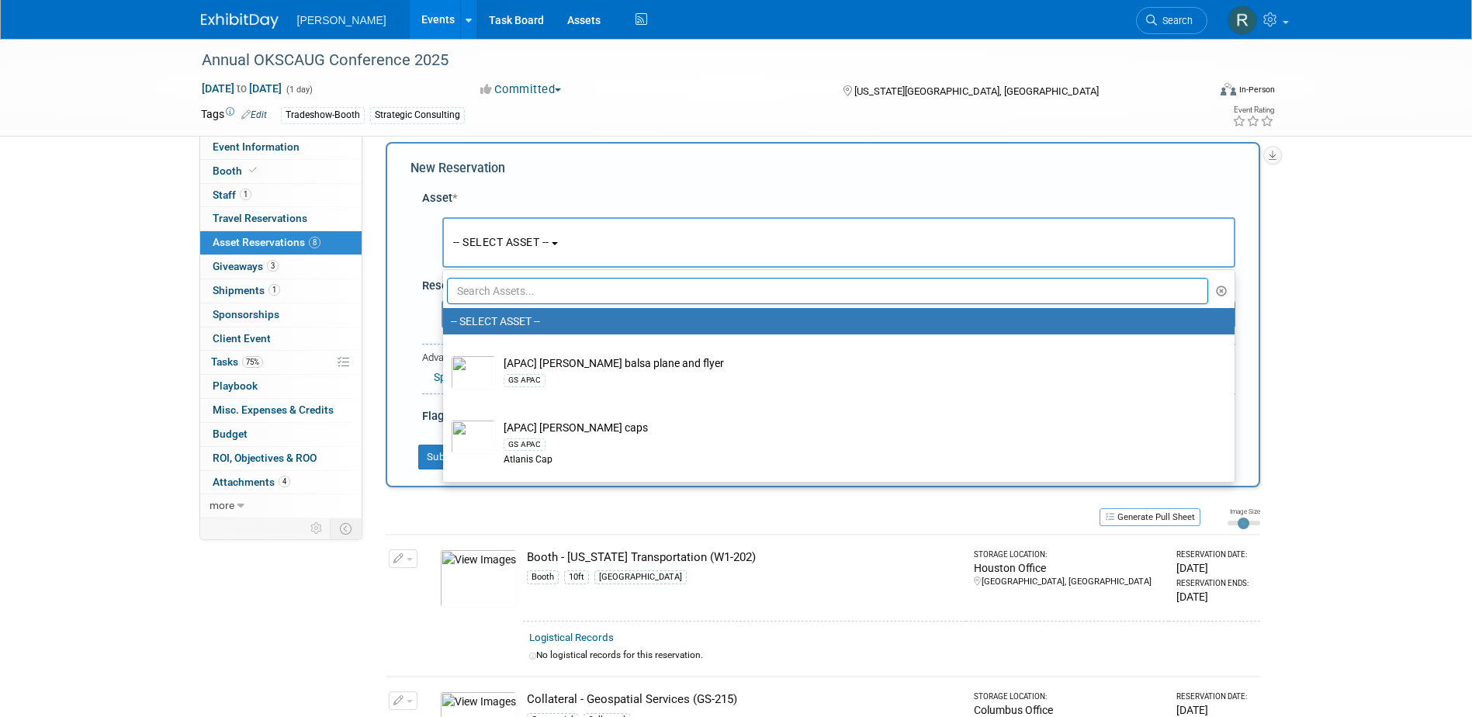
click at [505, 293] on input "text" at bounding box center [828, 291] width 762 height 26
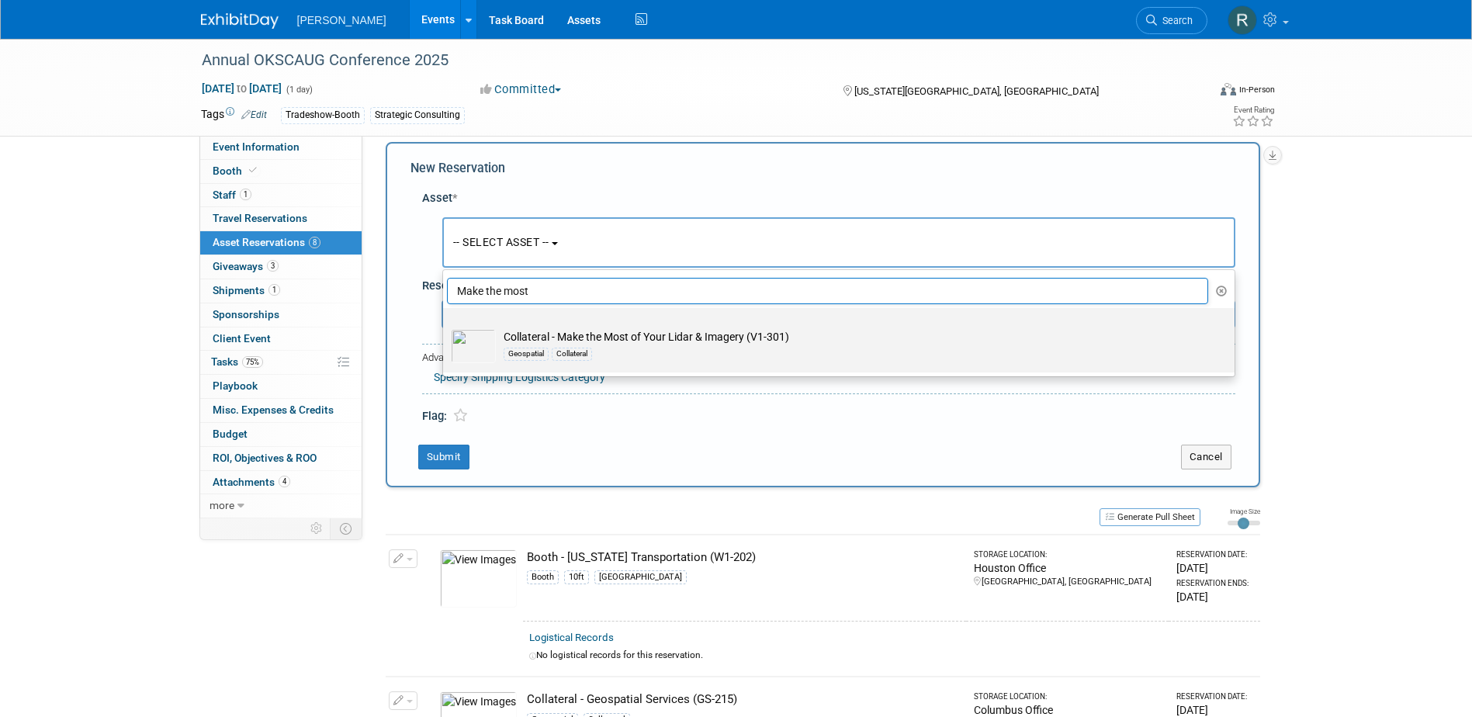
type input "Make the most"
click at [532, 336] on td "Collateral - Make the Most of Your Lidar & Imagery (V1-301) Geospatial Collater…" at bounding box center [850, 346] width 708 height 34
click at [445, 327] on input "Collateral - Make the Most of Your Lidar & Imagery (V1-301) Geospatial Collater…" at bounding box center [440, 322] width 10 height 10
select select "10728230"
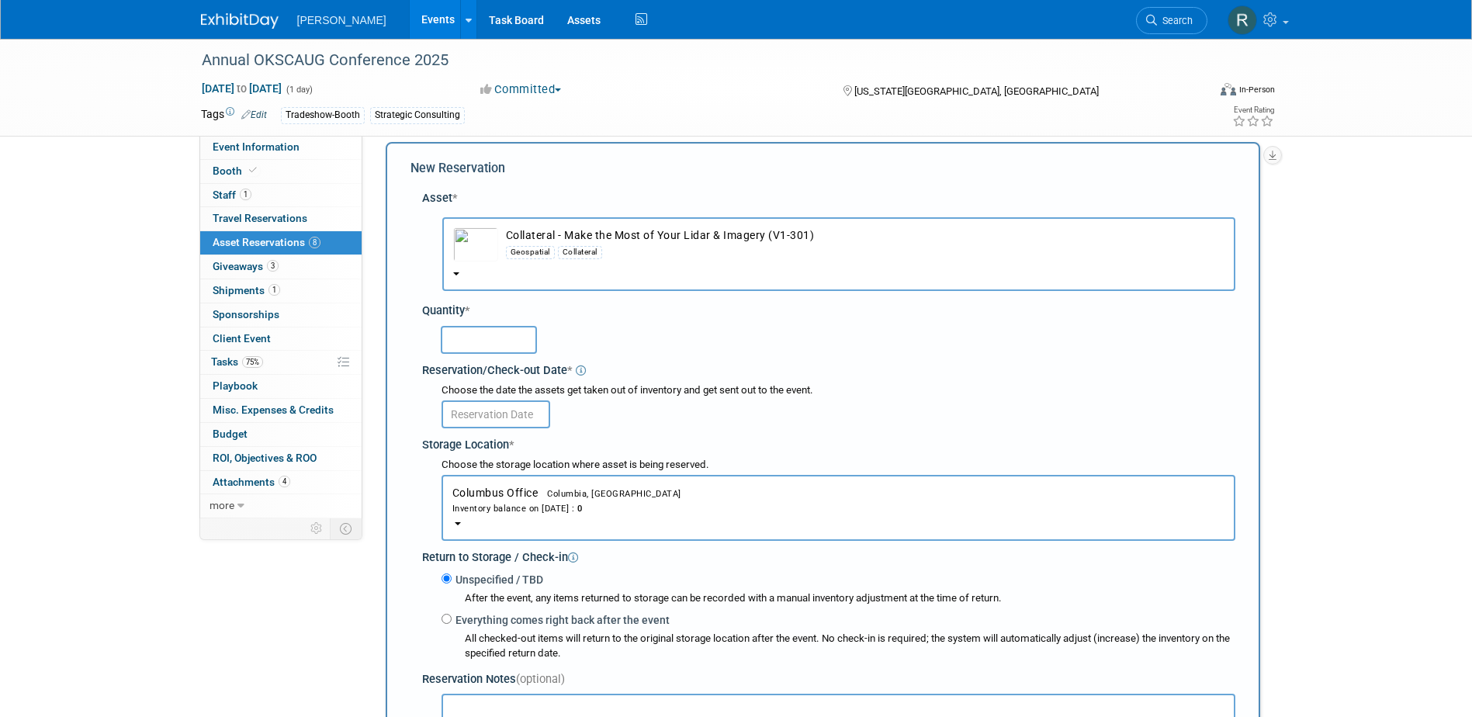
click at [495, 348] on input "text" at bounding box center [489, 340] width 96 height 28
type input "5"
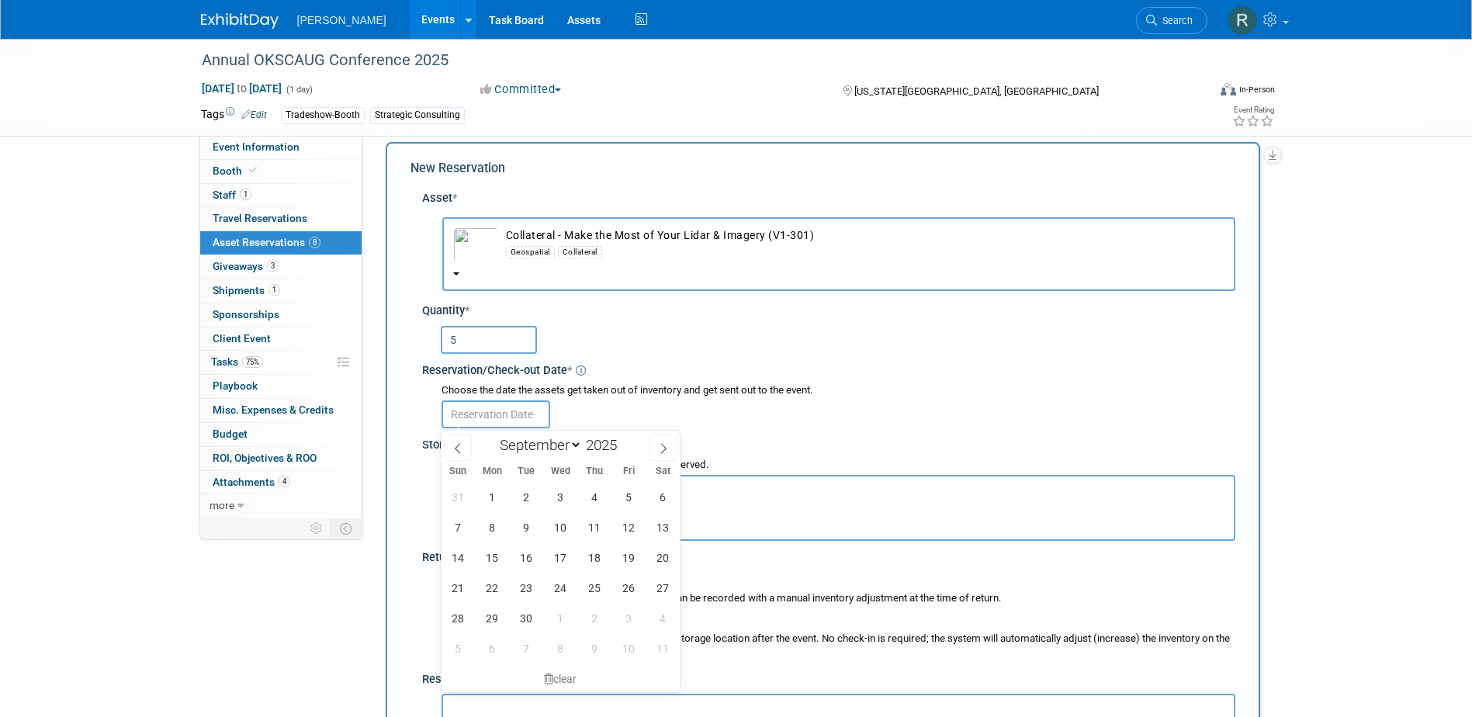
click at [461, 413] on input "text" at bounding box center [496, 414] width 109 height 28
click at [527, 555] on span "16" at bounding box center [526, 557] width 30 height 30
type input "Sep 16, 2025"
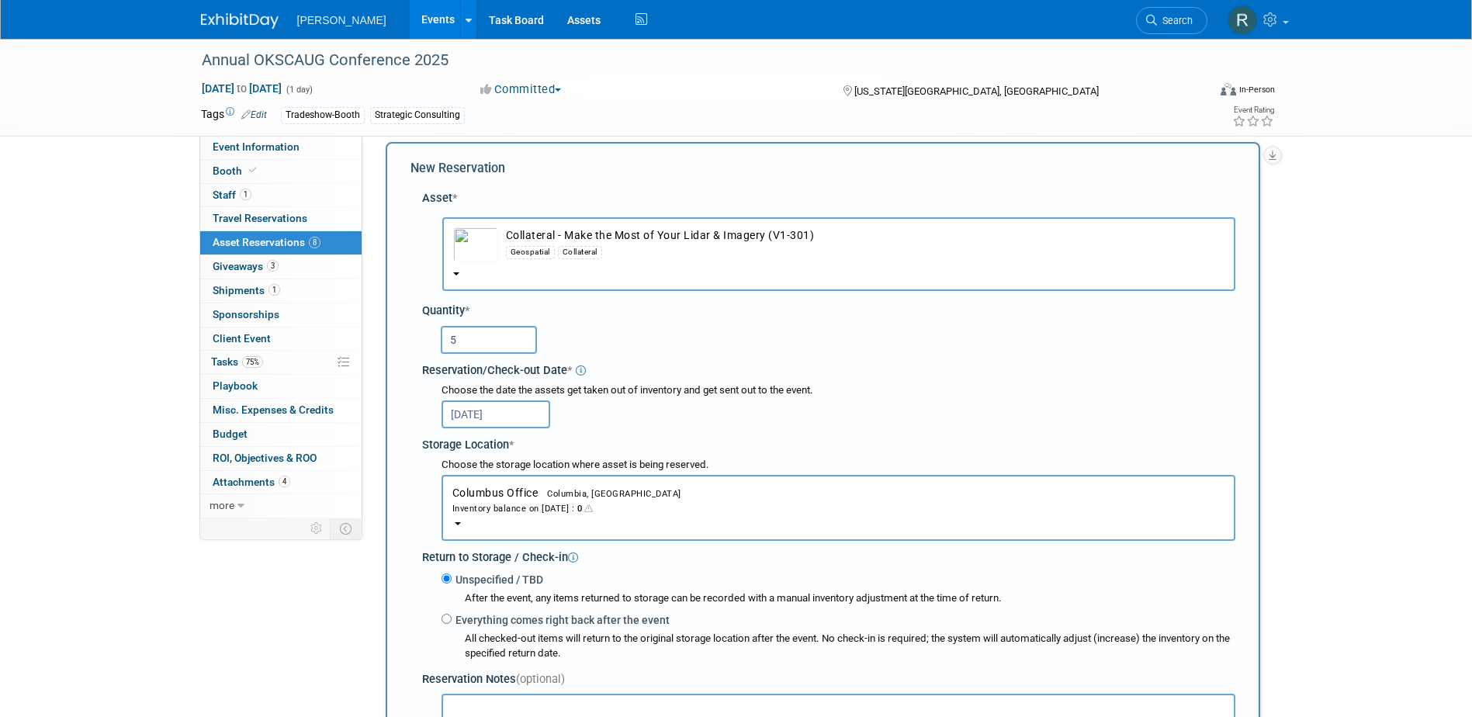
click at [499, 510] on div "Inventory balance on Sep 16, 2025 : 0" at bounding box center [838, 508] width 772 height 15
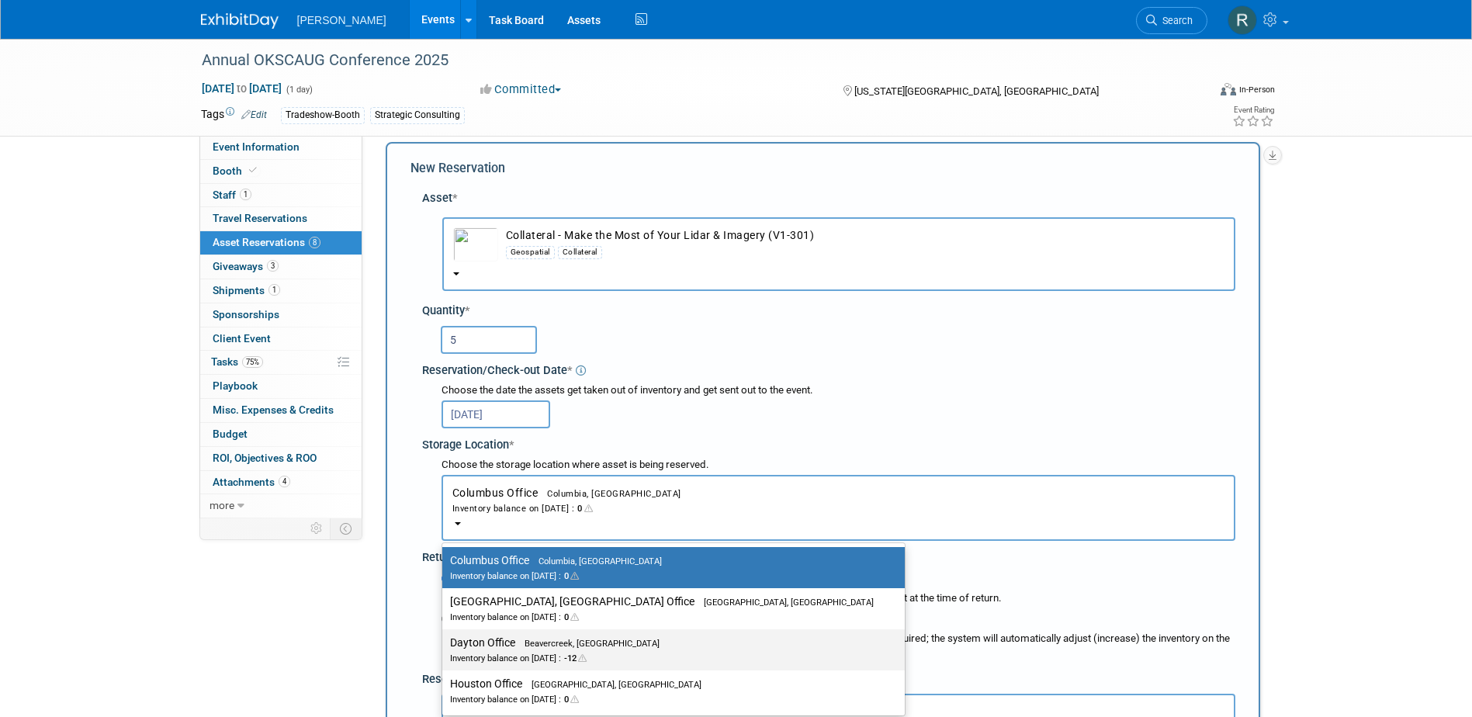
click at [502, 650] on label "Dayton Office Beavercreek, OH Inventory balance on Sep 16, 2025 : -12" at bounding box center [669, 649] width 439 height 35
click at [445, 648] on input "Dayton Office Beavercreek, OH Inventory balance on Sep 16, 2025 : -12" at bounding box center [440, 643] width 10 height 10
select select "11223930"
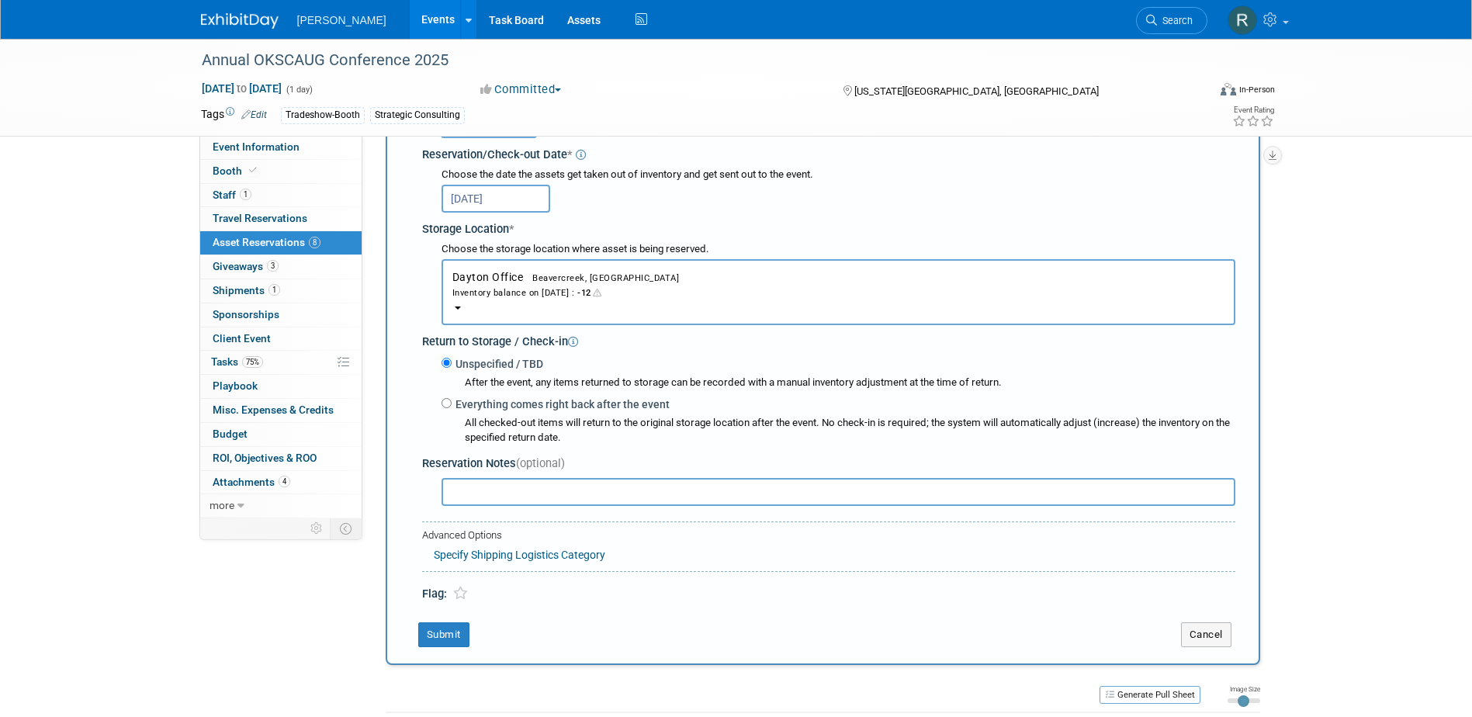
scroll to position [248, 0]
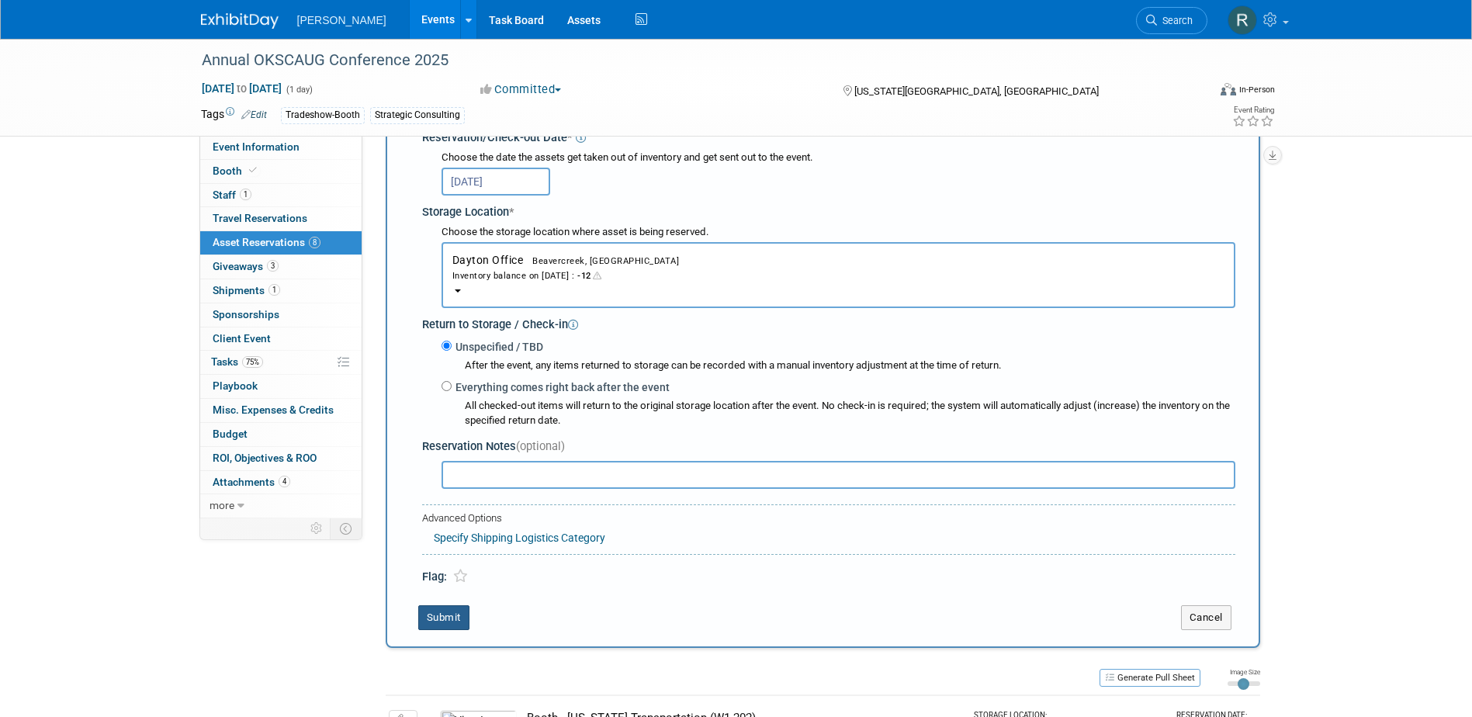
click at [452, 619] on button "Submit" at bounding box center [443, 617] width 51 height 25
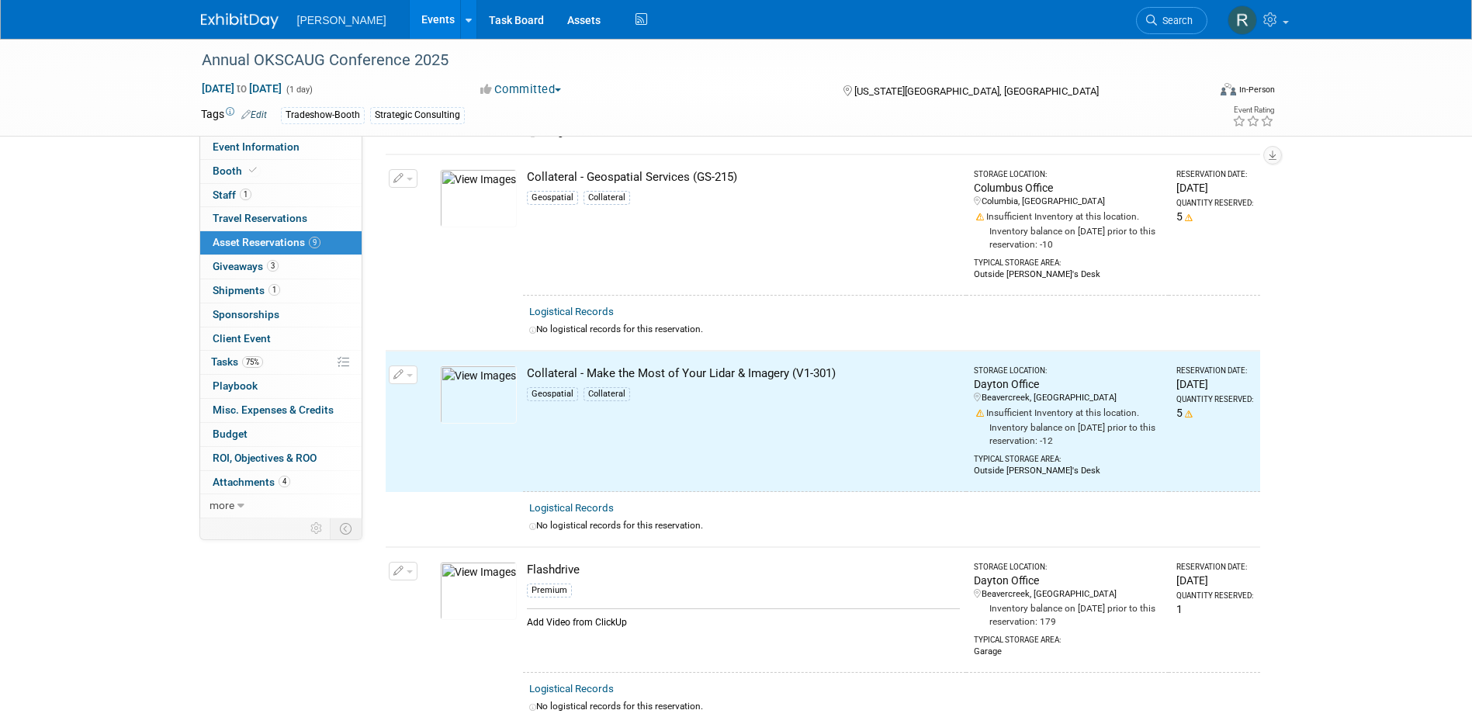
scroll to position [123, 0]
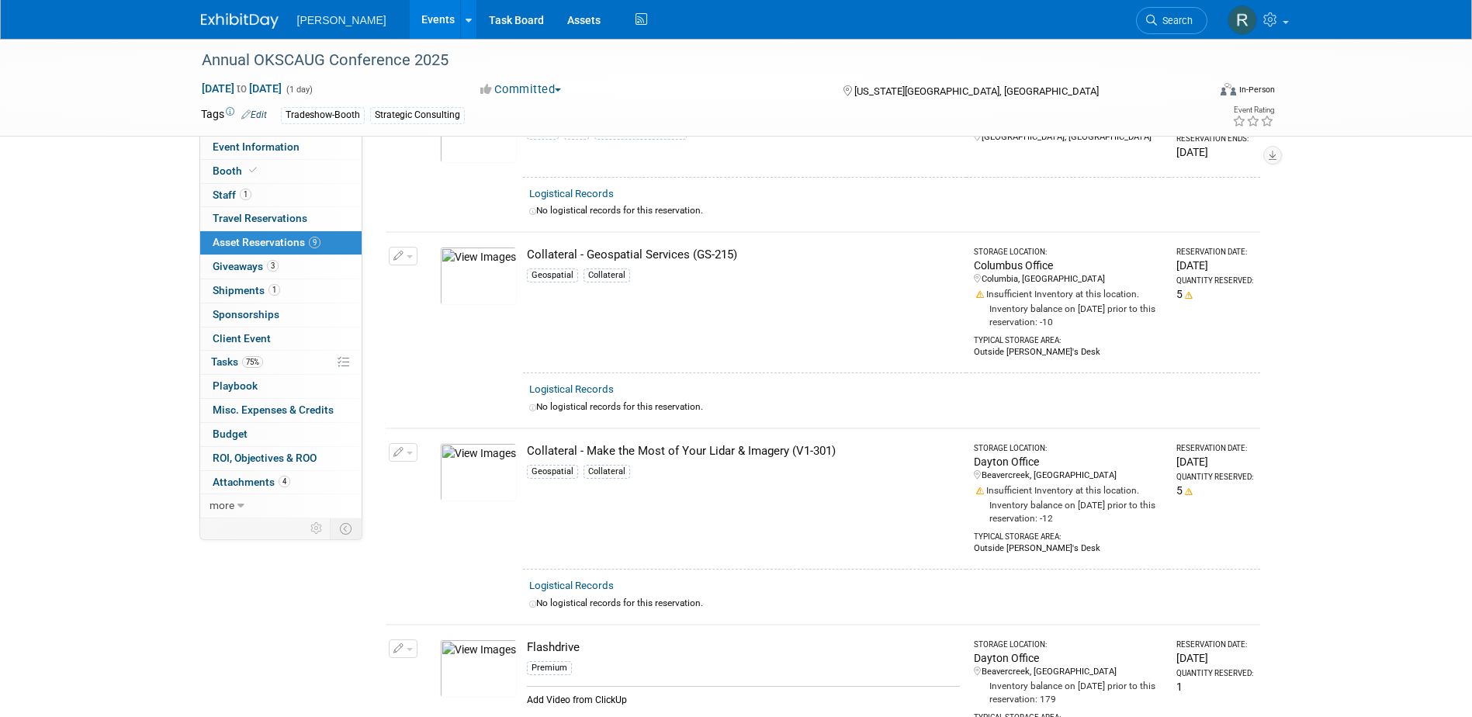
click at [405, 259] on button "button" at bounding box center [403, 256] width 29 height 19
click at [437, 282] on button "Change Reservation" at bounding box center [462, 281] width 131 height 21
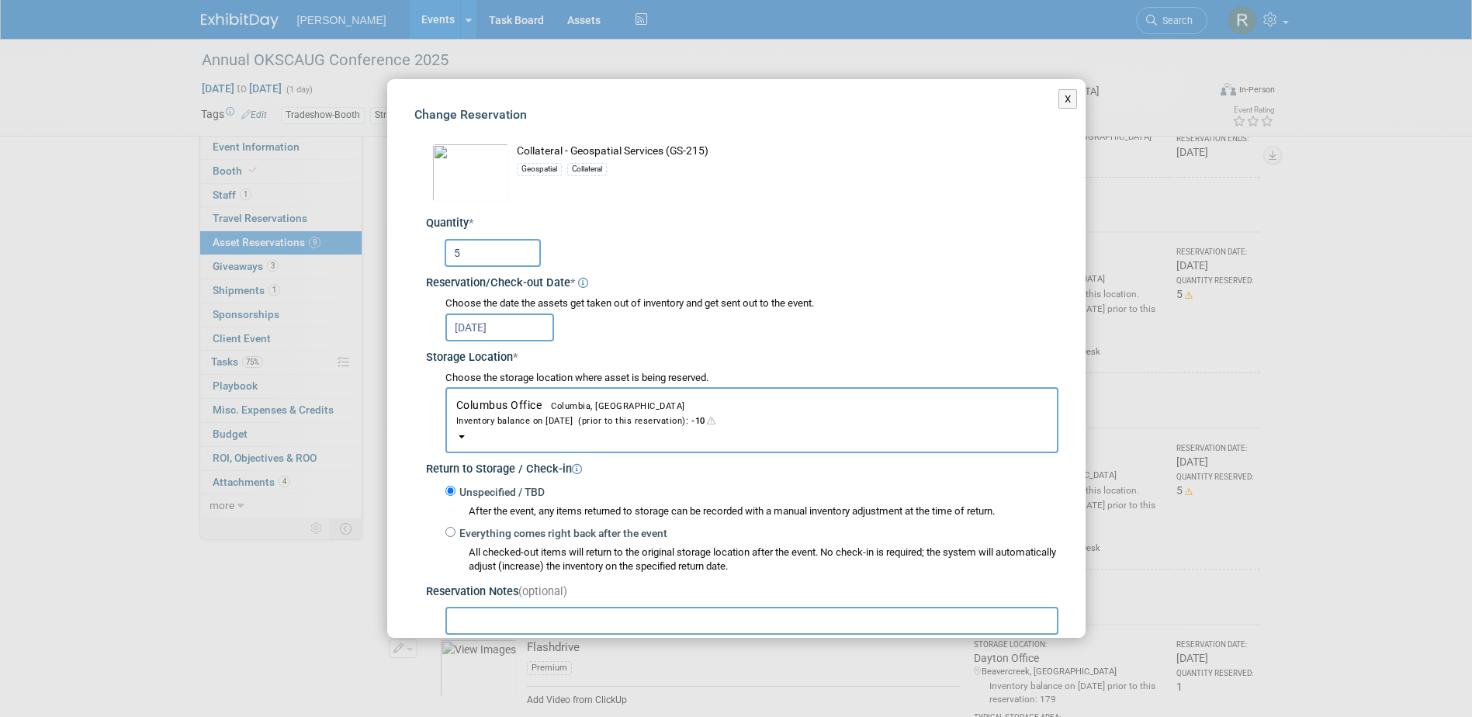
click at [505, 417] on div "Inventory balance on Sep 16, 2025 (prior to this reservation): -10" at bounding box center [751, 420] width 591 height 15
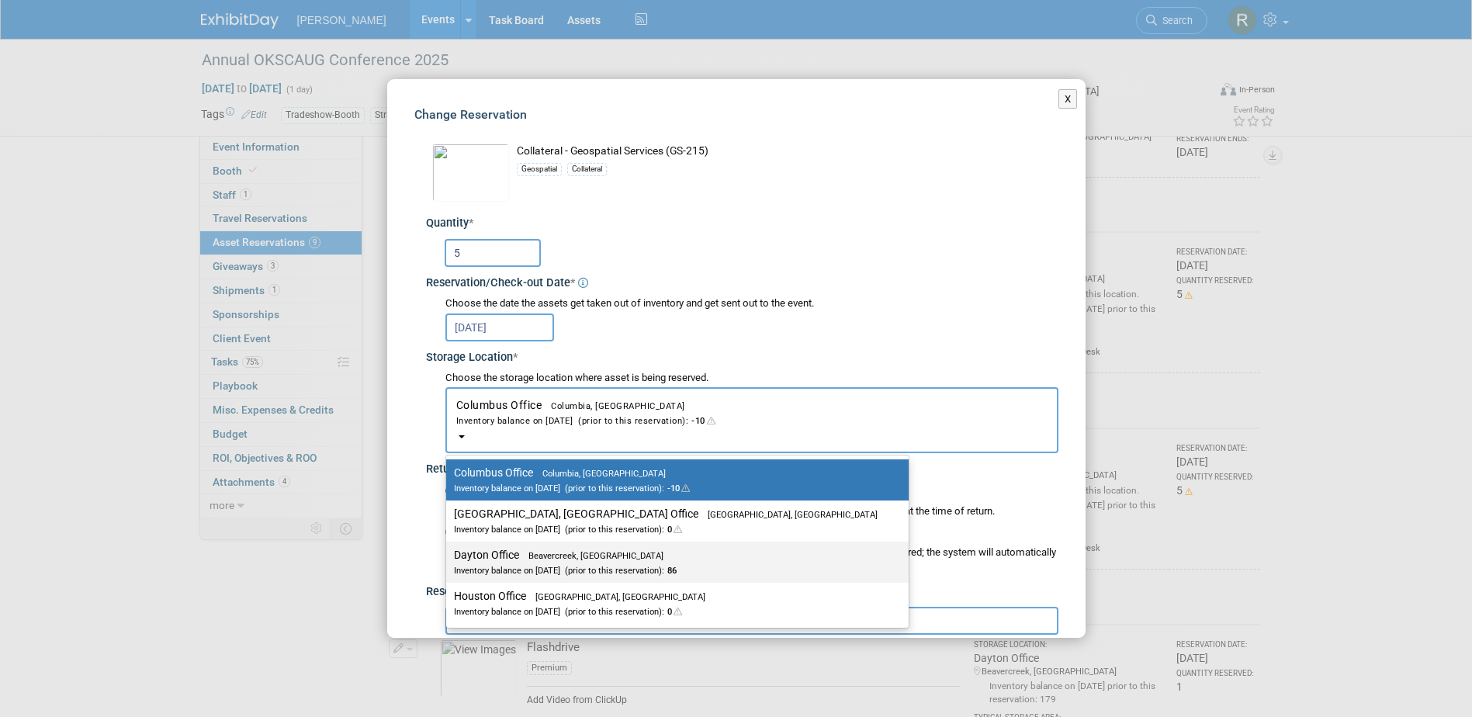
click at [488, 553] on label "Dayton Office Beavercreek, OH Inventory balance on Sep 16, 2025 (prior to this …" at bounding box center [673, 562] width 439 height 35
click at [449, 553] on input "Dayton Office Beavercreek, OH Inventory balance on Sep 16, 2025 (prior to this …" at bounding box center [443, 555] width 10 height 10
select select "11223930"
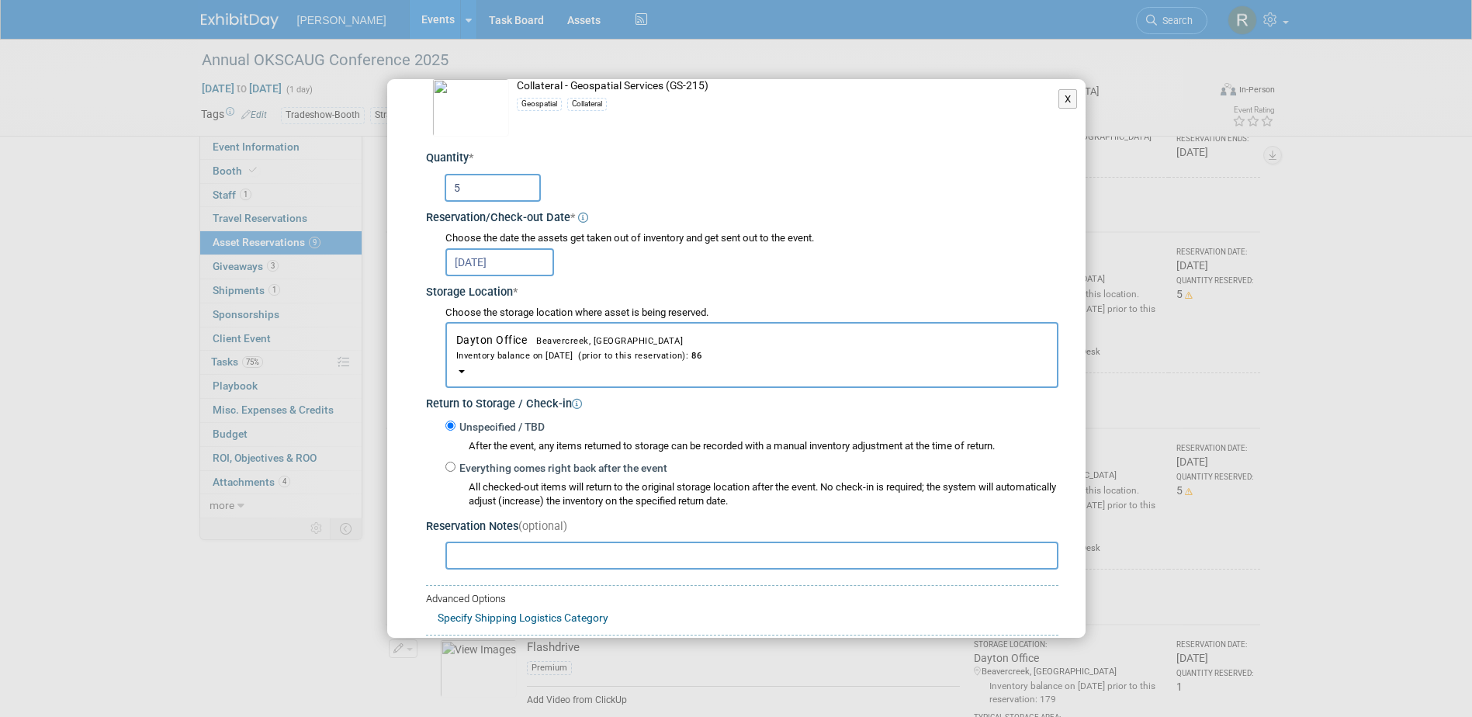
scroll to position [155, 0]
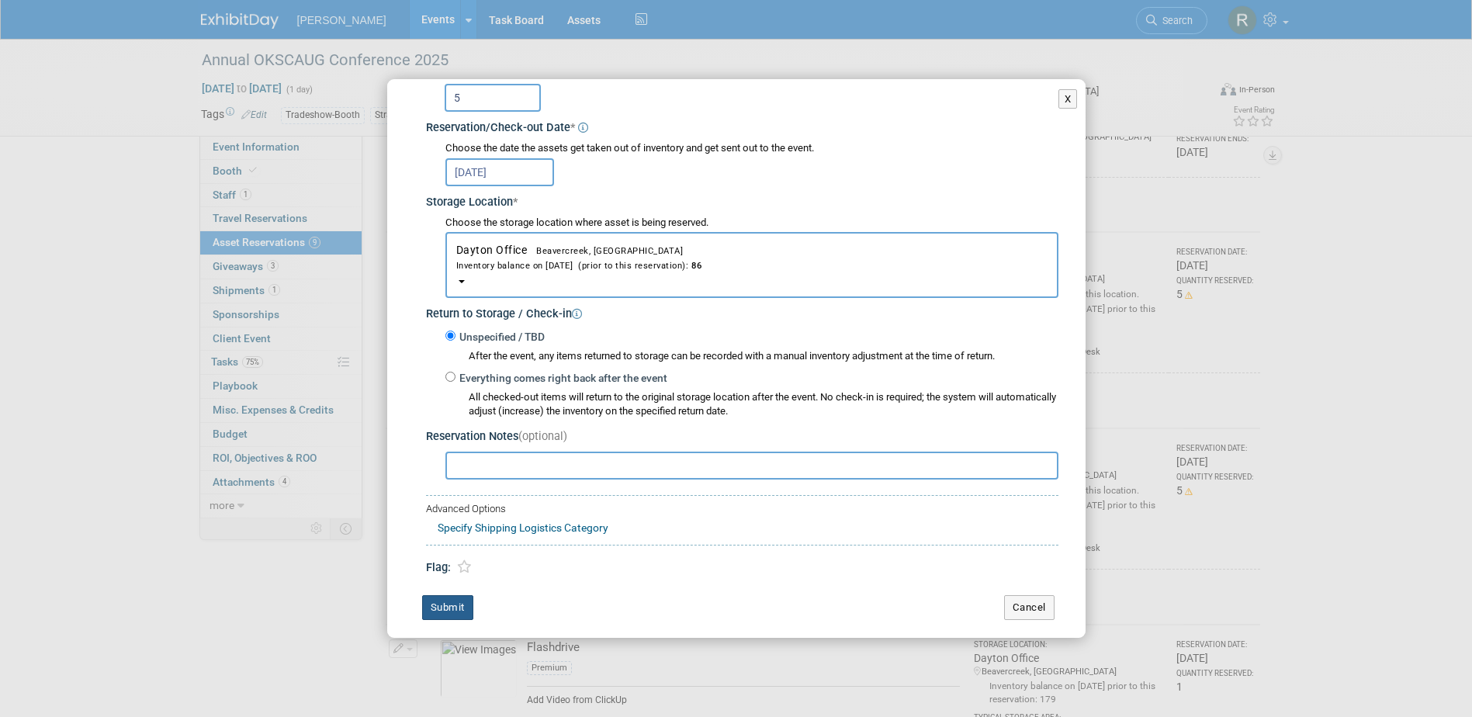
click at [451, 608] on button "Submit" at bounding box center [447, 607] width 51 height 25
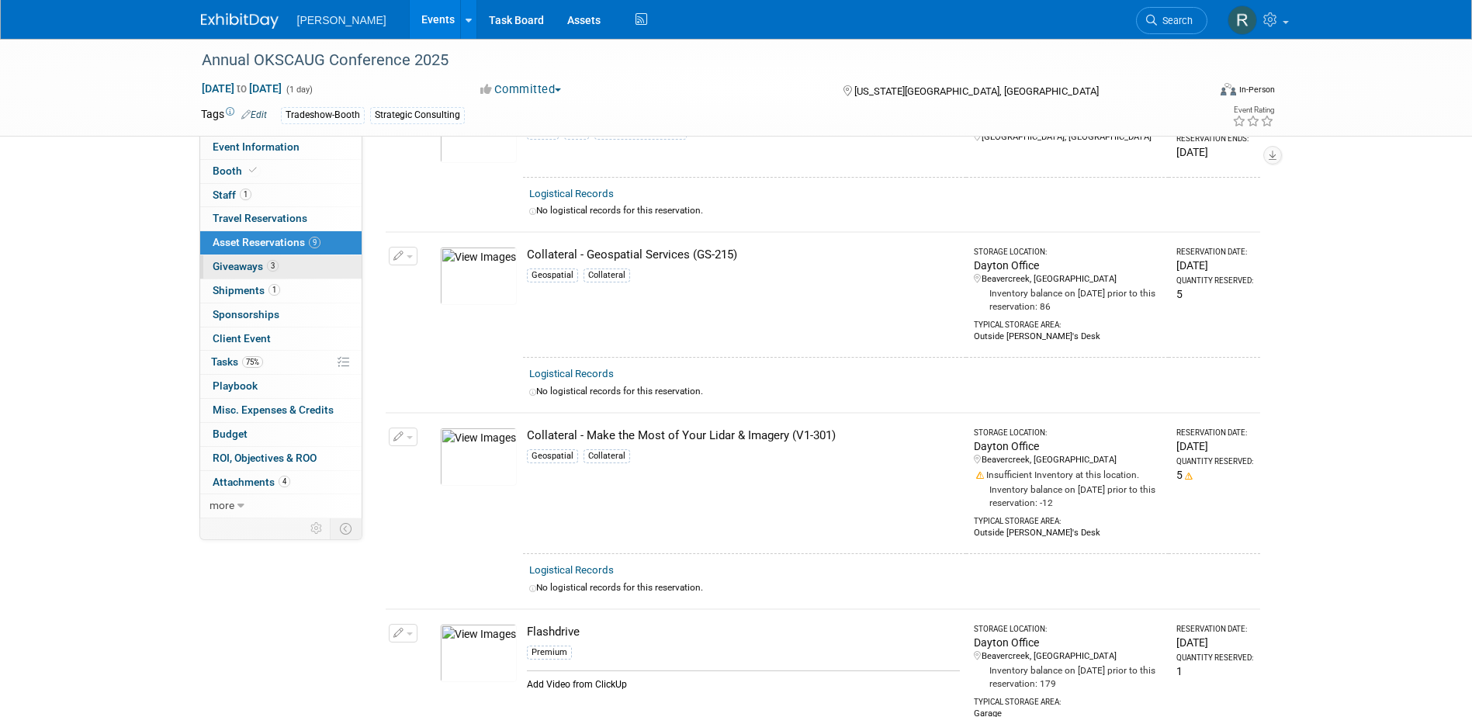
click at [251, 268] on span "Giveaways 3" at bounding box center [246, 266] width 66 height 12
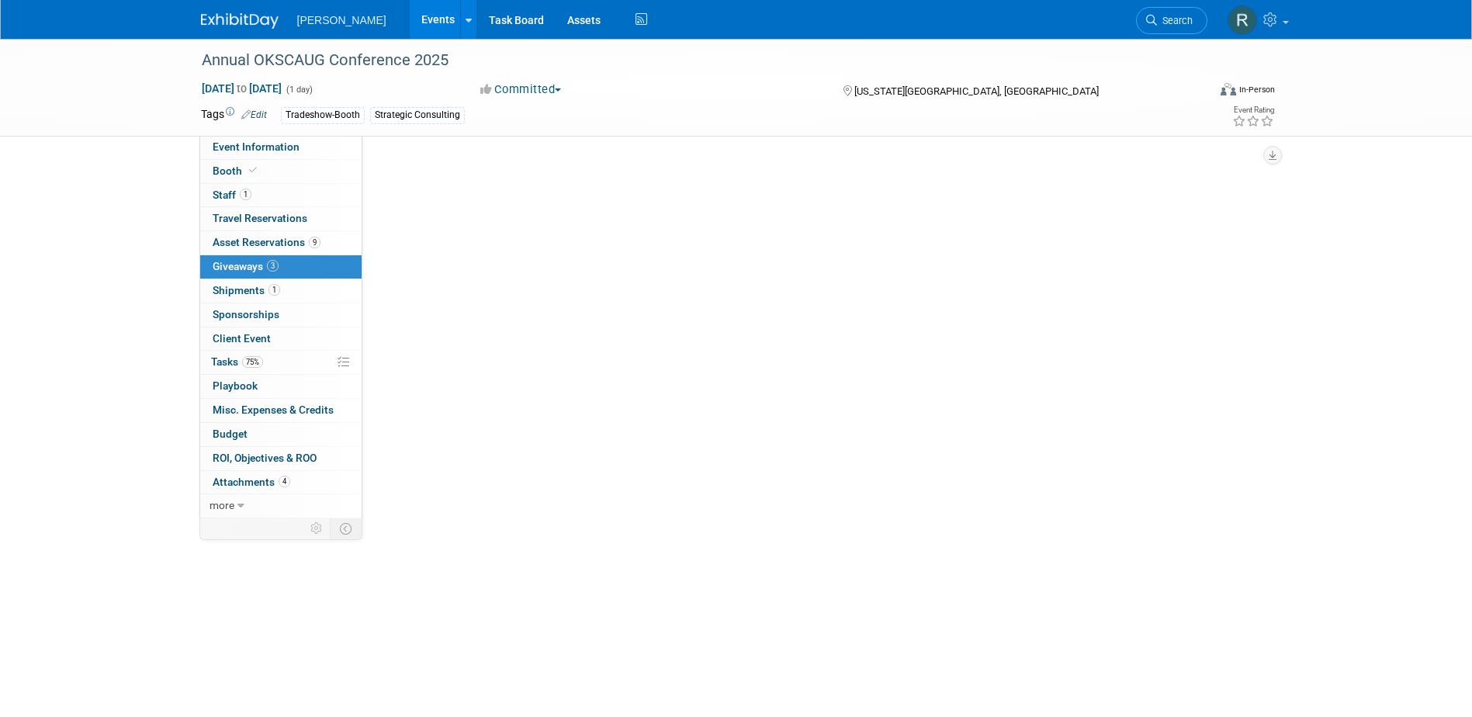
scroll to position [0, 0]
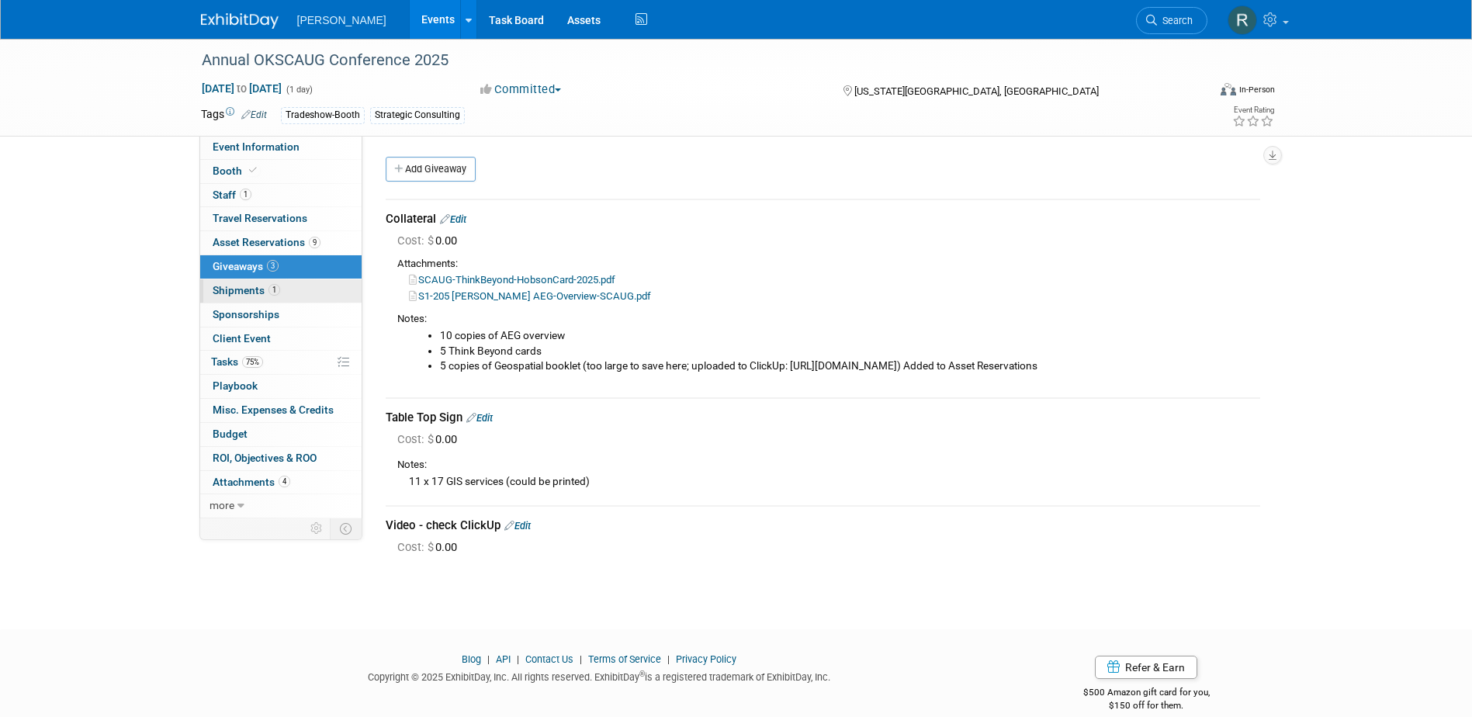
click at [240, 286] on span "Shipments 1" at bounding box center [247, 290] width 68 height 12
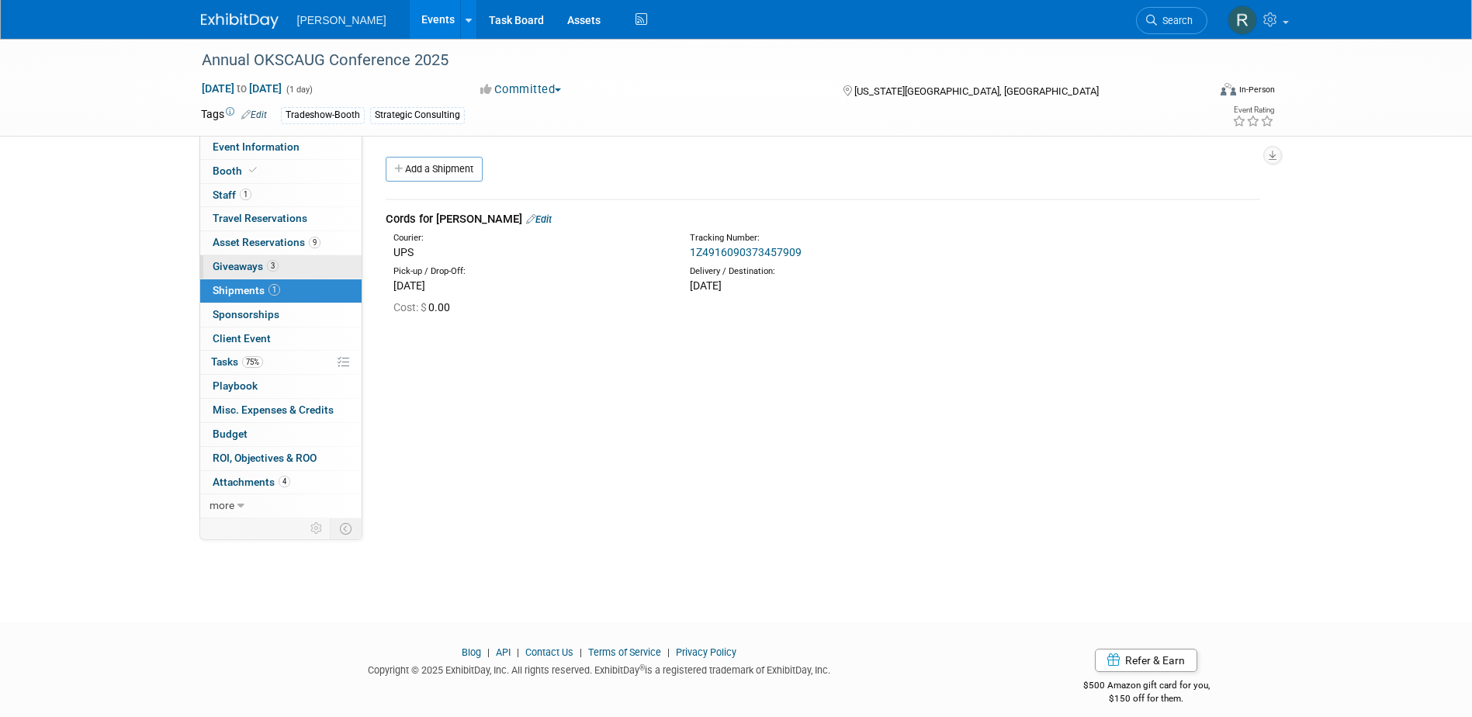
click at [237, 268] on span "Giveaways 3" at bounding box center [246, 266] width 66 height 12
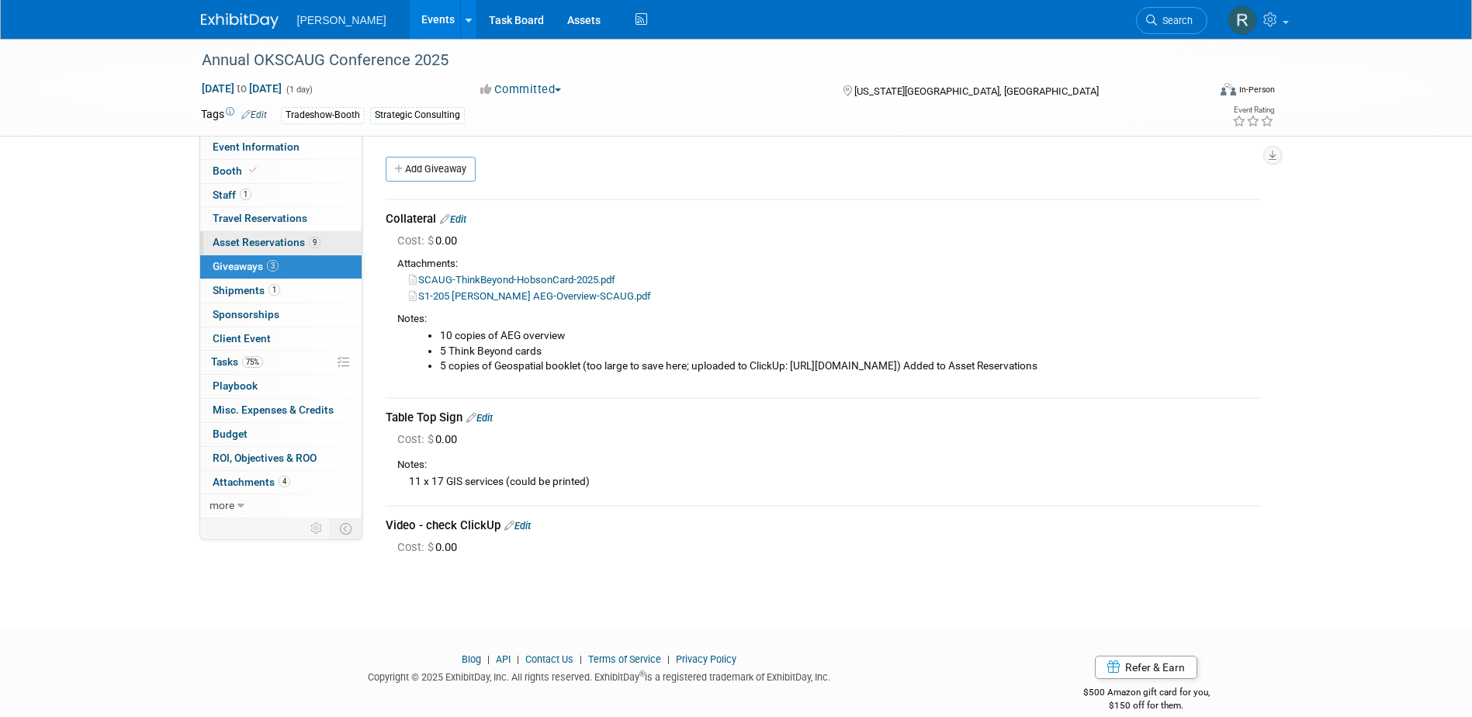
click at [237, 249] on link "9 Asset Reservations 9" at bounding box center [280, 242] width 161 height 23
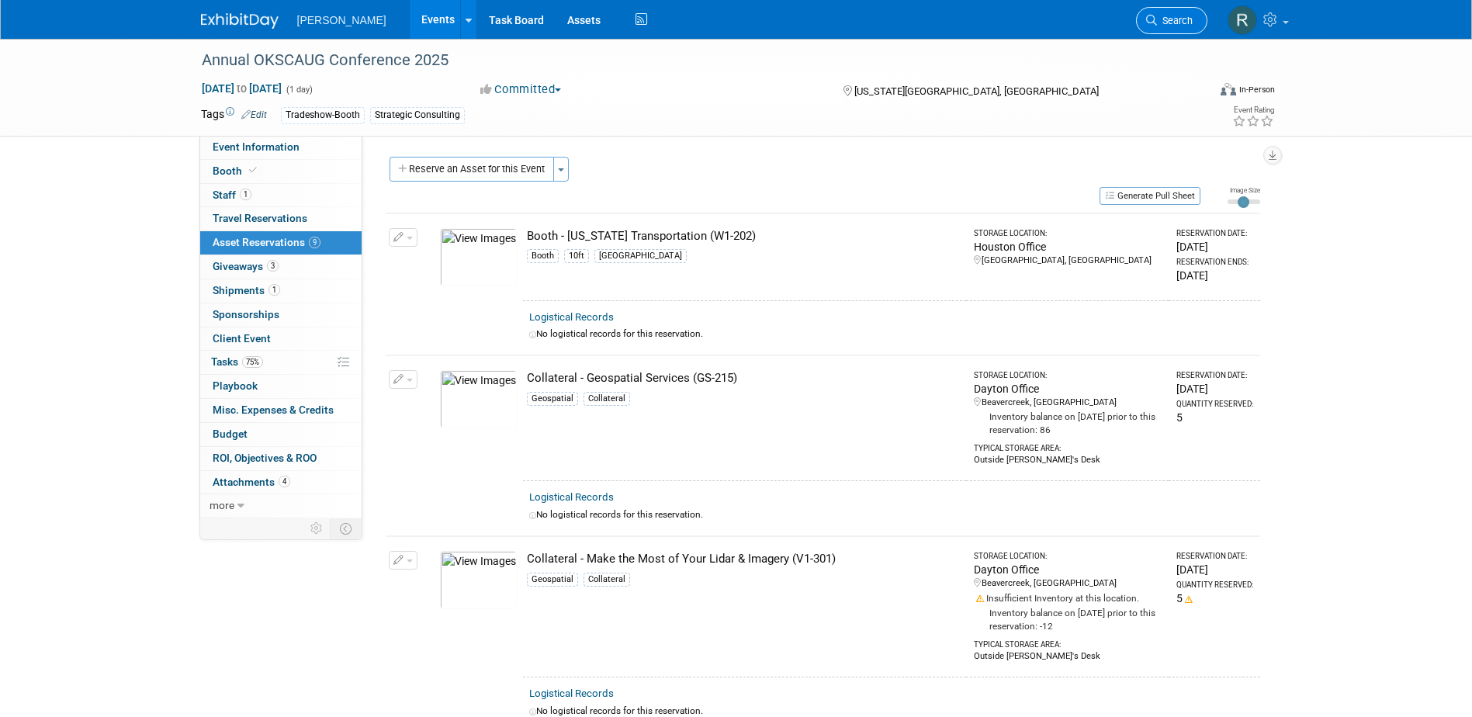
click at [1171, 24] on span "Search" at bounding box center [1175, 21] width 36 height 12
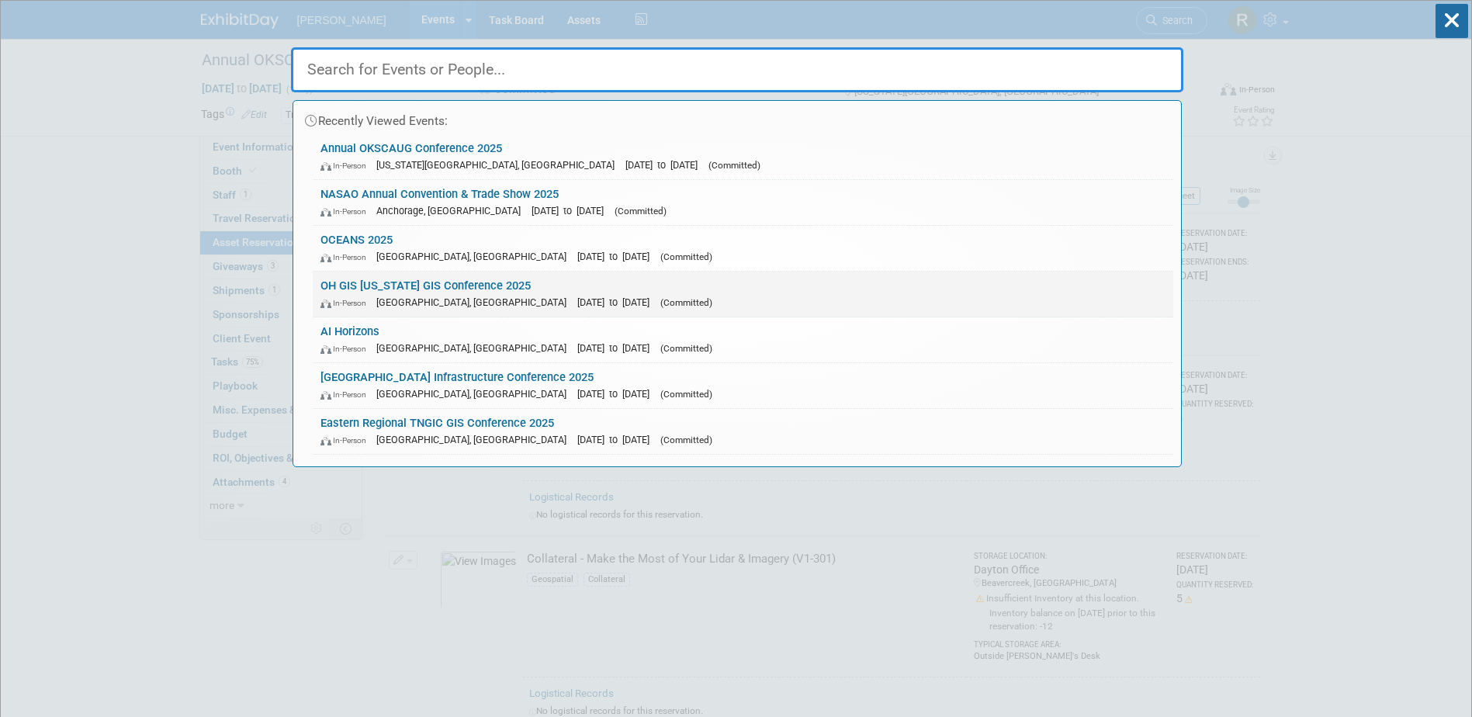
click at [459, 287] on link "OH GIS Ohio GIS Conference 2025 In-Person Columbus, OH Sep 14, 2025 to Sep 16, …" at bounding box center [743, 294] width 861 height 45
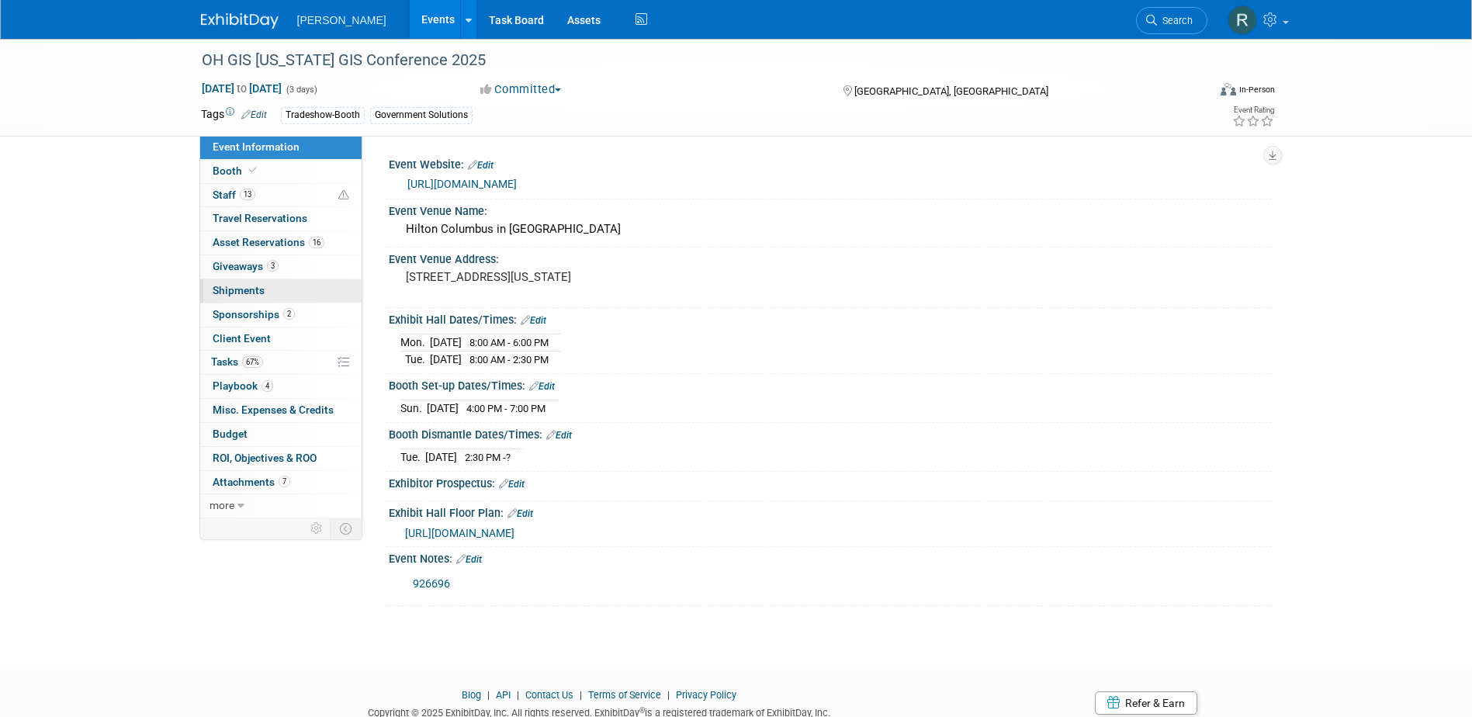
click at [238, 281] on link "0 Shipments 0" at bounding box center [280, 290] width 161 height 23
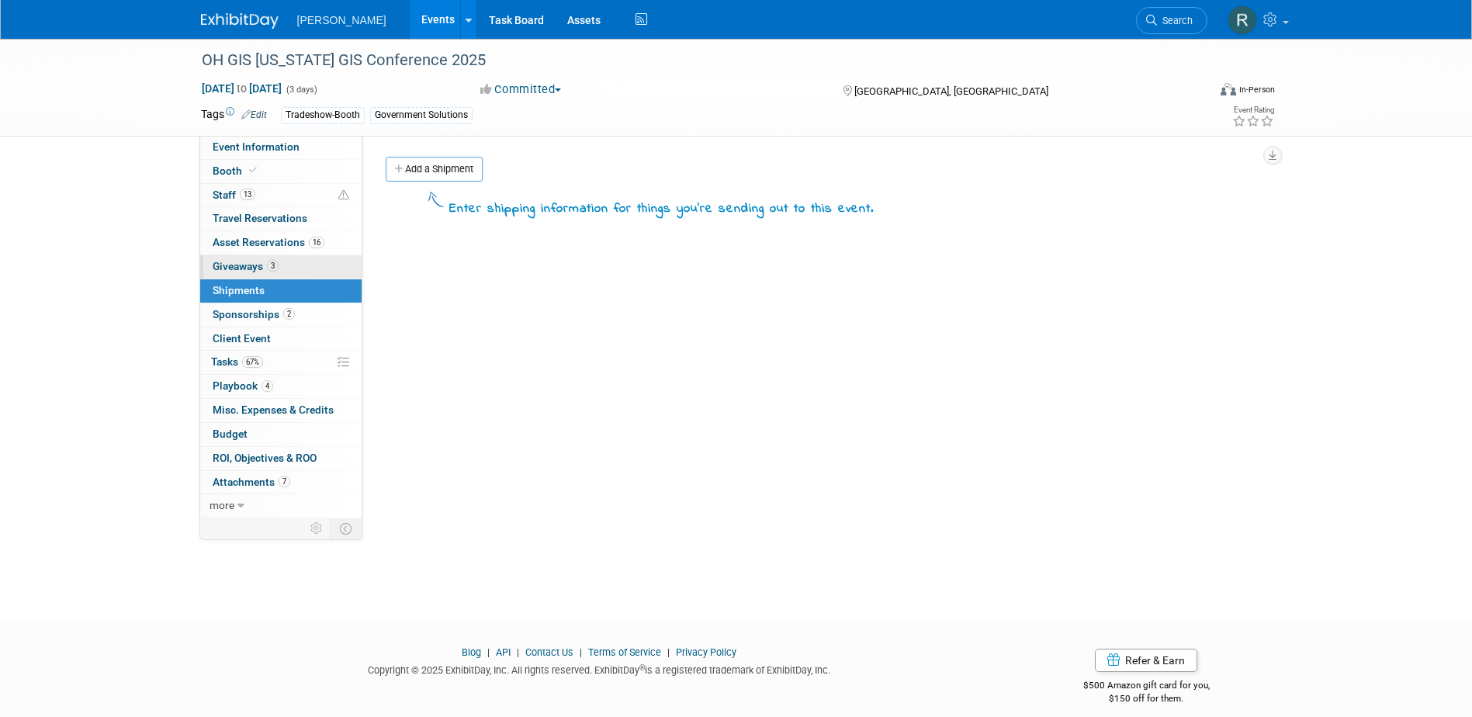
click at [238, 272] on span "Giveaways 3" at bounding box center [246, 266] width 66 height 12
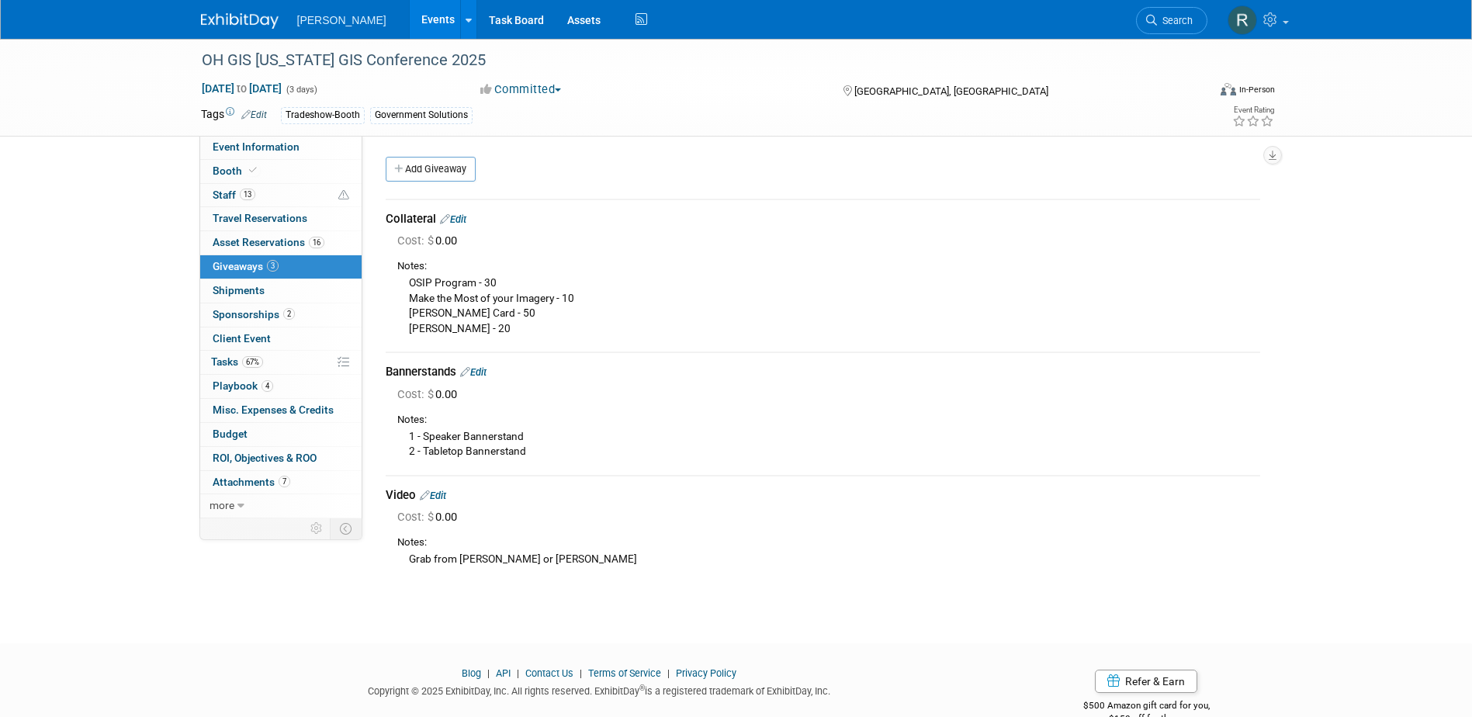
drag, startPoint x: 406, startPoint y: 281, endPoint x: 497, endPoint y: 326, distance: 102.0
click at [497, 326] on div "OSIP Program - 30 Make the Most of your Imagery - 10 EDH Hobson Card - 50 Lidar…" at bounding box center [828, 305] width 863 height 62
copy div "OSIP Program - 30 Make the Most of your Imagery - 10 EDH Hobson Card - 50 Lidar…"
click at [259, 173] on link "Booth" at bounding box center [280, 171] width 161 height 23
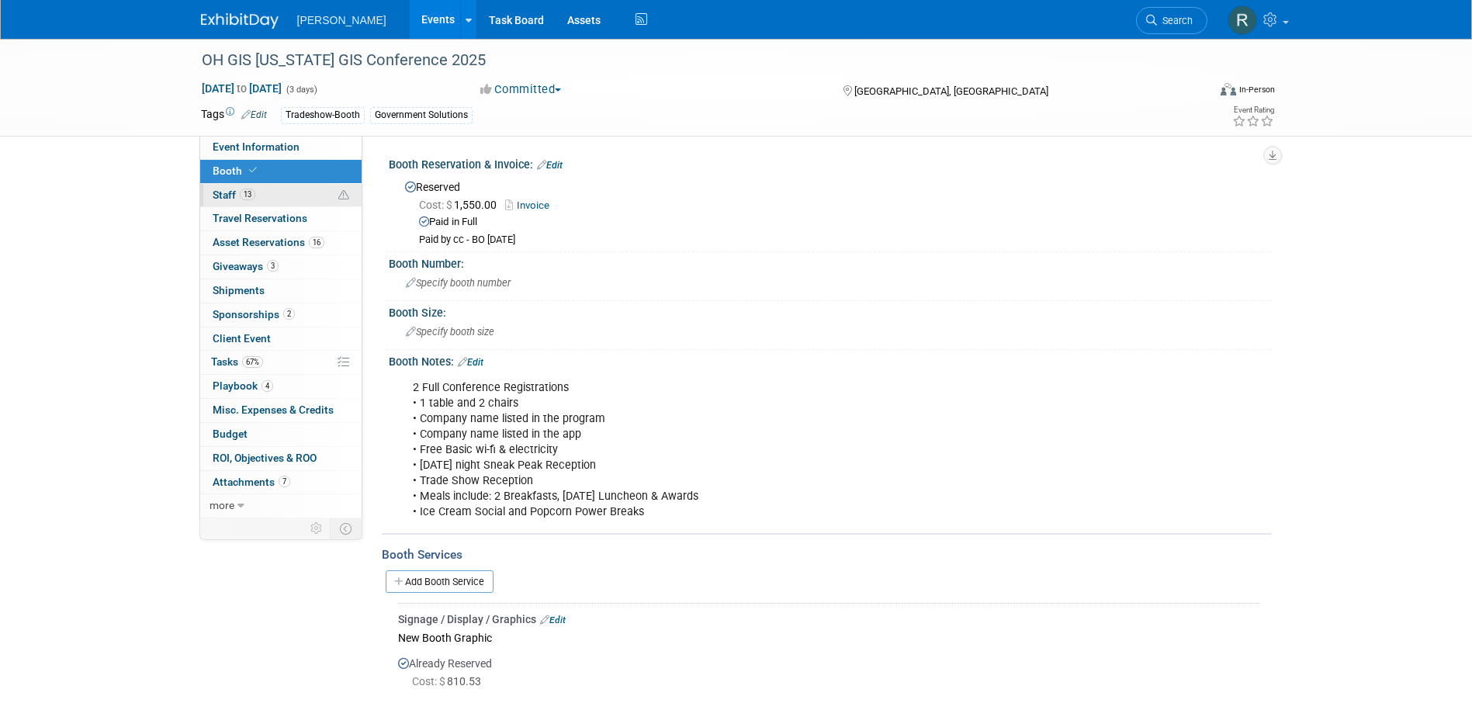
click at [258, 200] on link "13 Staff 13" at bounding box center [280, 195] width 161 height 23
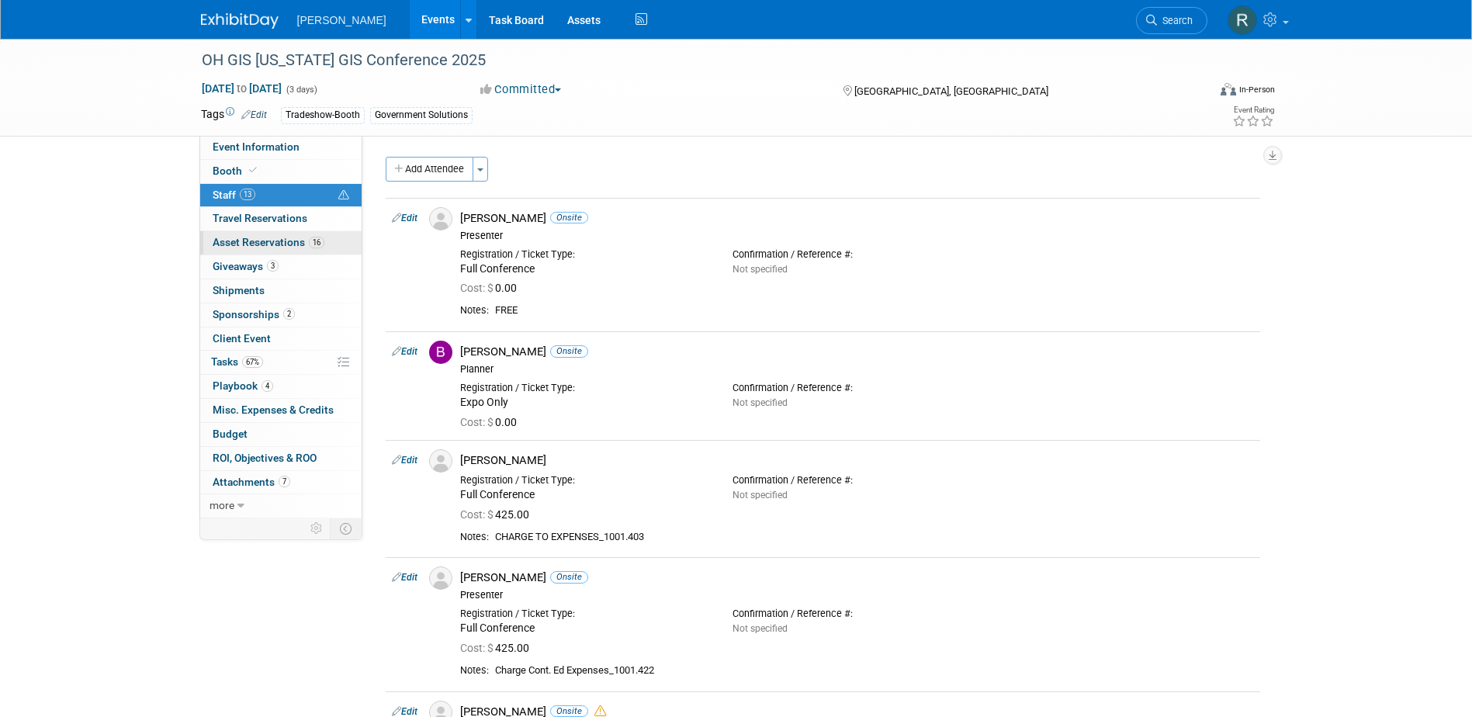
click at [248, 238] on span "Asset Reservations 16" at bounding box center [269, 242] width 112 height 12
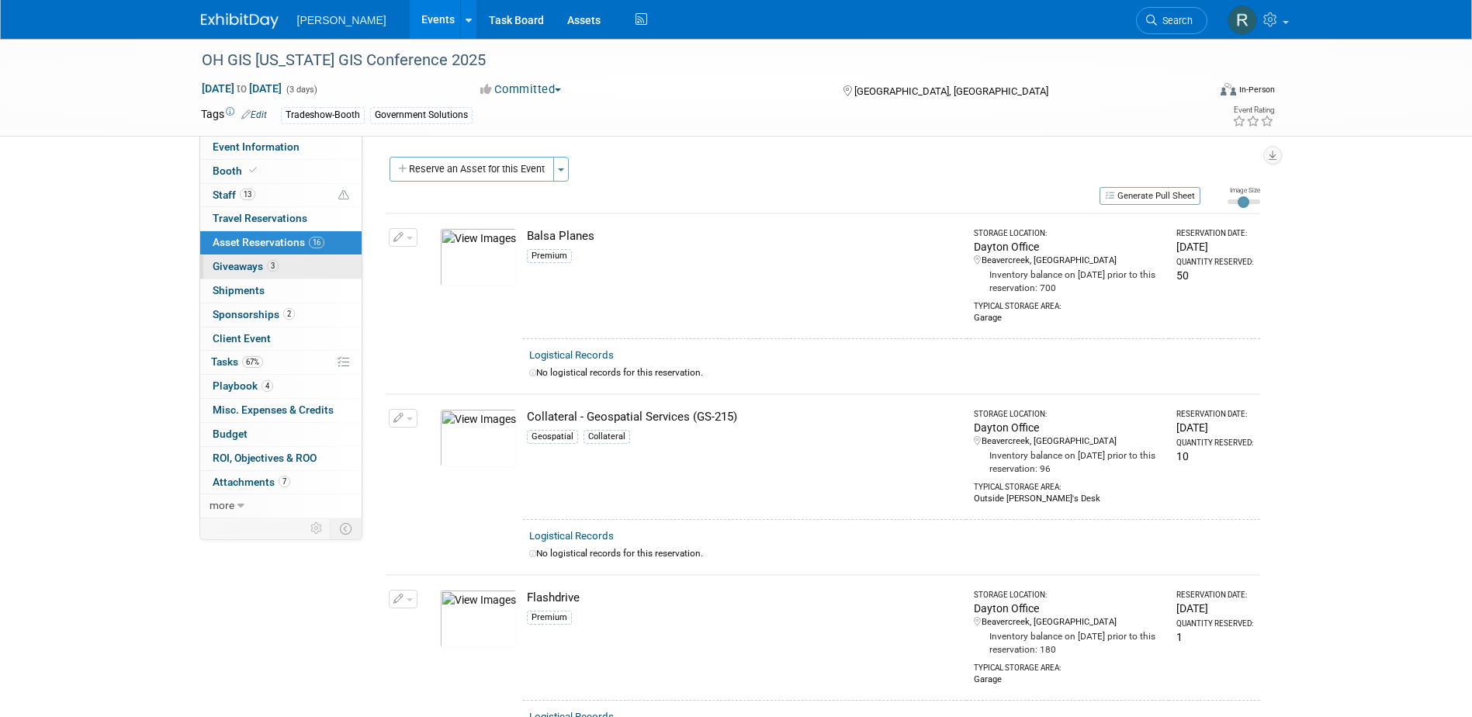
click at [246, 268] on span "Giveaways 3" at bounding box center [246, 266] width 66 height 12
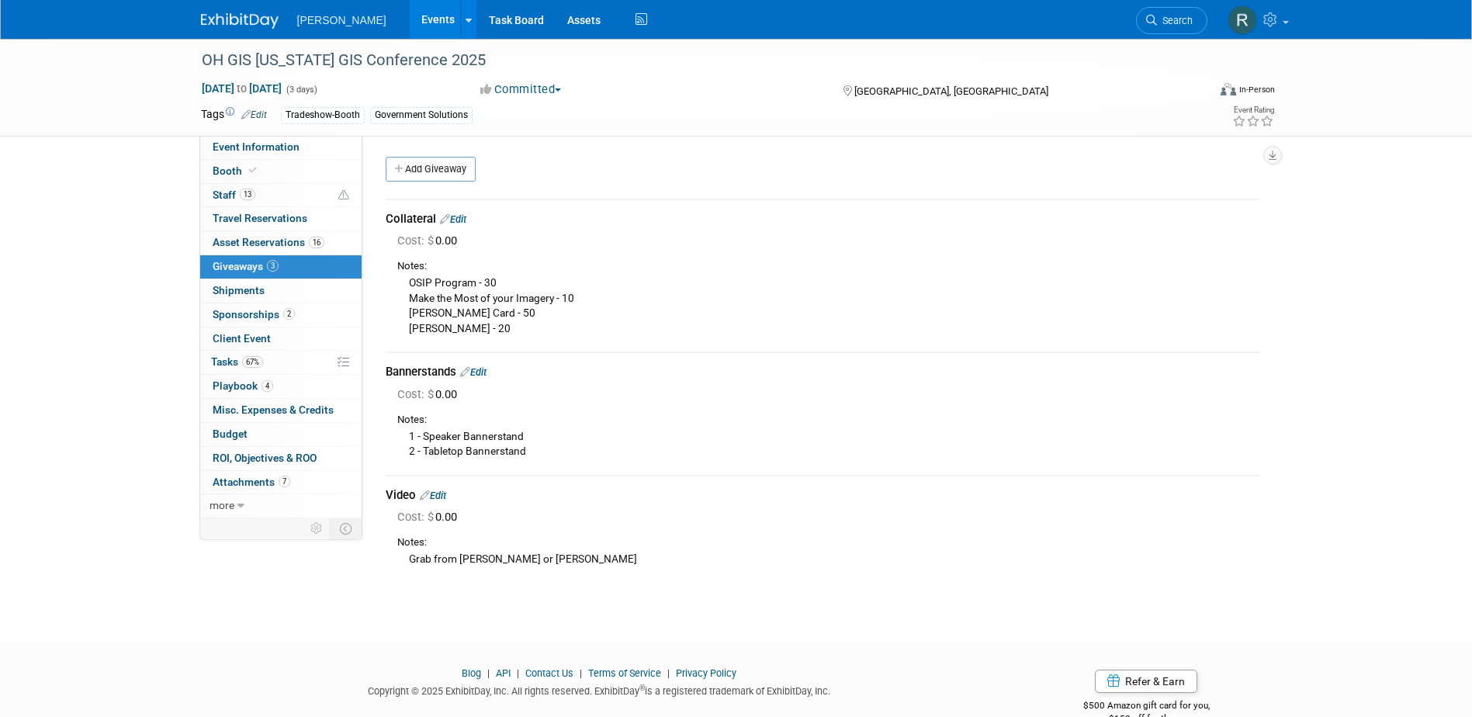
click at [1141, 29] on link "Search" at bounding box center [1171, 20] width 71 height 27
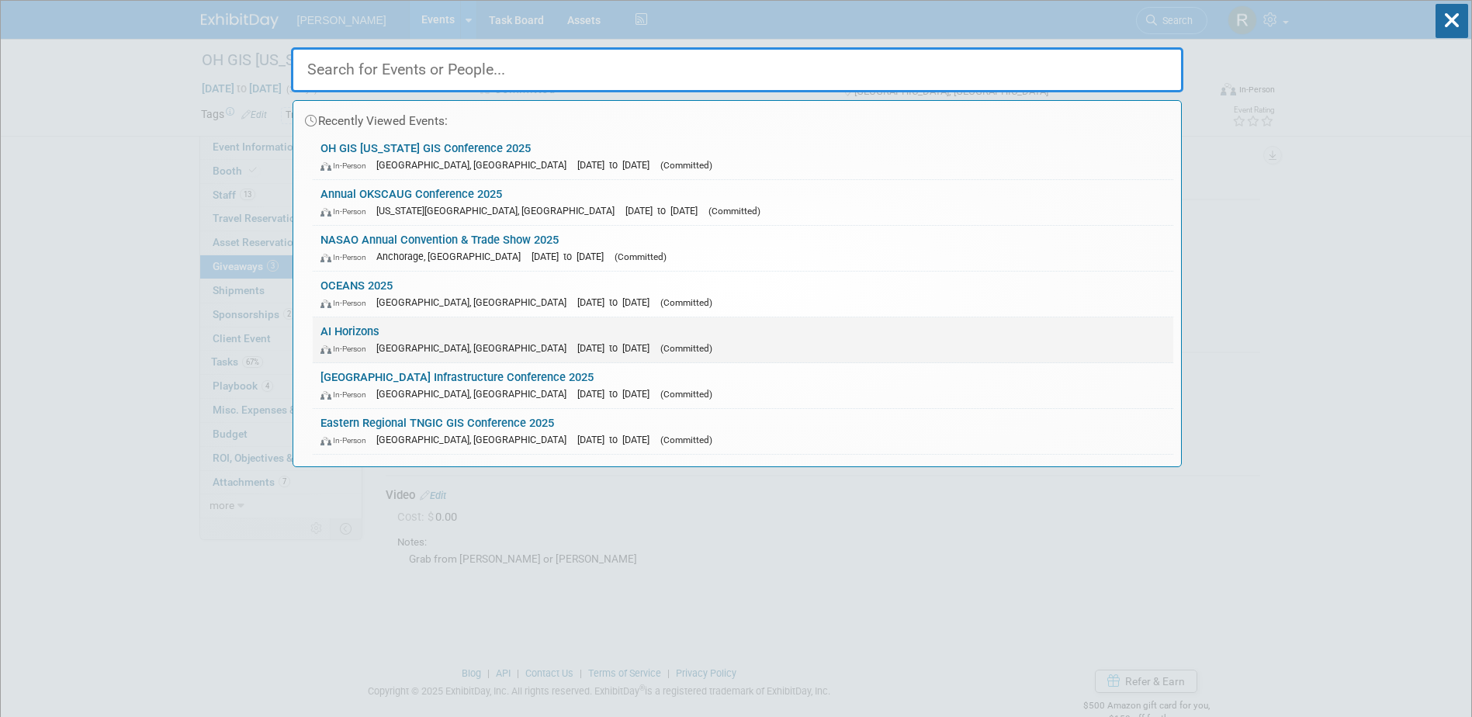
click at [390, 332] on link "AI Horizons In-Person Pittsburgh, PA Sep 11, 2025 to Sep 12, 2025 (Committed)" at bounding box center [743, 339] width 861 height 45
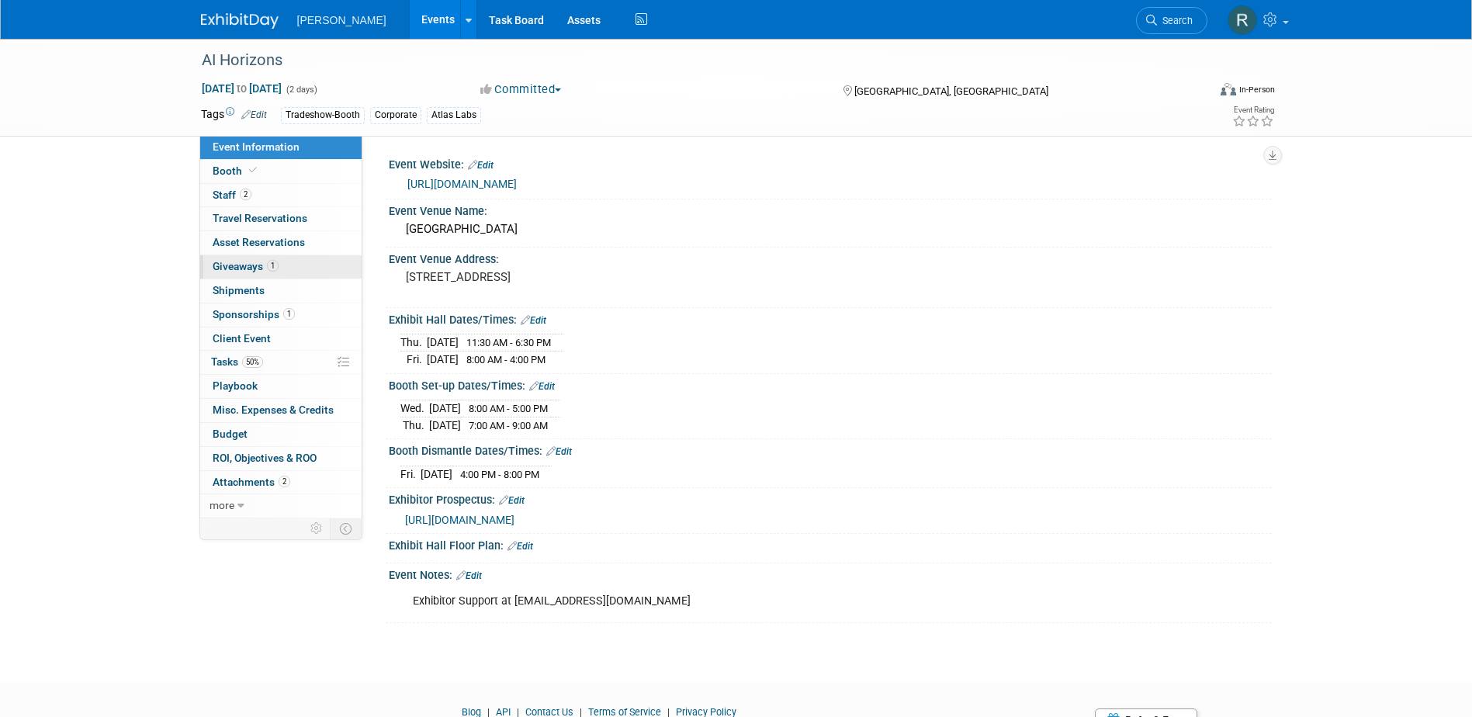
click at [271, 265] on span "1" at bounding box center [273, 266] width 12 height 12
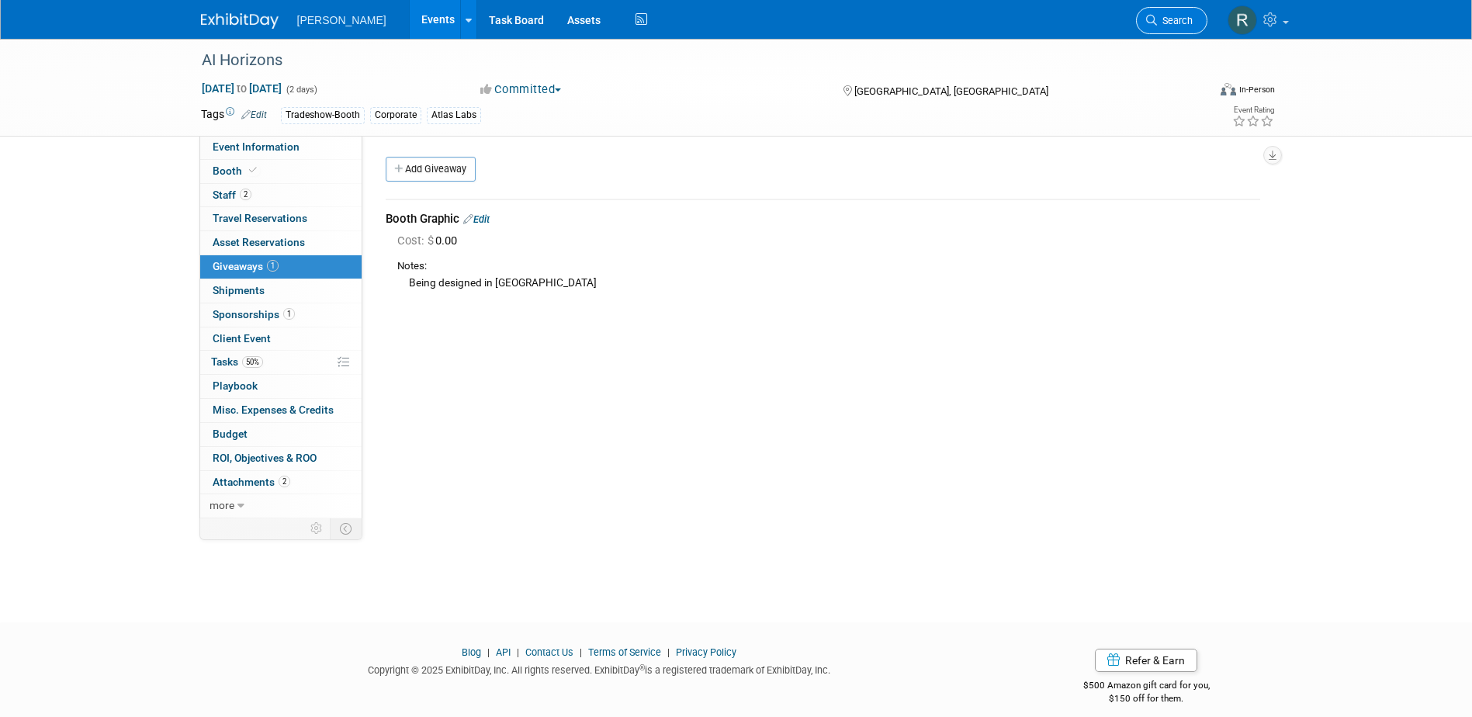
click at [1163, 23] on span "Search" at bounding box center [1175, 21] width 36 height 12
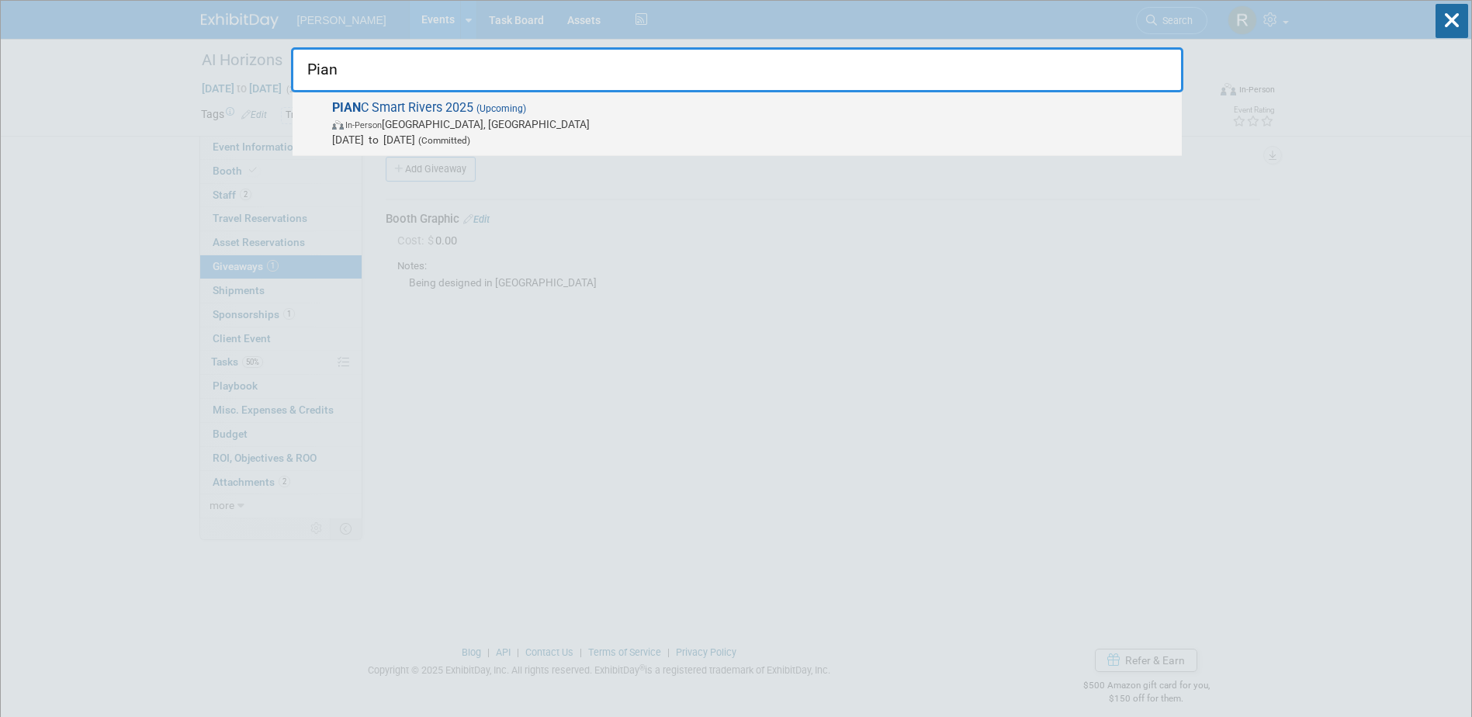
type input "Pian"
click at [470, 112] on span "PIAN C Smart Rivers 2025 (Upcoming) In-Person [GEOGRAPHIC_DATA], [GEOGRAPHIC_DA…" at bounding box center [750, 123] width 847 height 47
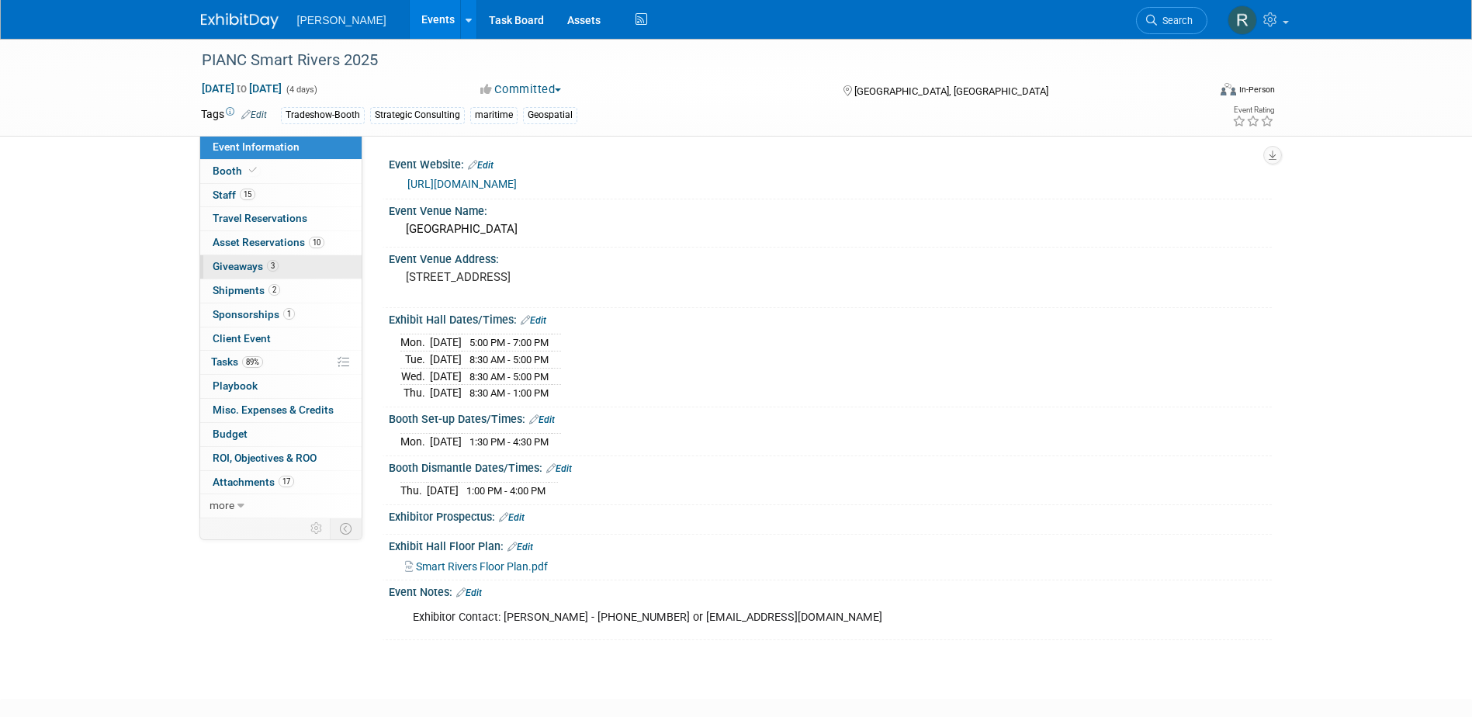
click at [251, 264] on span "Giveaways 3" at bounding box center [246, 266] width 66 height 12
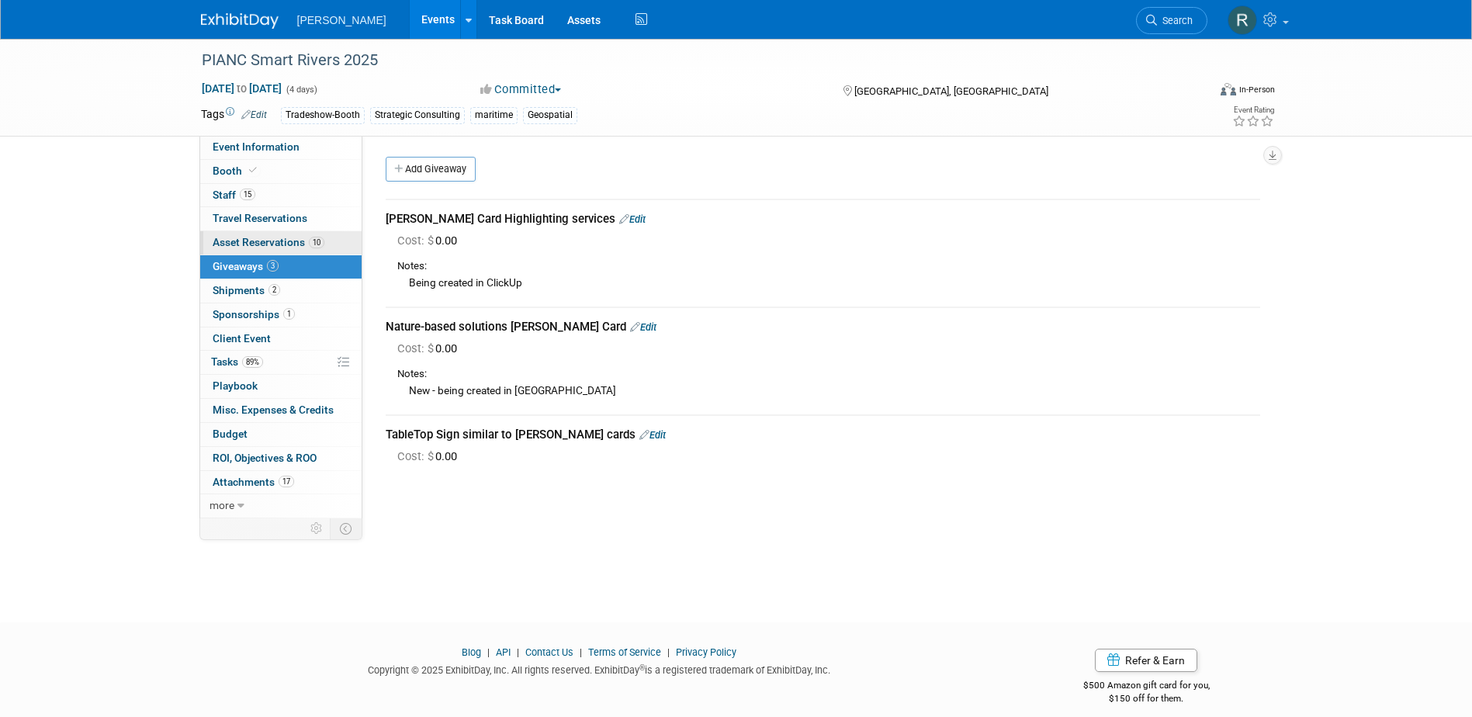
click at [265, 241] on span "Asset Reservations 10" at bounding box center [269, 242] width 112 height 12
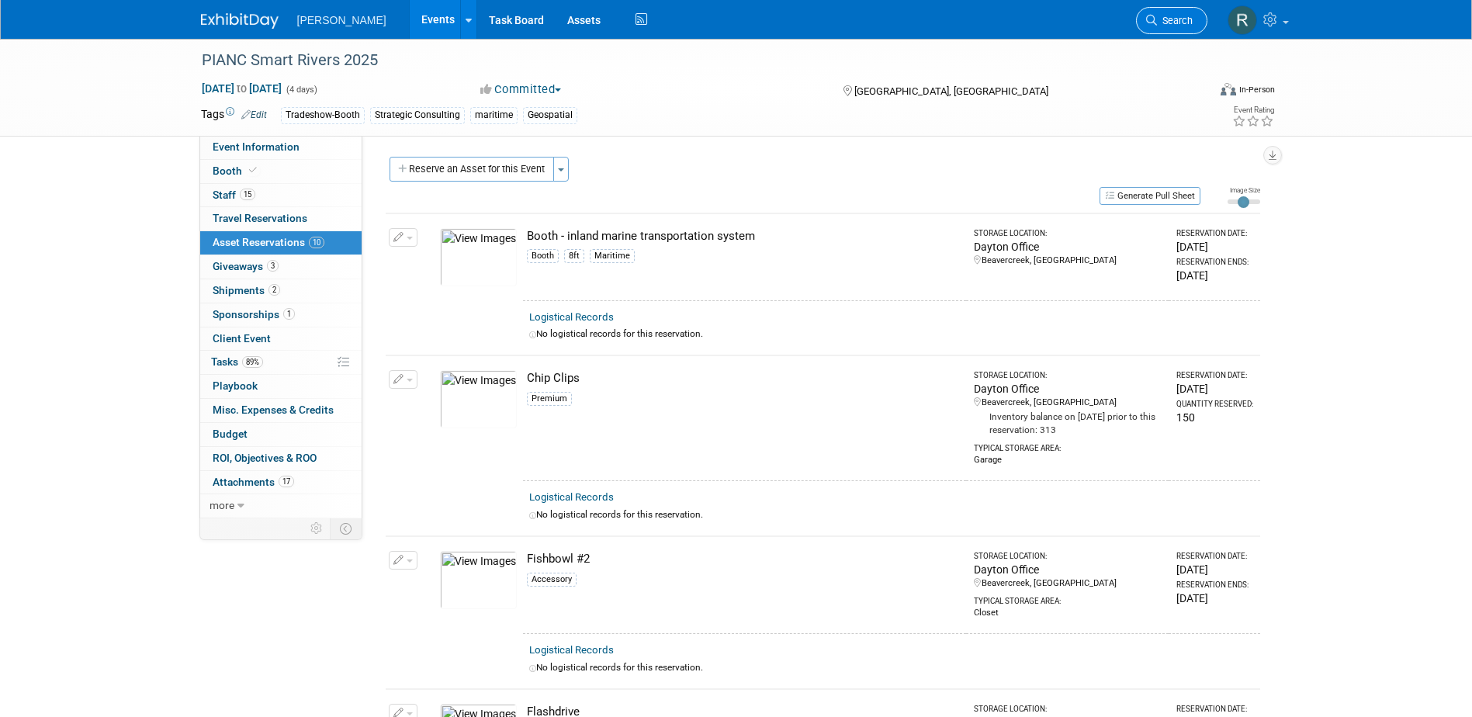
click at [1164, 22] on span "Search" at bounding box center [1175, 21] width 36 height 12
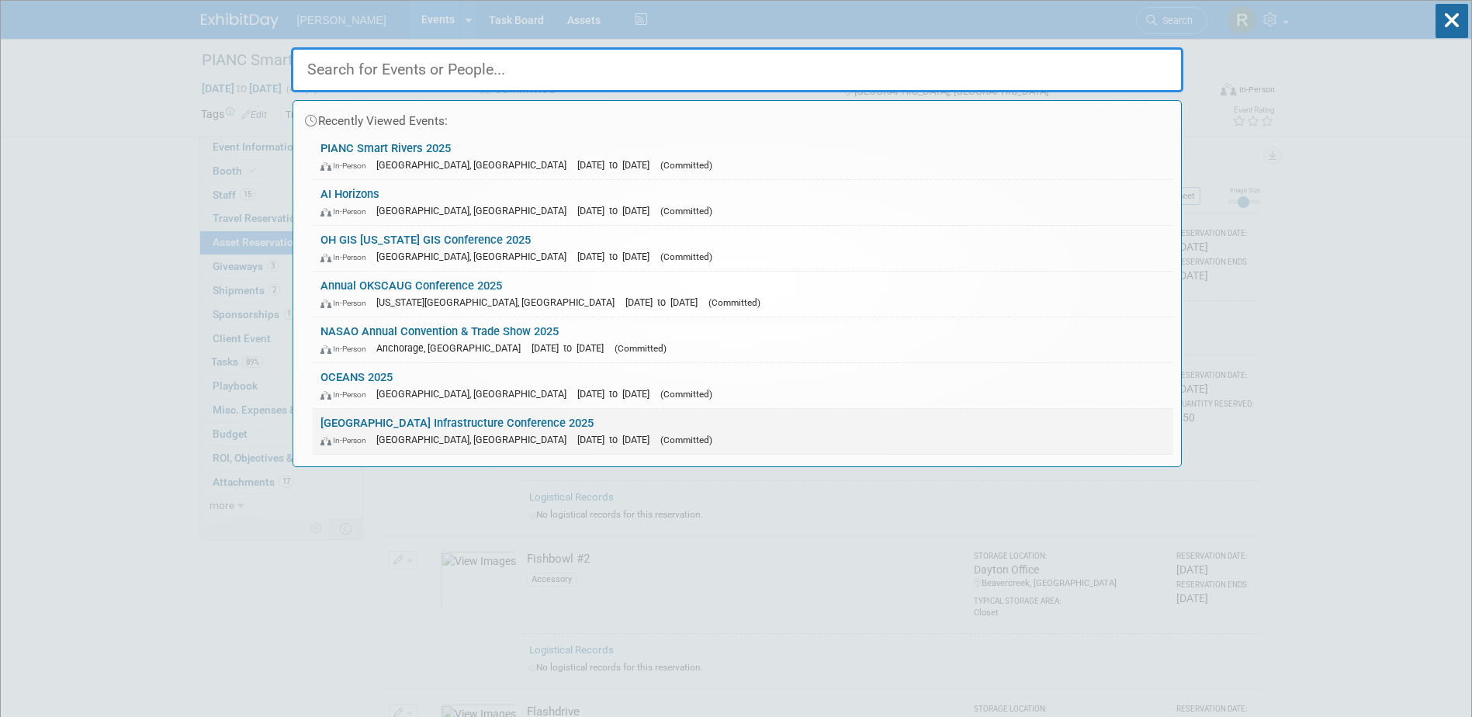
click at [425, 427] on link "Fort Bend Infrastructure Conference 2025 In-Person Richmond, TX Sep 5, 2025 to …" at bounding box center [743, 431] width 861 height 45
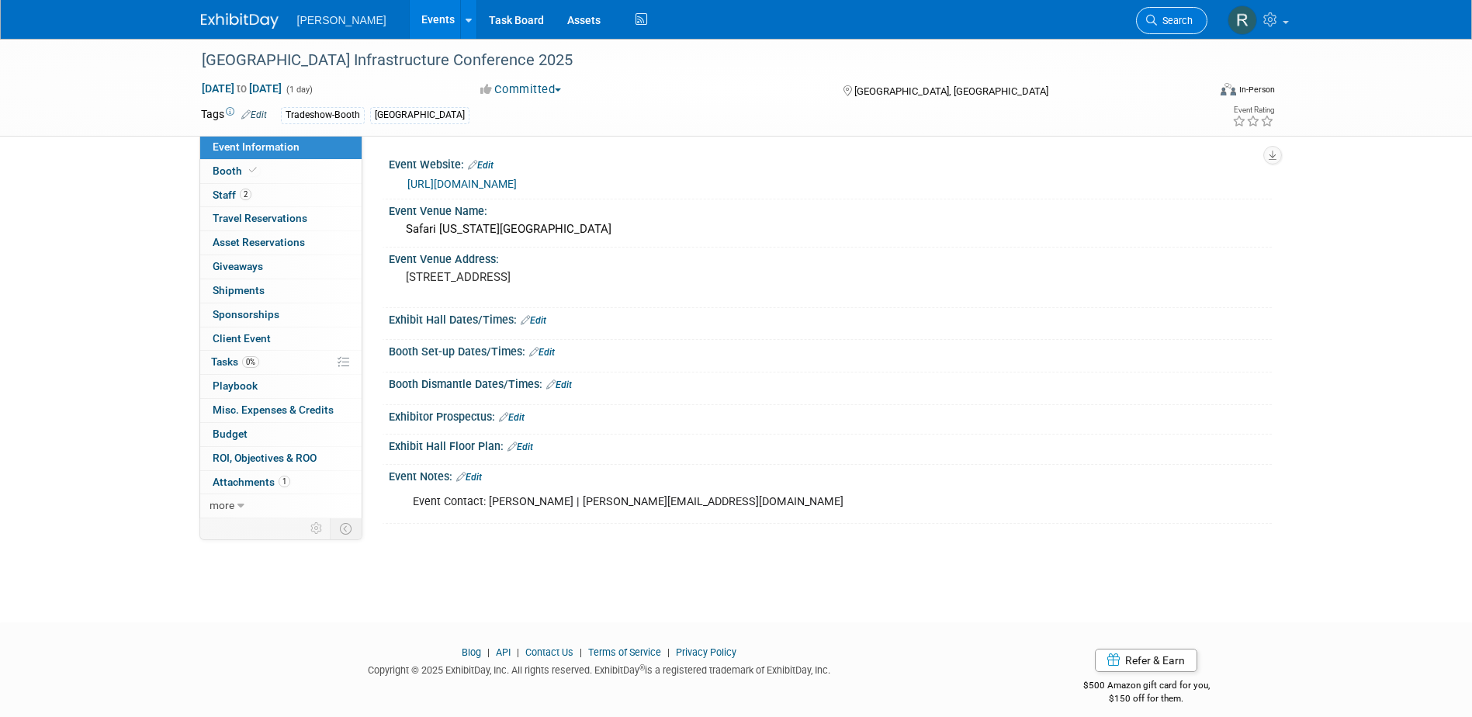
click at [1153, 23] on icon at bounding box center [1151, 20] width 11 height 11
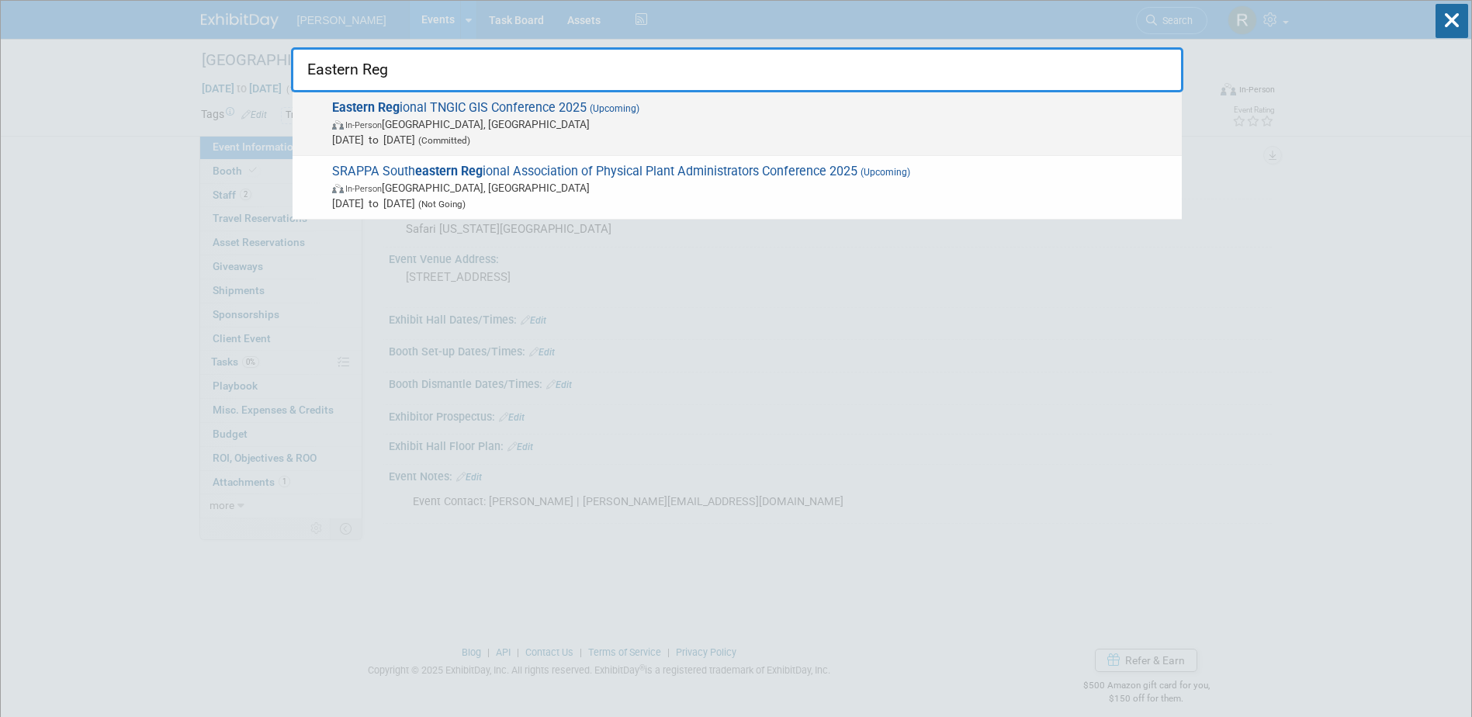
type input "Eastern Reg"
click at [581, 122] on span "In-Person [GEOGRAPHIC_DATA], [GEOGRAPHIC_DATA]" at bounding box center [753, 124] width 842 height 16
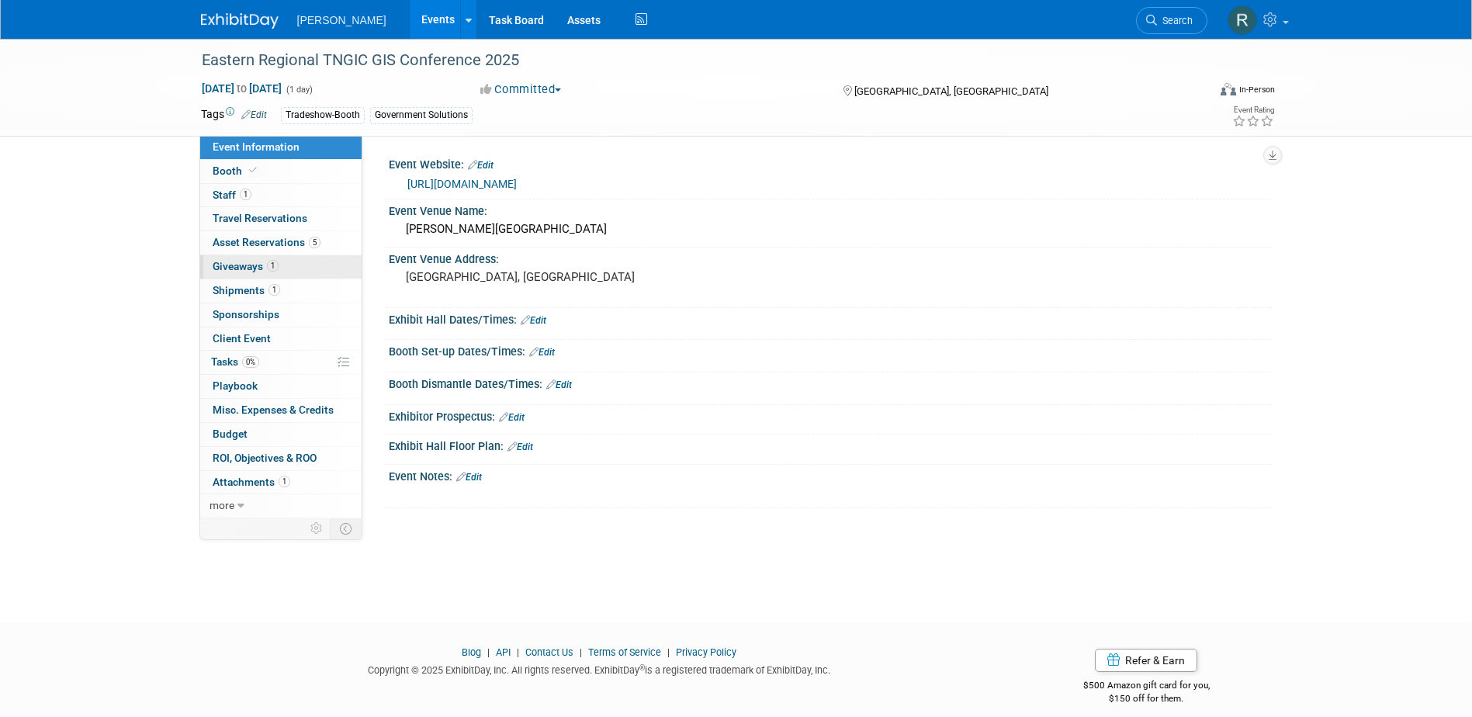
click at [247, 277] on link "1 Giveaways 1" at bounding box center [280, 266] width 161 height 23
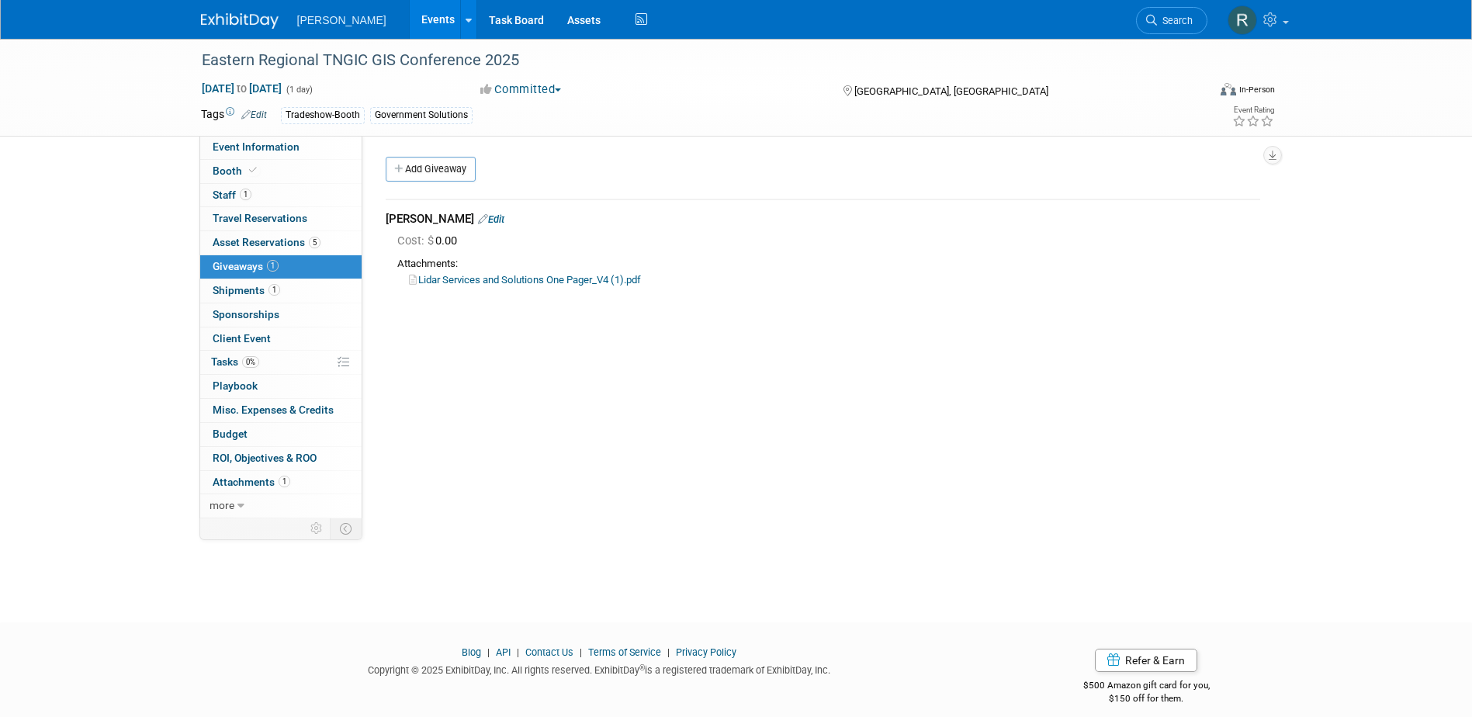
click at [459, 279] on link "Lidar Services and Solutions One Pager_V4 (1).pdf" at bounding box center [525, 280] width 232 height 12
click at [1180, 21] on span "Search" at bounding box center [1175, 21] width 36 height 12
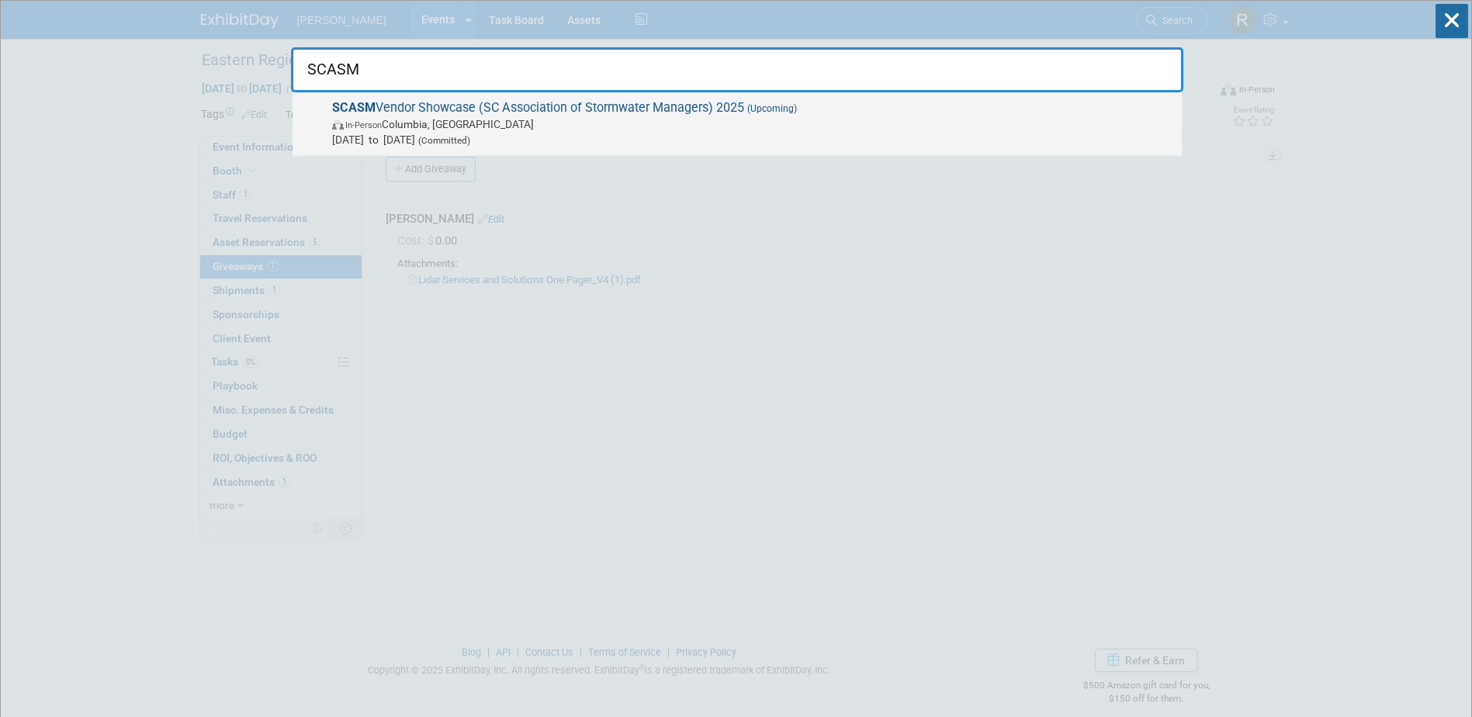
type input "SCASM"
click at [656, 115] on span "SCASM Vendor Showcase (SC Association of Stormwater Managers) 2025 (Upcoming) I…" at bounding box center [750, 123] width 847 height 47
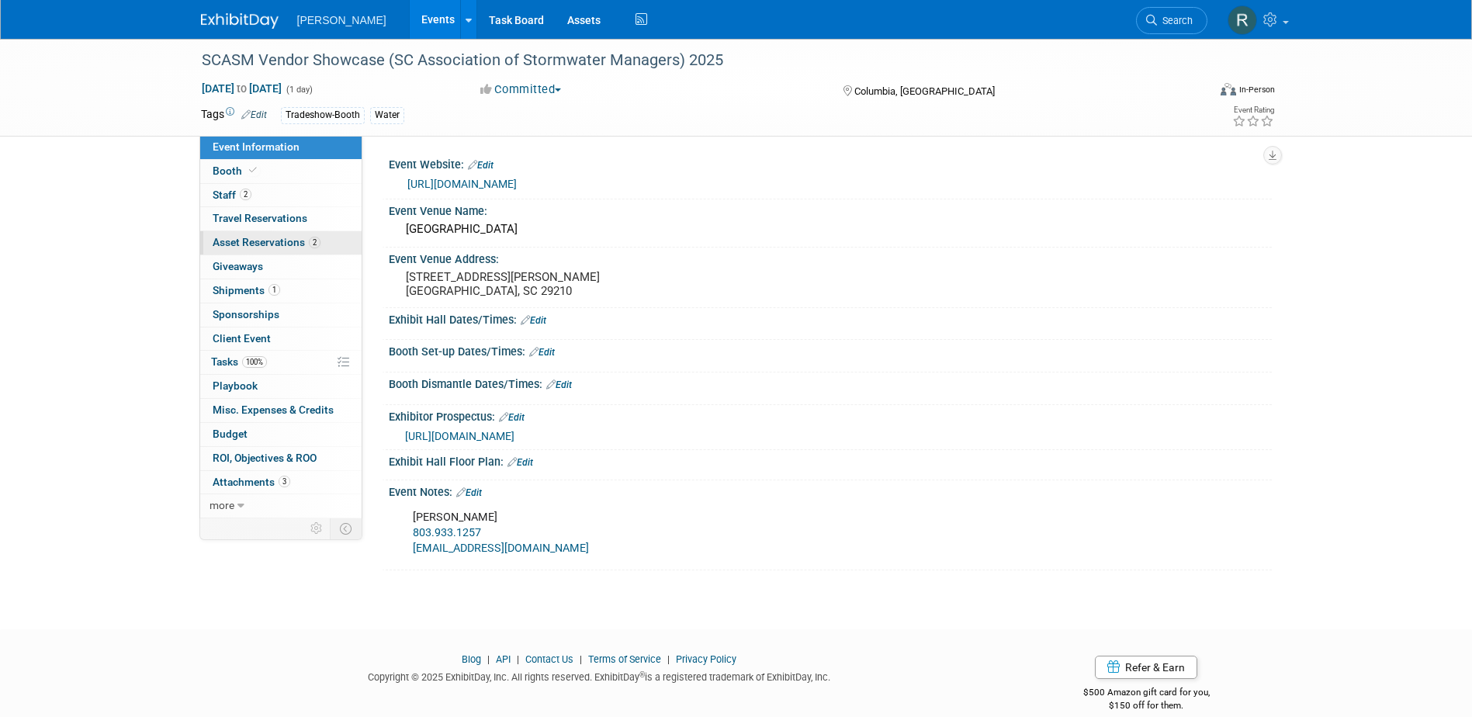
click at [248, 250] on link "2 Asset Reservations 2" at bounding box center [280, 242] width 161 height 23
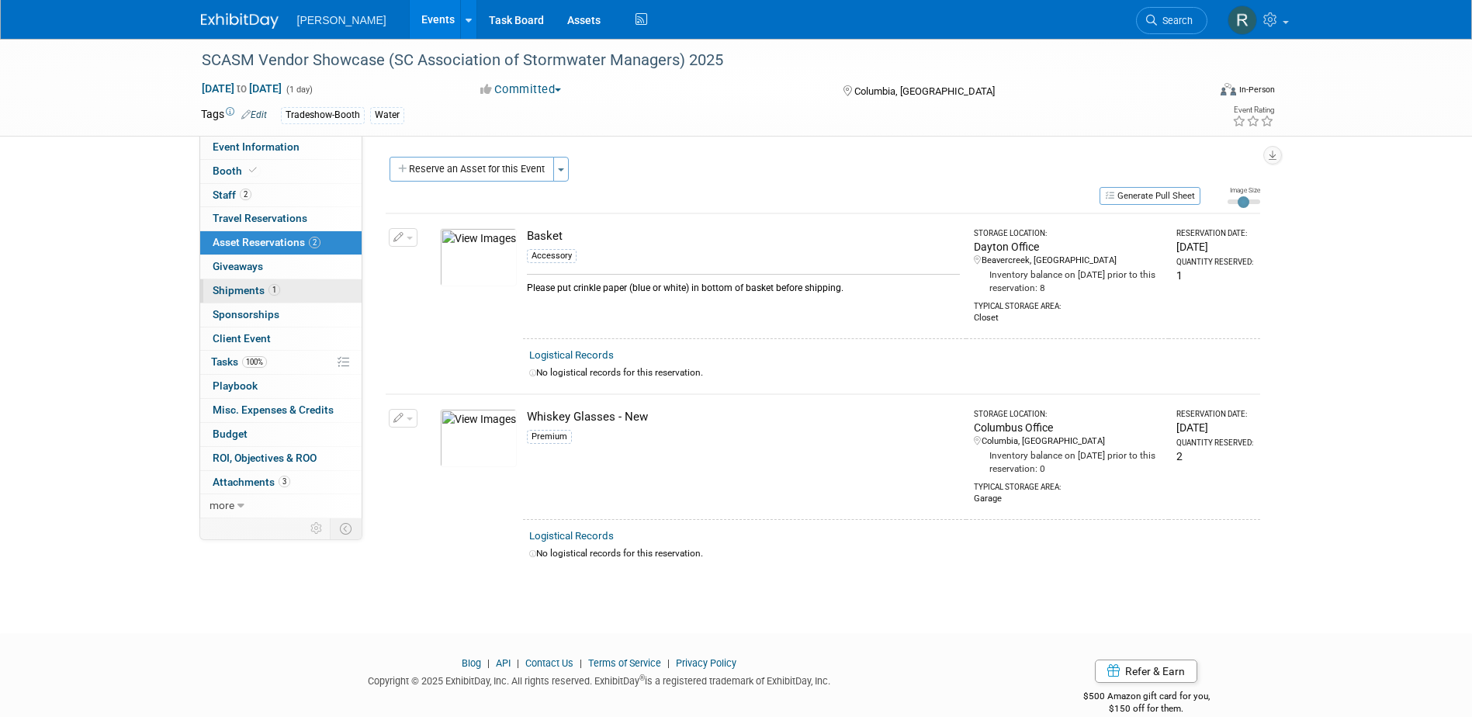
click at [252, 286] on span "Shipments 1" at bounding box center [247, 290] width 68 height 12
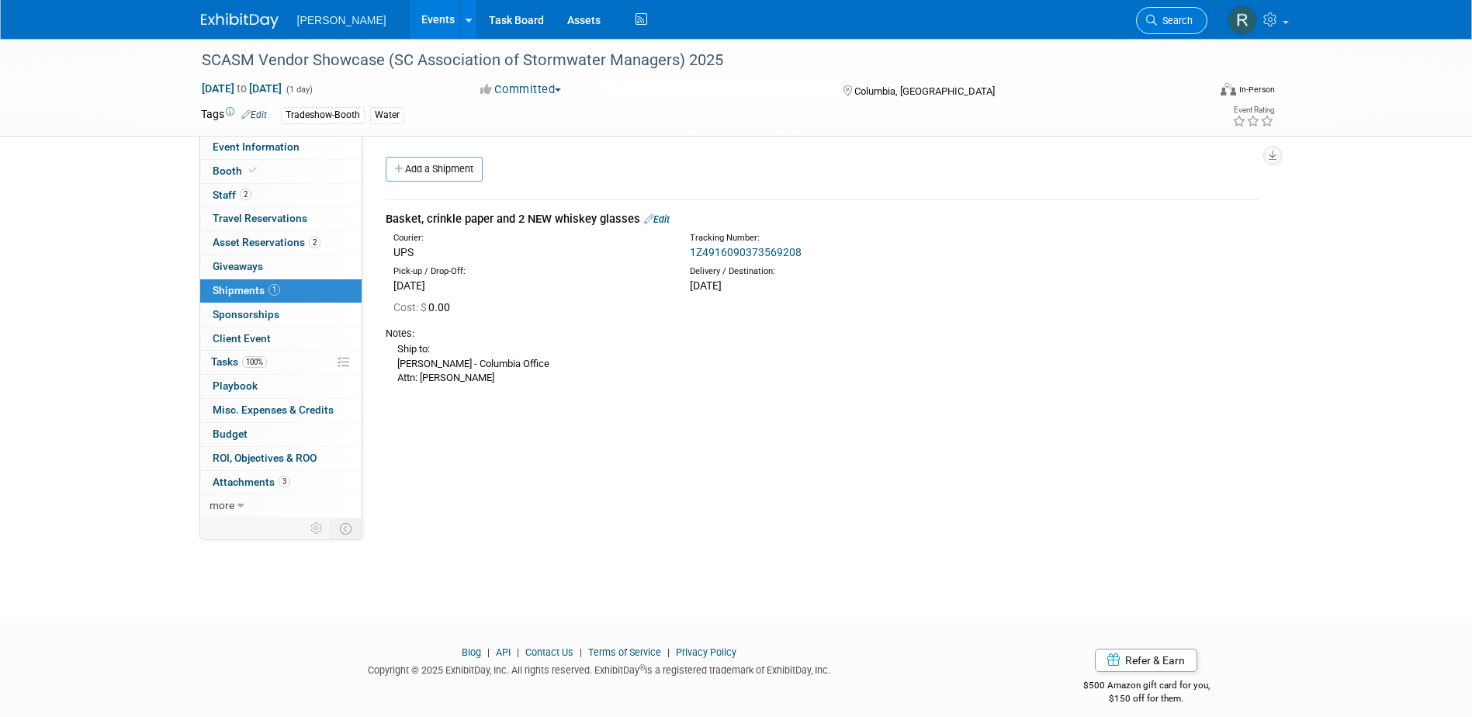
click at [1163, 14] on link "Search" at bounding box center [1171, 20] width 71 height 27
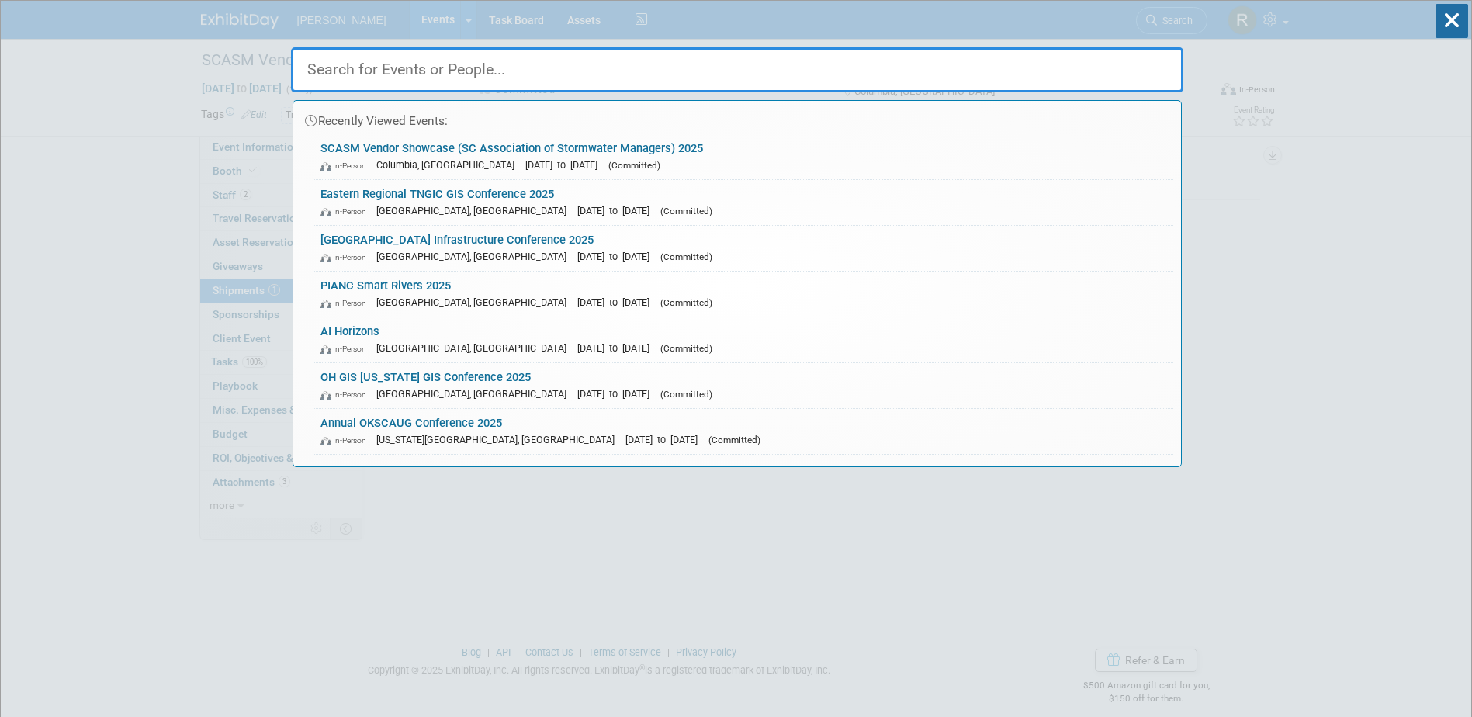
click at [393, 76] on input "text" at bounding box center [737, 69] width 892 height 45
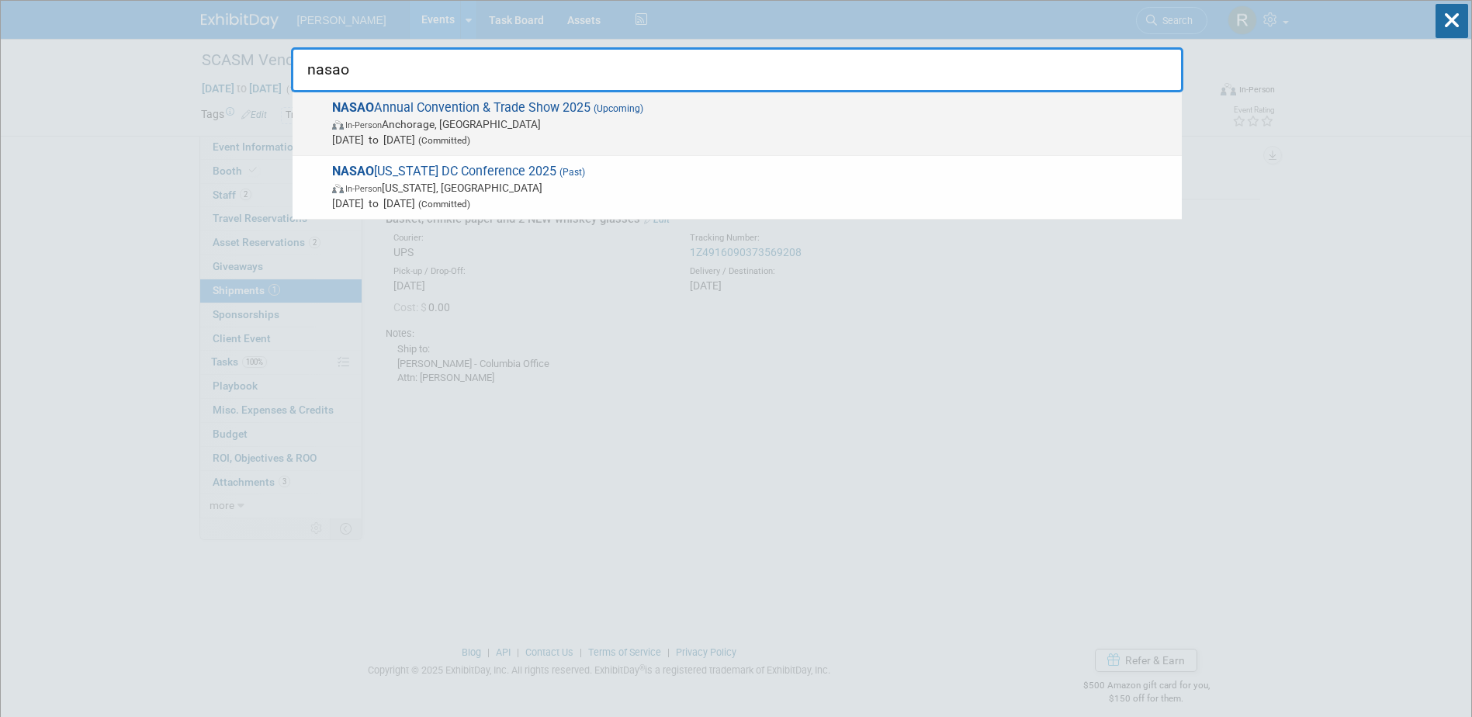
type input "nasao"
click at [402, 122] on span "In-Person Anchorage, [GEOGRAPHIC_DATA]" at bounding box center [753, 124] width 842 height 16
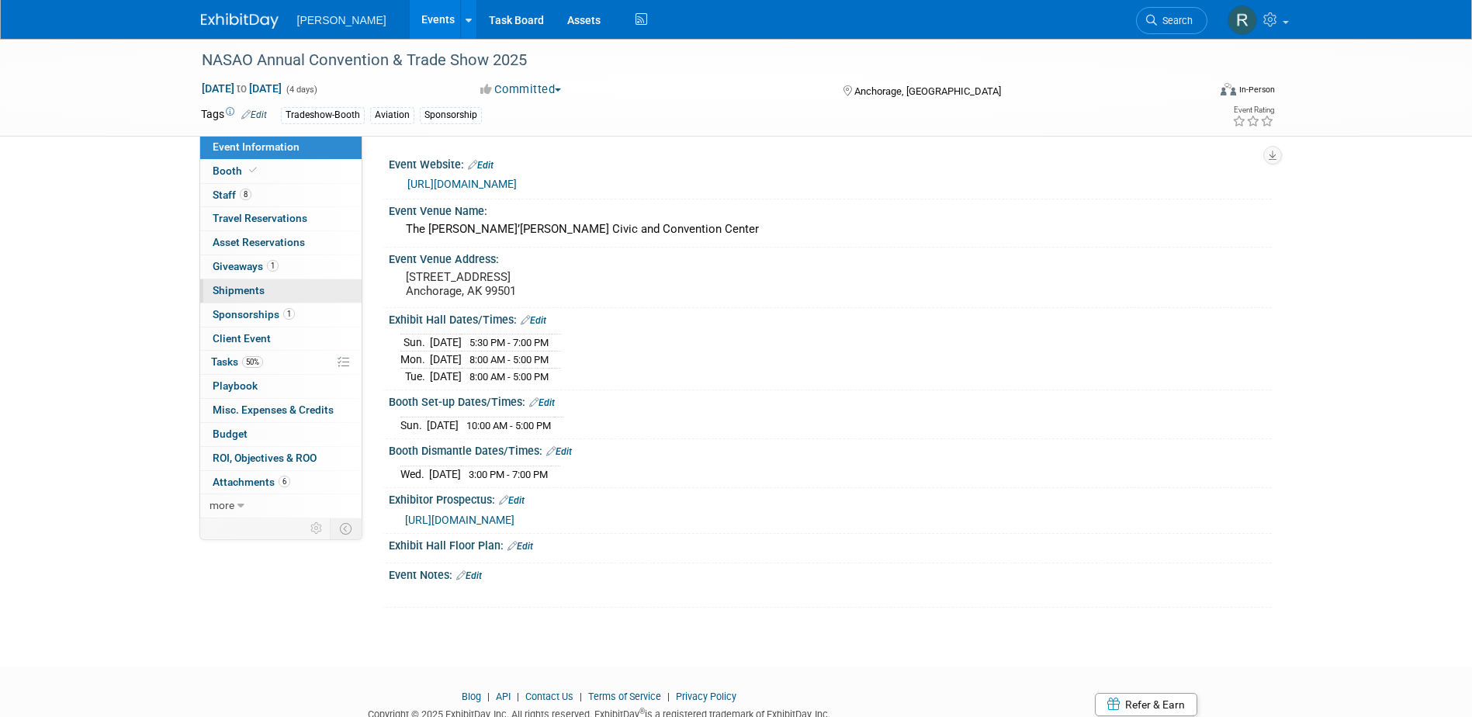
click at [247, 289] on span "Shipments 0" at bounding box center [239, 290] width 52 height 12
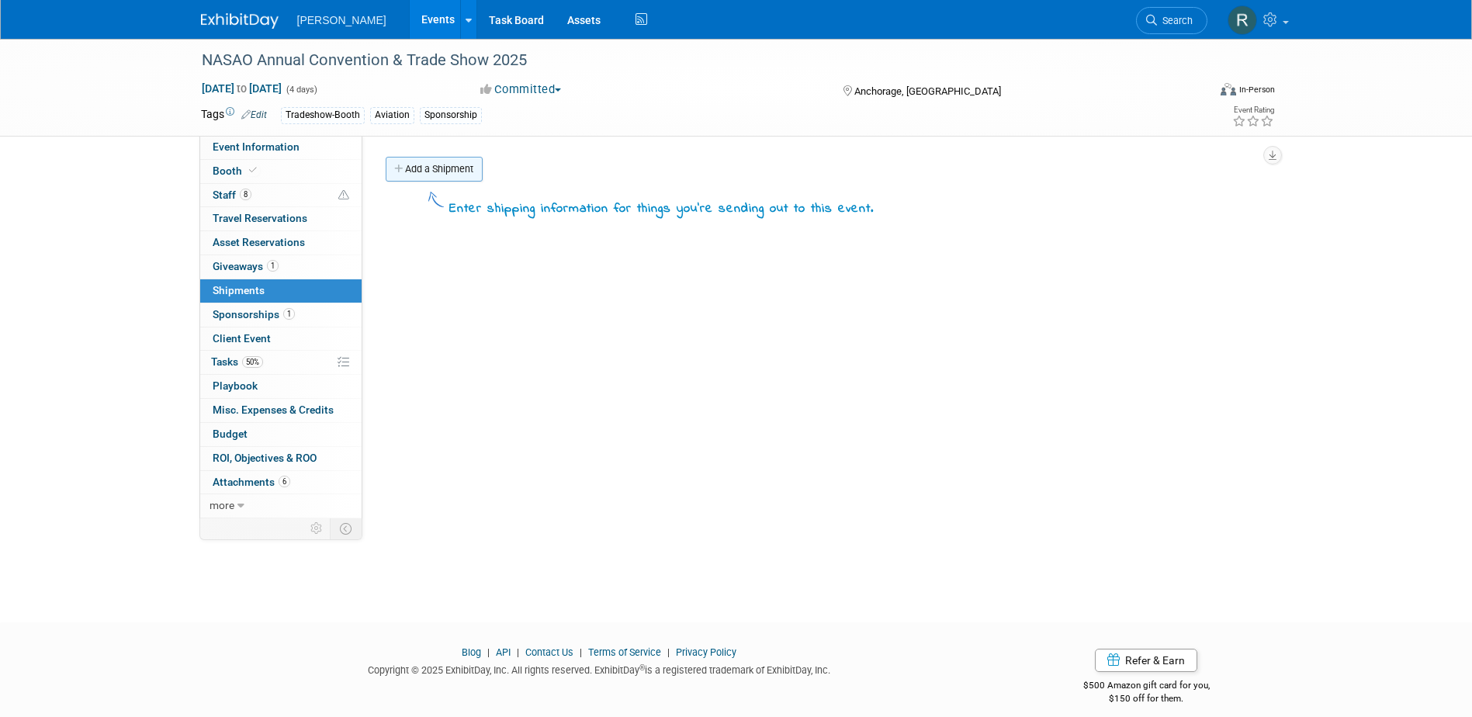
click at [434, 171] on link "Add a Shipment" at bounding box center [434, 169] width 97 height 25
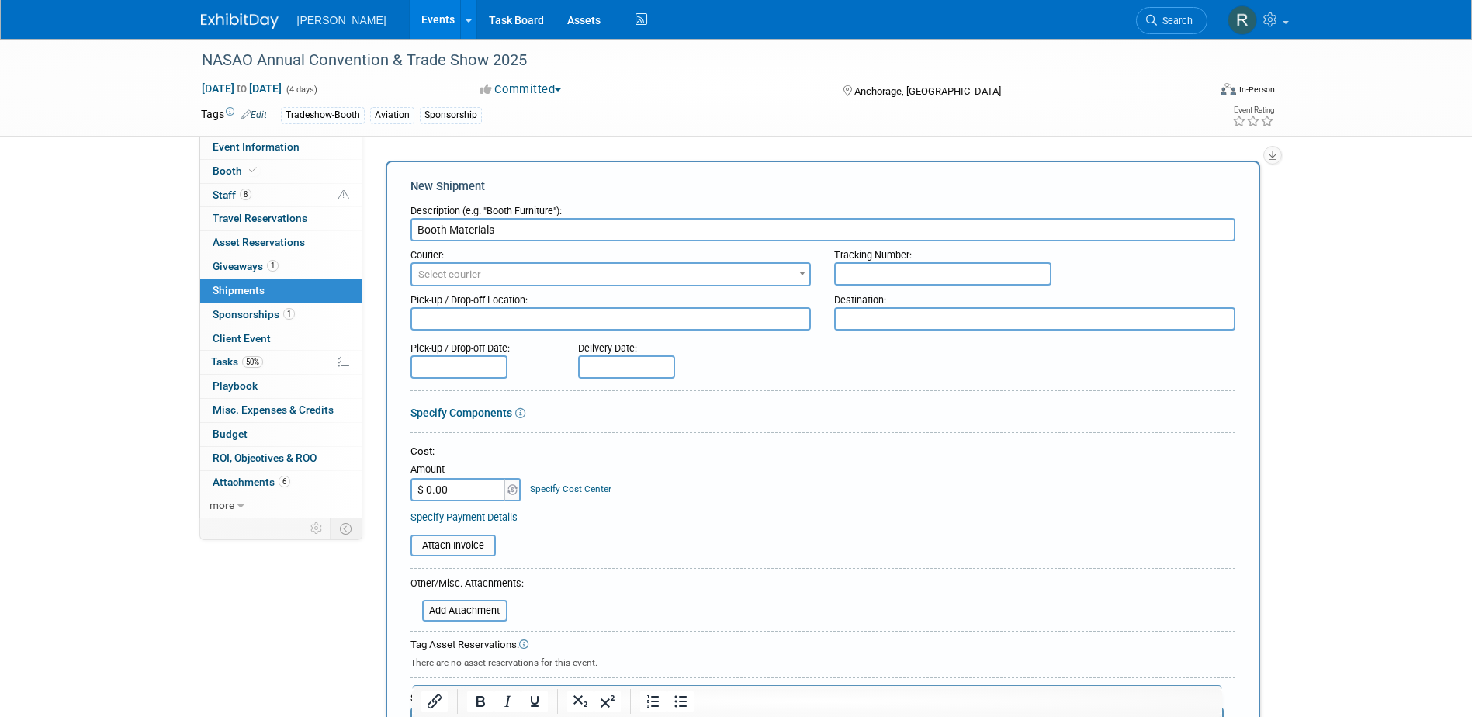
type input "Booth Materials"
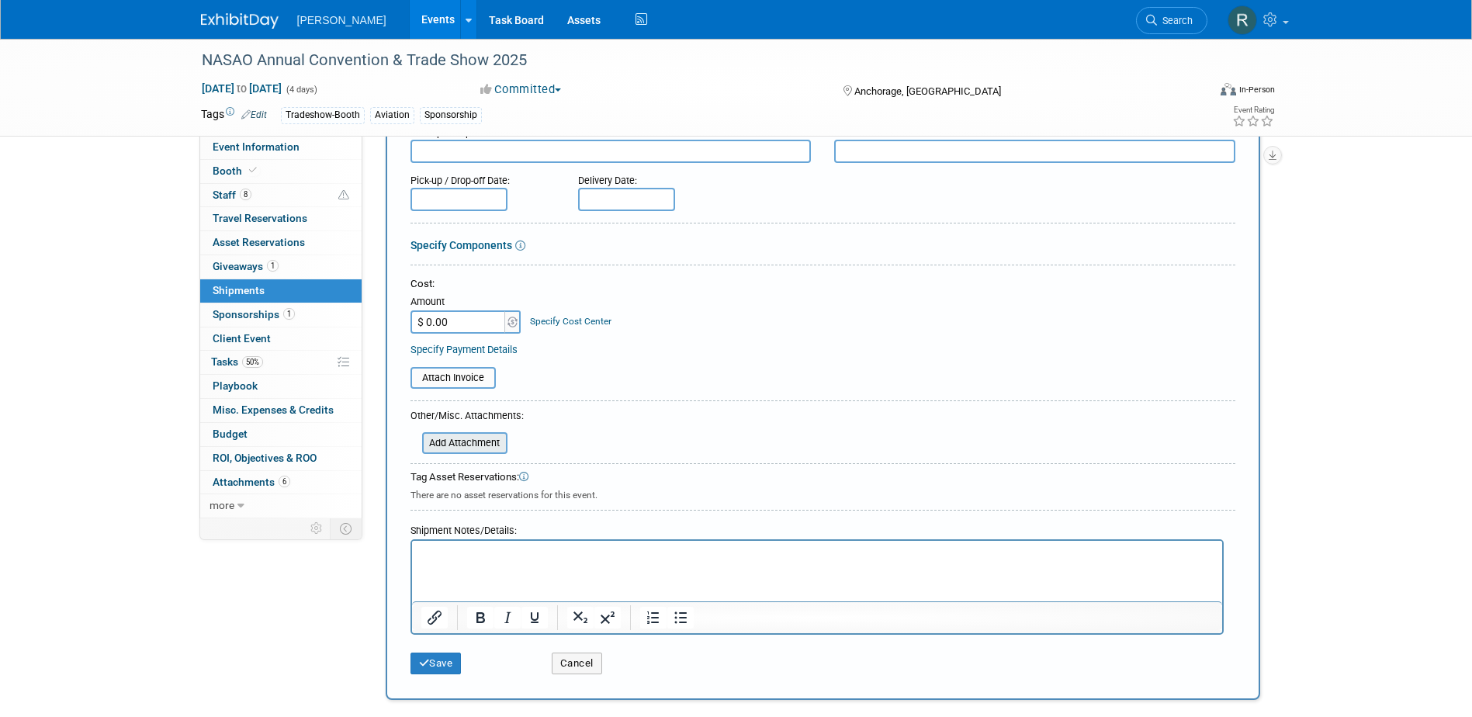
scroll to position [233, 0]
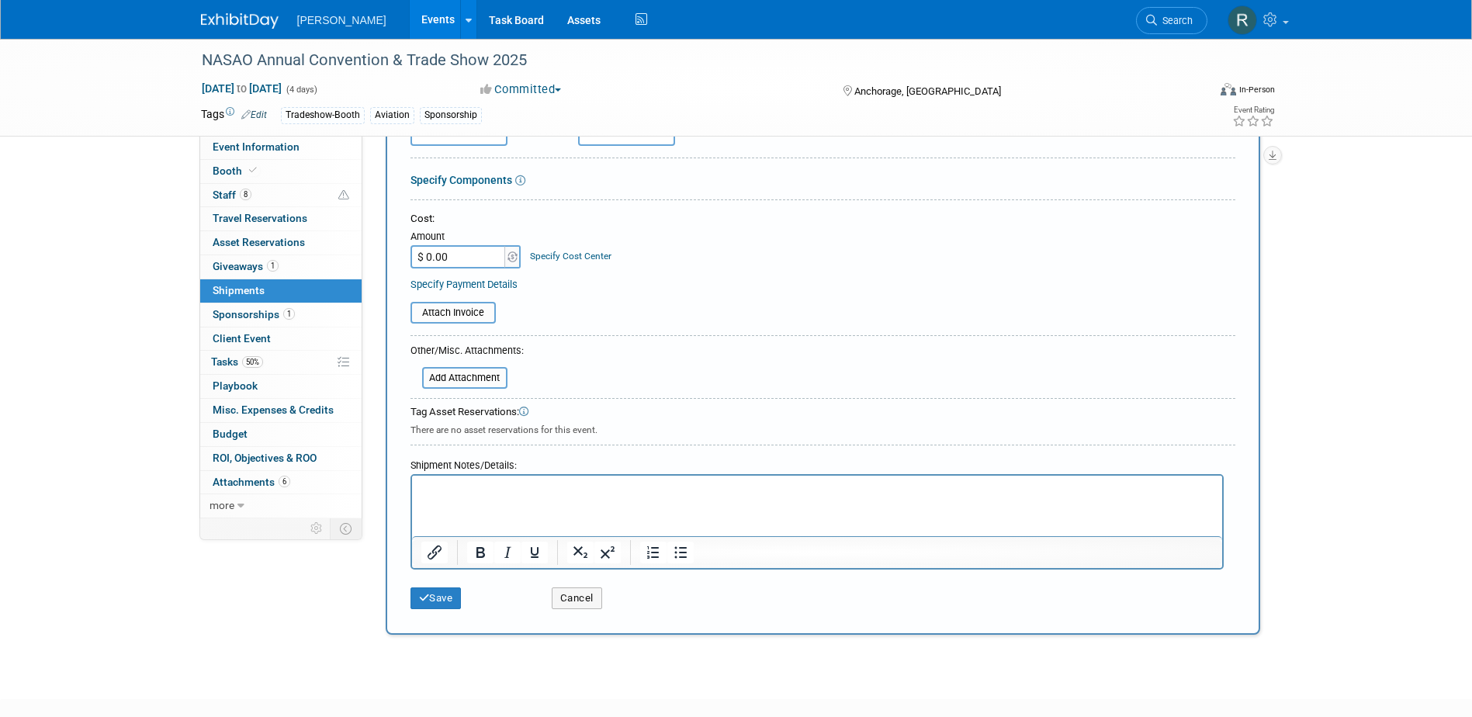
click at [483, 494] on p "Rich Text Area. Press ALT-0 for help." at bounding box center [817, 490] width 792 height 16
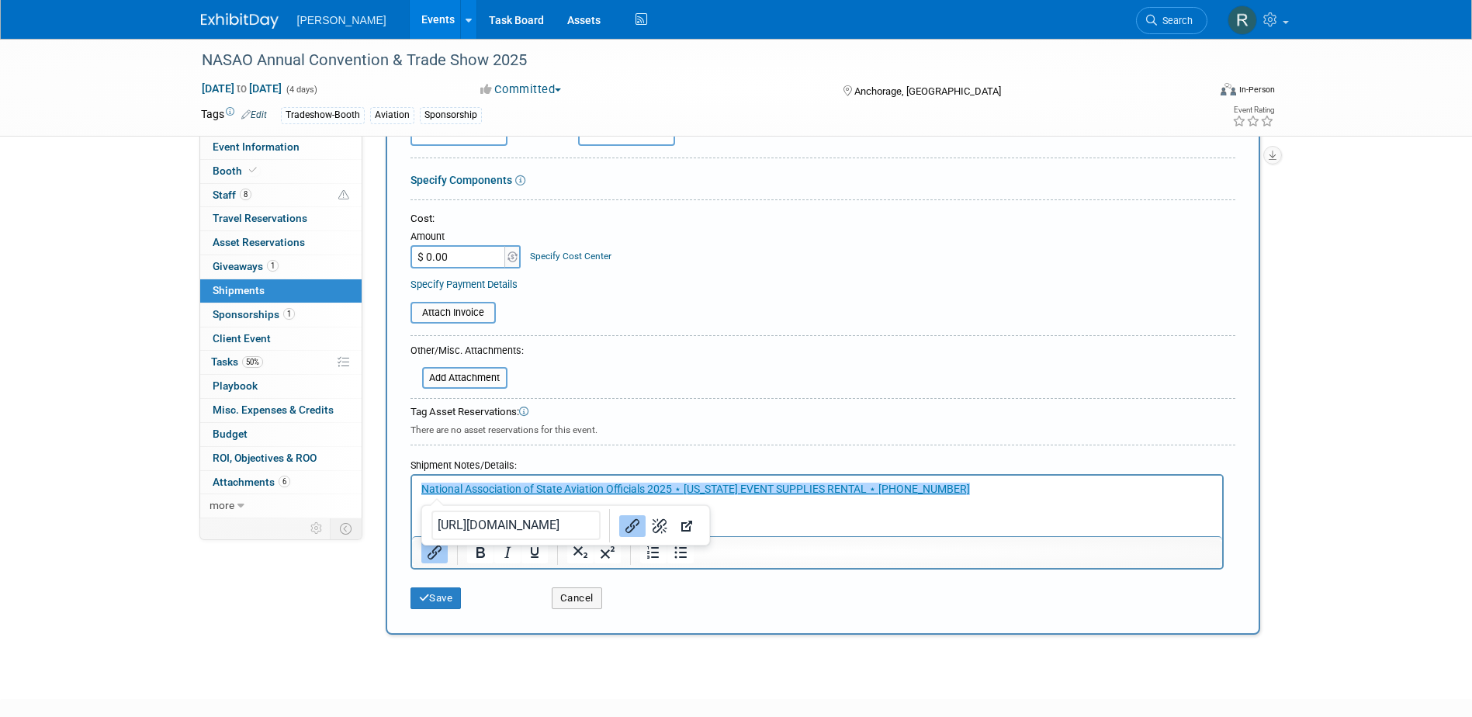
click at [941, 497] on html "﻿National Association of State Aviation Officials 2025 ⋆ [US_STATE] EVENT SUPPL…" at bounding box center [816, 487] width 810 height 22
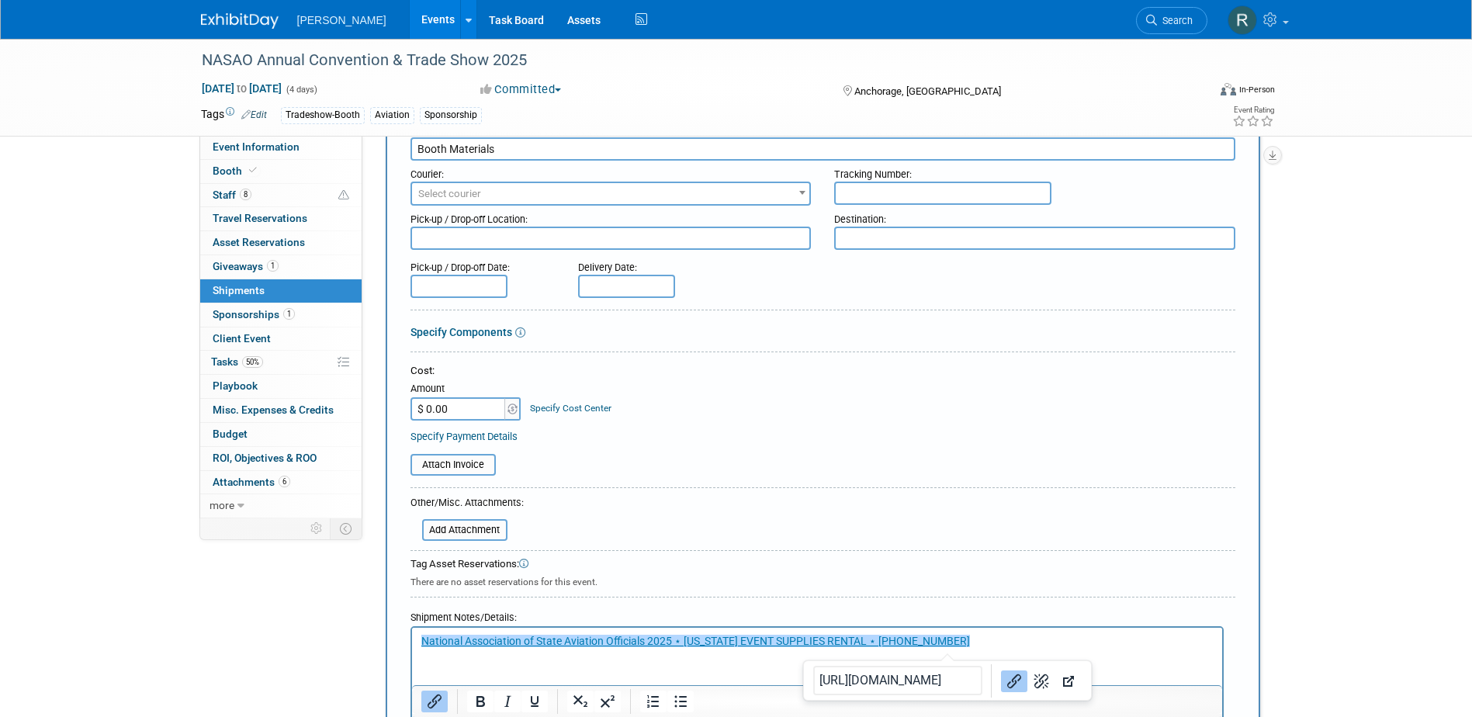
scroll to position [78, 0]
click at [593, 289] on input "text" at bounding box center [626, 289] width 97 height 23
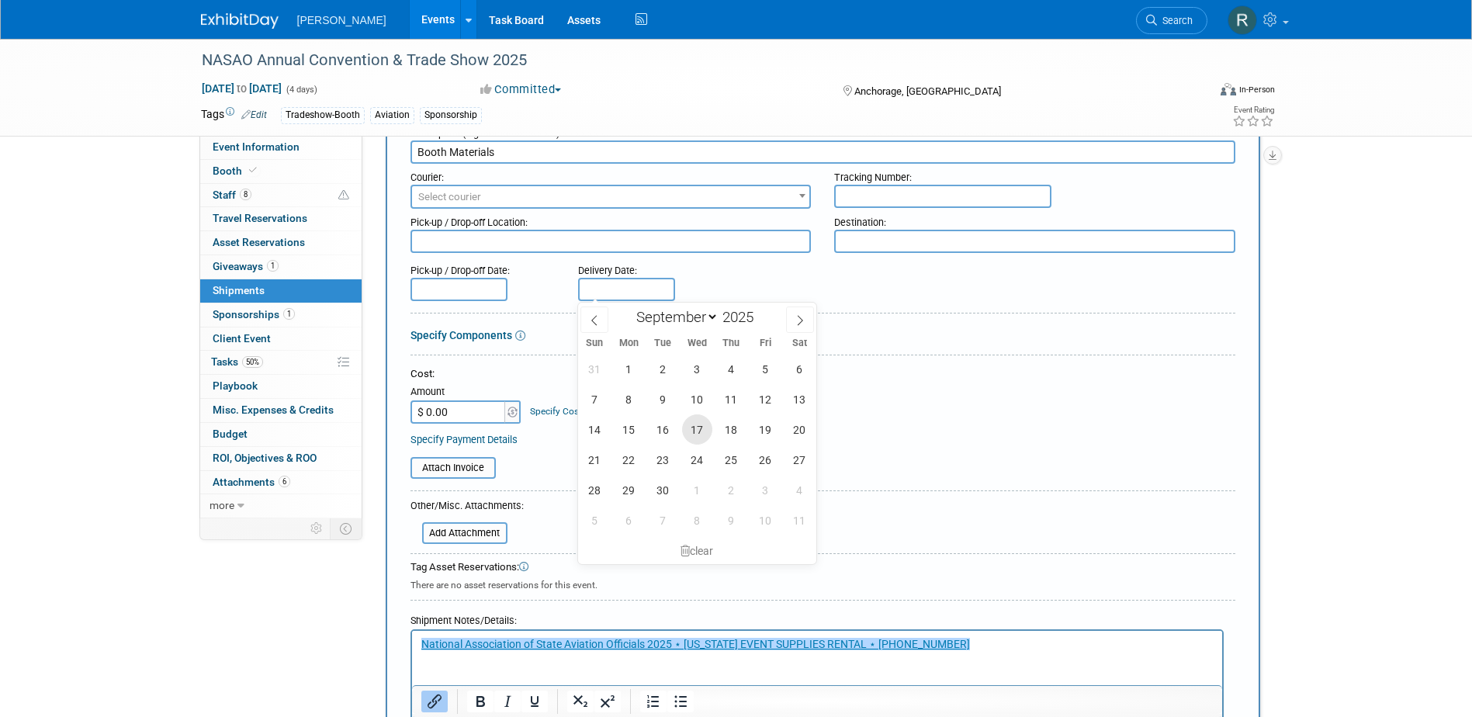
click at [695, 430] on span "17" at bounding box center [697, 429] width 30 height 30
type input "[DATE]"
click at [452, 653] on html "National Association of State Aviation Officials 2025 ⋆ [US_STATE] EVENT SUPPLI…" at bounding box center [816, 642] width 810 height 22
click at [978, 644] on p "National Association of State Aviation Officials 2025 ⋆ [US_STATE] EVENT SUPPLI…" at bounding box center [817, 645] width 792 height 16
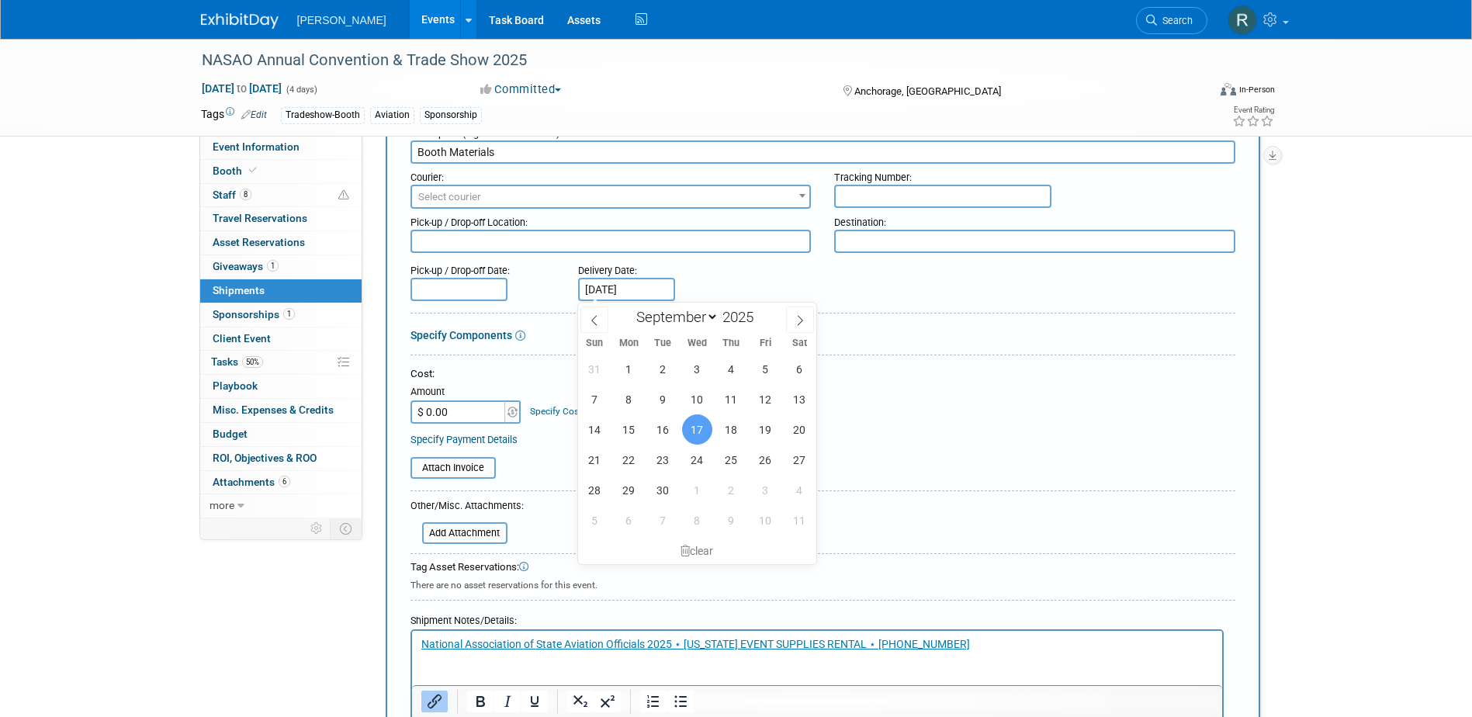
scroll to position [136, 0]
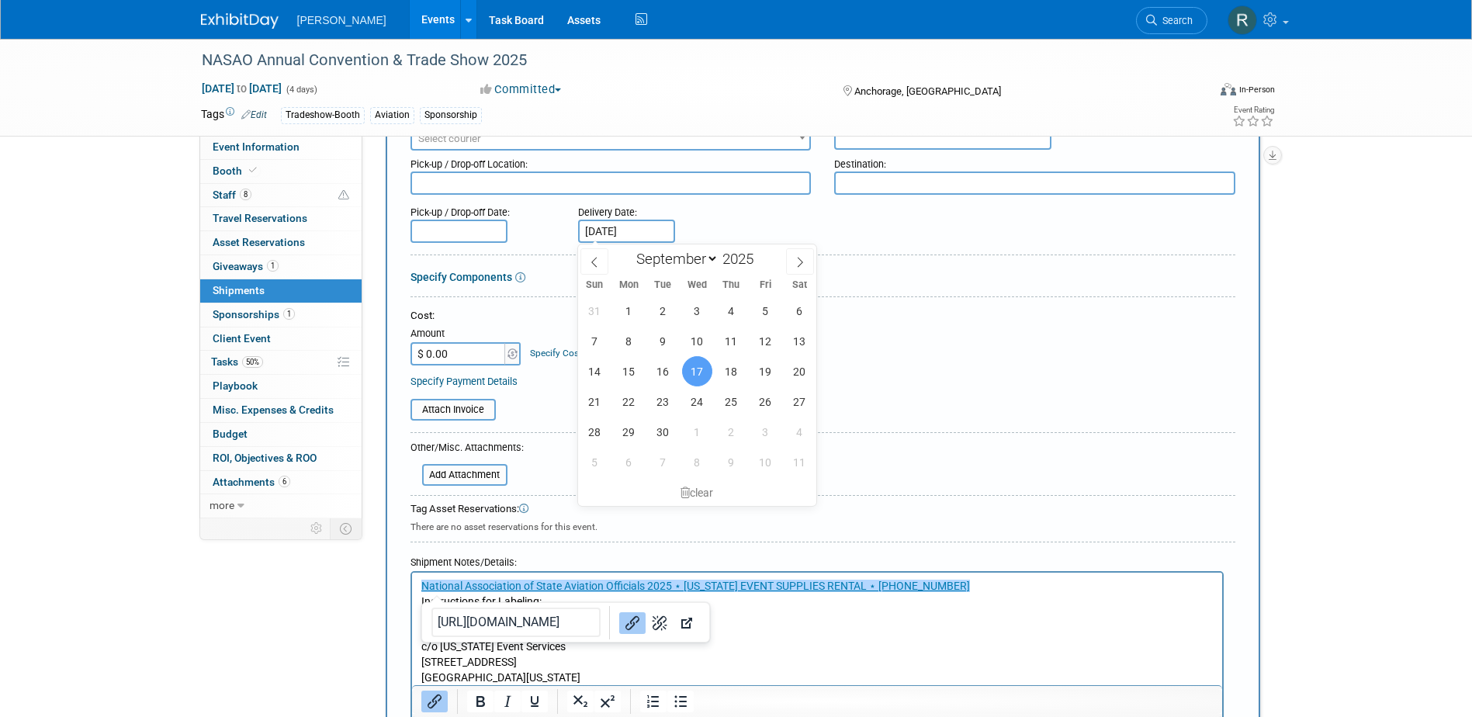
click at [615, 681] on p "[GEOGRAPHIC_DATA][US_STATE]" at bounding box center [817, 678] width 792 height 16
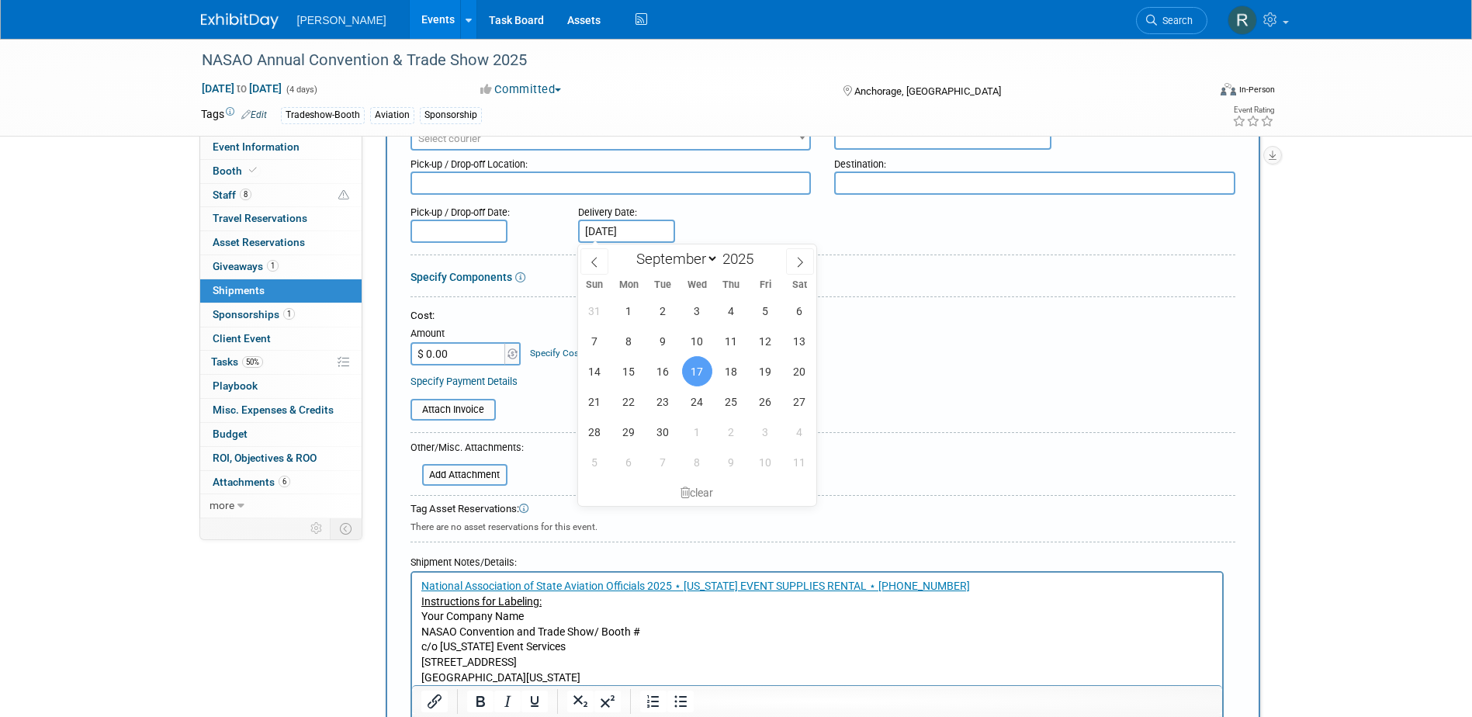
click at [902, 437] on div at bounding box center [823, 435] width 825 height 7
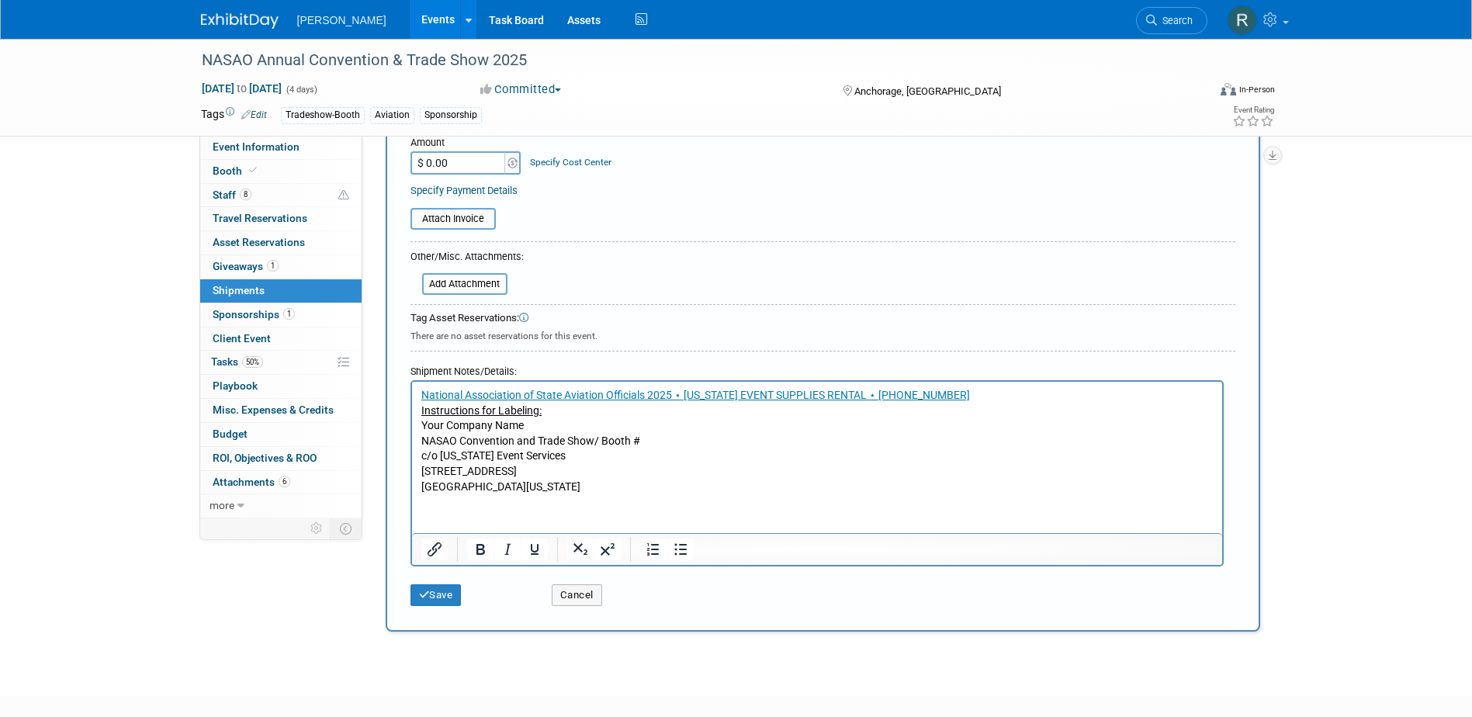
scroll to position [414, 0]
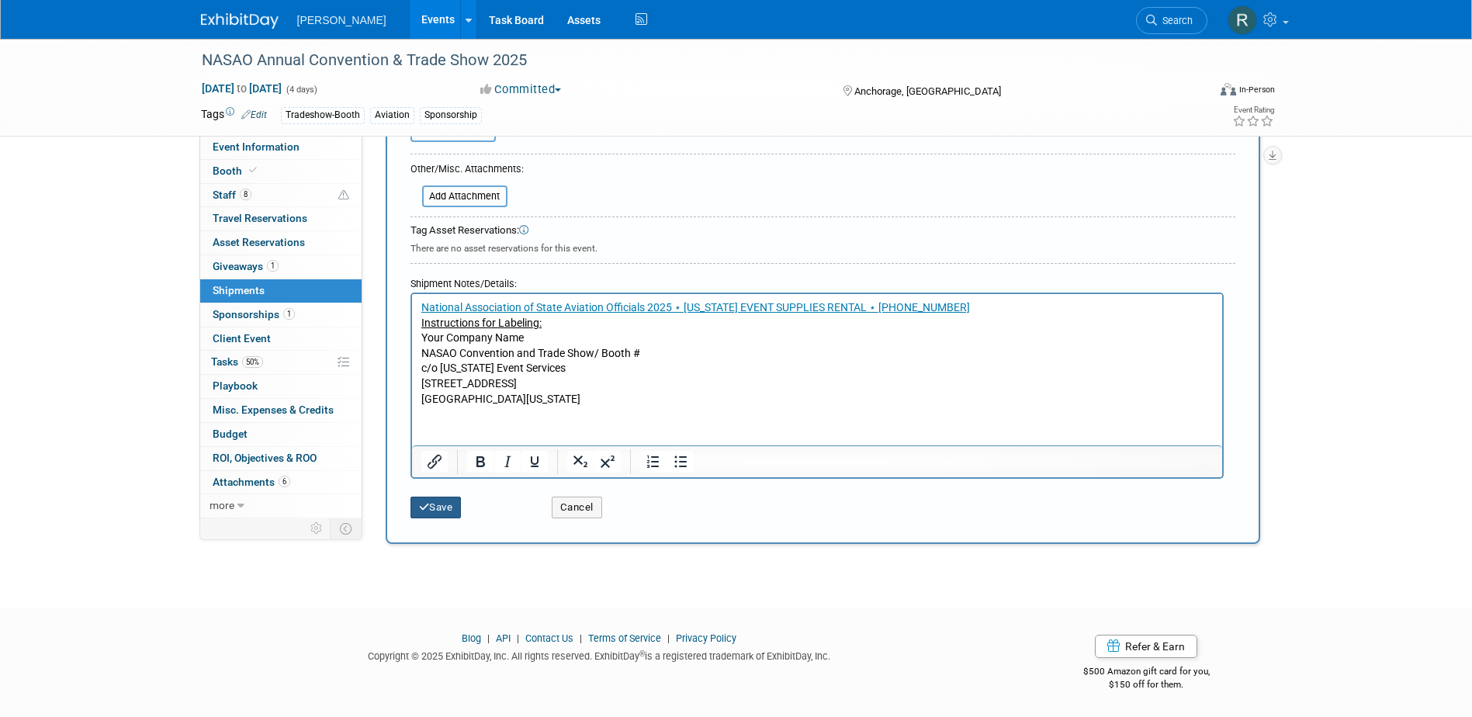
click at [442, 511] on button "Save" at bounding box center [436, 508] width 51 height 22
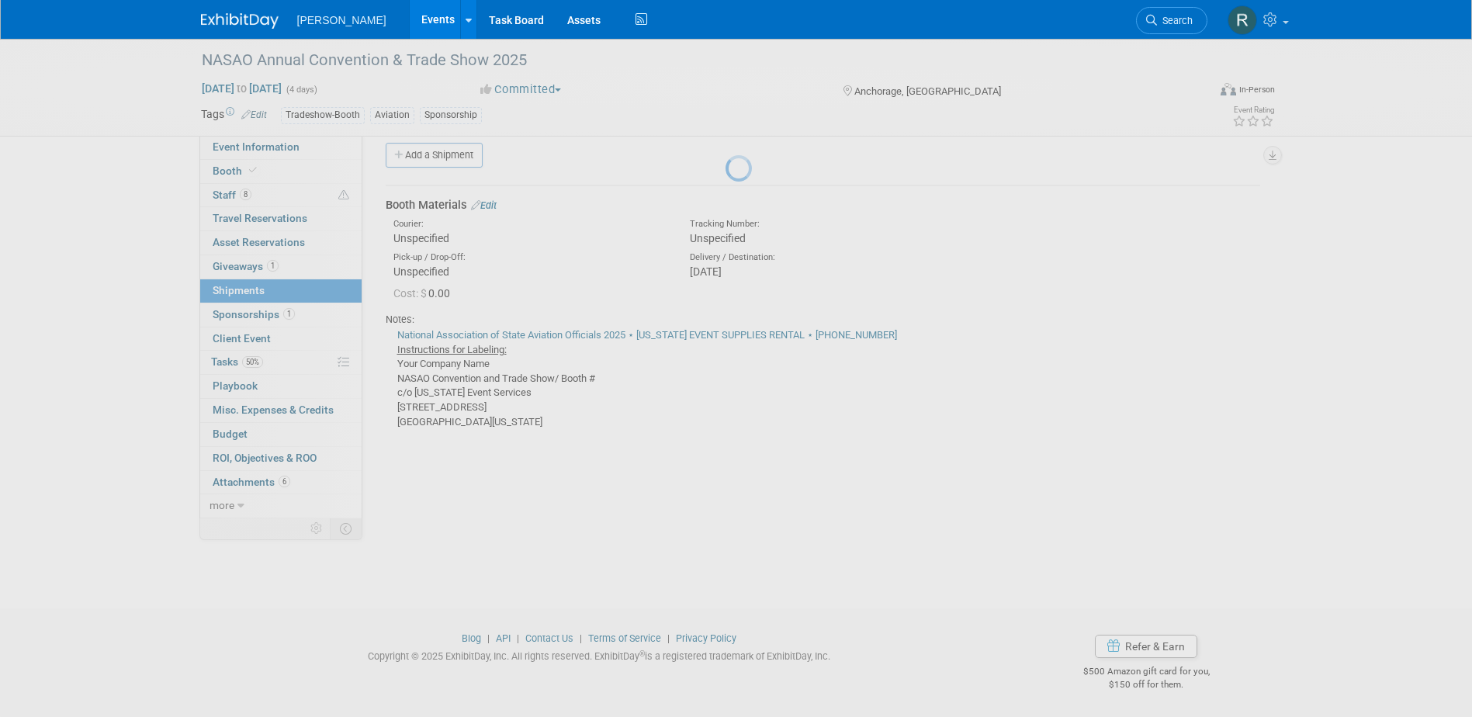
scroll to position [14, 0]
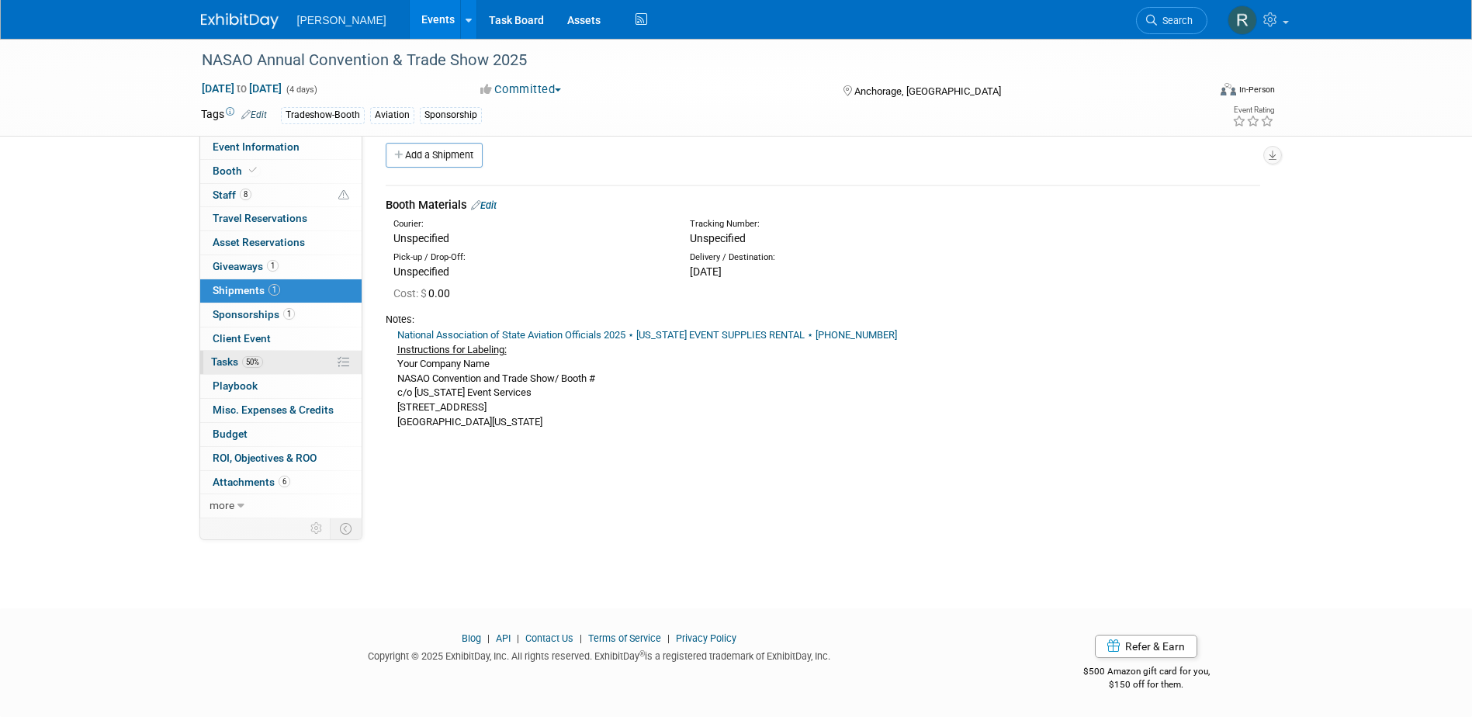
click at [239, 359] on span "Tasks 50%" at bounding box center [237, 361] width 52 height 12
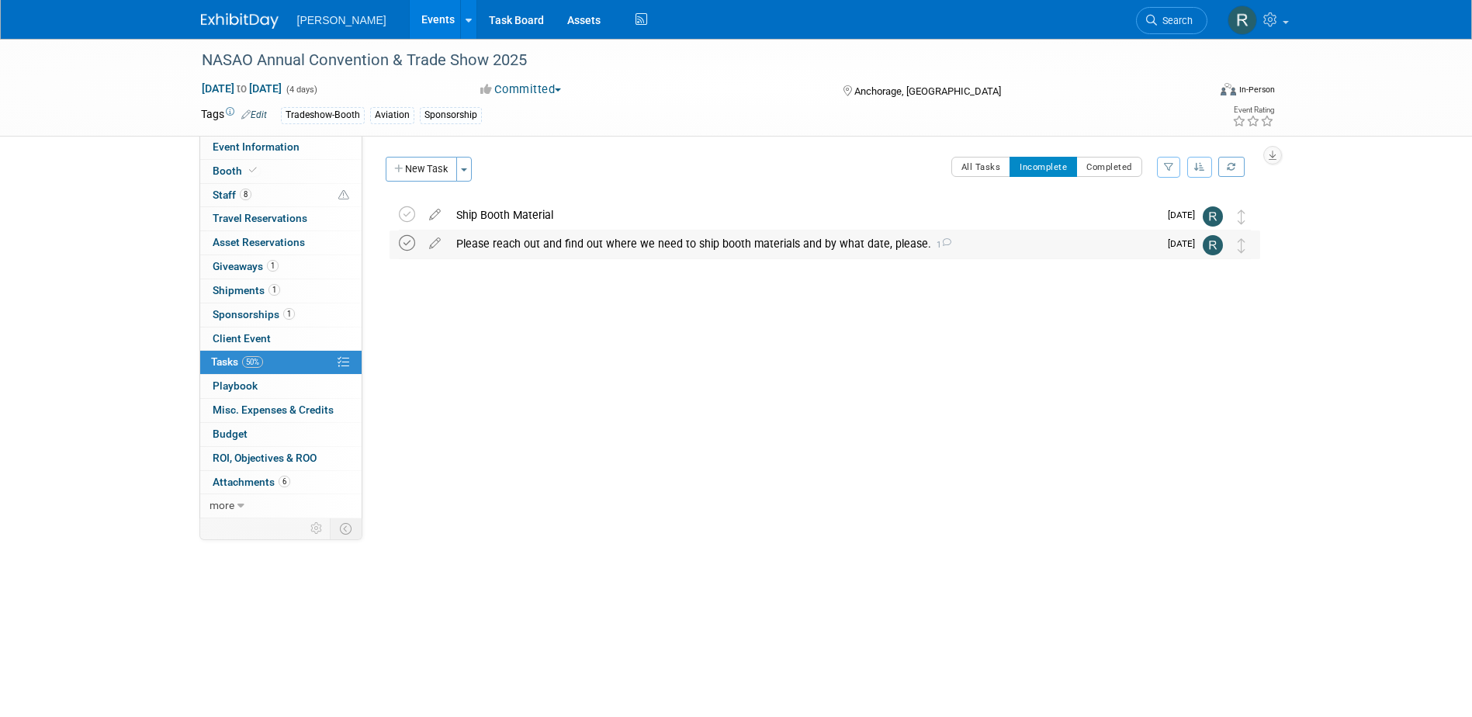
click at [407, 244] on icon at bounding box center [407, 243] width 16 height 16
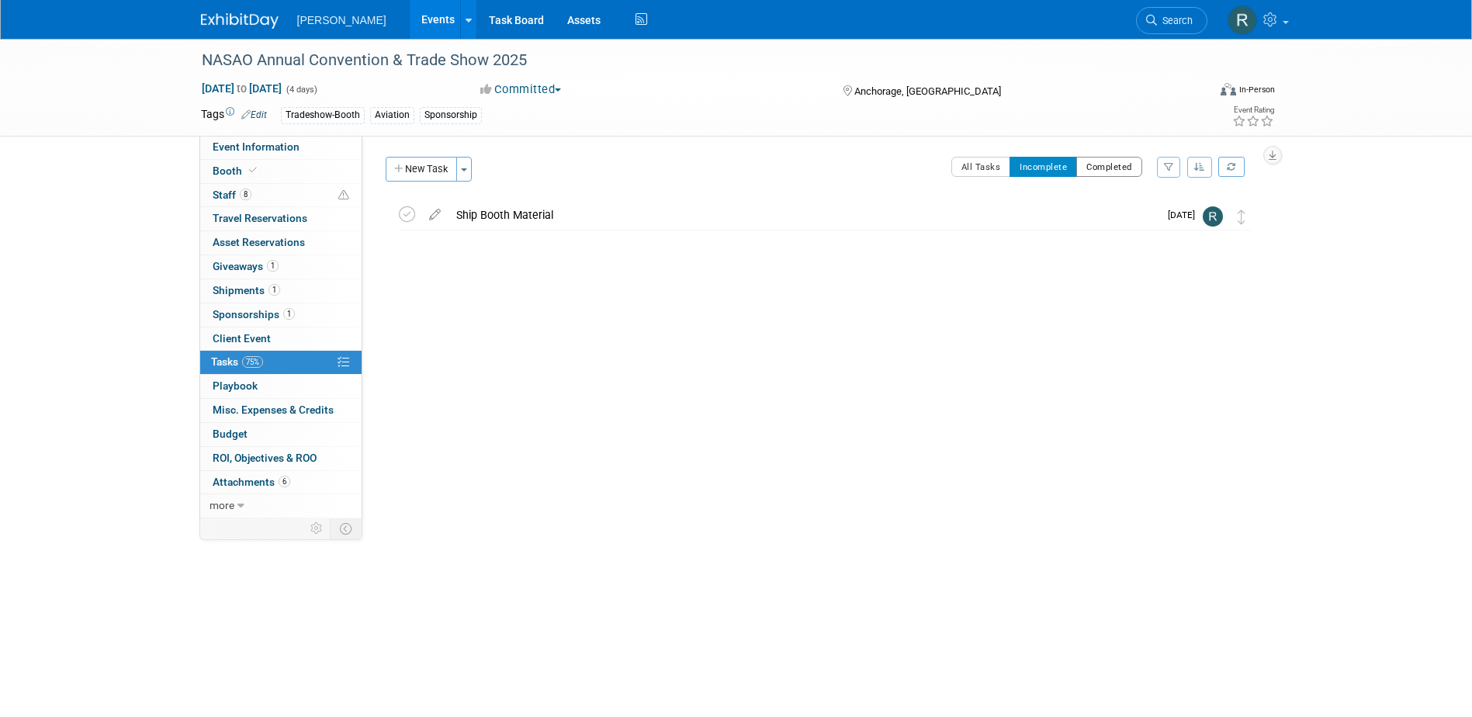
drag, startPoint x: 1116, startPoint y: 168, endPoint x: 1080, endPoint y: 174, distance: 36.1
click at [1116, 168] on button "Completed" at bounding box center [1109, 167] width 66 height 20
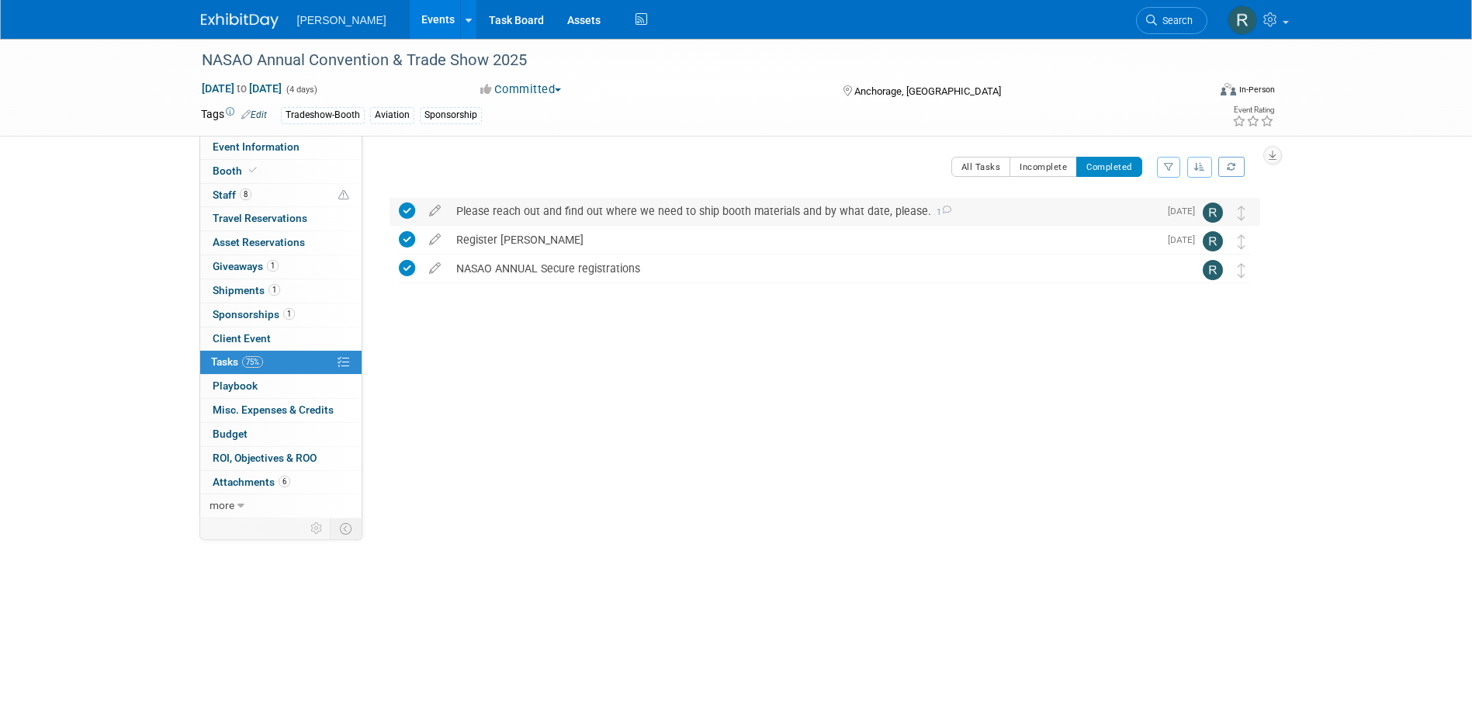
click at [520, 205] on div "Please reach out and find out where we need to ship booth materials and by what…" at bounding box center [804, 211] width 710 height 26
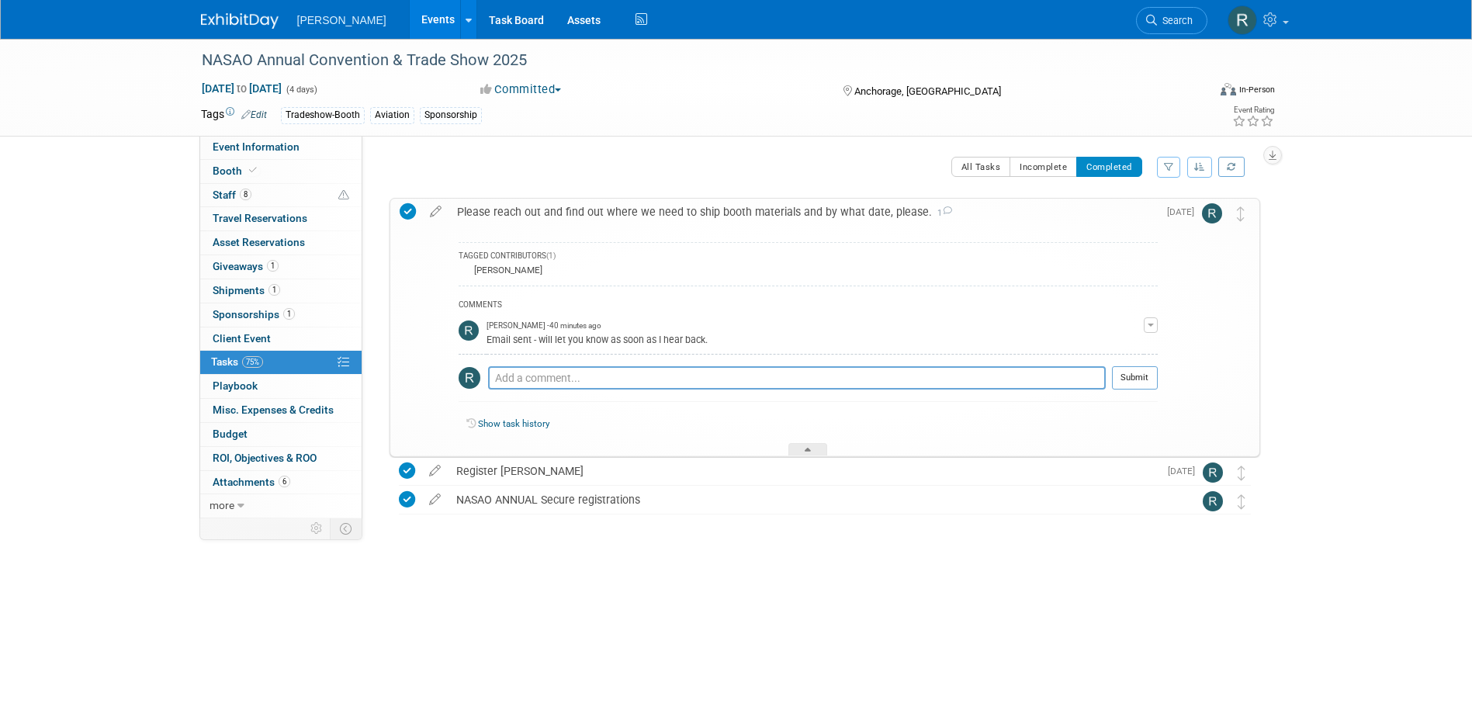
click at [520, 205] on div "Please reach out and find out where we need to ship booth materials and by what…" at bounding box center [803, 212] width 708 height 26
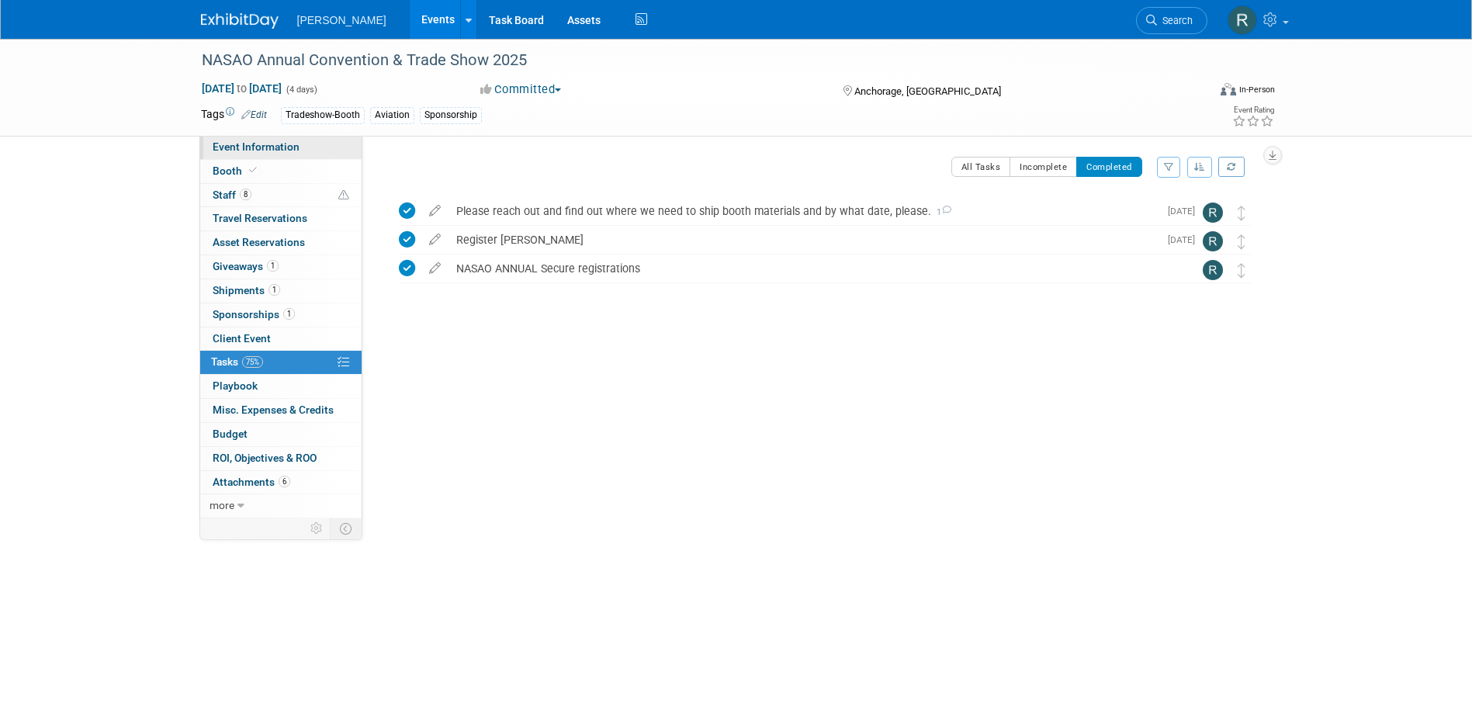
click at [261, 153] on link "Event Information" at bounding box center [280, 147] width 161 height 23
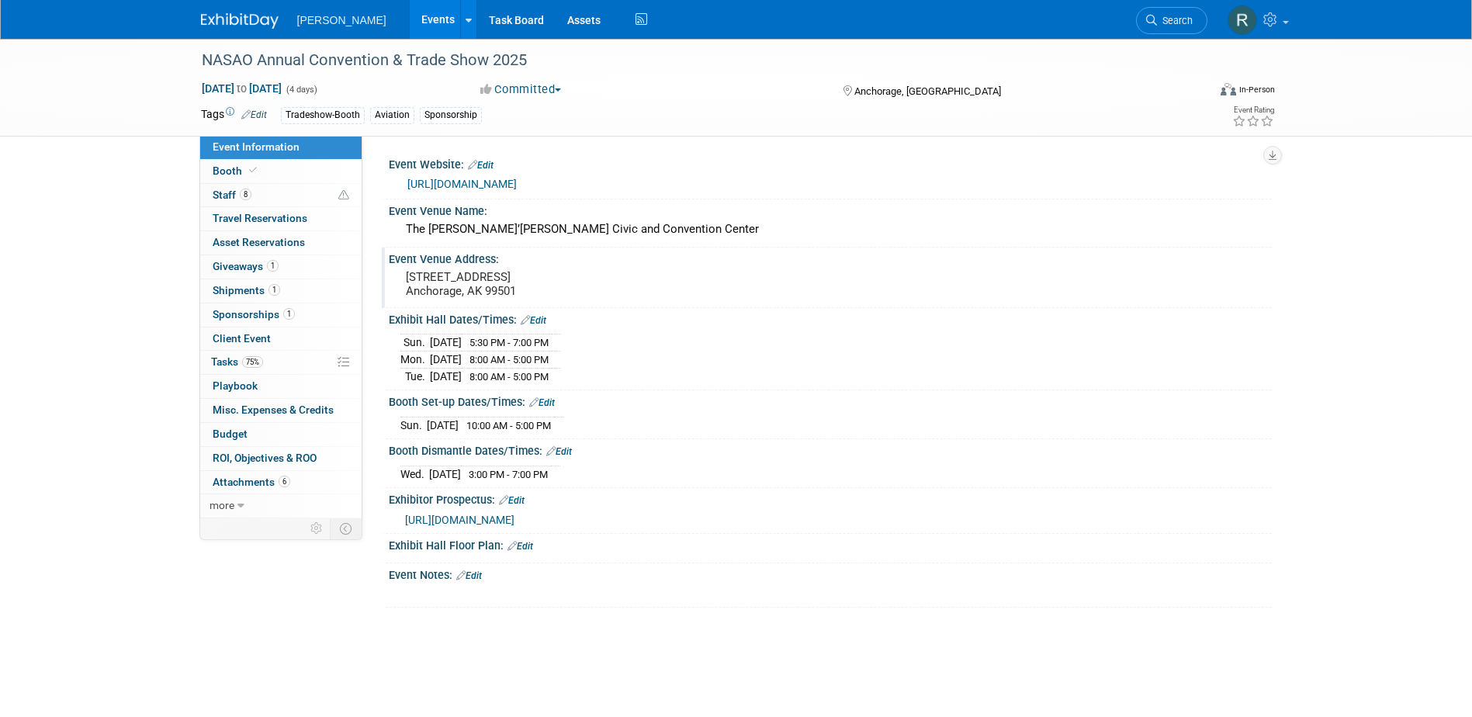
click at [873, 249] on div "Event Venue Address:" at bounding box center [830, 257] width 883 height 19
